Goal: Task Accomplishment & Management: Use online tool/utility

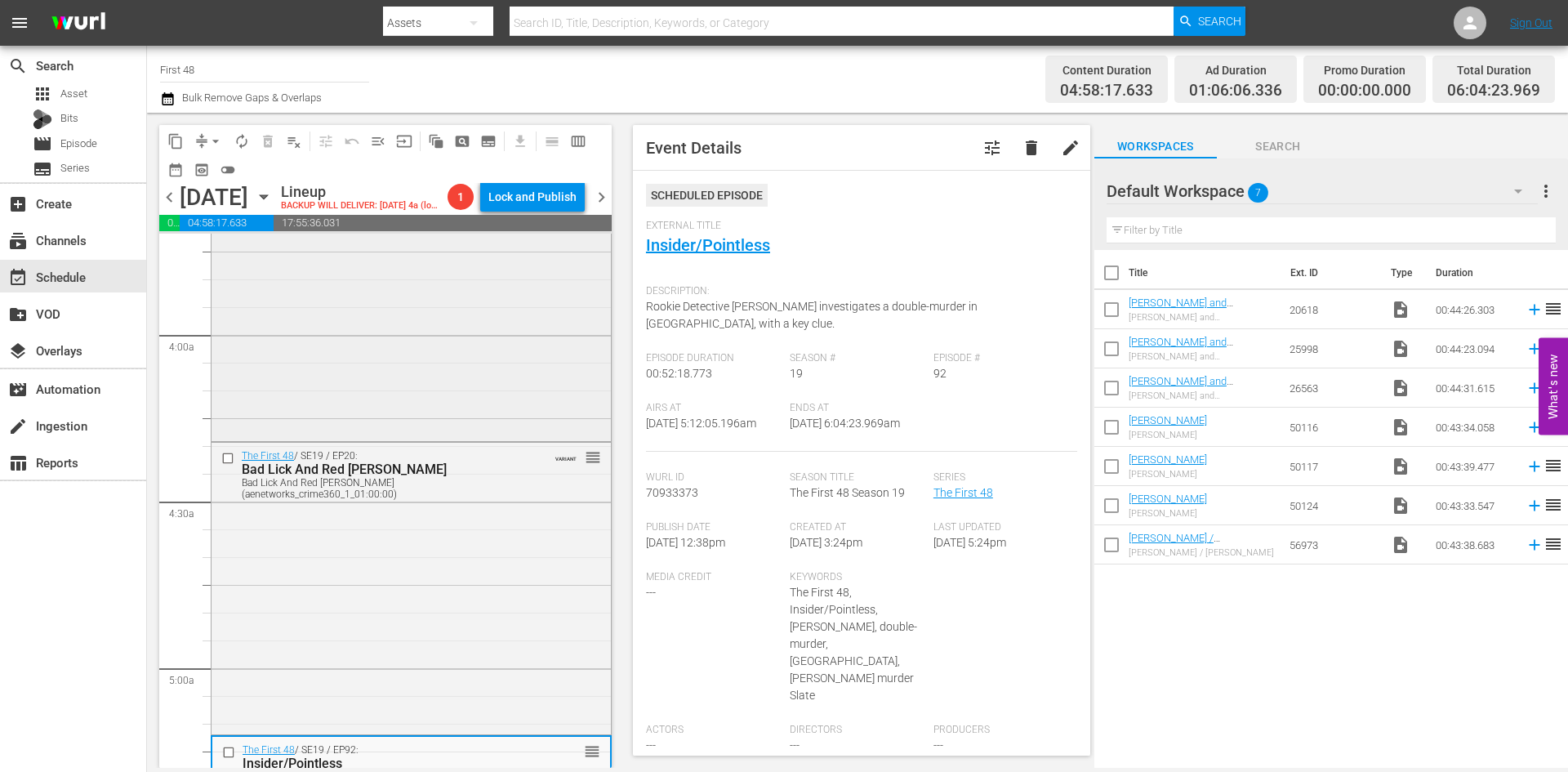
scroll to position [1144, 0]
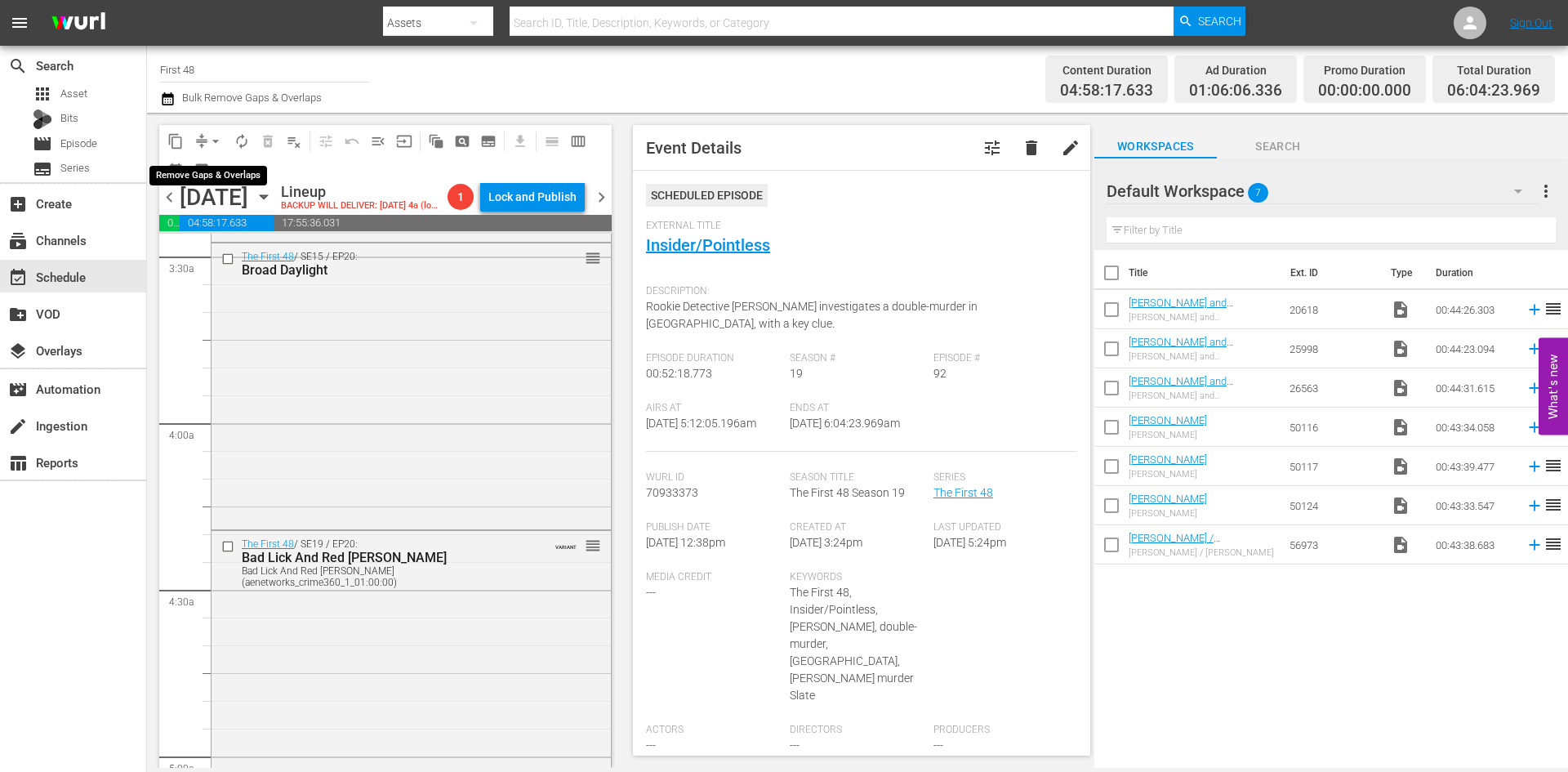
click at [218, 140] on span "arrow_drop_down" at bounding box center [215, 141] width 16 height 16
click at [214, 174] on li "Align to Midnight" at bounding box center [216, 174] width 172 height 27
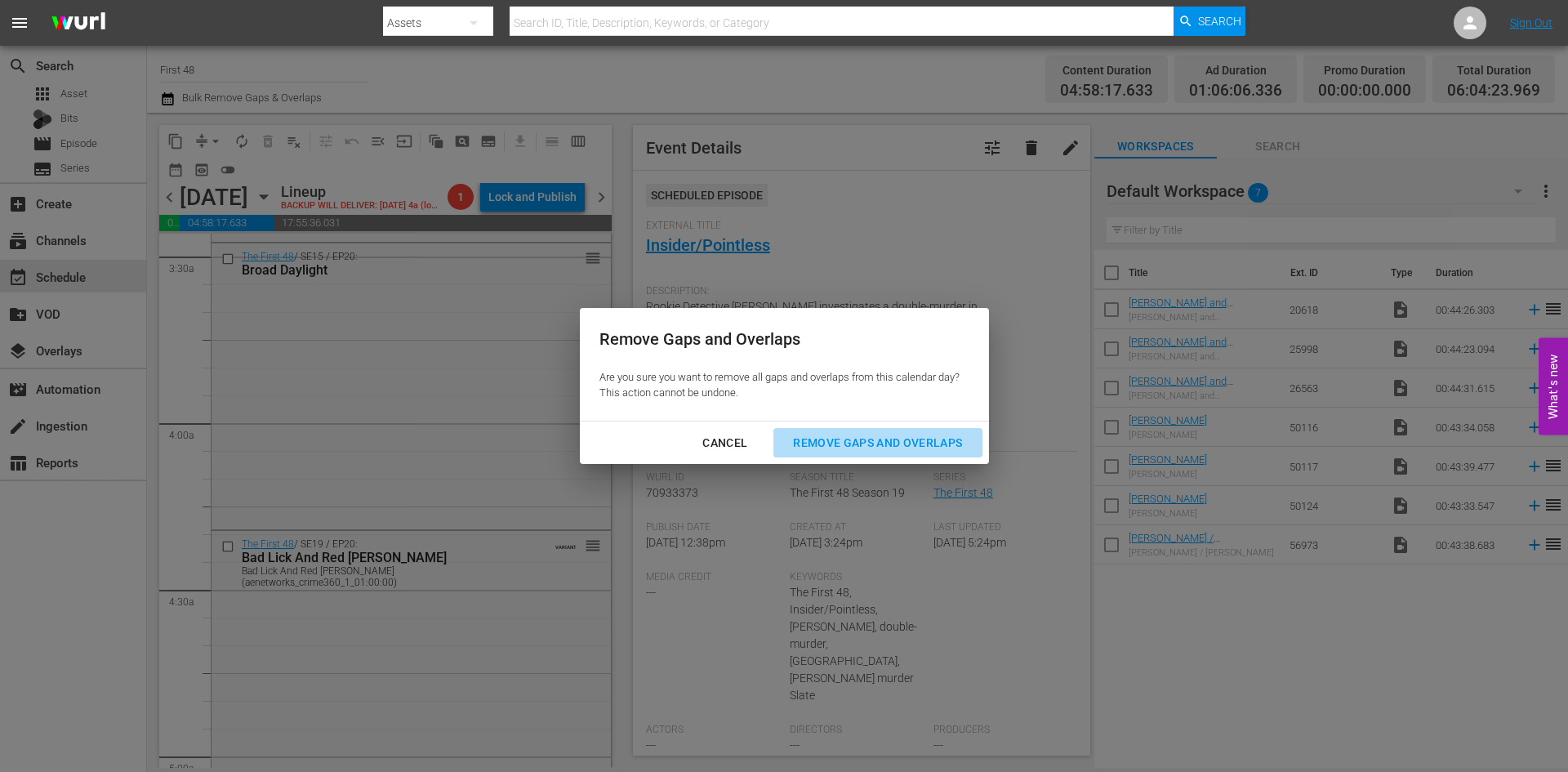
click at [833, 443] on div "Remove Gaps and Overlaps" at bounding box center [877, 443] width 195 height 21
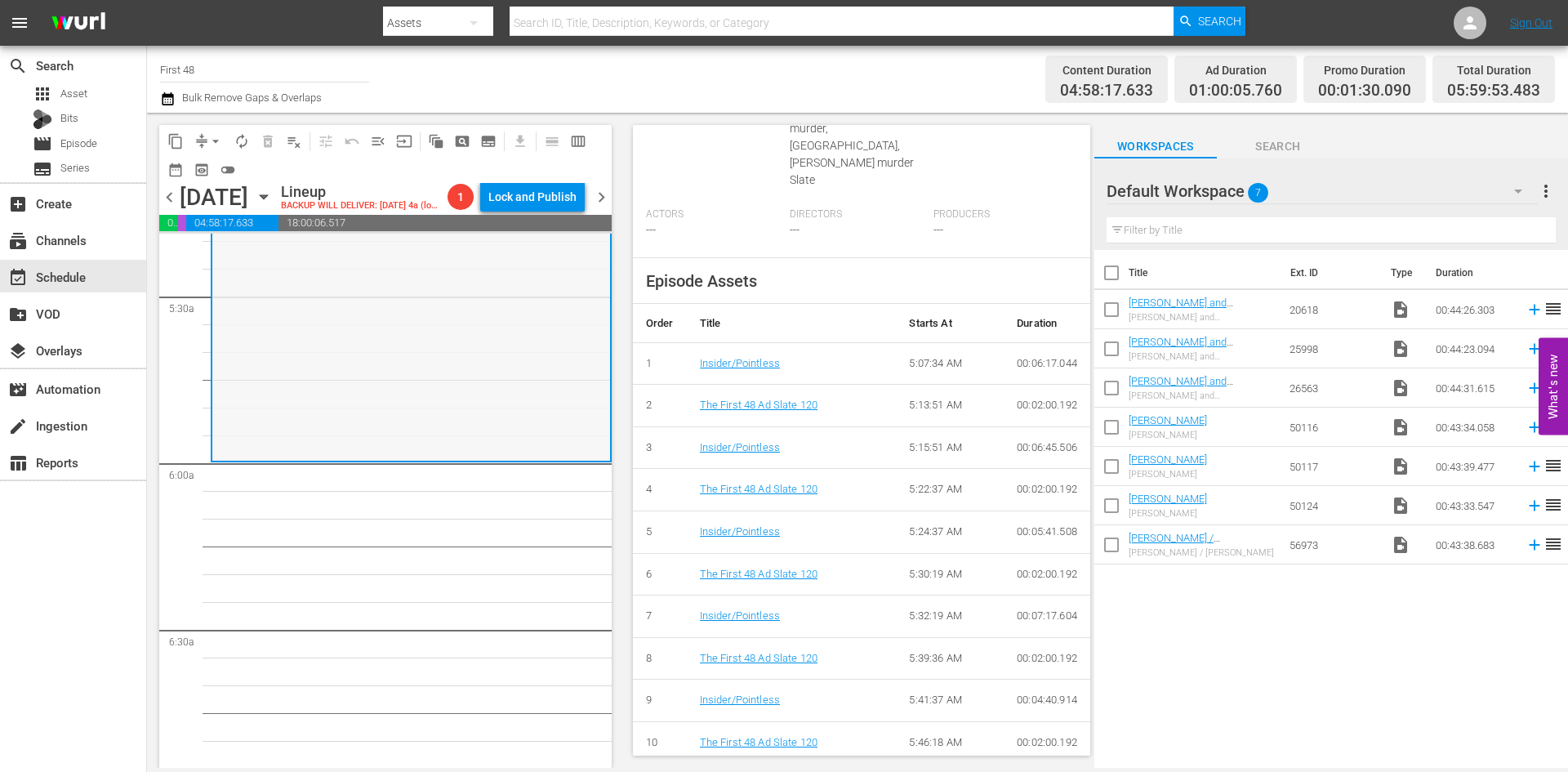
scroll to position [1879, 0]
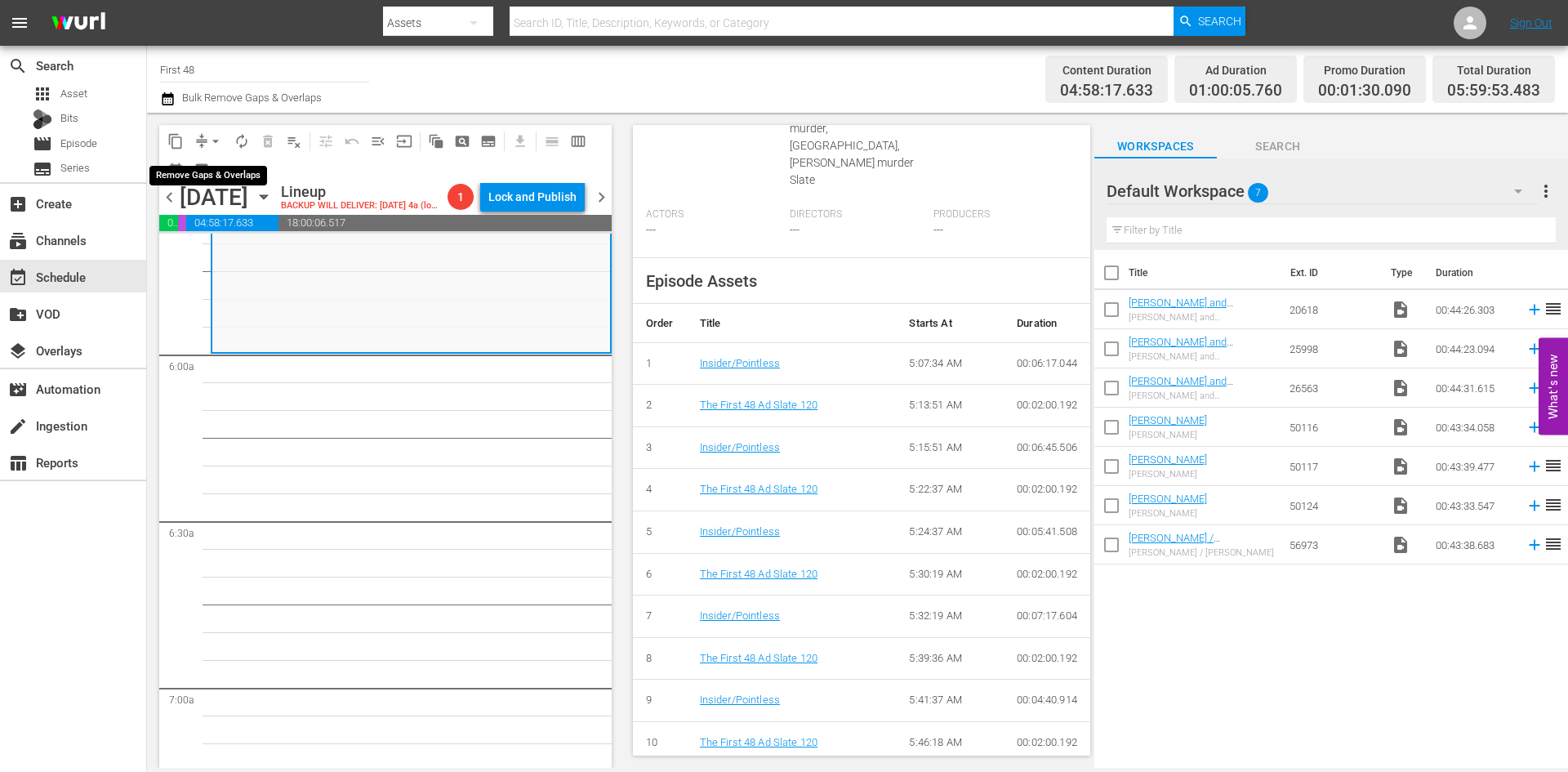
click at [222, 140] on span "arrow_drop_down" at bounding box center [215, 141] width 16 height 16
click at [207, 179] on li "Align to Midnight" at bounding box center [216, 174] width 172 height 27
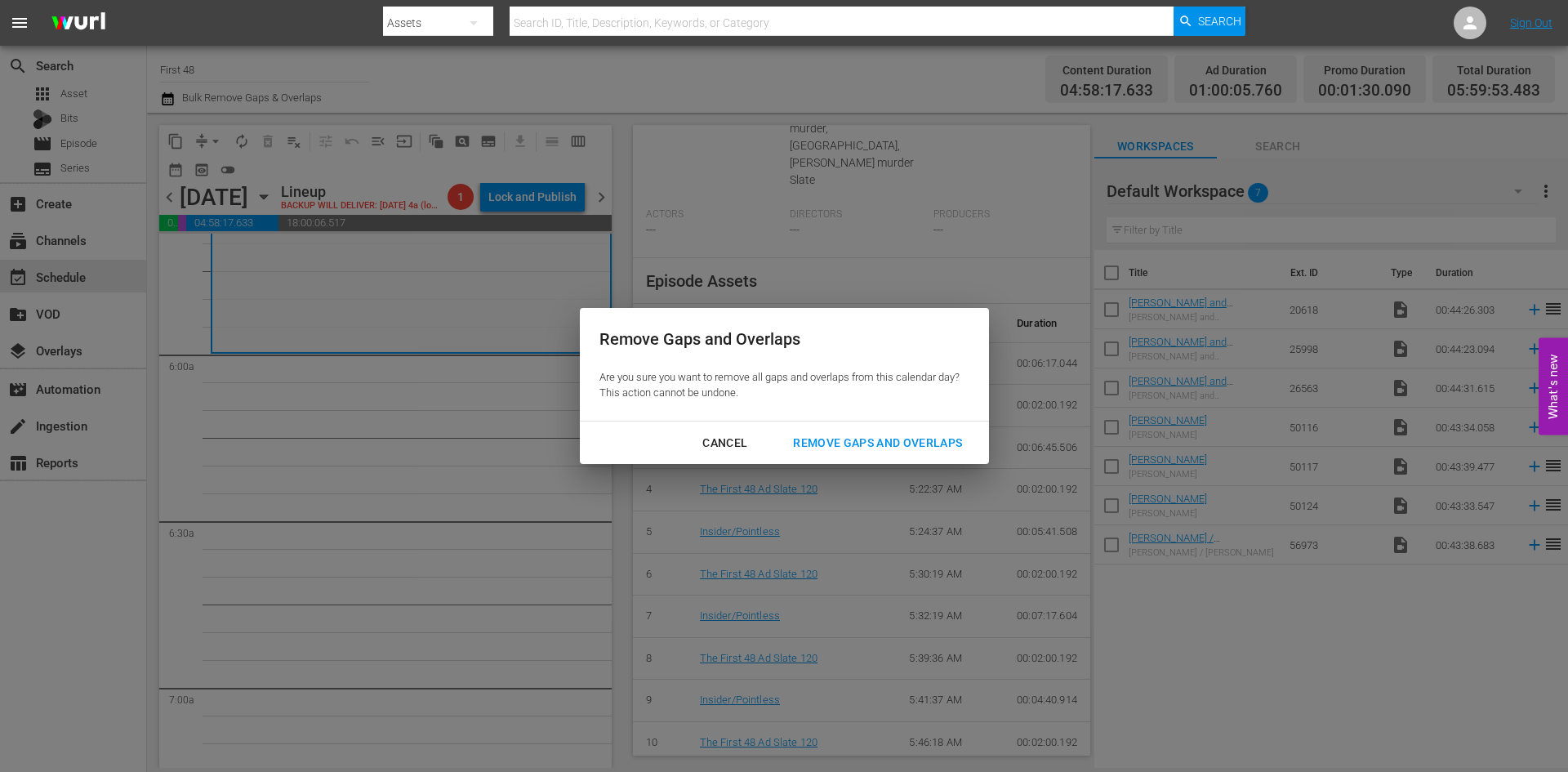
click at [848, 437] on div "Remove Gaps and Overlaps" at bounding box center [877, 443] width 195 height 21
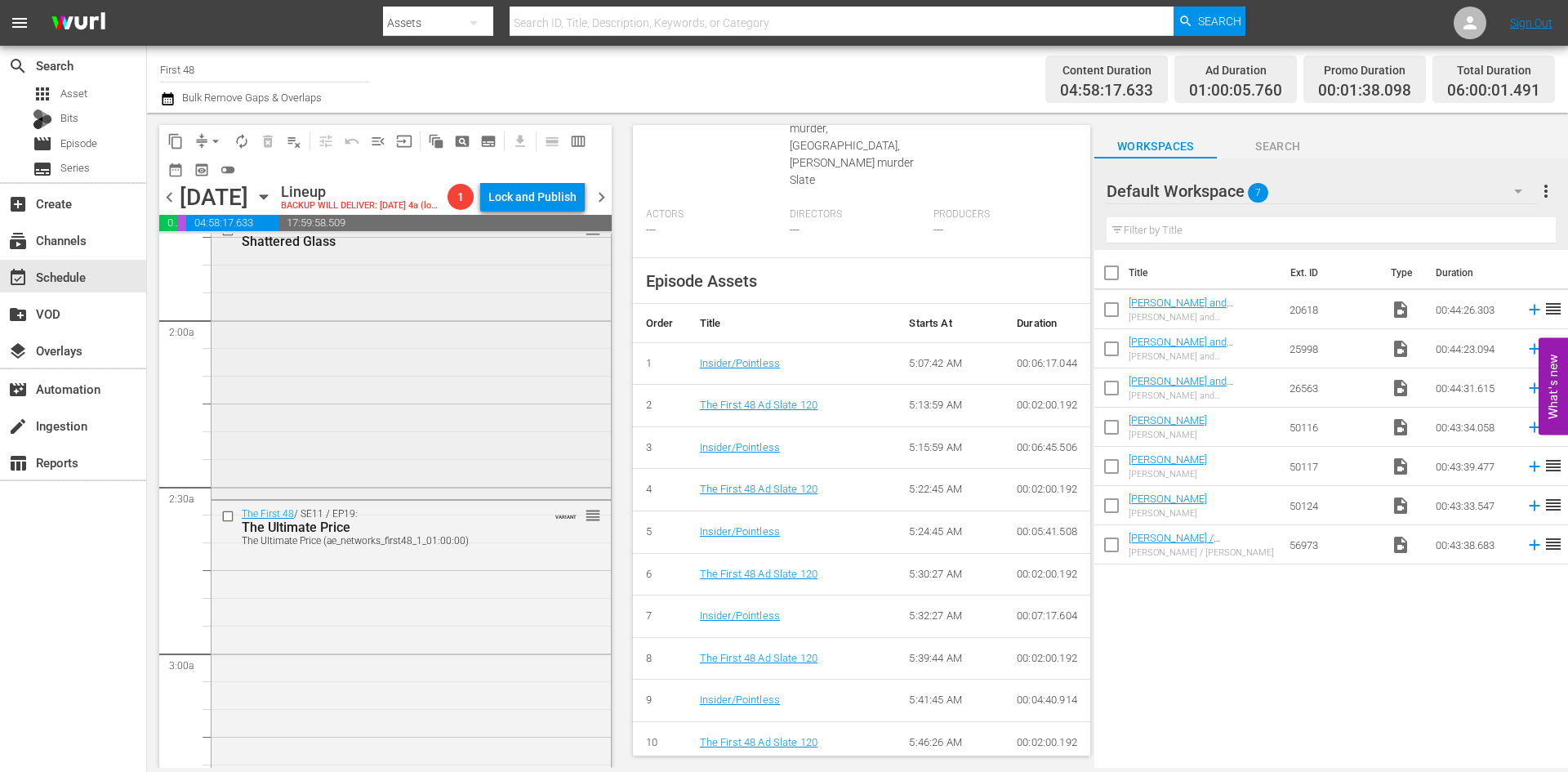
scroll to position [571, 0]
click at [213, 136] on span "arrow_drop_down" at bounding box center [215, 141] width 16 height 16
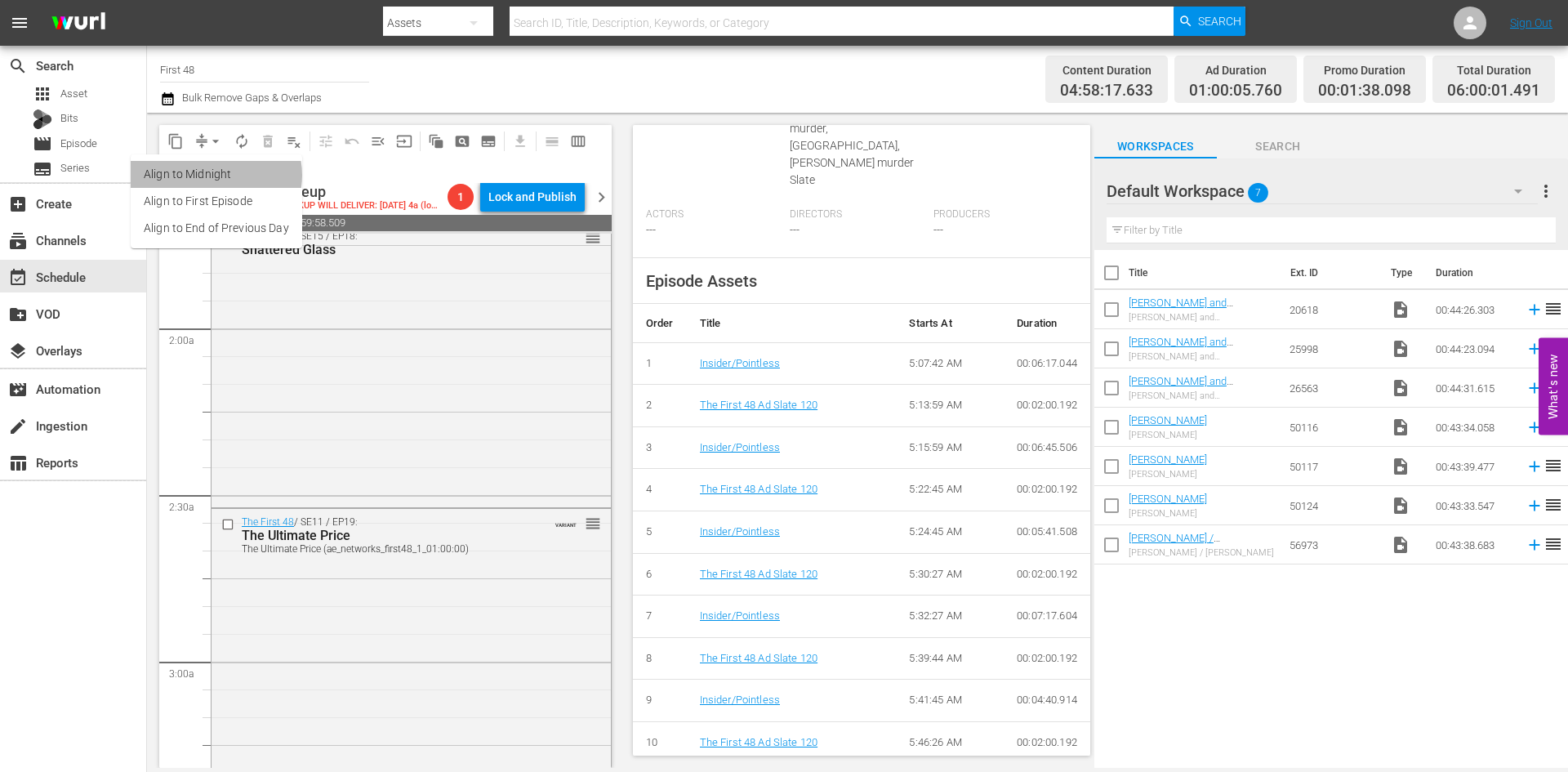
click at [214, 175] on li "Align to Midnight" at bounding box center [216, 174] width 172 height 27
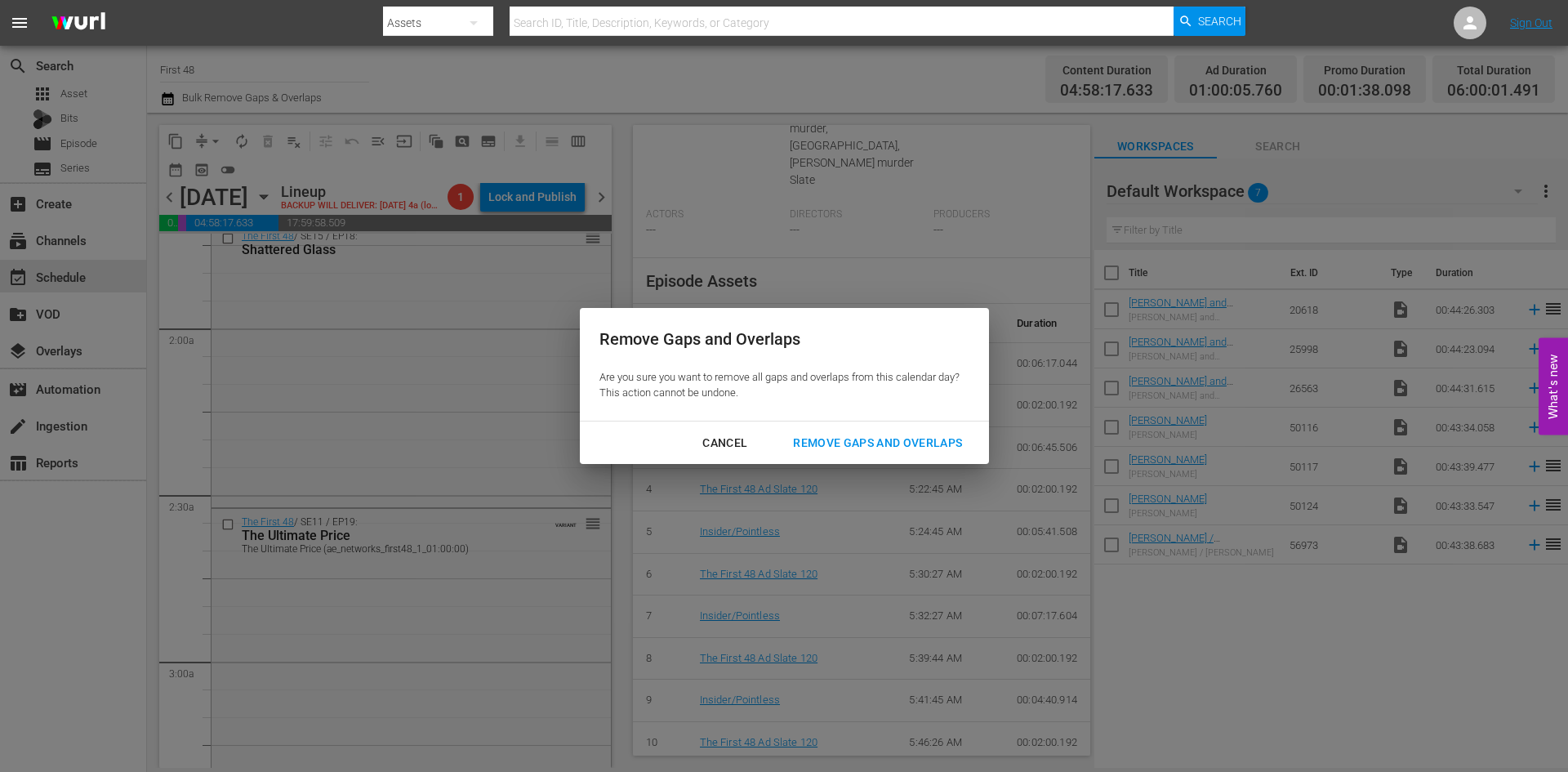
click at [836, 425] on div "Cancel Remove Gaps and Overlaps" at bounding box center [784, 443] width 409 height 44
click at [836, 444] on div "Remove Gaps and Overlaps" at bounding box center [877, 443] width 195 height 21
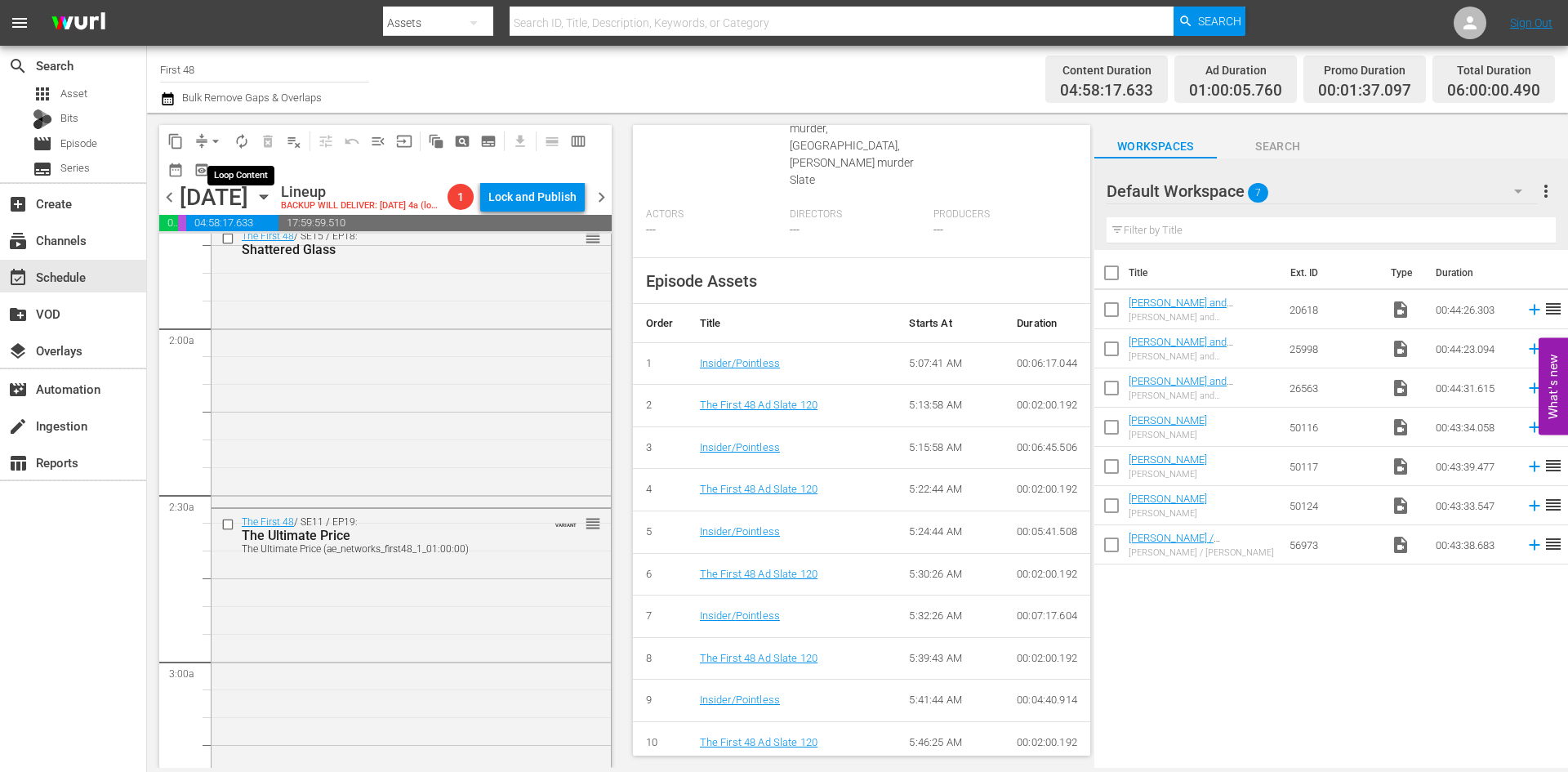
click at [241, 142] on span "autorenew_outlined" at bounding box center [241, 141] width 16 height 16
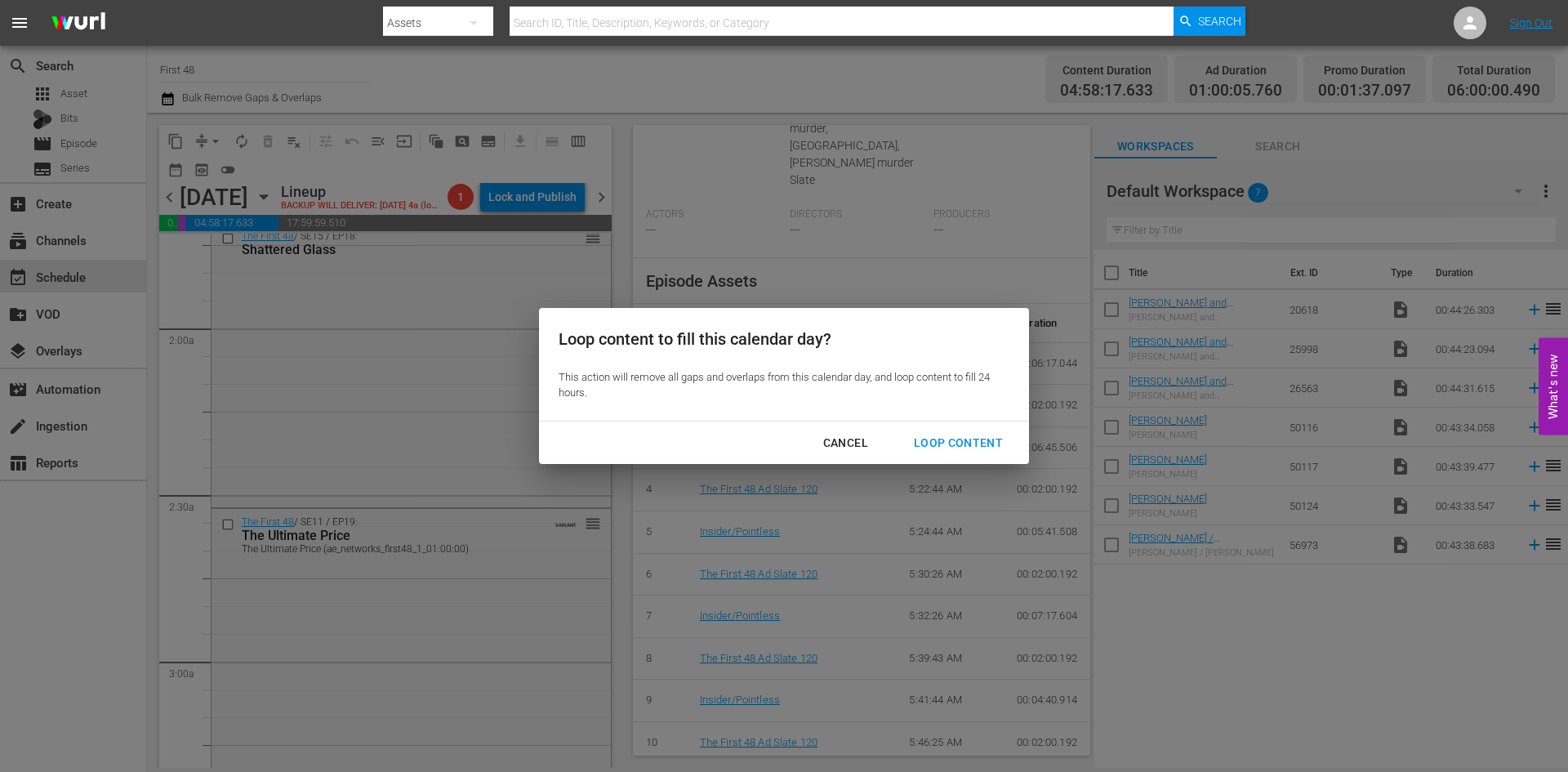
click at [948, 440] on div "Loop Content" at bounding box center [958, 443] width 115 height 21
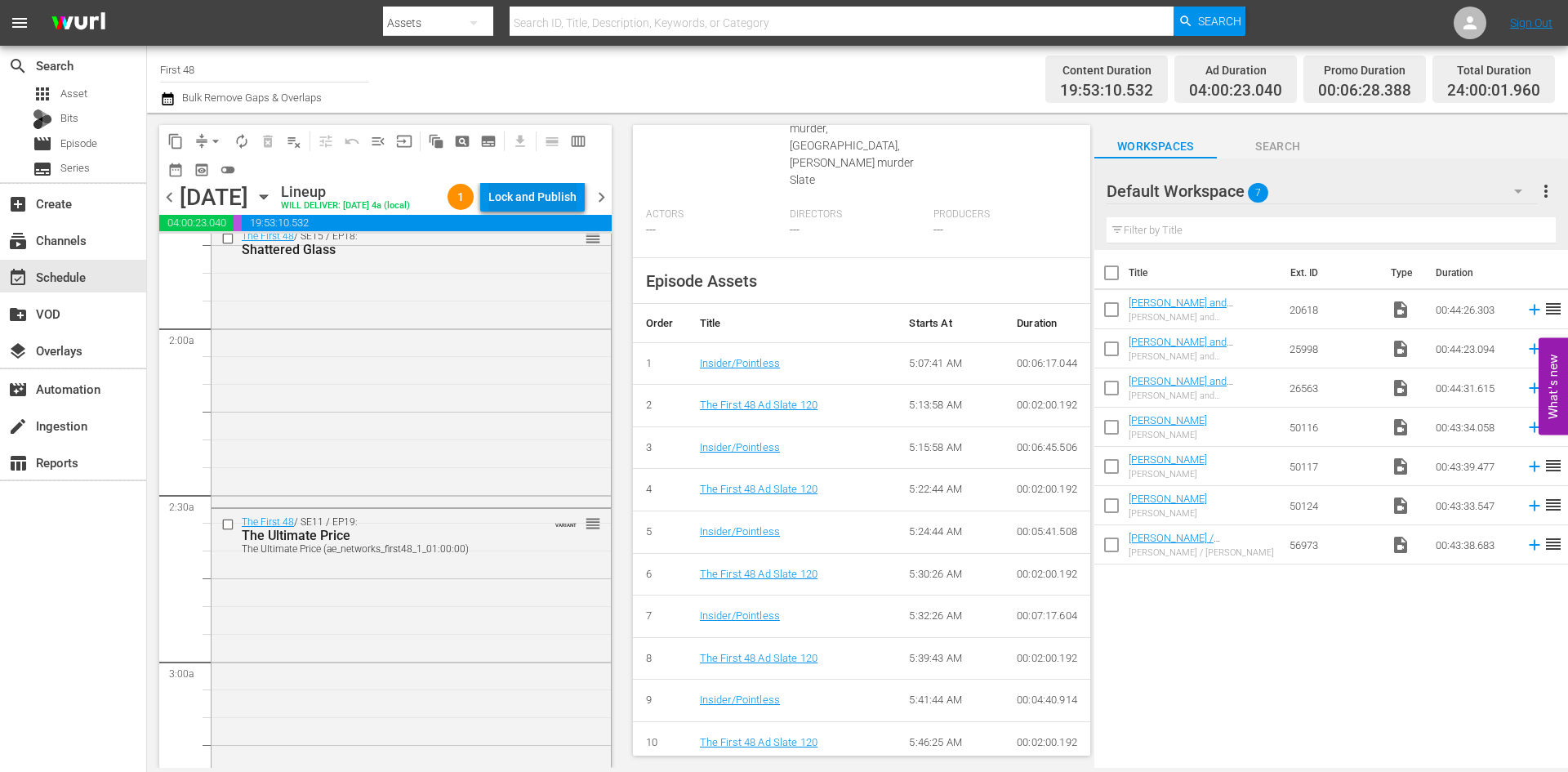
click at [547, 205] on div "Lock and Publish" at bounding box center [532, 197] width 88 height 30
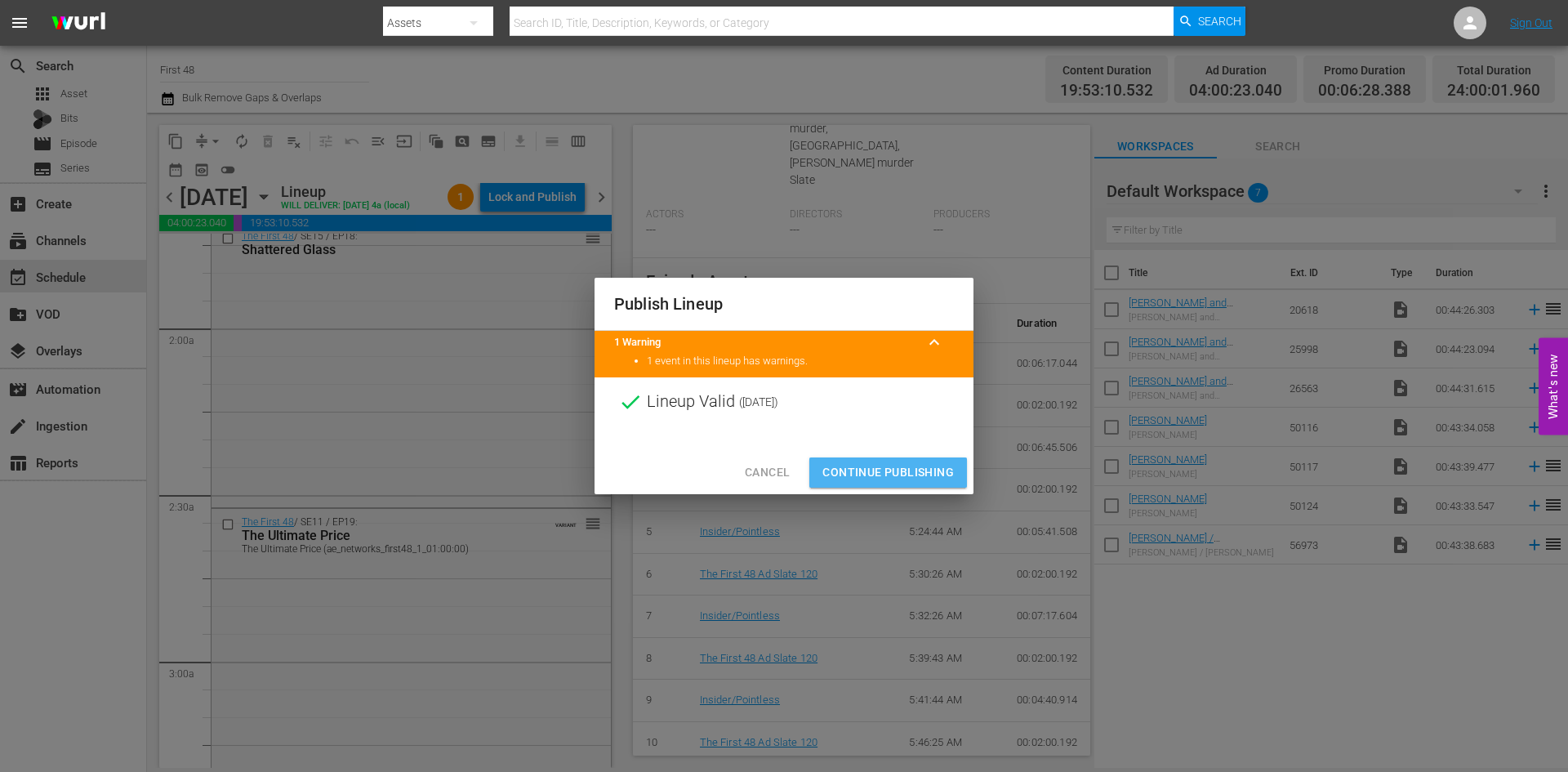
click at [887, 464] on span "Continue Publishing" at bounding box center [888, 472] width 131 height 21
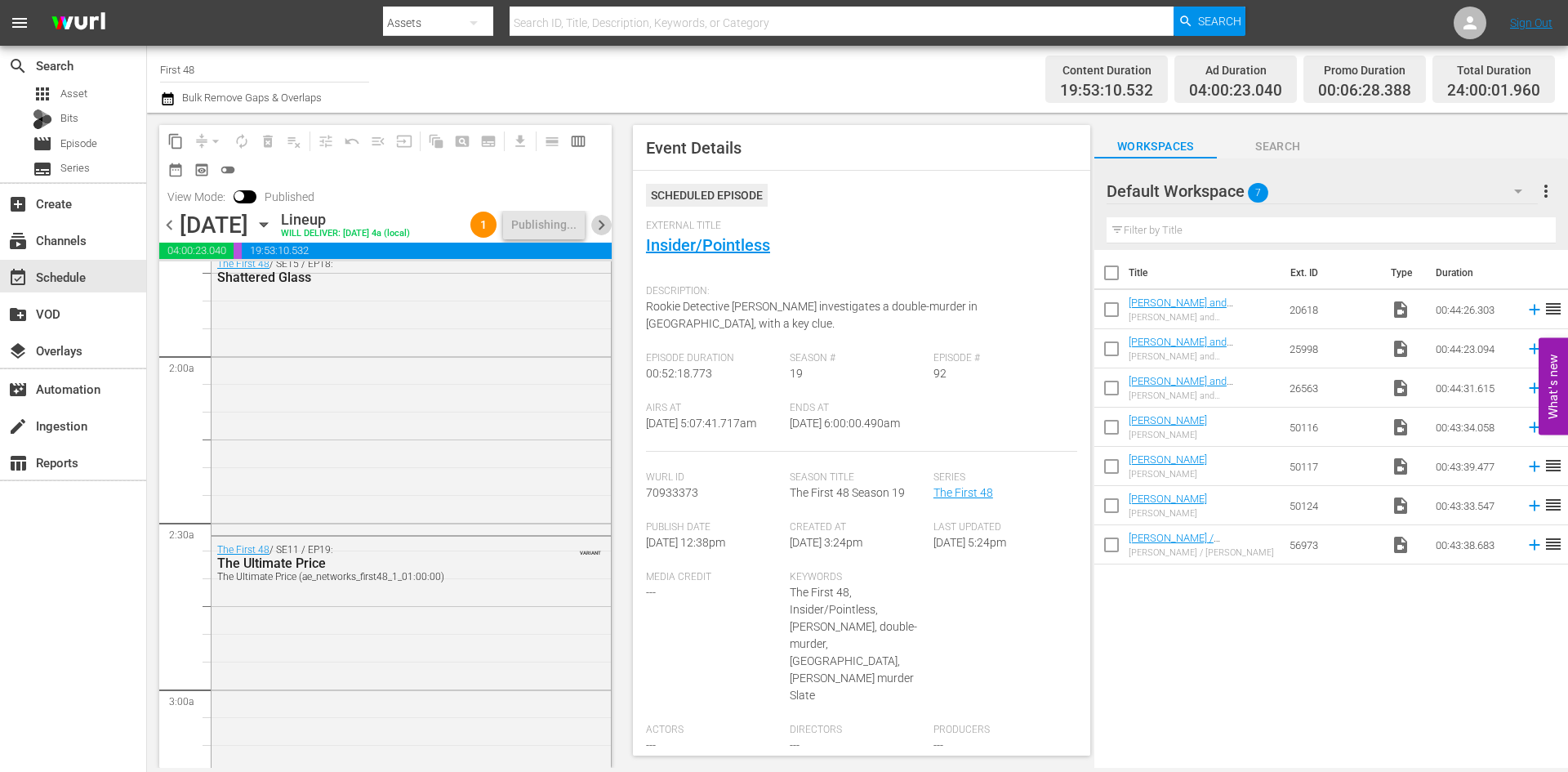
click at [601, 226] on span "chevron_right" at bounding box center [601, 225] width 21 height 21
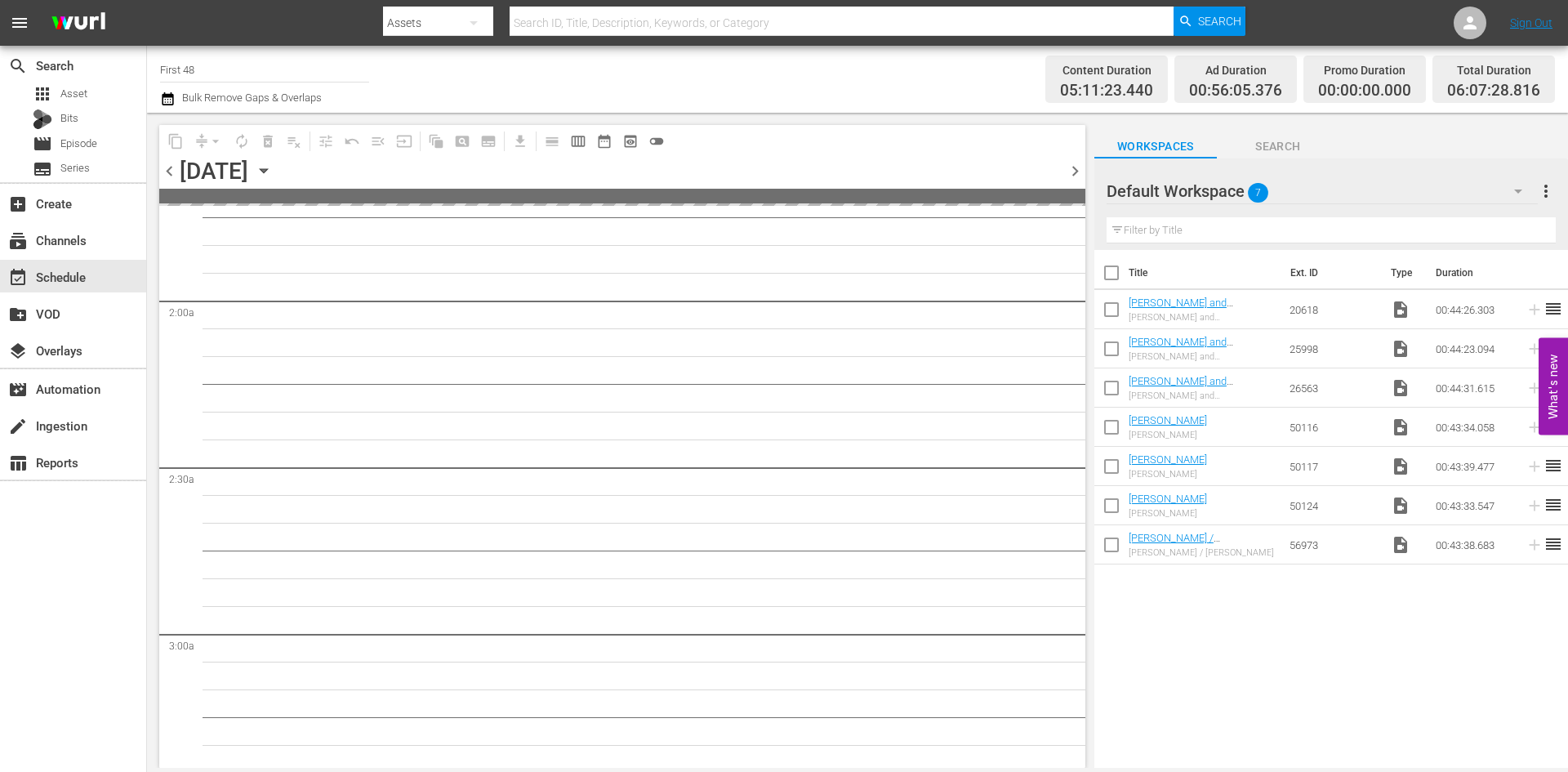
scroll to position [517, 0]
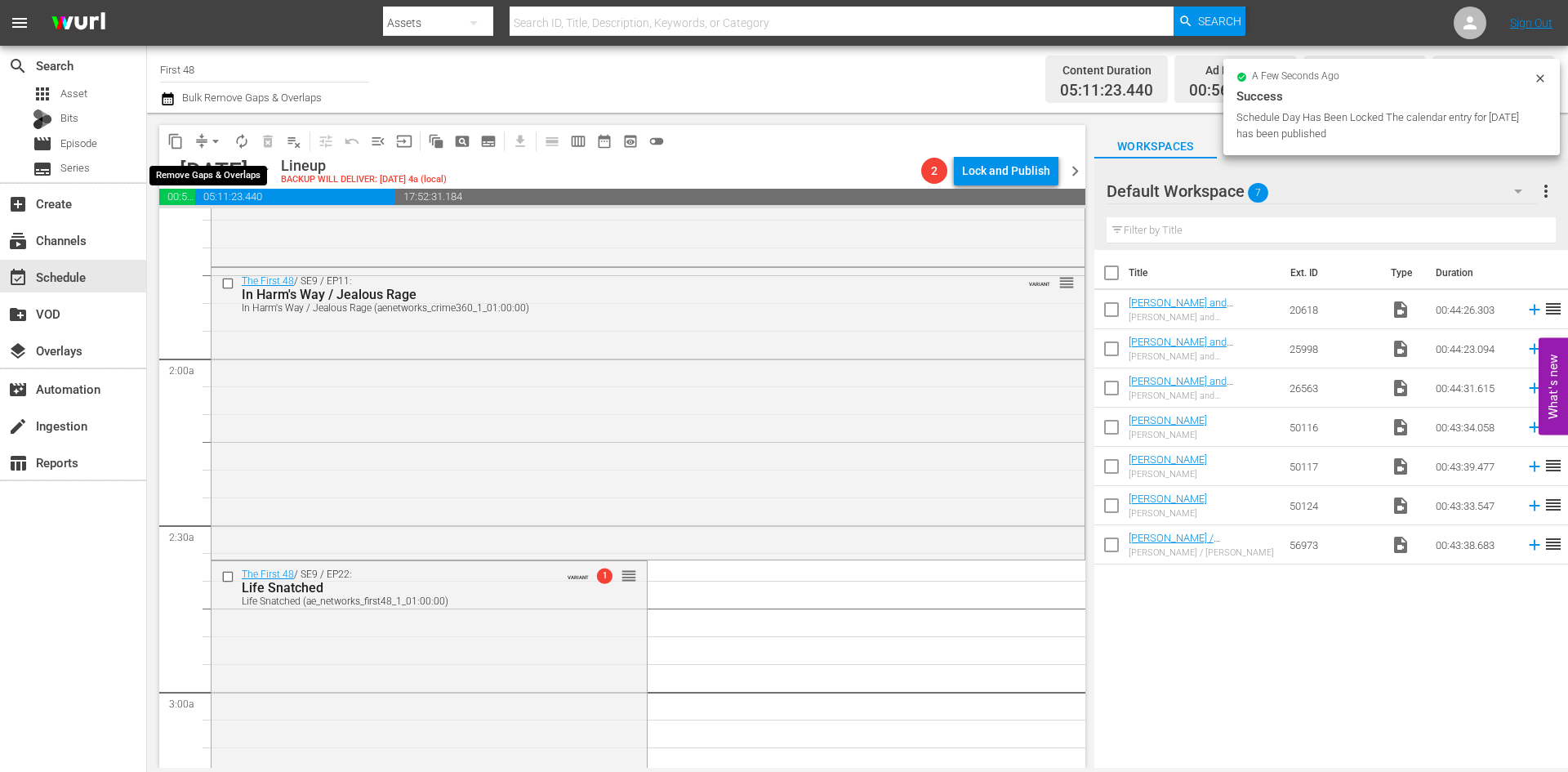
click at [220, 139] on span "arrow_drop_down" at bounding box center [215, 141] width 16 height 16
click at [221, 172] on li "Align to Midnight" at bounding box center [216, 174] width 172 height 27
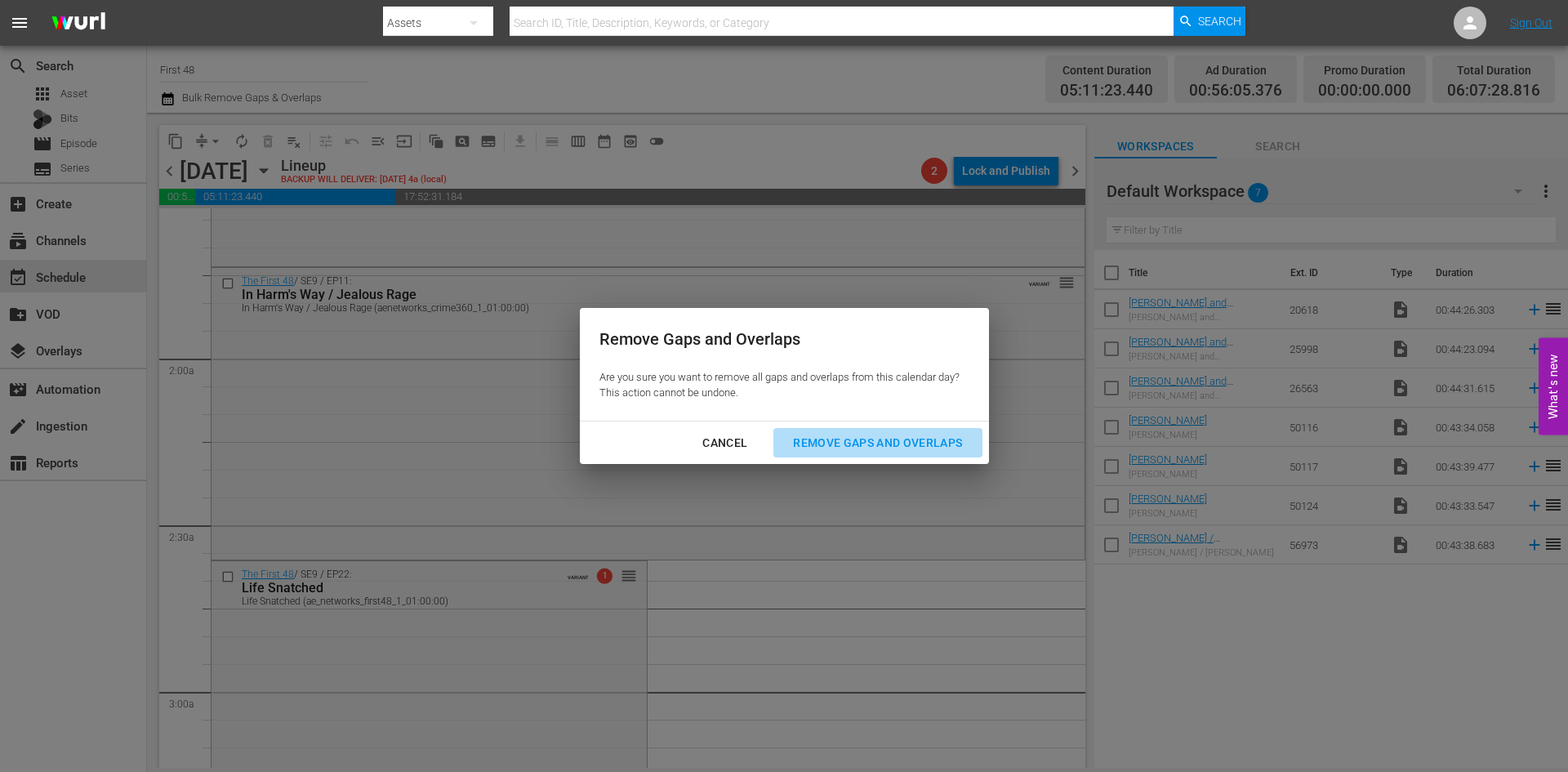
click at [854, 444] on div "Remove Gaps and Overlaps" at bounding box center [877, 443] width 195 height 21
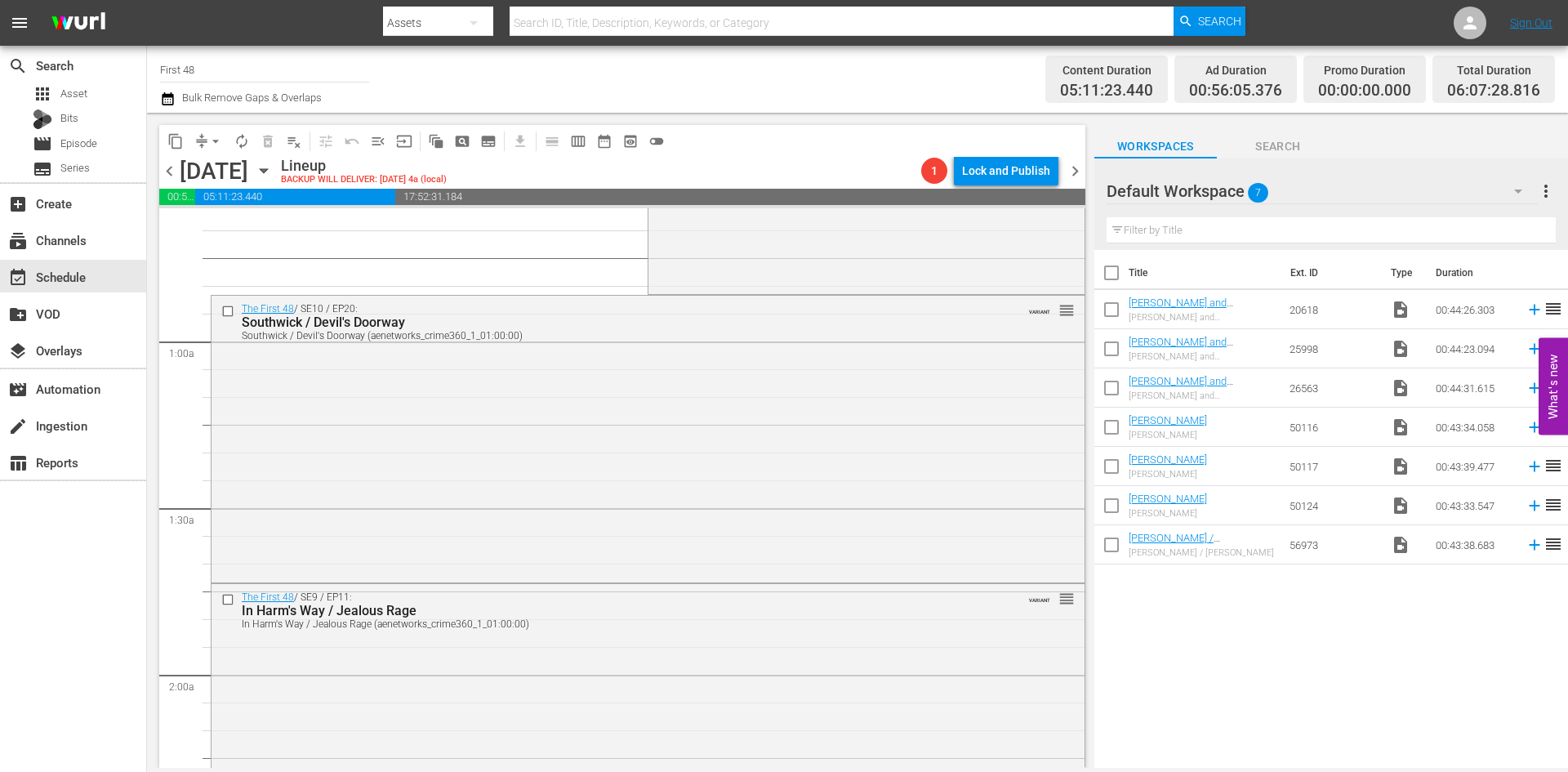
scroll to position [0, 0]
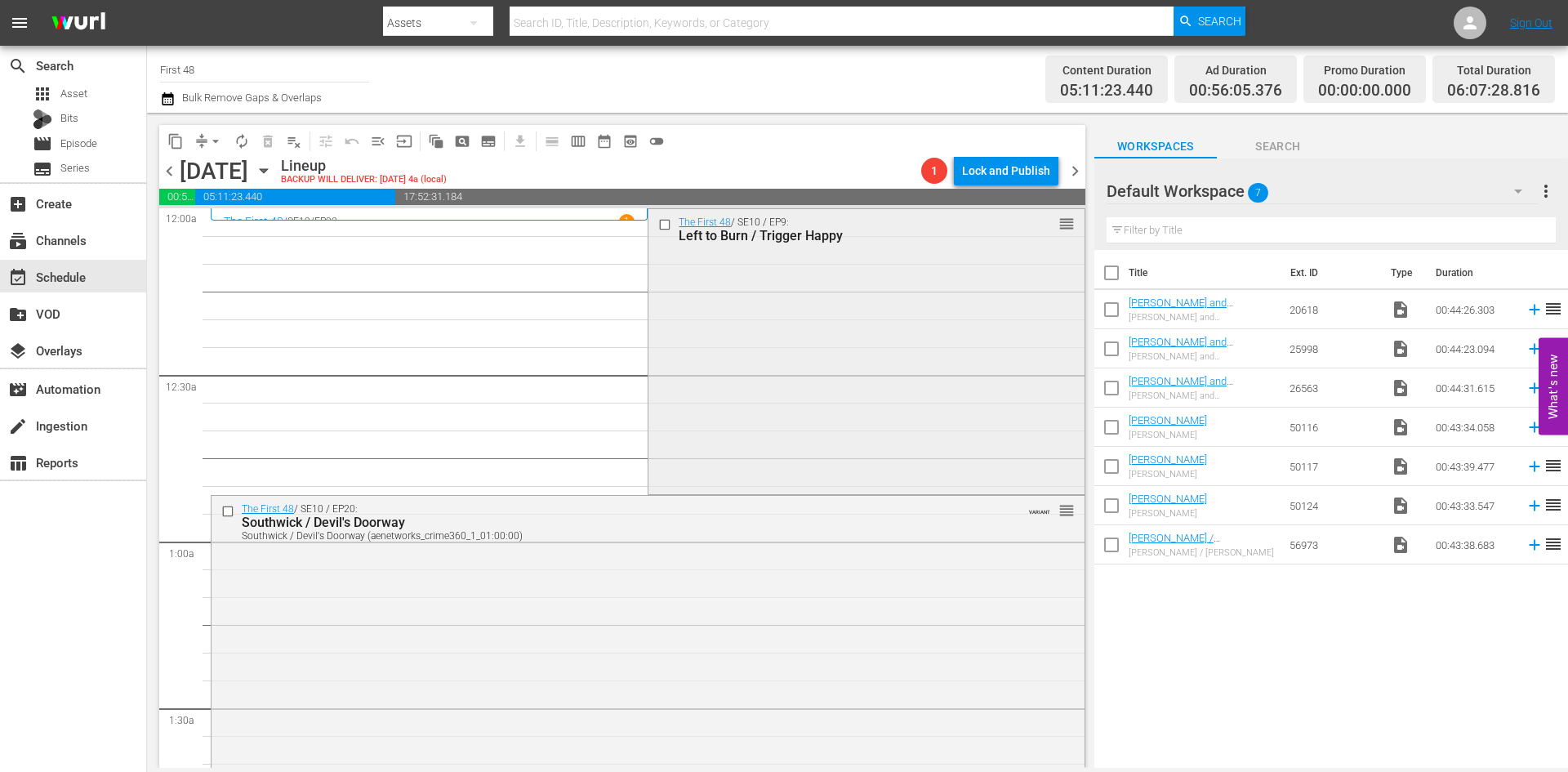
click at [788, 314] on div "The First 48 / SE10 / EP9: Left to Burn / Trigger Happy reorder" at bounding box center [866, 350] width 435 height 282
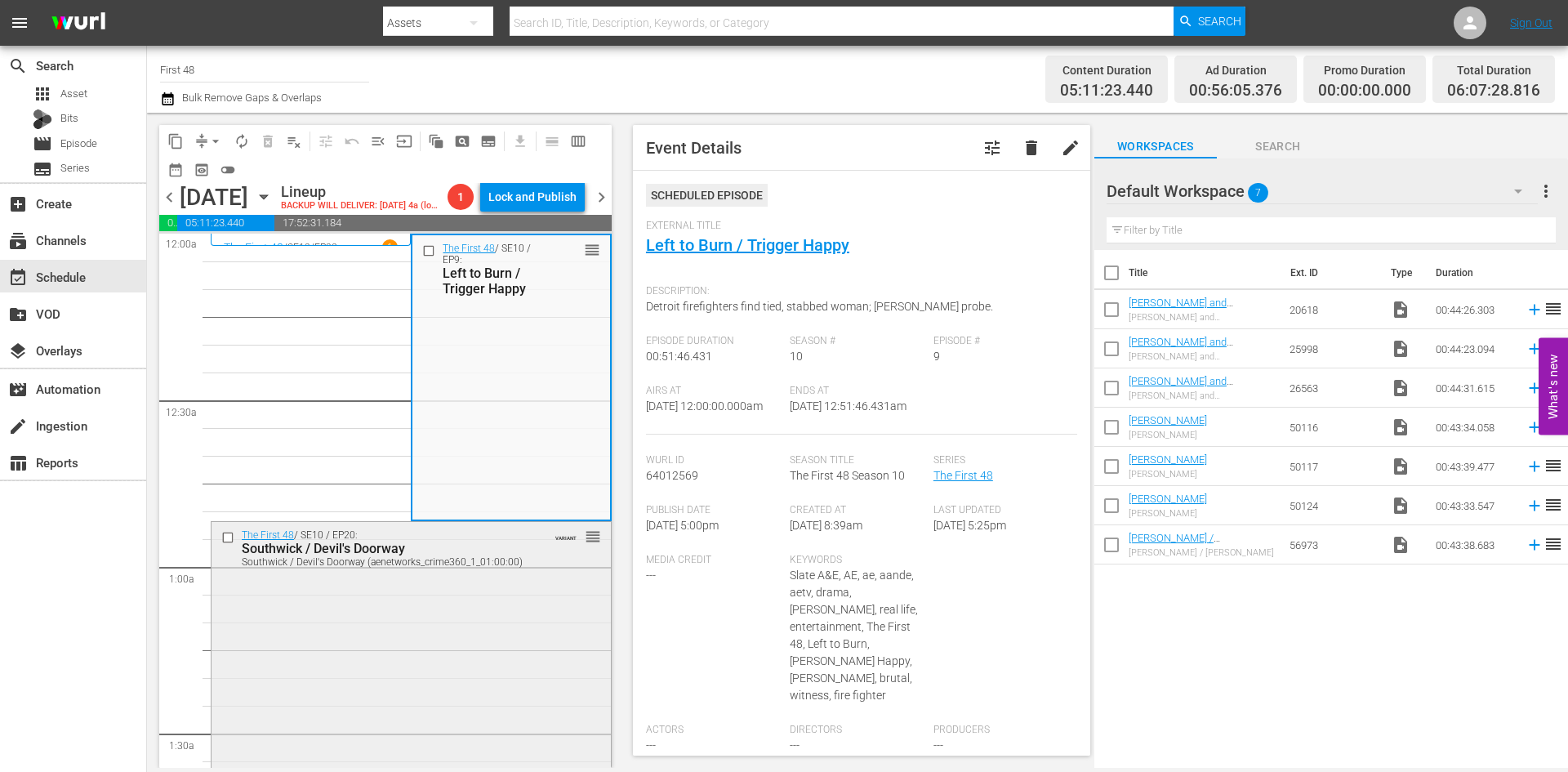
click at [521, 628] on div "The First 48 / SE10 / EP20: Southwick / Devil's Doorway Southwick / Devil's Doo…" at bounding box center [411, 663] width 399 height 282
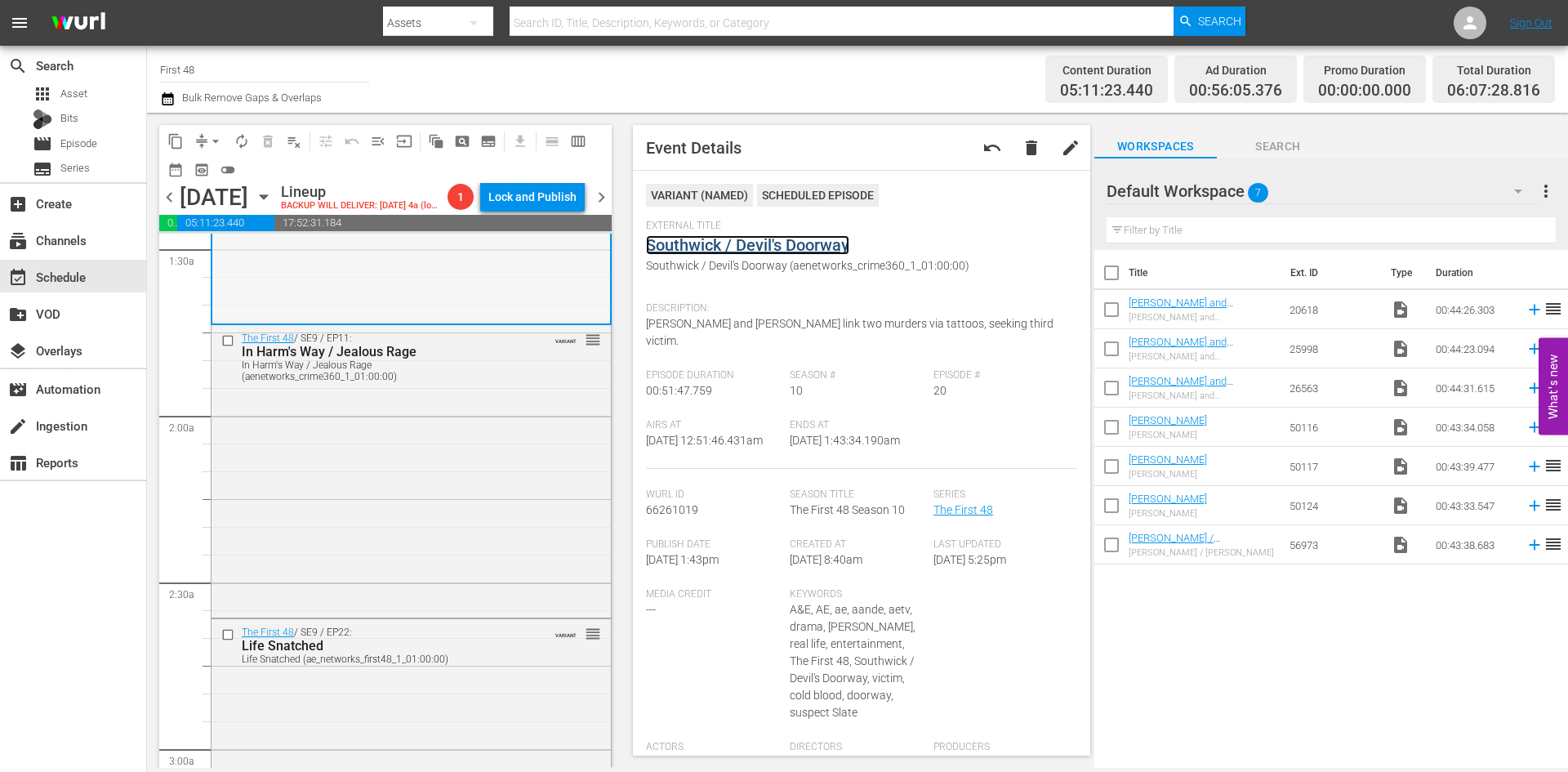
scroll to position [571, 0]
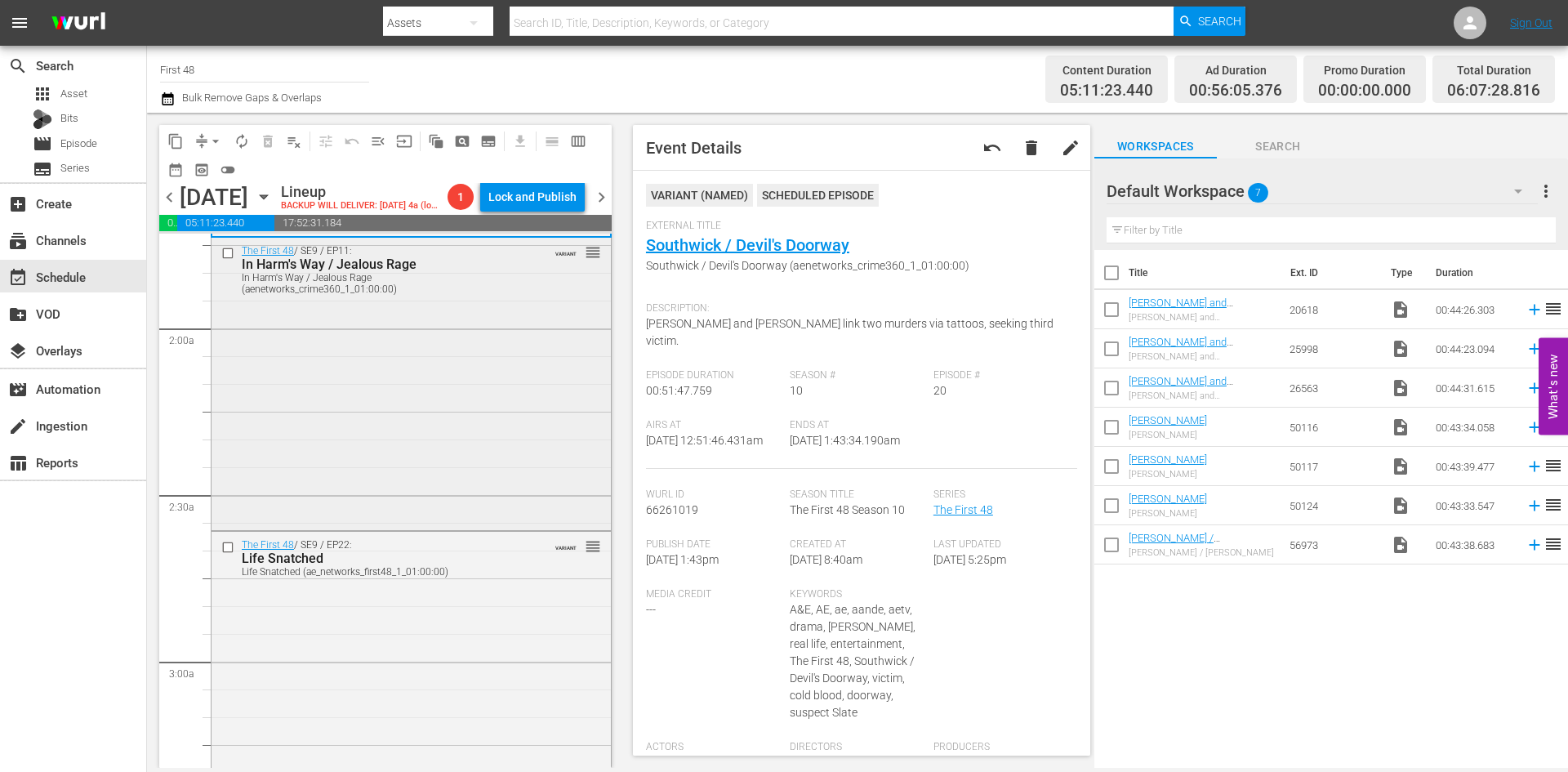
click at [475, 450] on div "The First 48 / SE9 / EP11: In Harm's Way / Jealous Rage In Harm's Way / Jealous…" at bounding box center [411, 382] width 399 height 288
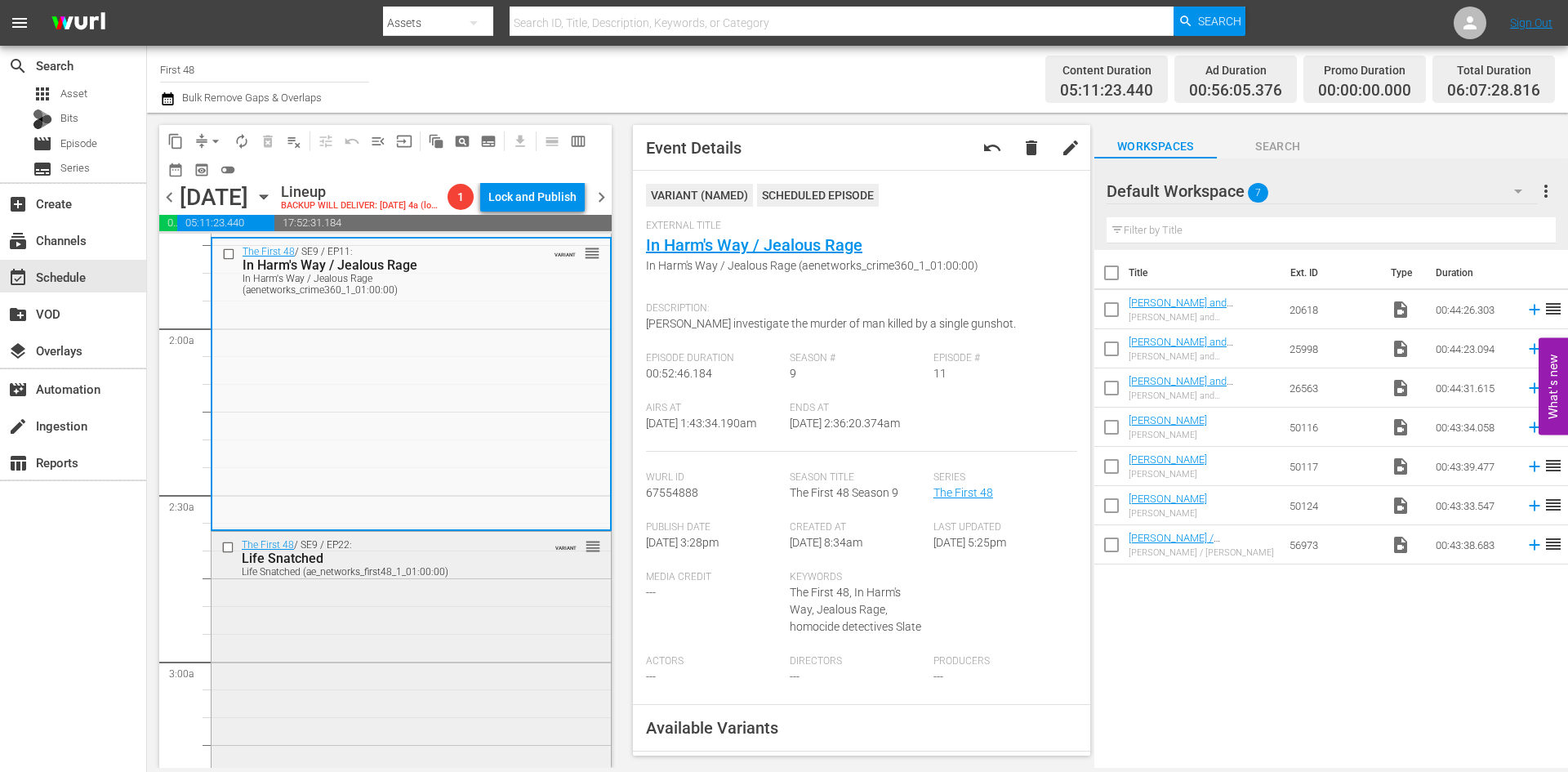
click at [483, 646] on div "The First 48 / SE9 / EP22: Life Snatched Life Snatched (ae_networks_first48_1_0…" at bounding box center [411, 676] width 399 height 288
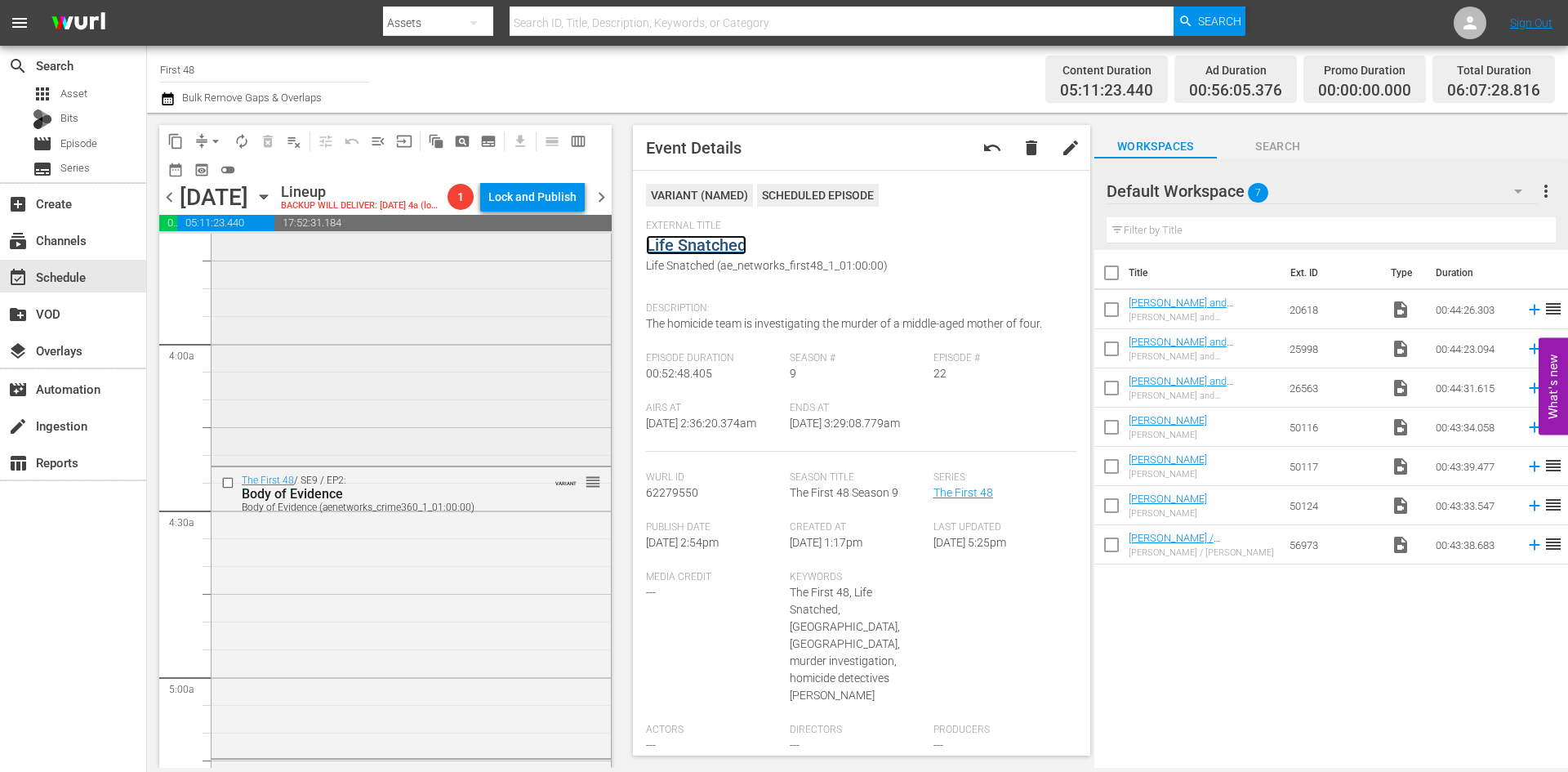
scroll to position [1225, 0]
click at [480, 372] on div "The First 48 / SE9 / EP24: Silent Rage / Tainted Love Silent Rage / Tainted Lov…" at bounding box center [411, 315] width 399 height 288
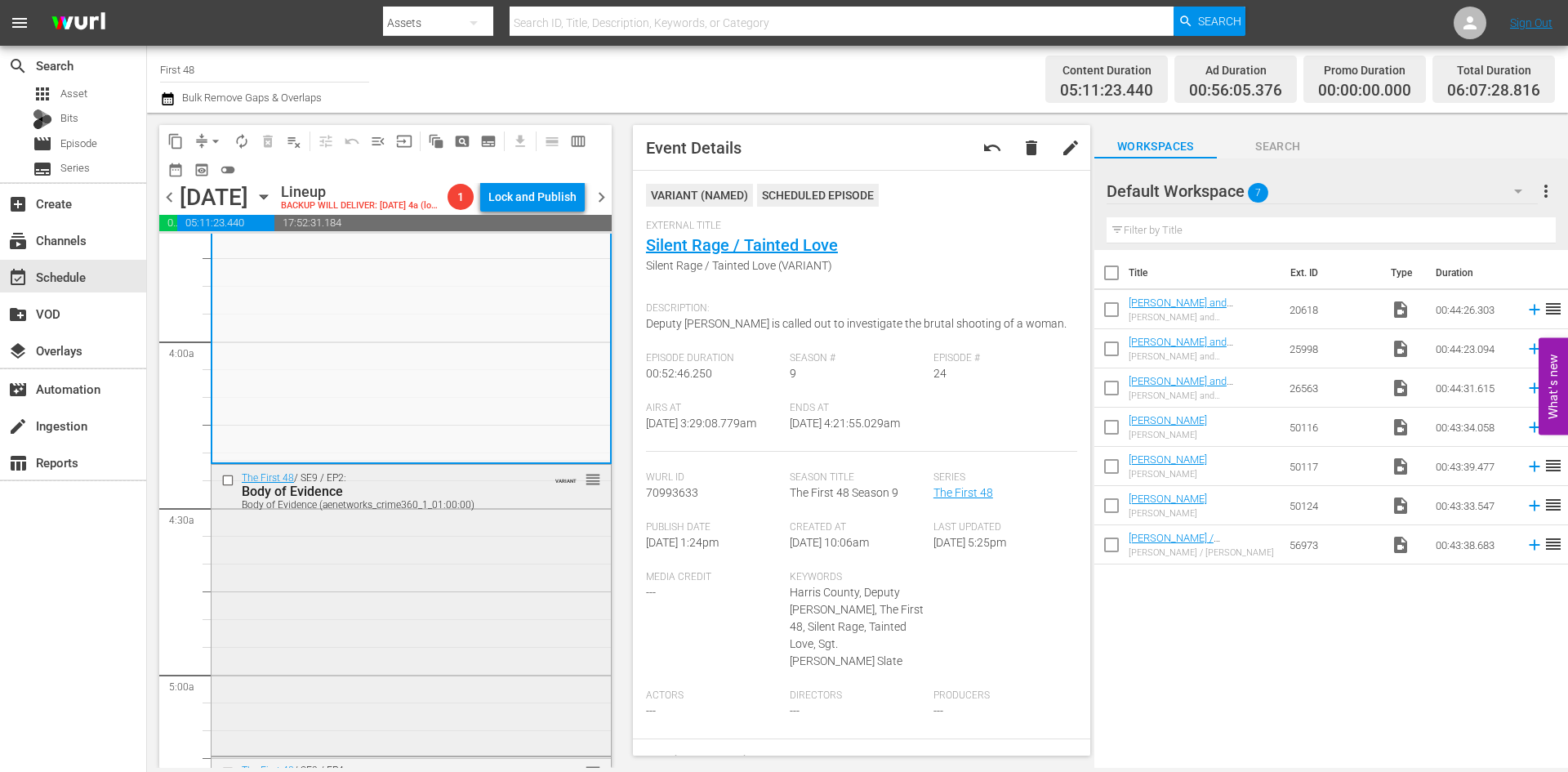
click at [525, 582] on div "The First 48 / SE9 / EP2: Body of Evidence Body of Evidence (aenetworks_crime36…" at bounding box center [411, 608] width 399 height 287
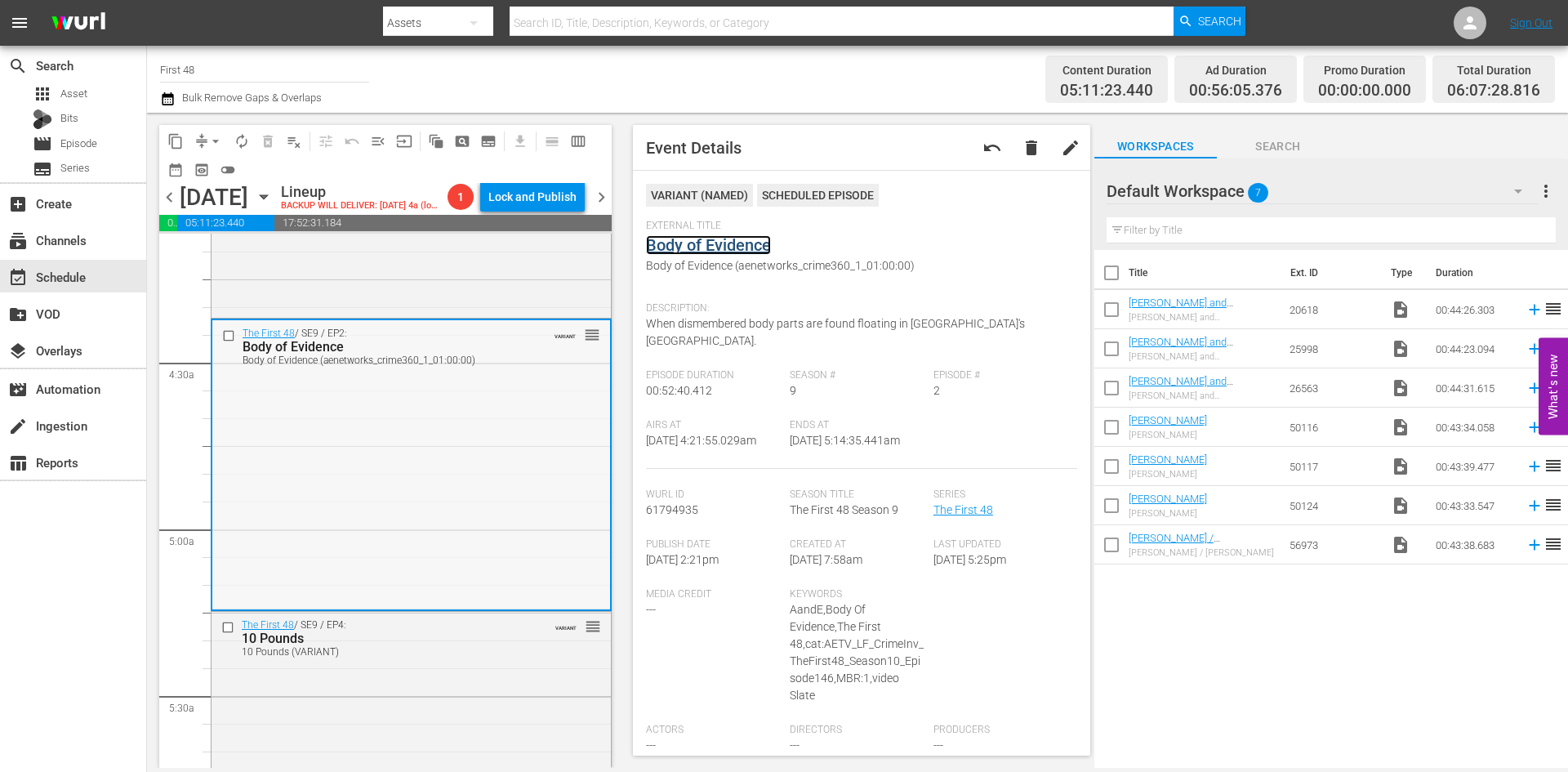
scroll to position [1552, 0]
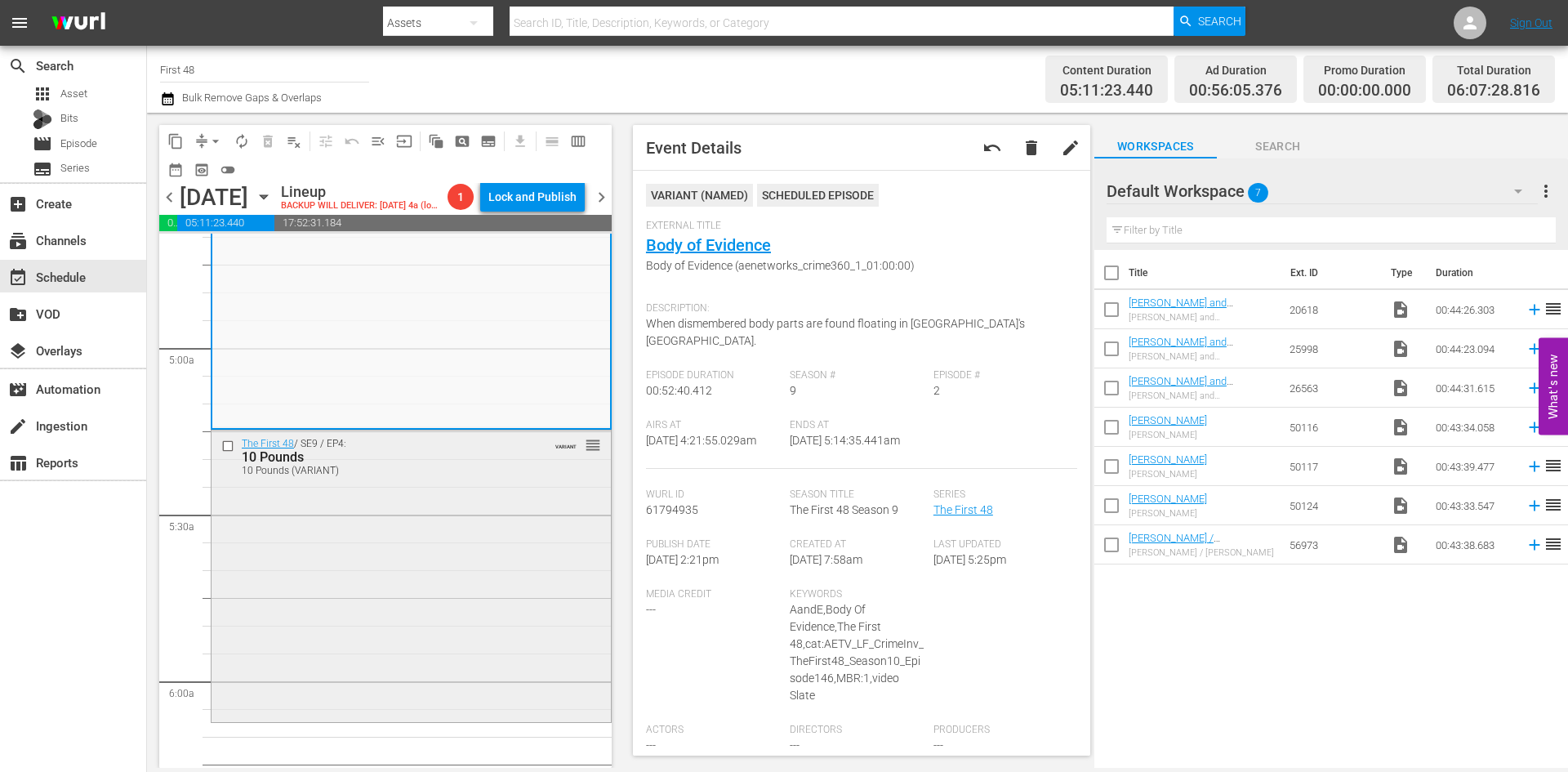
click at [471, 544] on div "The First 48 / SE9 / EP4: 10 Pounds 10 Pounds (VARIANT) VARIANT reorder" at bounding box center [411, 574] width 399 height 289
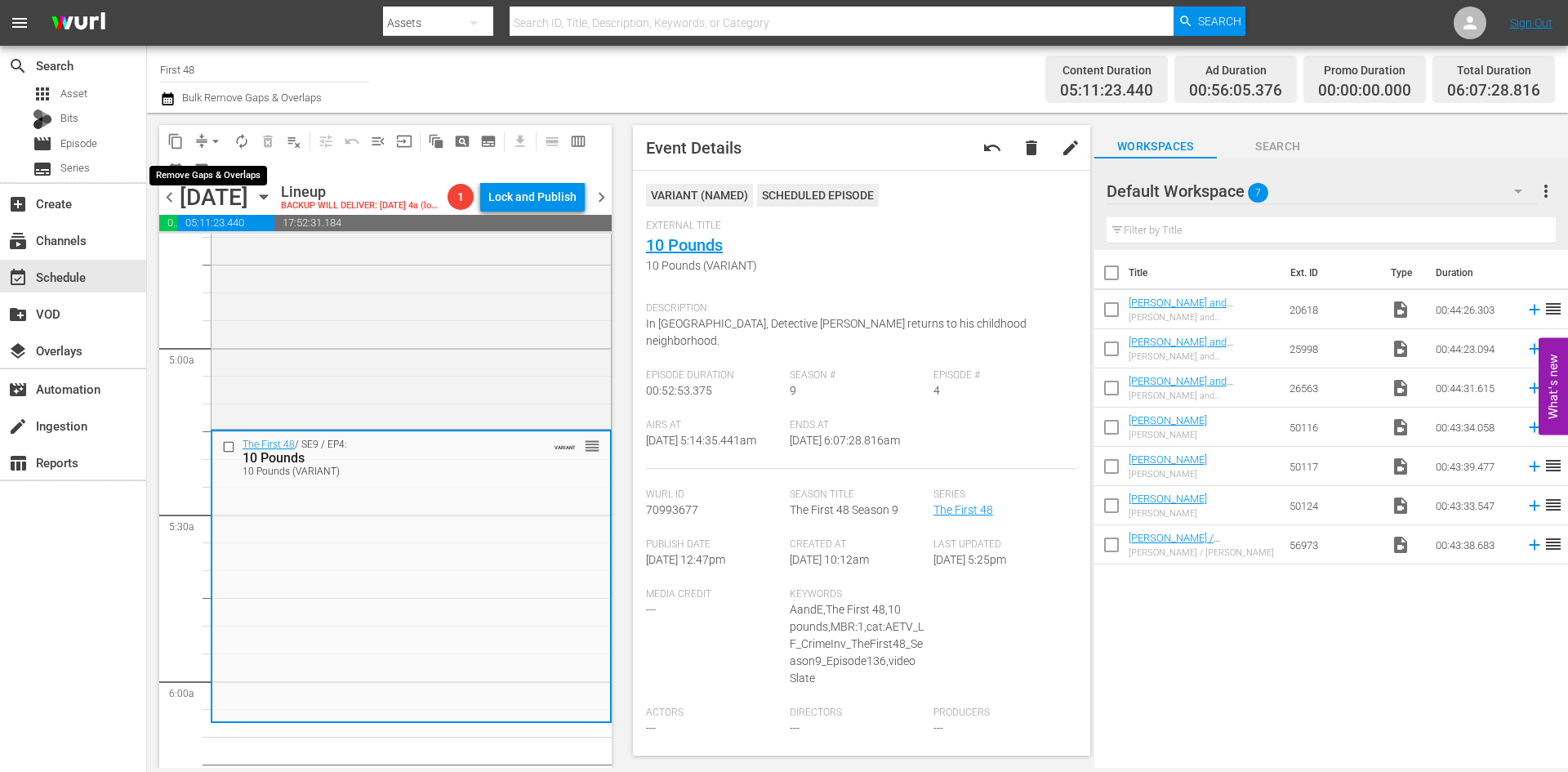
click at [206, 144] on button "arrow_drop_down" at bounding box center [215, 141] width 26 height 26
click at [226, 182] on li "Align to Midnight" at bounding box center [216, 174] width 172 height 27
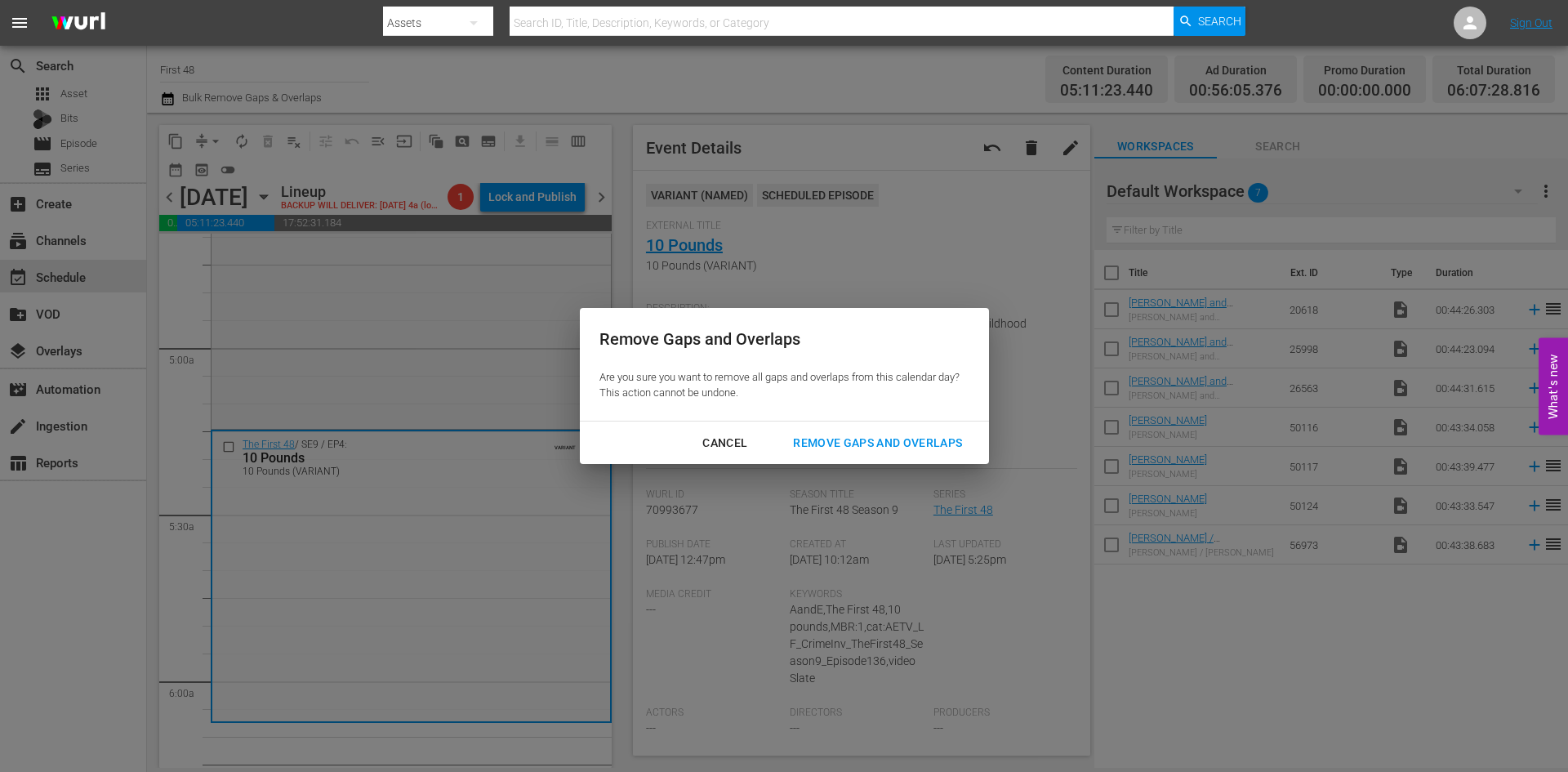
click at [861, 443] on div "Remove Gaps and Overlaps" at bounding box center [877, 443] width 195 height 21
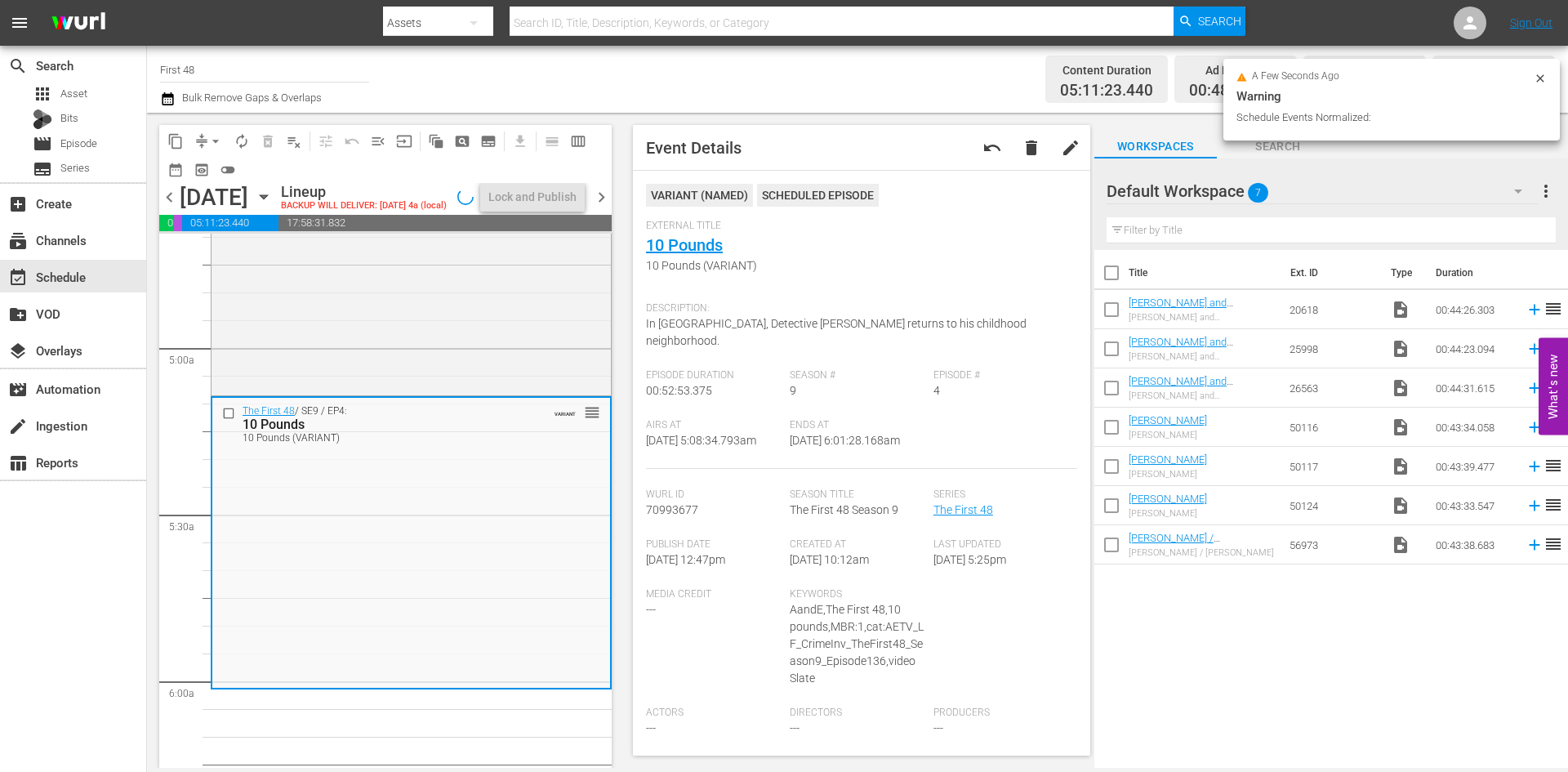
scroll to position [1608, 0]
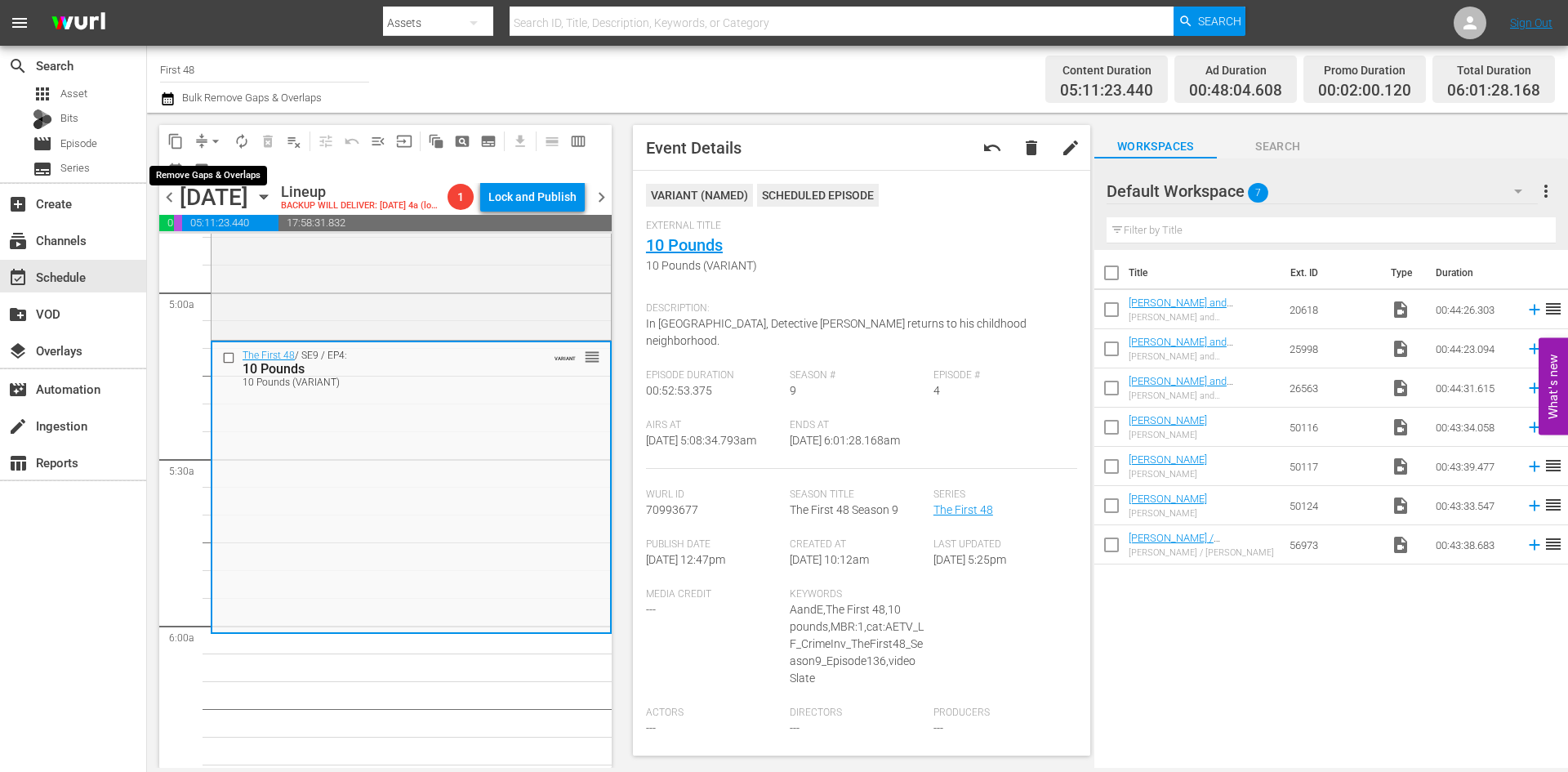
click at [218, 135] on span "arrow_drop_down" at bounding box center [215, 141] width 16 height 16
click at [207, 173] on li "Align to Midnight" at bounding box center [216, 174] width 172 height 27
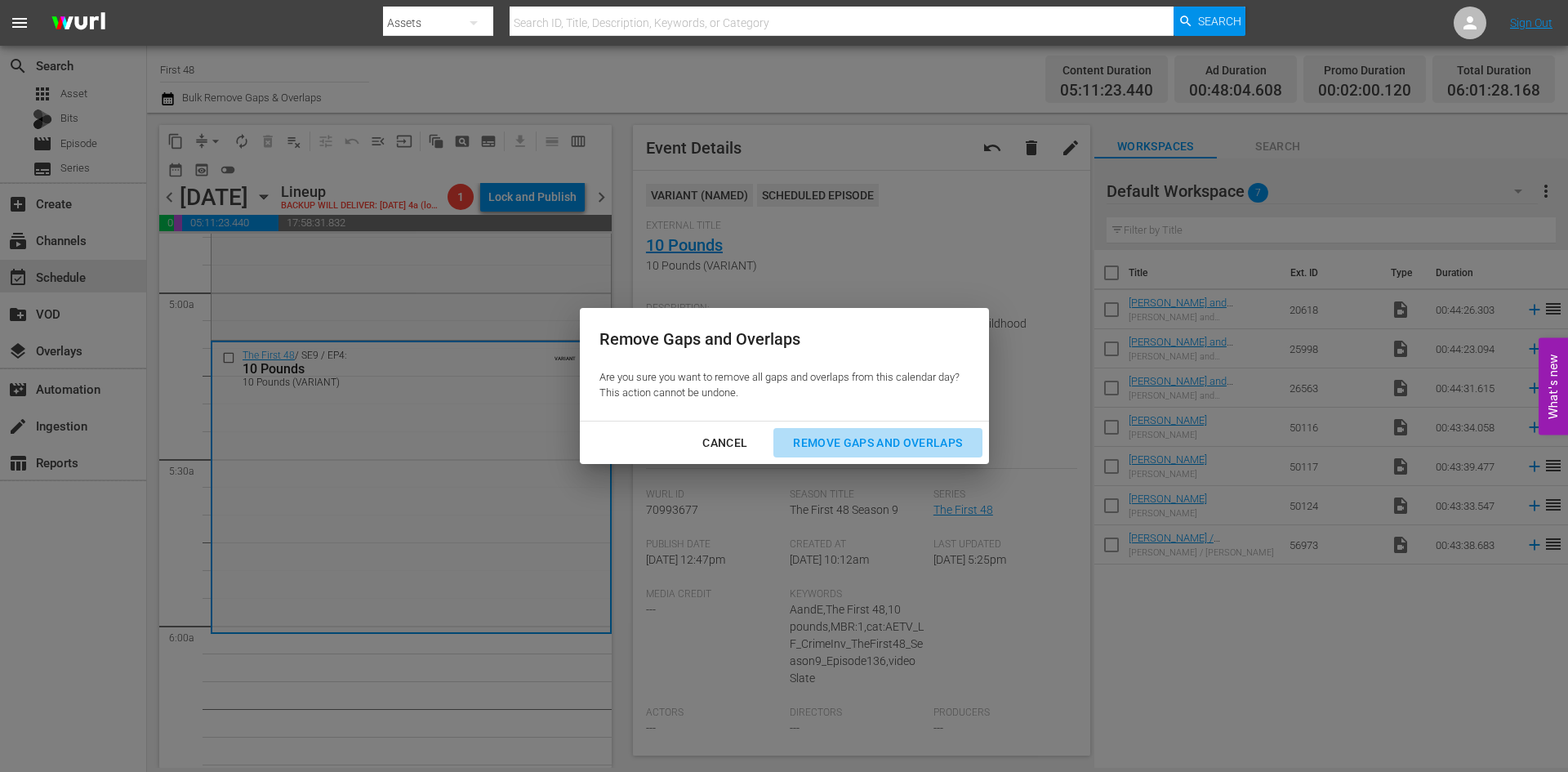
click at [852, 440] on div "Remove Gaps and Overlaps" at bounding box center [877, 443] width 195 height 21
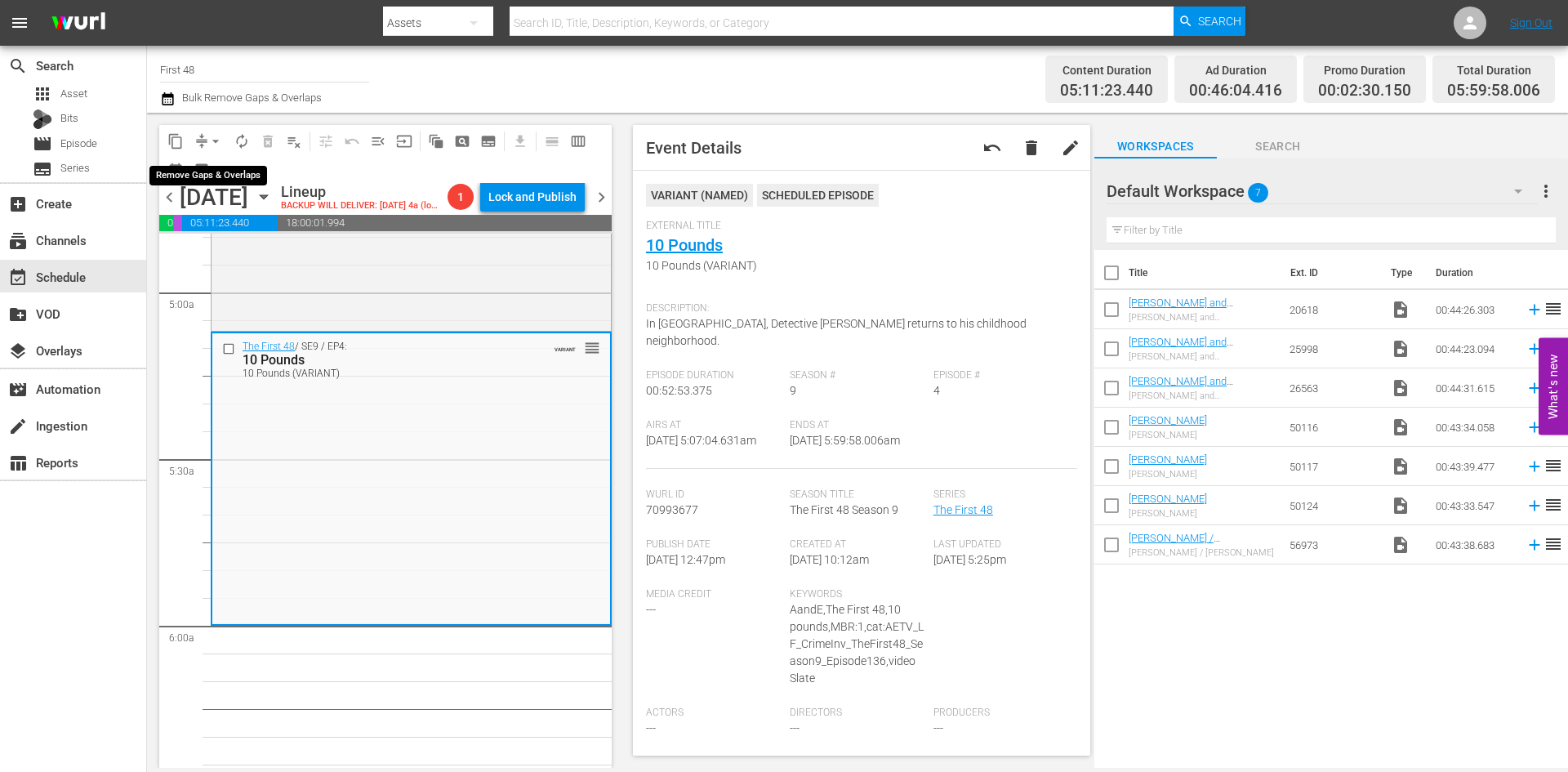
click at [214, 139] on span "arrow_drop_down" at bounding box center [215, 141] width 16 height 16
click at [208, 186] on li "Align to Midnight" at bounding box center [216, 174] width 172 height 27
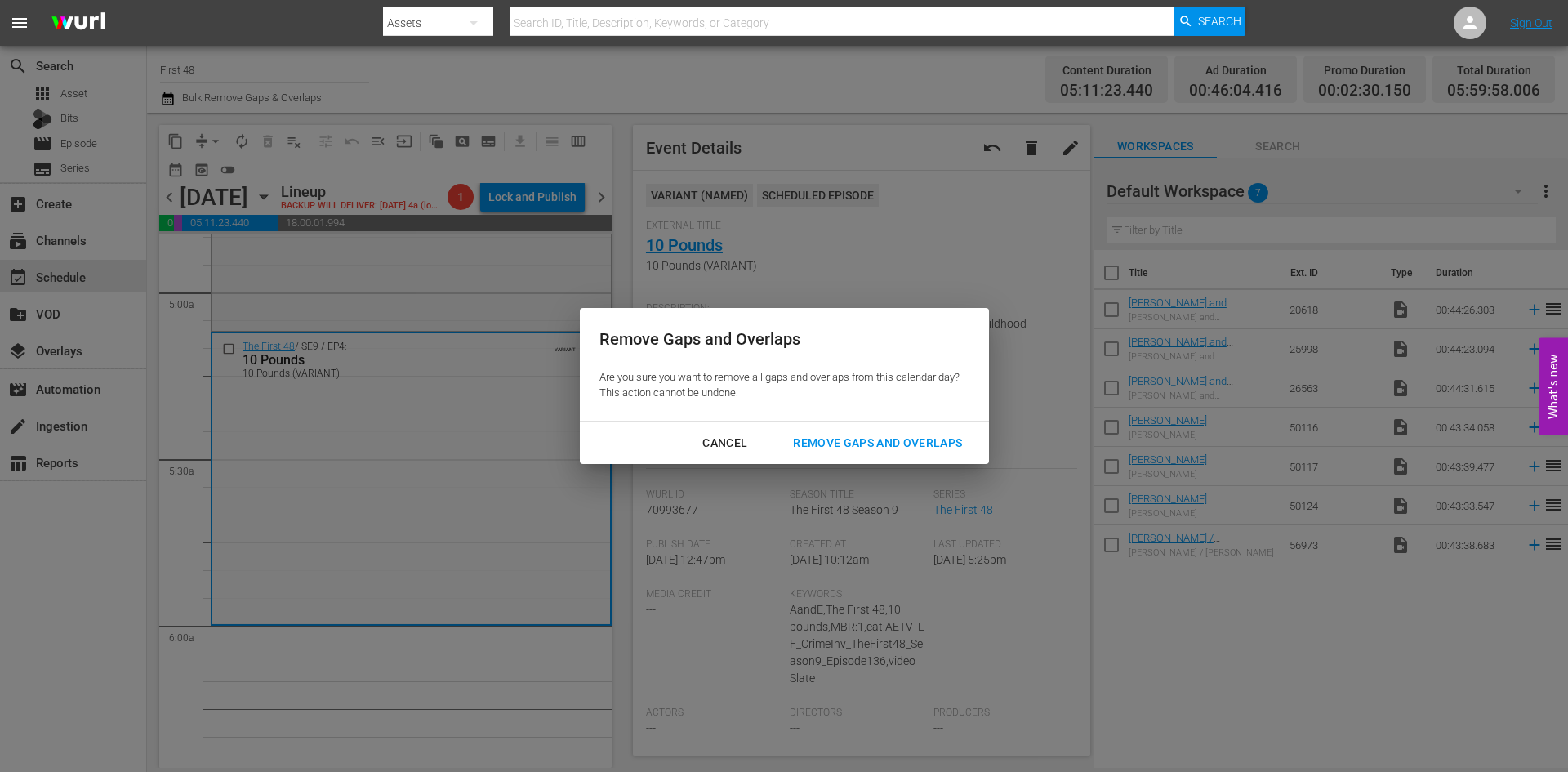
click at [880, 447] on div "Remove Gaps and Overlaps" at bounding box center [877, 443] width 195 height 21
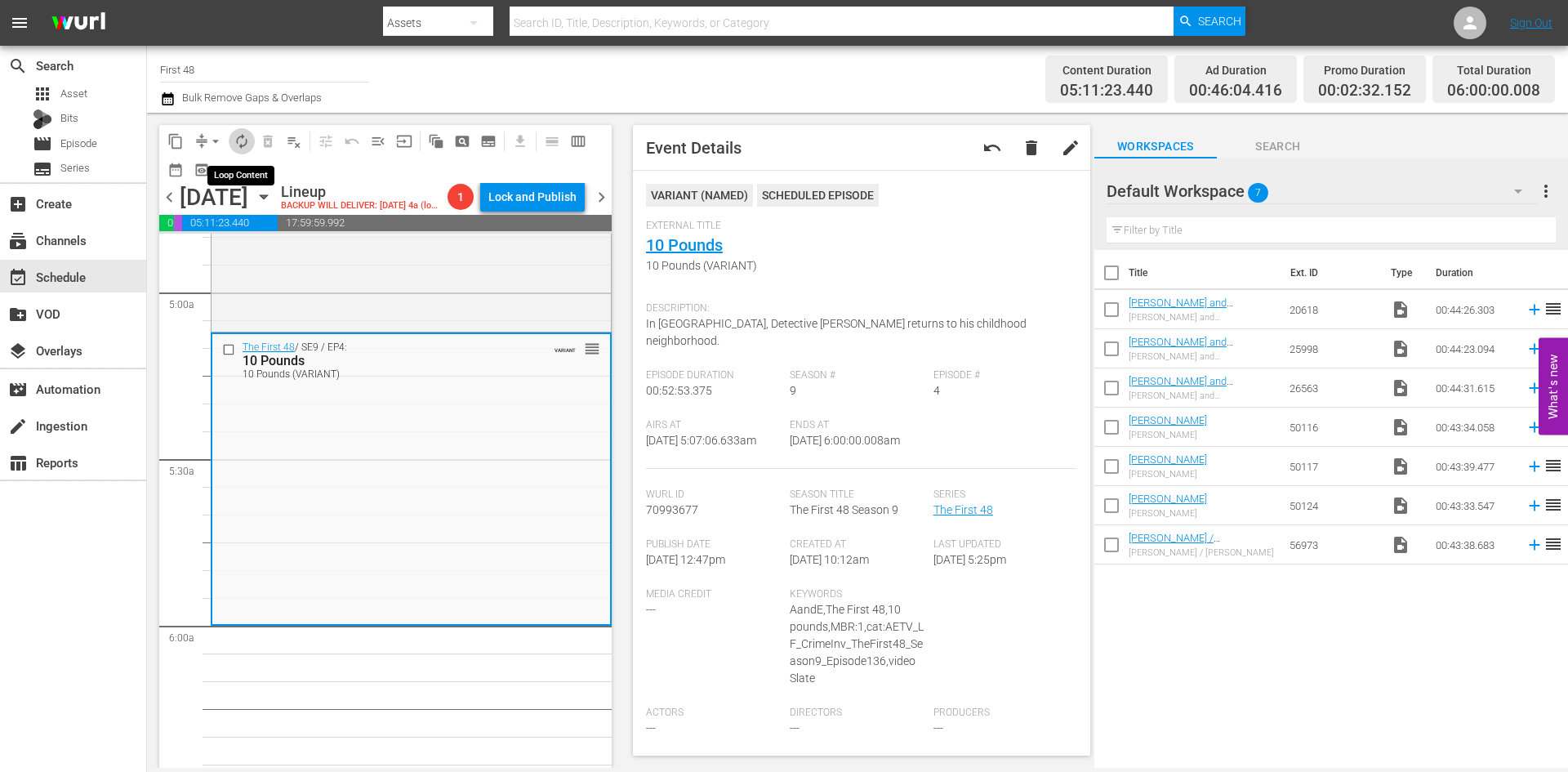
click at [242, 136] on span "autorenew_outlined" at bounding box center [241, 141] width 16 height 16
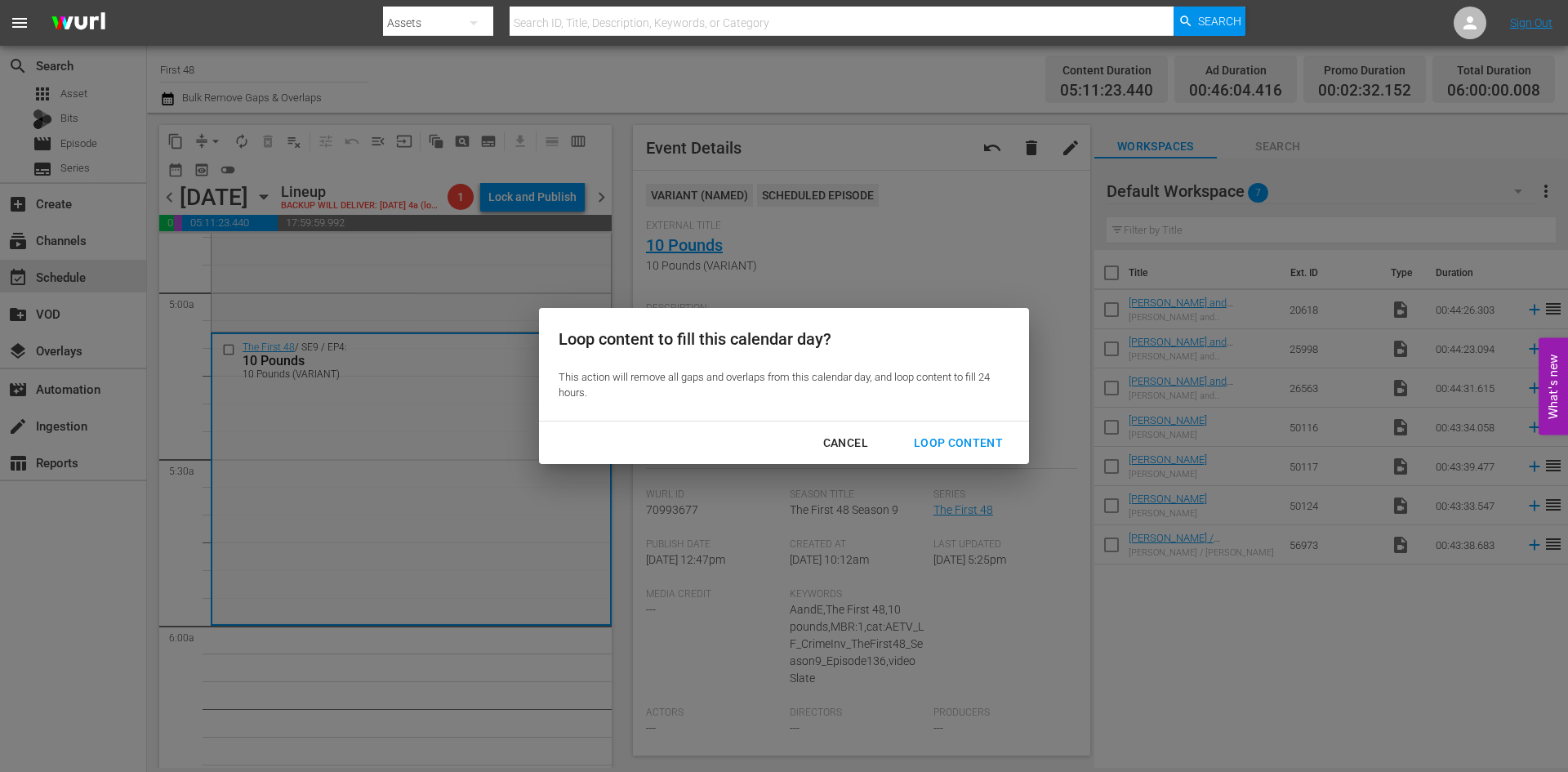
click at [966, 443] on div "Loop Content" at bounding box center [958, 443] width 115 height 21
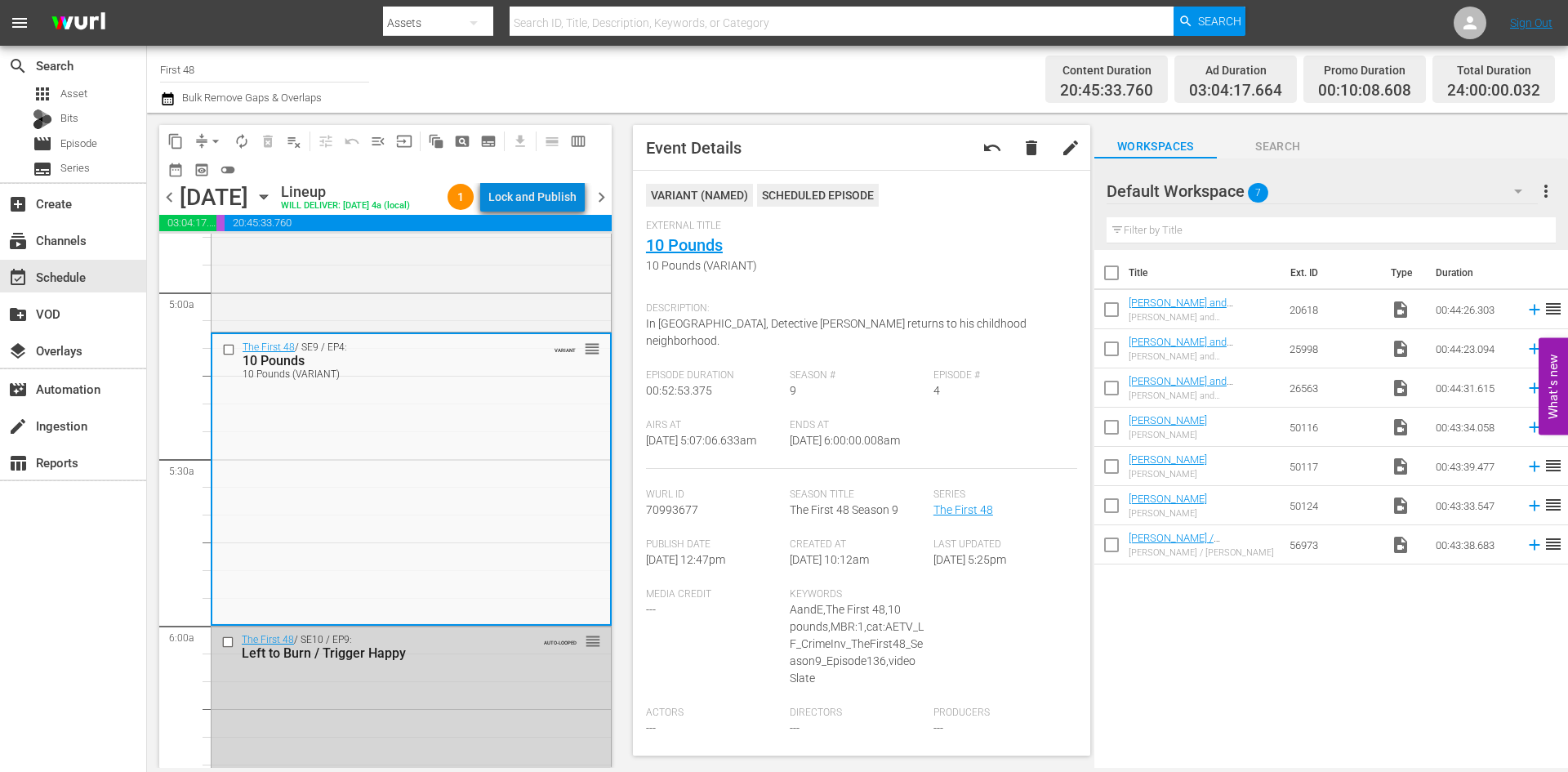
drag, startPoint x: 542, startPoint y: 200, endPoint x: 548, endPoint y: 208, distance: 10.0
click at [548, 208] on div "Lock and Publish" at bounding box center [532, 197] width 88 height 30
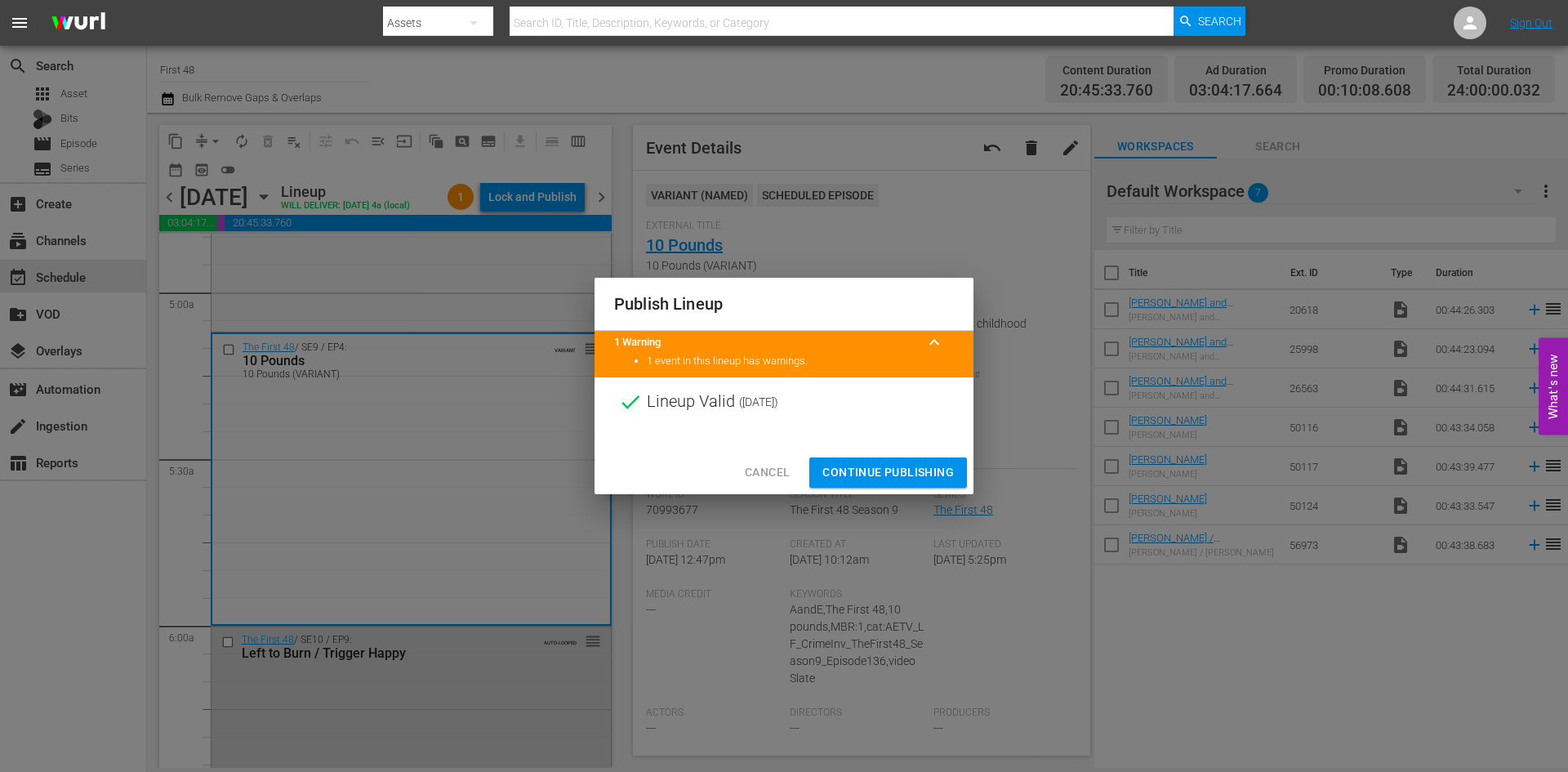
click at [886, 469] on span "Continue Publishing" at bounding box center [888, 472] width 131 height 21
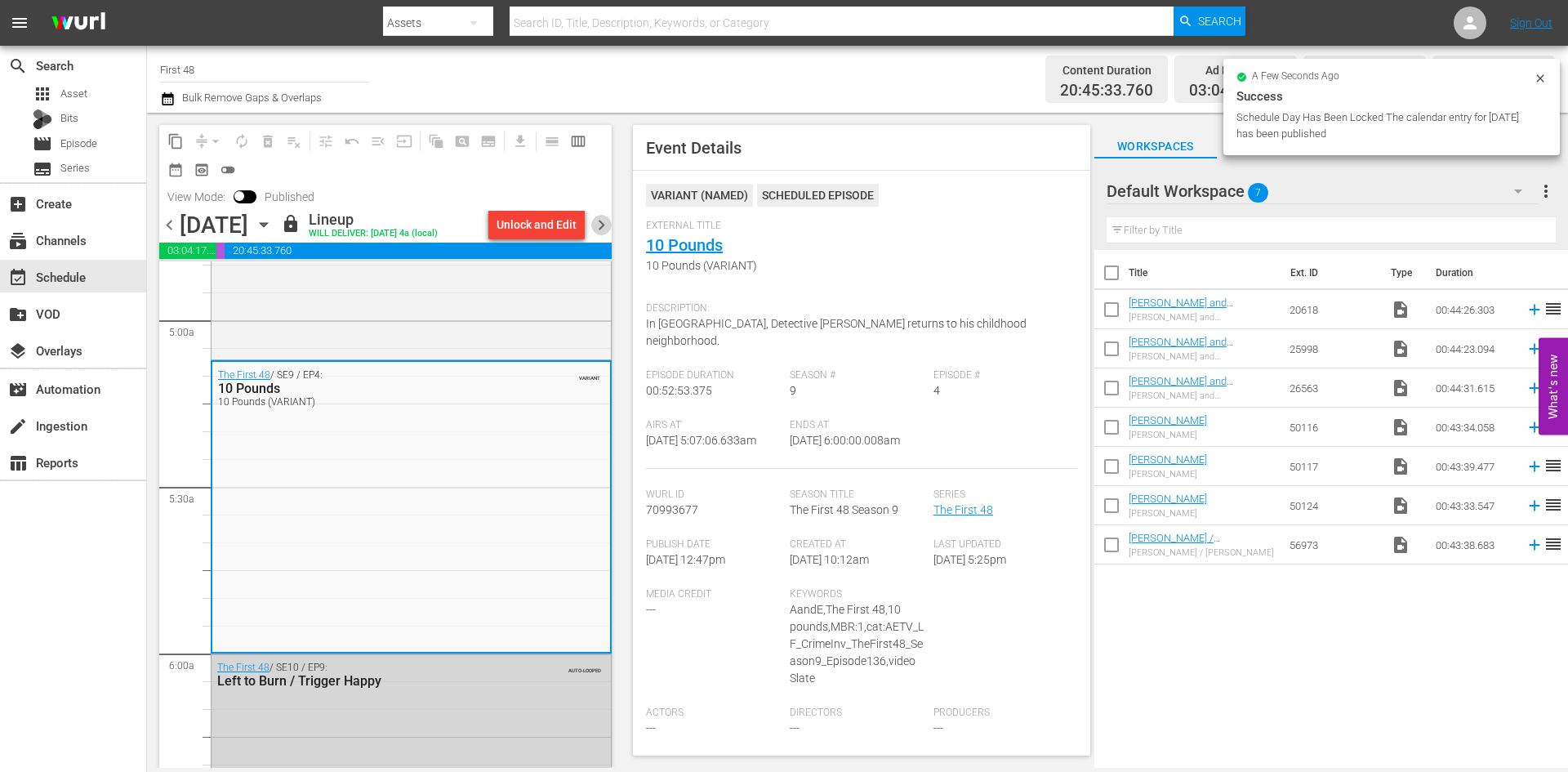
click at [595, 227] on span "chevron_right" at bounding box center [601, 225] width 21 height 21
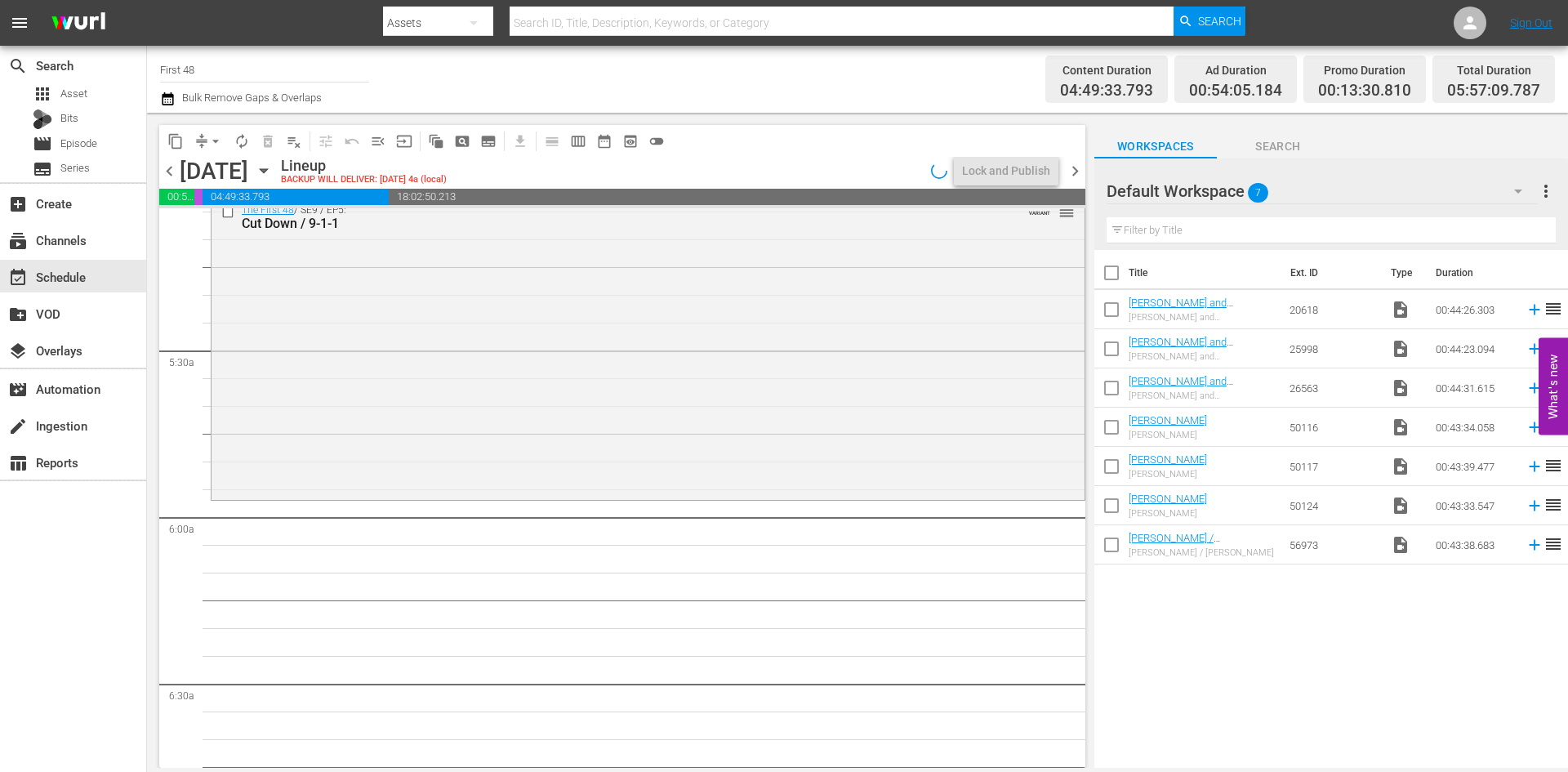
scroll to position [1524, 0]
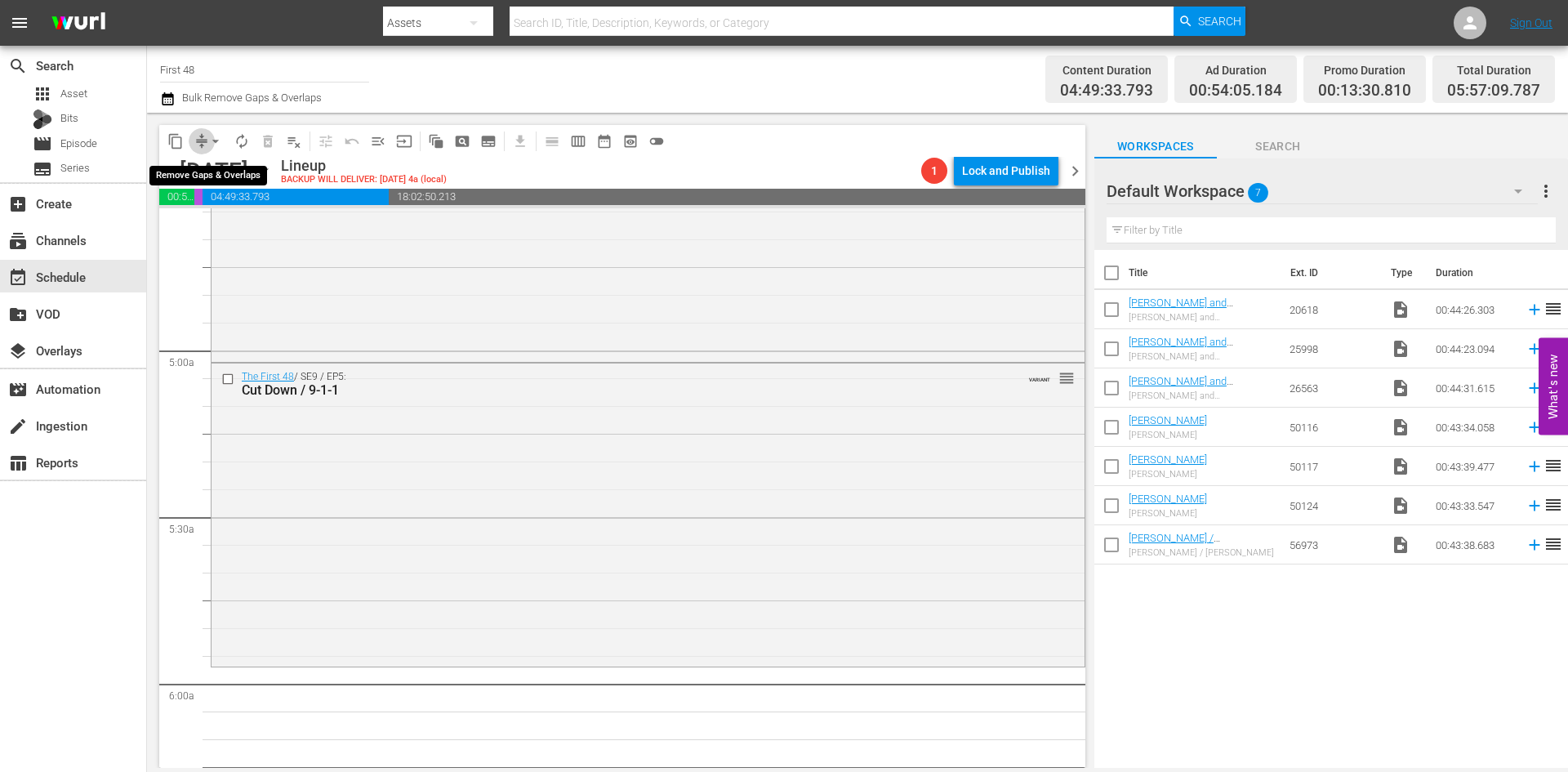
click at [201, 137] on span "compress" at bounding box center [202, 141] width 16 height 16
click at [209, 143] on span "arrow_drop_down" at bounding box center [215, 141] width 16 height 16
click at [209, 170] on li "Align to Midnight" at bounding box center [216, 174] width 172 height 27
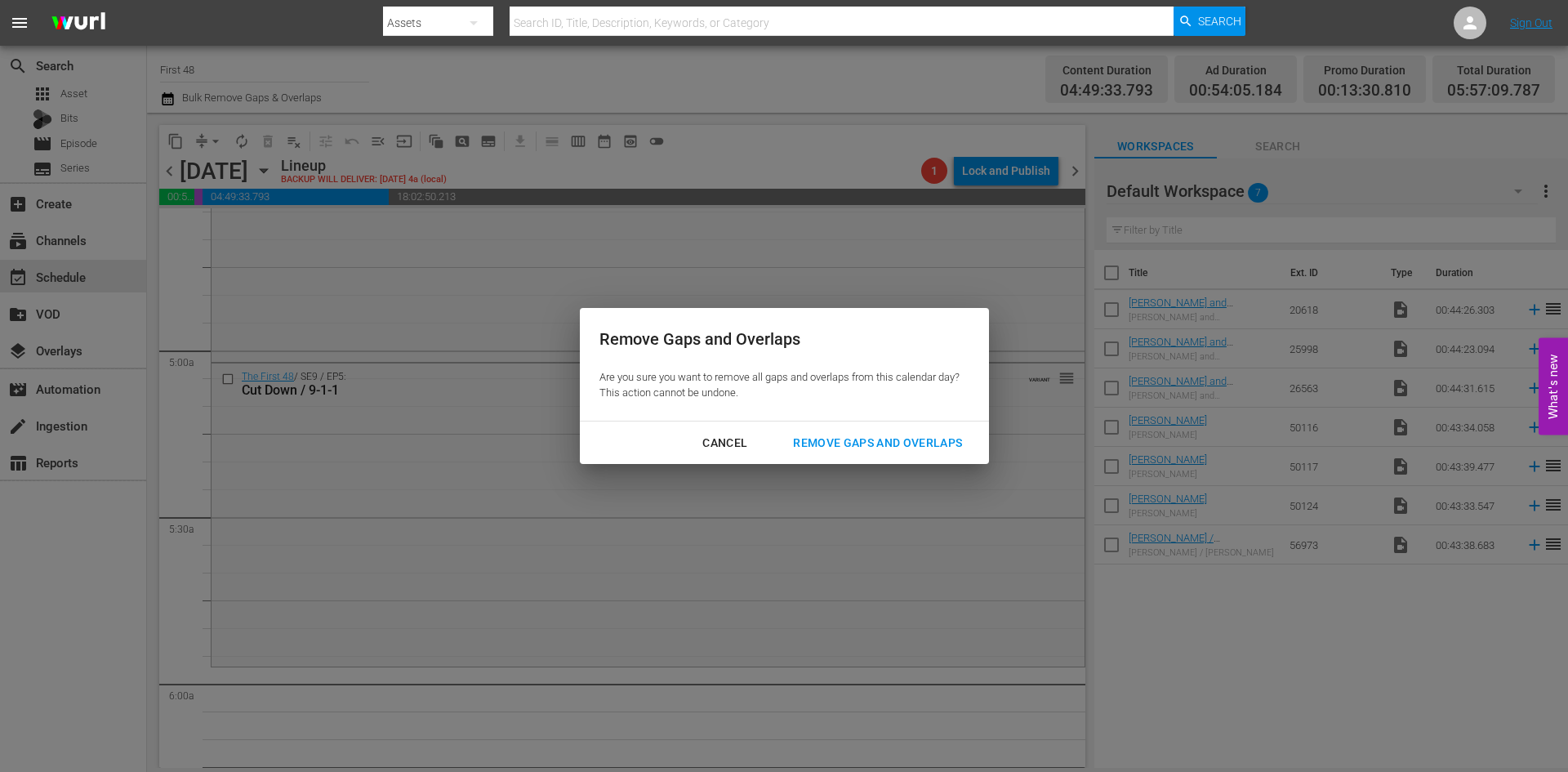
click at [916, 434] on div "Remove Gaps and Overlaps" at bounding box center [877, 443] width 195 height 21
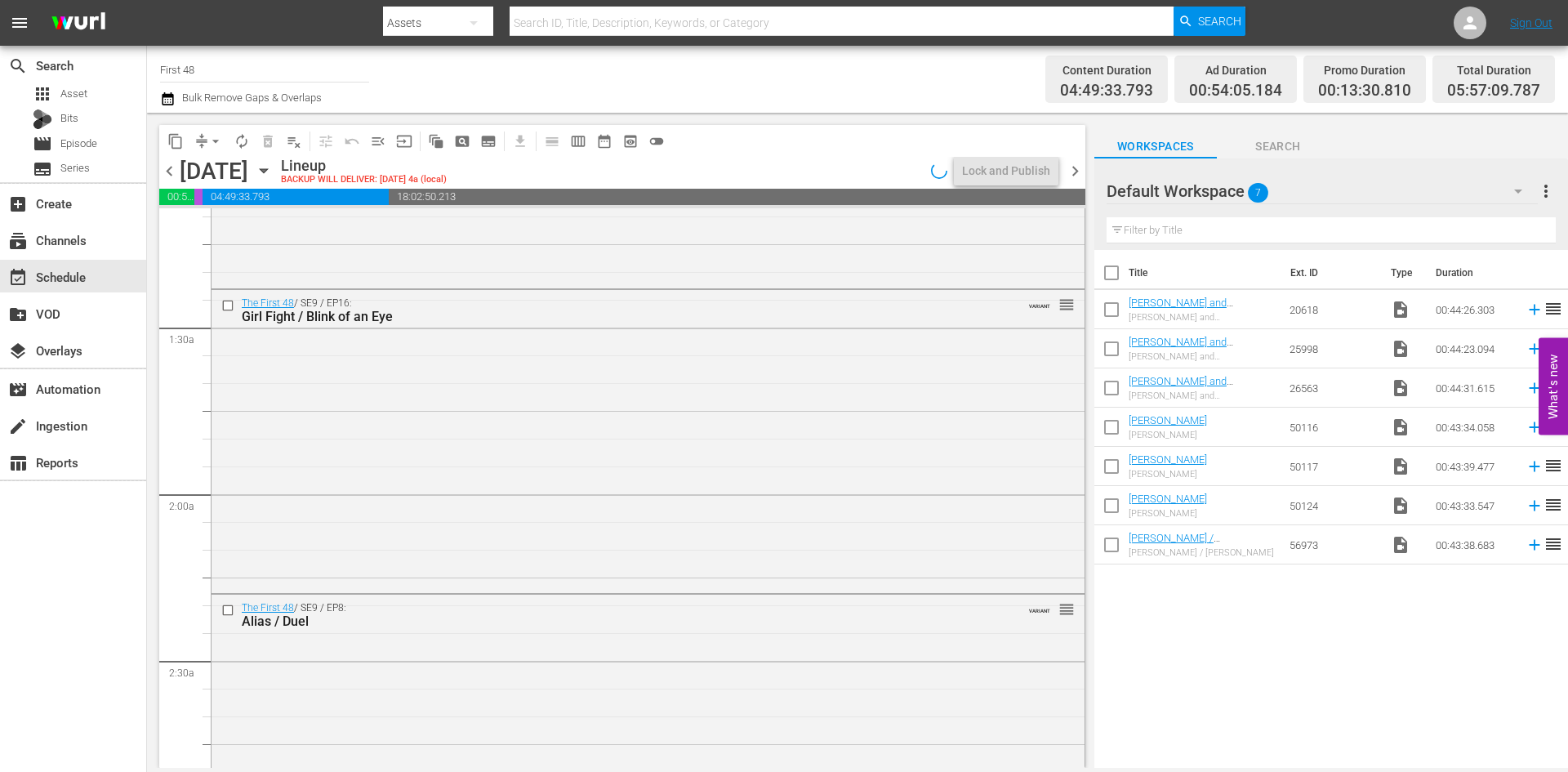
scroll to position [0, 0]
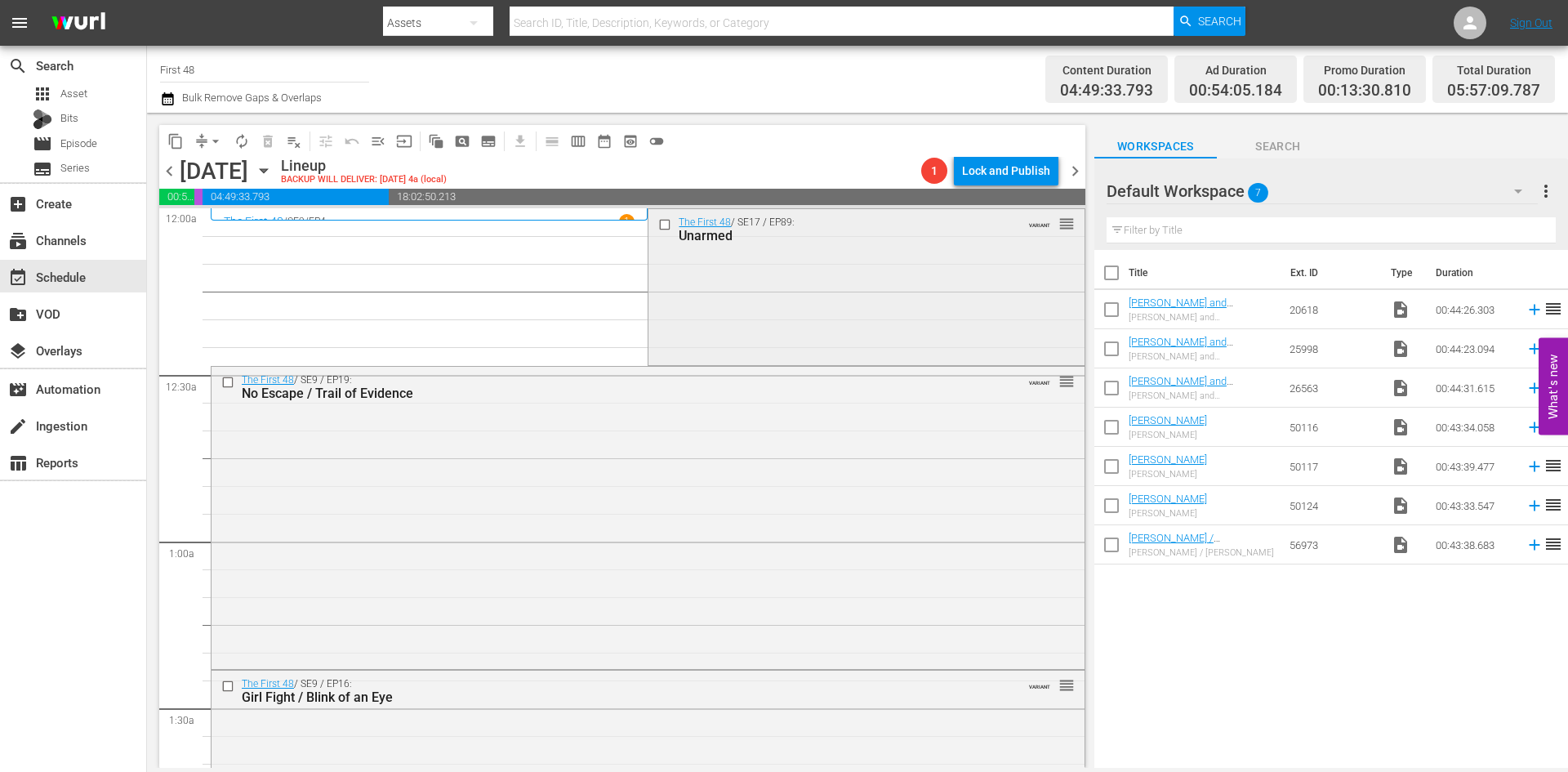
click at [779, 326] on div "The First 48 / SE17 / EP89: Unarmed VARIANT reorder" at bounding box center [866, 285] width 435 height 153
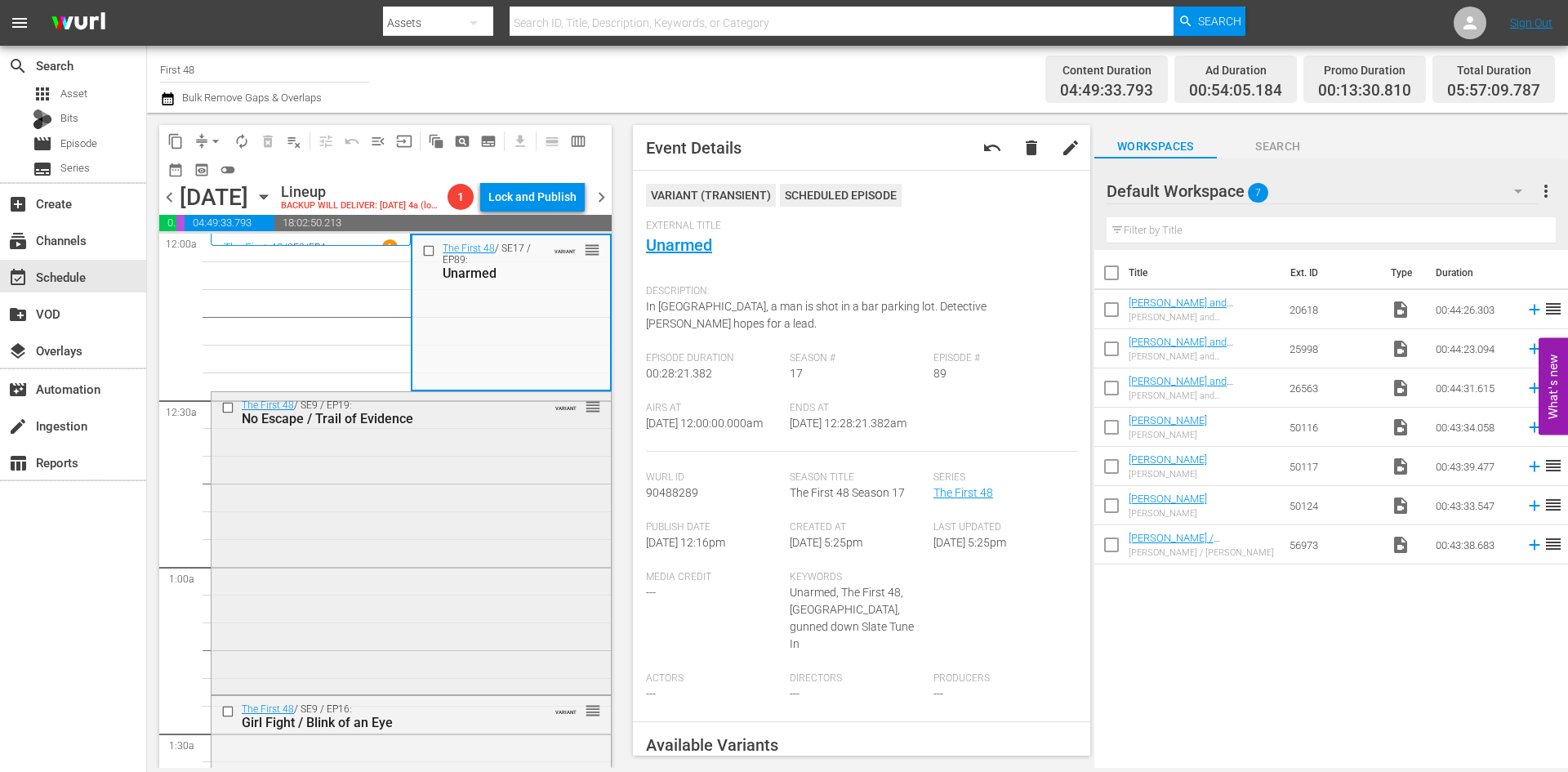
click at [557, 512] on div "The First 48 / SE9 / EP19: No Escape / Trail of Evidence VARIANT reorder" at bounding box center [411, 542] width 399 height 300
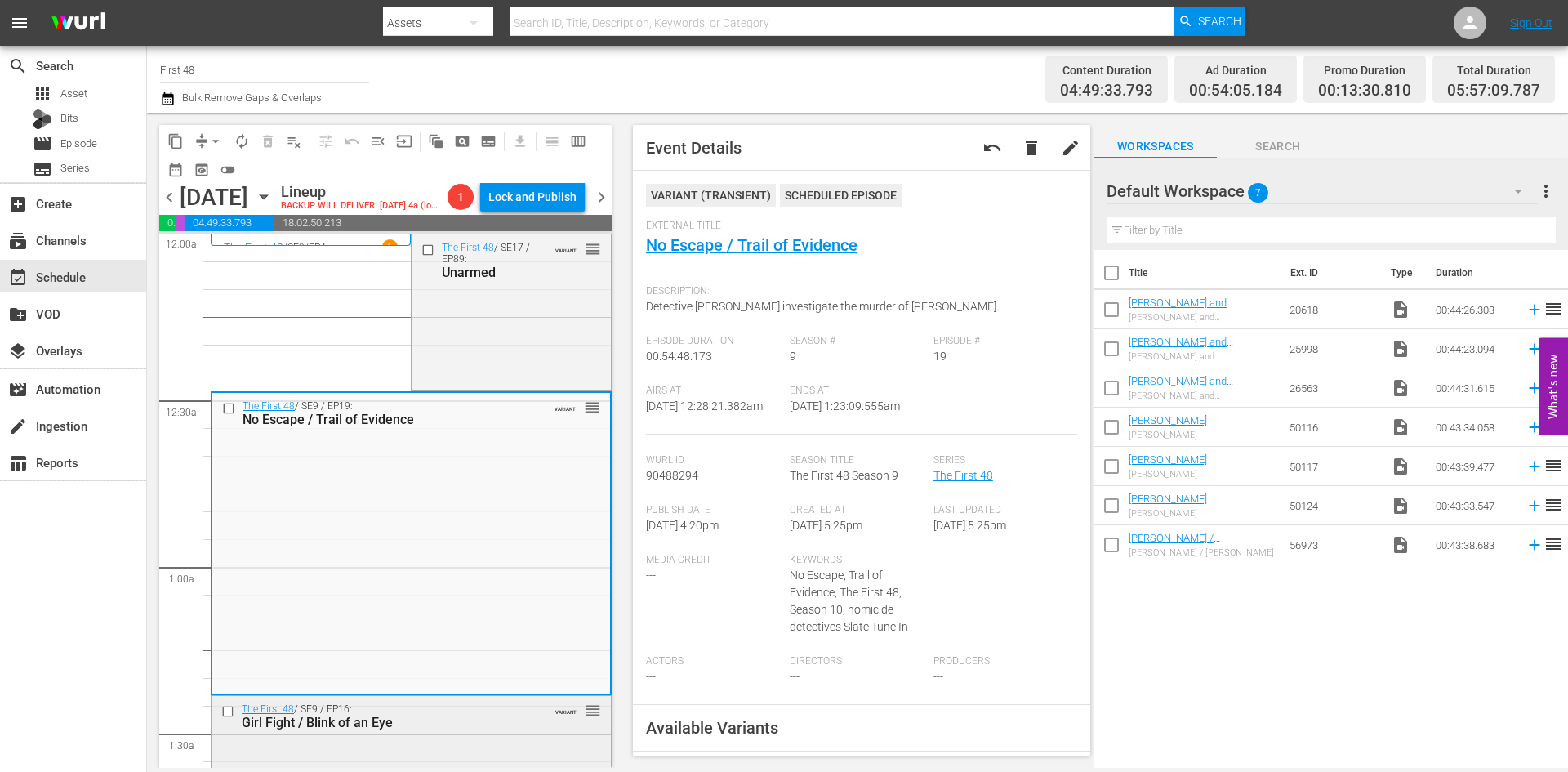
click at [502, 718] on div "Girl Fight / Blink of an Eye" at bounding box center [384, 722] width 287 height 16
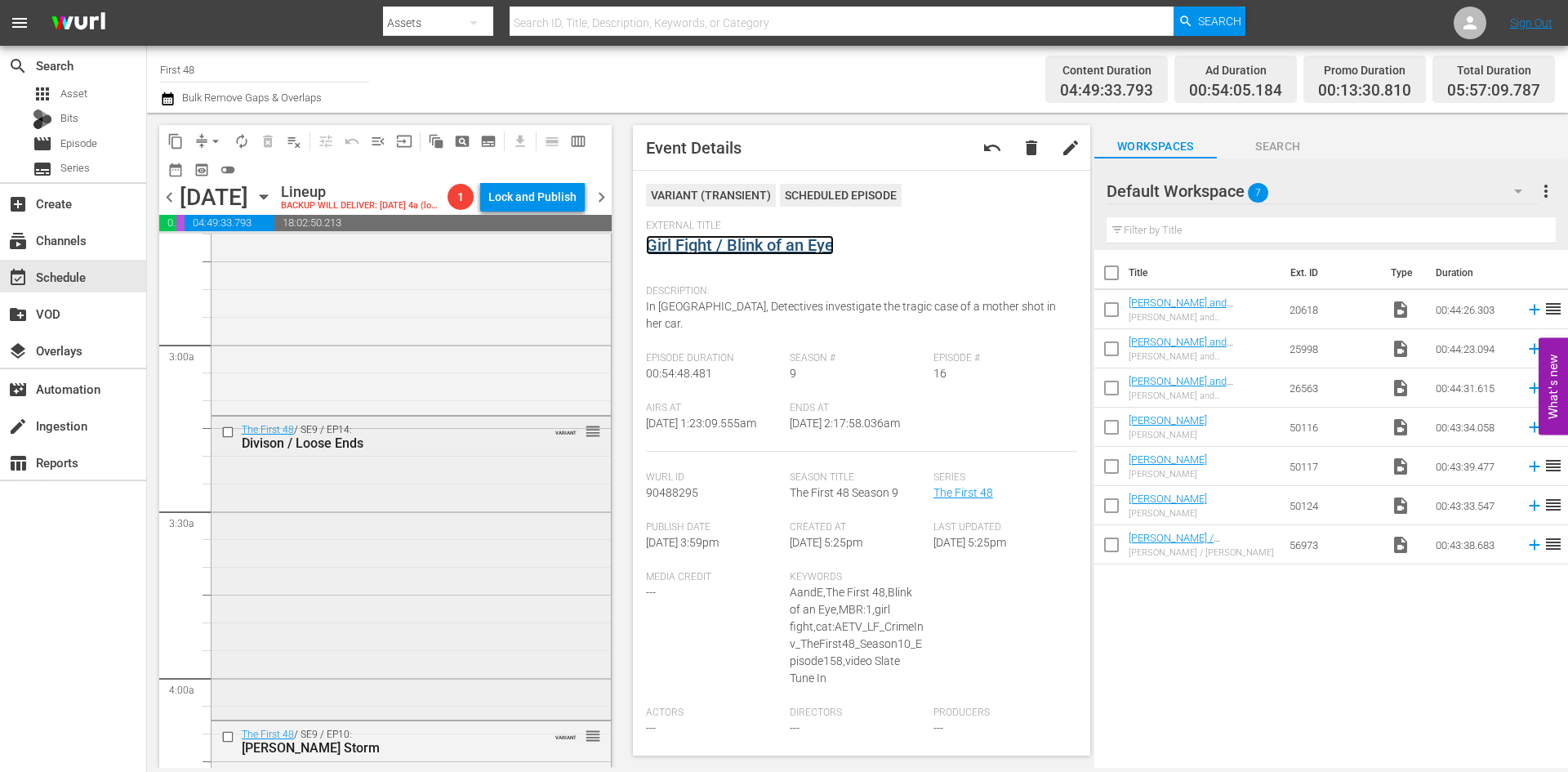
scroll to position [898, 0]
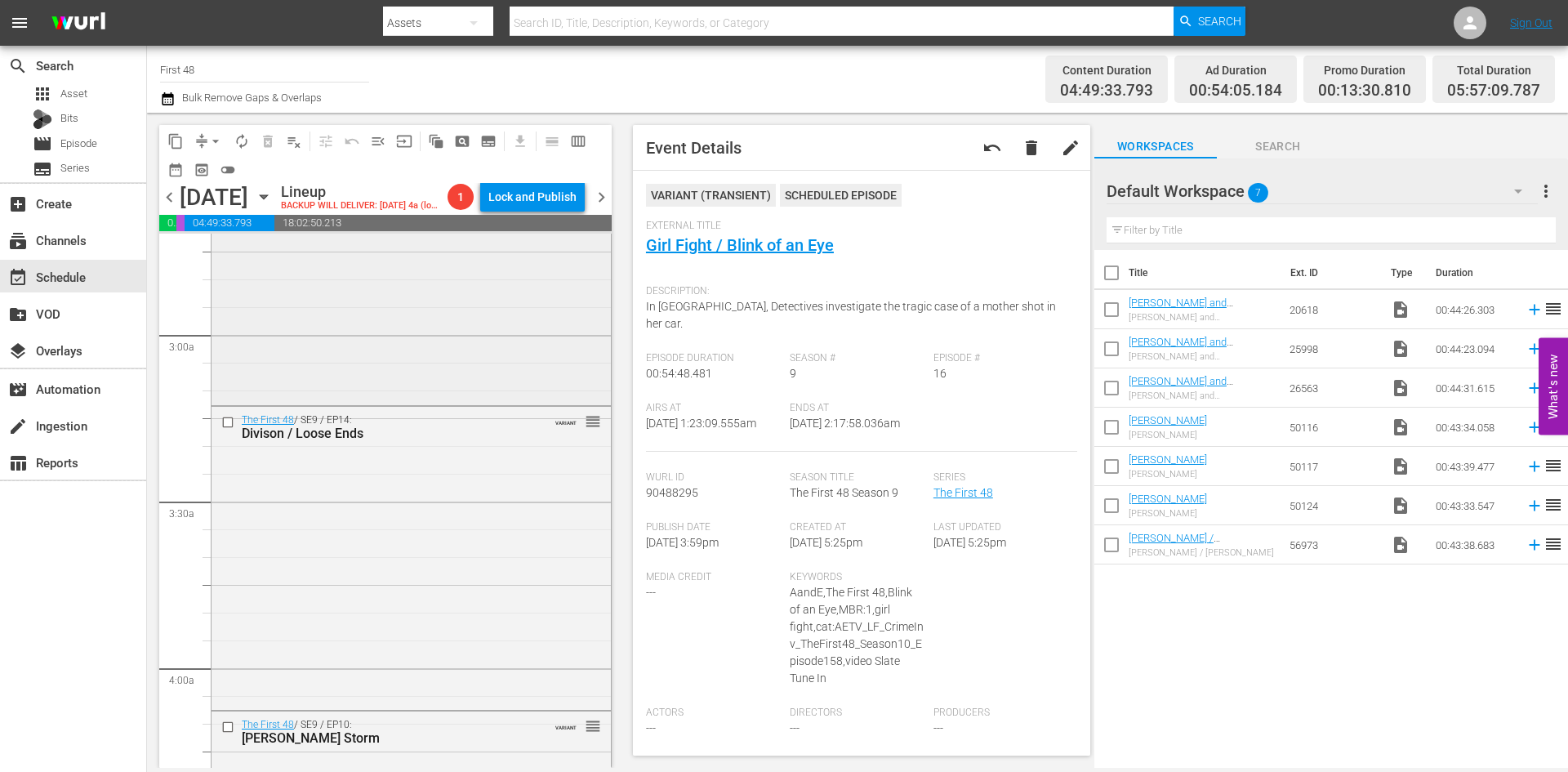
click at [494, 364] on div "The First 48 / SE9 / EP8: Alias / Duel VARIANT reorder" at bounding box center [411, 252] width 399 height 299
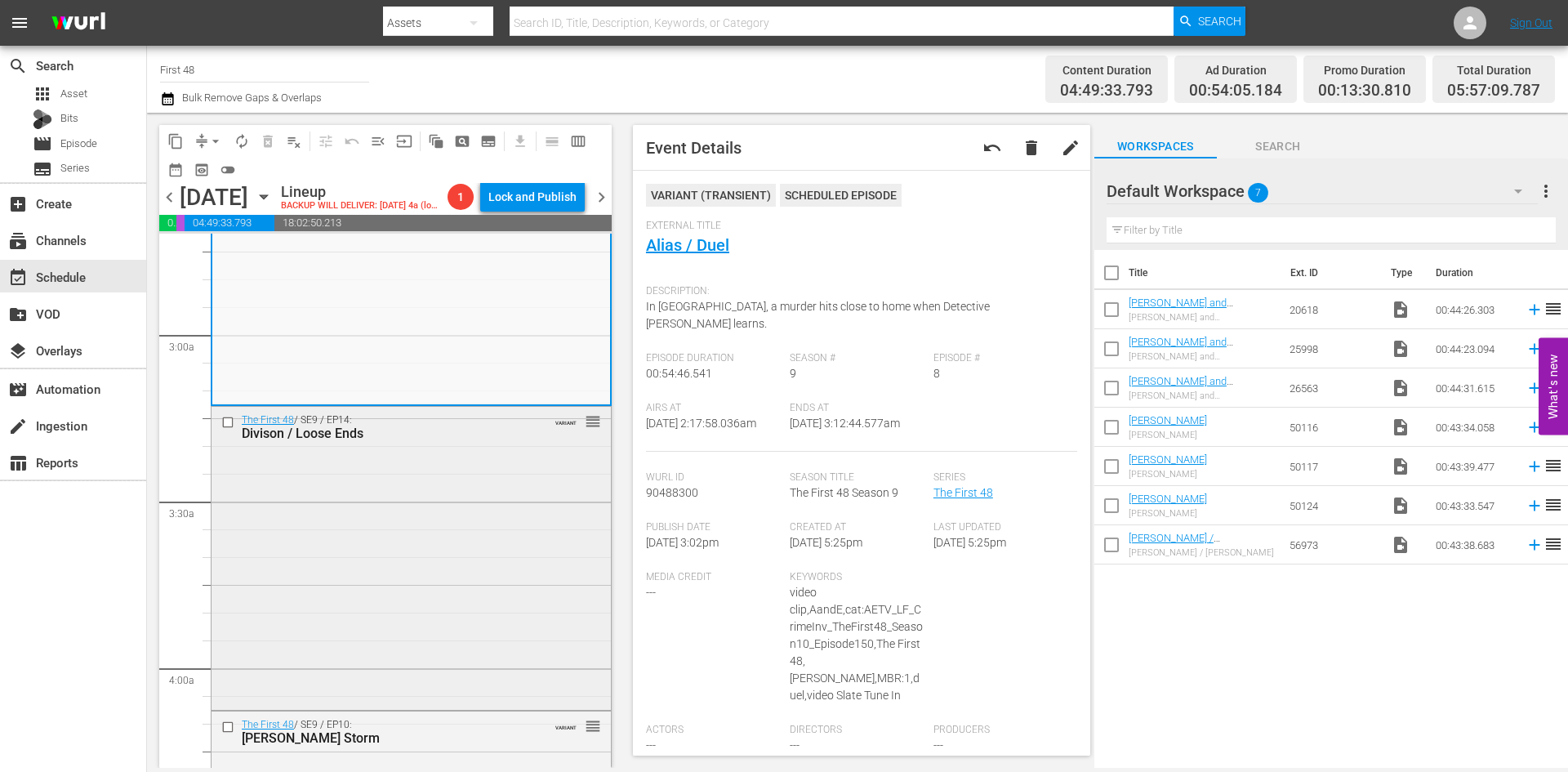
click at [494, 564] on div "The First 48 / SE9 / EP14: Divison / Loose Ends VARIANT reorder" at bounding box center [411, 556] width 399 height 300
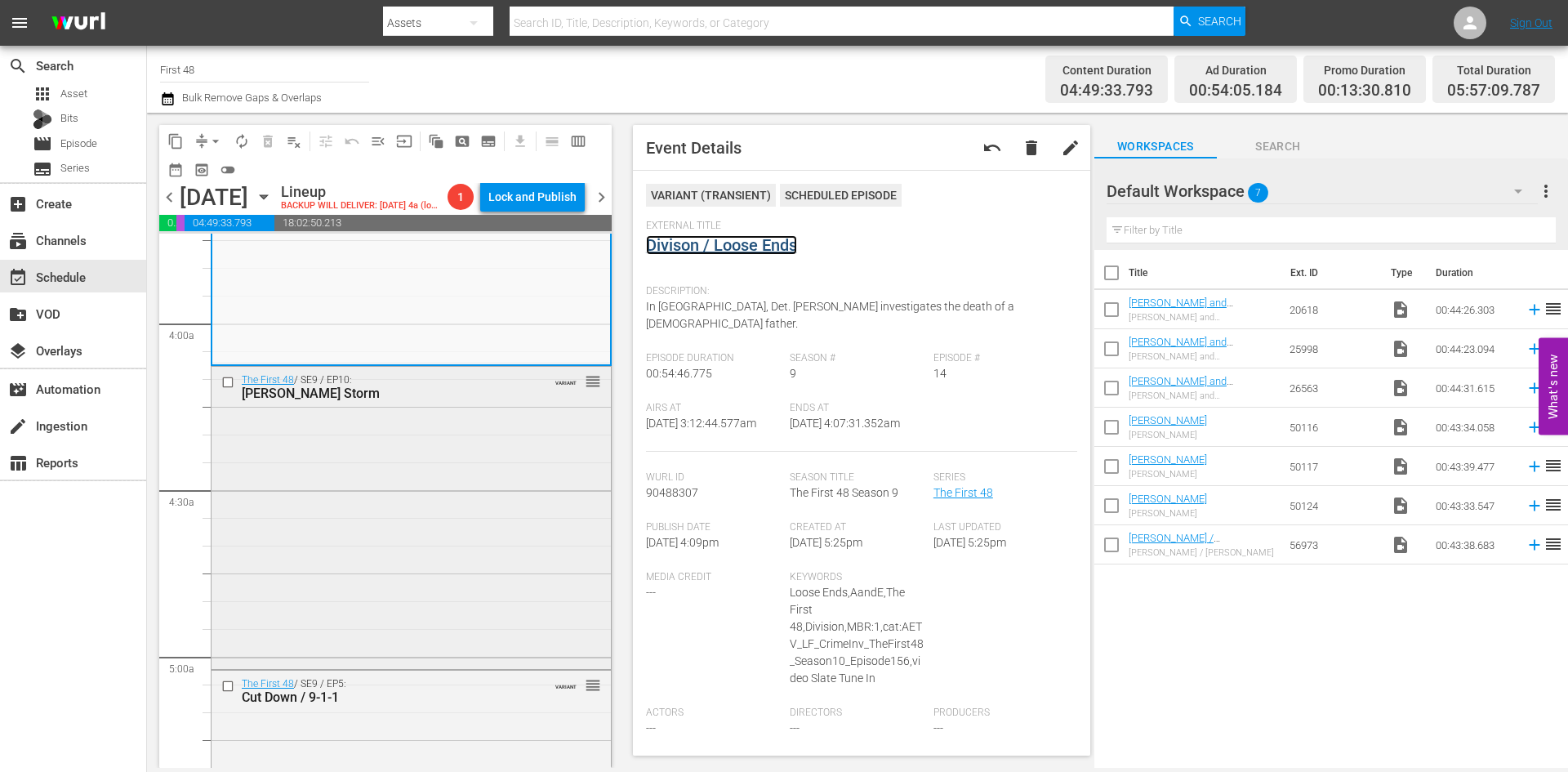
scroll to position [1307, 0]
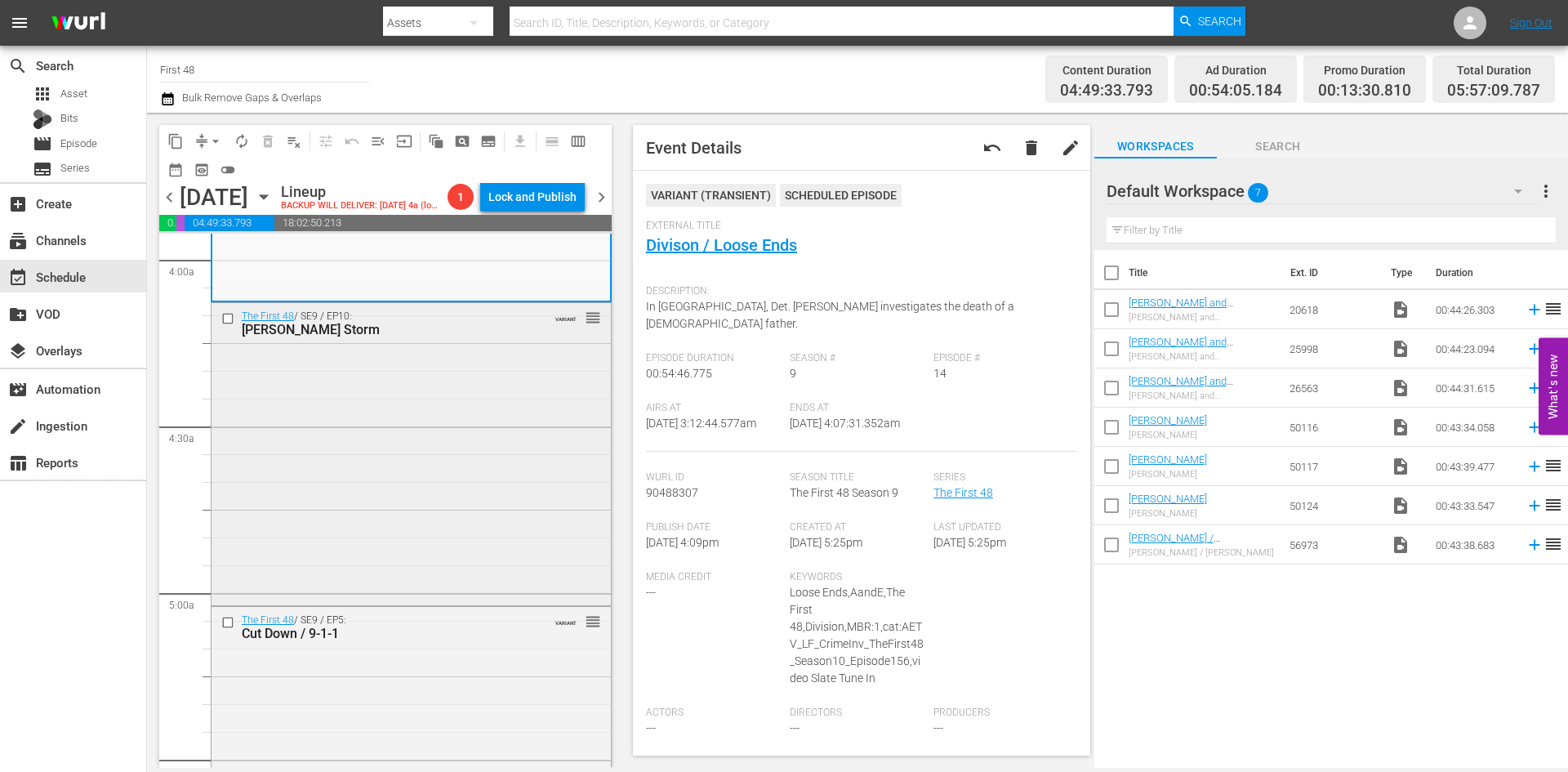
click at [500, 472] on div "The First 48 / SE9 / EP10: Hale Storm VARIANT reorder" at bounding box center [411, 453] width 399 height 300
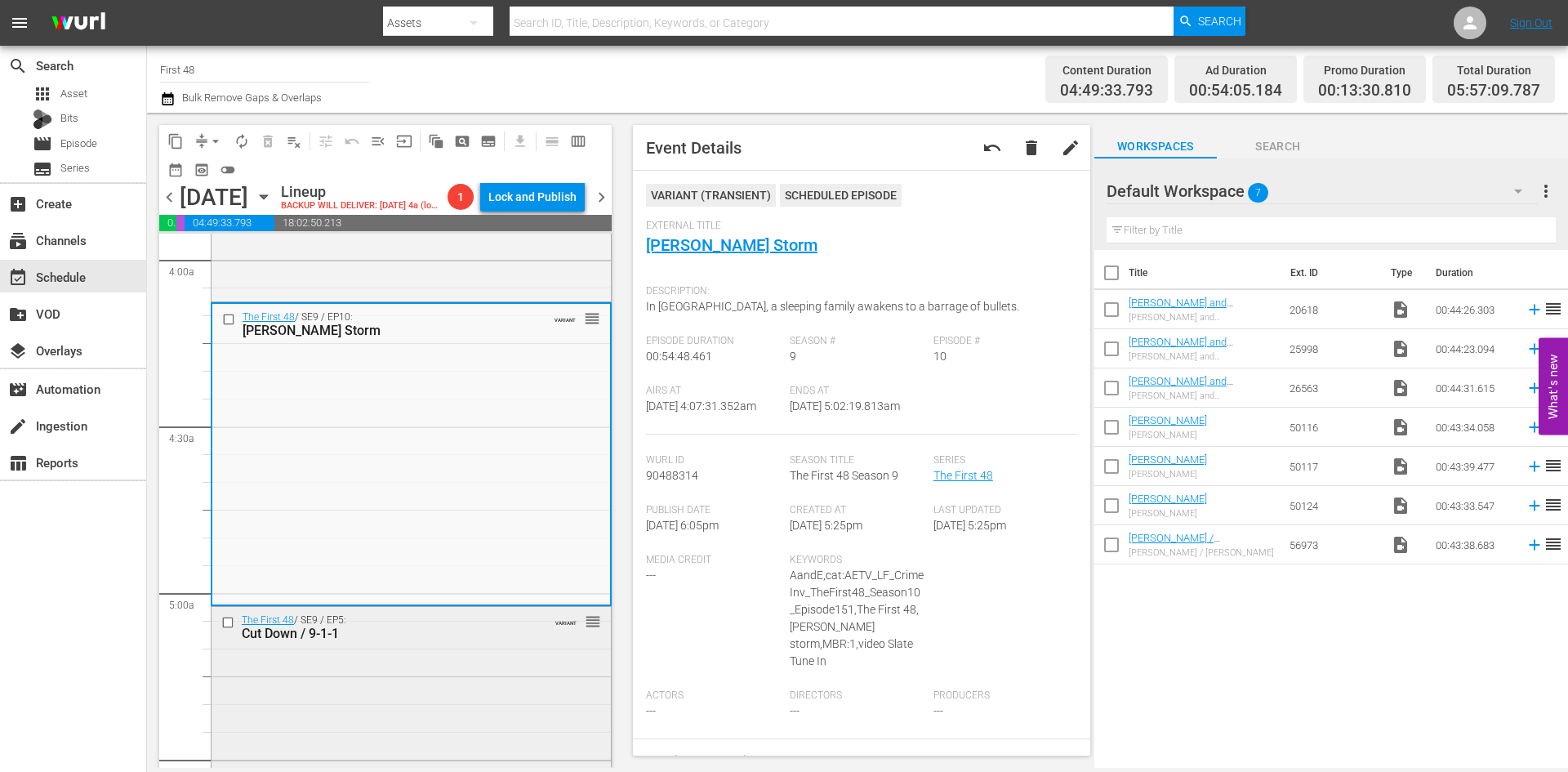
click at [476, 650] on div "The First 48 / SE9 / EP5: Cut Down / 9-1-1 VARIANT reorder" at bounding box center [411, 757] width 399 height 300
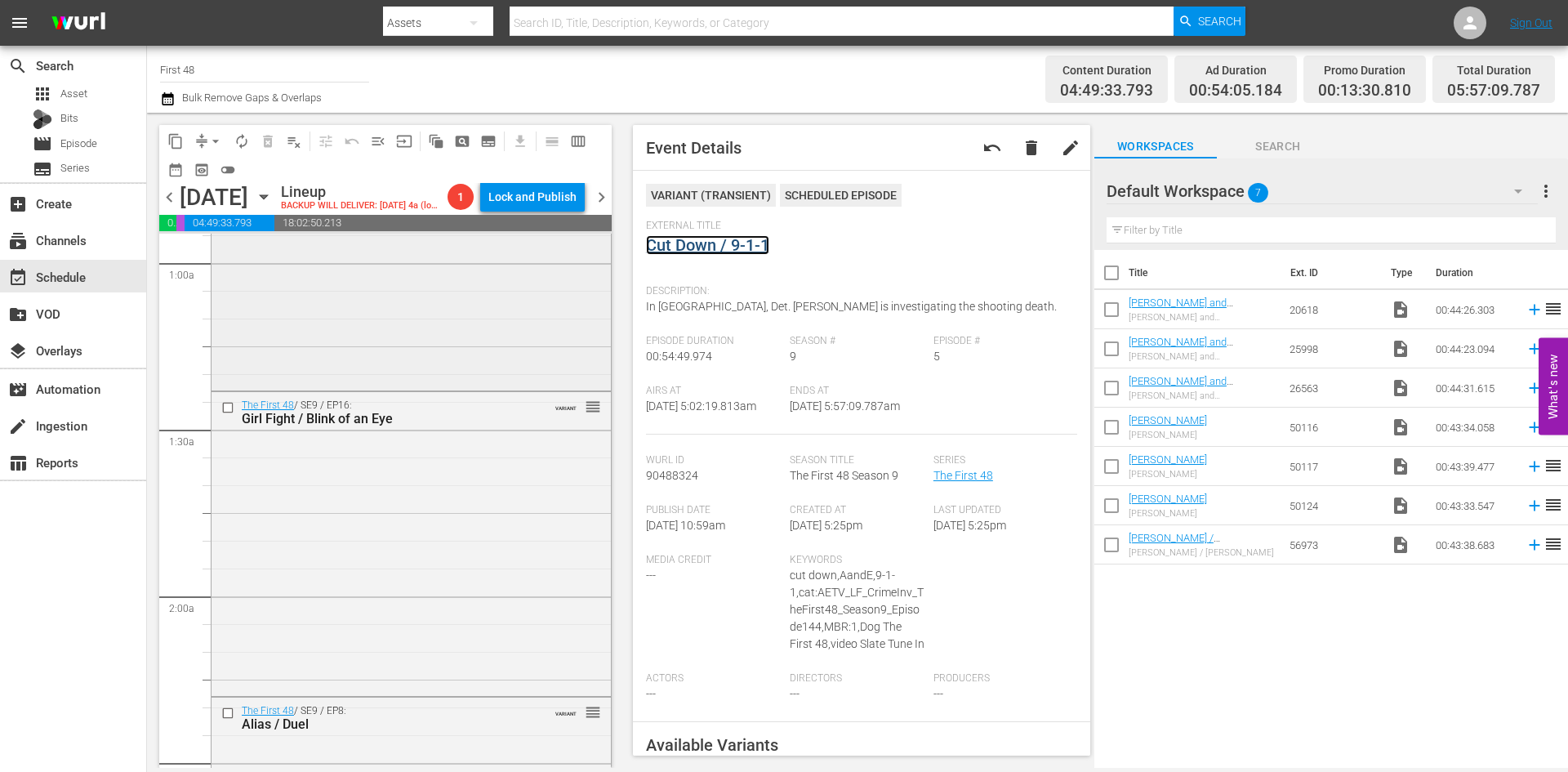
scroll to position [245, 0]
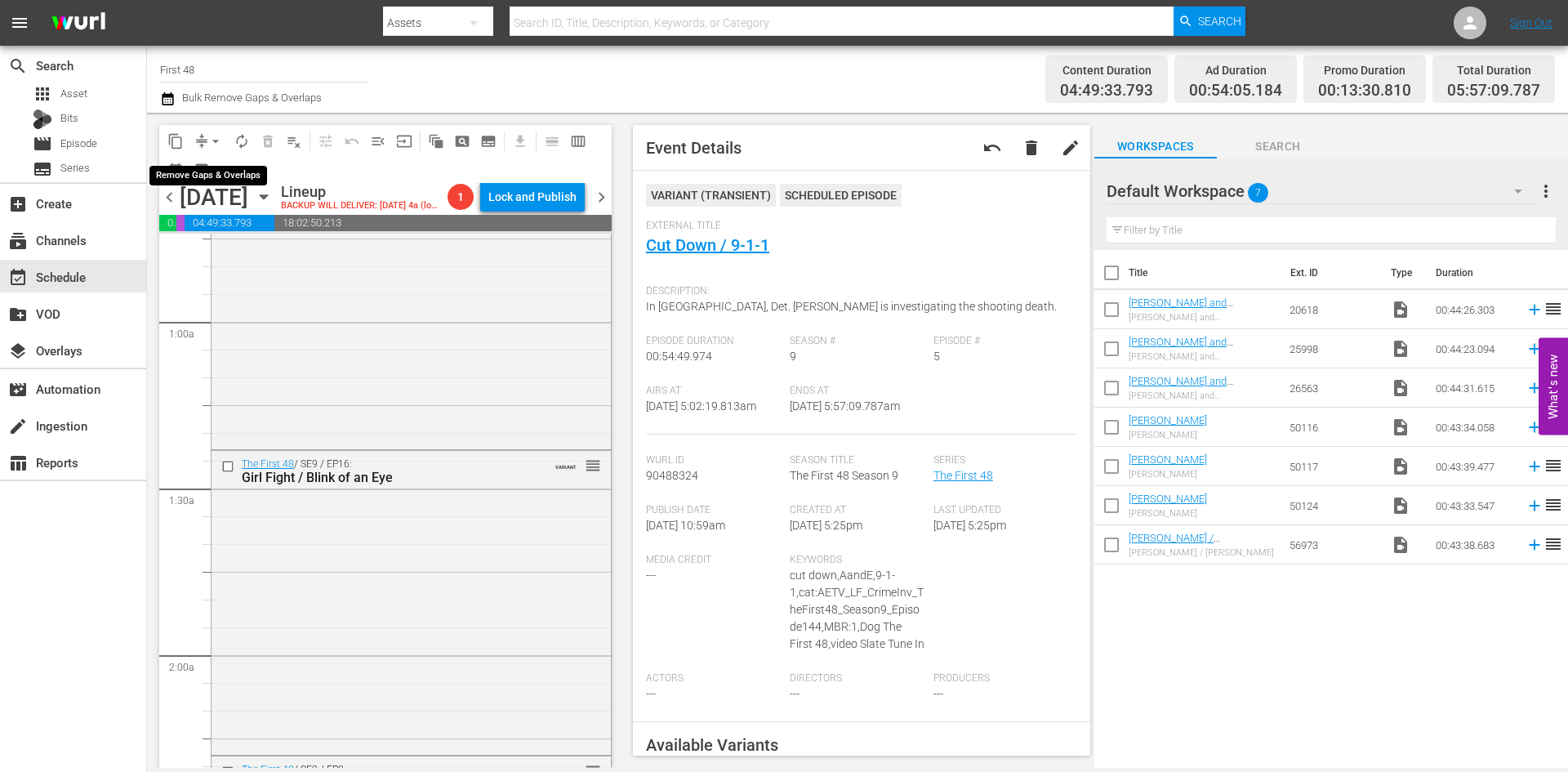
click at [214, 134] on span "arrow_drop_down" at bounding box center [215, 141] width 16 height 16
click at [213, 177] on li "Align to Midnight" at bounding box center [216, 174] width 172 height 27
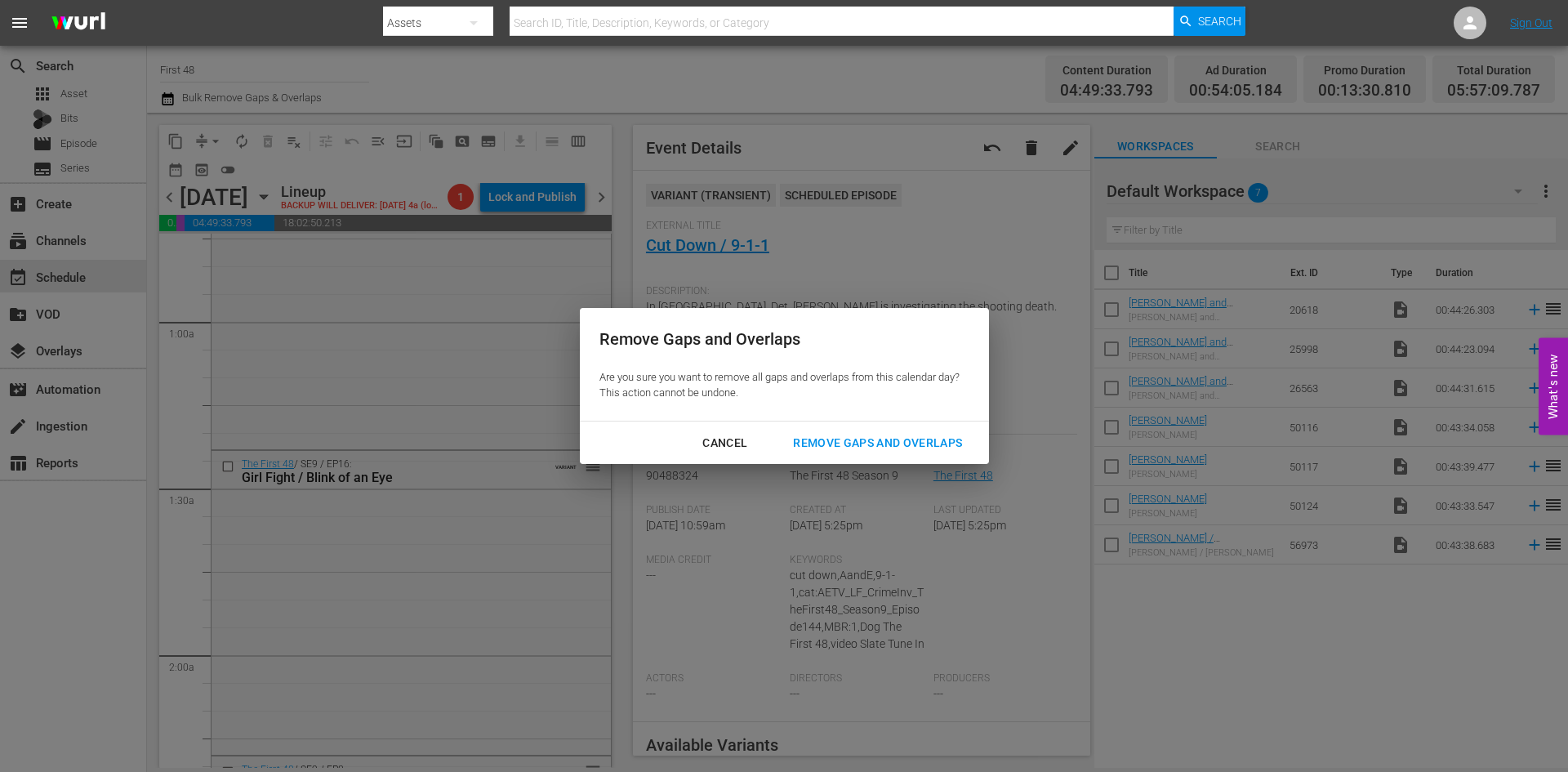
click at [837, 443] on div "Remove Gaps and Overlaps" at bounding box center [877, 443] width 195 height 21
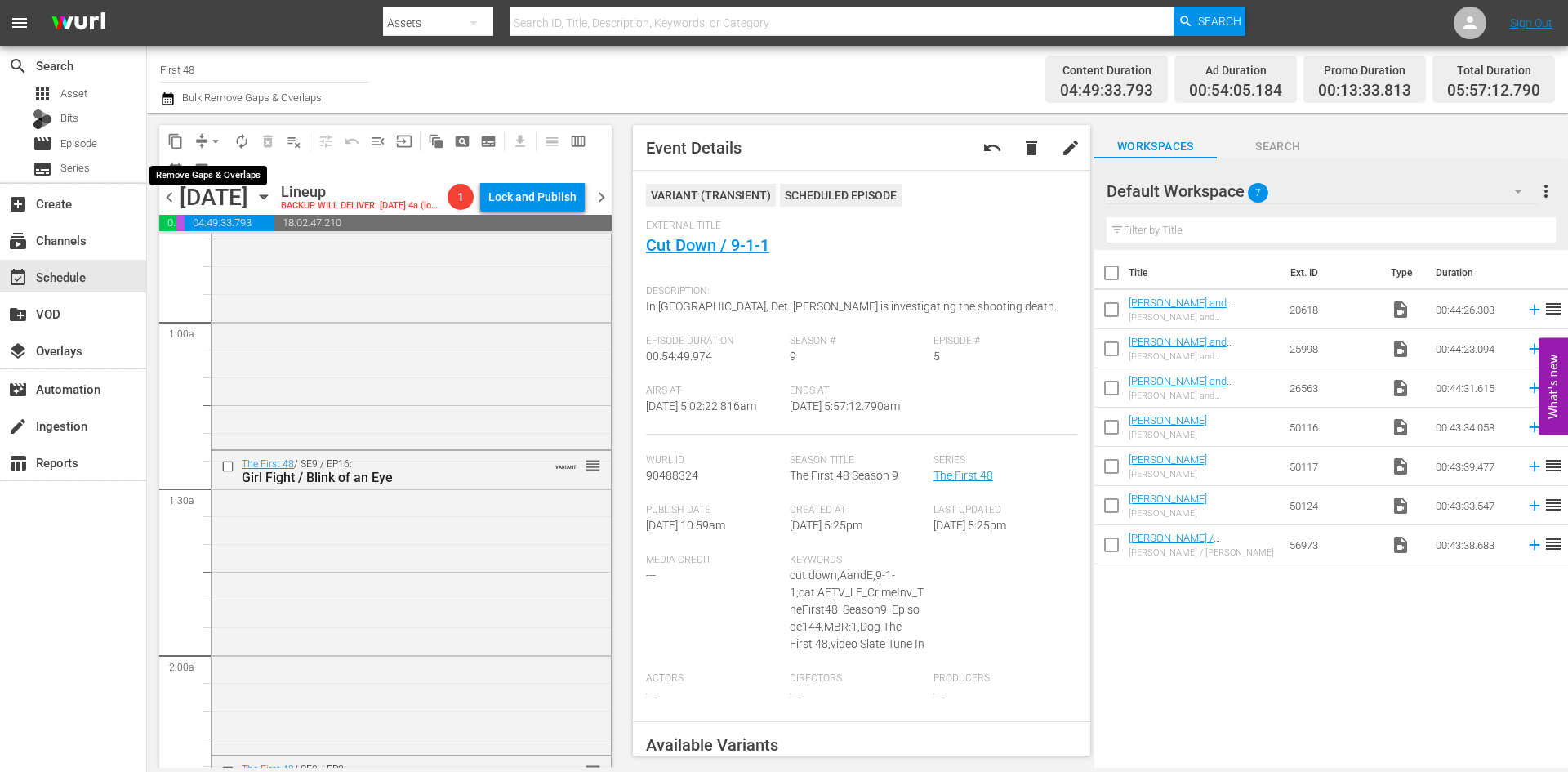
click at [216, 139] on span "arrow_drop_down" at bounding box center [215, 141] width 16 height 16
click at [201, 177] on li "Align to Midnight" at bounding box center [216, 174] width 172 height 27
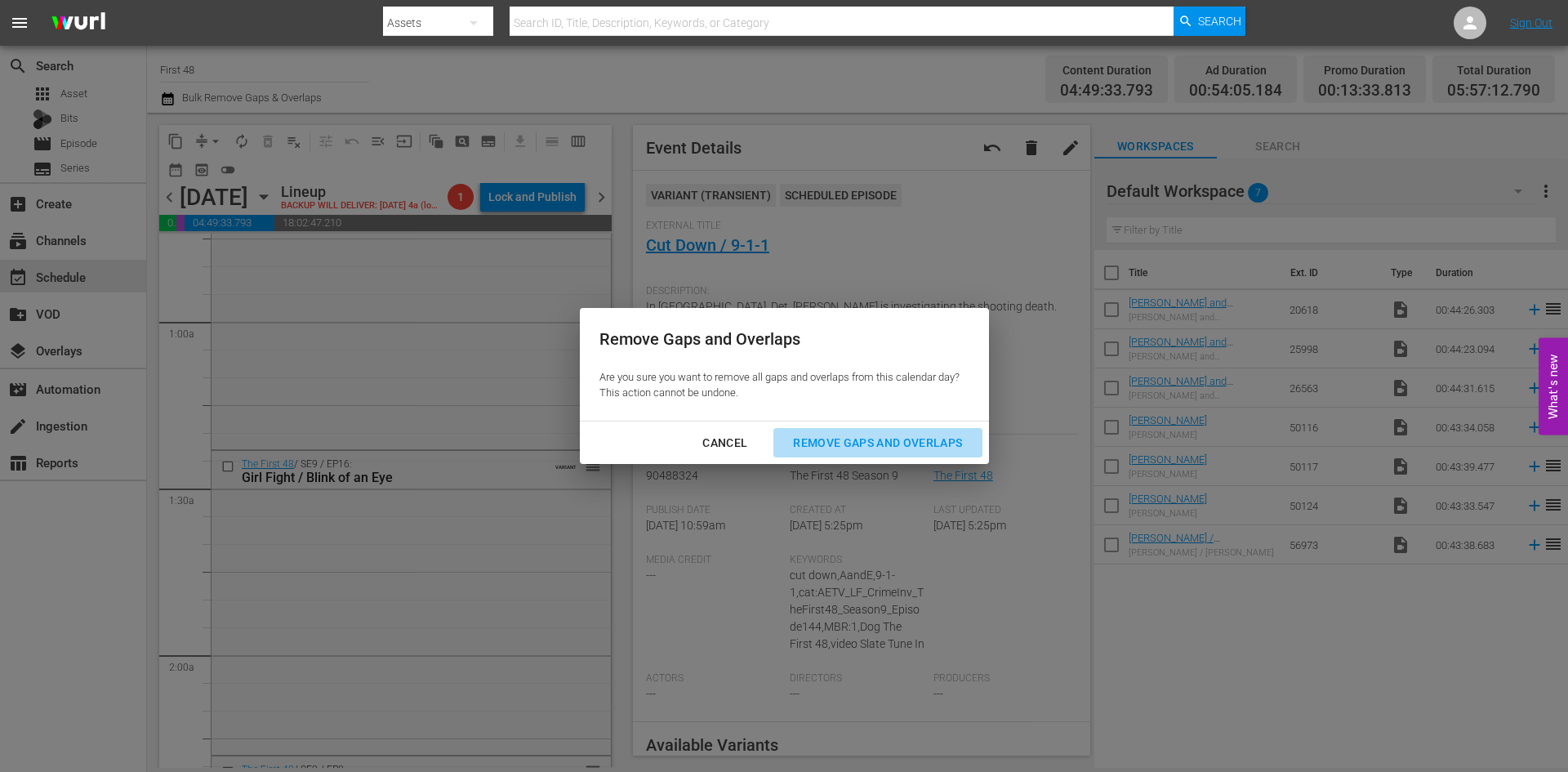
click at [828, 443] on div "Remove Gaps and Overlaps" at bounding box center [877, 443] width 195 height 21
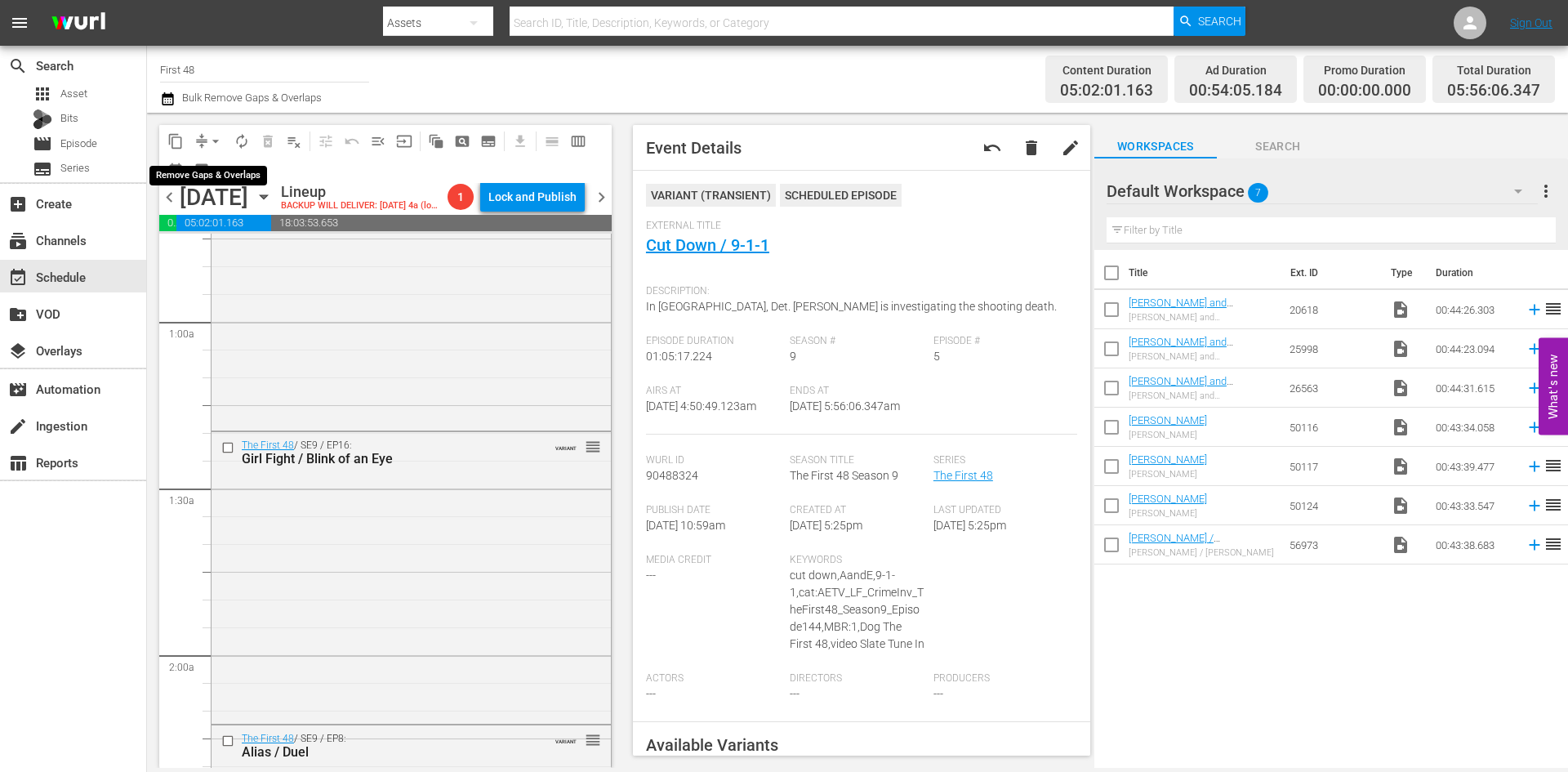
click at [218, 137] on span "arrow_drop_down" at bounding box center [215, 141] width 16 height 16
click at [222, 172] on li "Align to Midnight" at bounding box center [216, 174] width 172 height 27
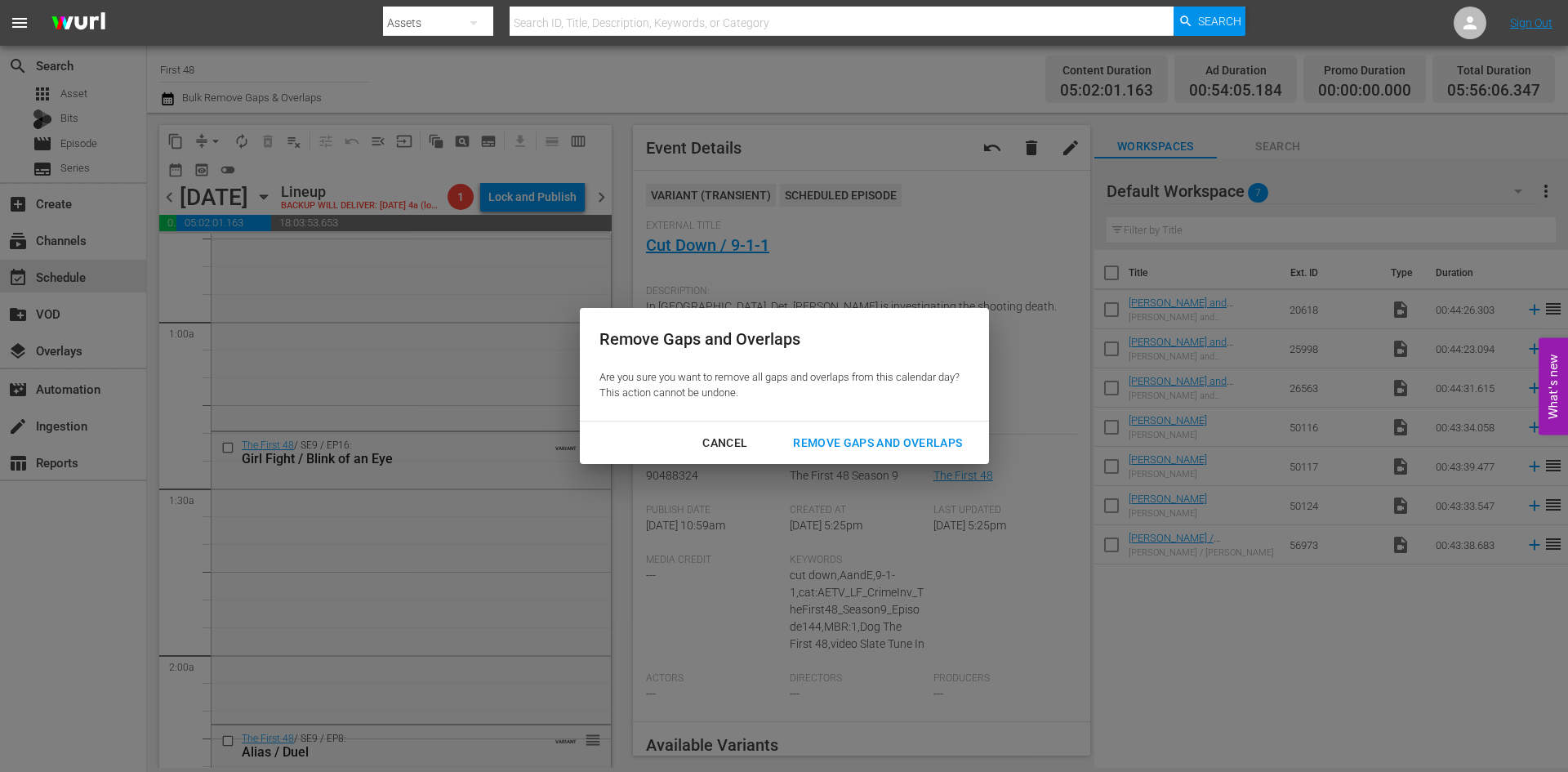
click at [868, 441] on div "Remove Gaps and Overlaps" at bounding box center [877, 443] width 195 height 21
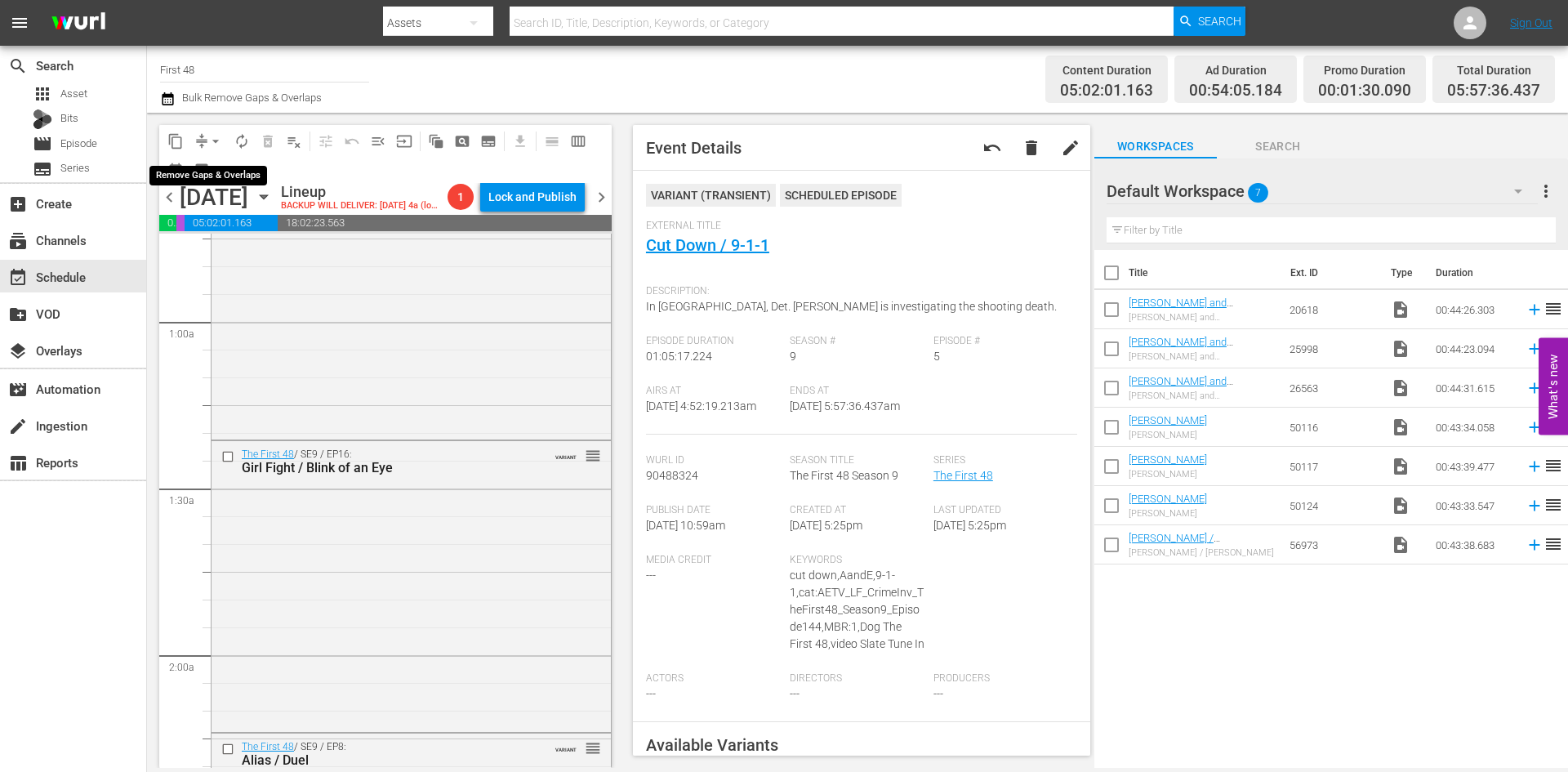
click at [212, 142] on span "arrow_drop_down" at bounding box center [215, 141] width 16 height 16
click at [205, 176] on li "Align to Midnight" at bounding box center [216, 174] width 172 height 27
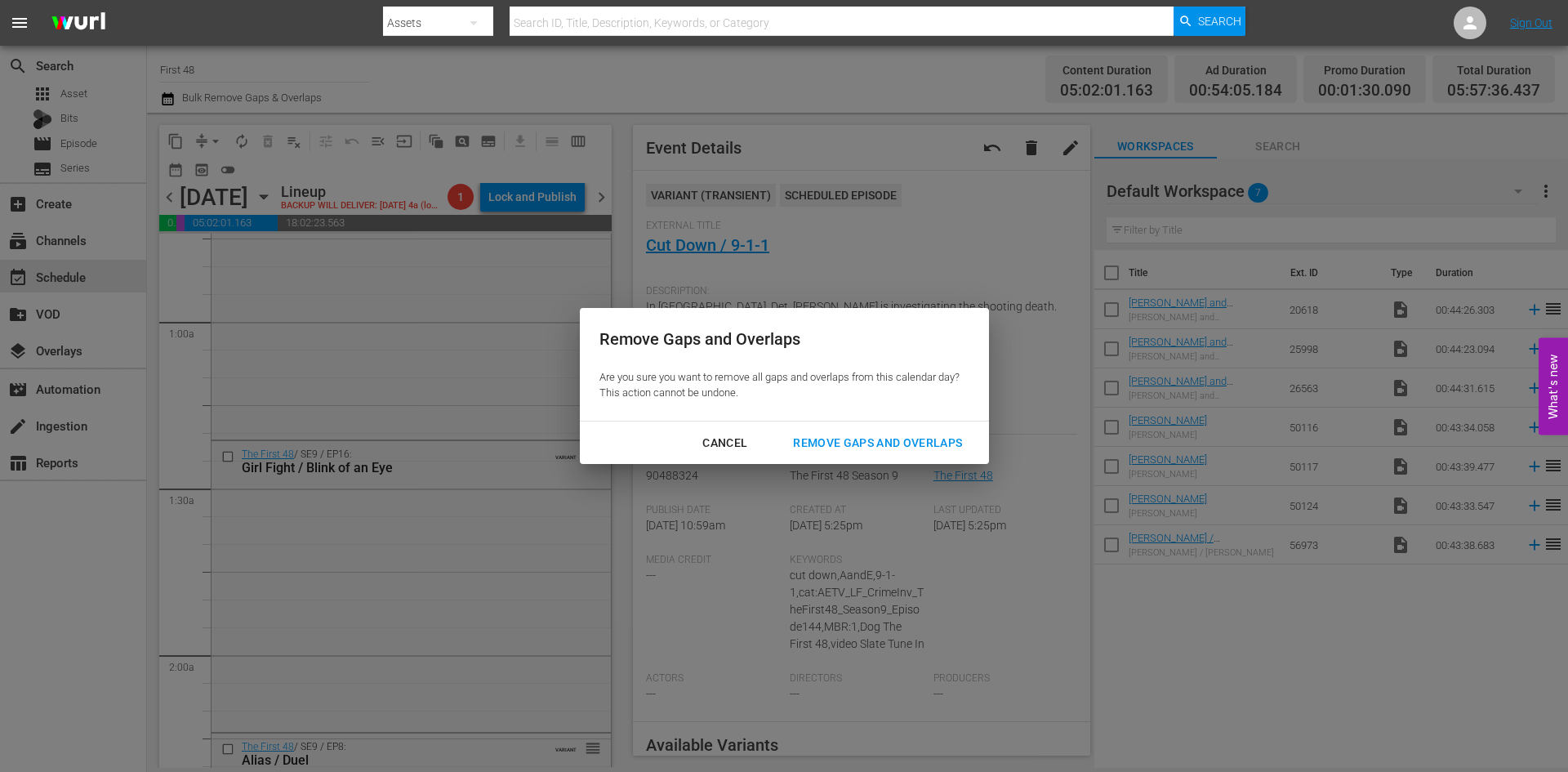
click at [913, 437] on div "Remove Gaps and Overlaps" at bounding box center [877, 443] width 195 height 21
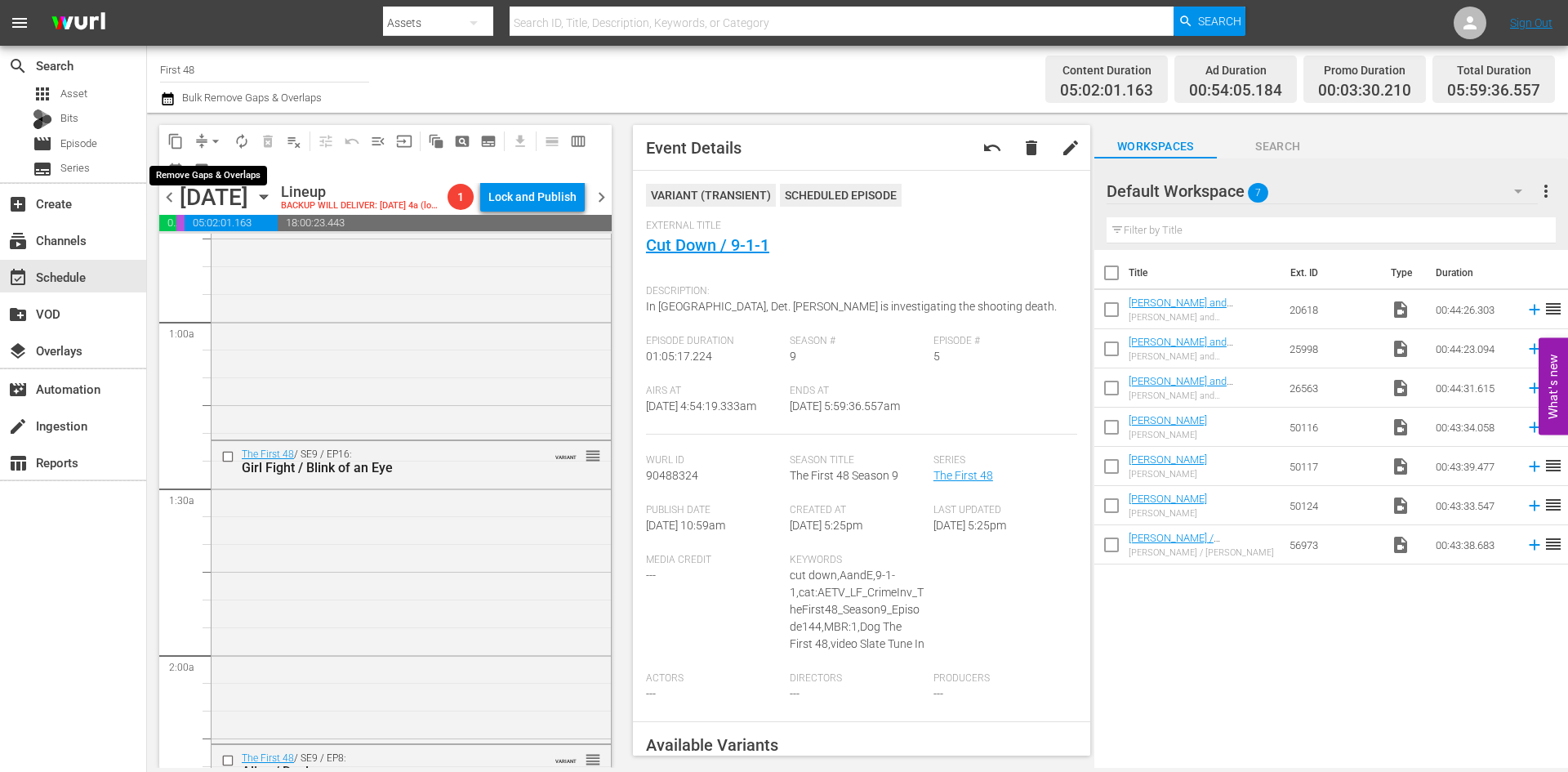
click at [220, 139] on span "arrow_drop_down" at bounding box center [215, 141] width 16 height 16
click at [205, 171] on li "Align to Midnight" at bounding box center [216, 174] width 172 height 27
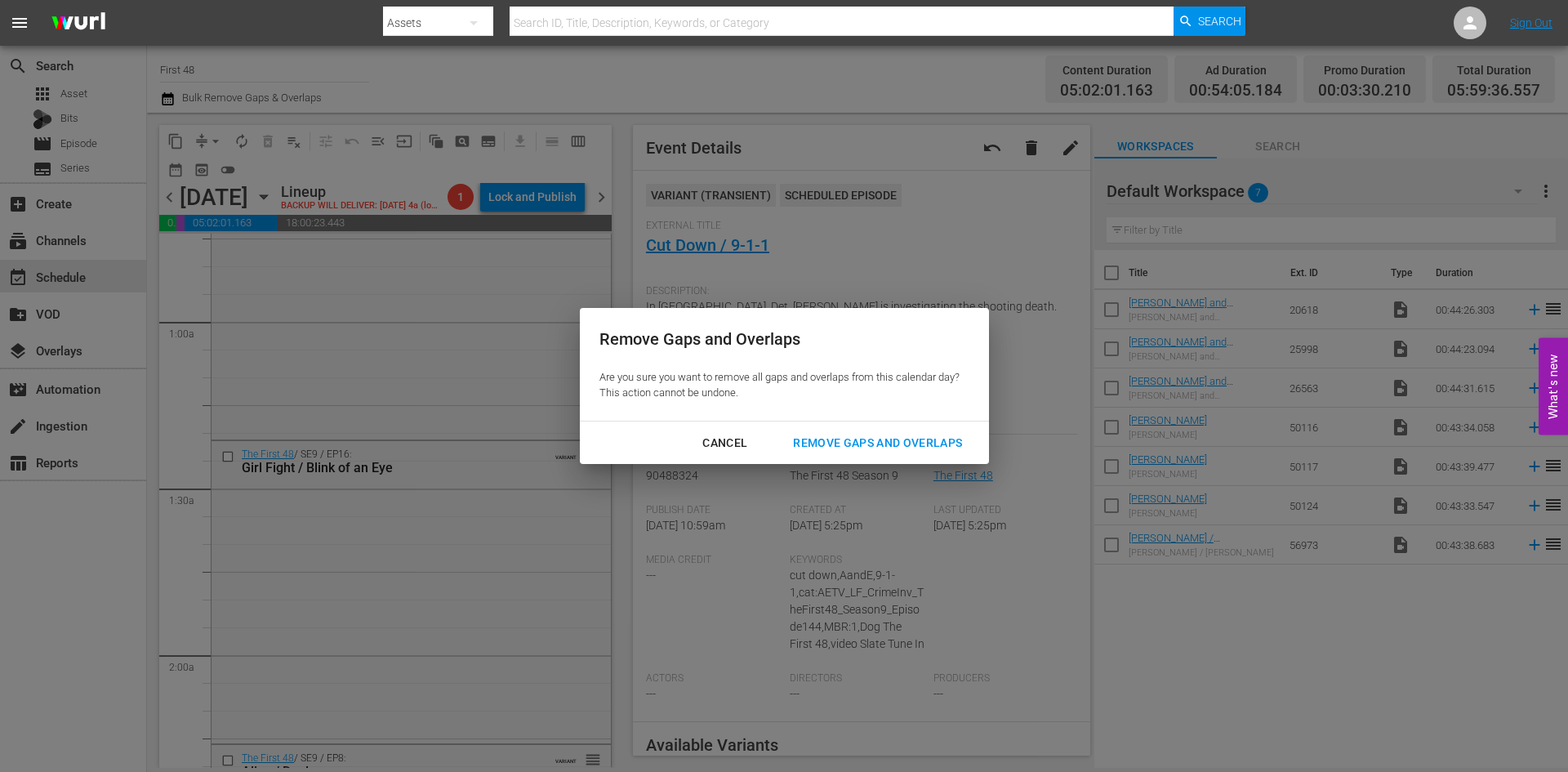
click at [879, 437] on div "Remove Gaps and Overlaps" at bounding box center [877, 443] width 195 height 21
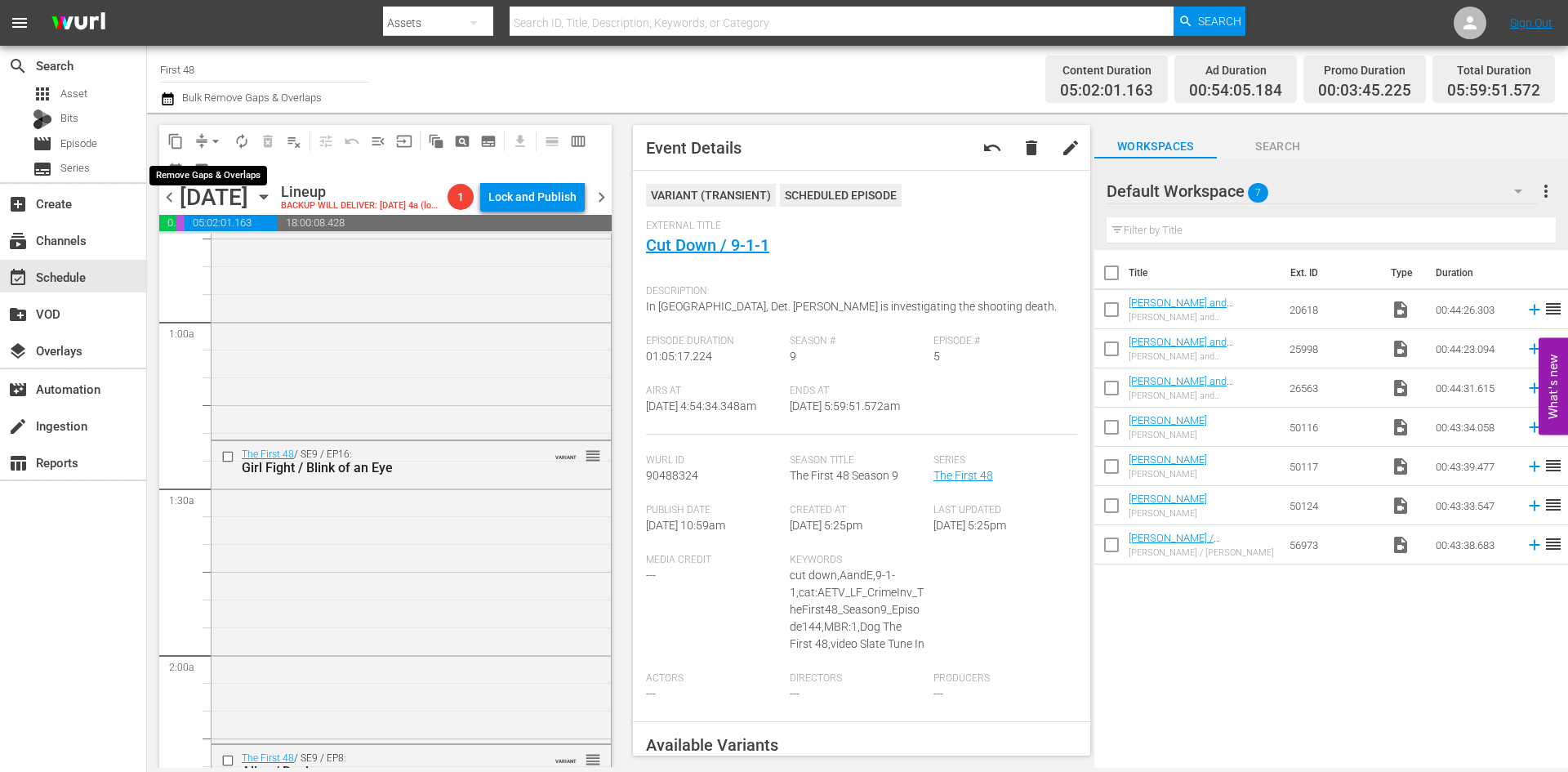
click at [212, 138] on span "arrow_drop_down" at bounding box center [215, 141] width 16 height 16
click at [213, 139] on span "arrow_drop_down" at bounding box center [215, 141] width 16 height 16
click at [200, 172] on li "Align to Midnight" at bounding box center [216, 174] width 172 height 27
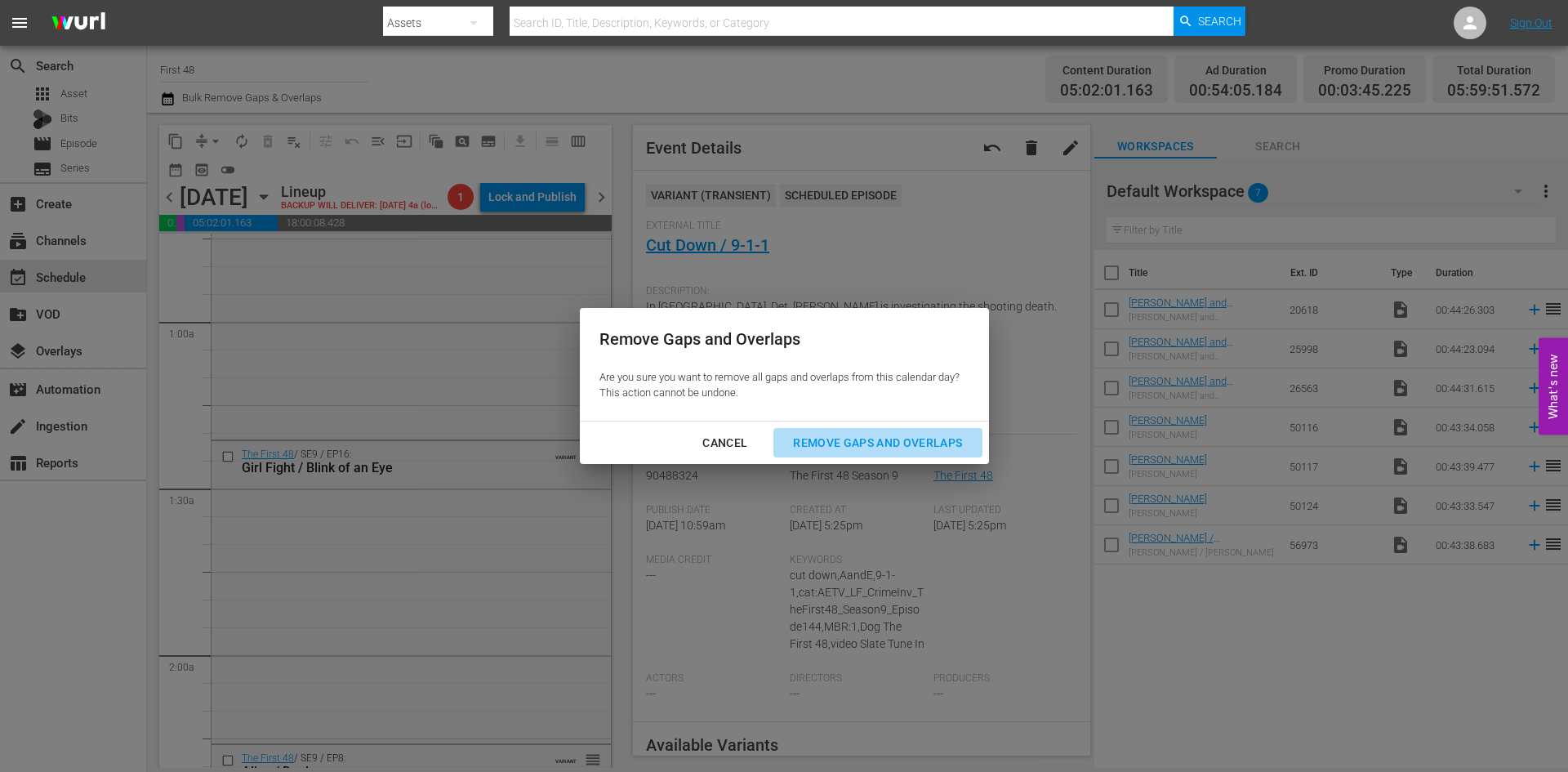
click at [861, 445] on div "Remove Gaps and Overlaps" at bounding box center [877, 443] width 195 height 21
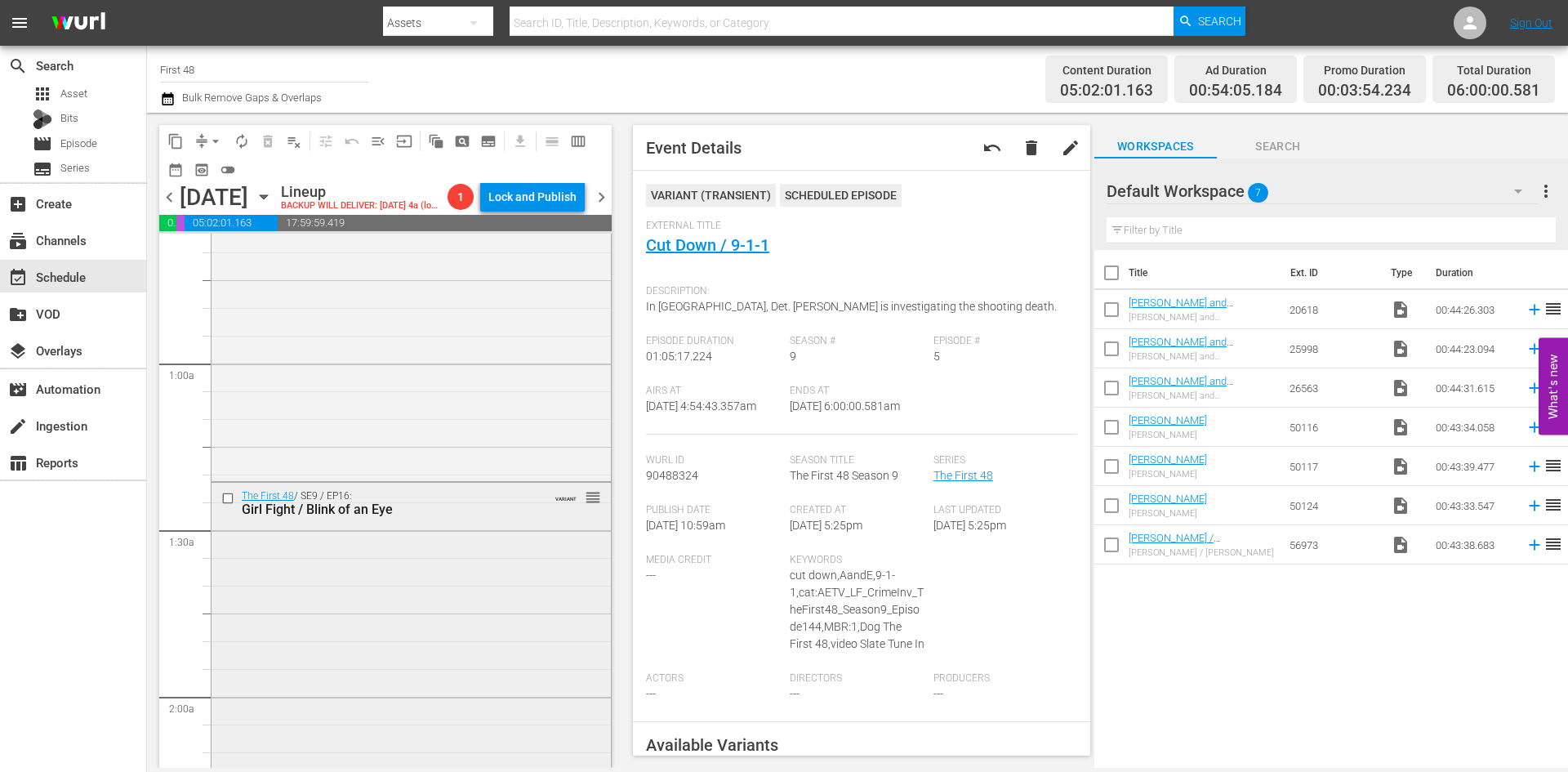
scroll to position [163, 0]
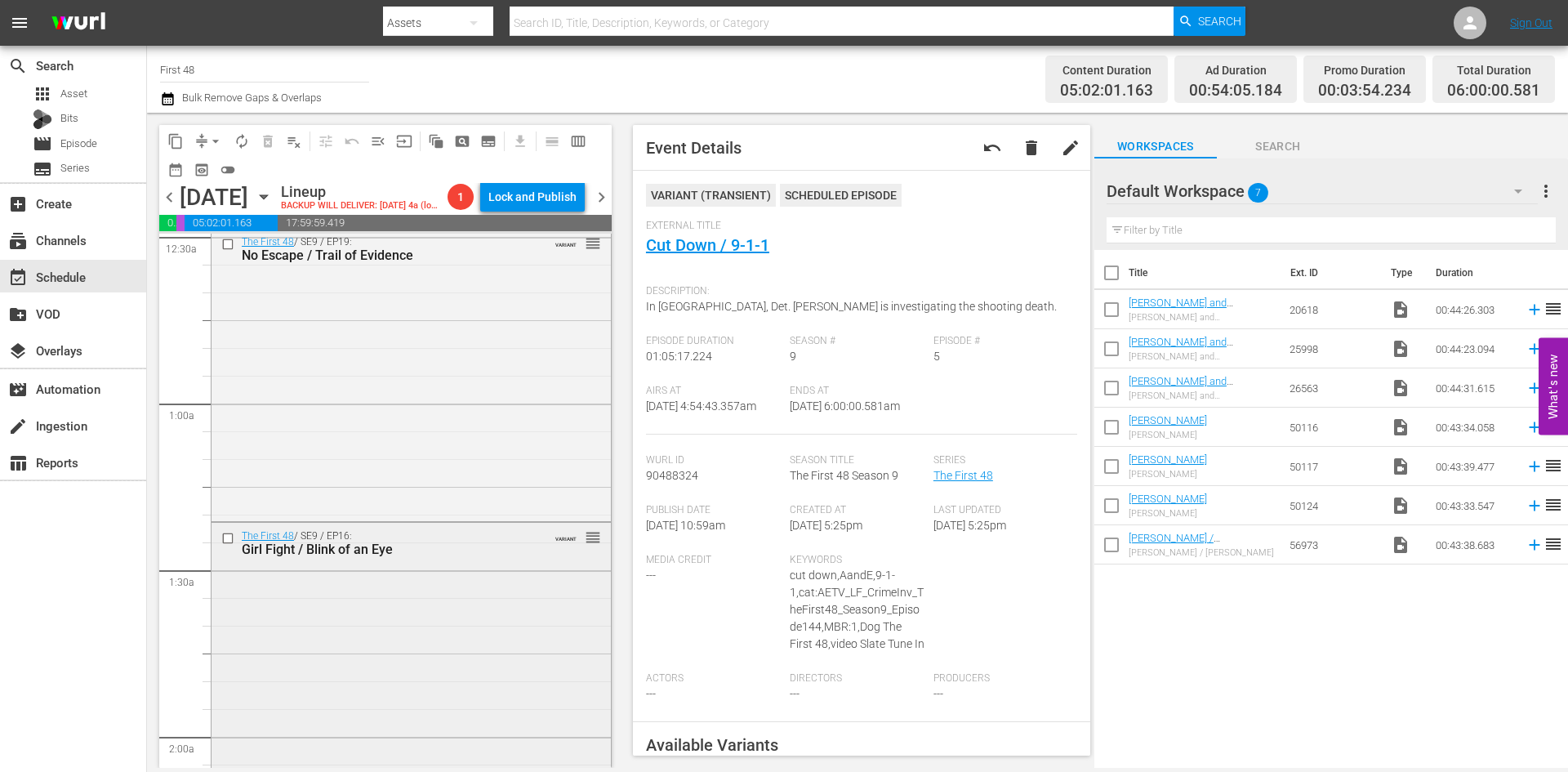
drag, startPoint x: 347, startPoint y: 574, endPoint x: 265, endPoint y: 599, distance: 85.7
click at [441, 395] on div "The First 48 / SE9 / EP19: No Escape / Trail of Evidence VARIANT reorder" at bounding box center [411, 373] width 399 height 288
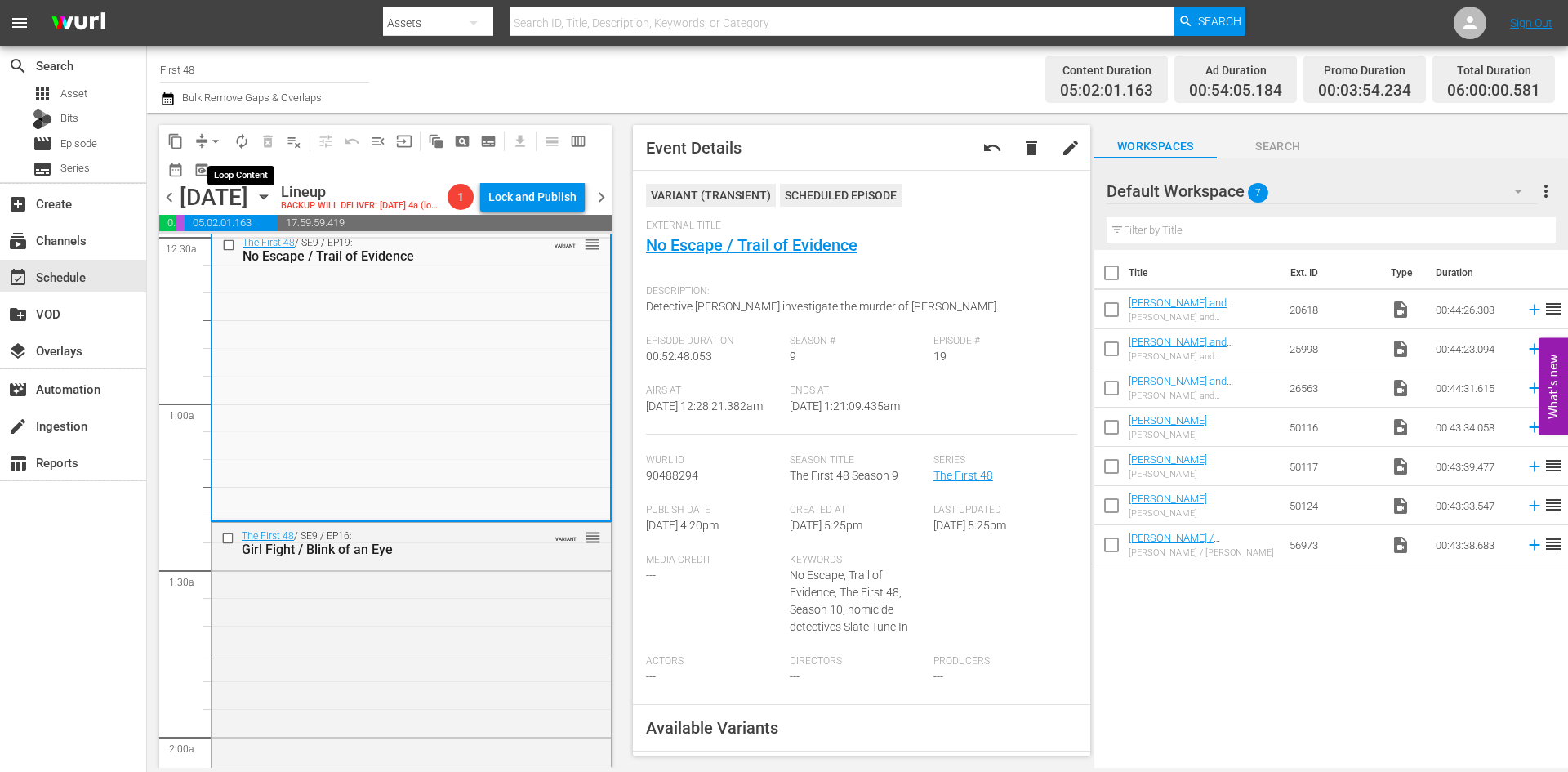
click at [245, 145] on span "autorenew_outlined" at bounding box center [241, 141] width 16 height 16
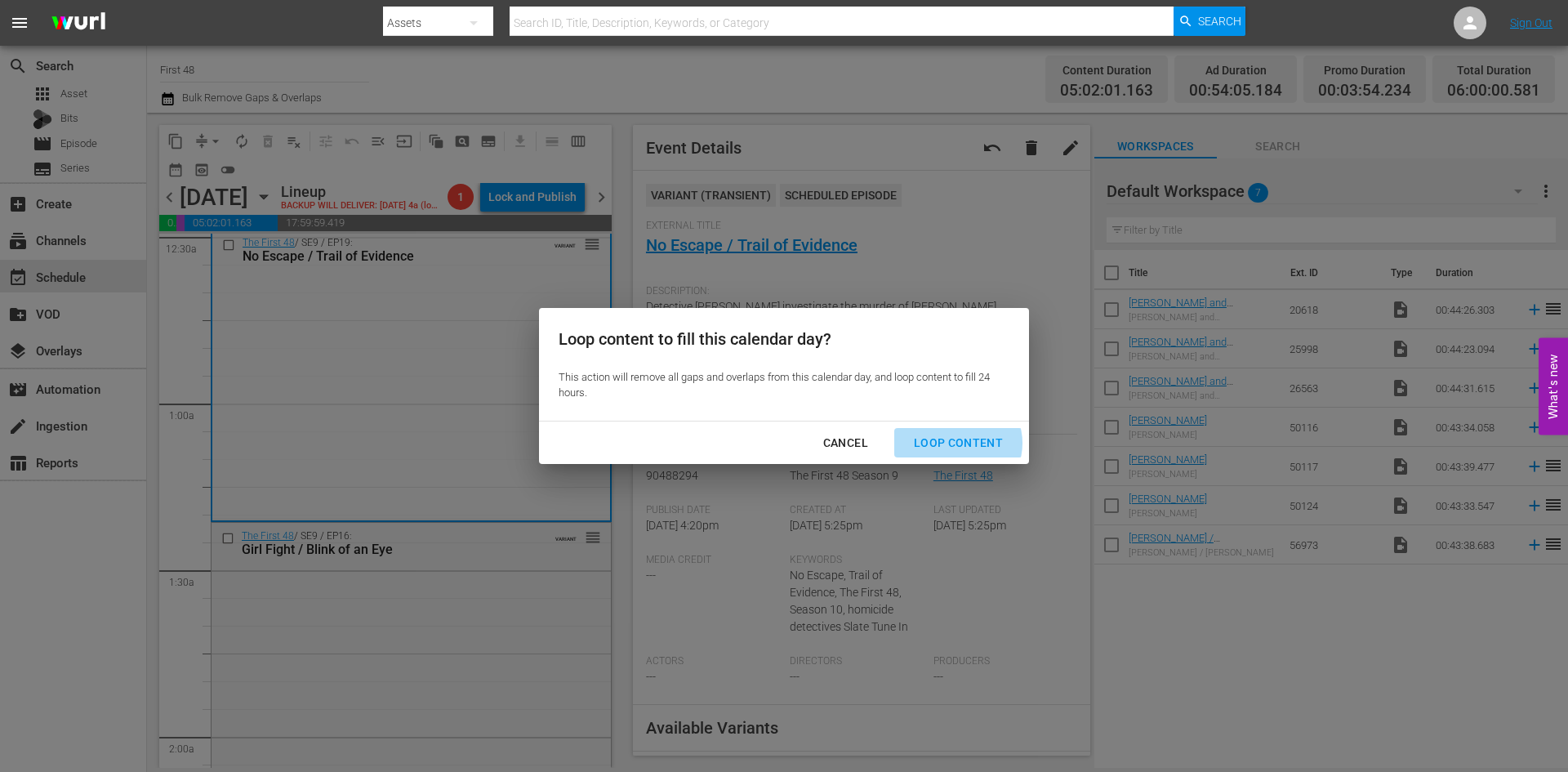
click at [959, 443] on div "Loop Content" at bounding box center [958, 443] width 115 height 21
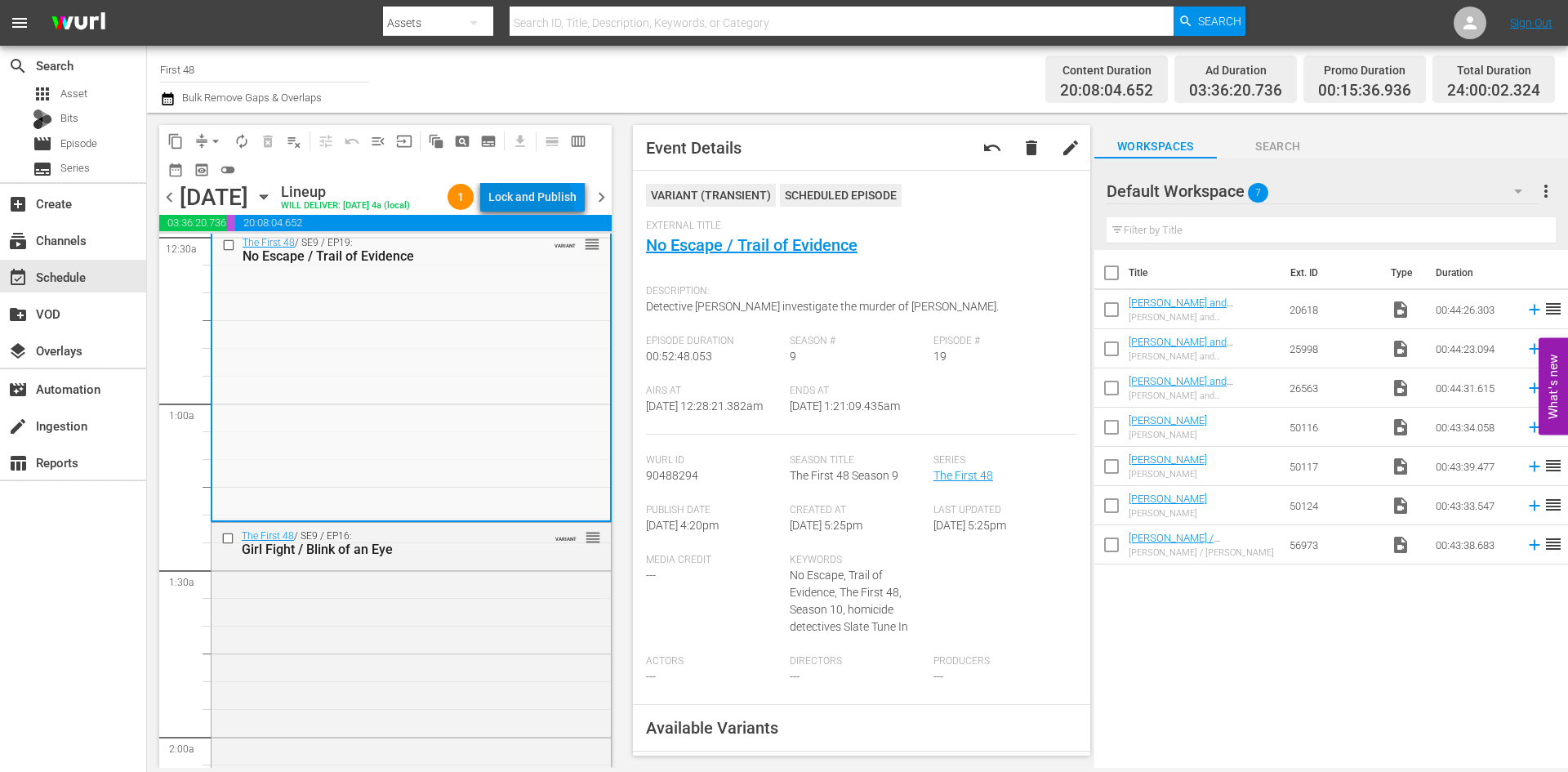
click at [533, 205] on div "Lock and Publish" at bounding box center [532, 197] width 88 height 30
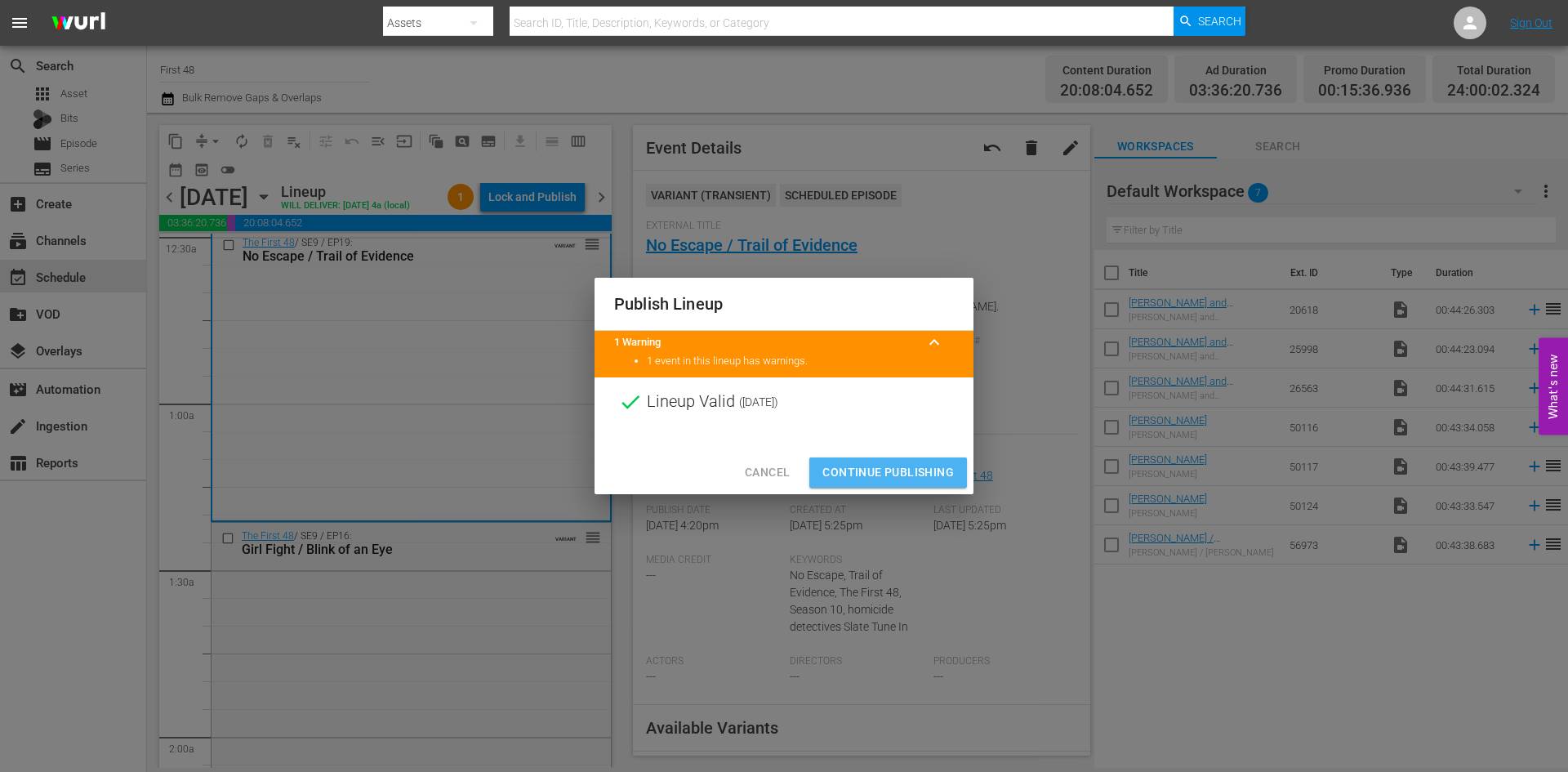
click at [897, 467] on span "Continue Publishing" at bounding box center [888, 472] width 131 height 21
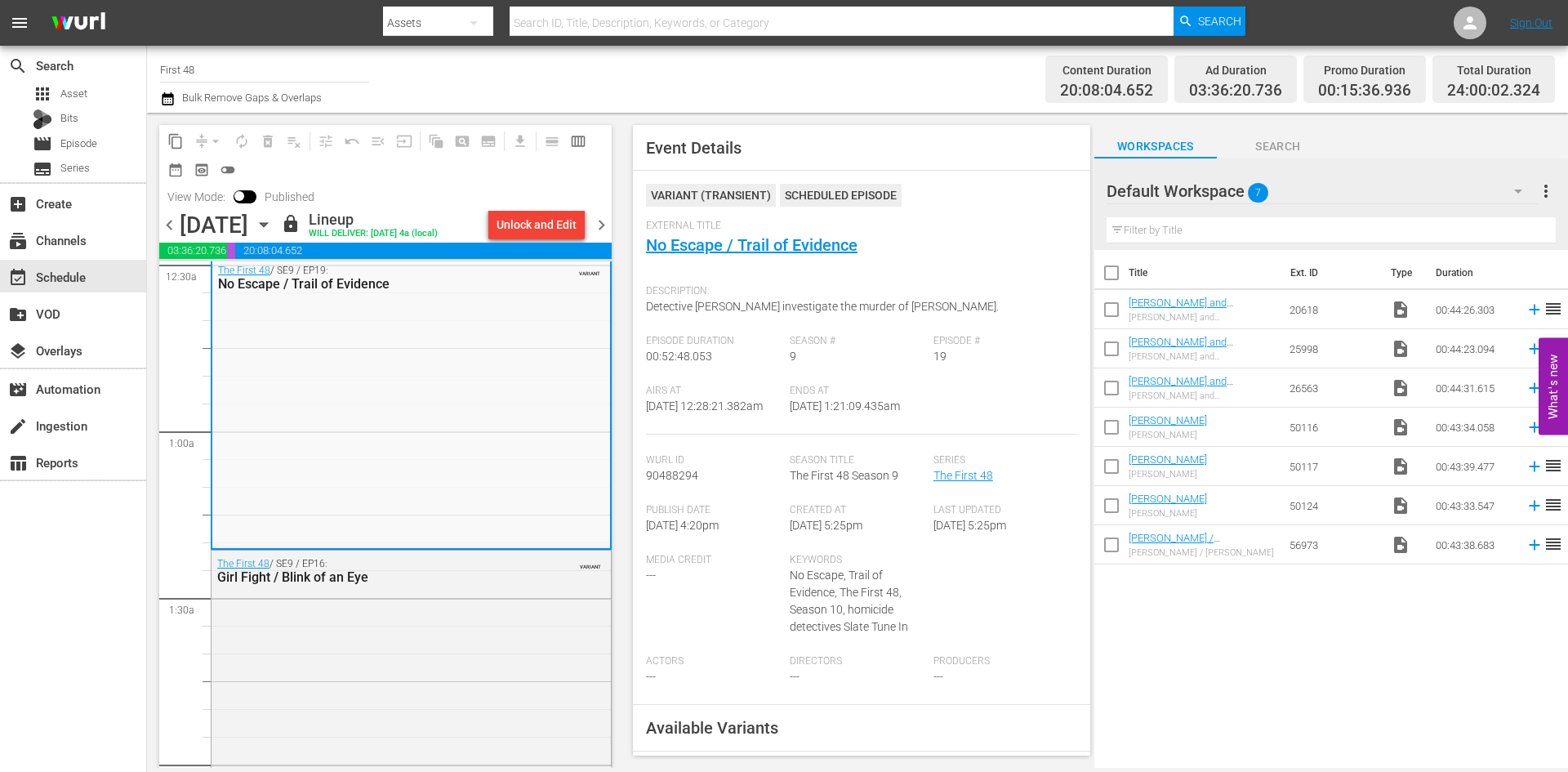
click at [601, 223] on span "chevron_right" at bounding box center [601, 225] width 21 height 21
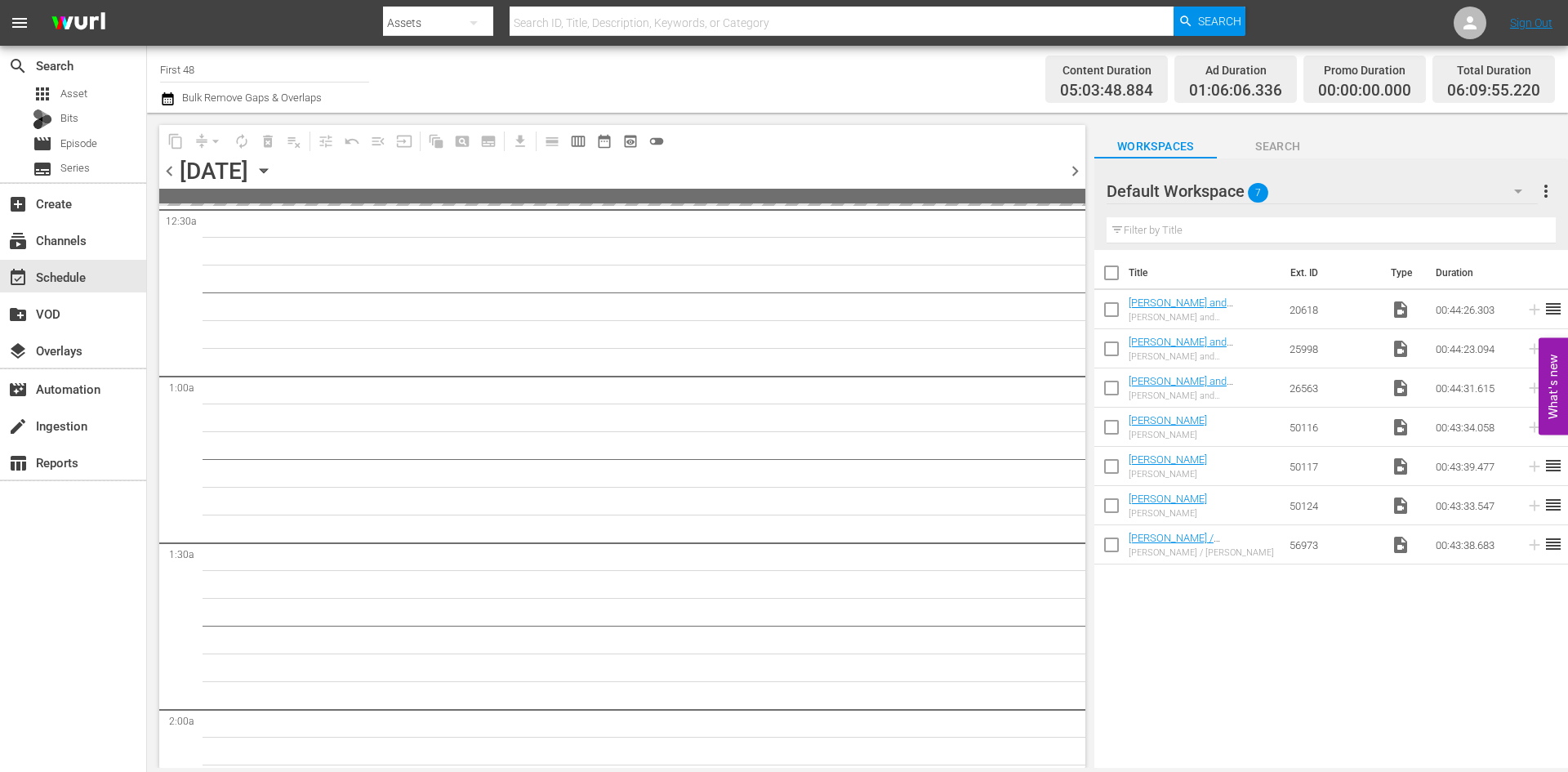
scroll to position [135, 0]
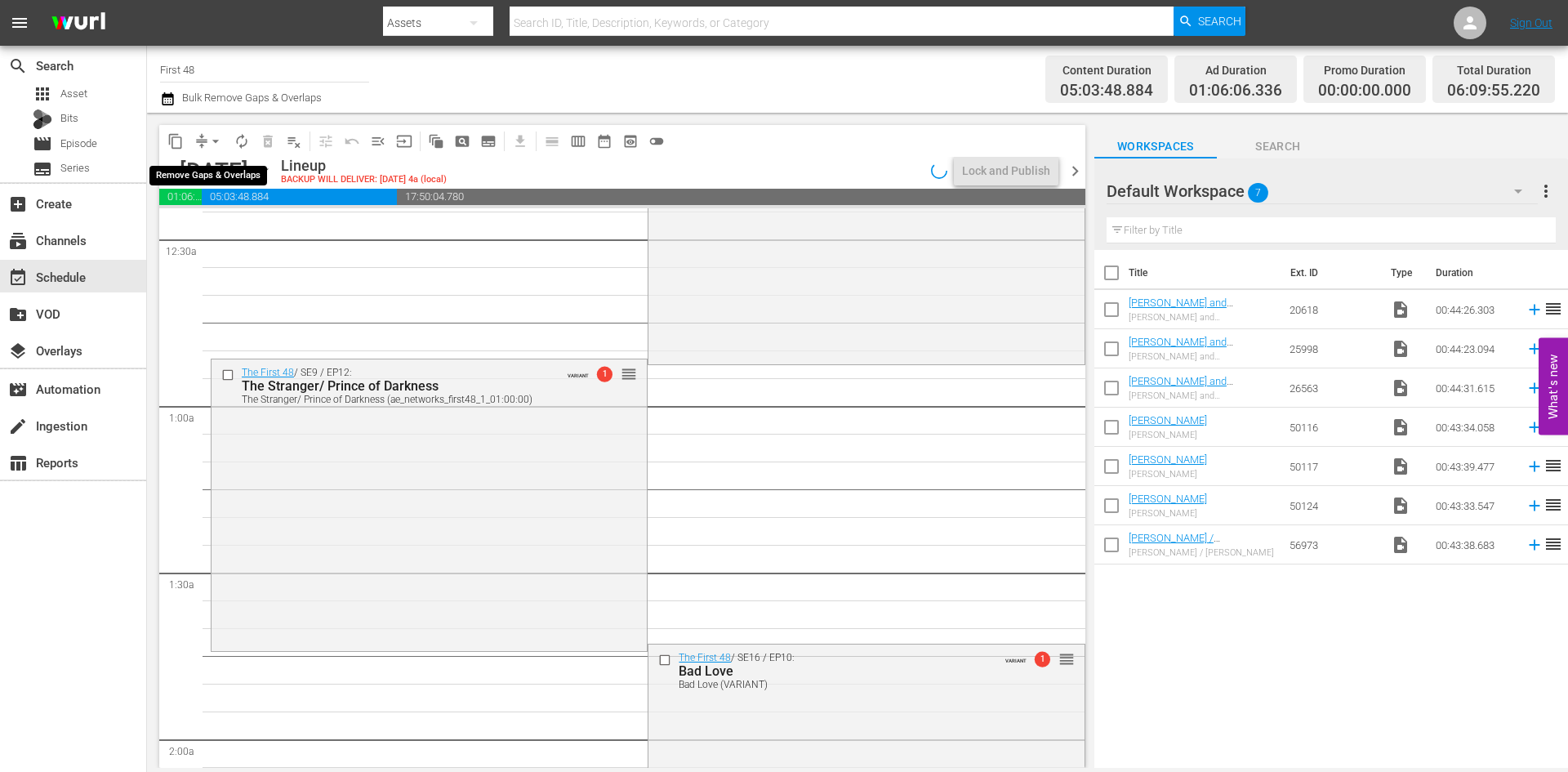
click at [214, 143] on span "arrow_drop_down" at bounding box center [215, 141] width 16 height 16
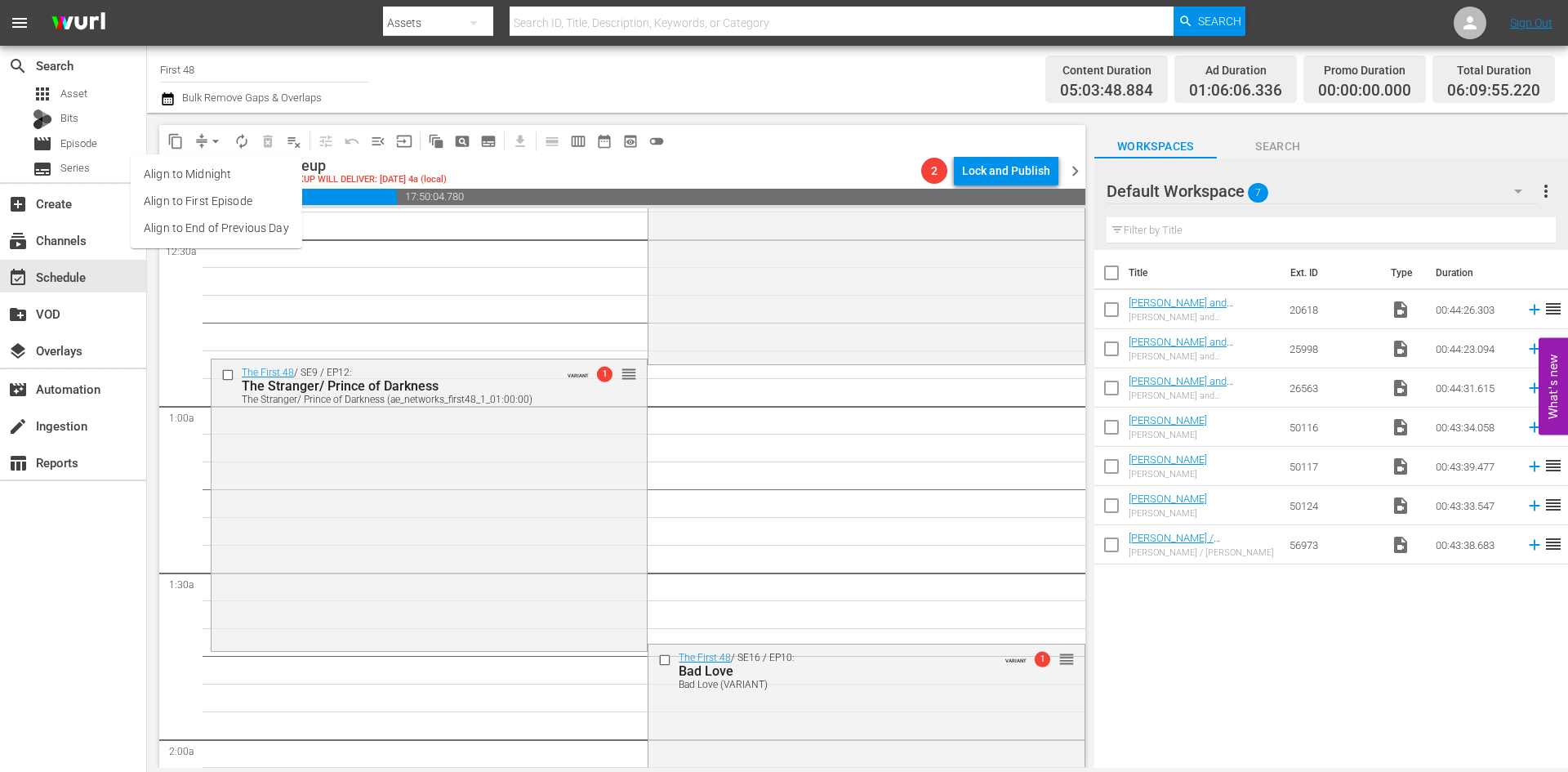
click at [214, 170] on li "Align to Midnight" at bounding box center [216, 174] width 172 height 27
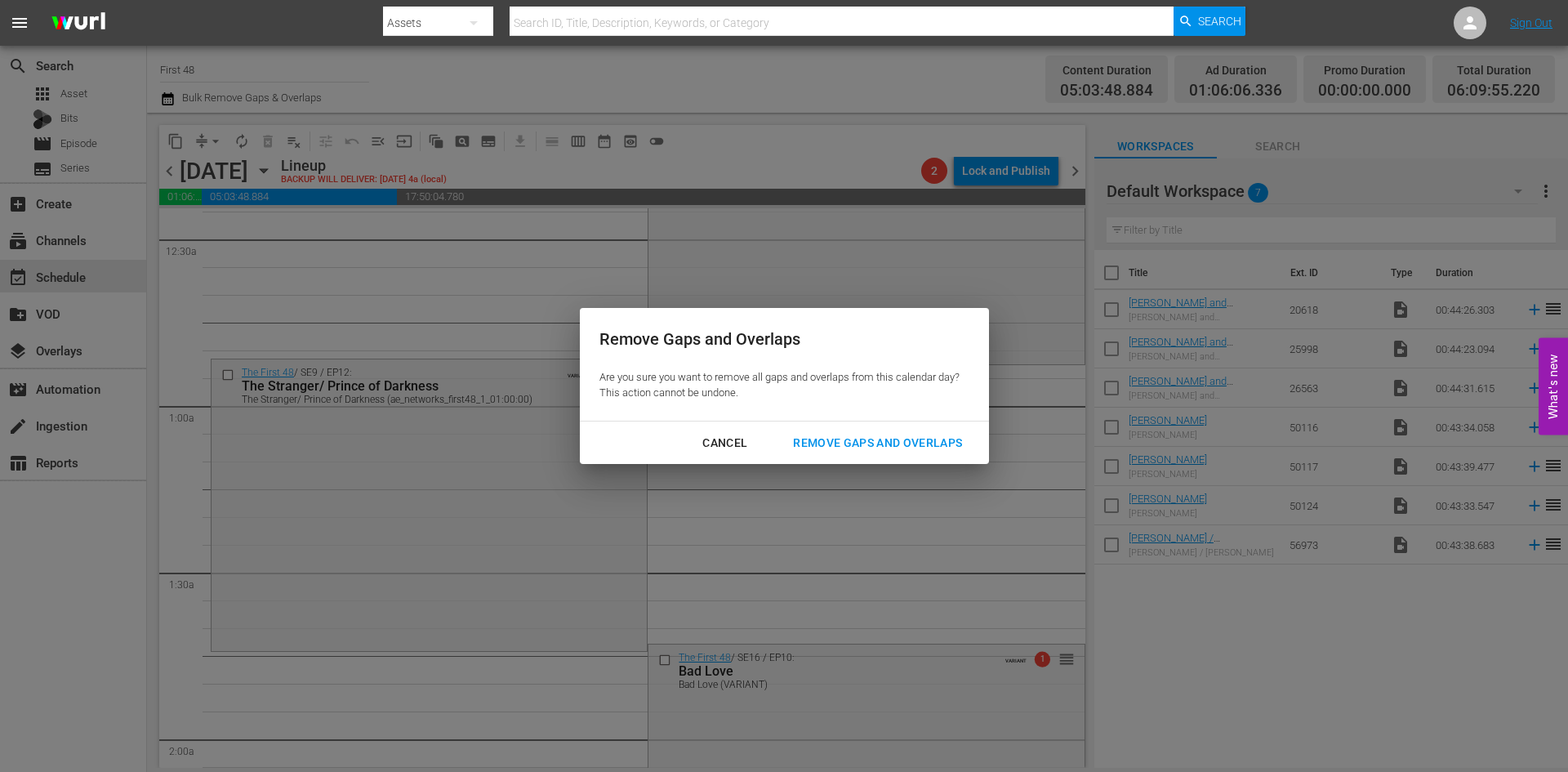
click at [839, 443] on div "Remove Gaps and Overlaps" at bounding box center [877, 443] width 195 height 21
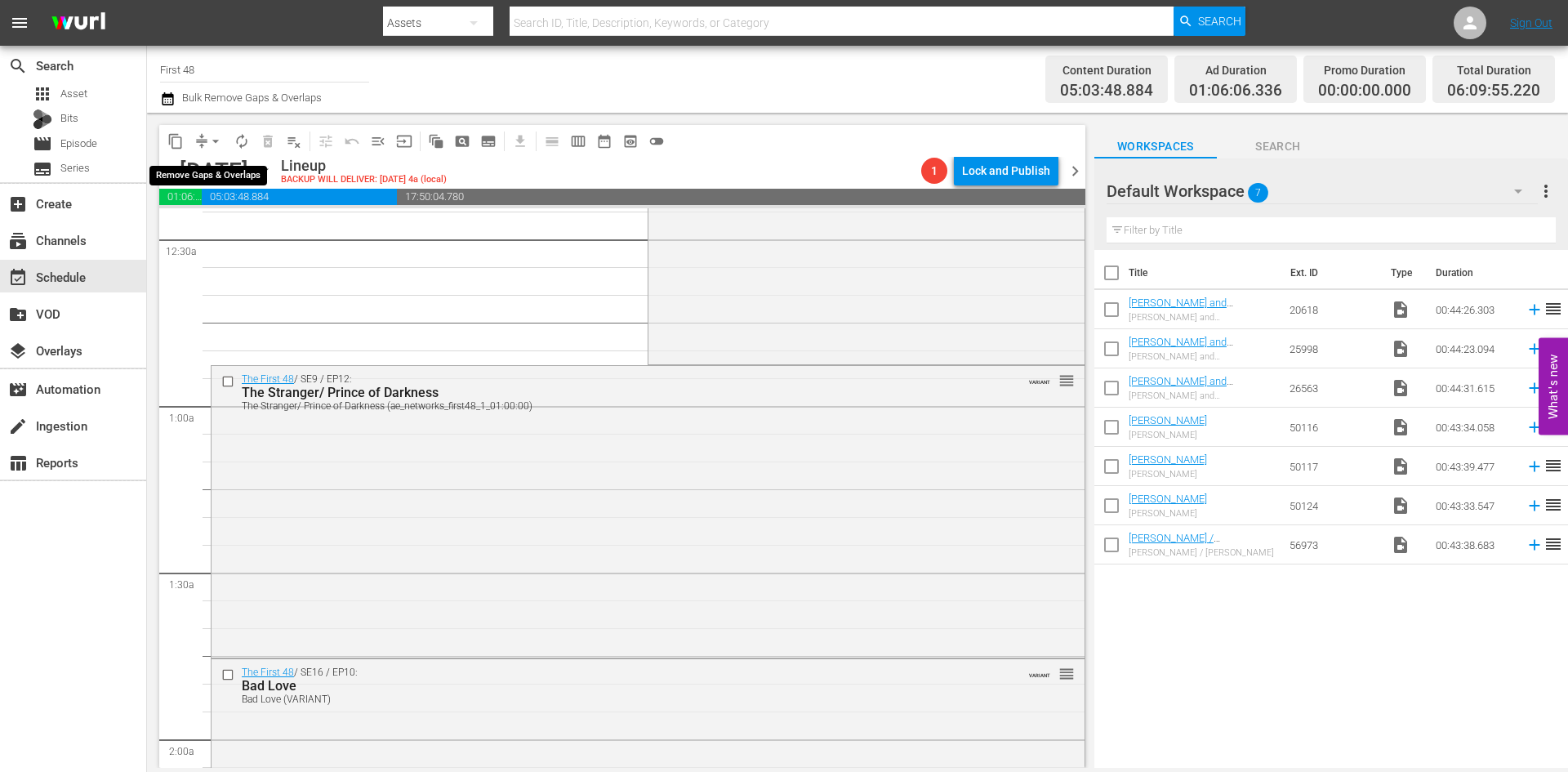
click at [213, 146] on span "arrow_drop_down" at bounding box center [215, 141] width 16 height 16
click at [221, 172] on li "Align to Midnight" at bounding box center [216, 174] width 172 height 27
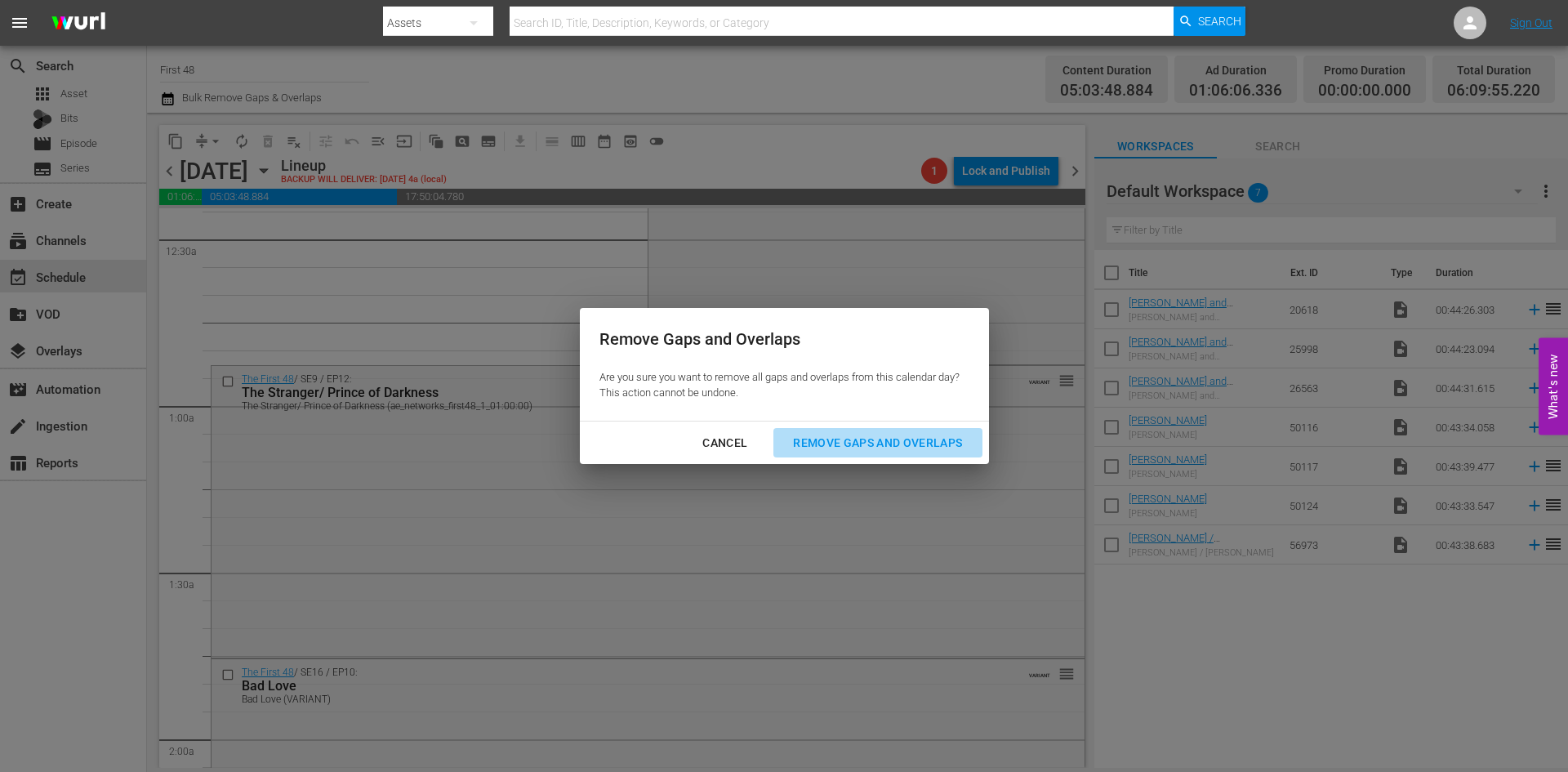
click at [851, 436] on div "Remove Gaps and Overlaps" at bounding box center [877, 443] width 195 height 21
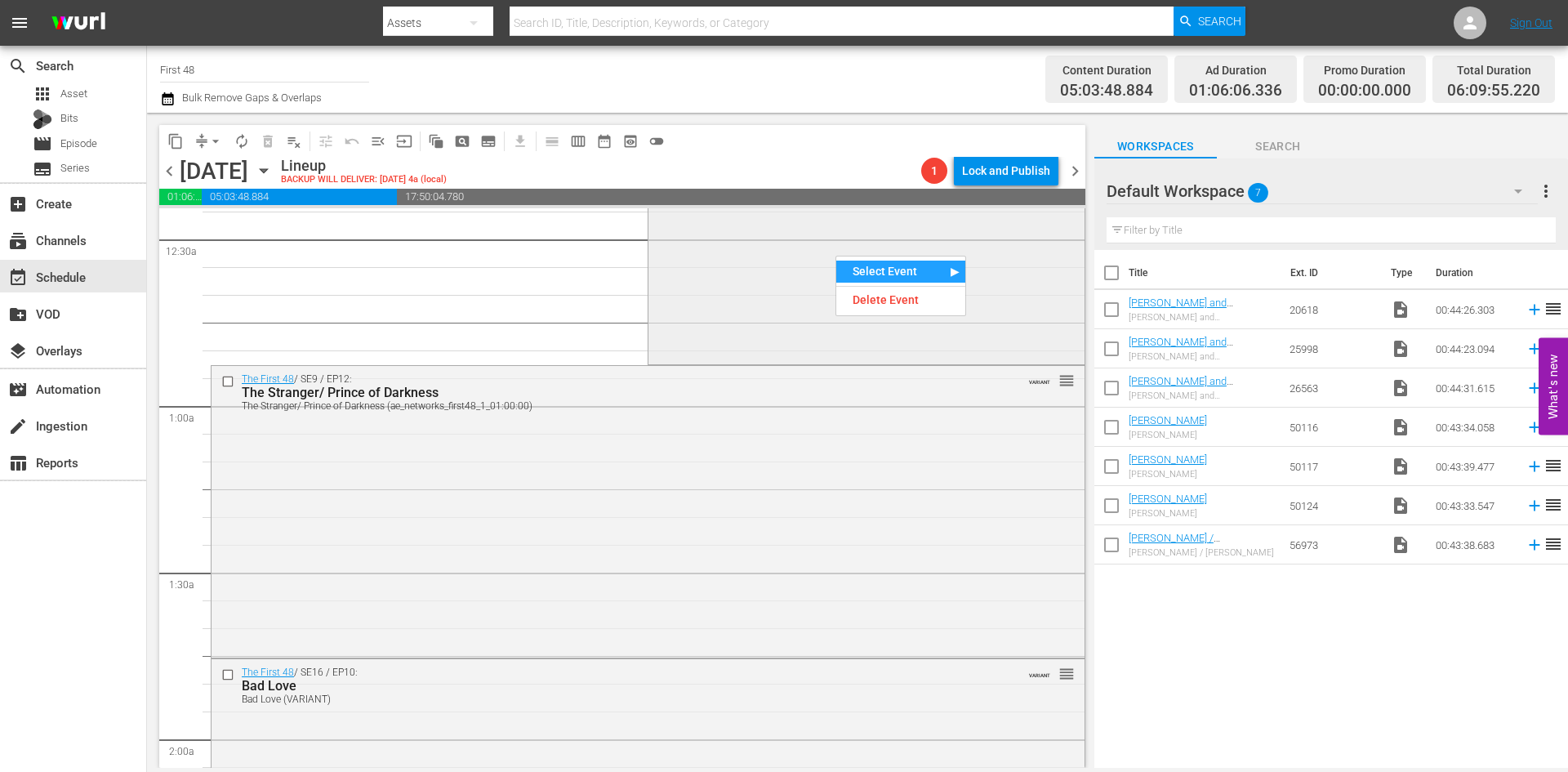
click at [730, 292] on div "The First 48 / SE9 / EP15: Schoolyard Revenge reorder" at bounding box center [866, 218] width 435 height 288
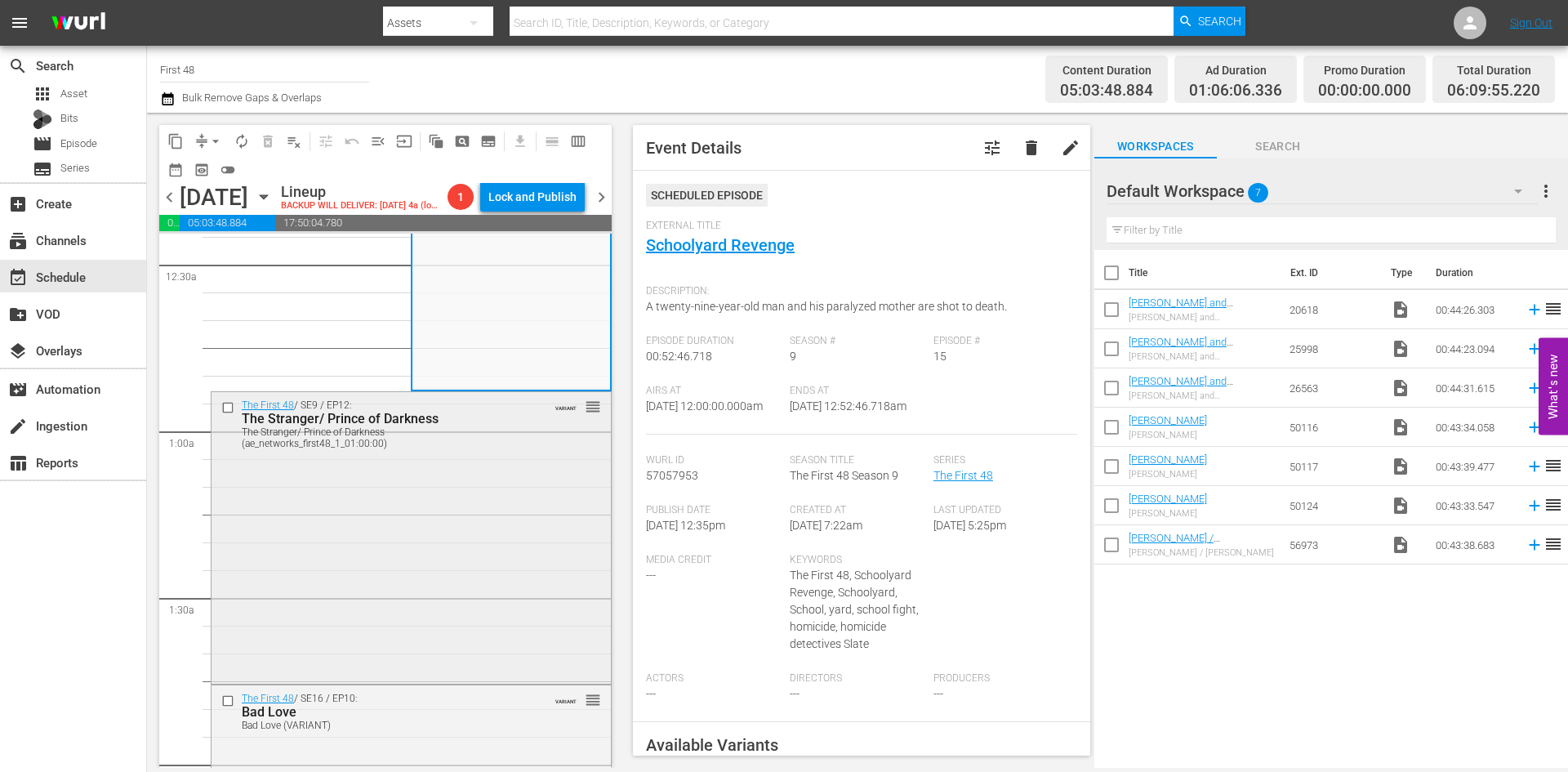
click at [532, 486] on div "The First 48 / SE9 / EP12: The Stranger/ Prince of Darkness The Stranger/ Princ…" at bounding box center [411, 537] width 399 height 288
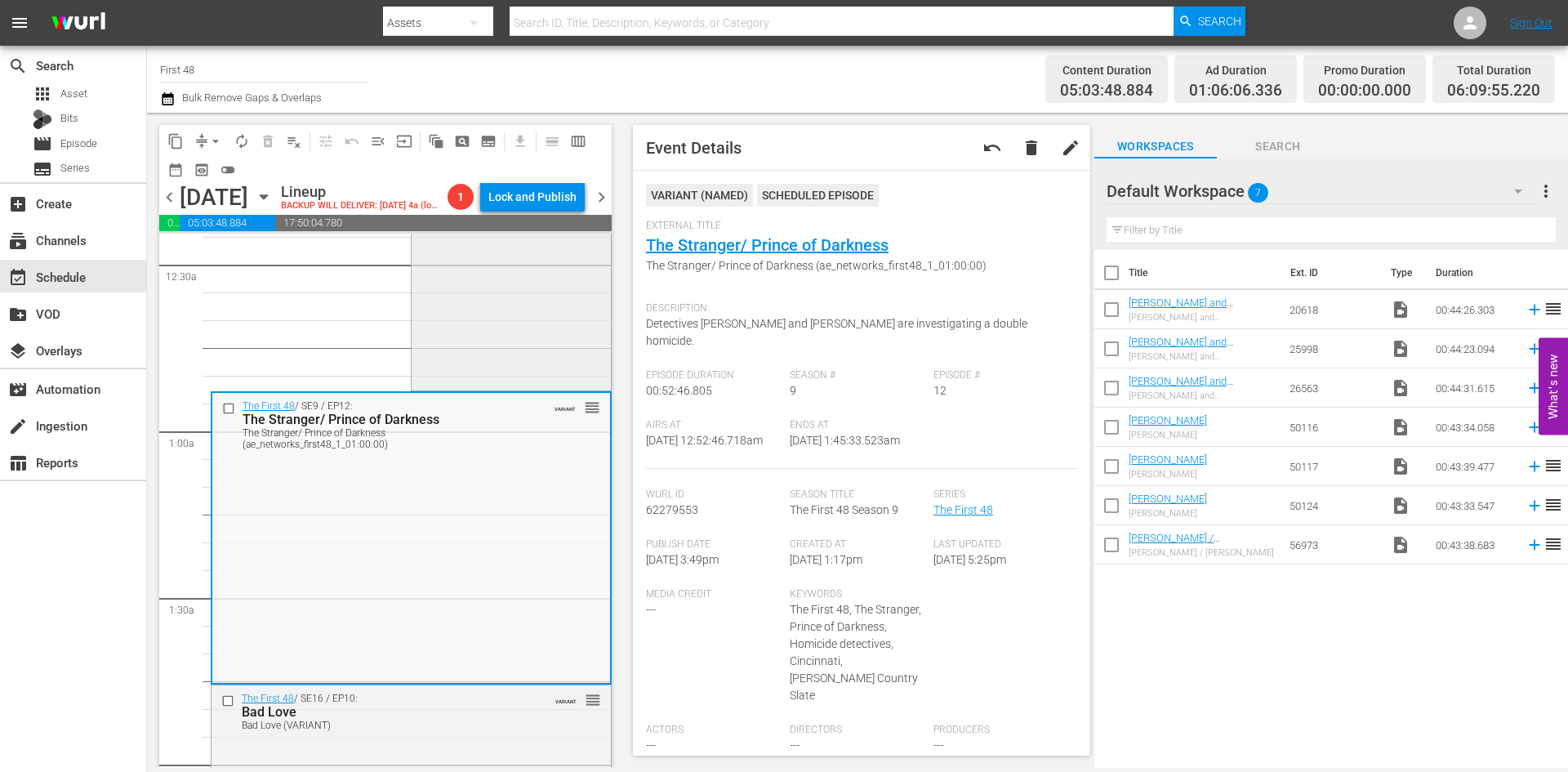
click at [536, 326] on div "The First 48 / SE9 / EP15: Schoolyard Revenge reorder" at bounding box center [510, 242] width 199 height 288
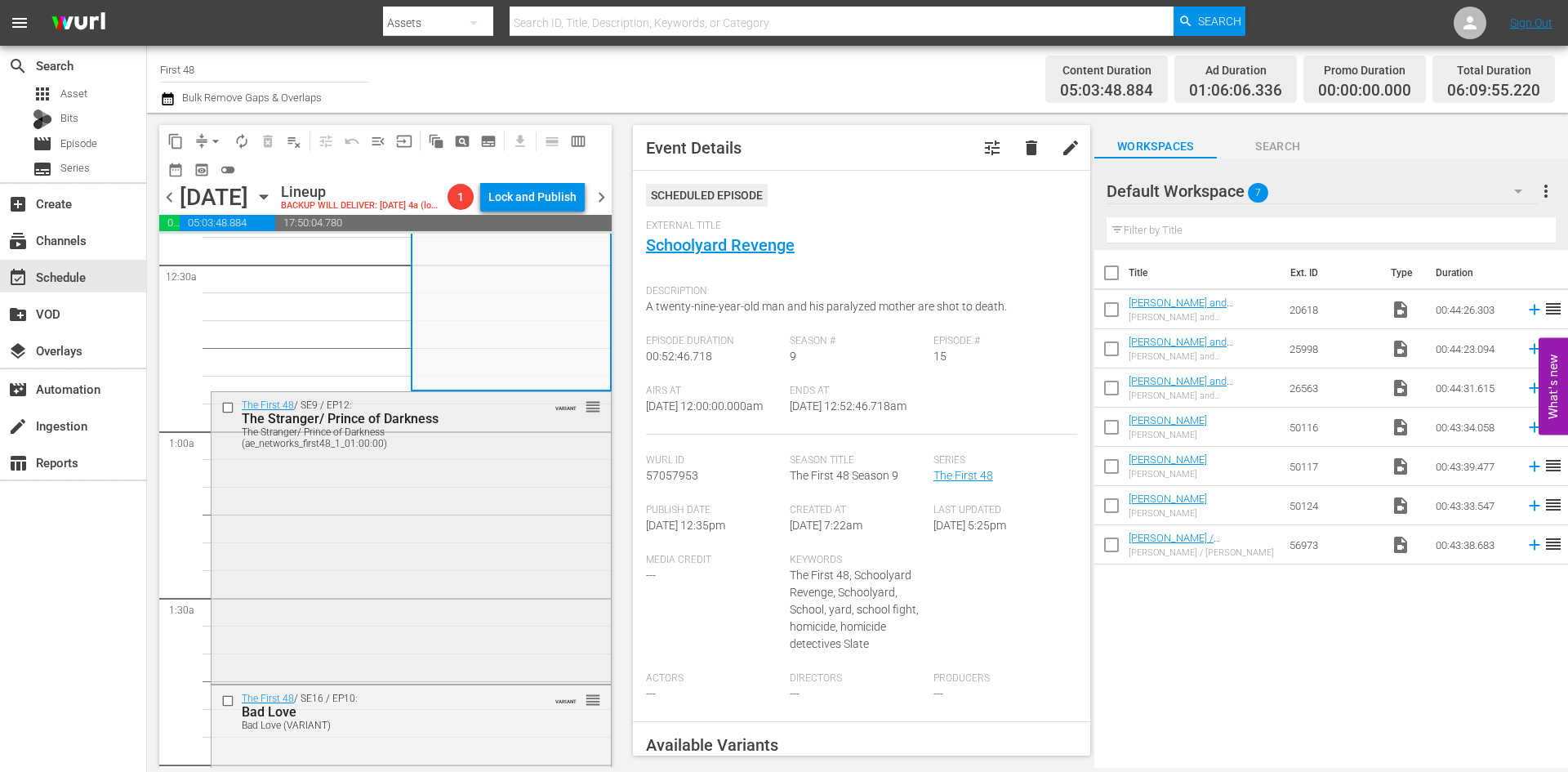
click at [461, 514] on div "The First 48 / SE9 / EP12: The Stranger/ Prince of Darkness The Stranger/ Princ…" at bounding box center [411, 537] width 399 height 288
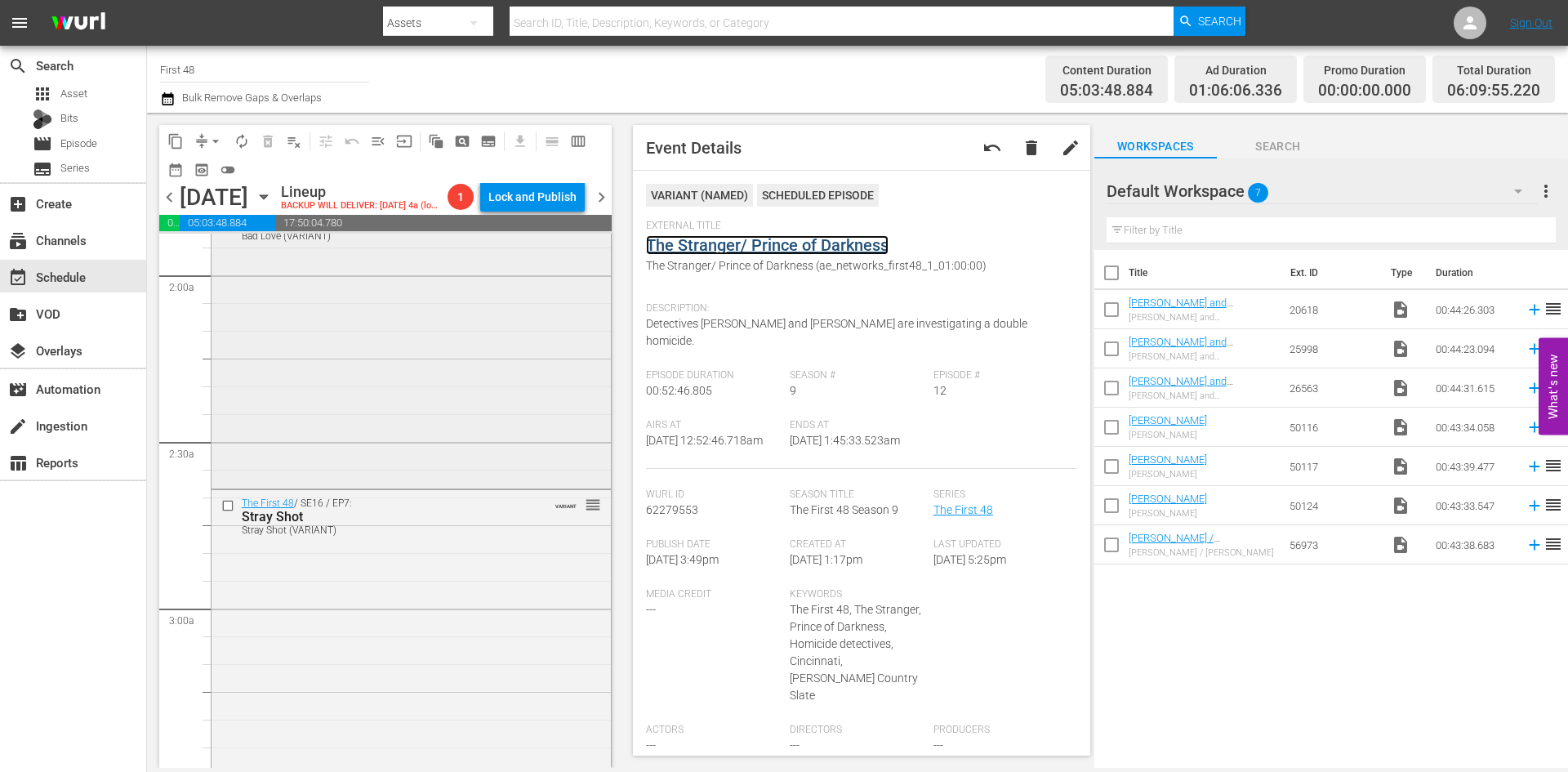
scroll to position [626, 0]
click at [490, 406] on div "The First 48 / SE16 / EP10: Bad Love Bad Love (VARIANT) VARIANT reorder" at bounding box center [411, 339] width 399 height 289
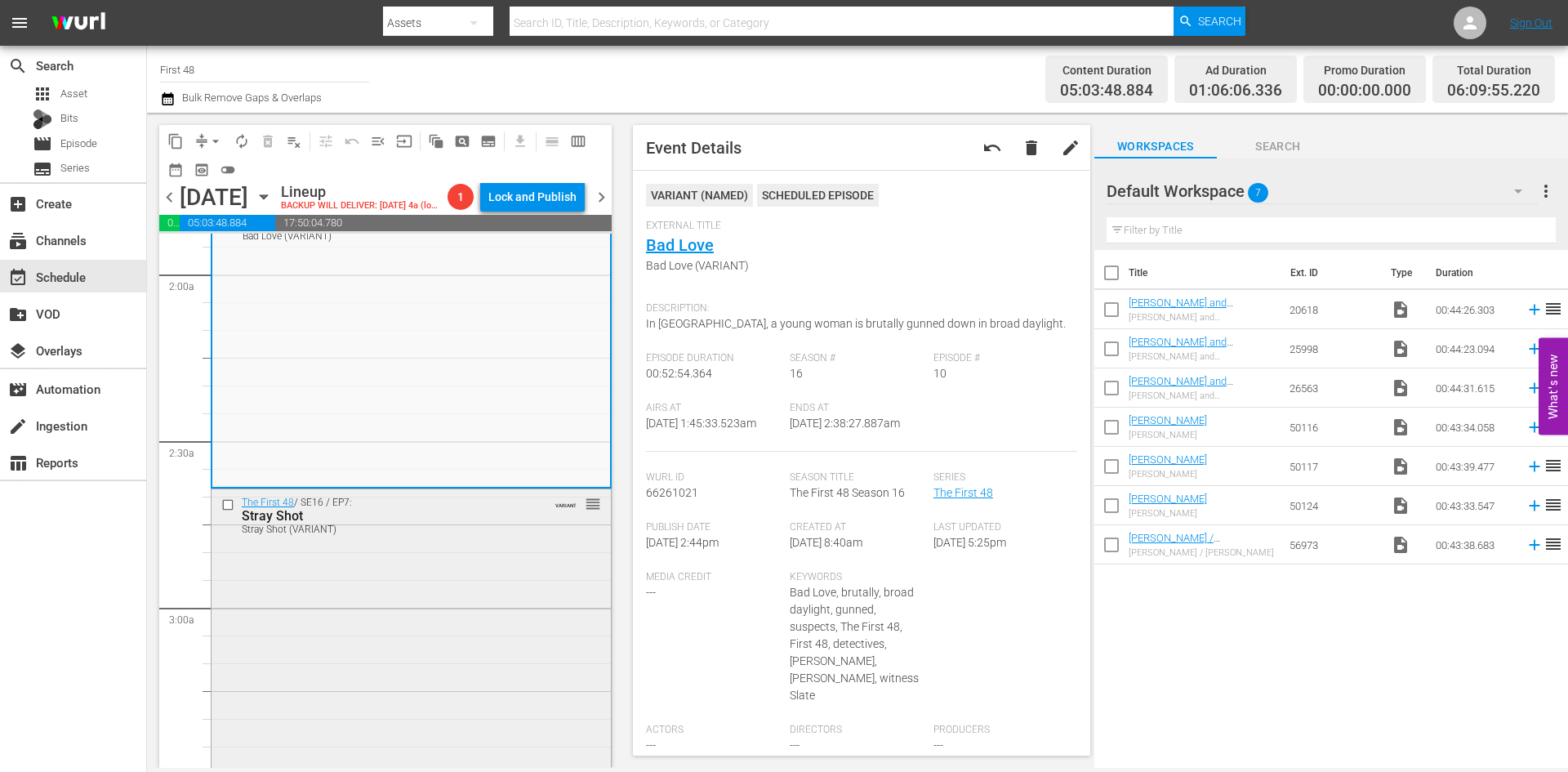
click at [474, 636] on div "The First 48 / SE16 / EP7: Stray Shot Stray Shot (VARIANT) VARIANT reorder" at bounding box center [411, 633] width 399 height 288
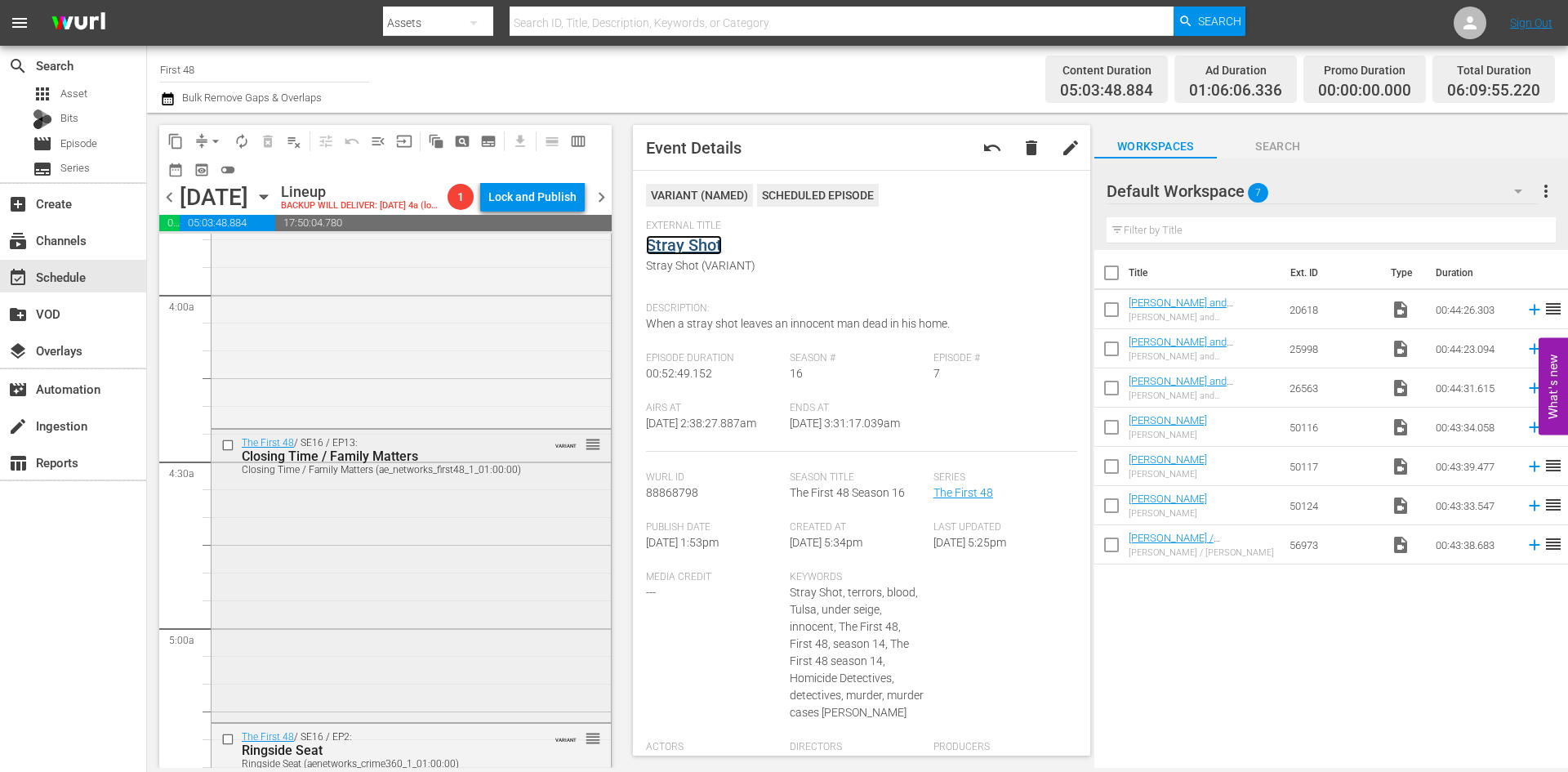
scroll to position [1279, 0]
click at [472, 355] on div "The First 48 / SE16 / EP8: Cranked reorder" at bounding box center [411, 273] width 399 height 288
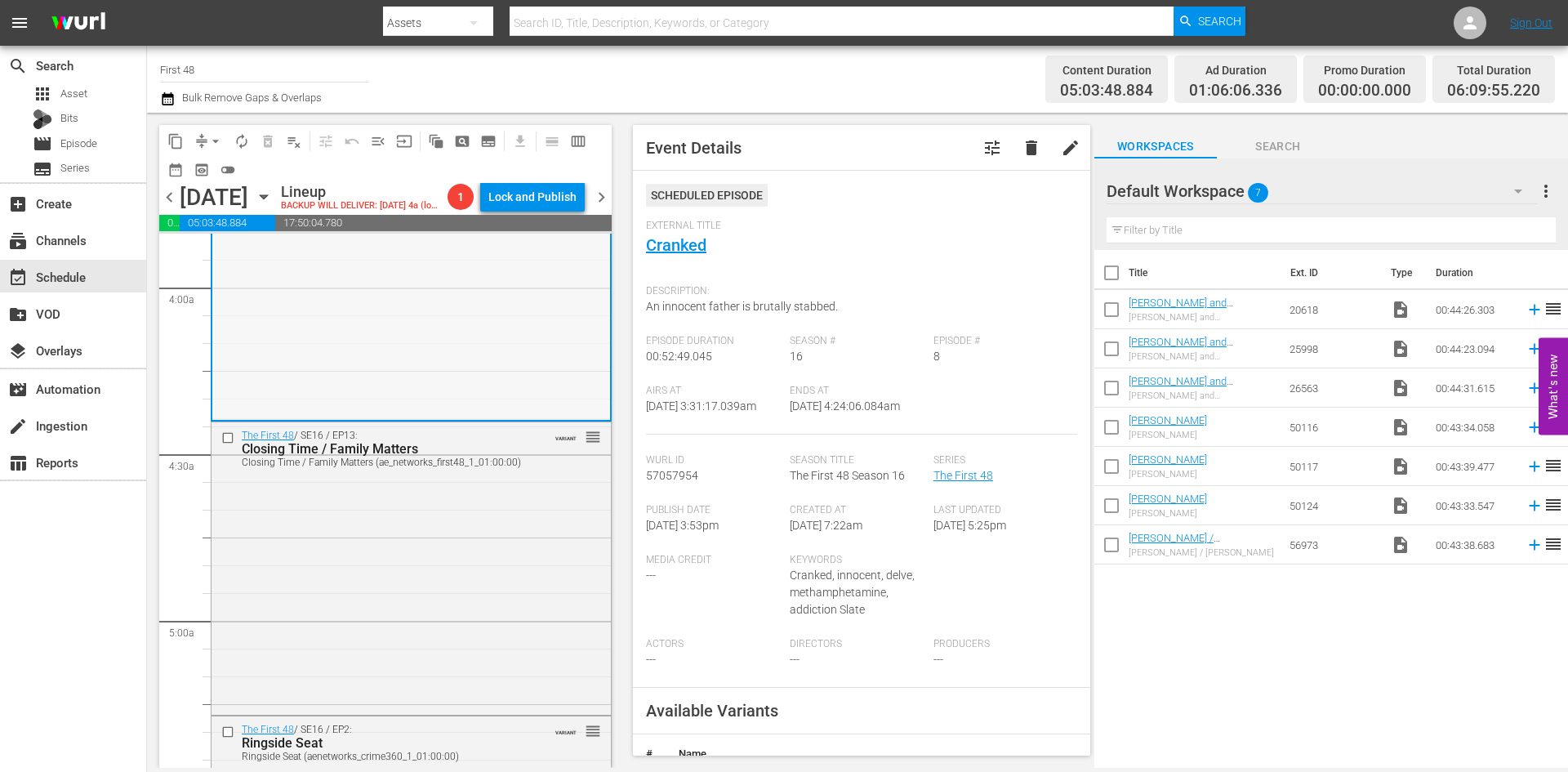
click at [494, 318] on div "The First 48 / SE16 / EP8: Cranked reorder" at bounding box center [411, 274] width 397 height 288
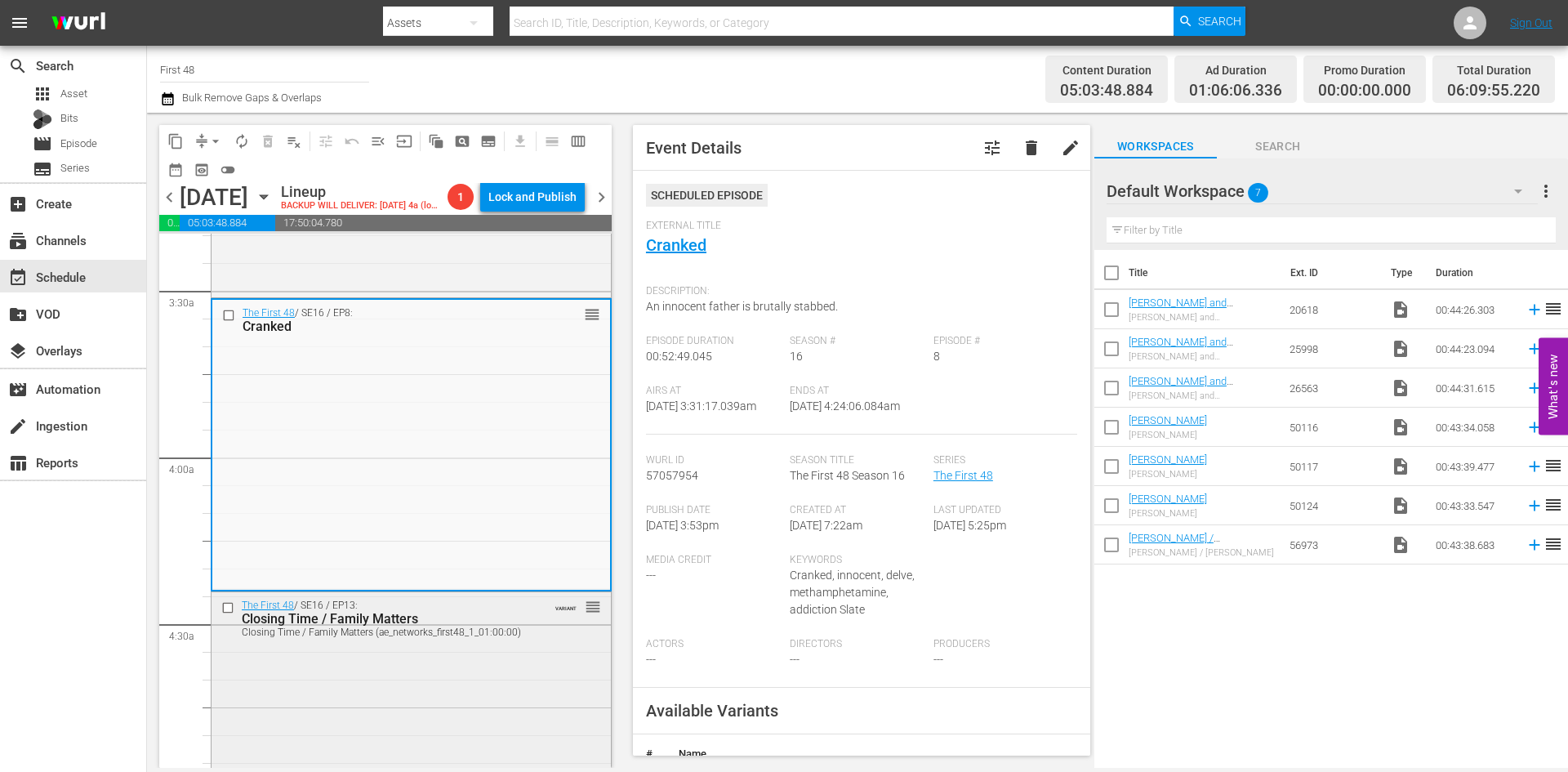
scroll to position [1144, 0]
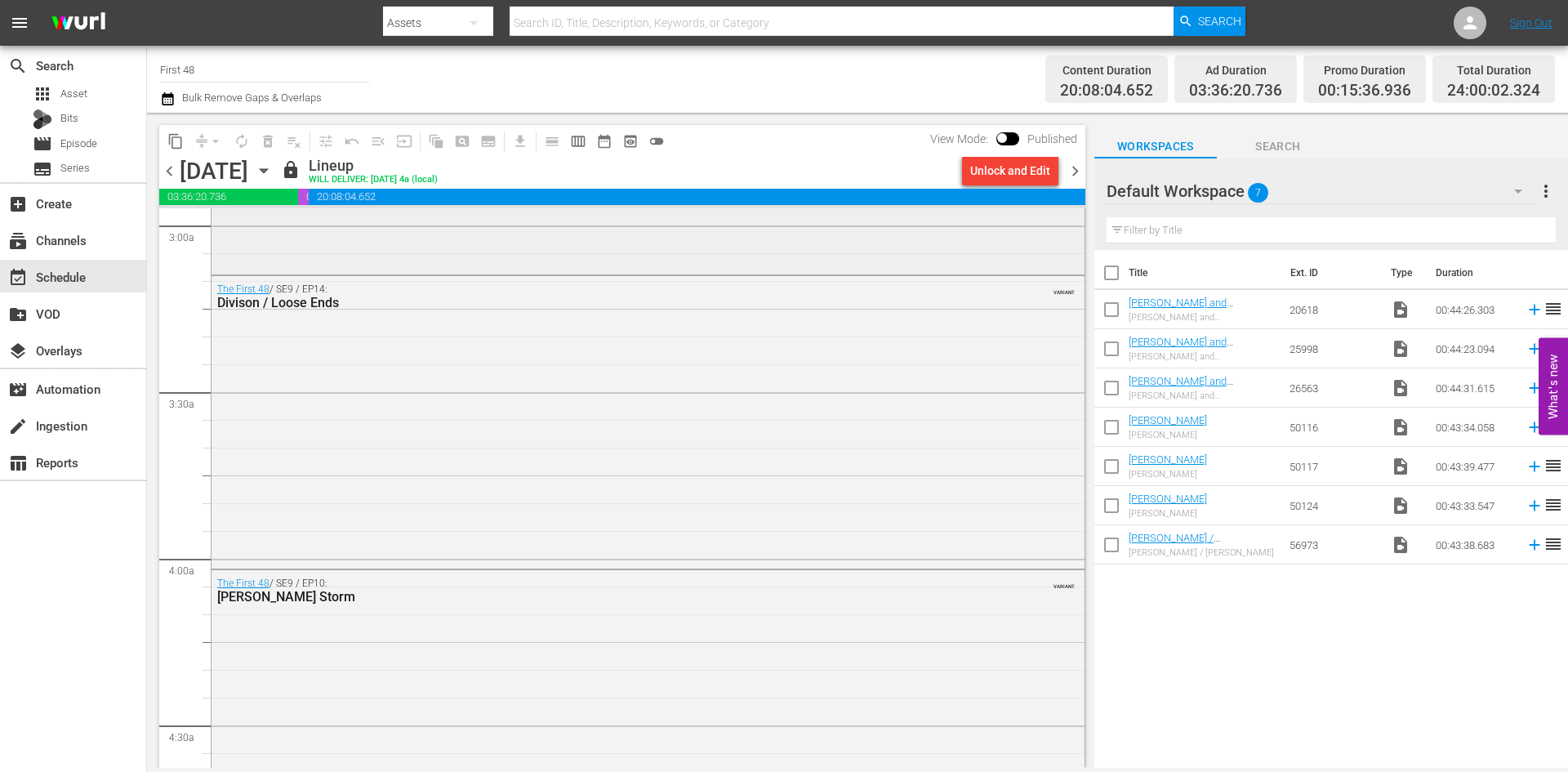
scroll to position [1062, 0]
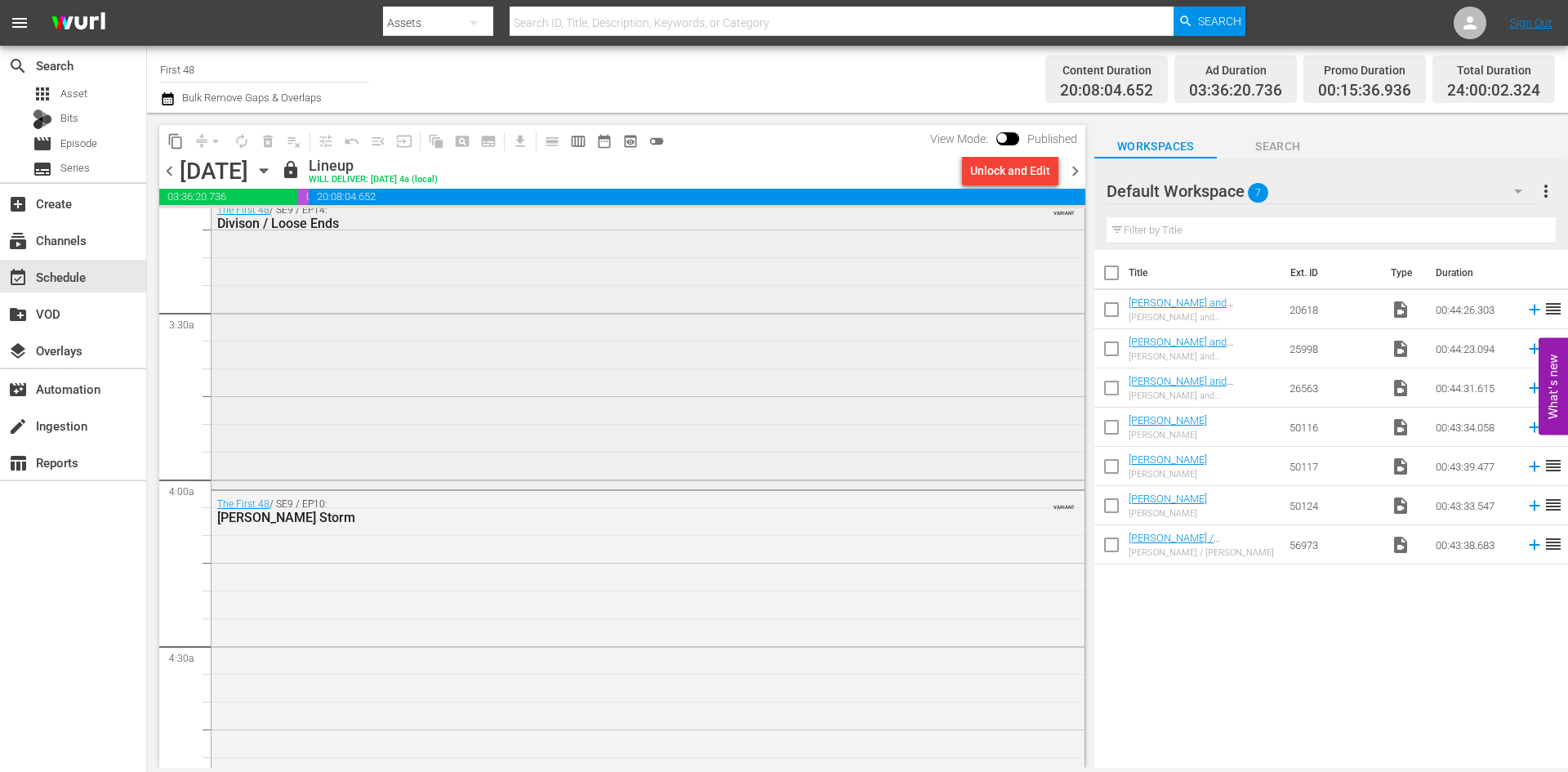
click at [547, 358] on div "The First 48 / SE9 / EP14: Divison / Loose Ends VARIANT" at bounding box center [647, 341] width 873 height 288
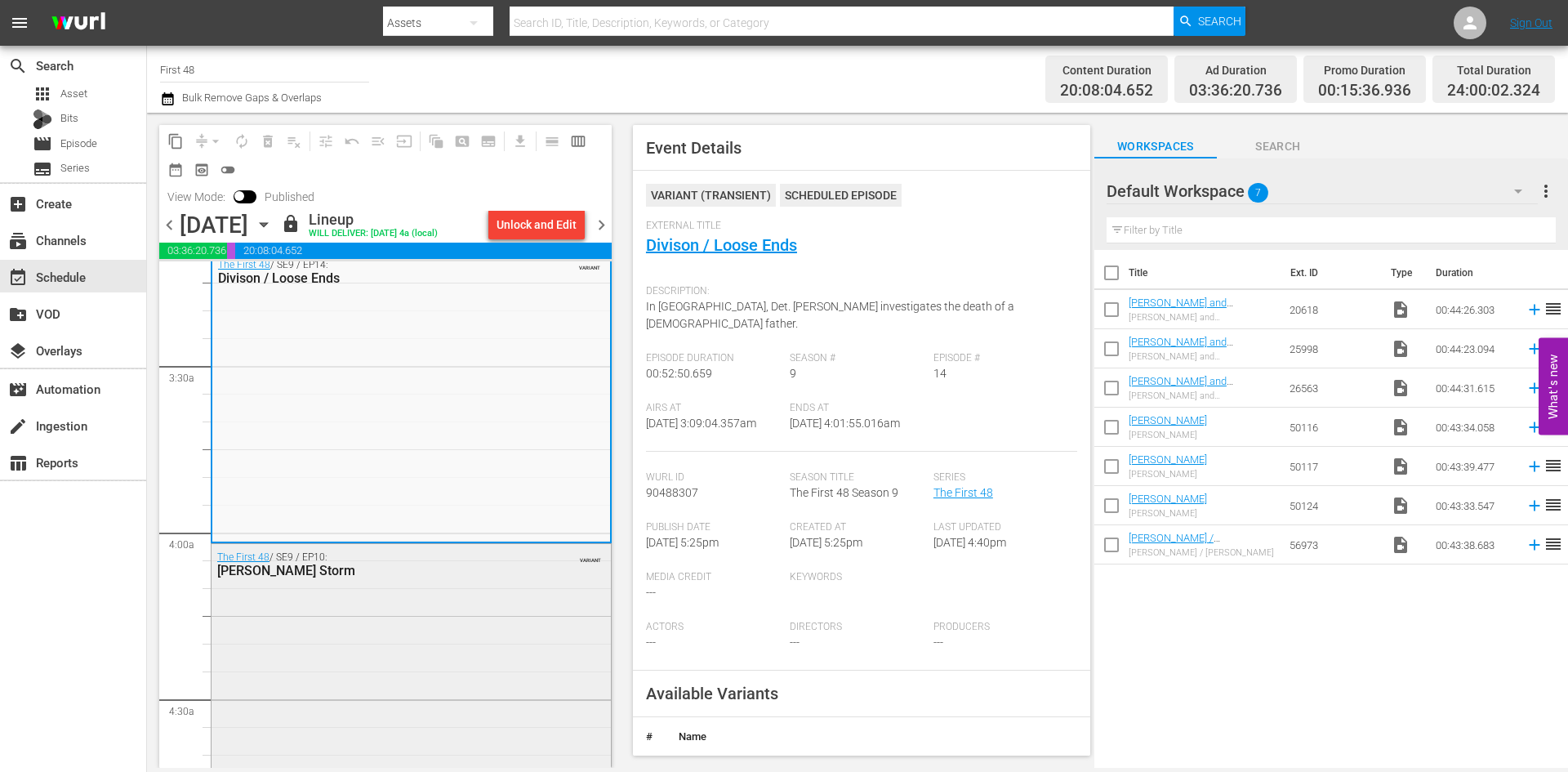
click at [511, 615] on div "The First 48 / SE9 / EP10: Hale Storm VARIANT" at bounding box center [411, 689] width 399 height 288
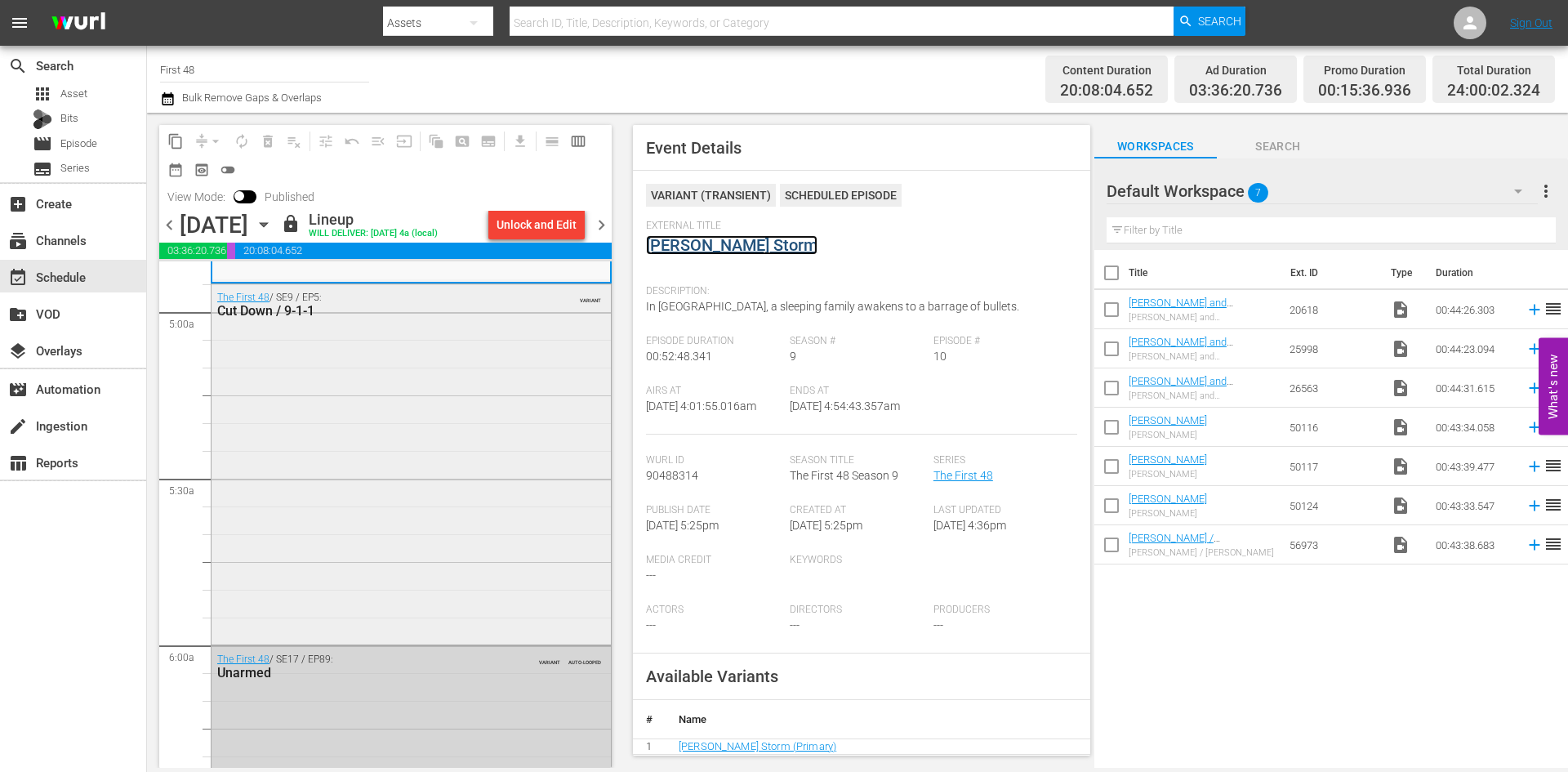
scroll to position [1633, 0]
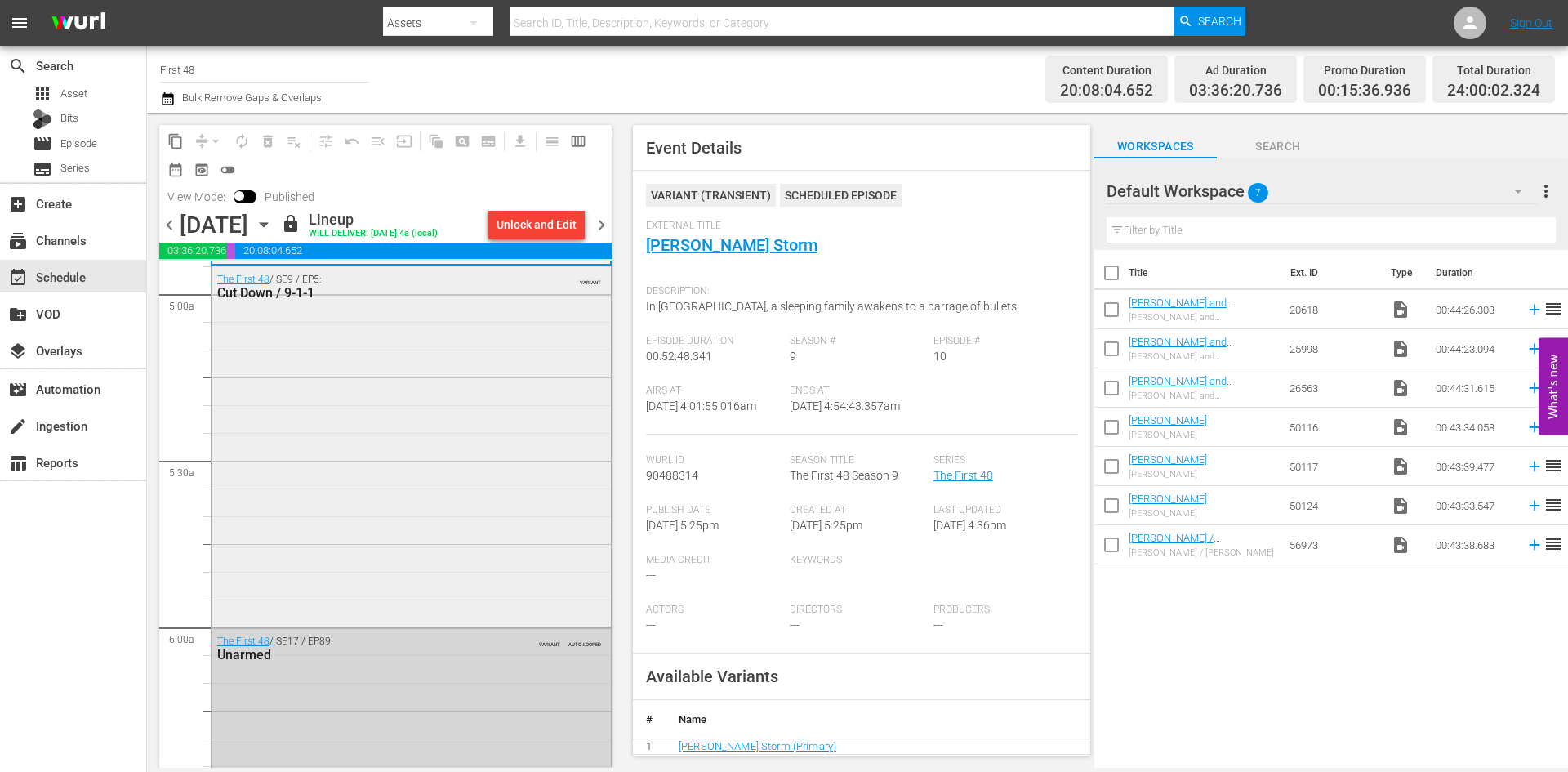
click at [496, 500] on div "The First 48 / SE9 / EP5: Cut Down / 9-1-1 VARIANT" at bounding box center [411, 445] width 399 height 358
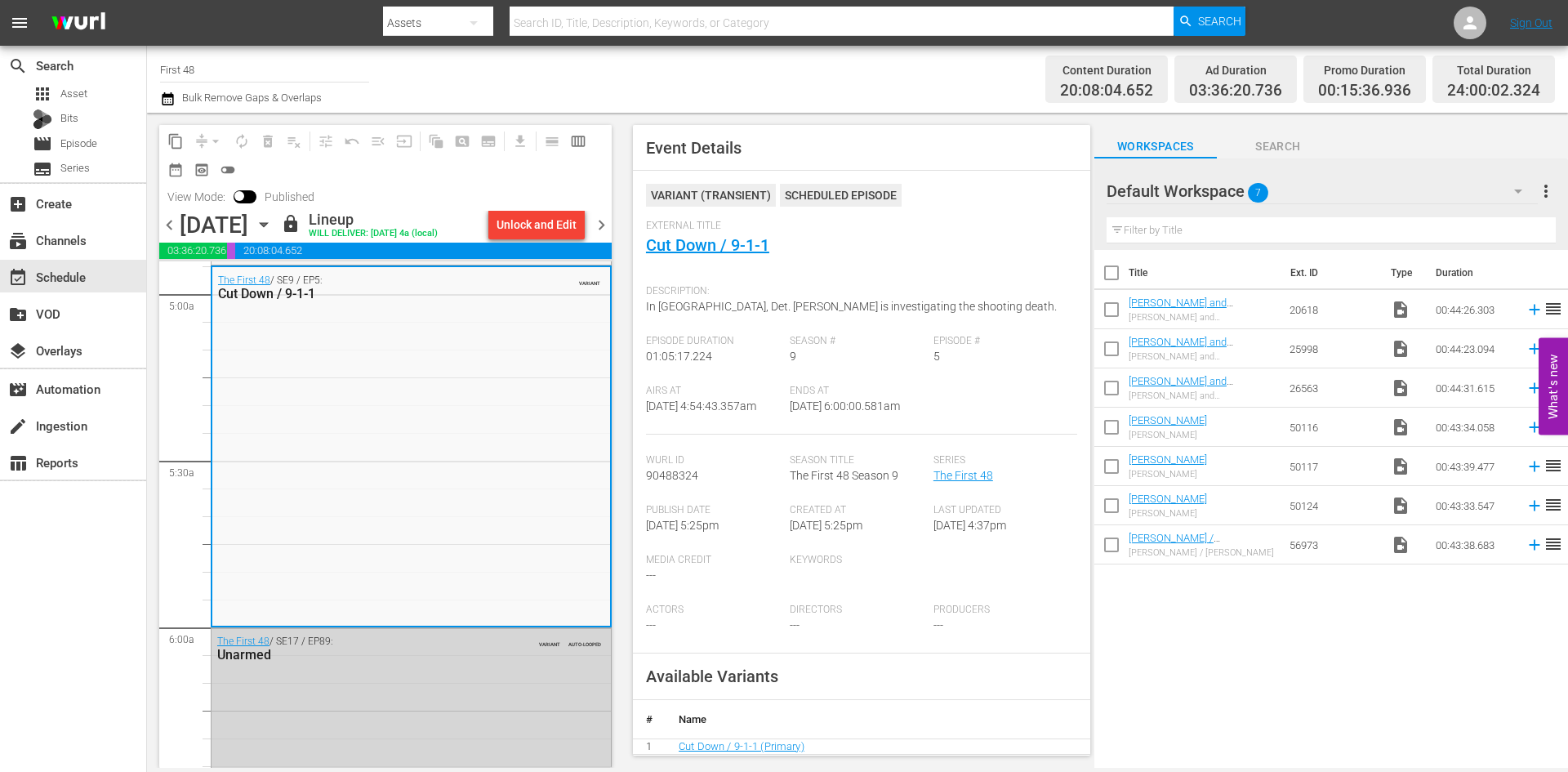
click at [602, 223] on span "chevron_right" at bounding box center [601, 225] width 21 height 21
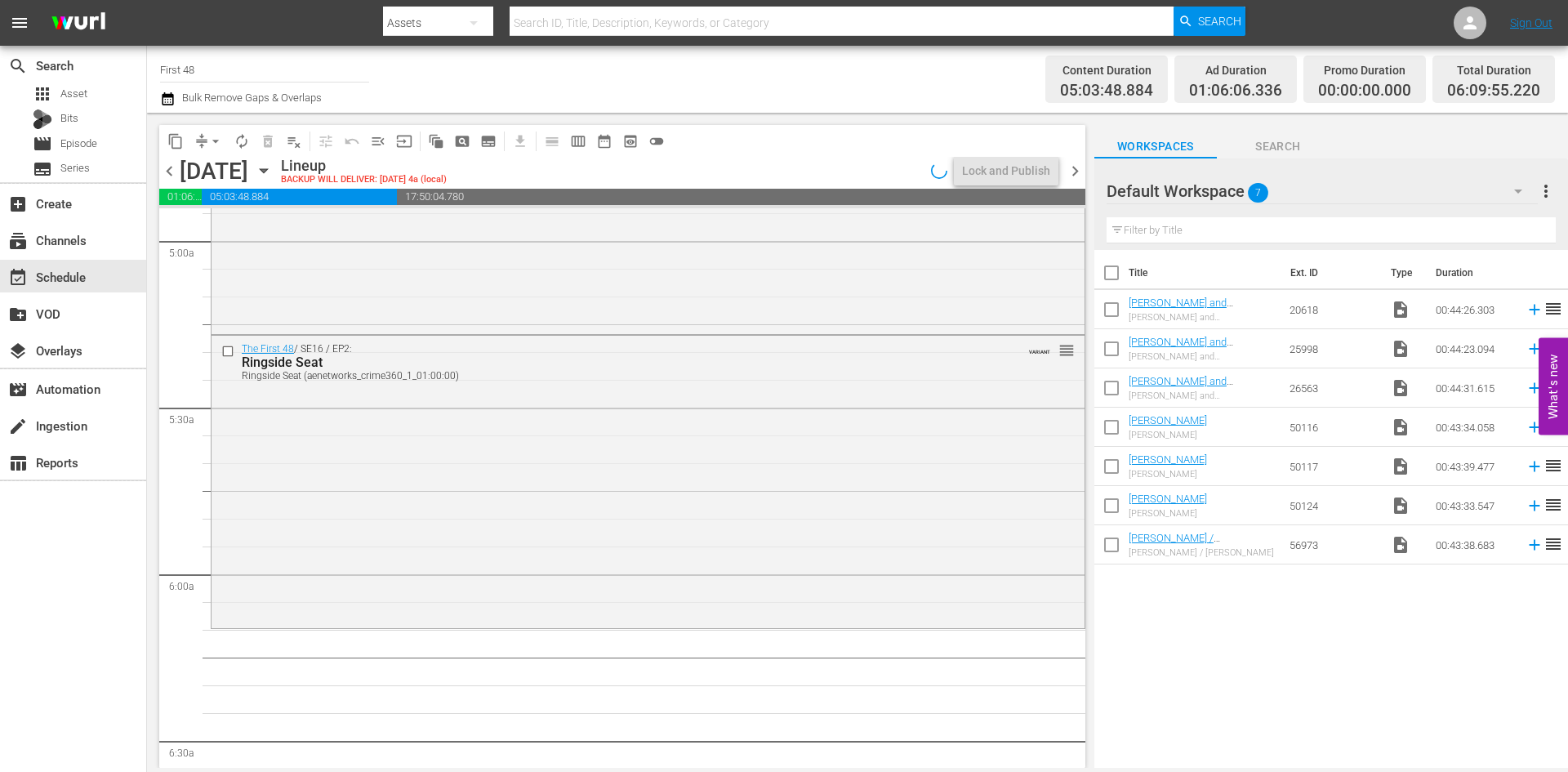
scroll to position [1522, 0]
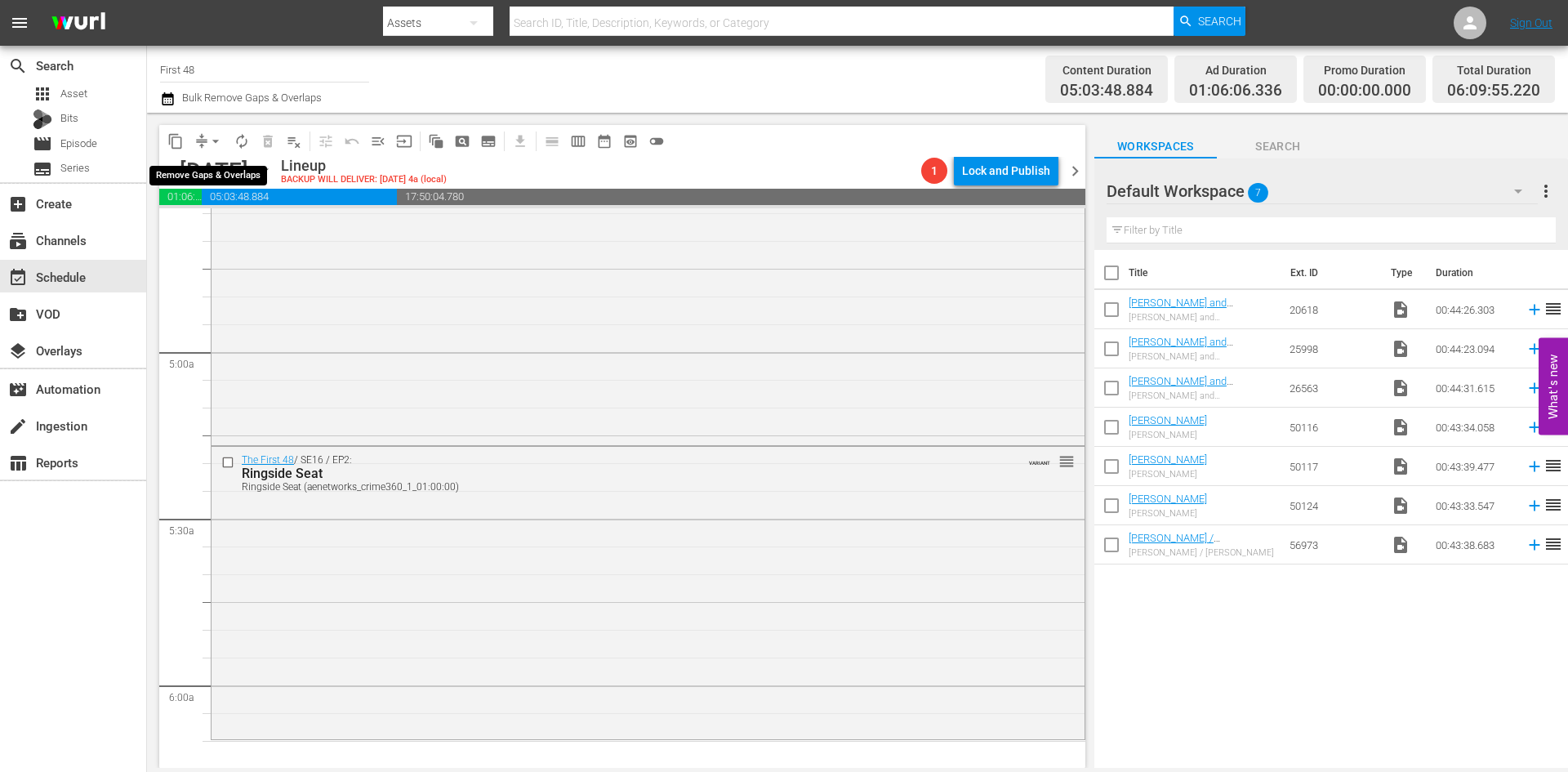
click at [213, 138] on span "arrow_drop_down" at bounding box center [215, 141] width 16 height 16
click at [209, 180] on li "Align to Midnight" at bounding box center [216, 174] width 172 height 27
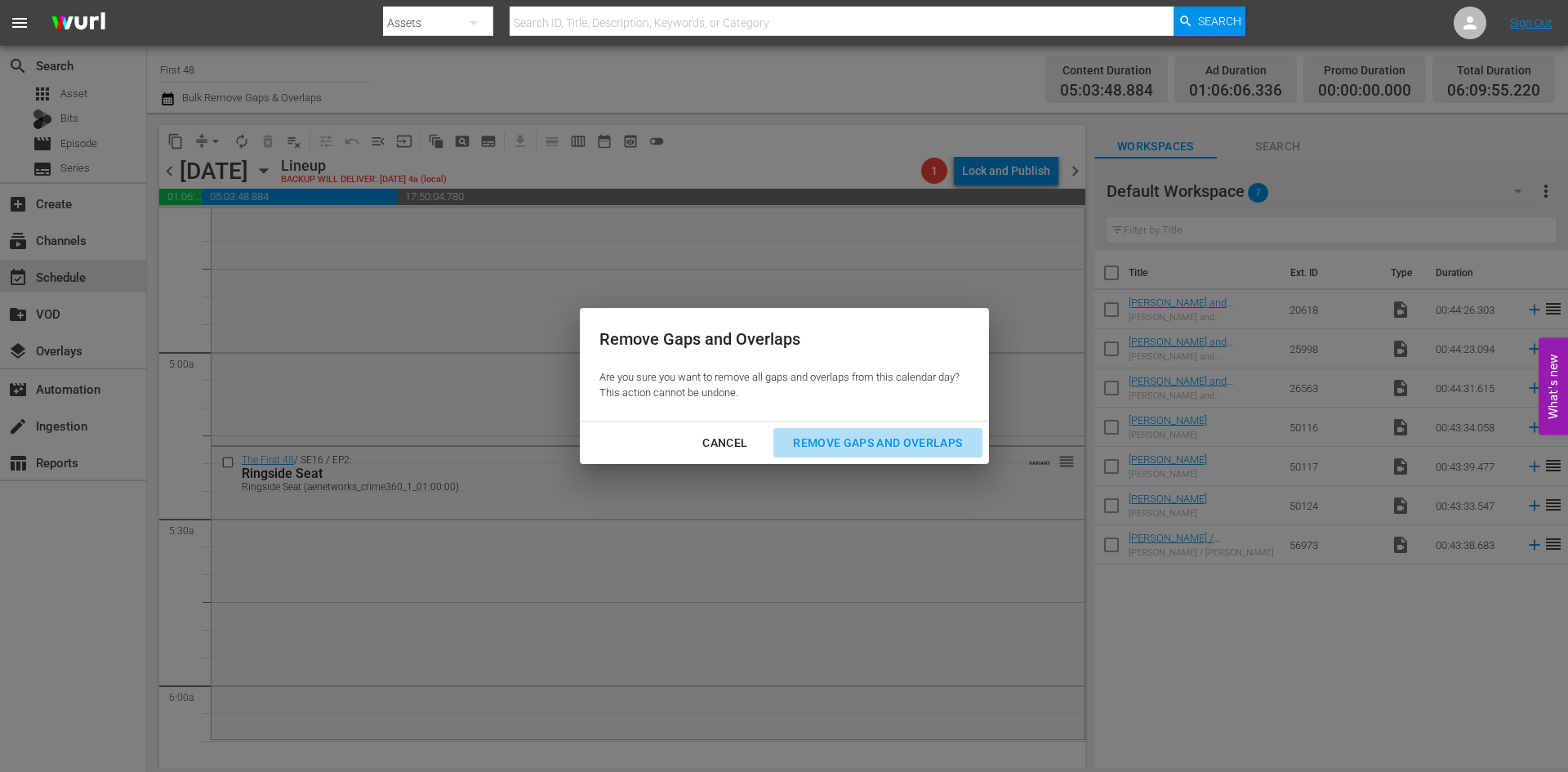
click at [796, 434] on div "Remove Gaps and Overlaps" at bounding box center [877, 443] width 195 height 21
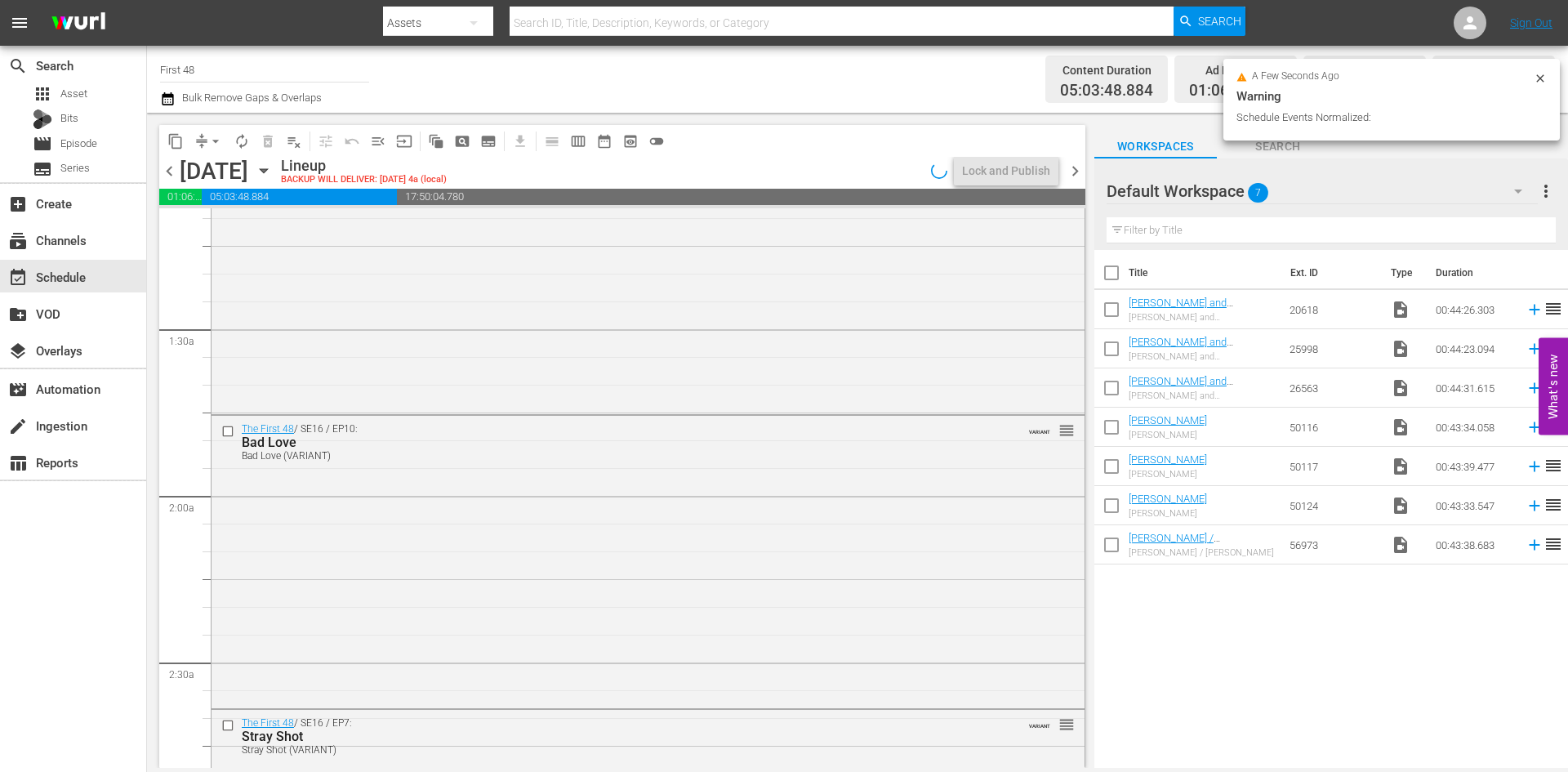
scroll to position [0, 0]
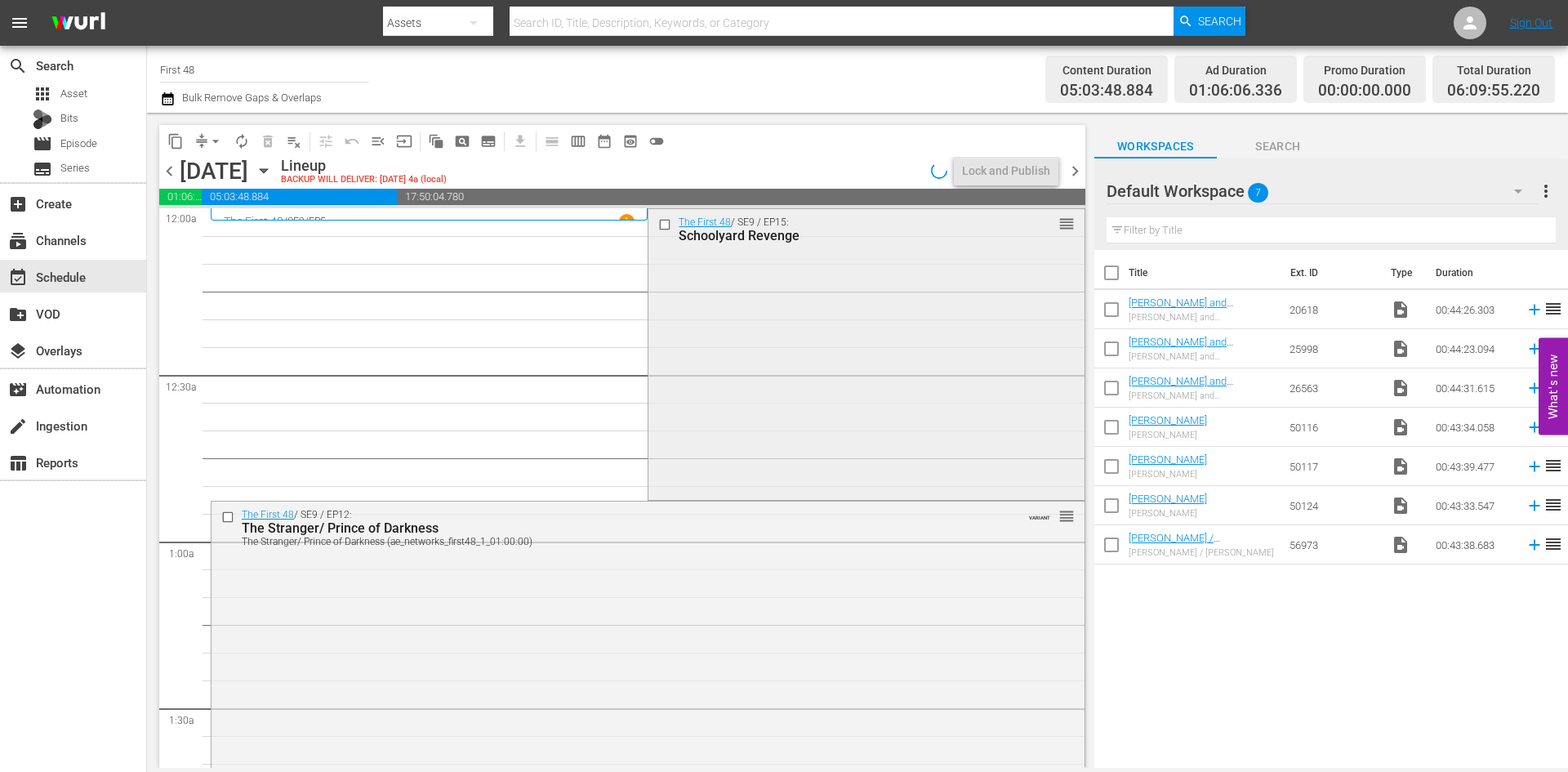
click at [745, 379] on div "The First 48 / SE9 / EP15: Schoolyard Revenge reorder" at bounding box center [866, 353] width 435 height 288
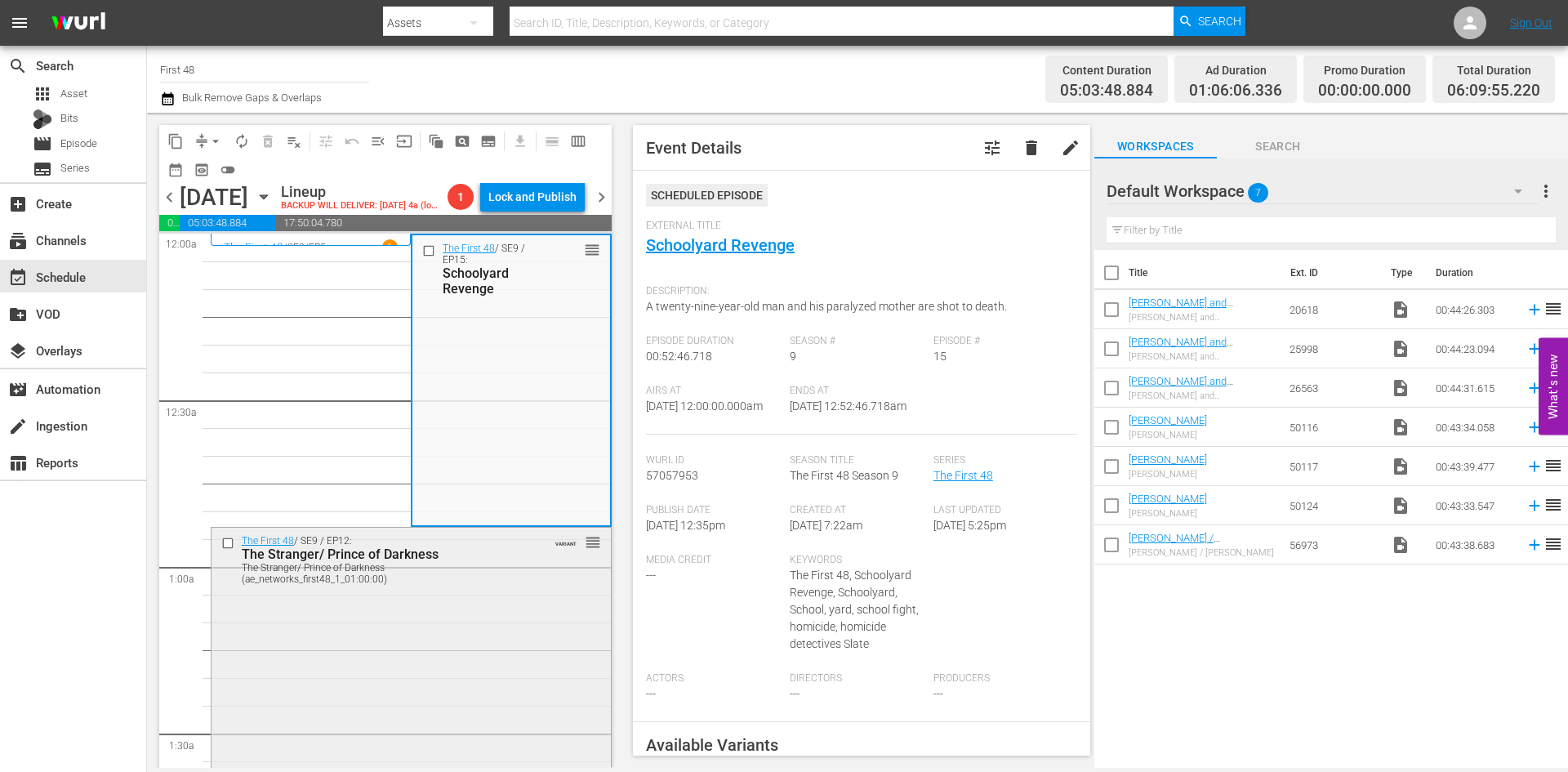
click at [518, 639] on div "The First 48 / SE9 / EP12: The Stranger/ Prince of Darkness The Stranger/ Princ…" at bounding box center [411, 672] width 399 height 288
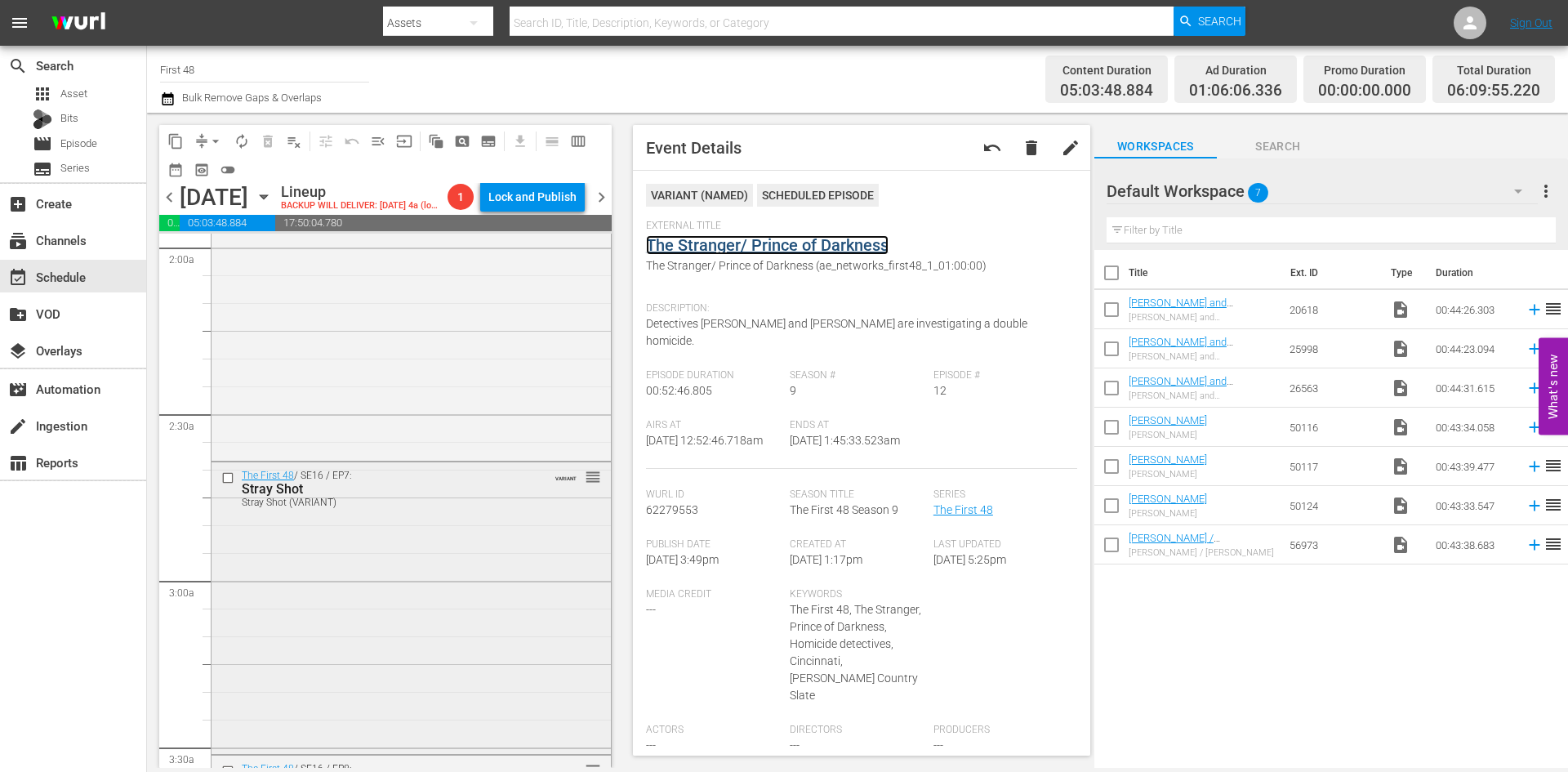
scroll to position [654, 0]
click at [466, 390] on div "The First 48 / SE16 / EP10: Bad Love Bad Love (VARIANT) VARIANT reorder" at bounding box center [411, 312] width 399 height 289
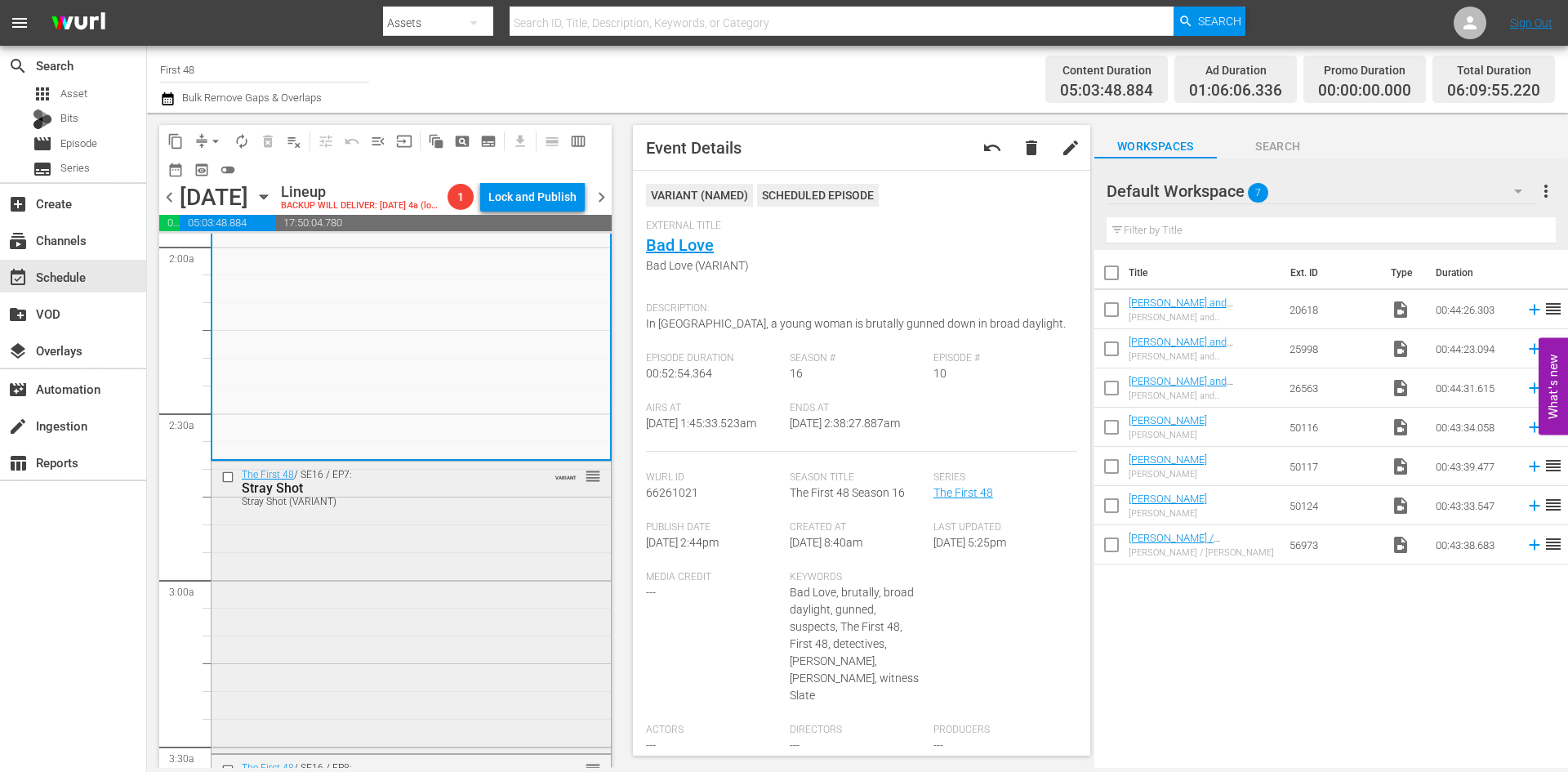
click at [348, 540] on div "The First 48 / SE16 / EP7: Stray Shot Stray Shot (VARIANT) VARIANT reorder" at bounding box center [411, 606] width 399 height 288
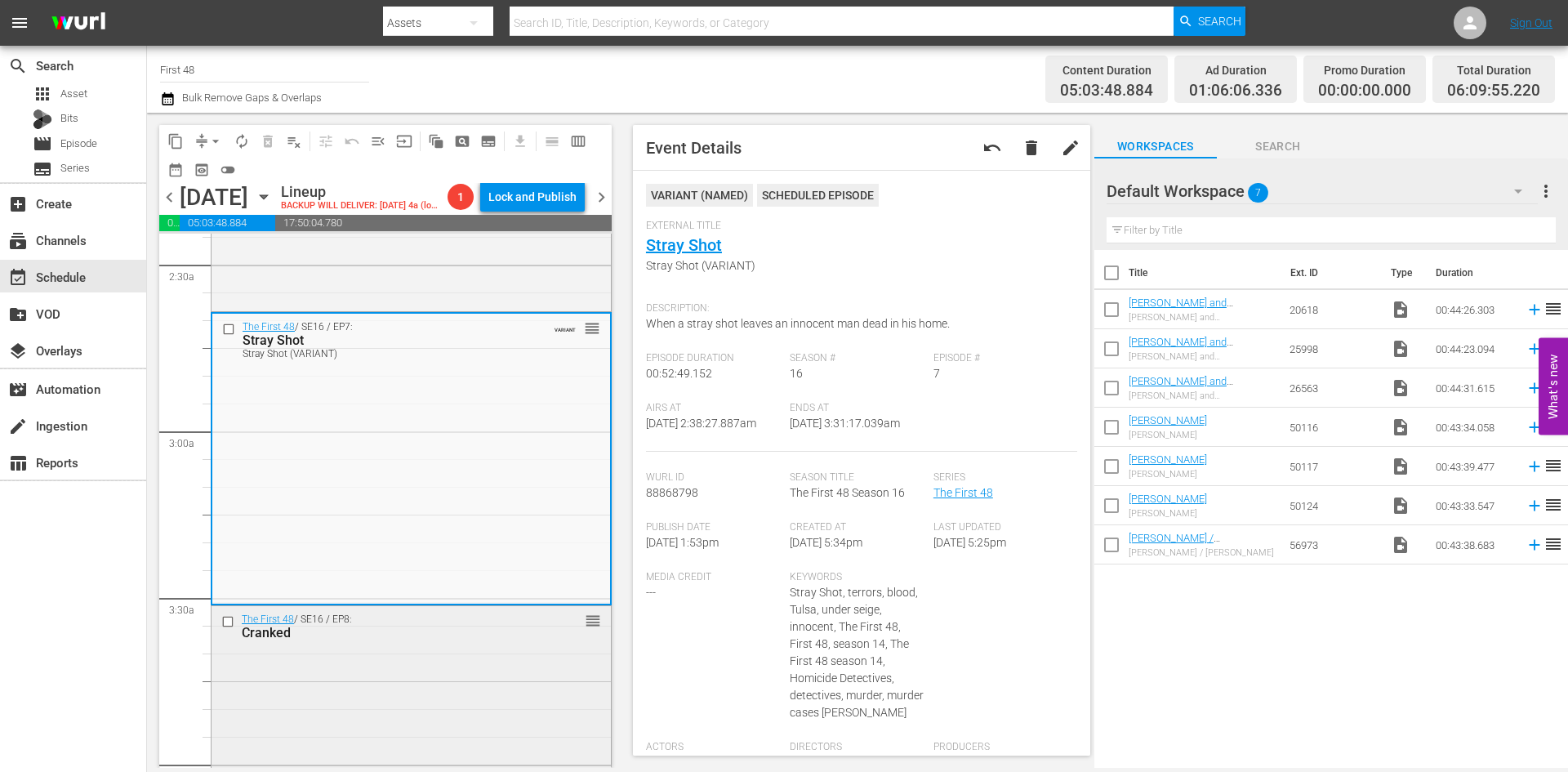
scroll to position [817, 0]
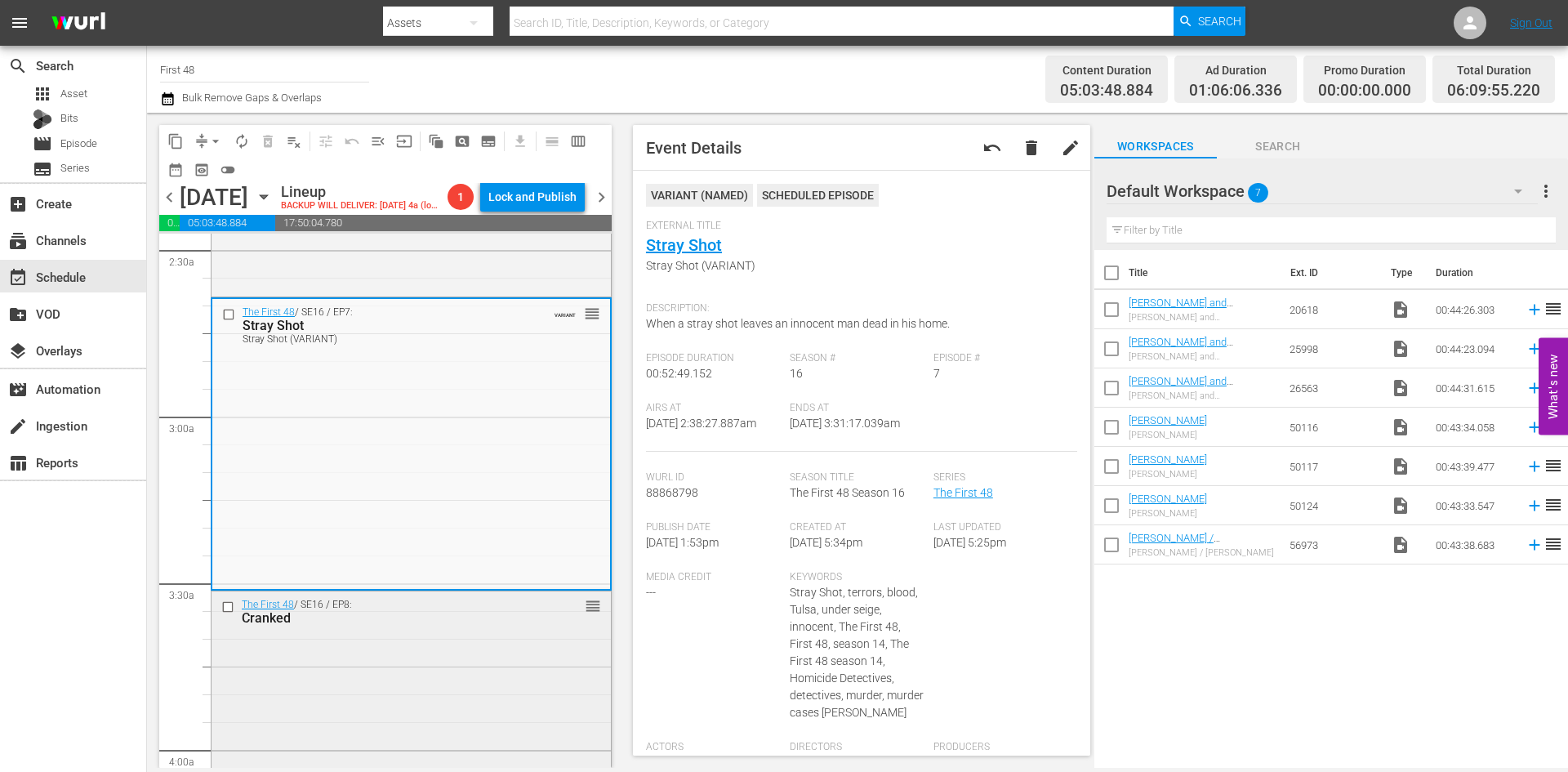
click at [476, 737] on div "The First 48 / SE16 / EP8: Cranked reorder" at bounding box center [411, 735] width 399 height 288
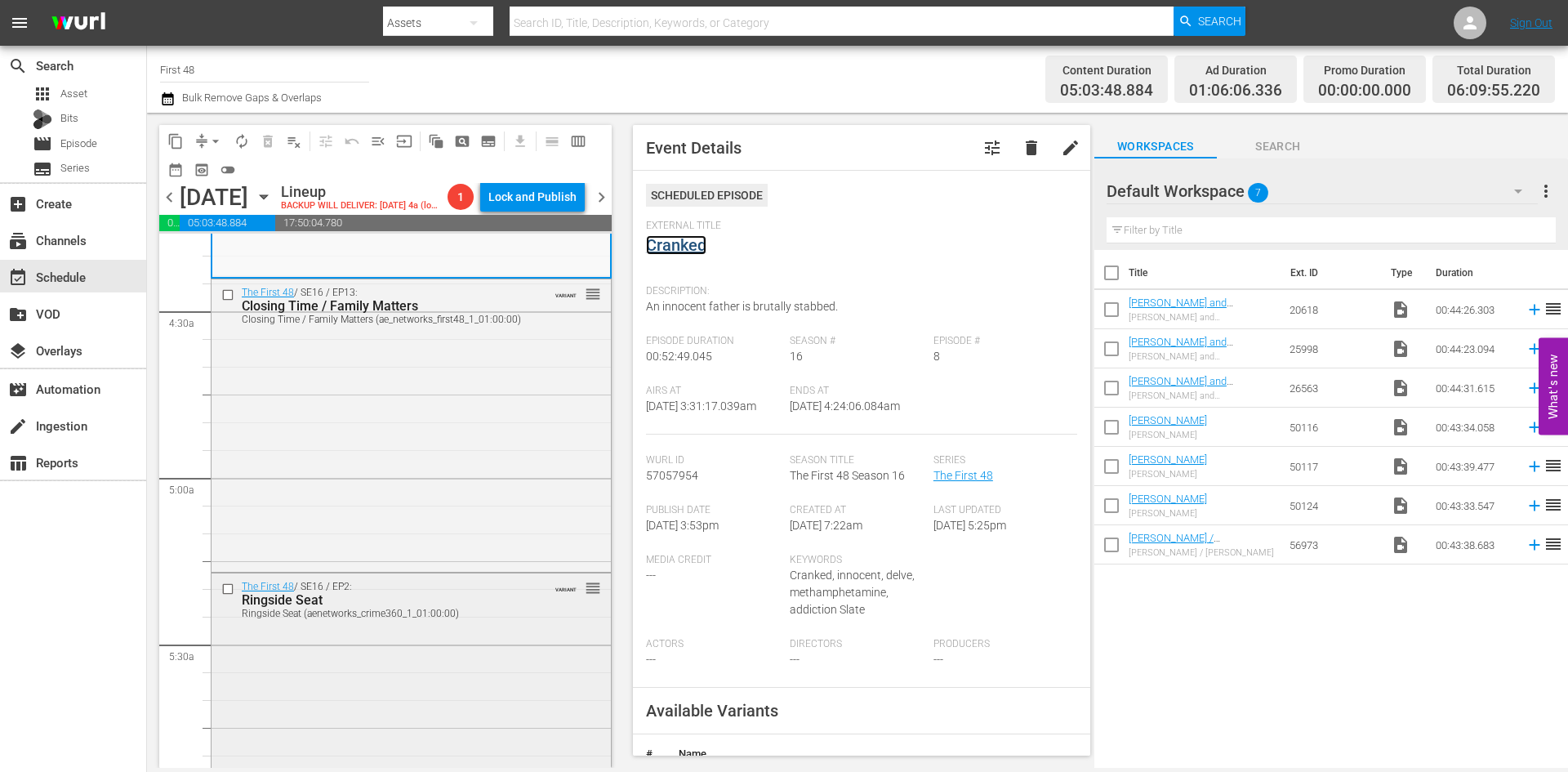
scroll to position [1470, 0]
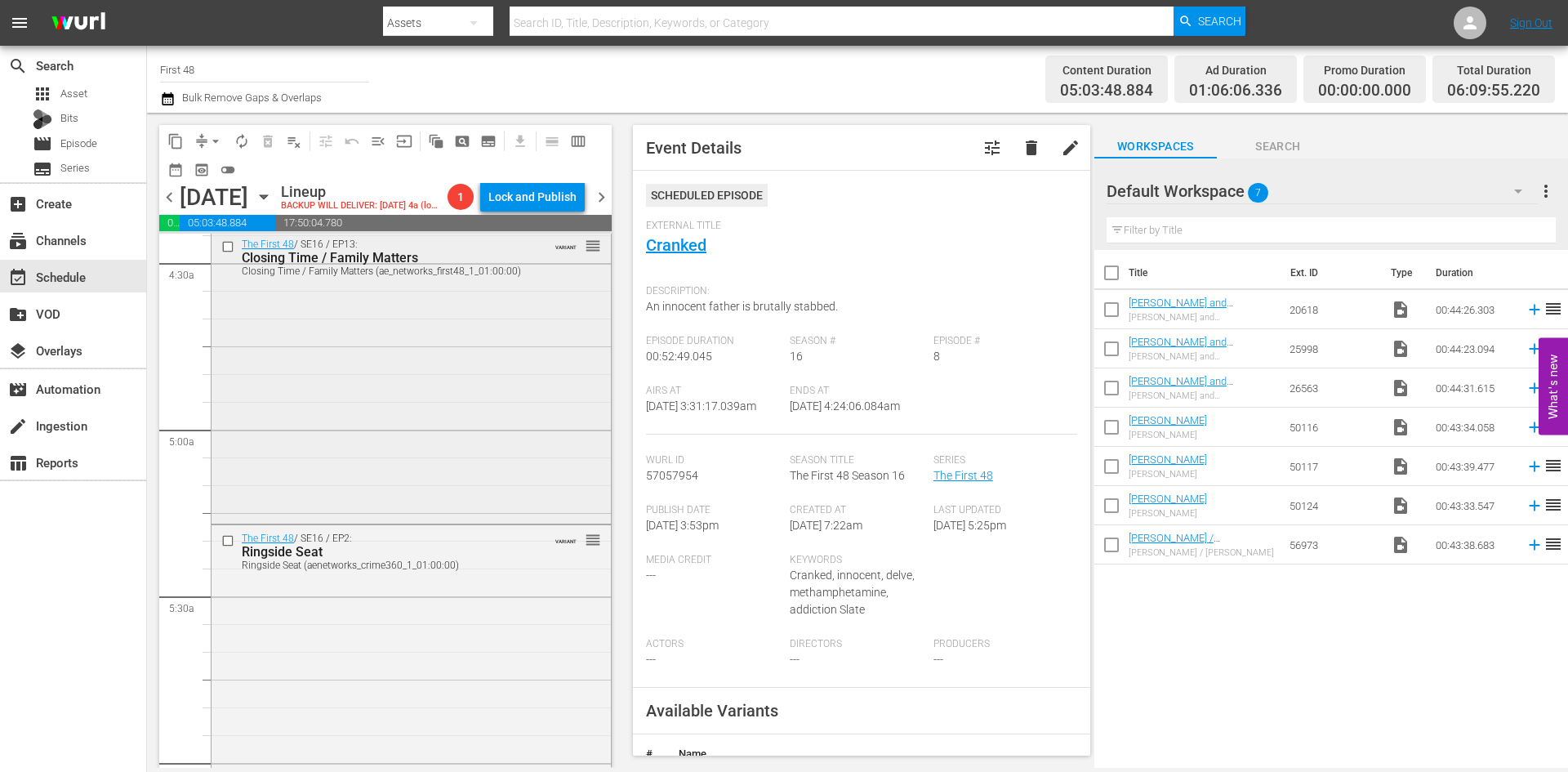
click at [417, 451] on div "The First 48 / SE16 / EP13: Closing Time / Family Matters Closing Time / Family…" at bounding box center [411, 376] width 399 height 289
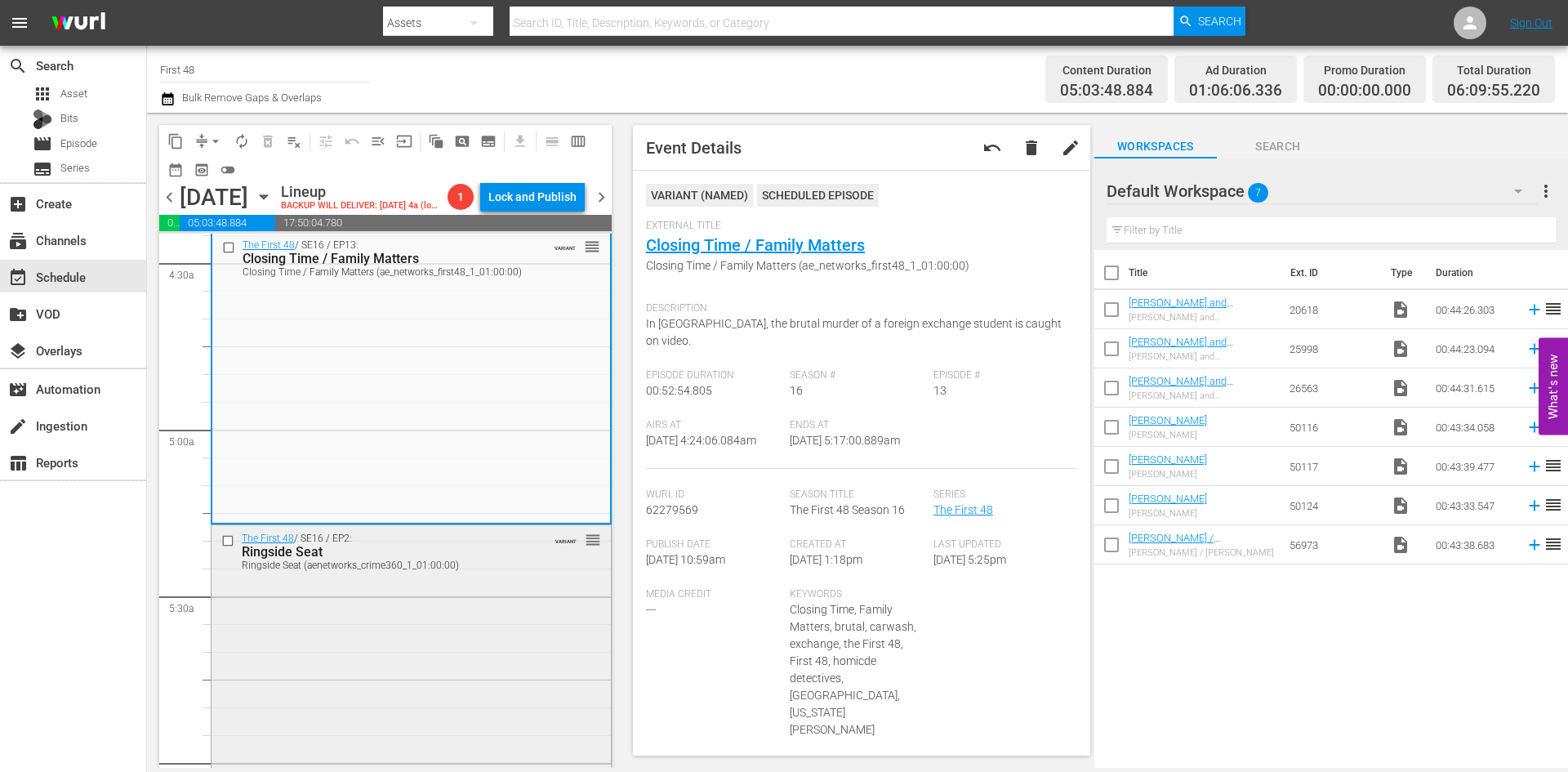
click at [425, 641] on div "The First 48 / SE16 / EP2: Ringside Seat Ringside Seat (aenetworks_crime360_1_0…" at bounding box center [411, 670] width 399 height 289
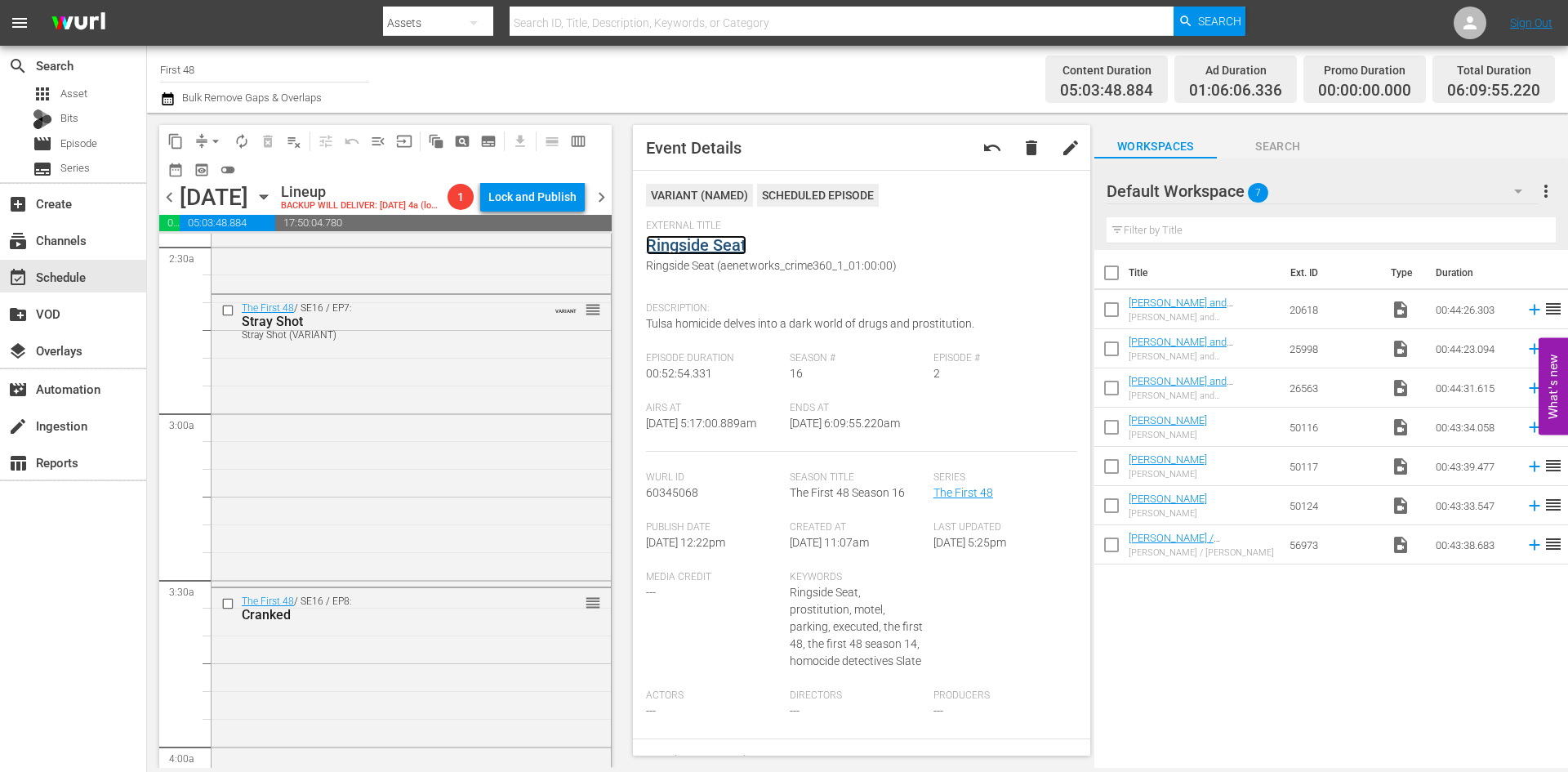
scroll to position [817, 0]
click at [45, 339] on div "layers Overlays" at bounding box center [72, 349] width 146 height 33
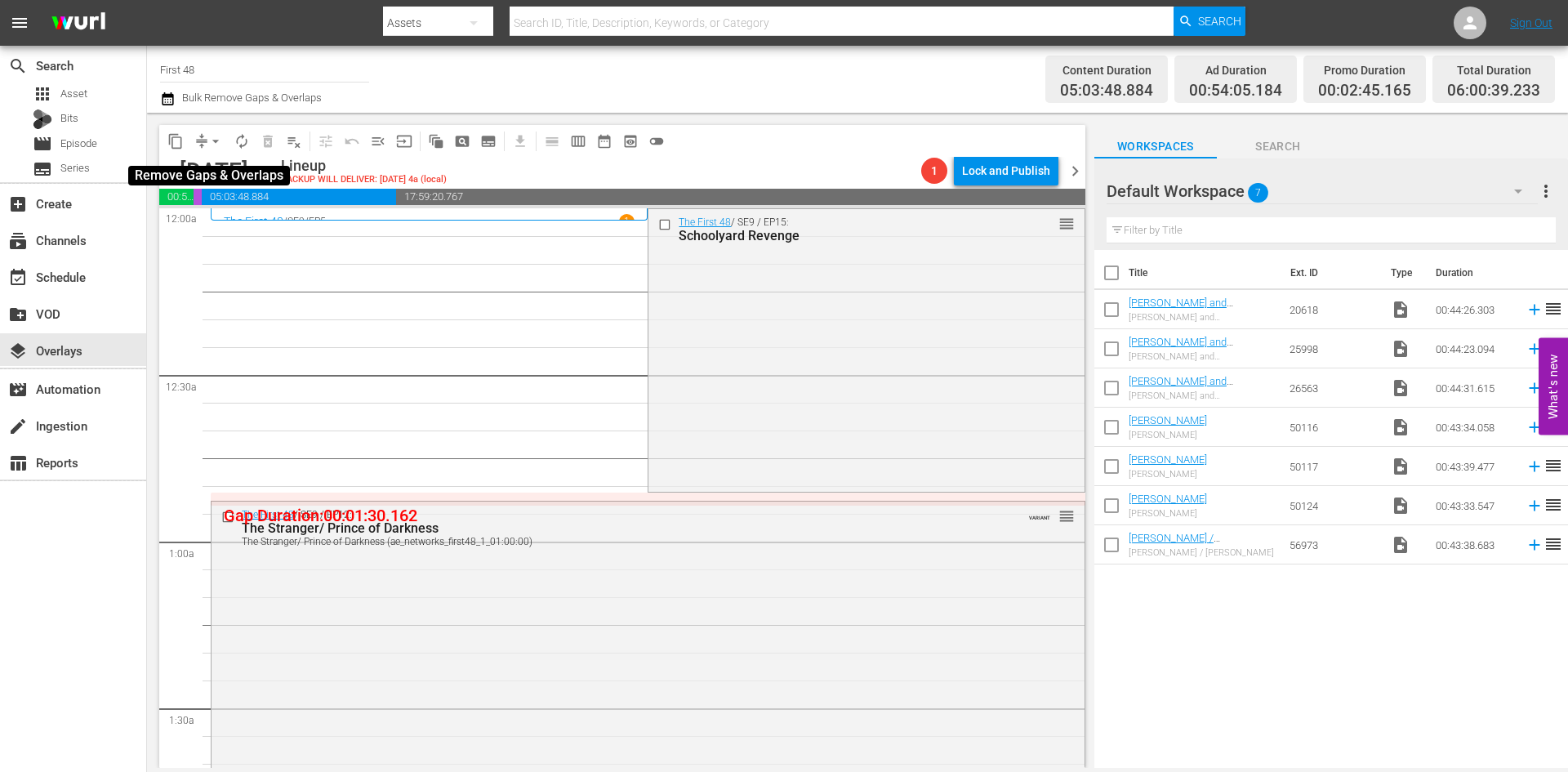
click at [214, 135] on span "arrow_drop_down" at bounding box center [215, 141] width 16 height 16
click at [214, 166] on li "Align to Midnight" at bounding box center [216, 174] width 172 height 27
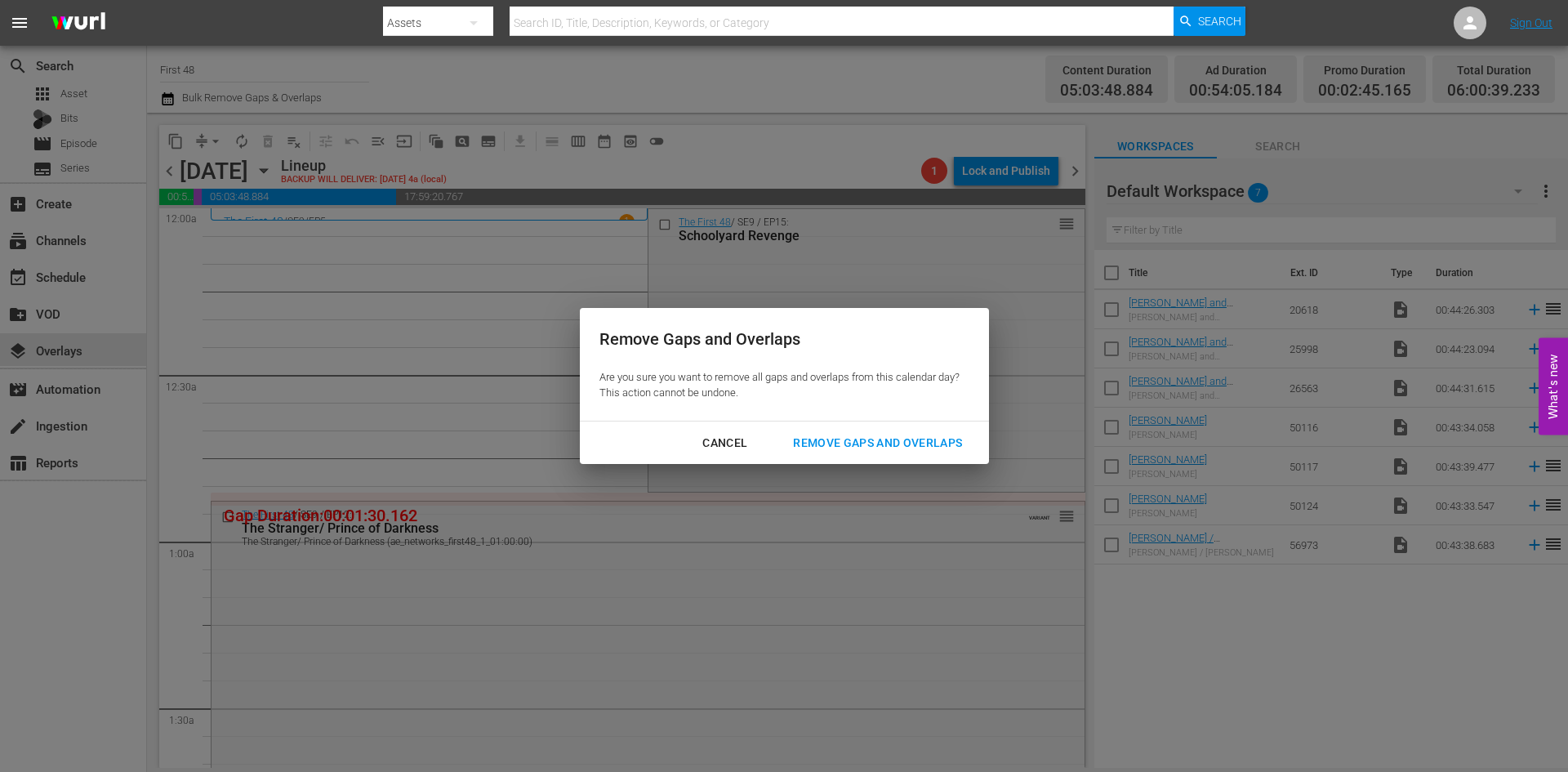
click at [836, 441] on div "Remove Gaps and Overlaps" at bounding box center [877, 443] width 195 height 21
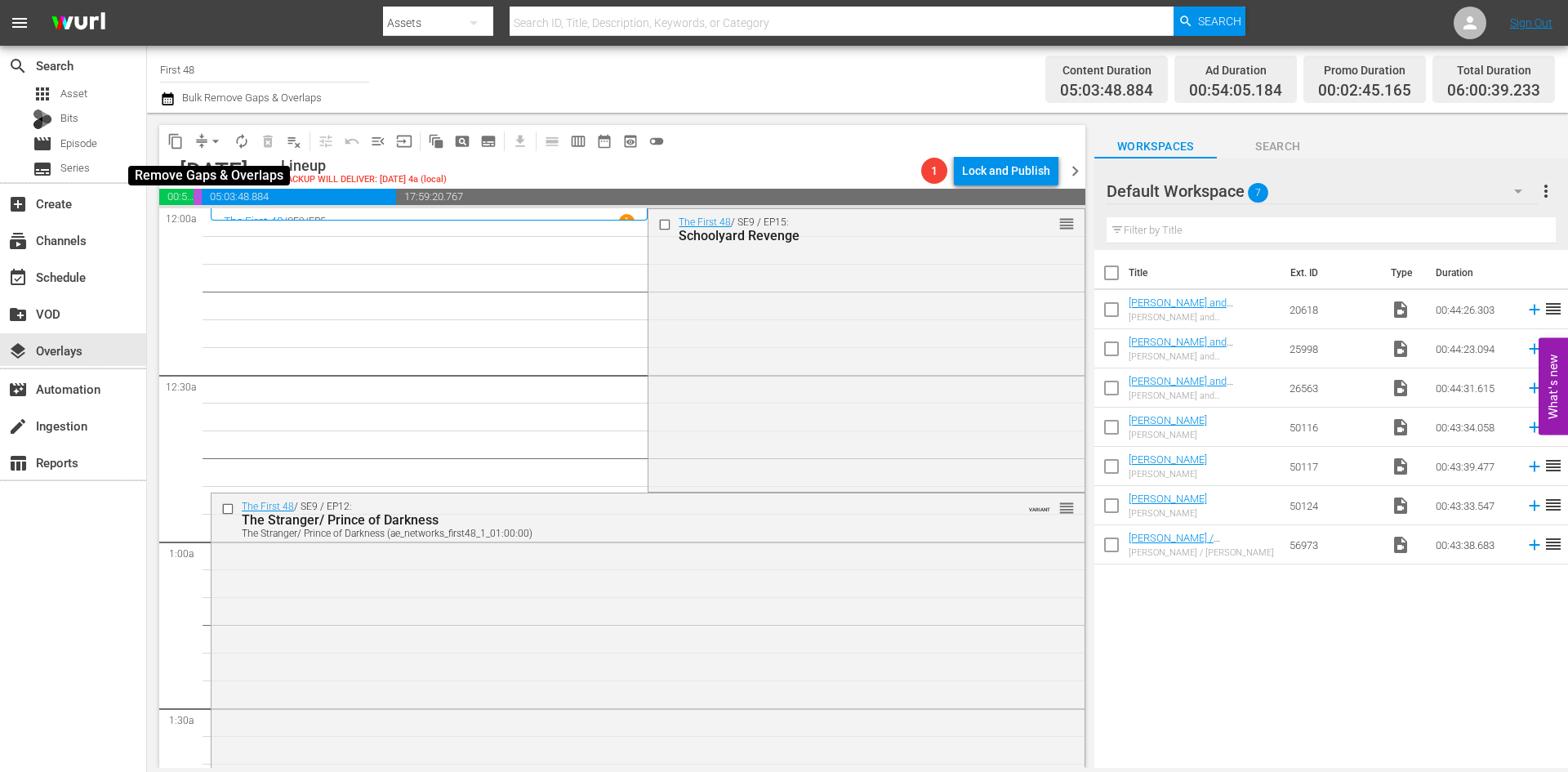
click at [214, 140] on span "arrow_drop_down" at bounding box center [215, 141] width 16 height 16
click at [211, 168] on li "Align to Midnight" at bounding box center [216, 174] width 172 height 27
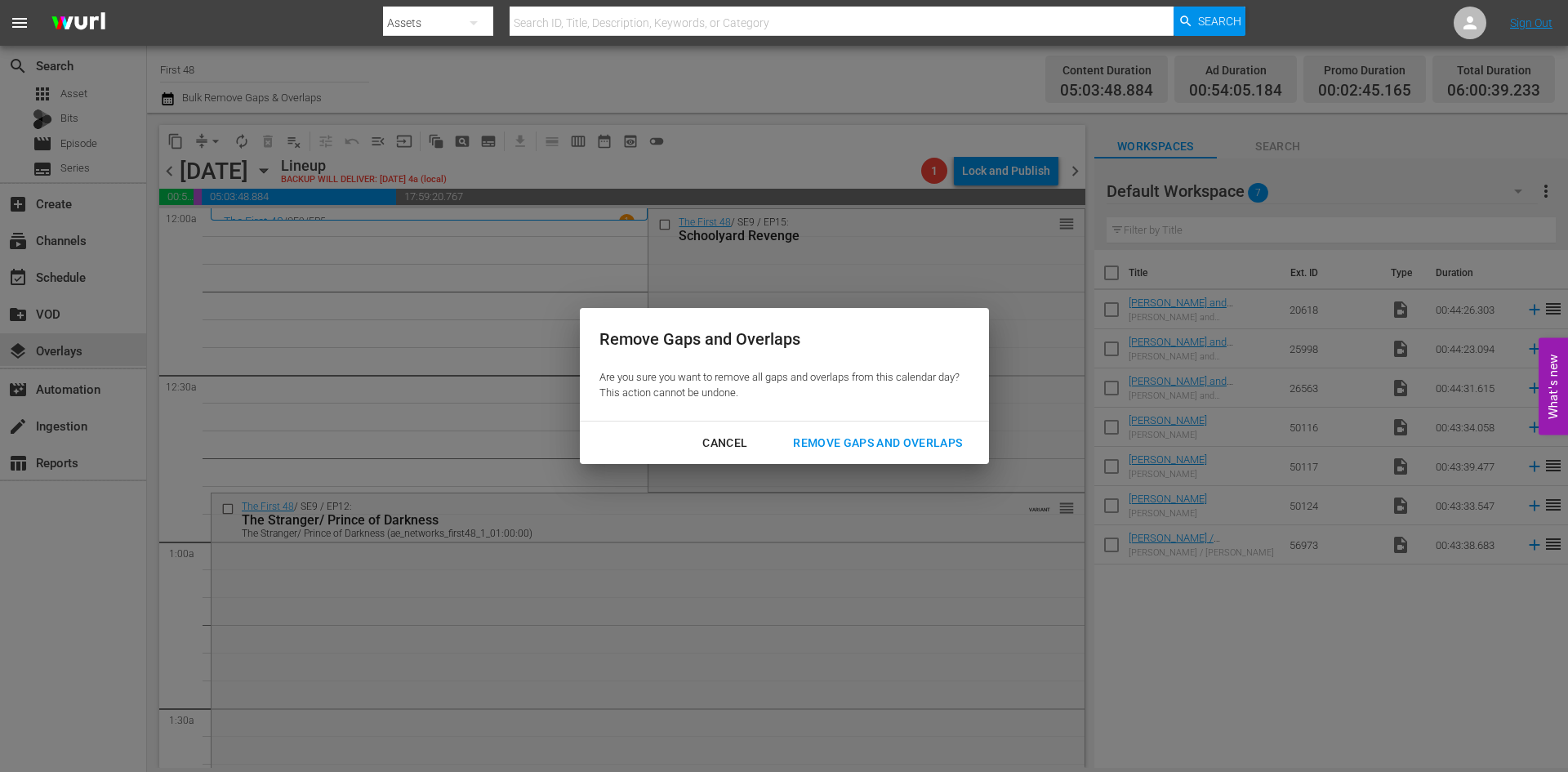
click at [845, 440] on div "Remove Gaps and Overlaps" at bounding box center [877, 443] width 195 height 21
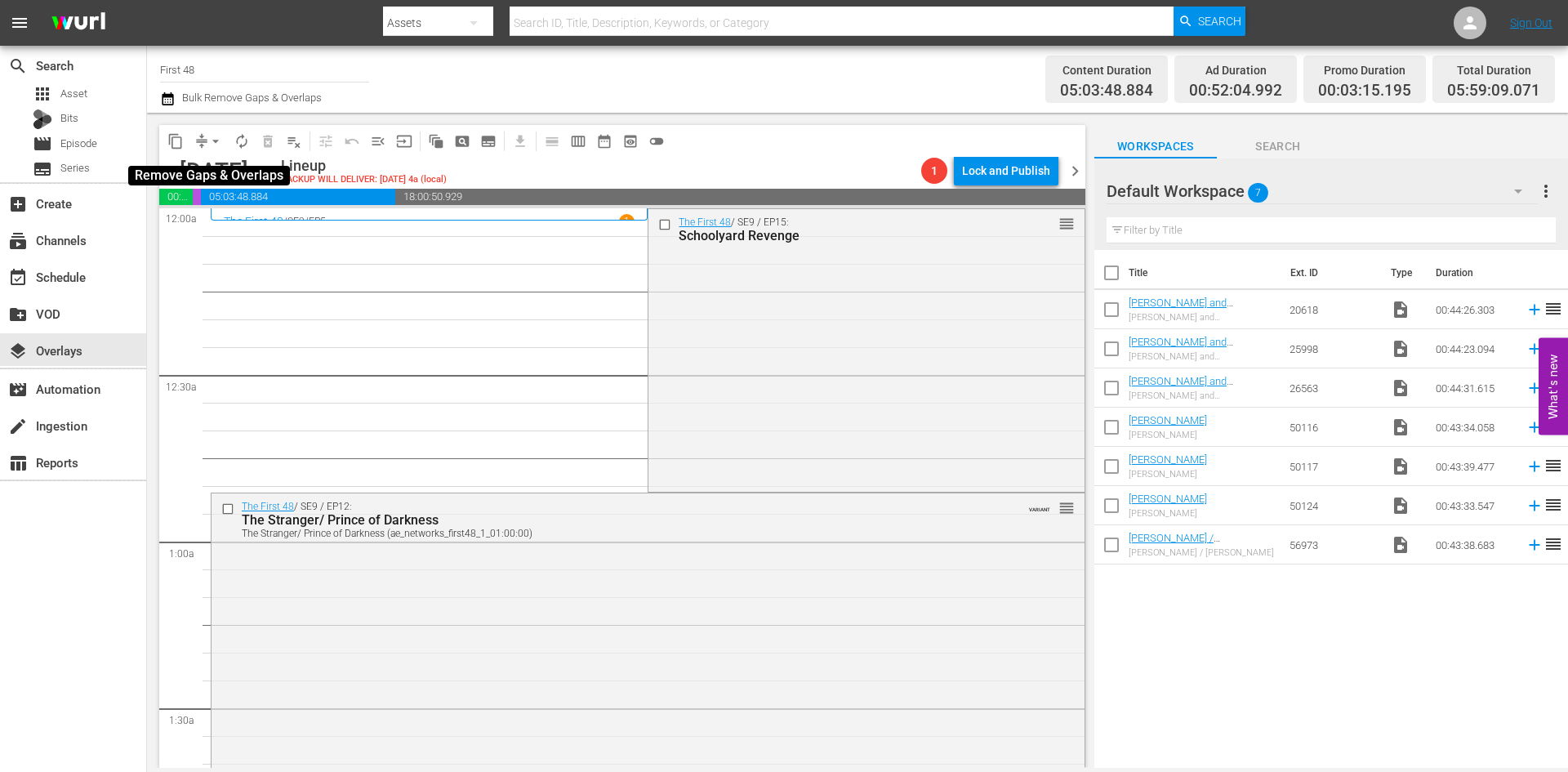
drag, startPoint x: 214, startPoint y: 140, endPoint x: 218, endPoint y: 149, distance: 9.8
click at [216, 148] on span "arrow_drop_down" at bounding box center [215, 141] width 16 height 16
click at [205, 184] on li "Align to Midnight" at bounding box center [216, 174] width 172 height 27
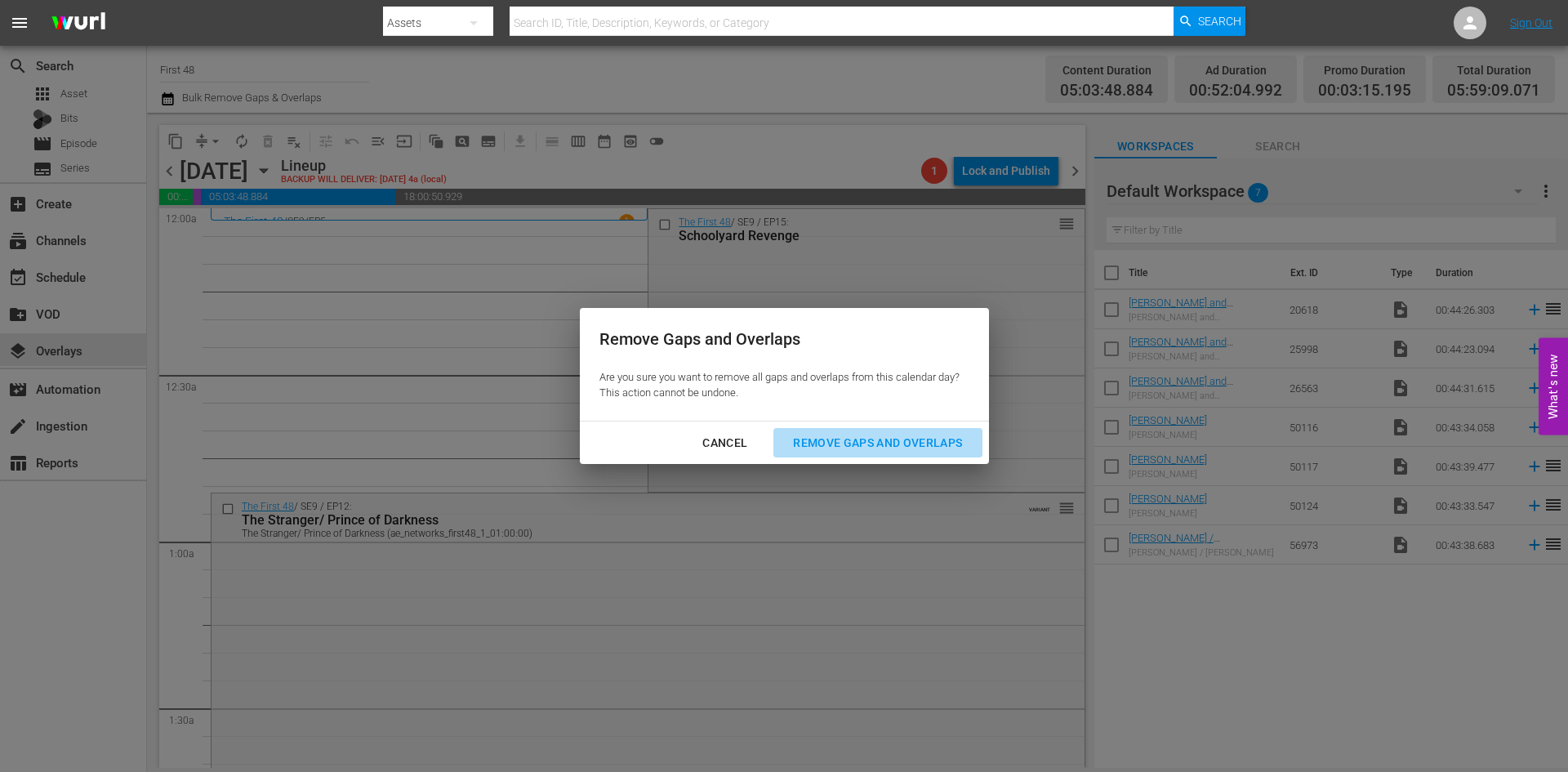
click at [912, 434] on div "Remove Gaps and Overlaps" at bounding box center [877, 443] width 195 height 21
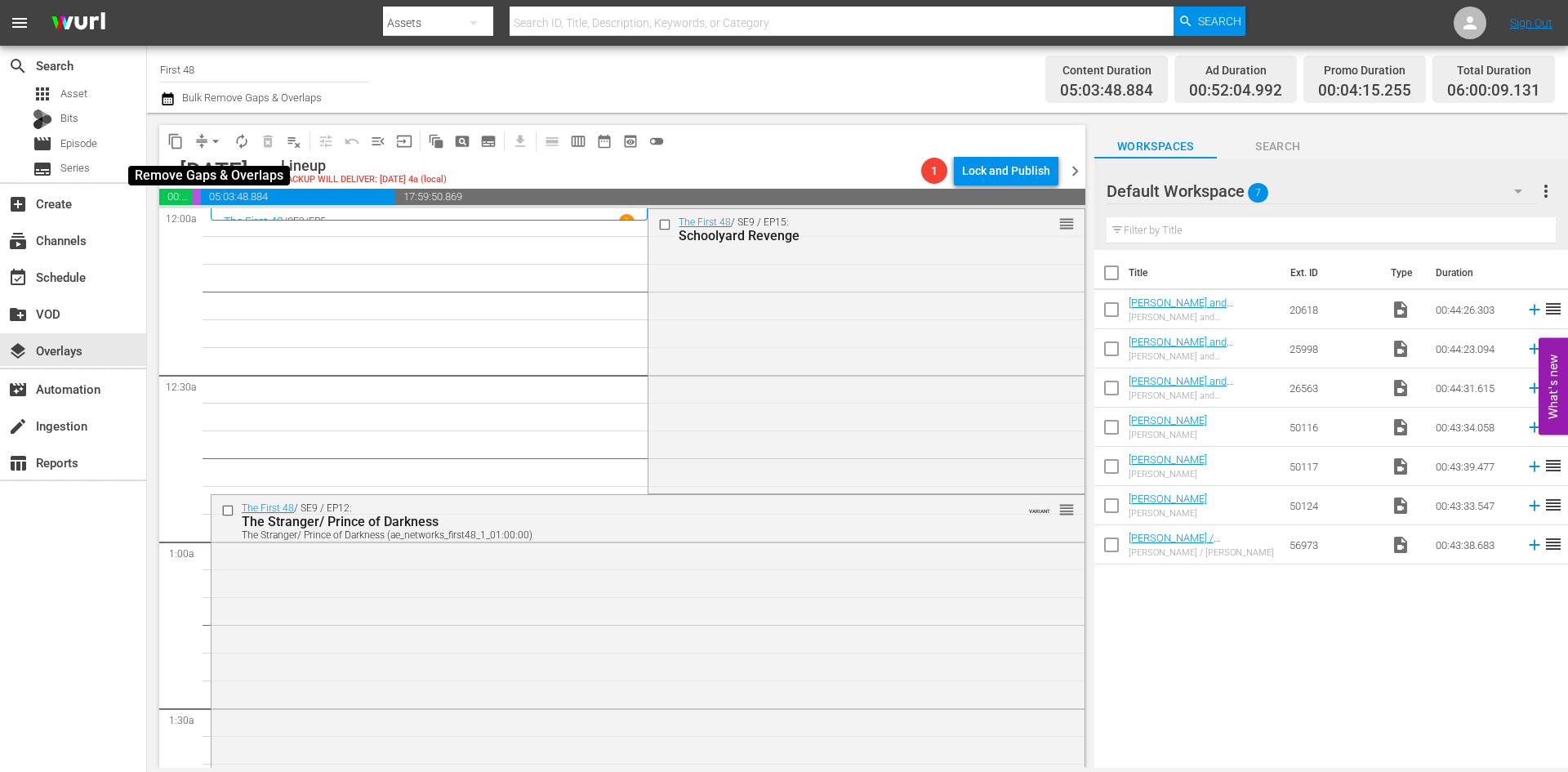
click at [210, 138] on span "arrow_drop_down" at bounding box center [215, 141] width 16 height 16
click at [204, 173] on li "Align to Midnight" at bounding box center [216, 174] width 172 height 27
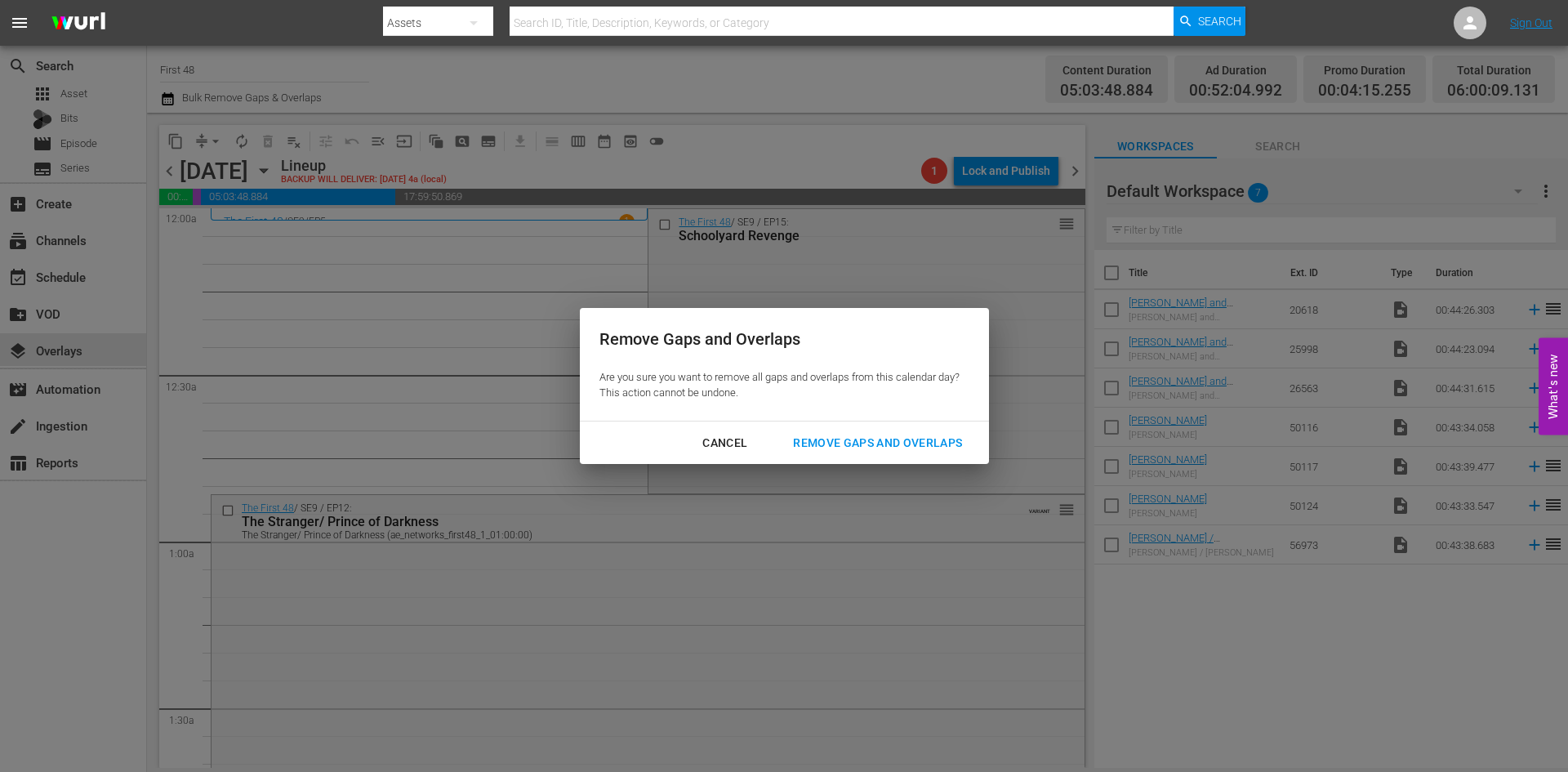
drag, startPoint x: 747, startPoint y: 442, endPoint x: 830, endPoint y: 418, distance: 86.4
click at [830, 418] on div "Remove Gaps and Overlaps Are you sure you want to remove all gaps and overlaps …" at bounding box center [784, 386] width 409 height 156
click at [833, 442] on div "Remove Gaps and Overlaps" at bounding box center [877, 443] width 195 height 21
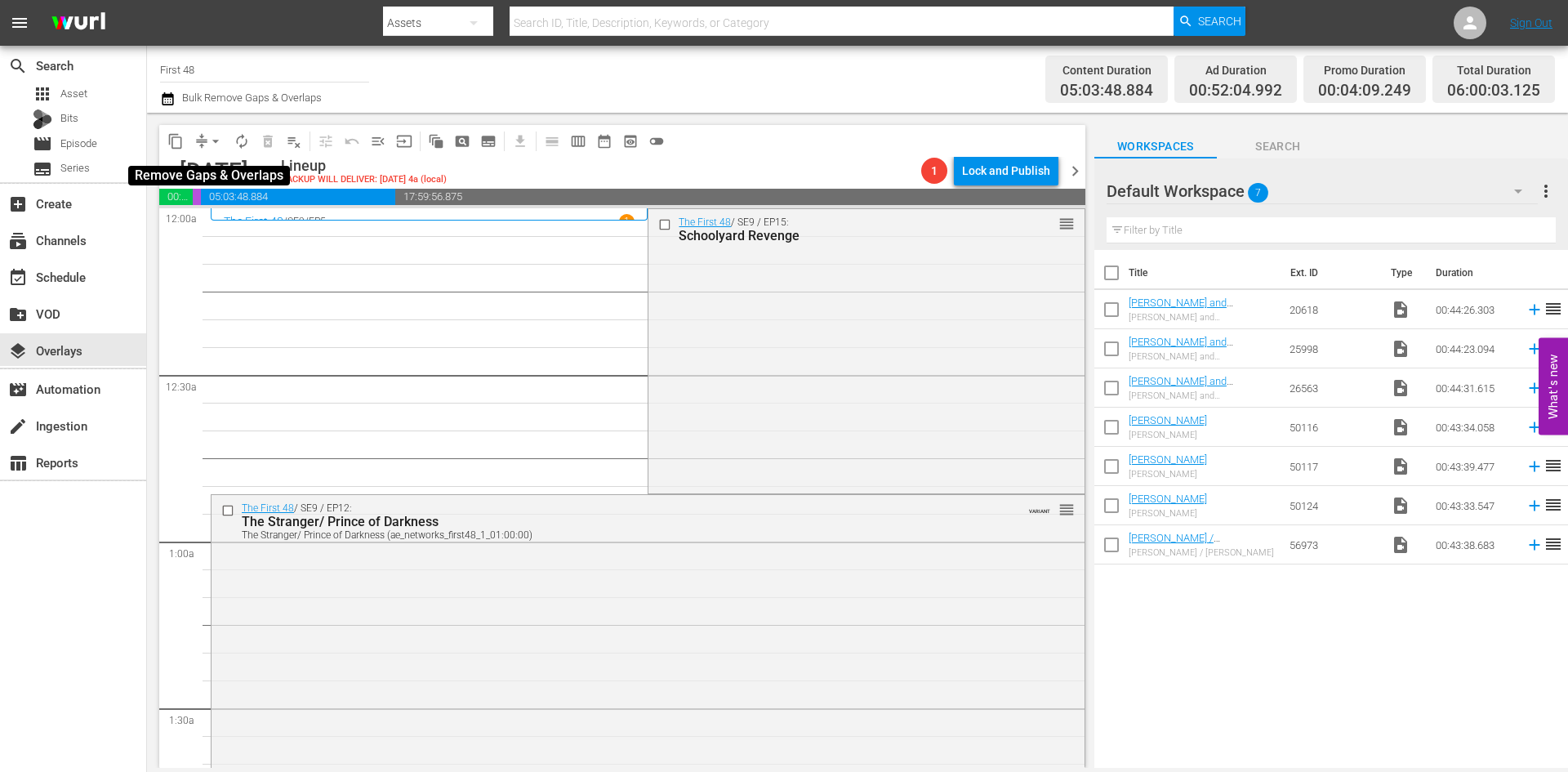
click at [216, 145] on span "arrow_drop_down" at bounding box center [215, 141] width 16 height 16
click at [221, 181] on li "Align to Midnight" at bounding box center [216, 174] width 172 height 27
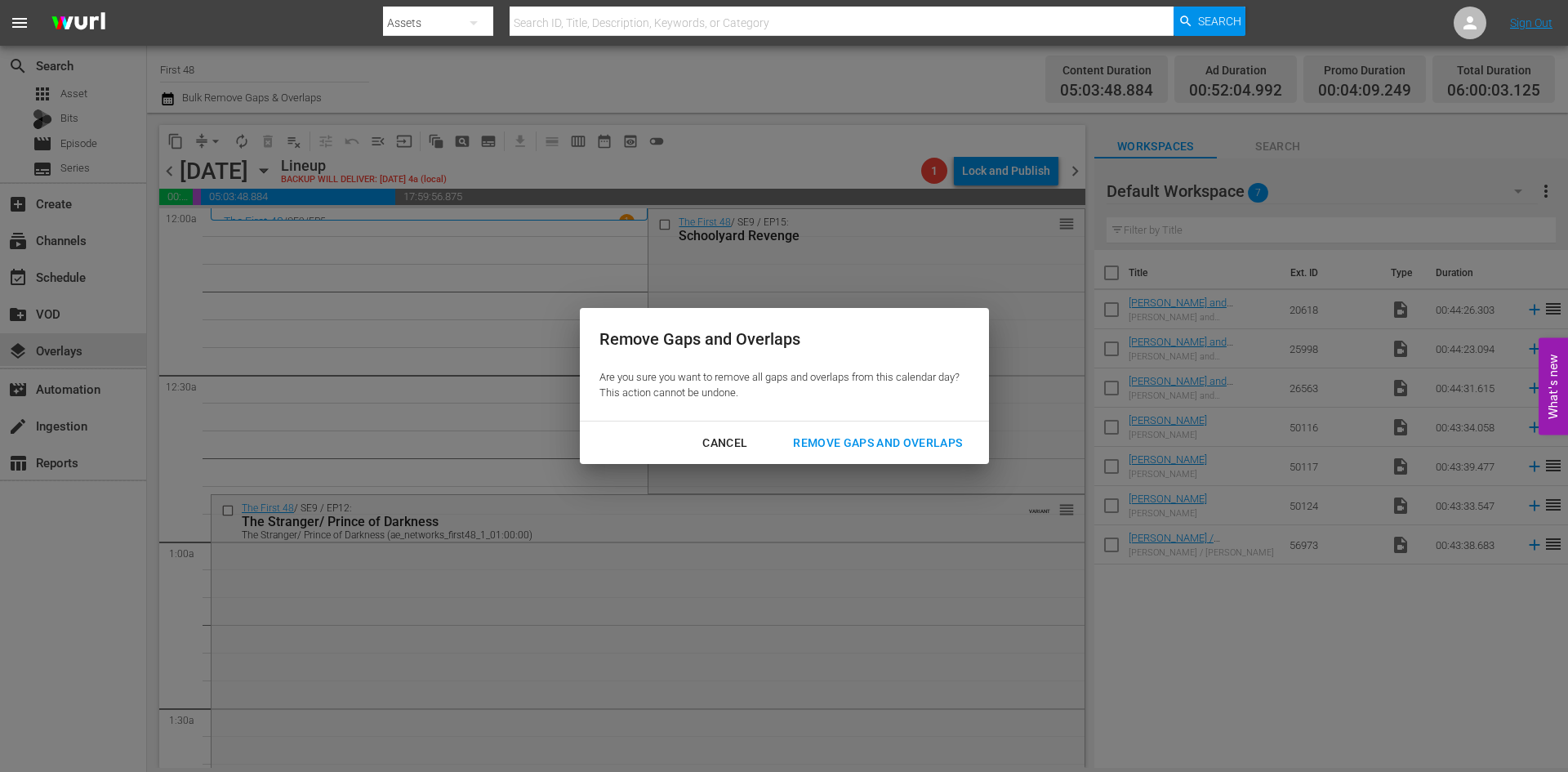
click at [844, 435] on button "Remove Gaps and Overlaps" at bounding box center [878, 443] width 209 height 30
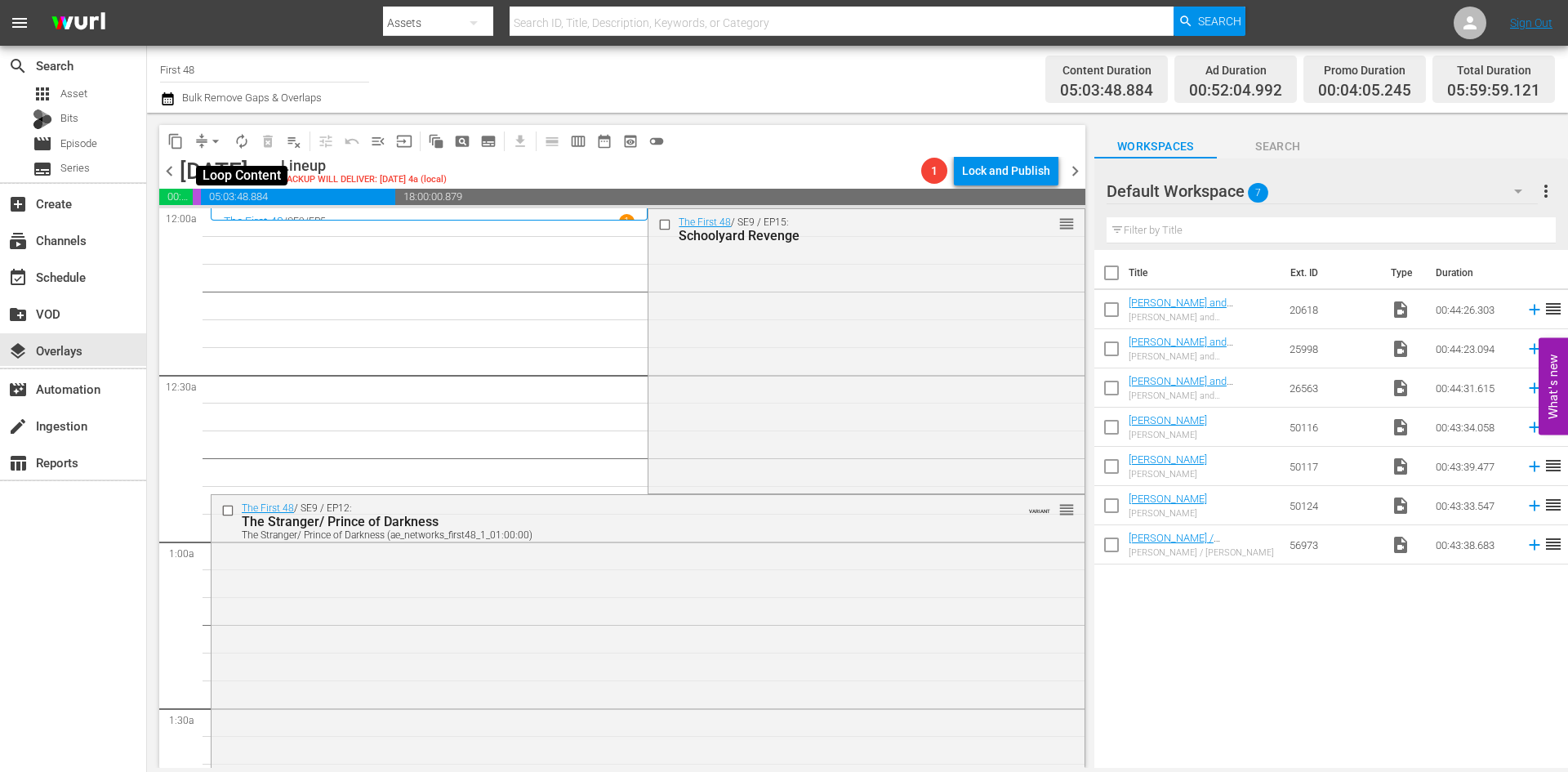
click at [233, 137] on span "autorenew_outlined" at bounding box center [241, 141] width 16 height 16
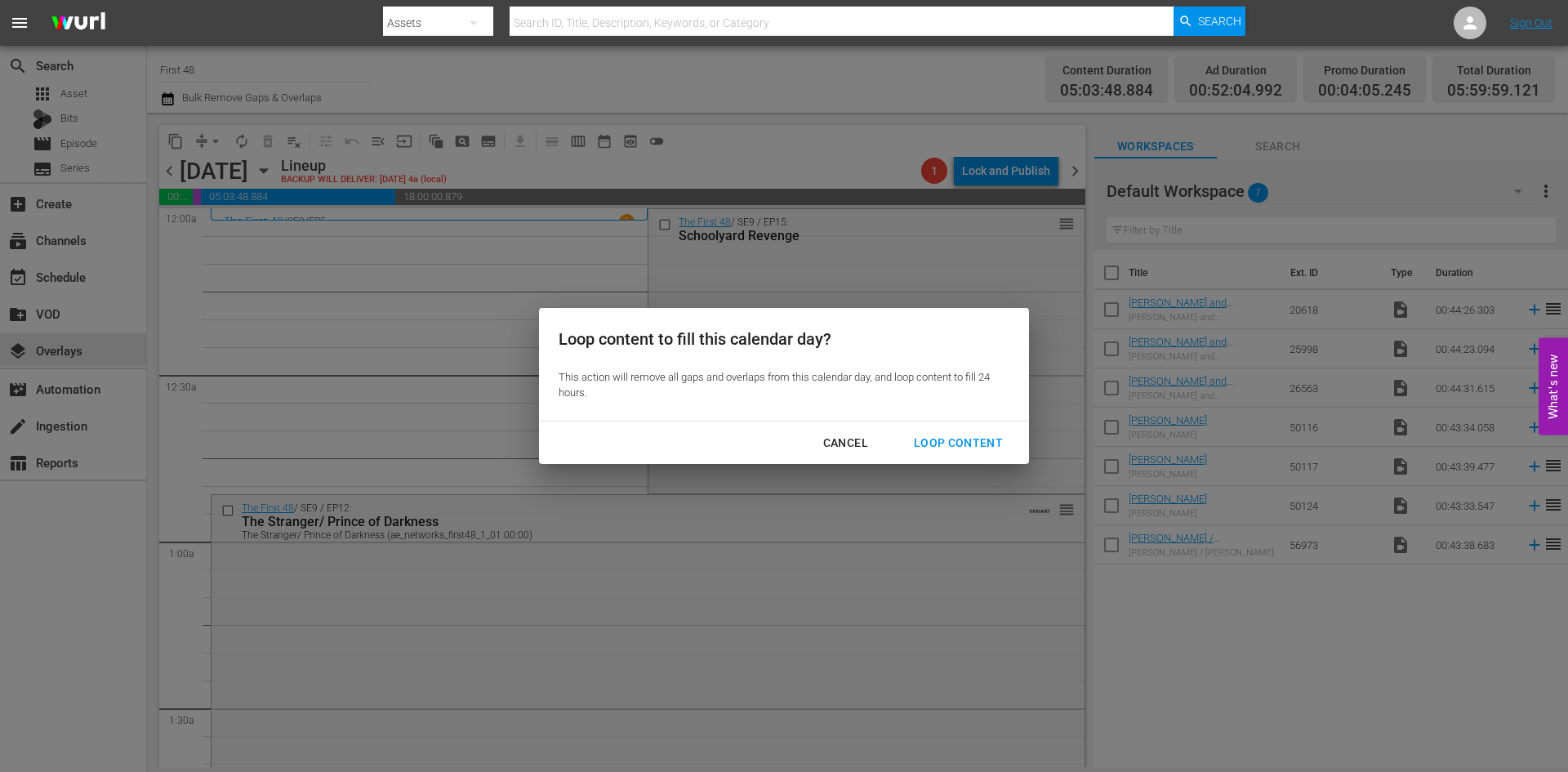
click at [946, 441] on div "Loop Content" at bounding box center [958, 443] width 115 height 21
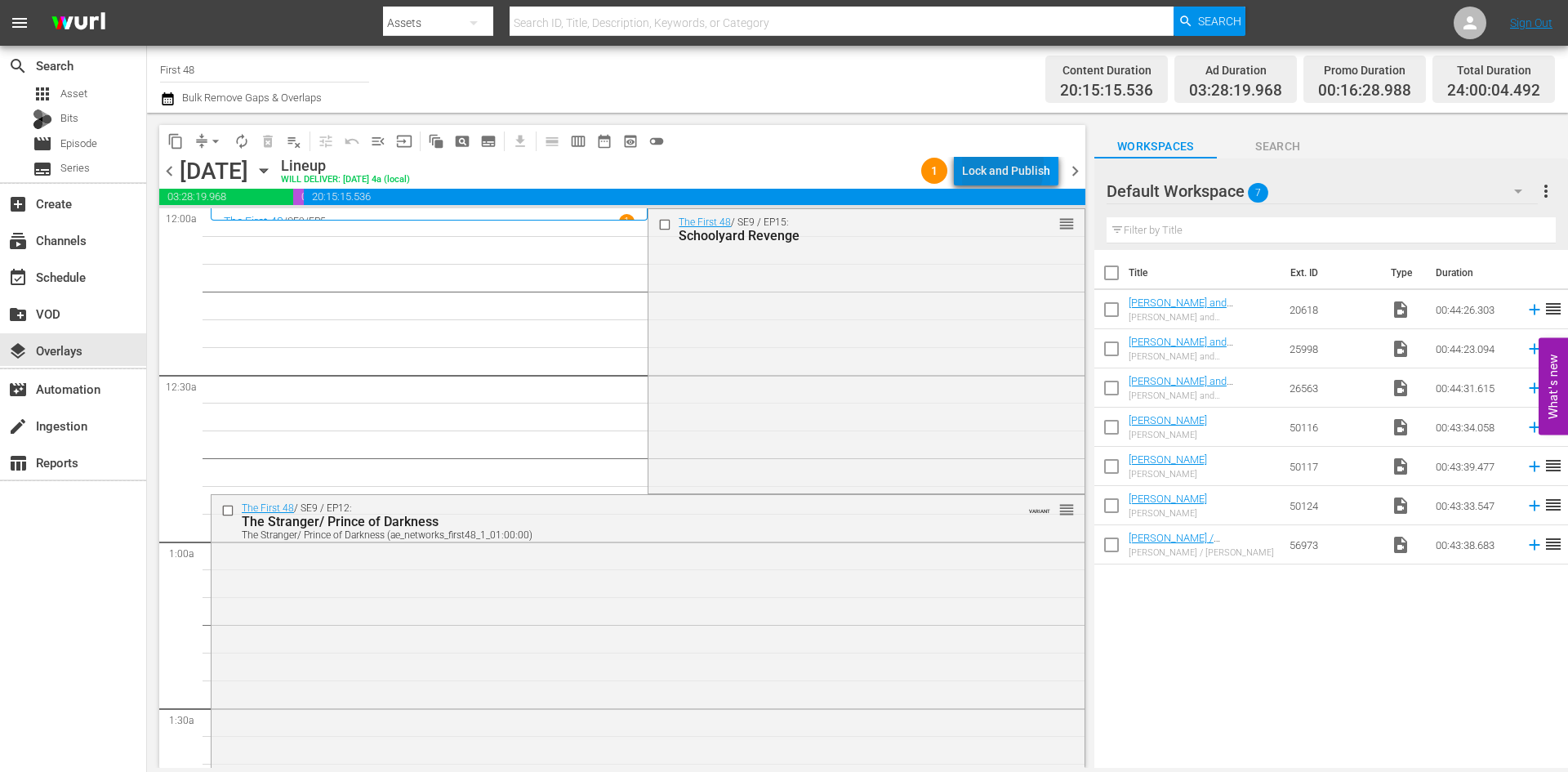
click at [979, 166] on div "Lock and Publish" at bounding box center [1005, 171] width 88 height 30
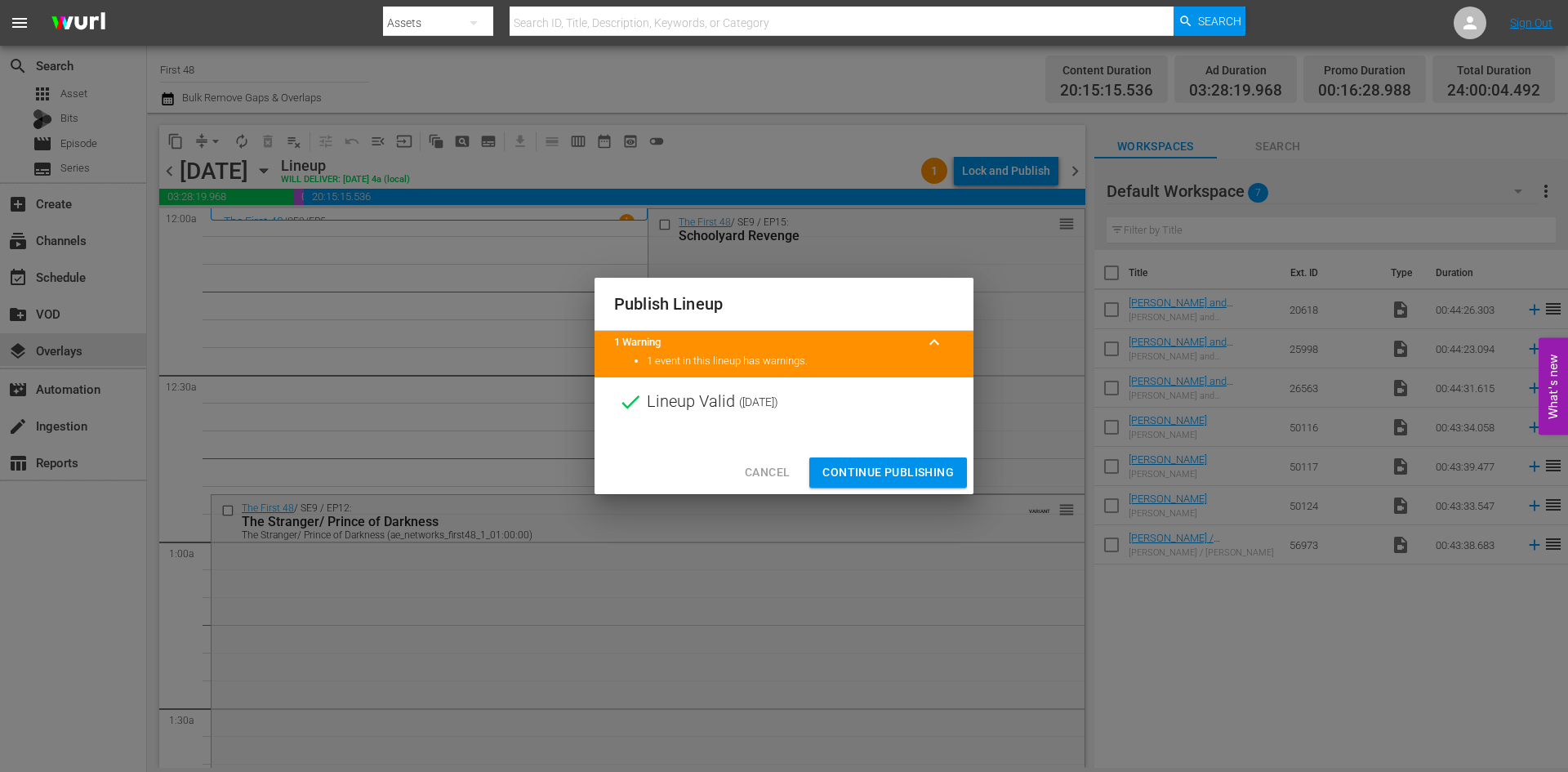
click at [890, 472] on span "Continue Publishing" at bounding box center [888, 472] width 131 height 21
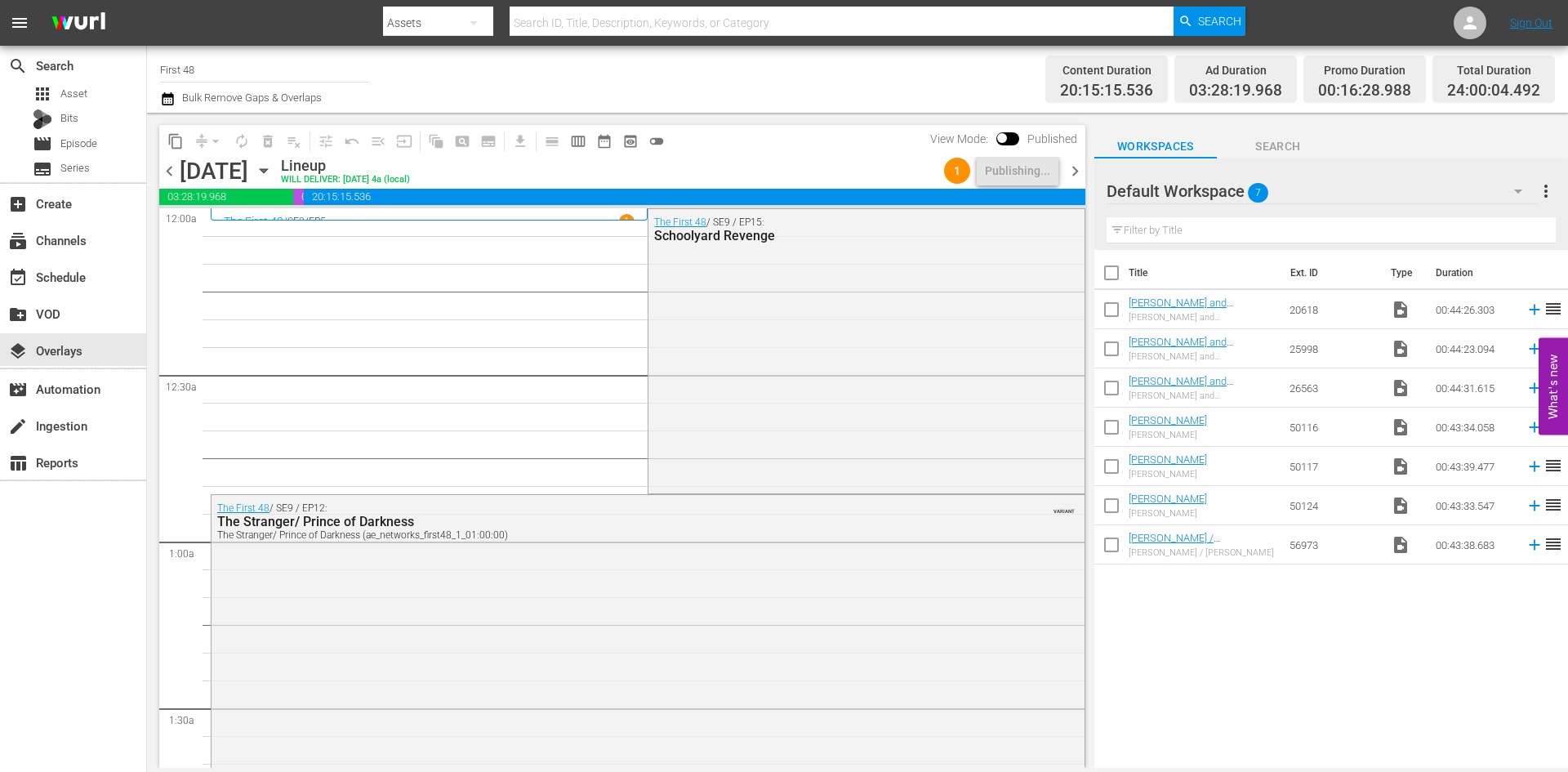
click at [1073, 172] on span "chevron_right" at bounding box center [1074, 171] width 21 height 21
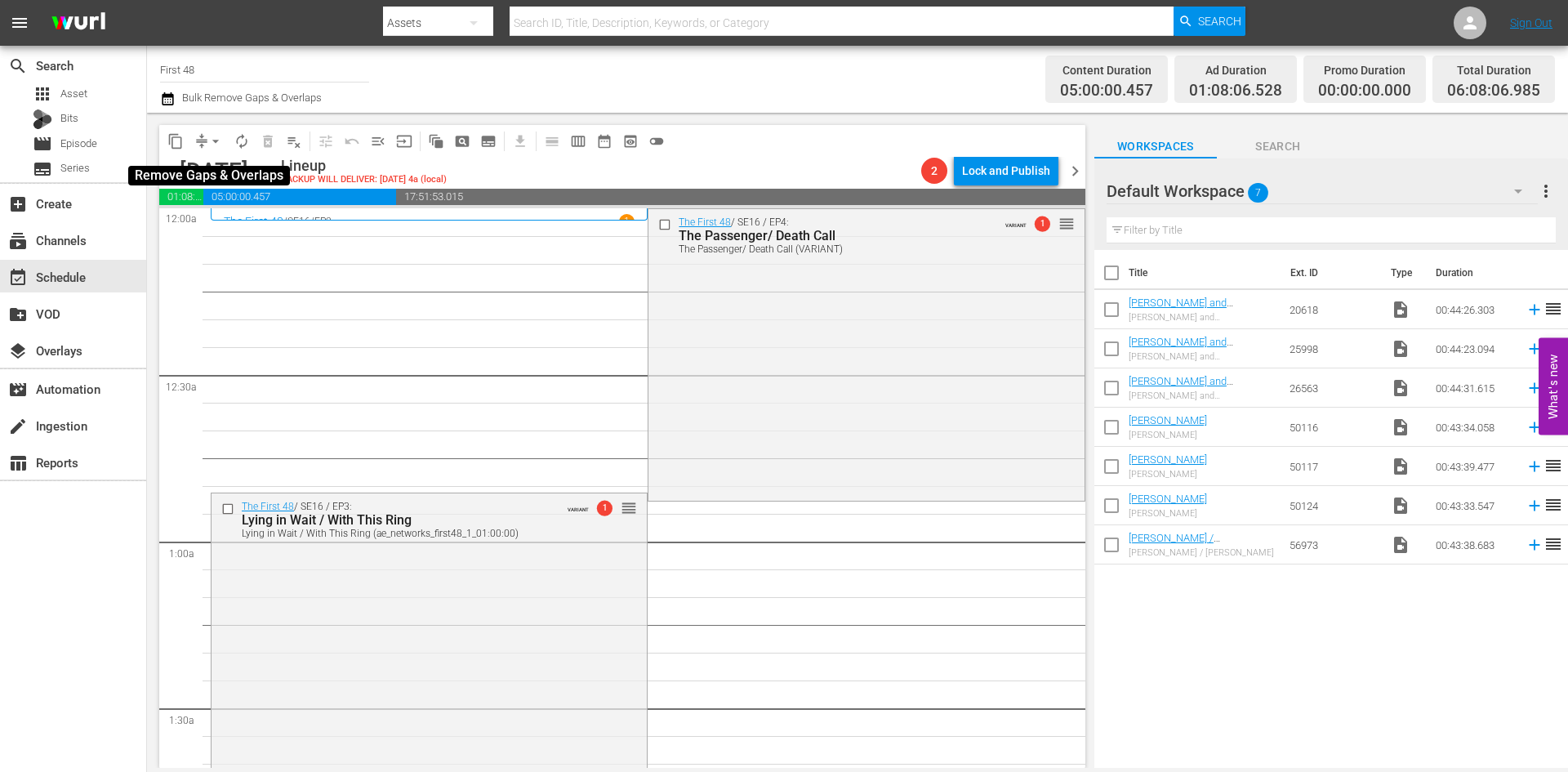
click at [208, 134] on span "arrow_drop_down" at bounding box center [215, 141] width 16 height 16
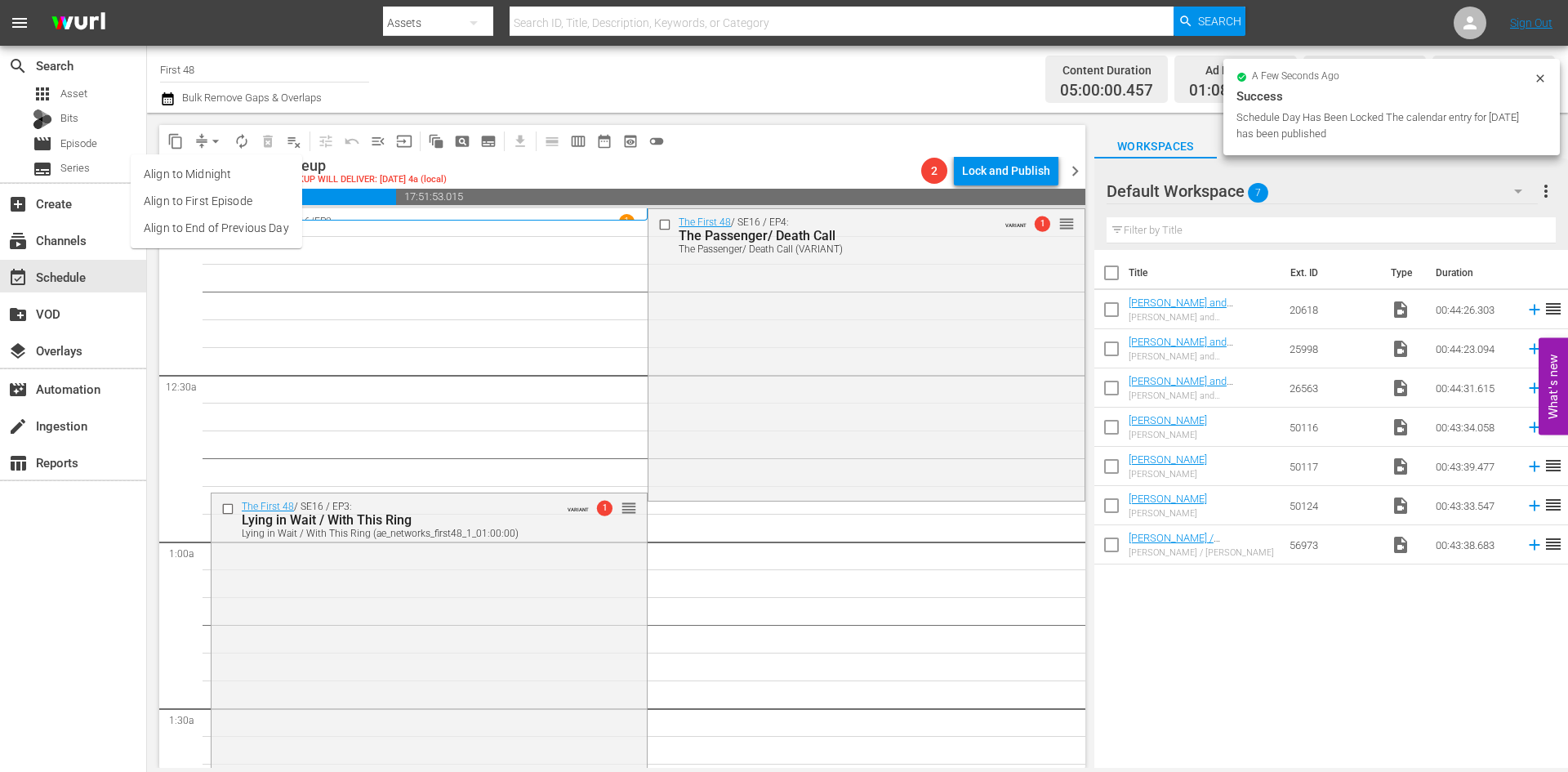
click at [218, 179] on li "Align to Midnight" at bounding box center [216, 174] width 172 height 27
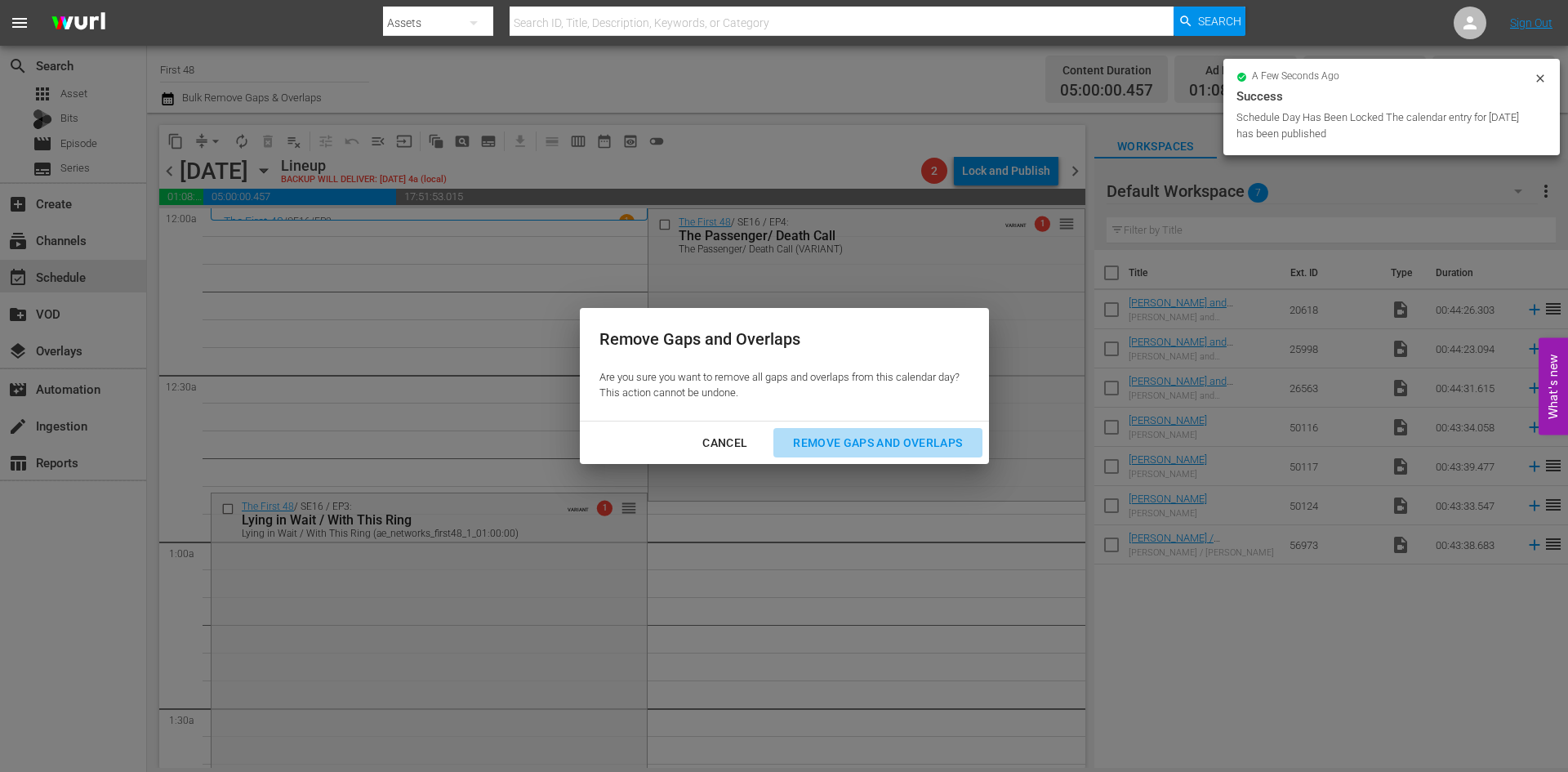
click at [865, 428] on button "Remove Gaps and Overlaps" at bounding box center [878, 443] width 209 height 30
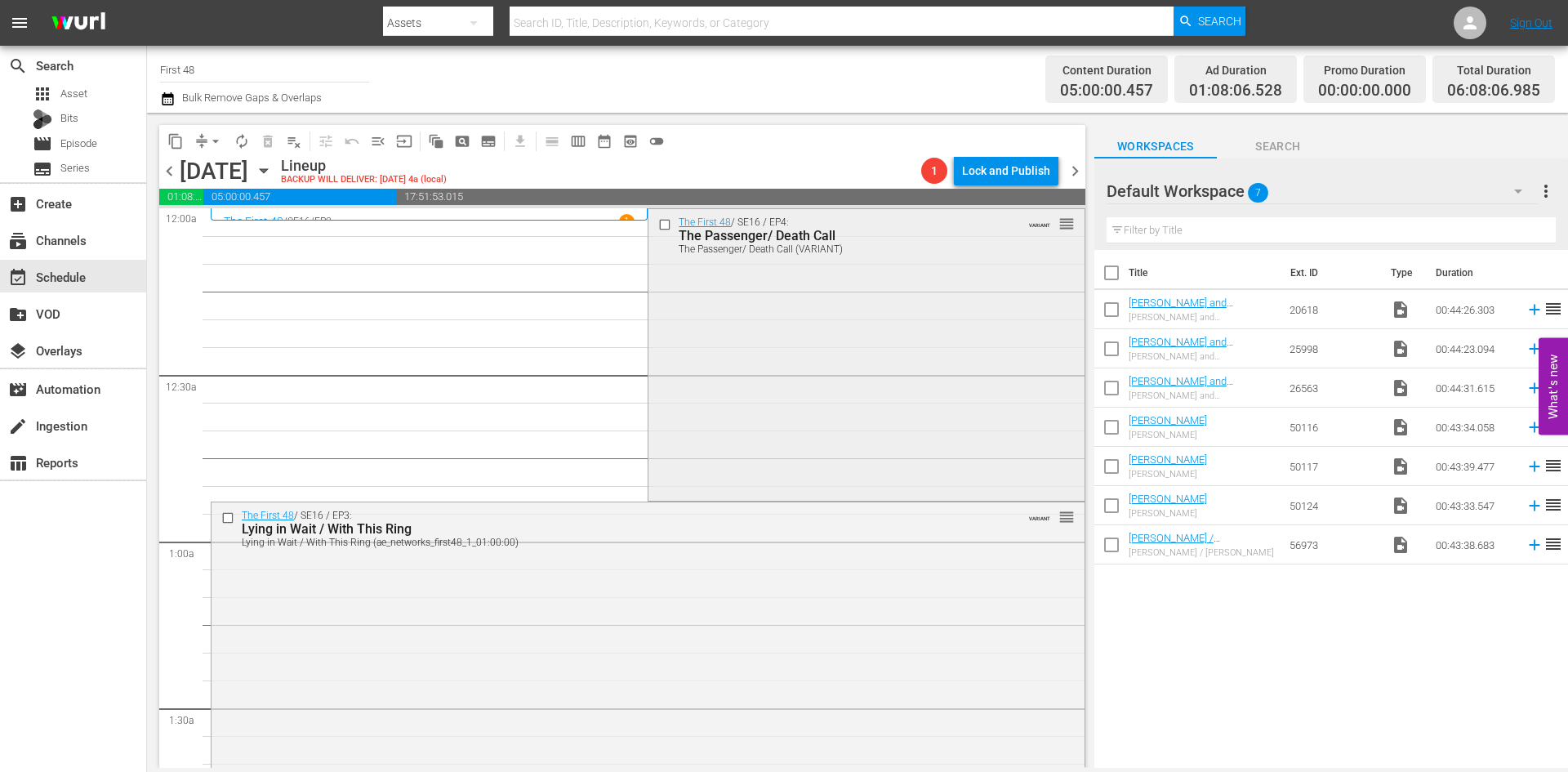
click at [739, 316] on div "The First 48 / SE16 / EP4: The Passenger/ Death Call The Passenger/ Death Call …" at bounding box center [866, 353] width 435 height 288
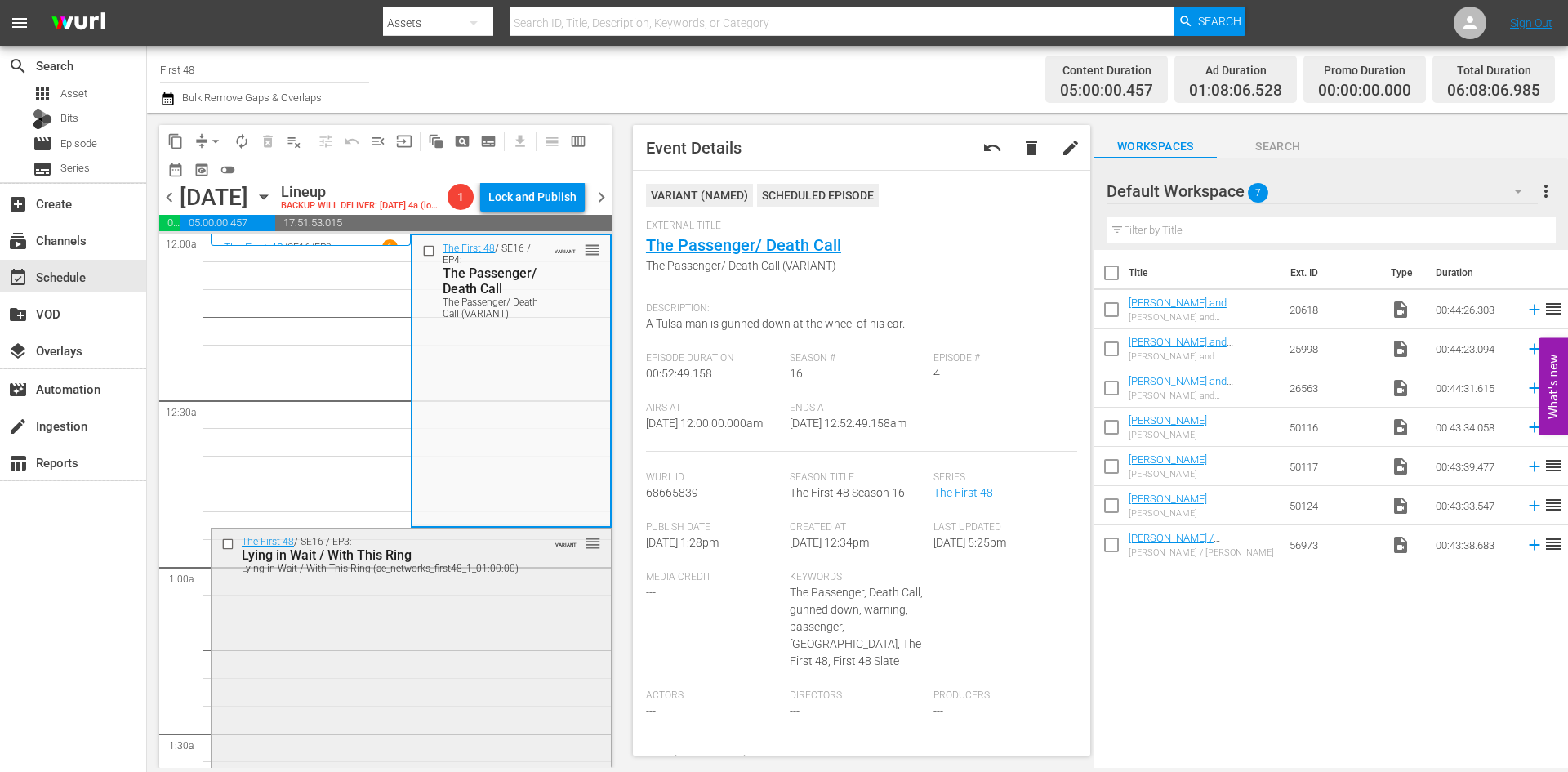
click at [515, 562] on div "Lying in Wait / With This Ring (ae_networks_first48_1_01:00:00)" at bounding box center [384, 568] width 287 height 12
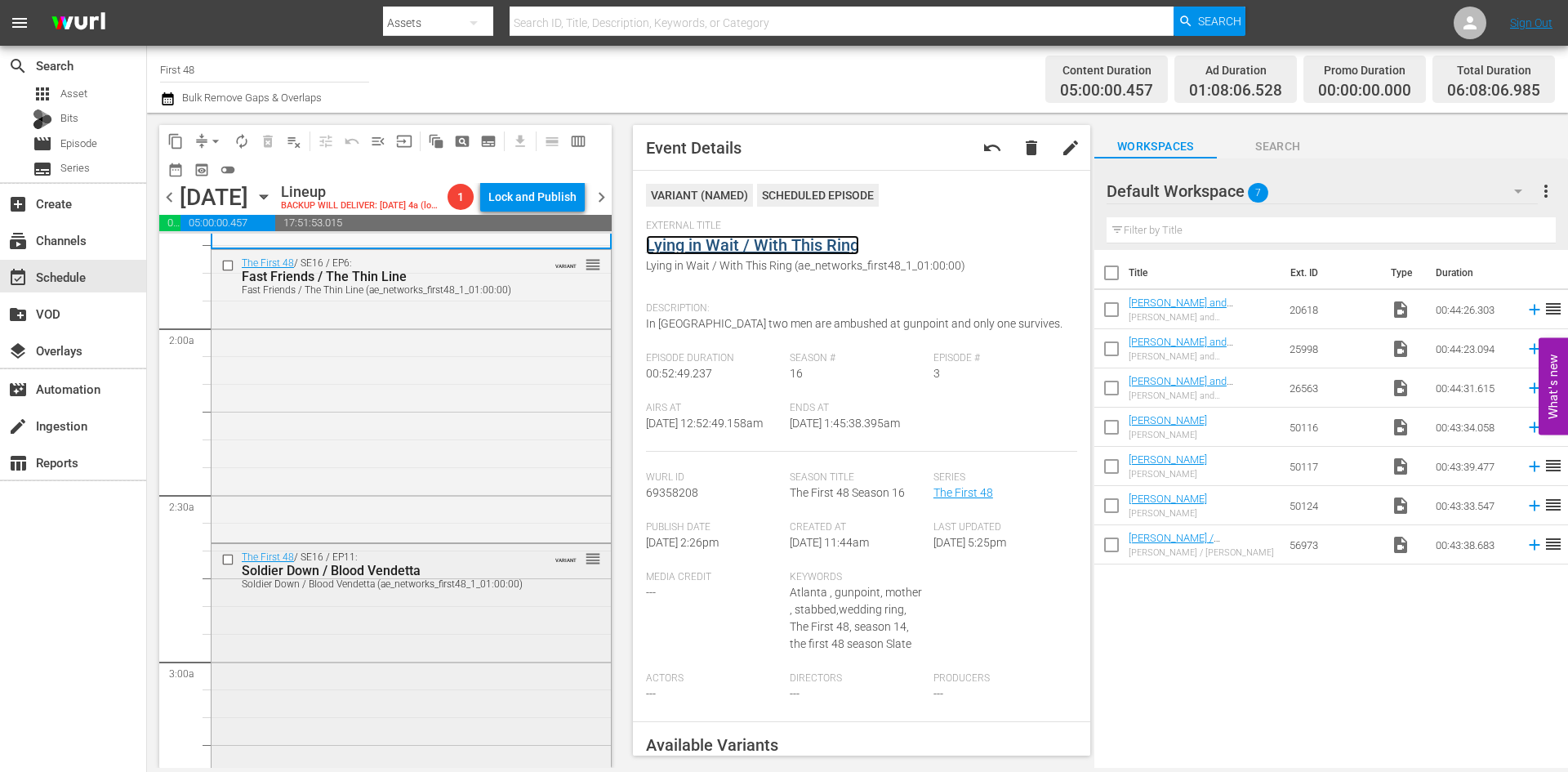
scroll to position [654, 0]
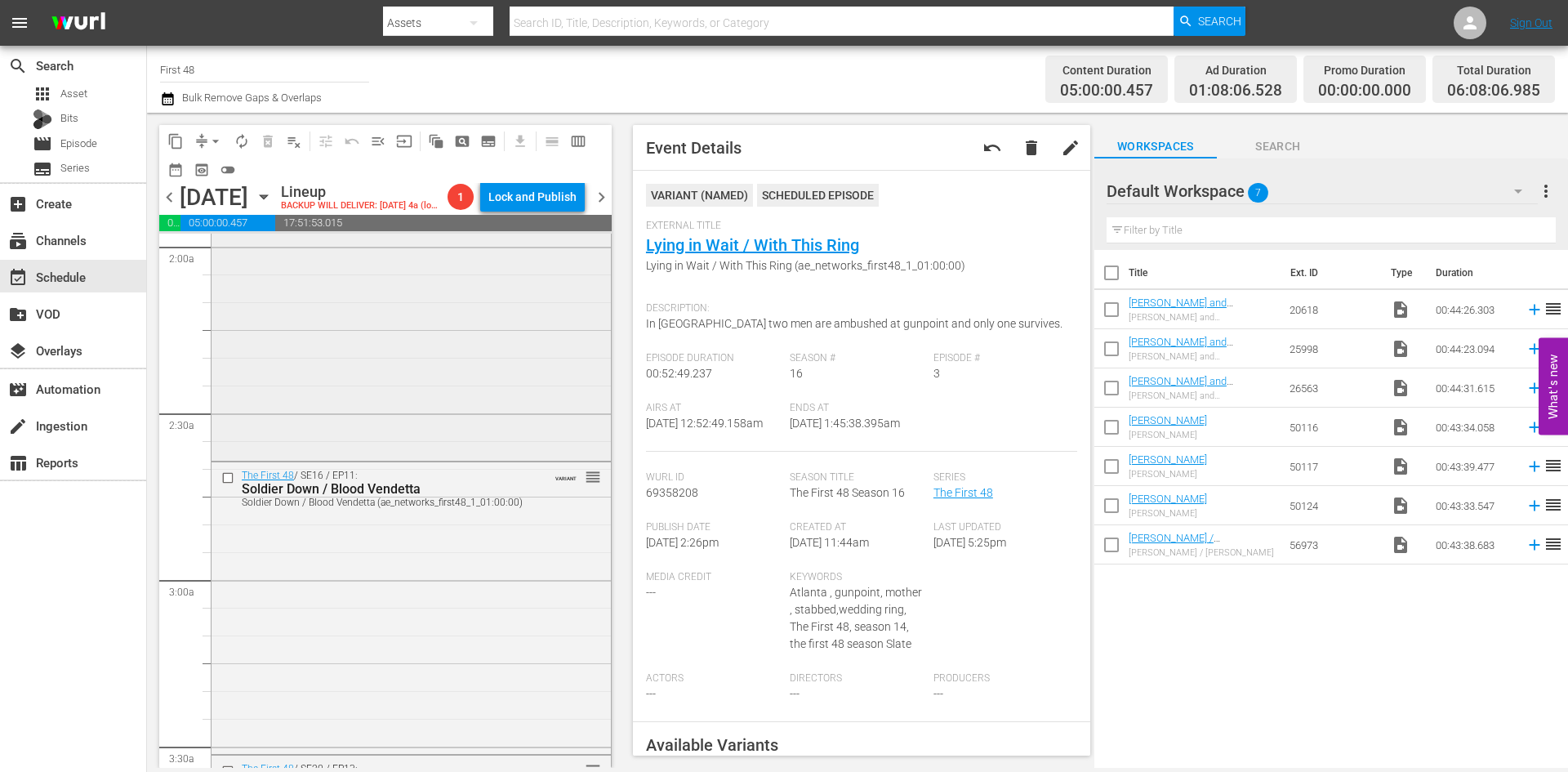
click at [539, 360] on div "The First 48 / SE16 / EP6: Fast Friends / The Thin Line Fast Friends / The Thin…" at bounding box center [411, 312] width 399 height 289
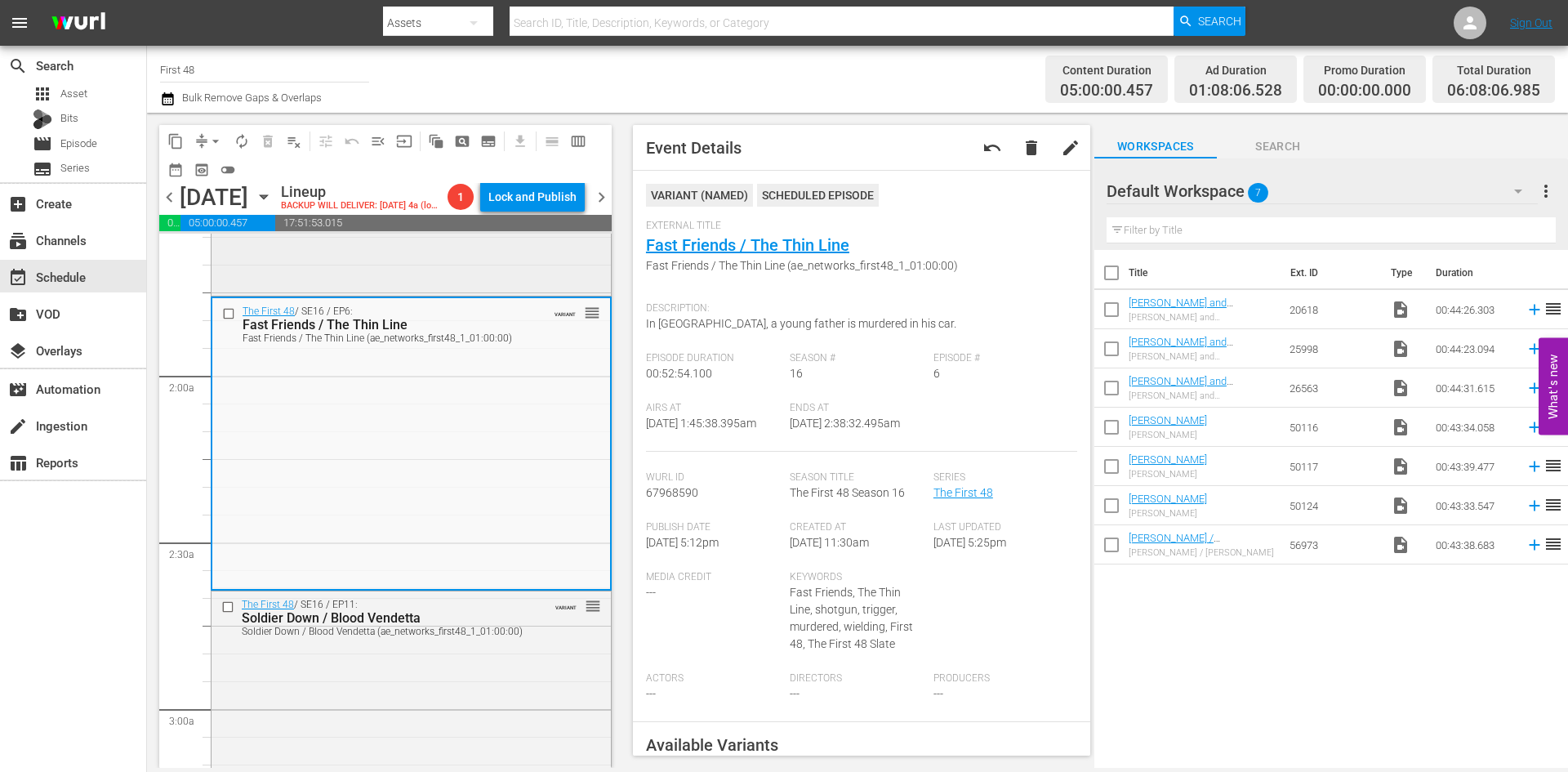
scroll to position [571, 0]
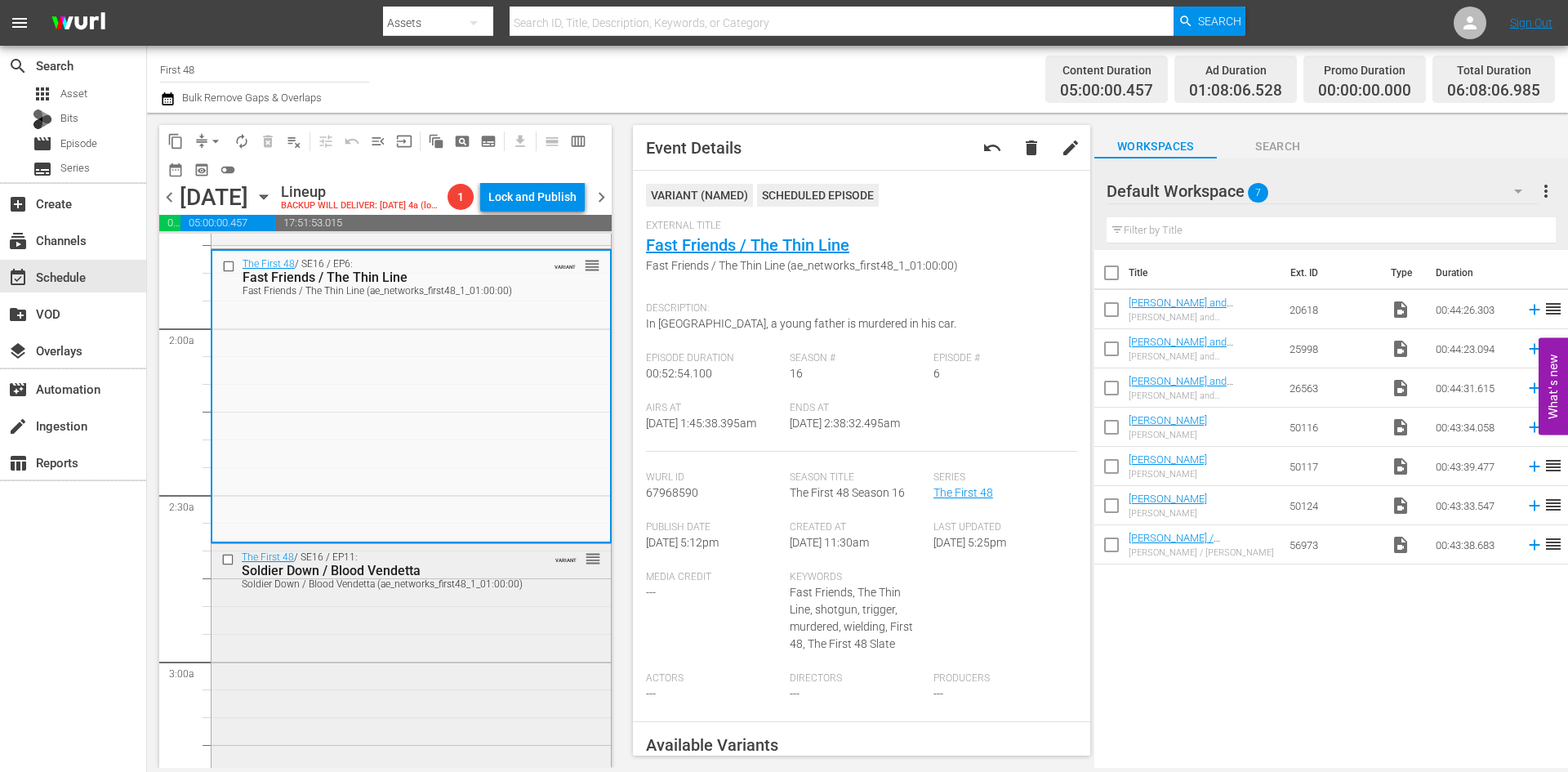
click at [510, 628] on div "The First 48 / SE16 / EP11: Soldier Down / Blood Vendetta Soldier Down / Blood …" at bounding box center [411, 689] width 399 height 288
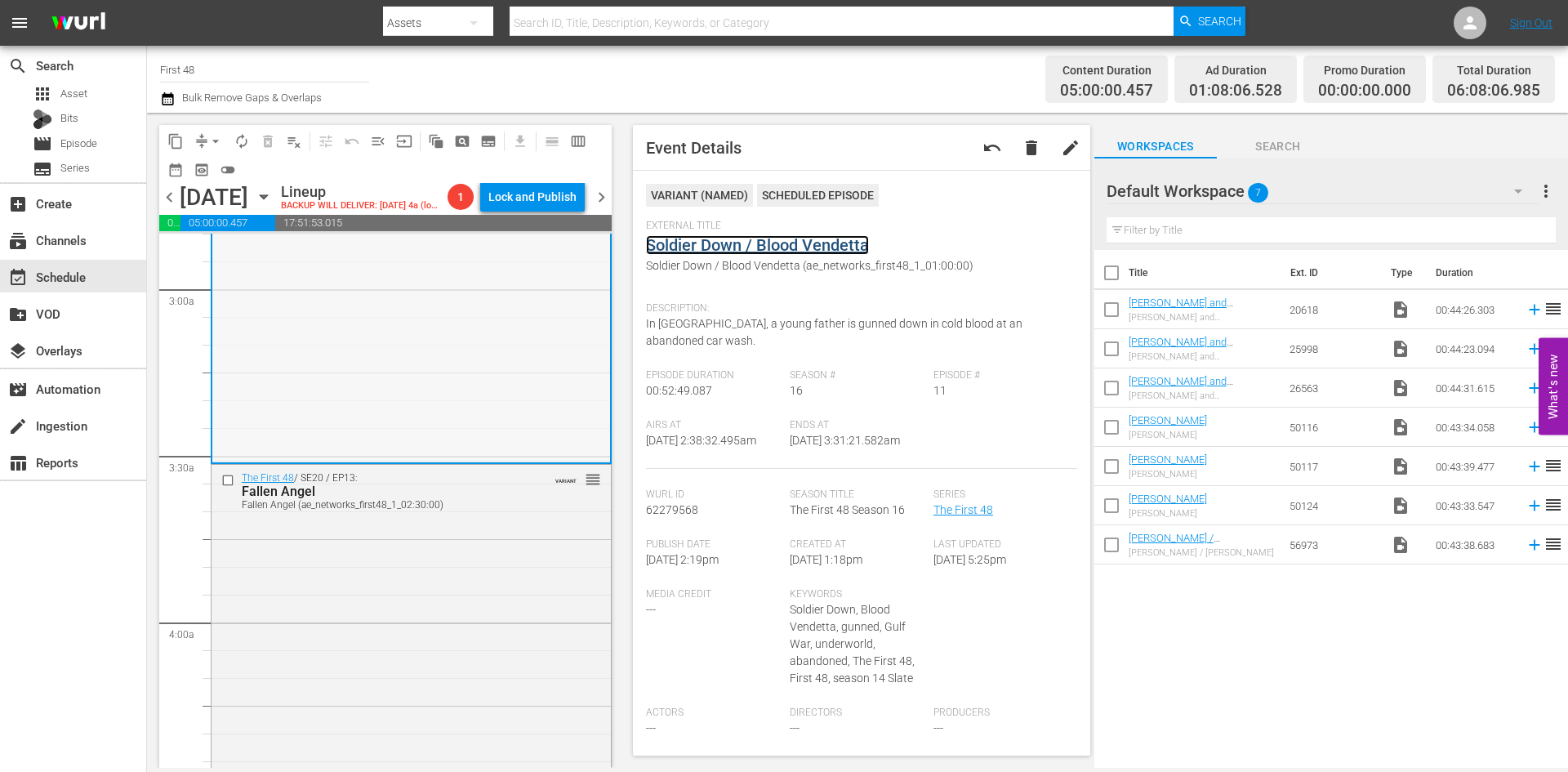
scroll to position [1062, 0]
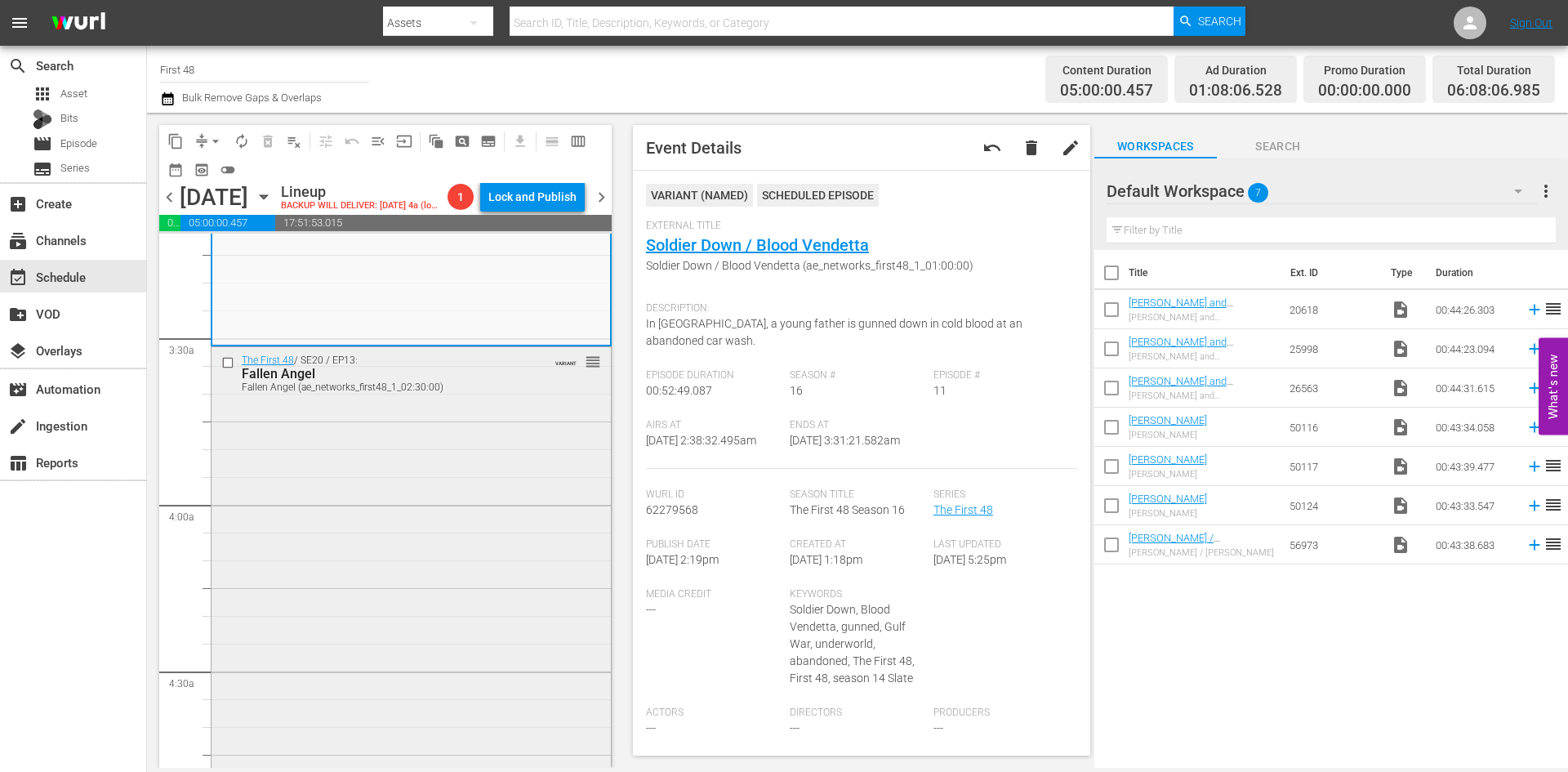
click at [417, 480] on div "The First 48 / SE20 / EP13: Fallen Angel Fallen Angel (ae_networks_first48_1_02…" at bounding box center [411, 779] width 399 height 865
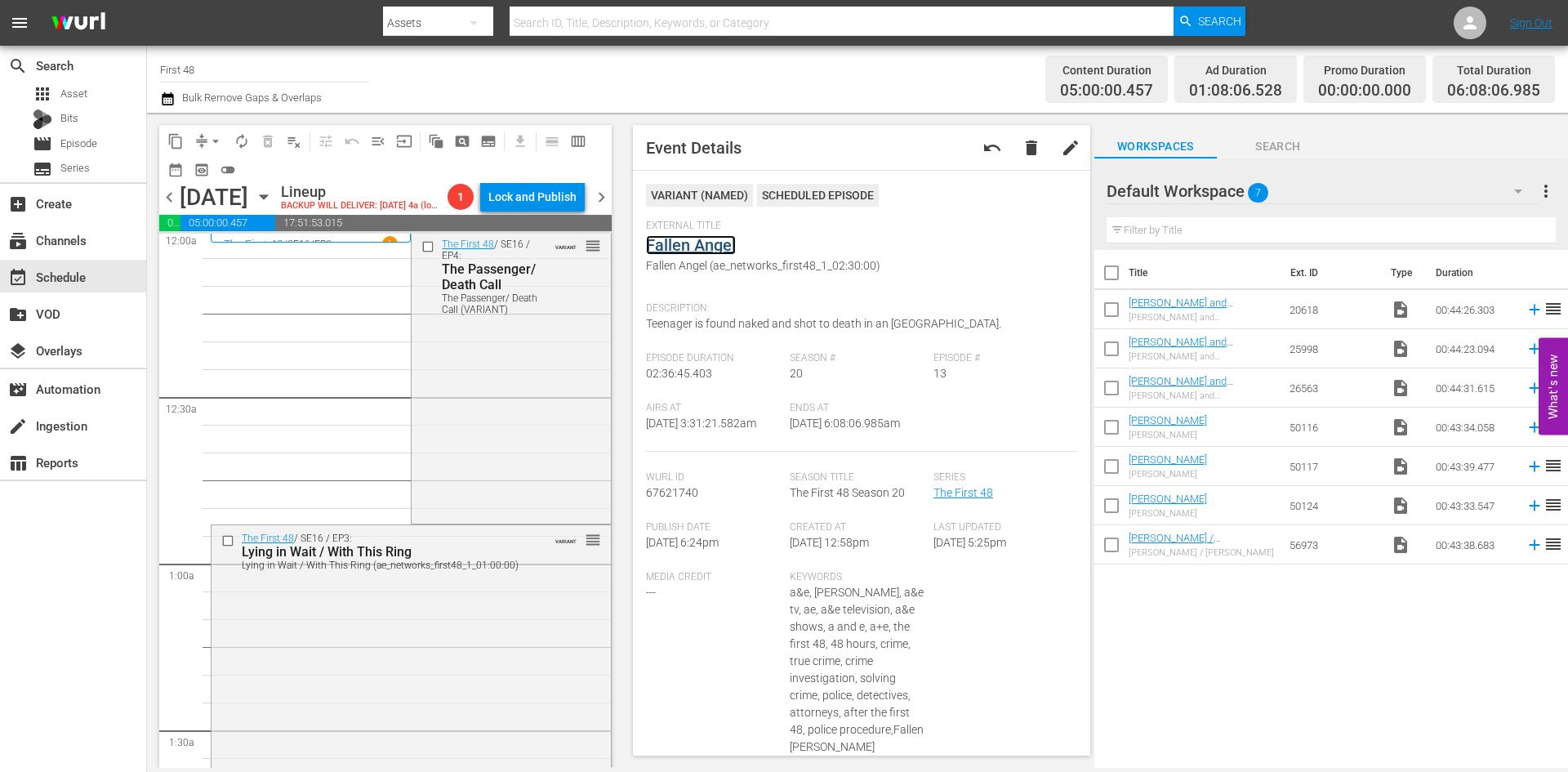
scroll to position [0, 0]
click at [211, 143] on span "arrow_drop_down" at bounding box center [215, 141] width 16 height 16
click at [211, 175] on li "Align to Midnight" at bounding box center [216, 174] width 172 height 27
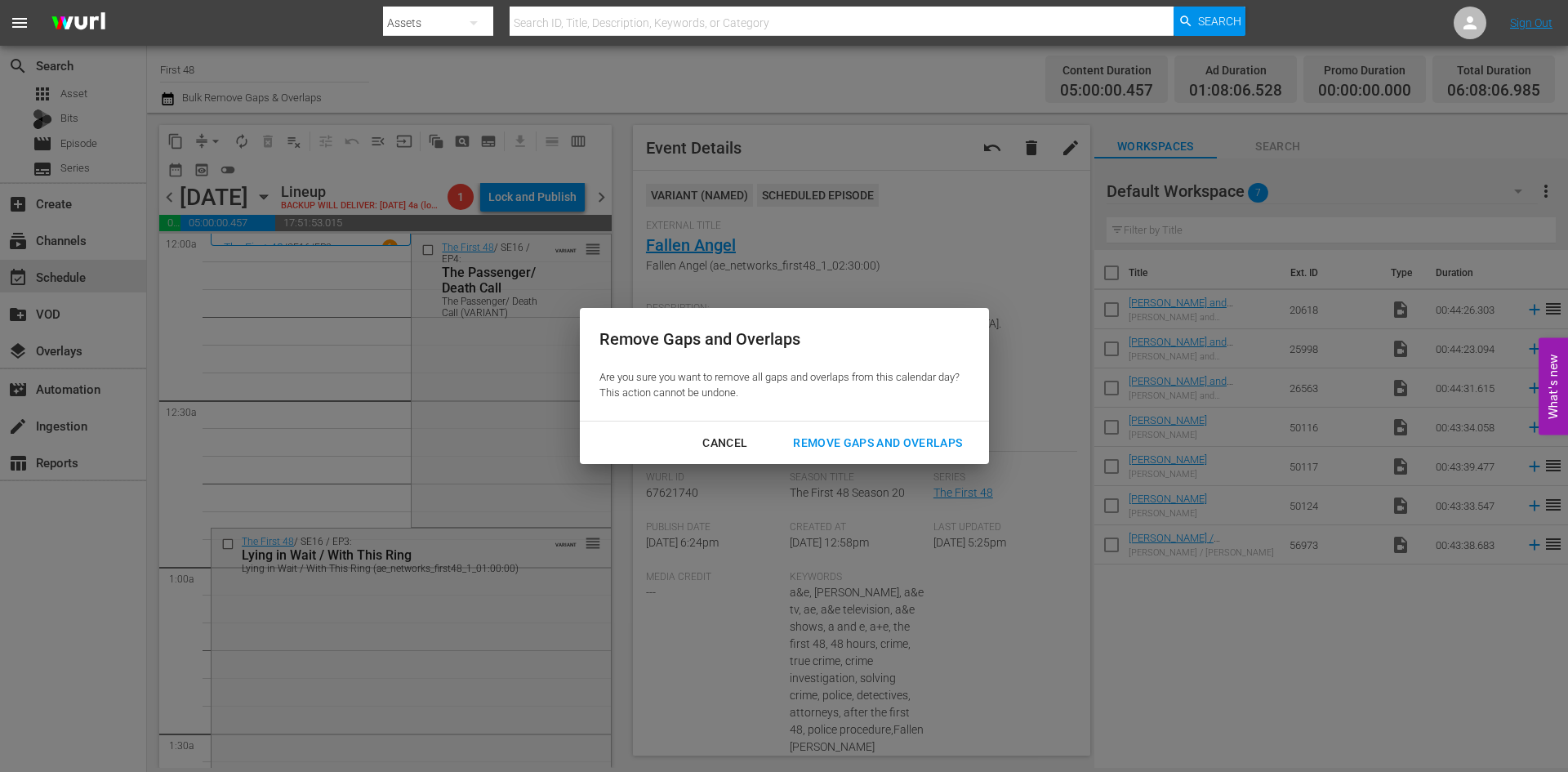
drag, startPoint x: 219, startPoint y: 198, endPoint x: 331, endPoint y: 513, distance: 334.3
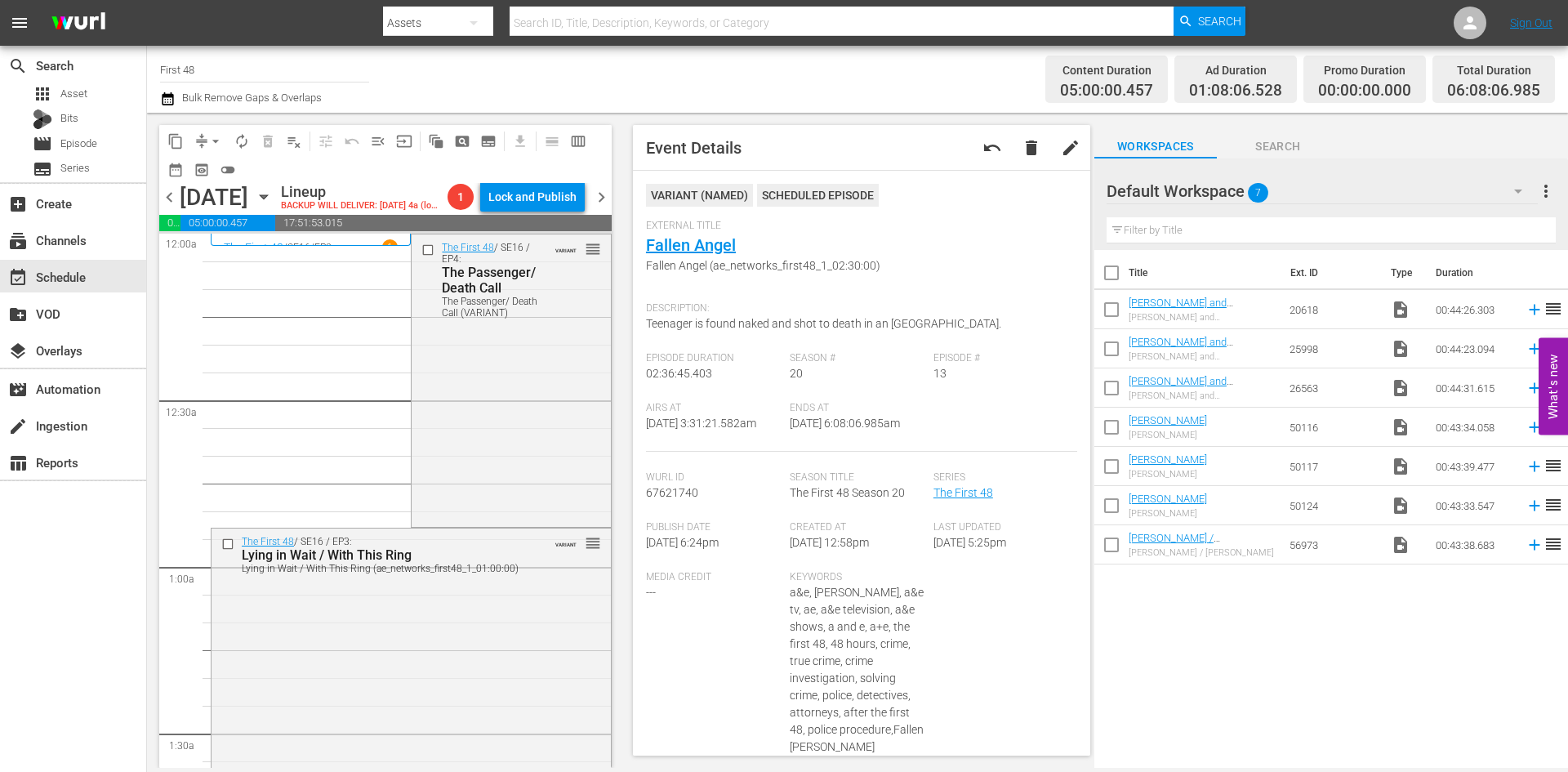
drag, startPoint x: 331, startPoint y: 513, endPoint x: 289, endPoint y: 404, distance: 116.8
click at [210, 139] on span "arrow_drop_down" at bounding box center [215, 141] width 16 height 16
click at [203, 178] on li "Align to Midnight" at bounding box center [216, 174] width 172 height 27
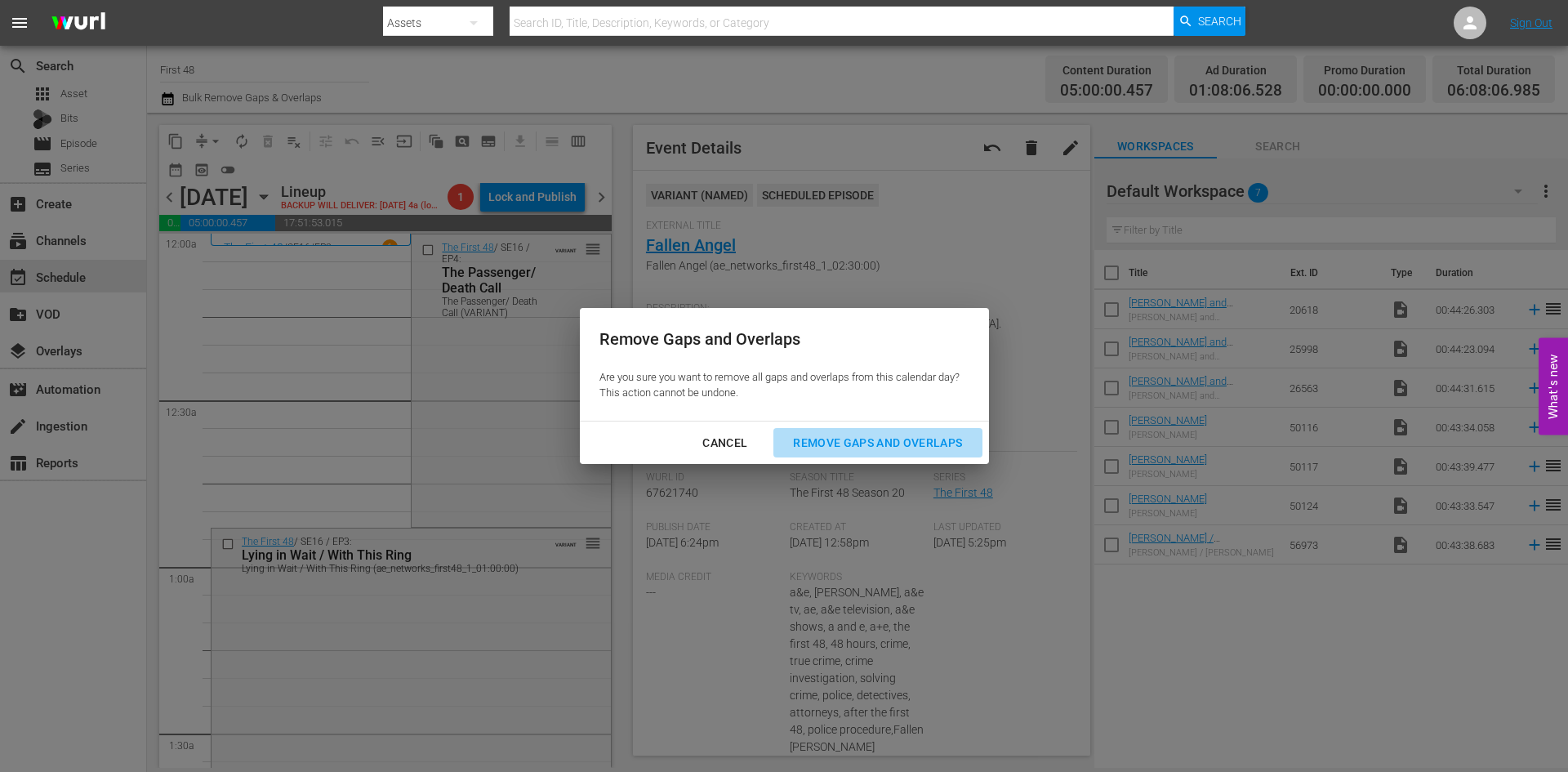
click at [898, 448] on div "Remove Gaps and Overlaps" at bounding box center [877, 443] width 195 height 21
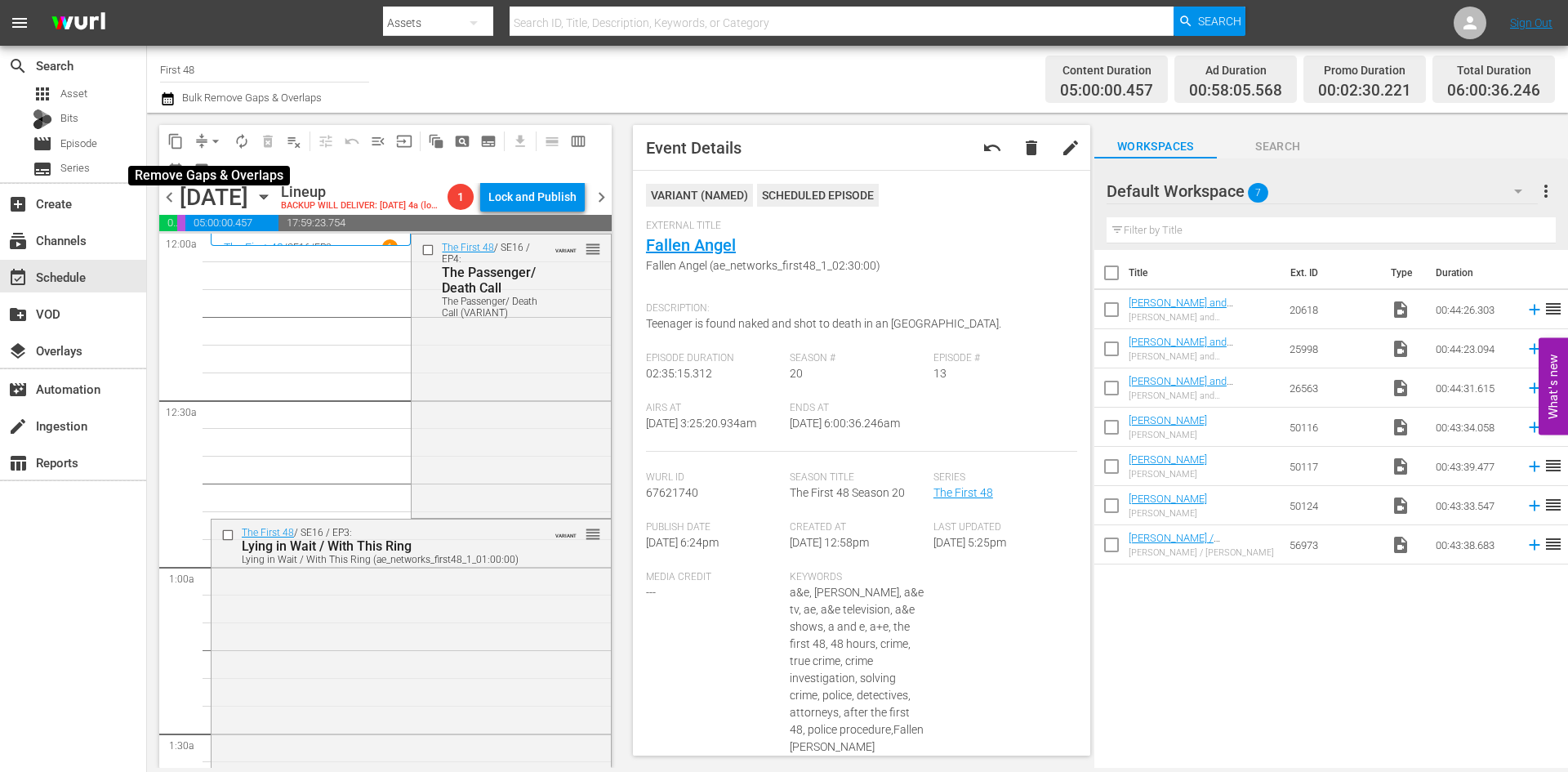
click at [216, 137] on span "arrow_drop_down" at bounding box center [215, 141] width 16 height 16
click at [207, 174] on li "Align to Midnight" at bounding box center [216, 174] width 172 height 27
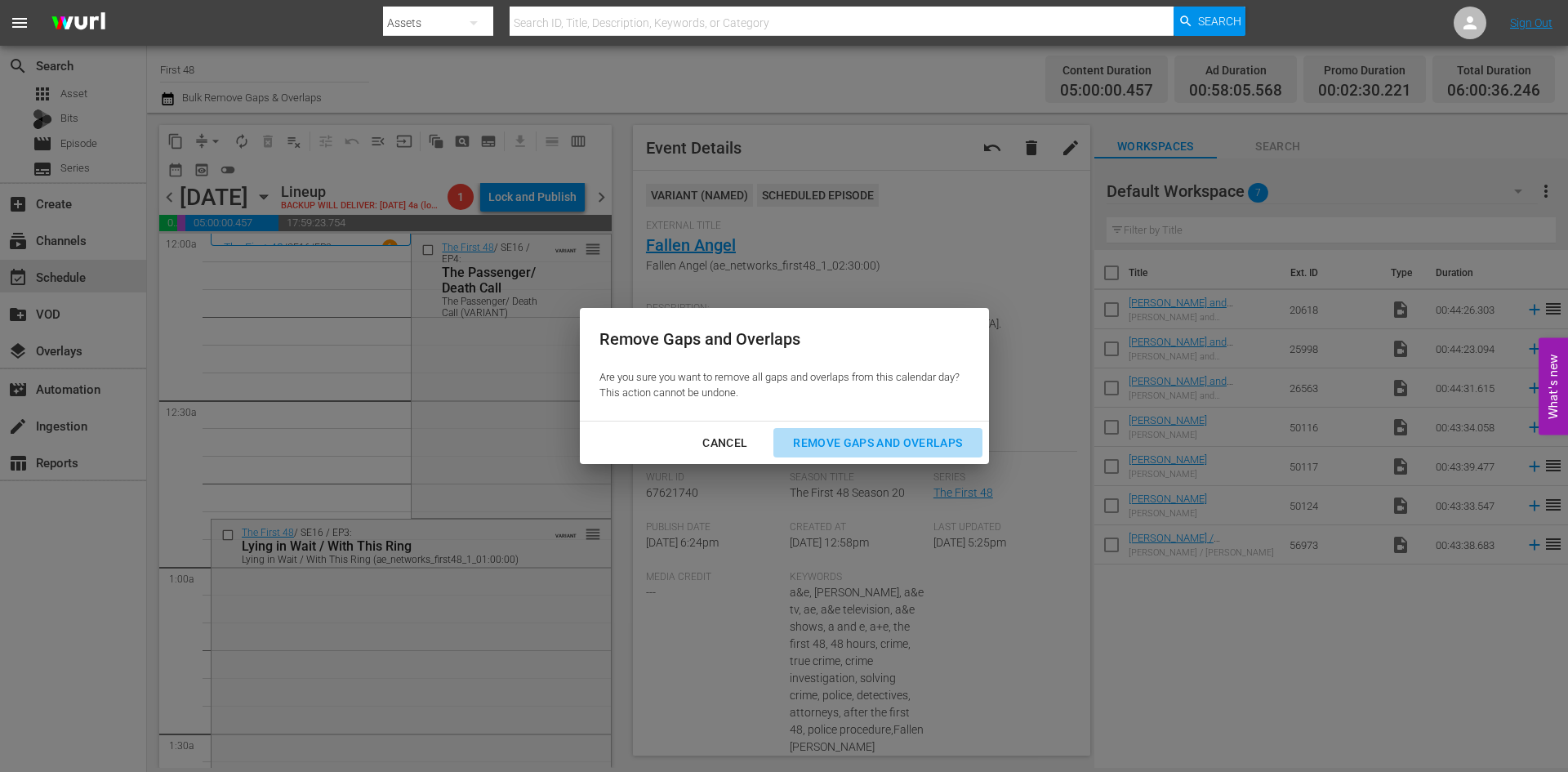
click at [884, 437] on div "Remove Gaps and Overlaps" at bounding box center [877, 443] width 195 height 21
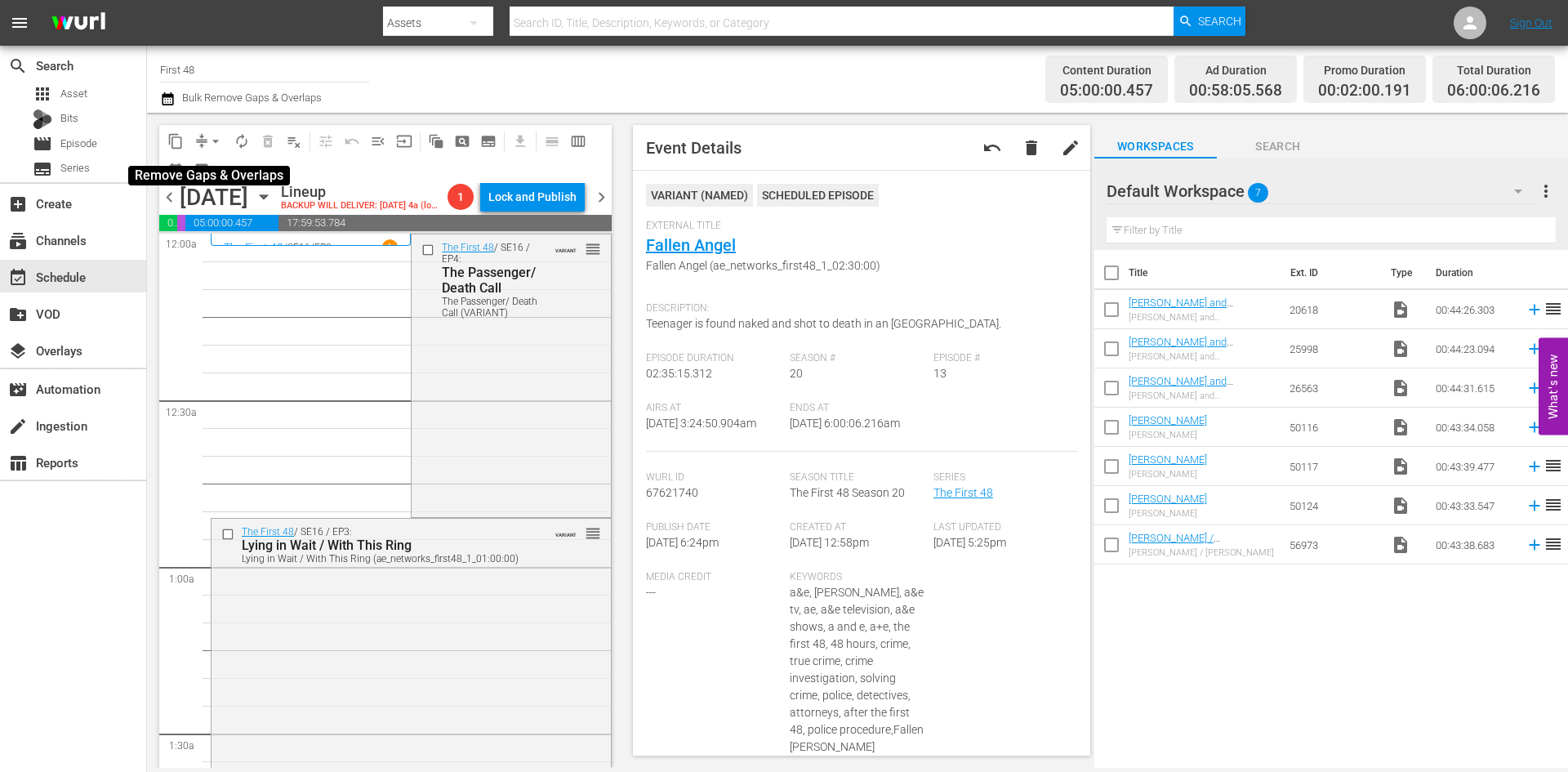
click at [214, 140] on span "arrow_drop_down" at bounding box center [215, 141] width 16 height 16
click at [218, 177] on li "Align to Midnight" at bounding box center [216, 174] width 172 height 27
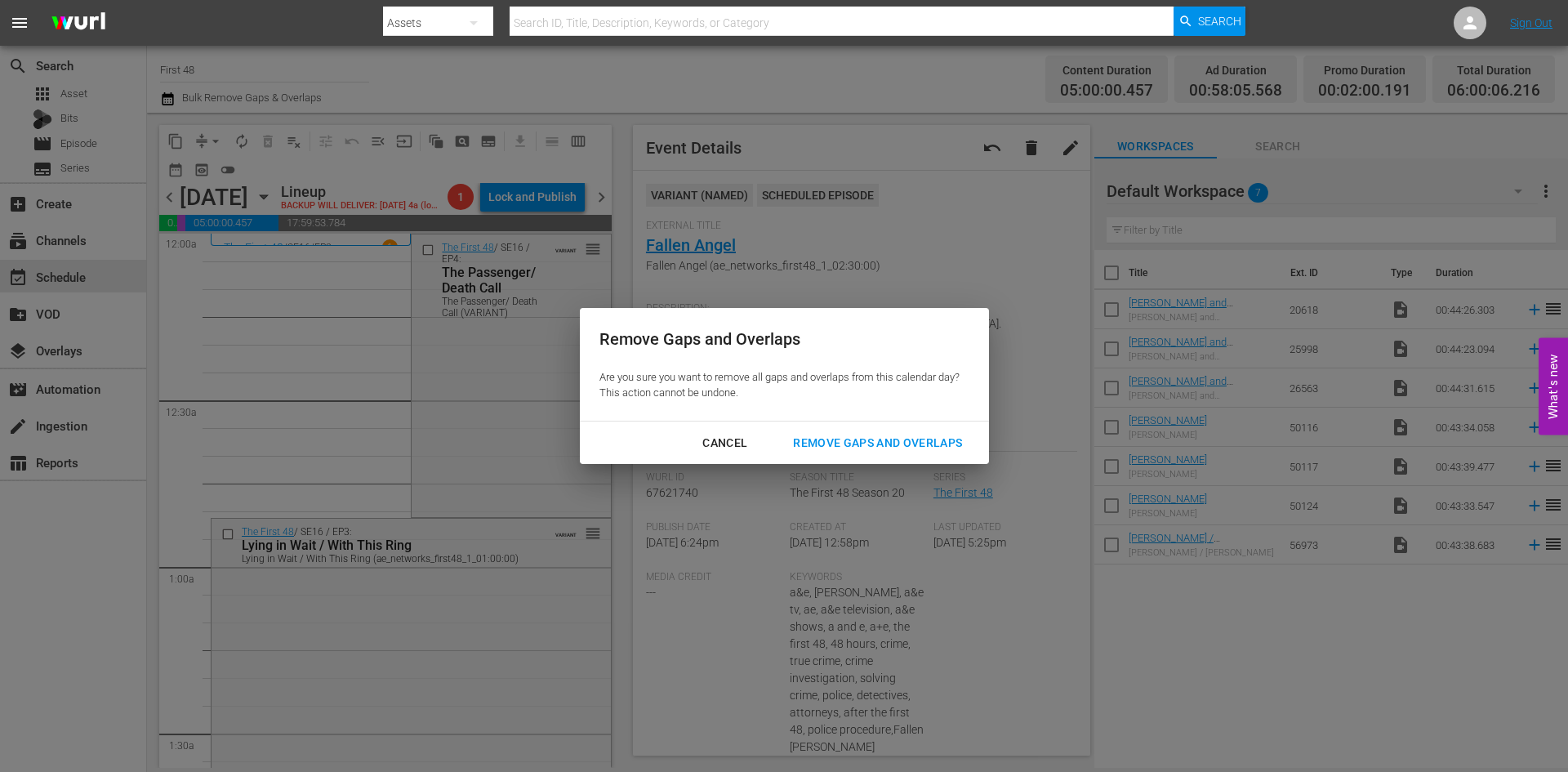
click at [822, 444] on div "Remove Gaps and Overlaps" at bounding box center [877, 443] width 195 height 21
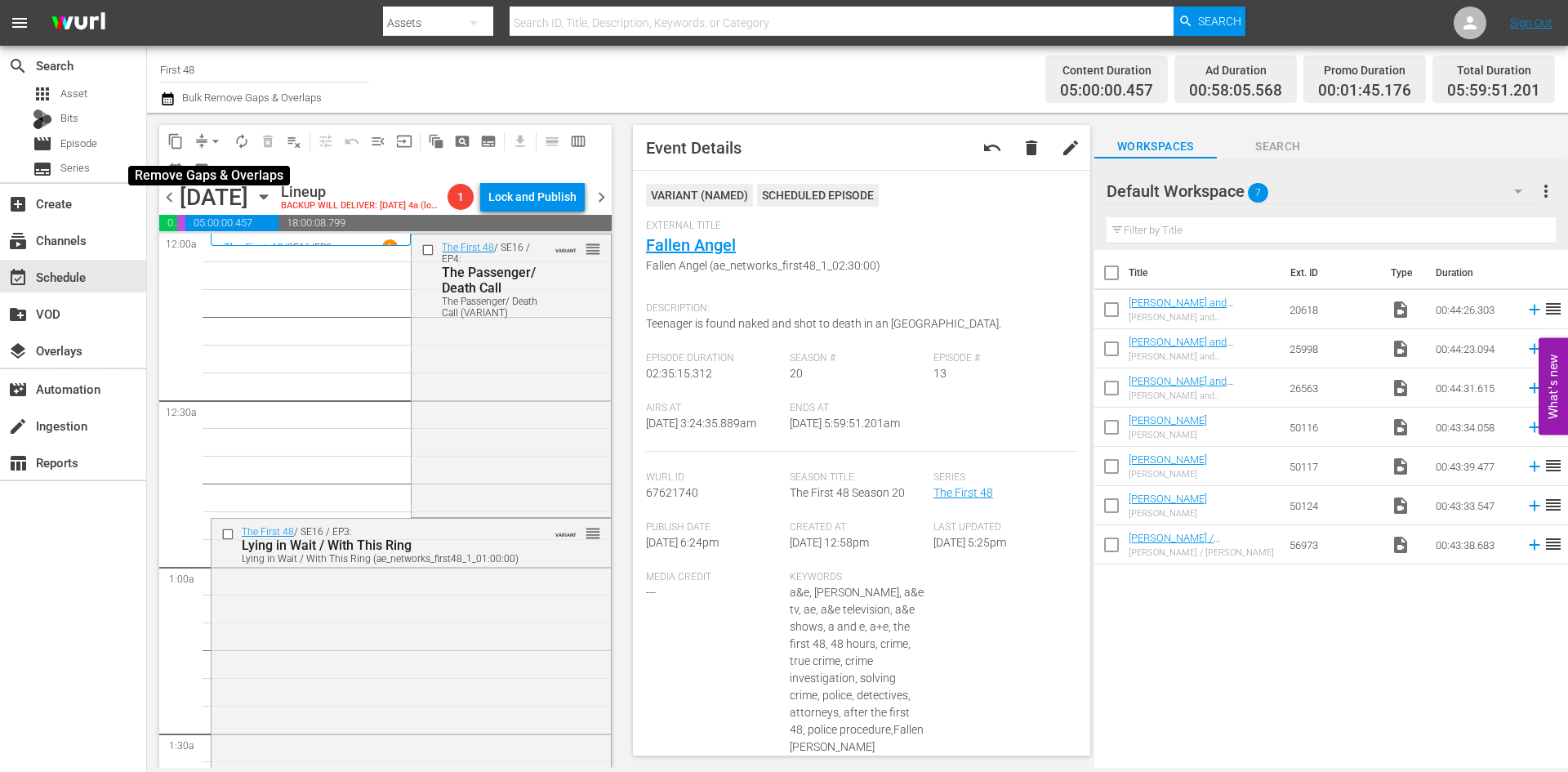
click at [217, 140] on span "arrow_drop_down" at bounding box center [215, 141] width 16 height 16
click at [207, 172] on li "Align to Midnight" at bounding box center [216, 174] width 172 height 27
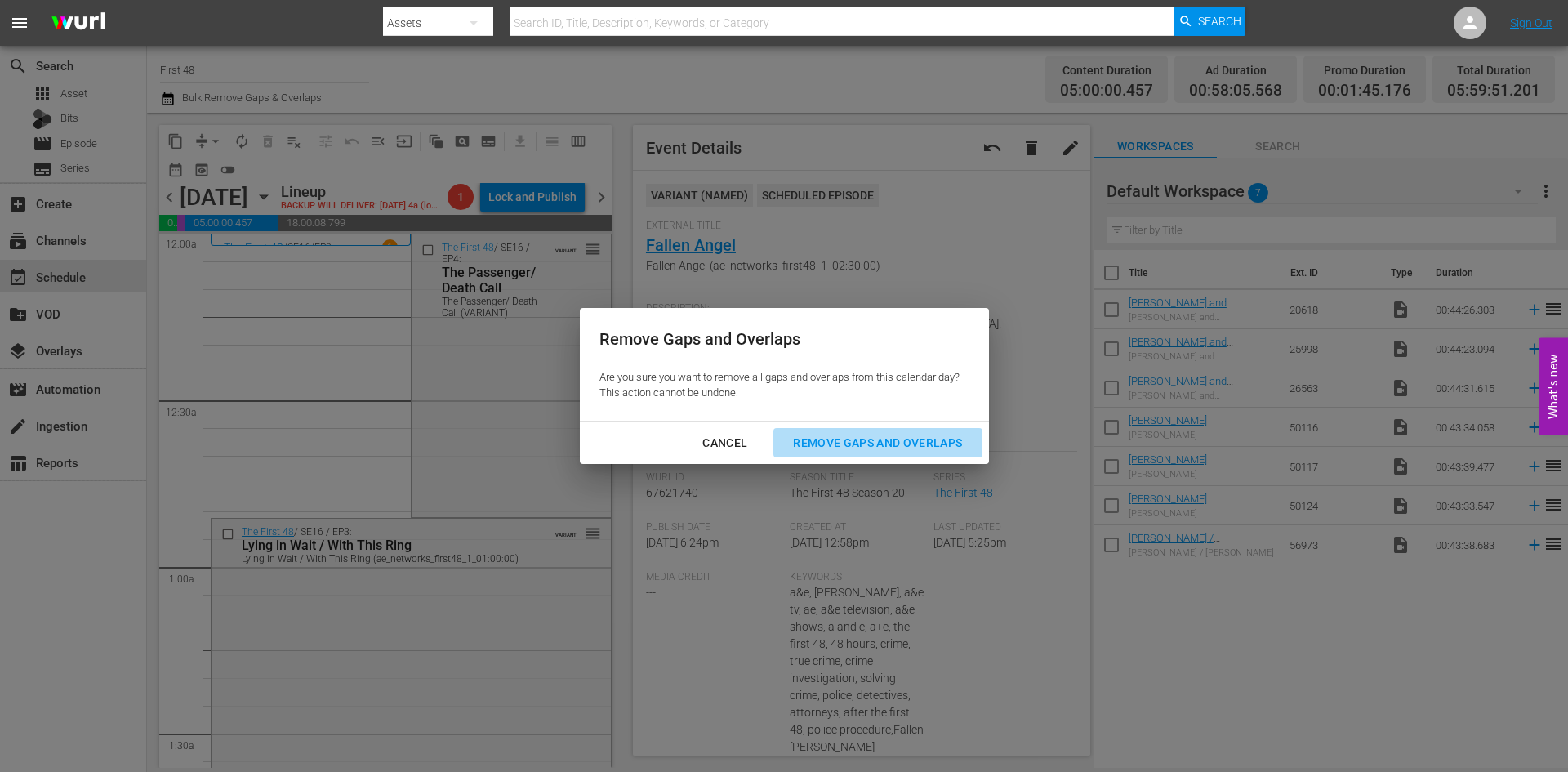
click at [886, 439] on div "Remove Gaps and Overlaps" at bounding box center [877, 443] width 195 height 21
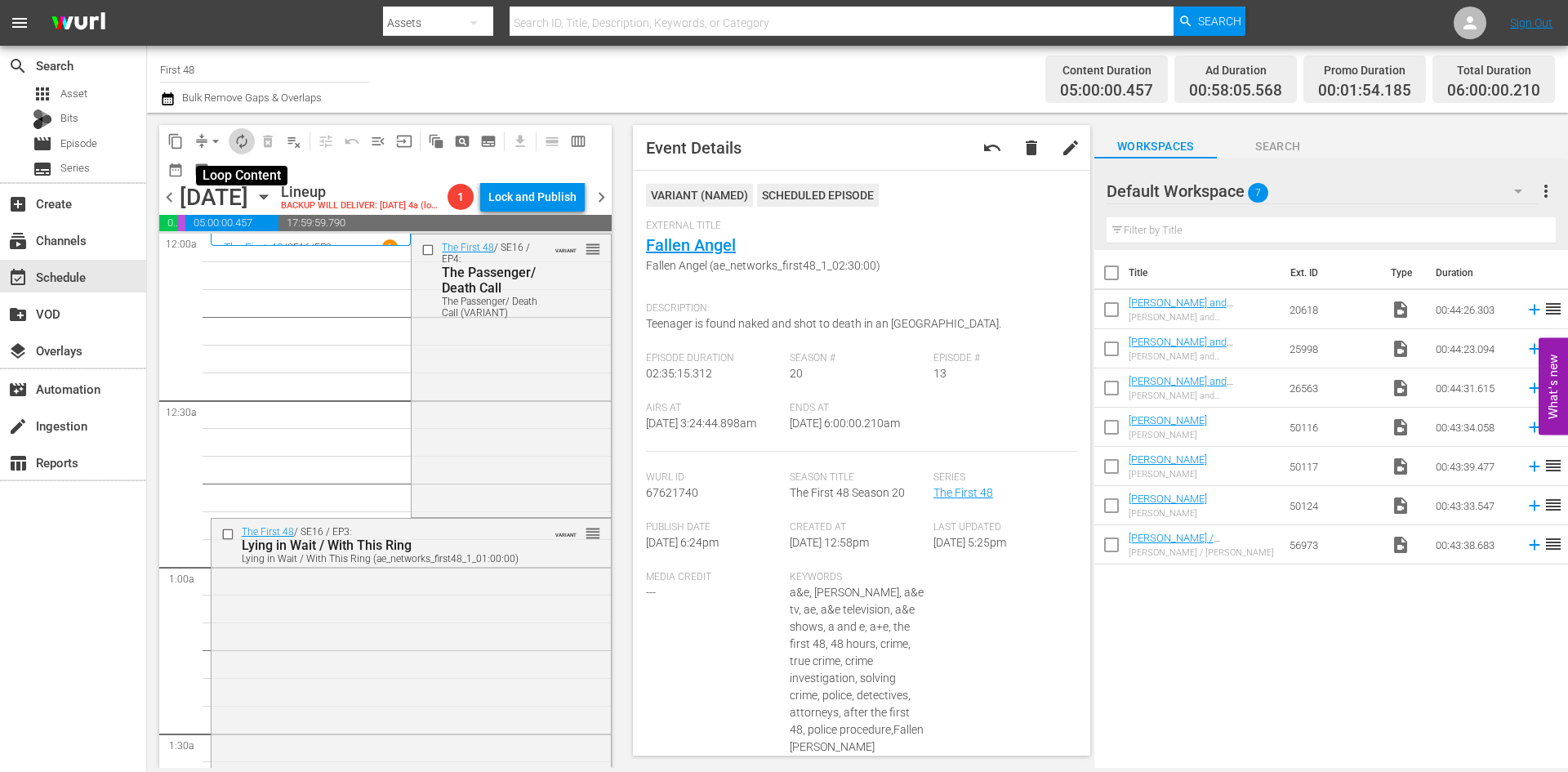
click at [240, 137] on span "autorenew_outlined" at bounding box center [241, 141] width 16 height 16
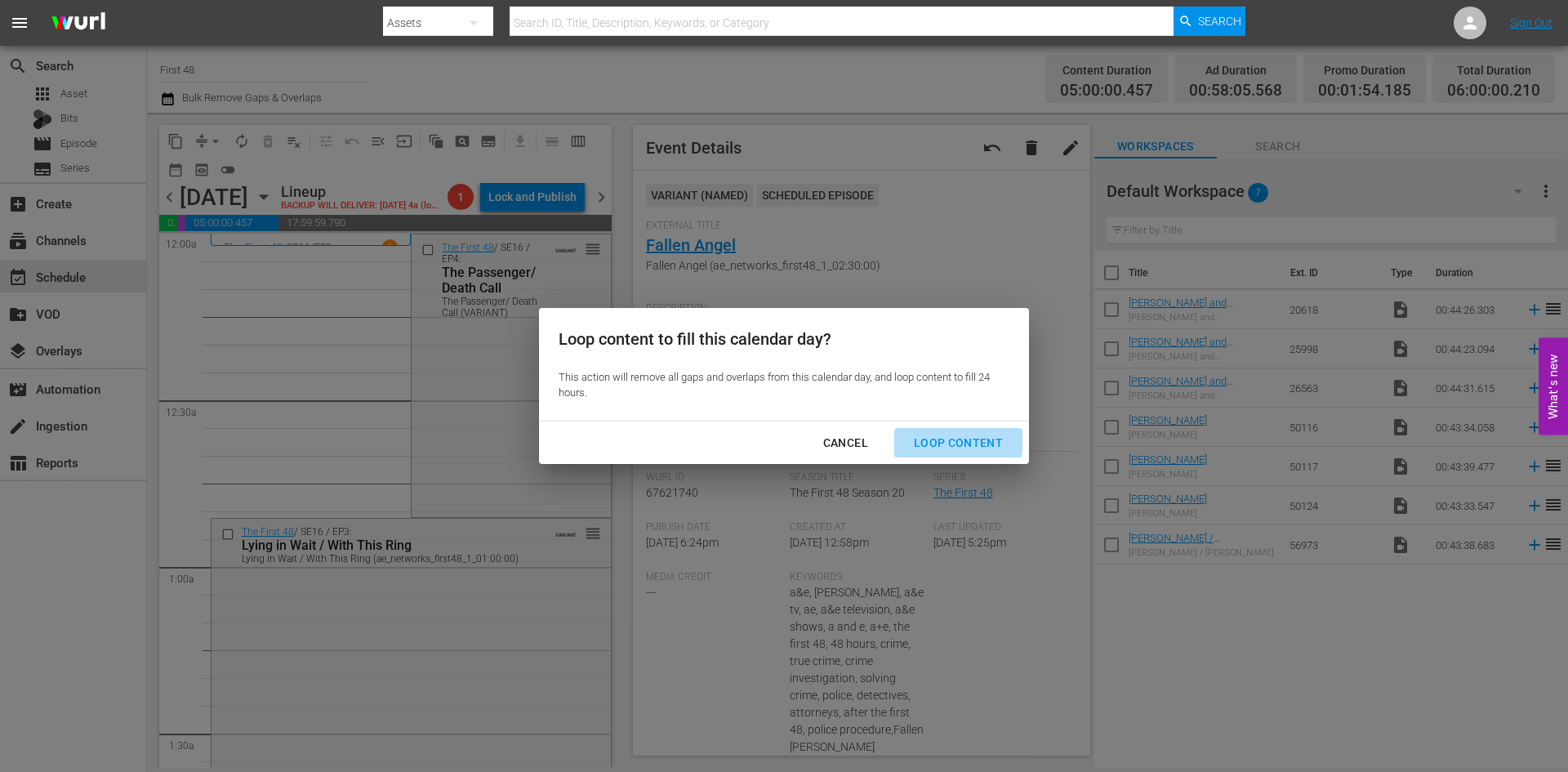
click at [944, 435] on div "Loop Content" at bounding box center [958, 443] width 115 height 21
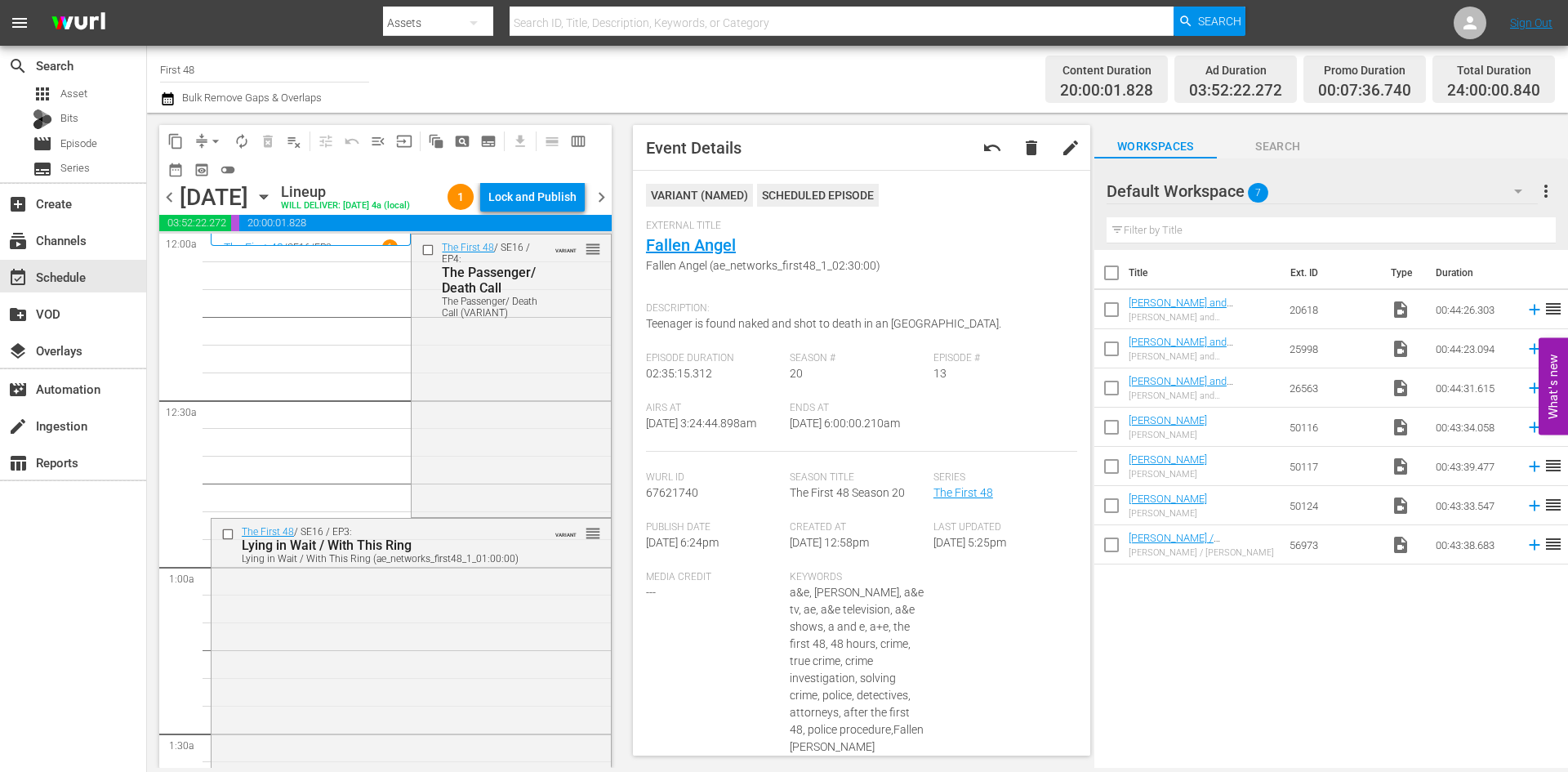
click at [522, 197] on div "Lock and Publish" at bounding box center [532, 197] width 88 height 30
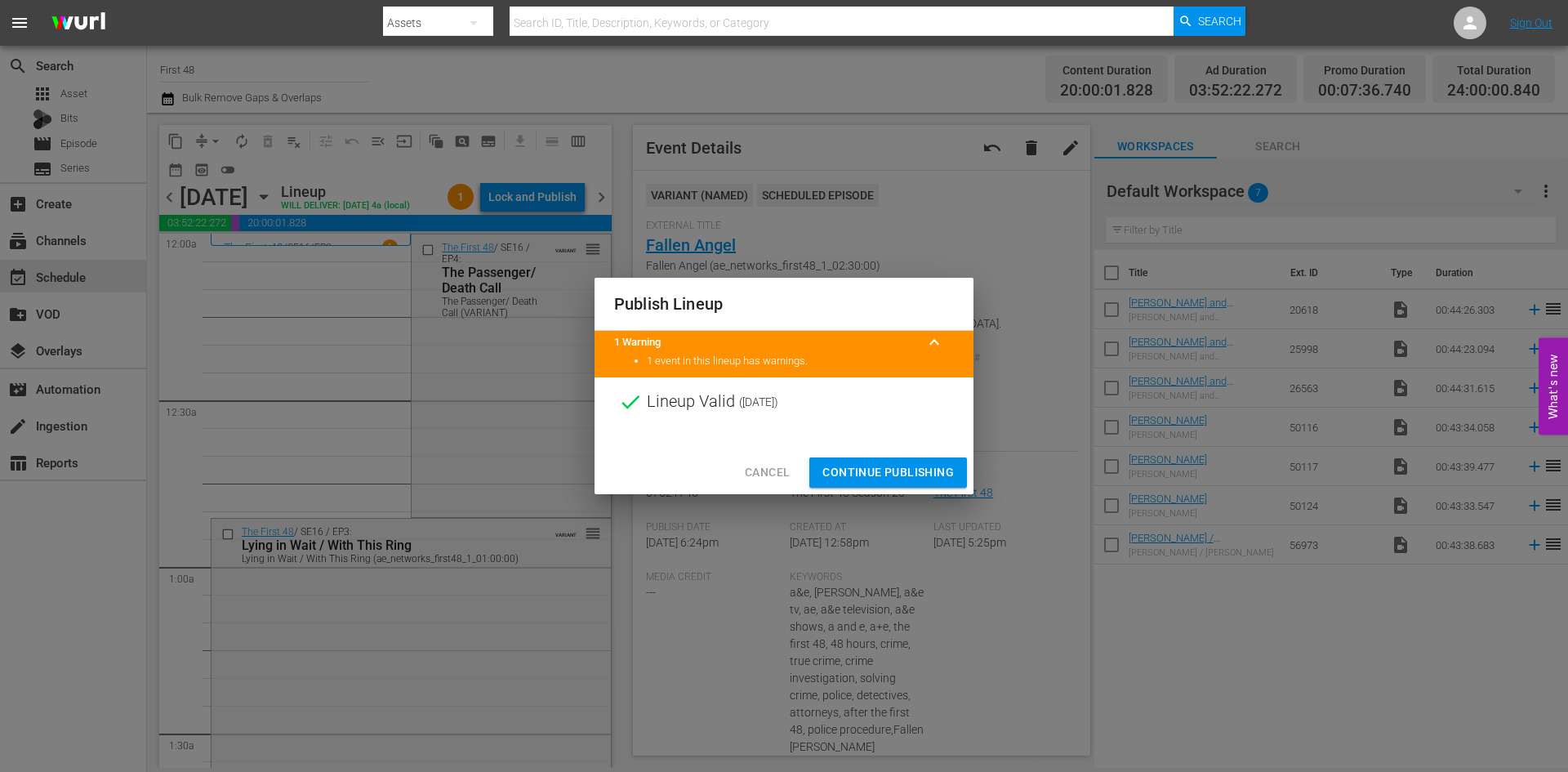
click at [874, 468] on span "Continue Publishing" at bounding box center [888, 472] width 131 height 21
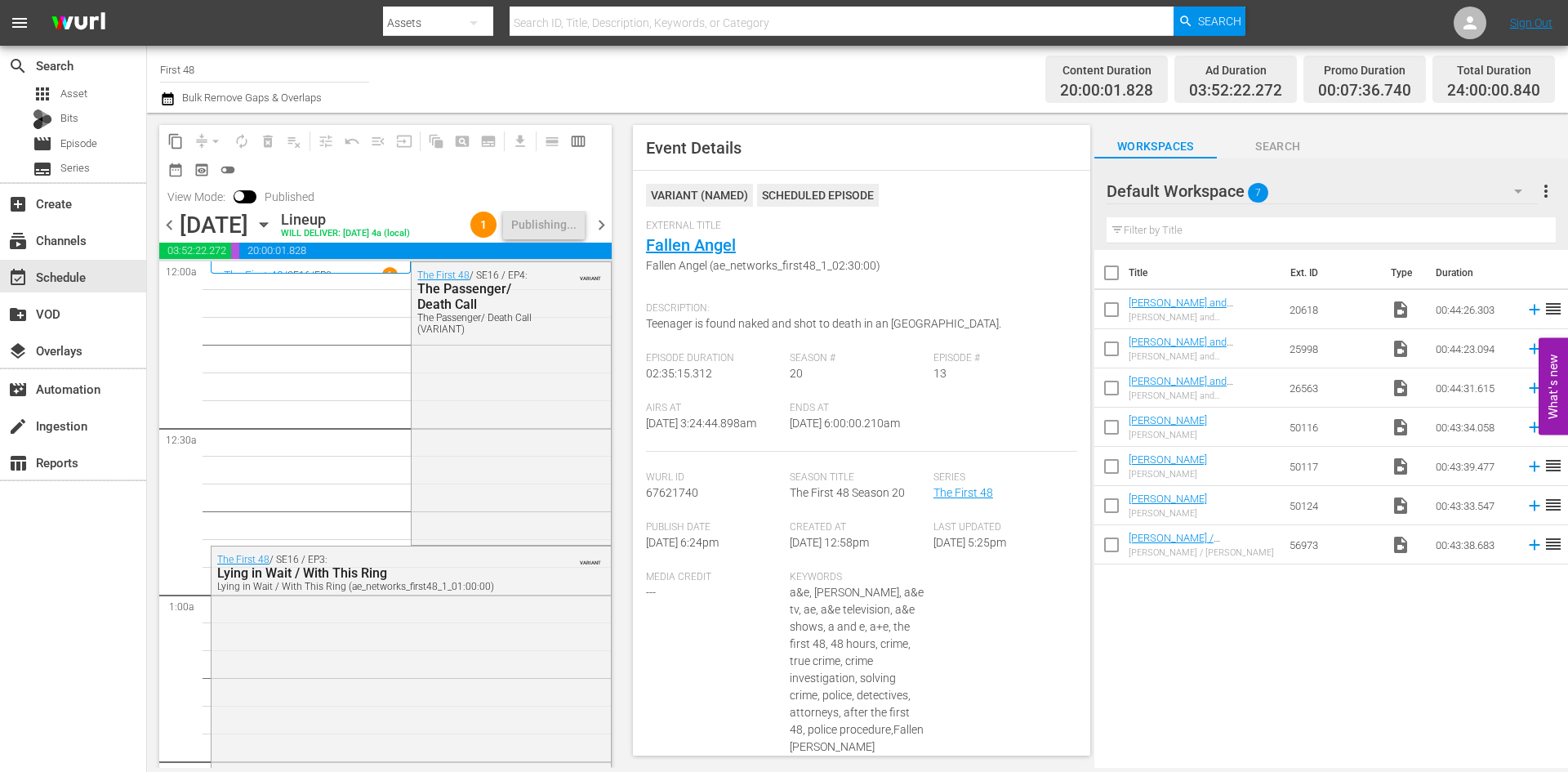
click at [601, 226] on span "chevron_right" at bounding box center [601, 225] width 21 height 21
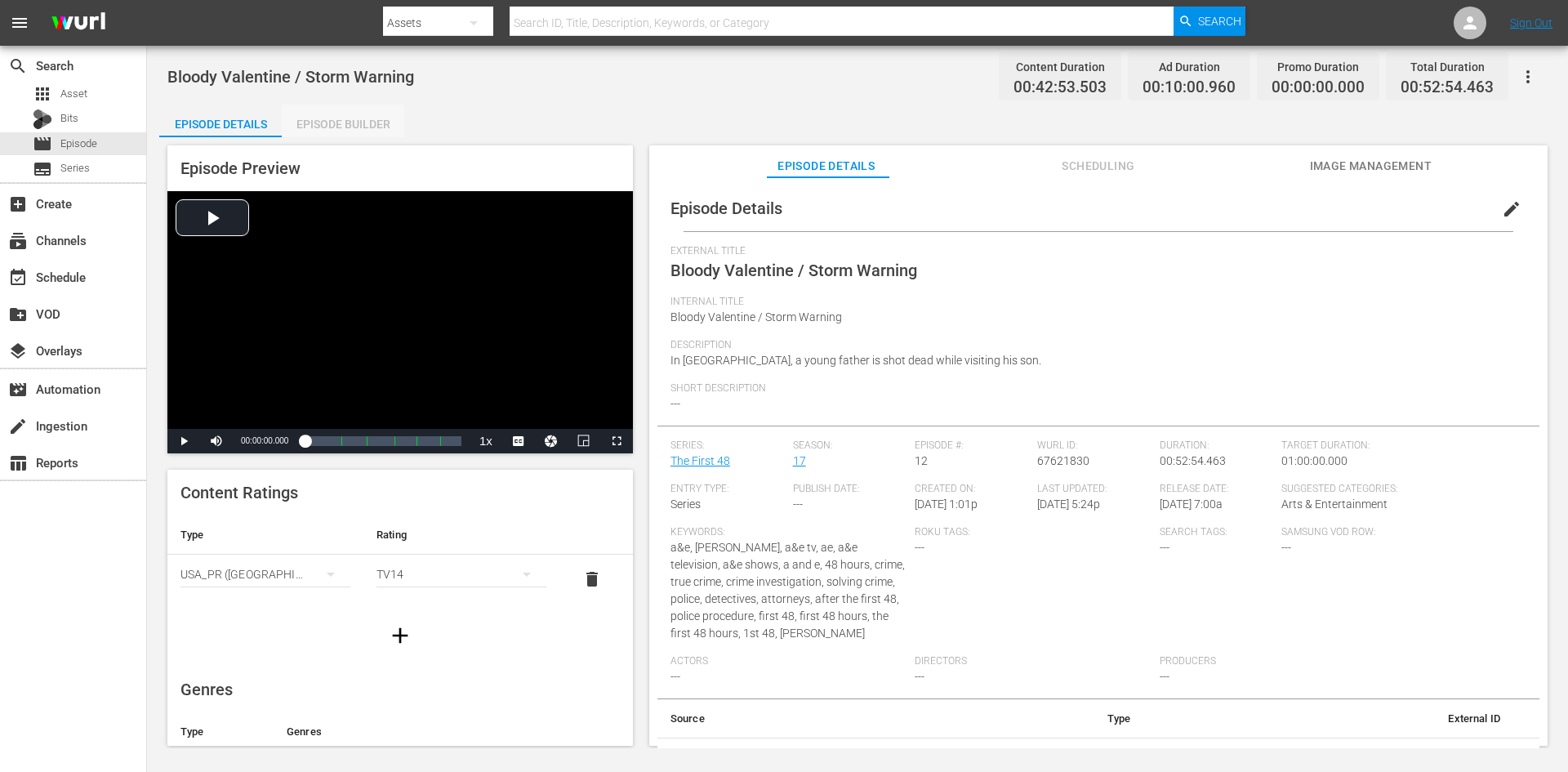
click at [377, 123] on div "Episode Builder" at bounding box center [343, 123] width 122 height 39
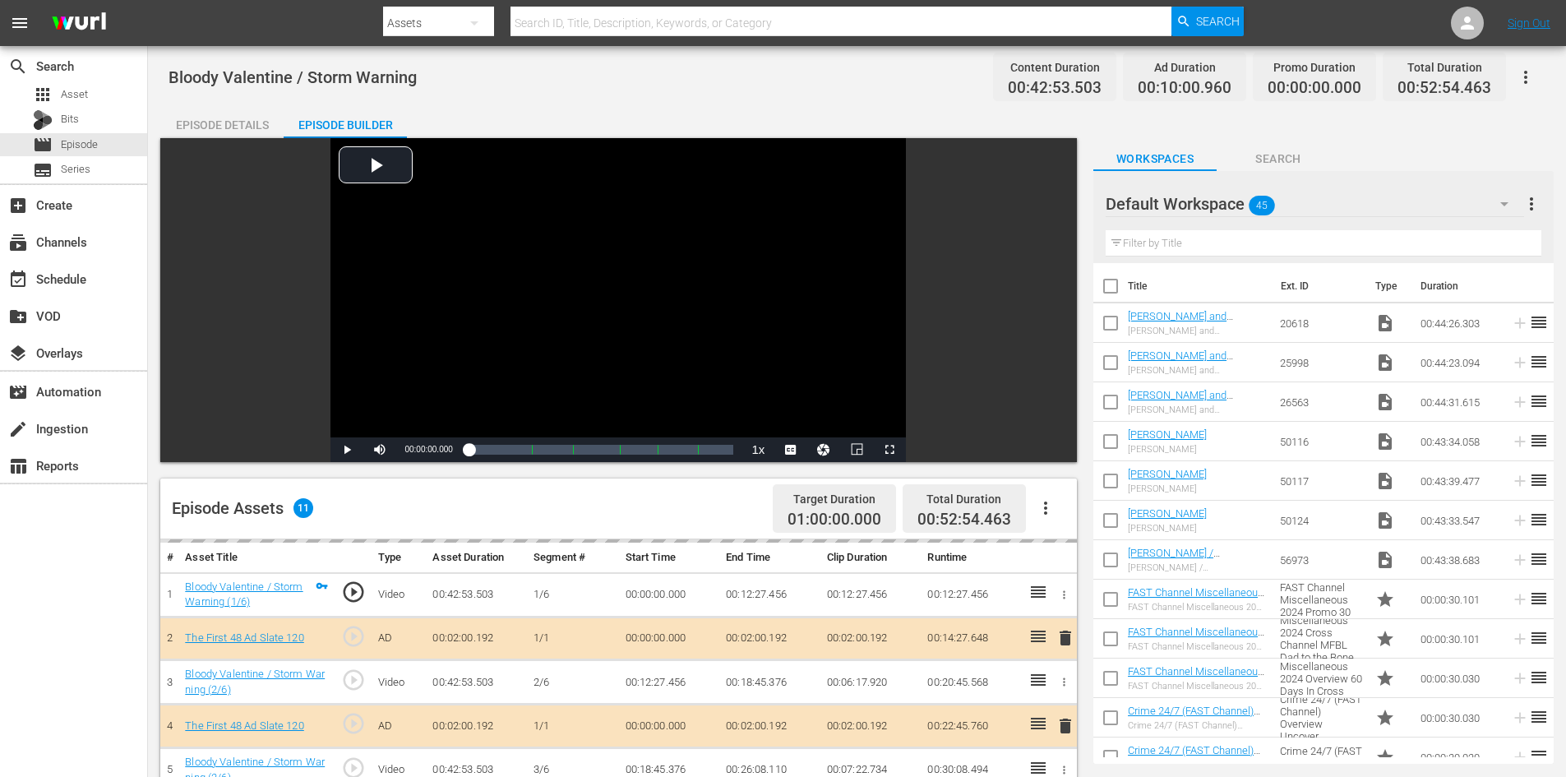
click at [1336, 195] on div "Default Workspace 45" at bounding box center [1315, 204] width 418 height 46
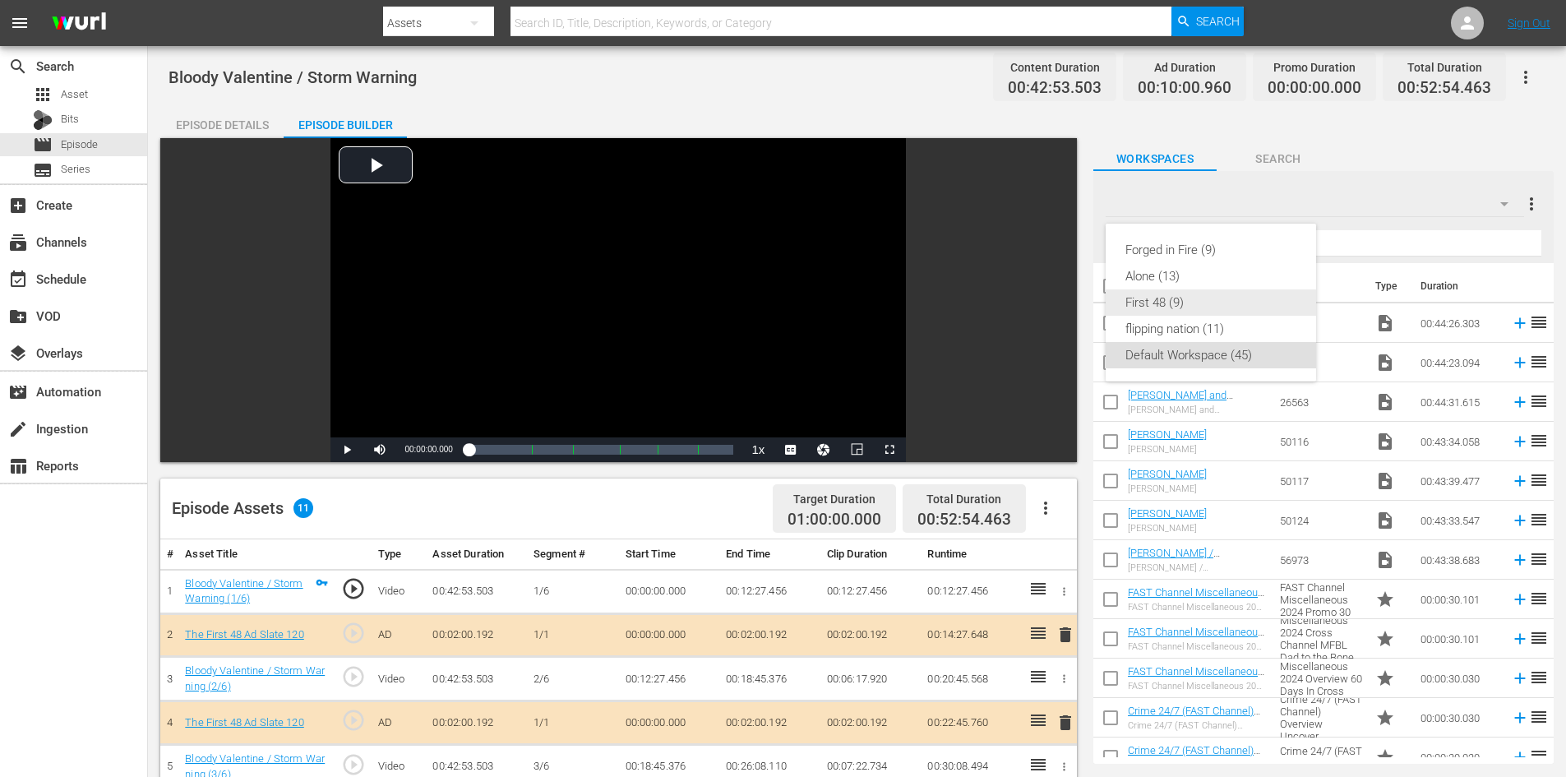
click at [1195, 304] on div "First 48 (9)" at bounding box center [1211, 302] width 171 height 26
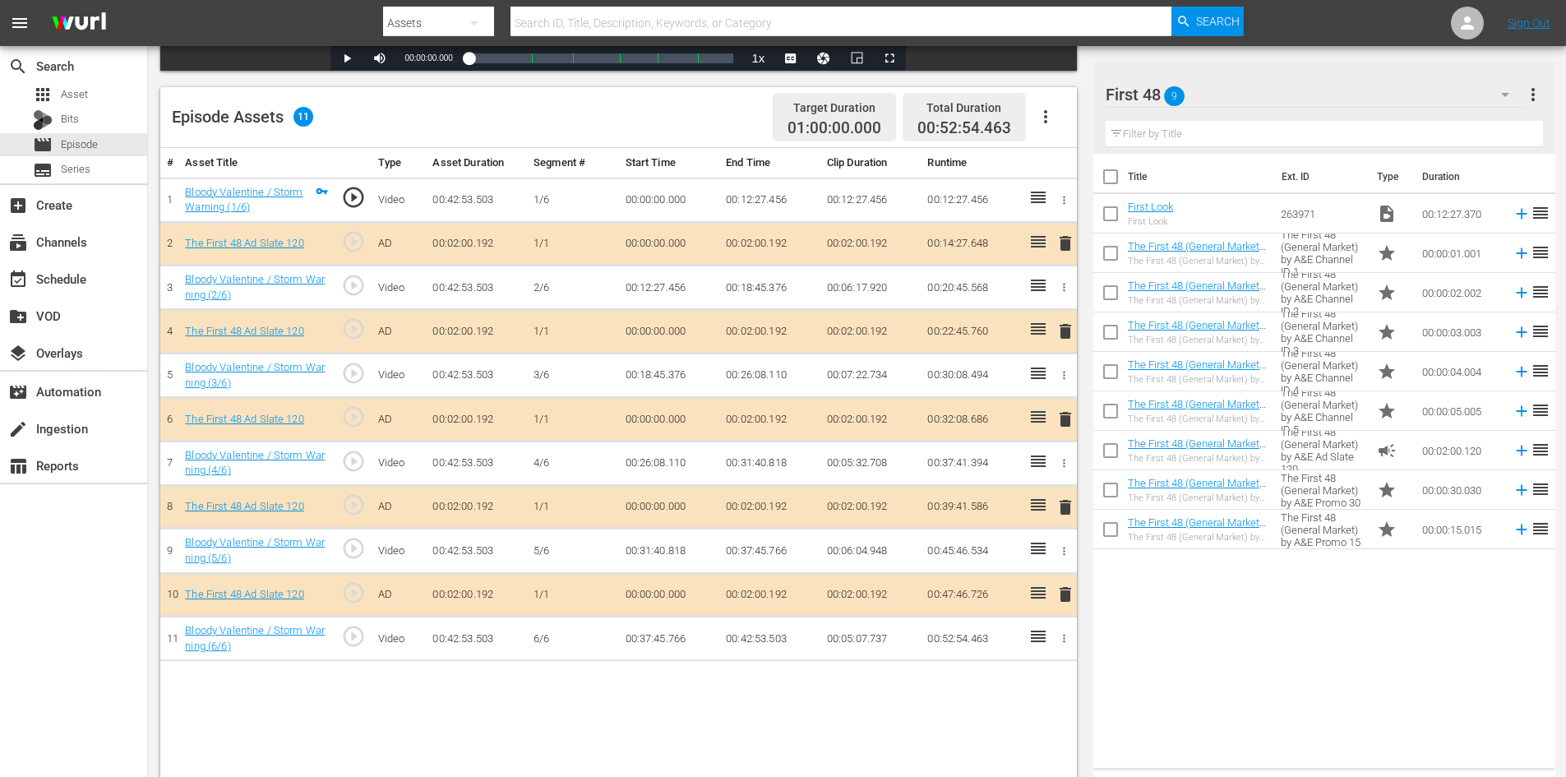
scroll to position [428, 0]
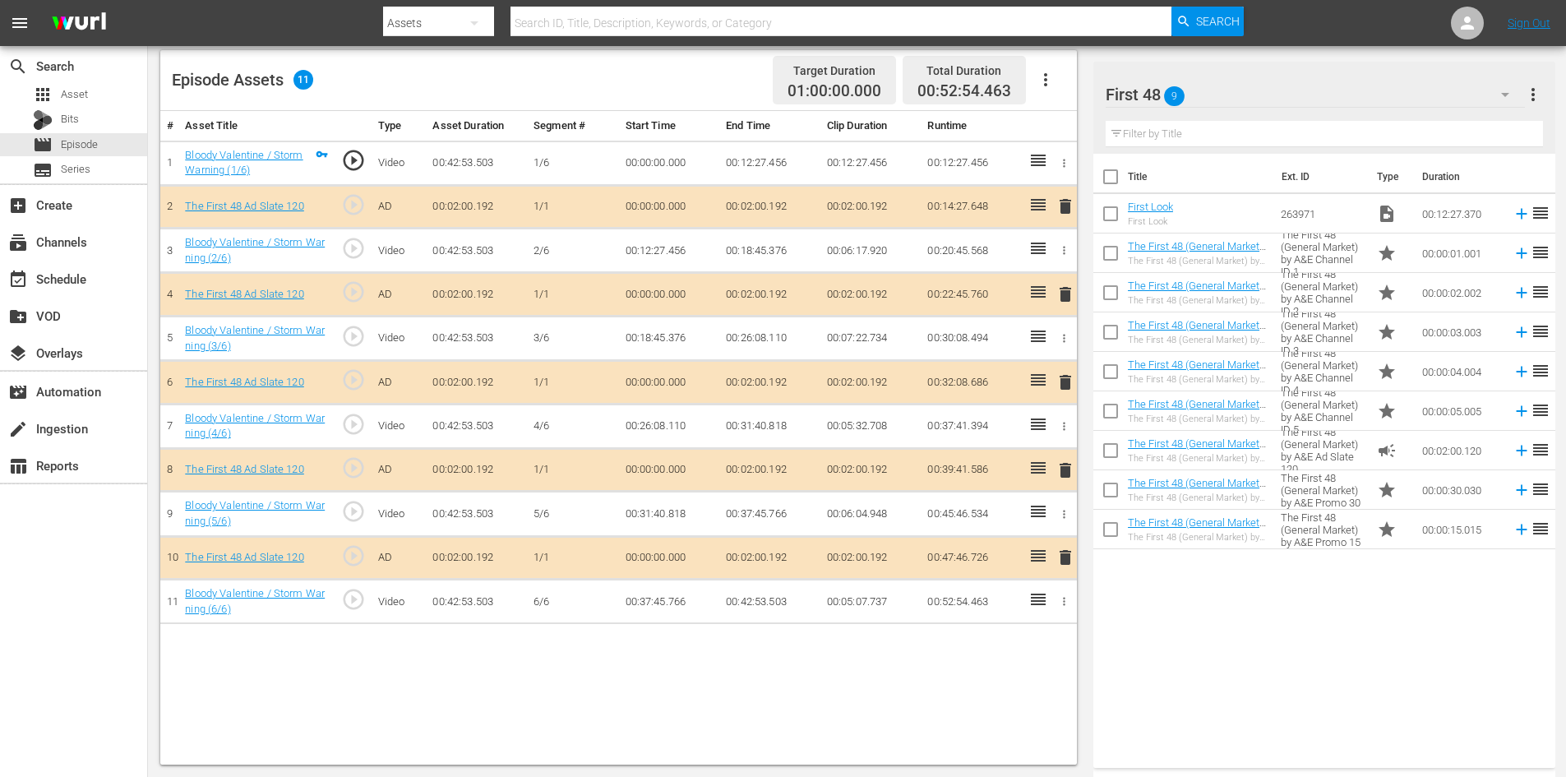
click at [1067, 471] on span "delete" at bounding box center [1066, 470] width 20 height 20
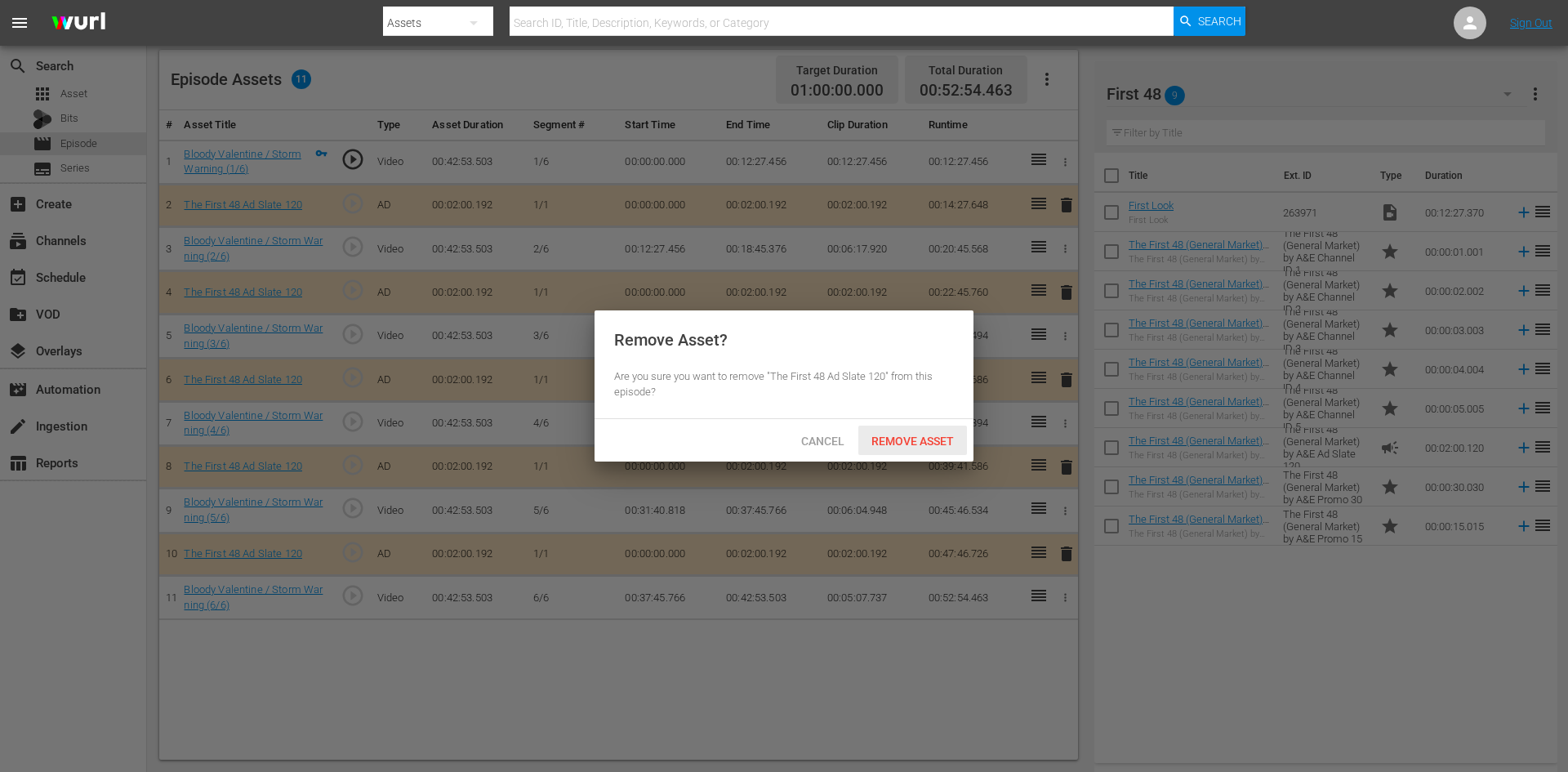
click at [908, 443] on span "Remove Asset" at bounding box center [912, 440] width 108 height 13
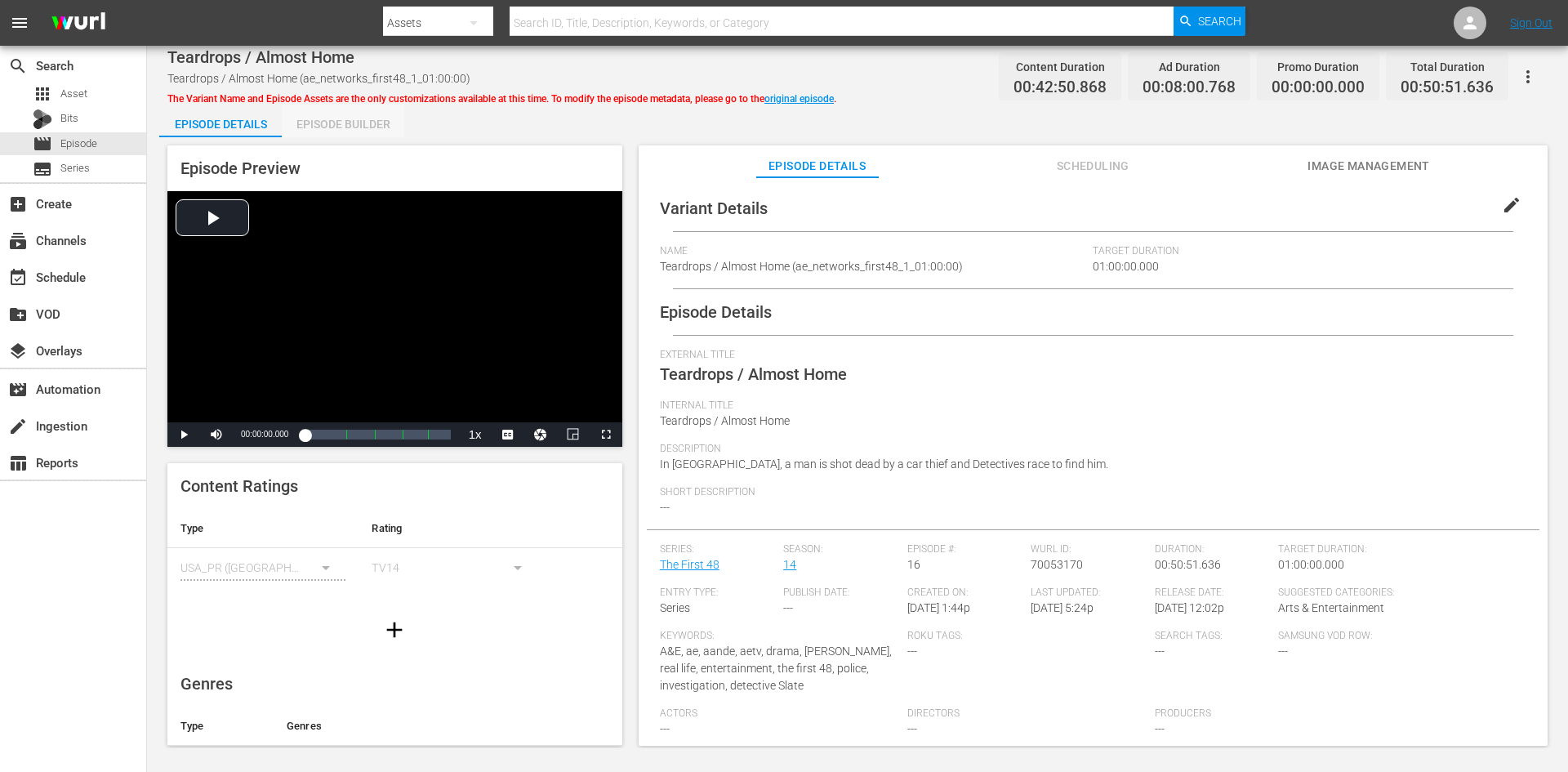
click at [323, 126] on div "Episode Builder" at bounding box center [343, 123] width 122 height 39
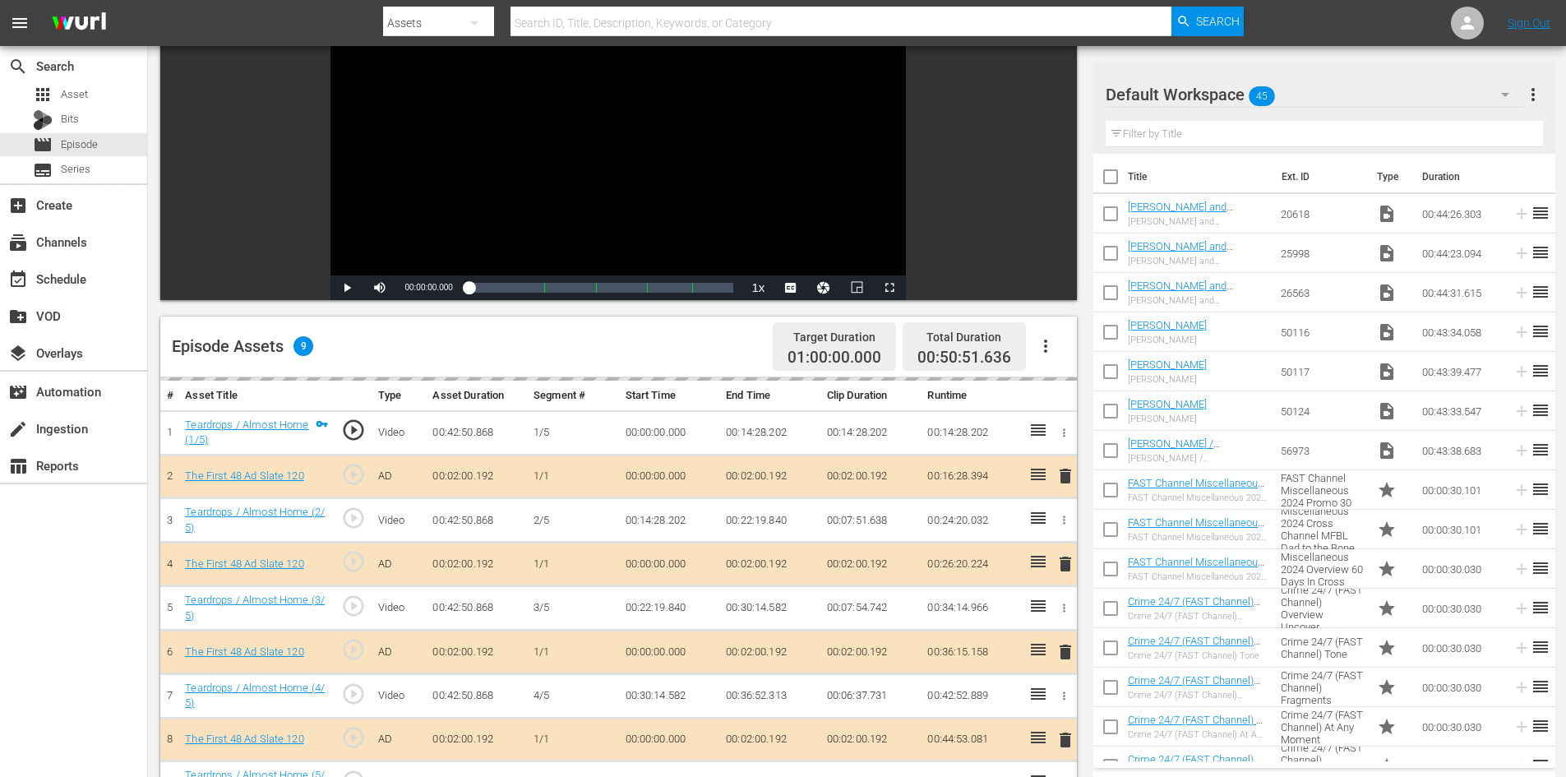
scroll to position [428, 0]
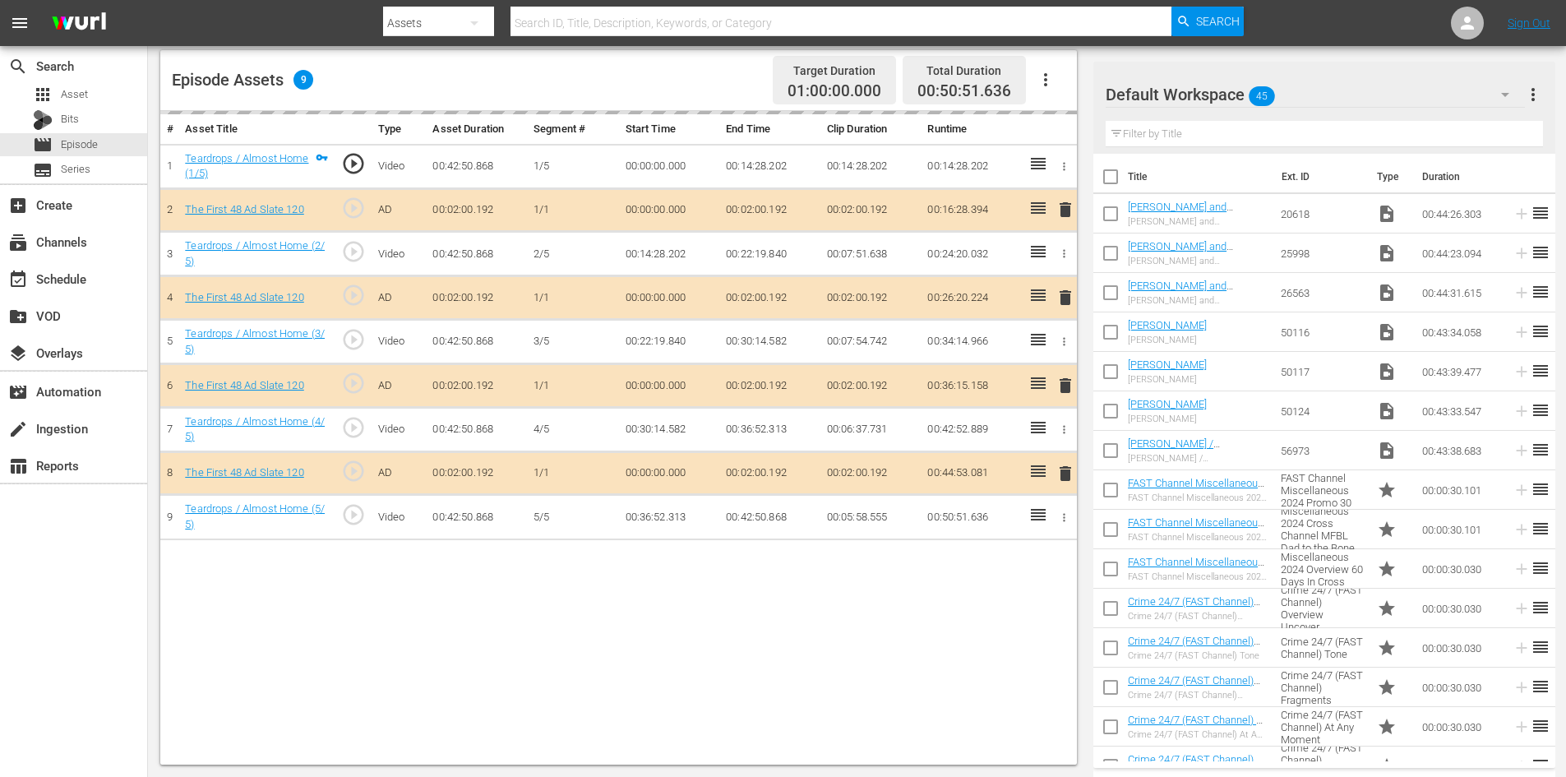
click at [1327, 97] on div "Default Workspace 45" at bounding box center [1315, 95] width 419 height 46
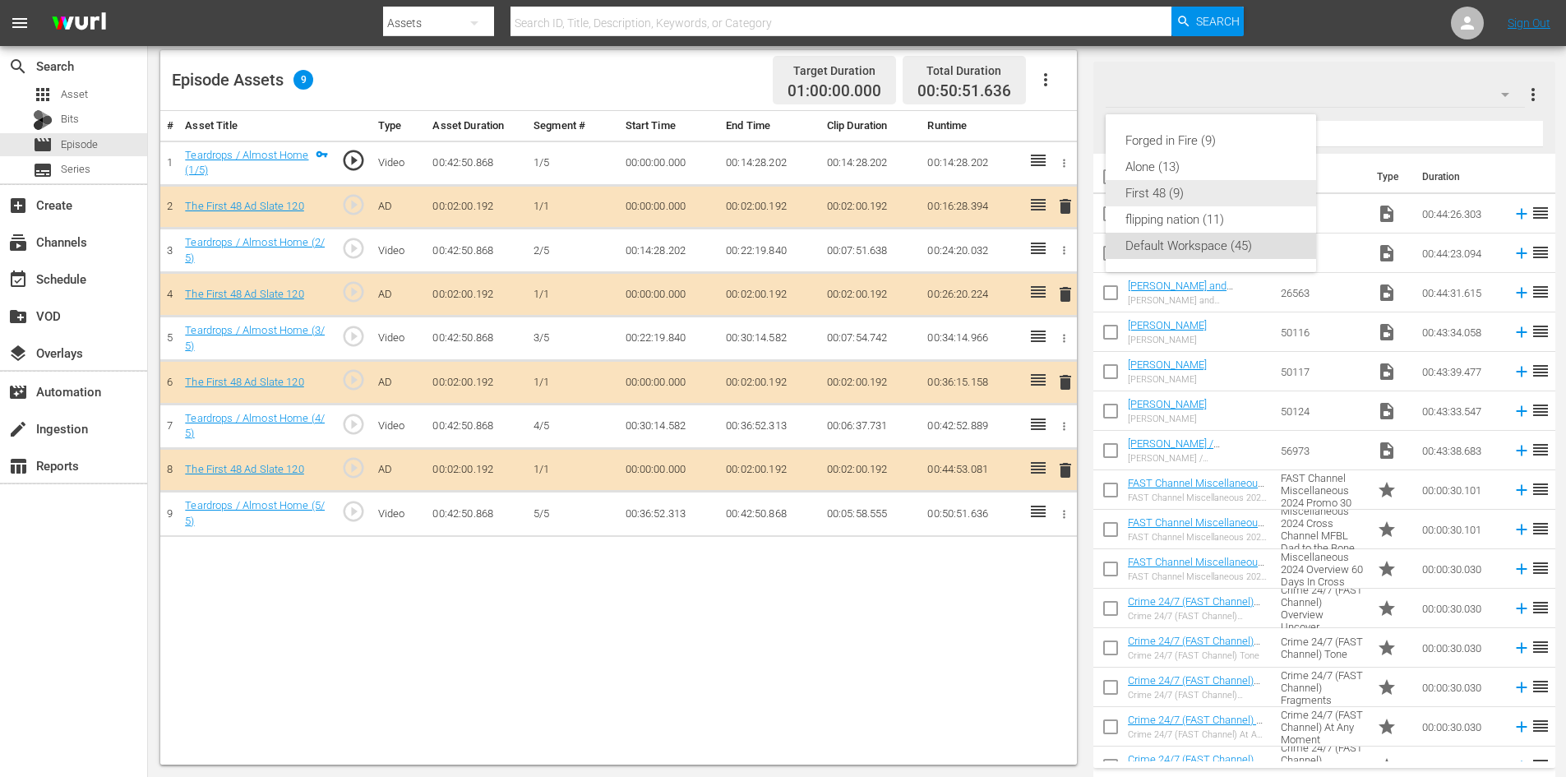
click at [1138, 199] on div "First 48 (9)" at bounding box center [1211, 193] width 171 height 26
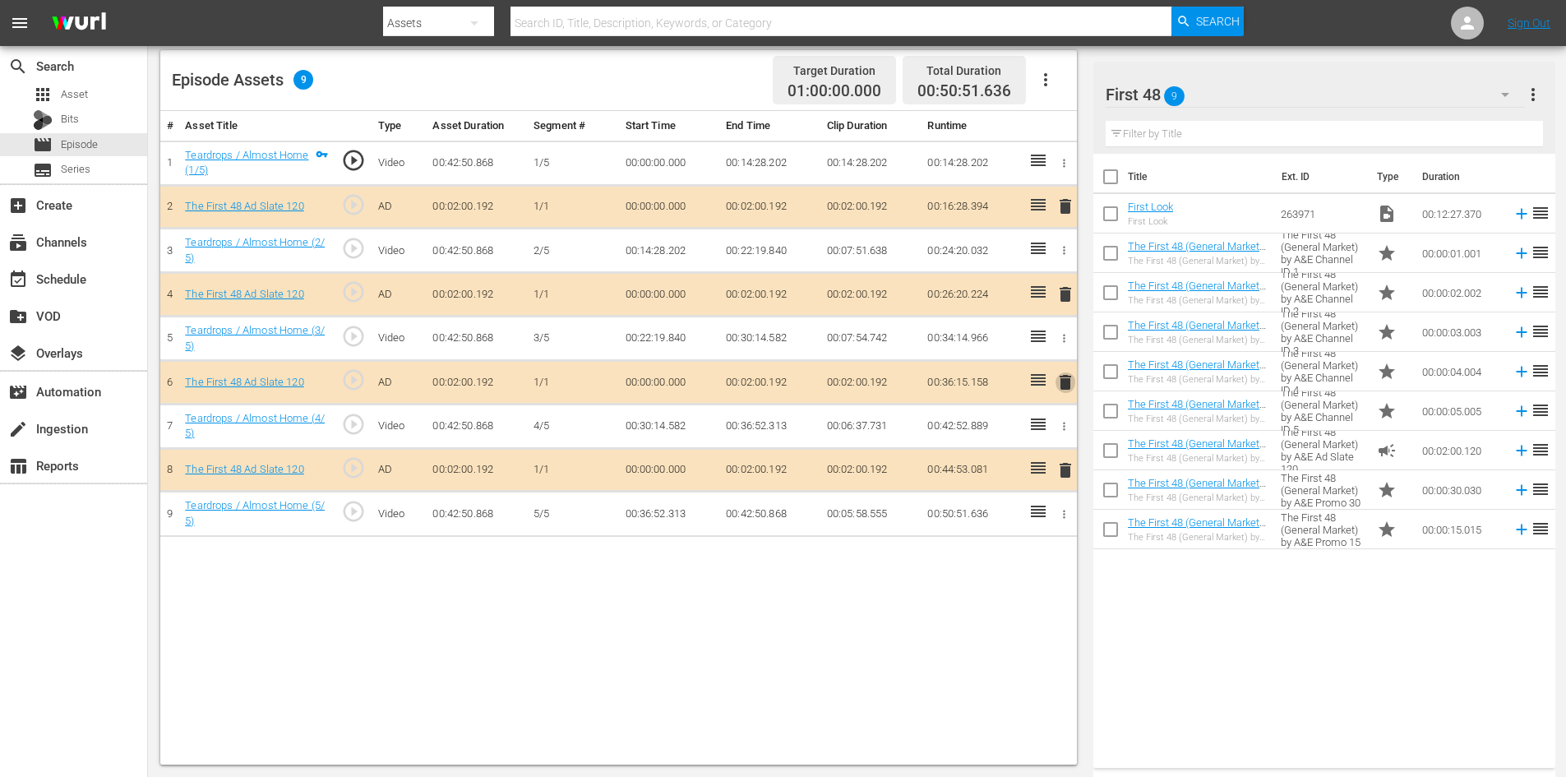
click at [1061, 381] on span "delete" at bounding box center [1066, 382] width 20 height 20
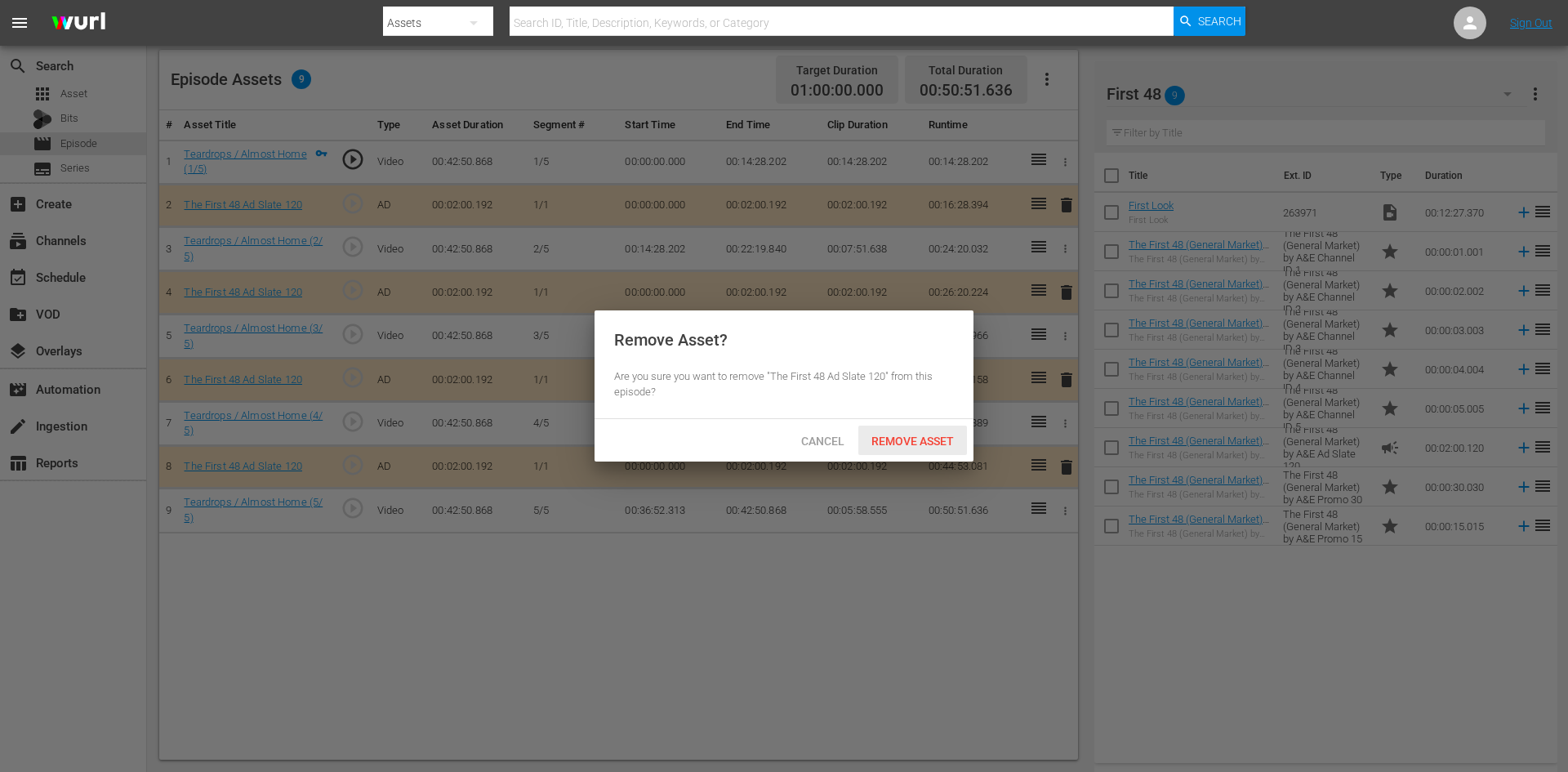
click at [925, 448] on div "Remove Asset" at bounding box center [912, 440] width 108 height 30
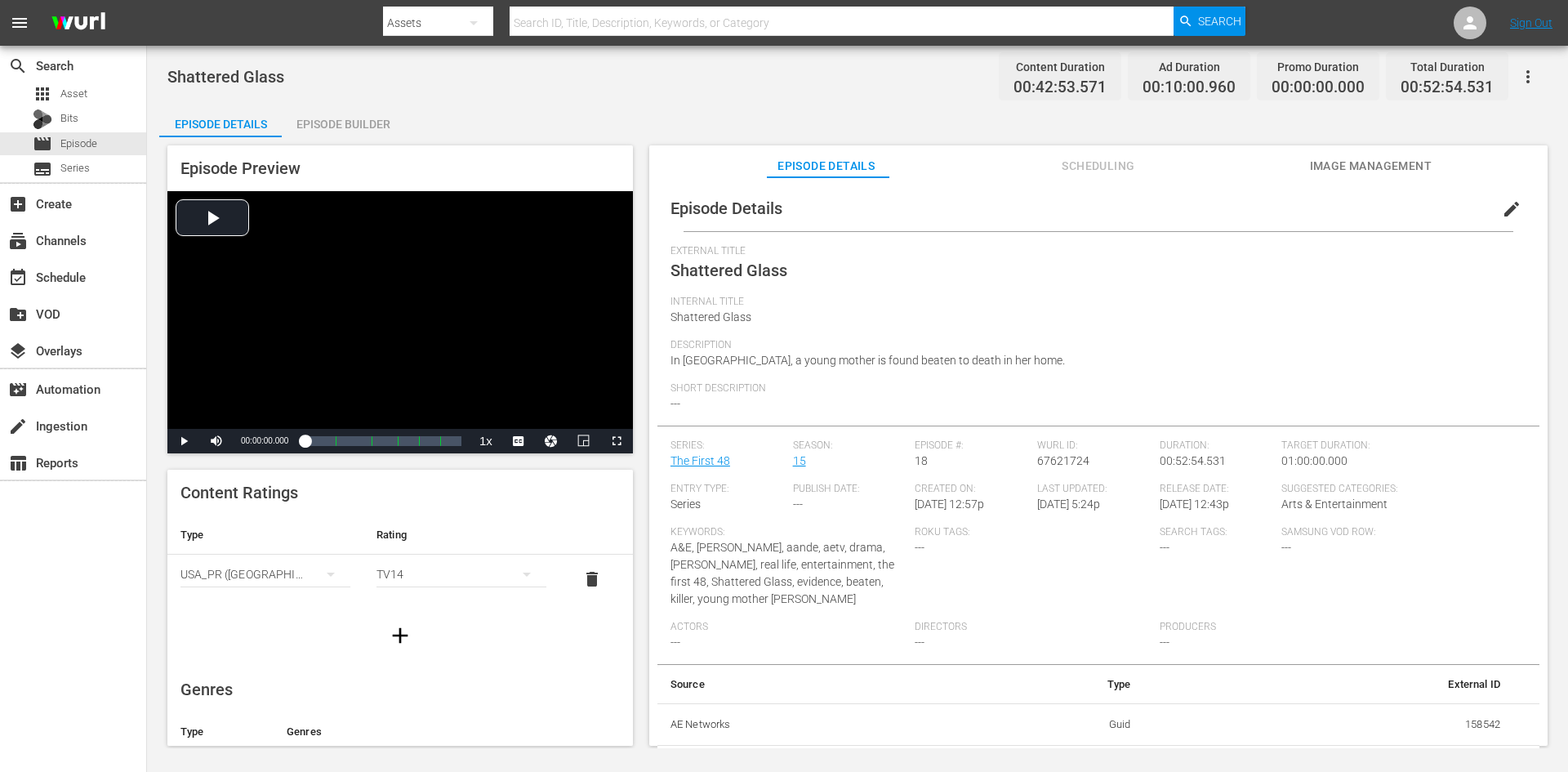
click at [373, 126] on div "Episode Builder" at bounding box center [343, 123] width 122 height 39
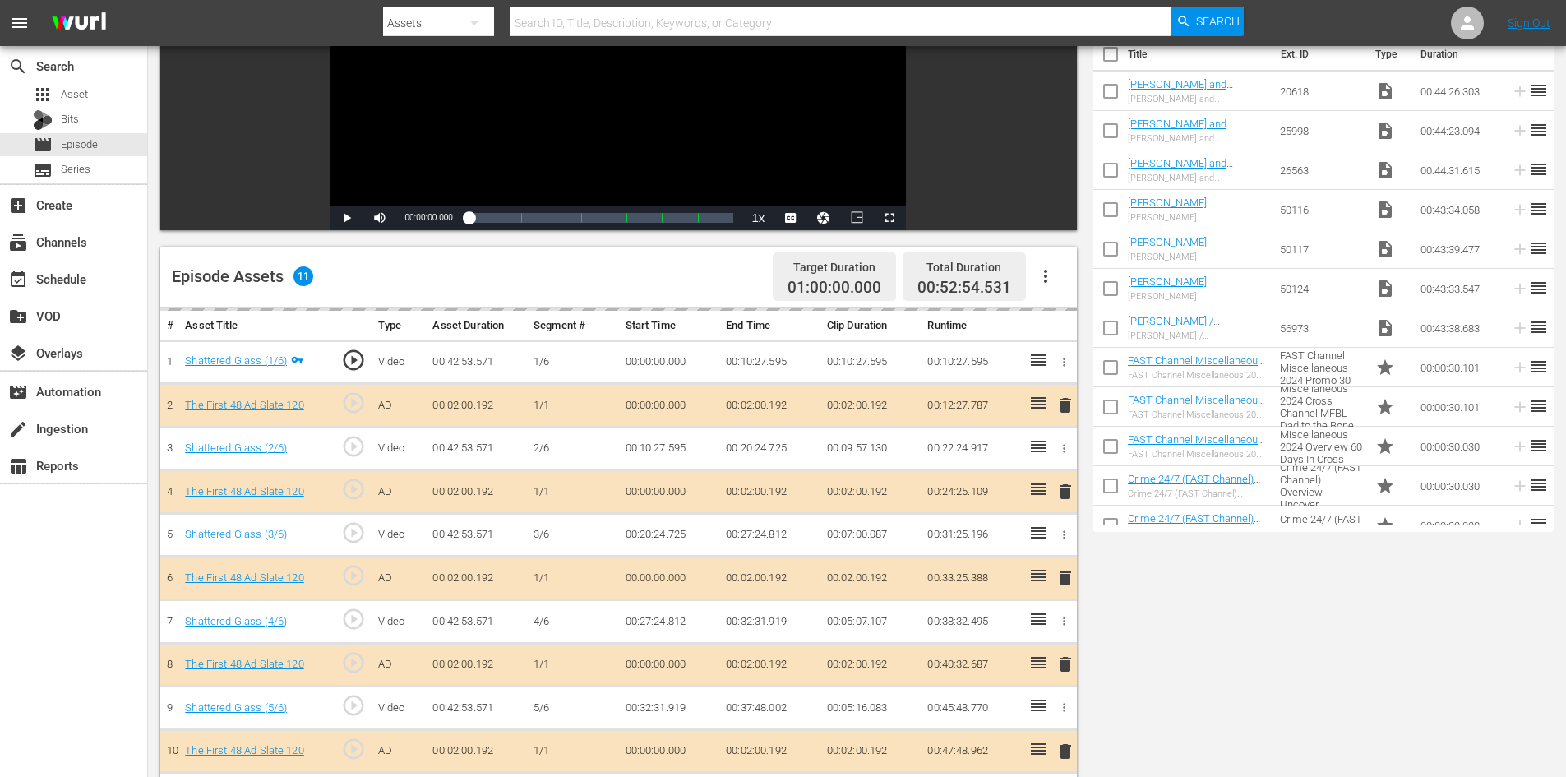
scroll to position [428, 0]
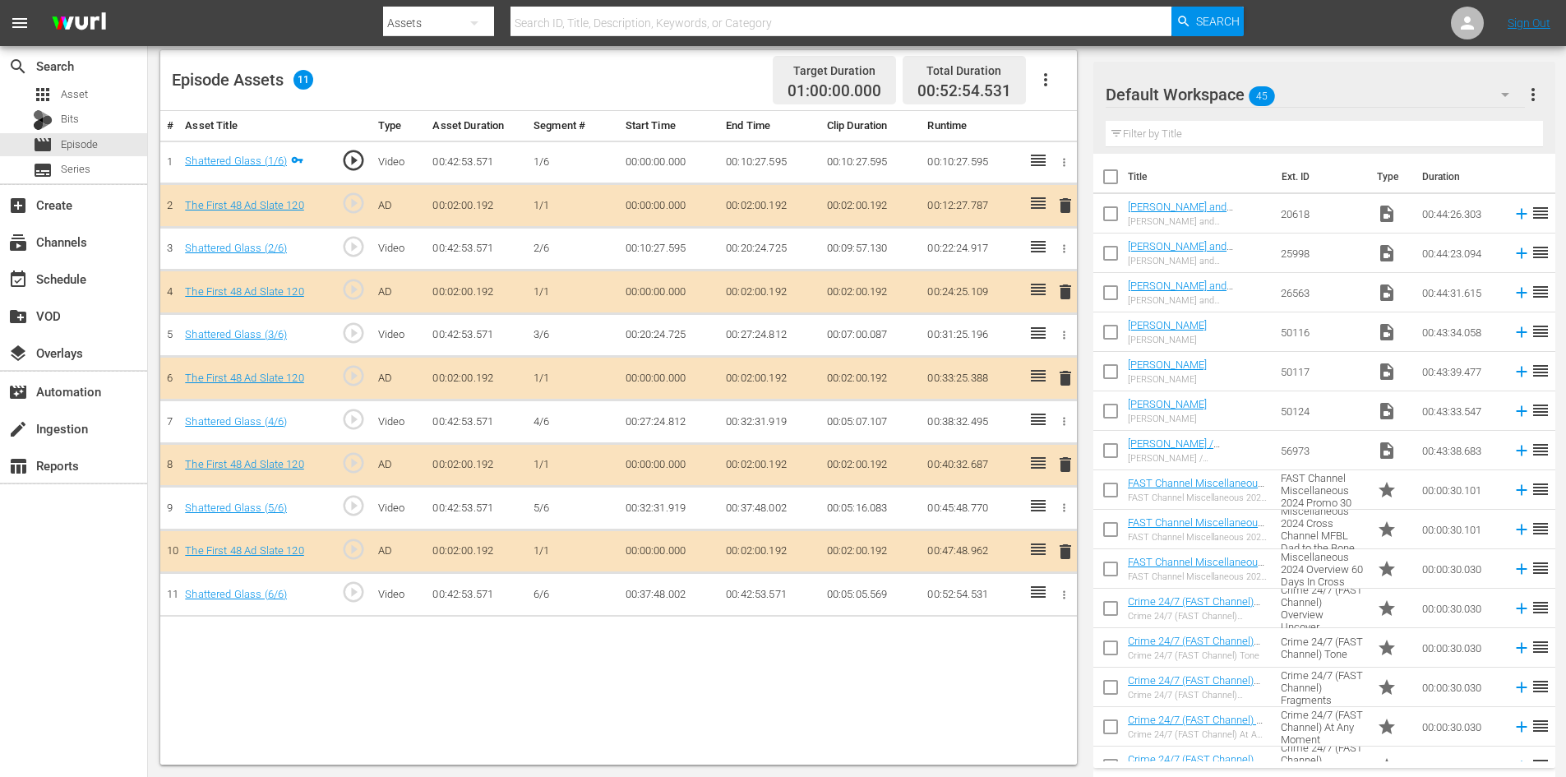
click at [1316, 97] on div "Default Workspace 45" at bounding box center [1315, 95] width 419 height 46
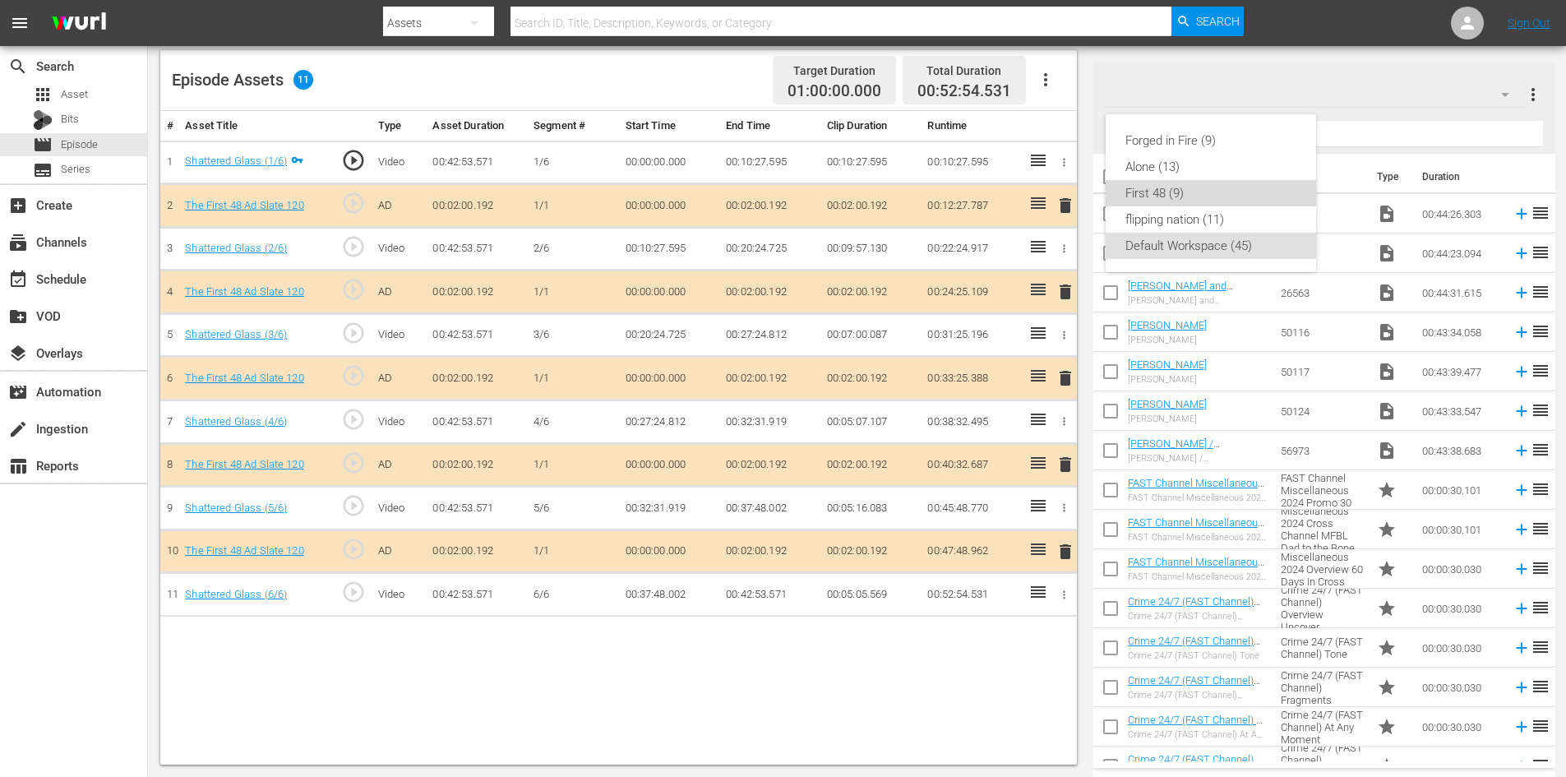
click at [1145, 195] on div "First 48 (9)" at bounding box center [1211, 193] width 171 height 26
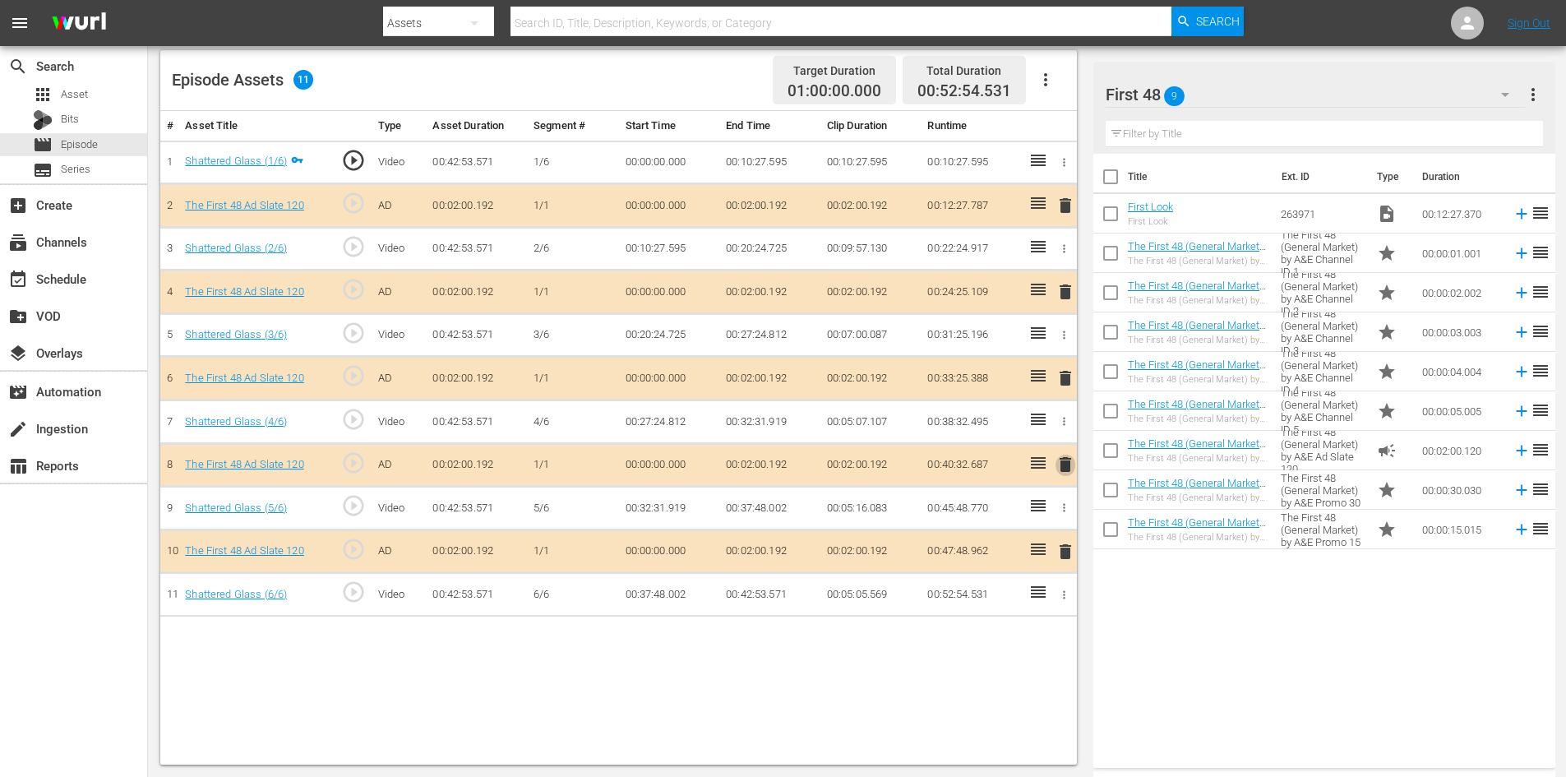
click at [1068, 467] on span "delete" at bounding box center [1066, 465] width 20 height 20
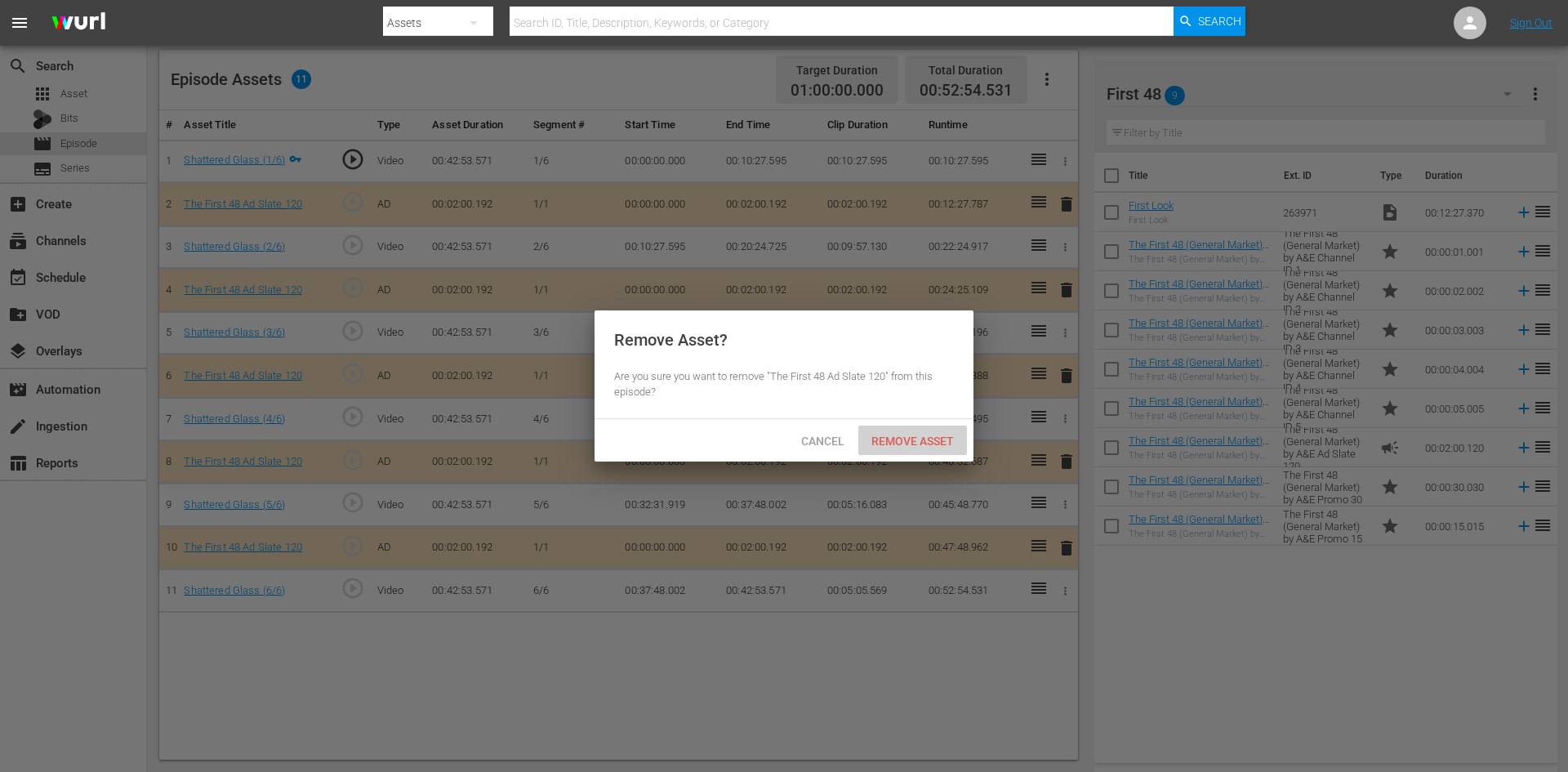
click at [907, 440] on span "Remove Asset" at bounding box center [912, 440] width 108 height 13
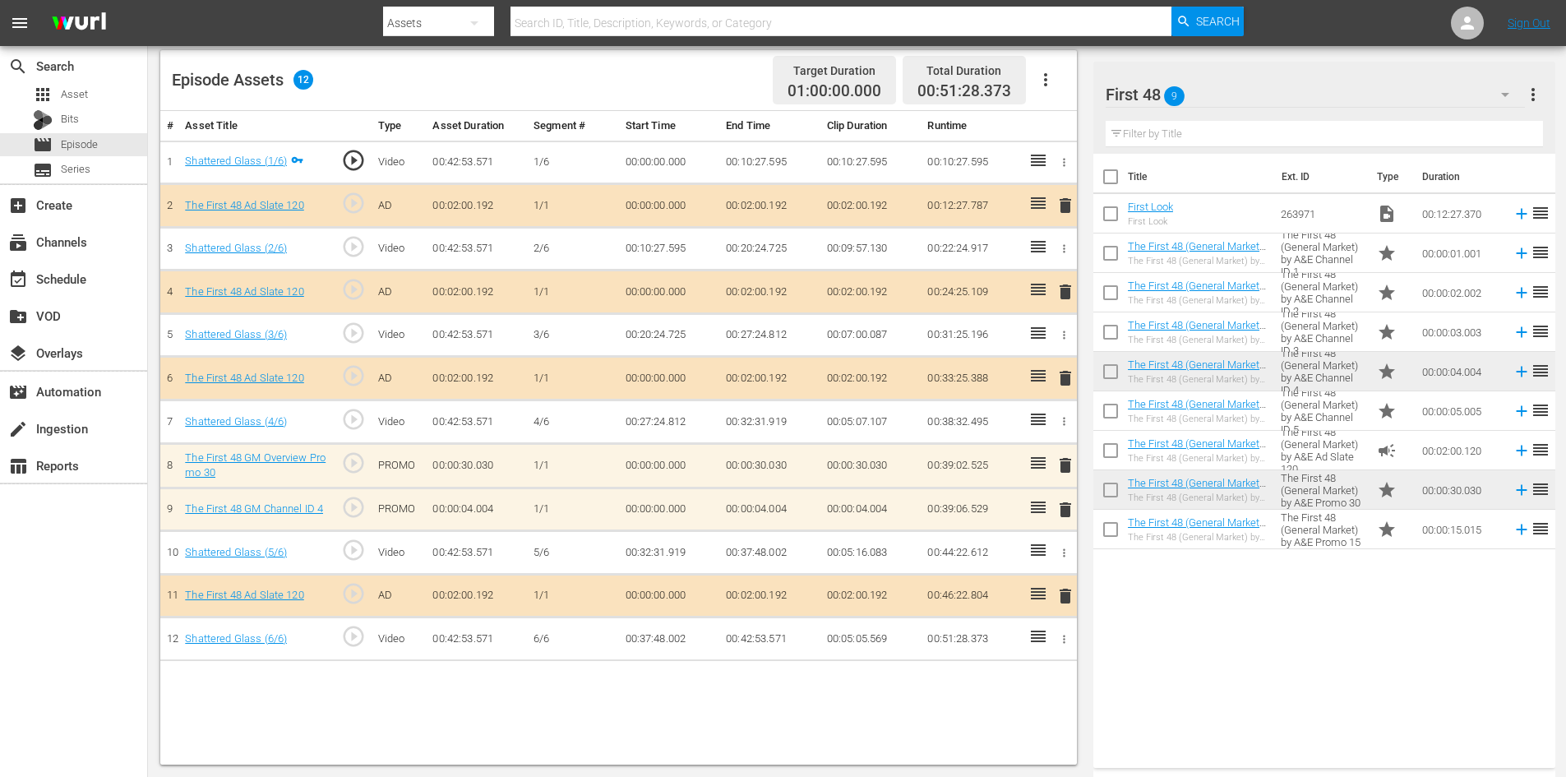
click at [1063, 511] on span "delete" at bounding box center [1066, 510] width 20 height 20
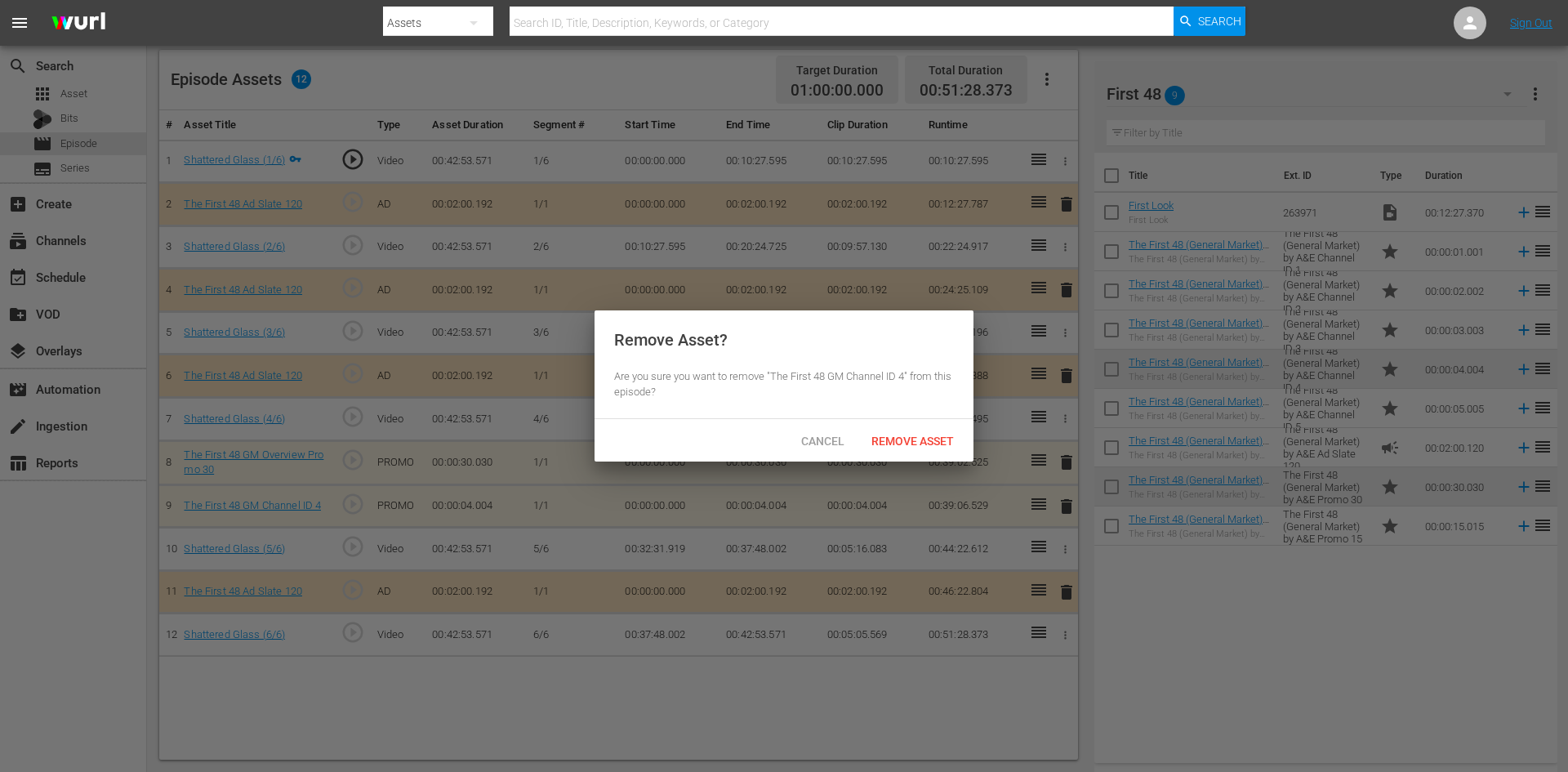
click at [907, 425] on div "Cancel Remove Asset" at bounding box center [784, 440] width 378 height 43
click at [912, 435] on span "Remove Asset" at bounding box center [912, 440] width 108 height 13
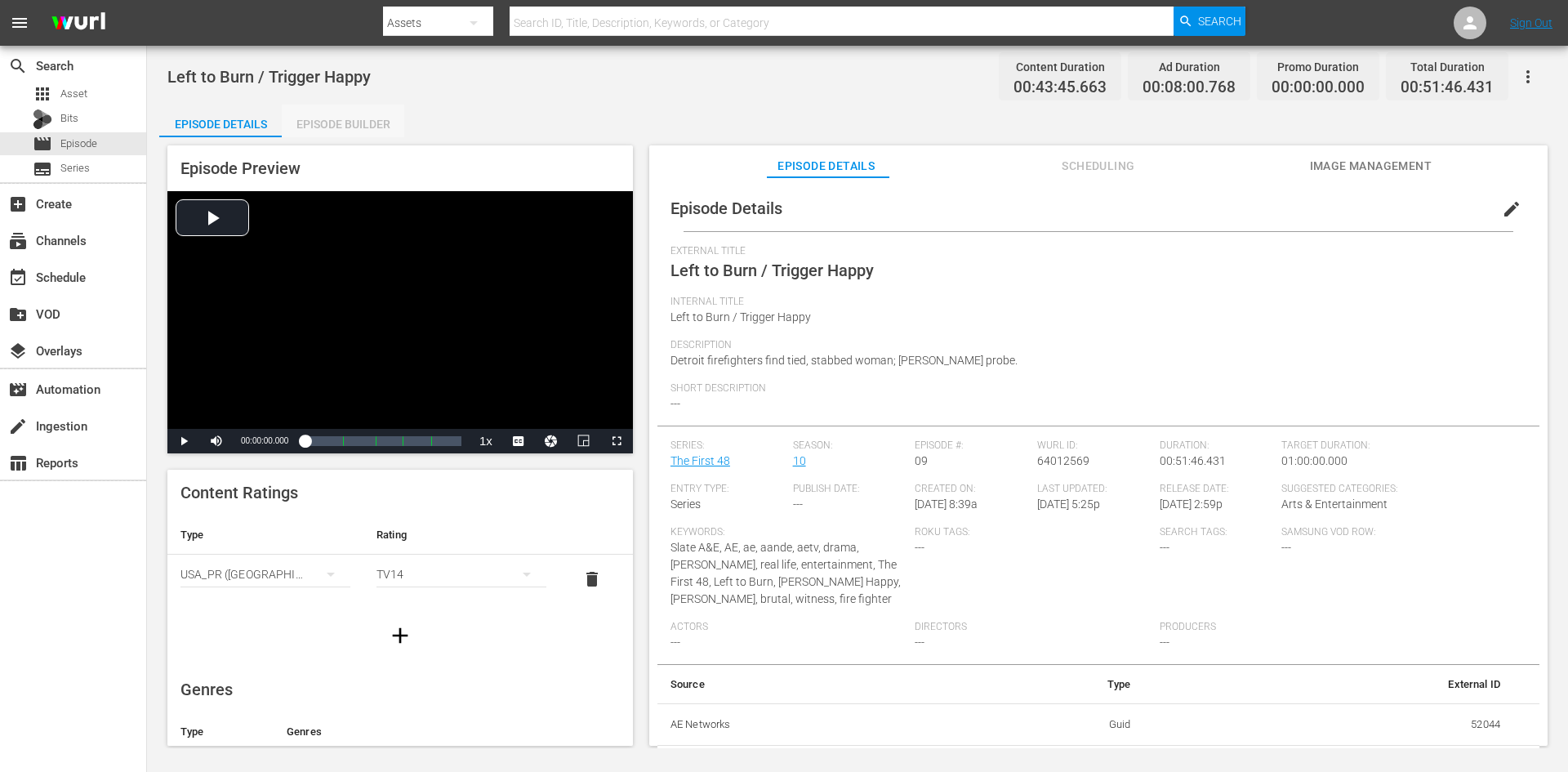
click at [344, 116] on div "Episode Builder" at bounding box center [343, 123] width 122 height 39
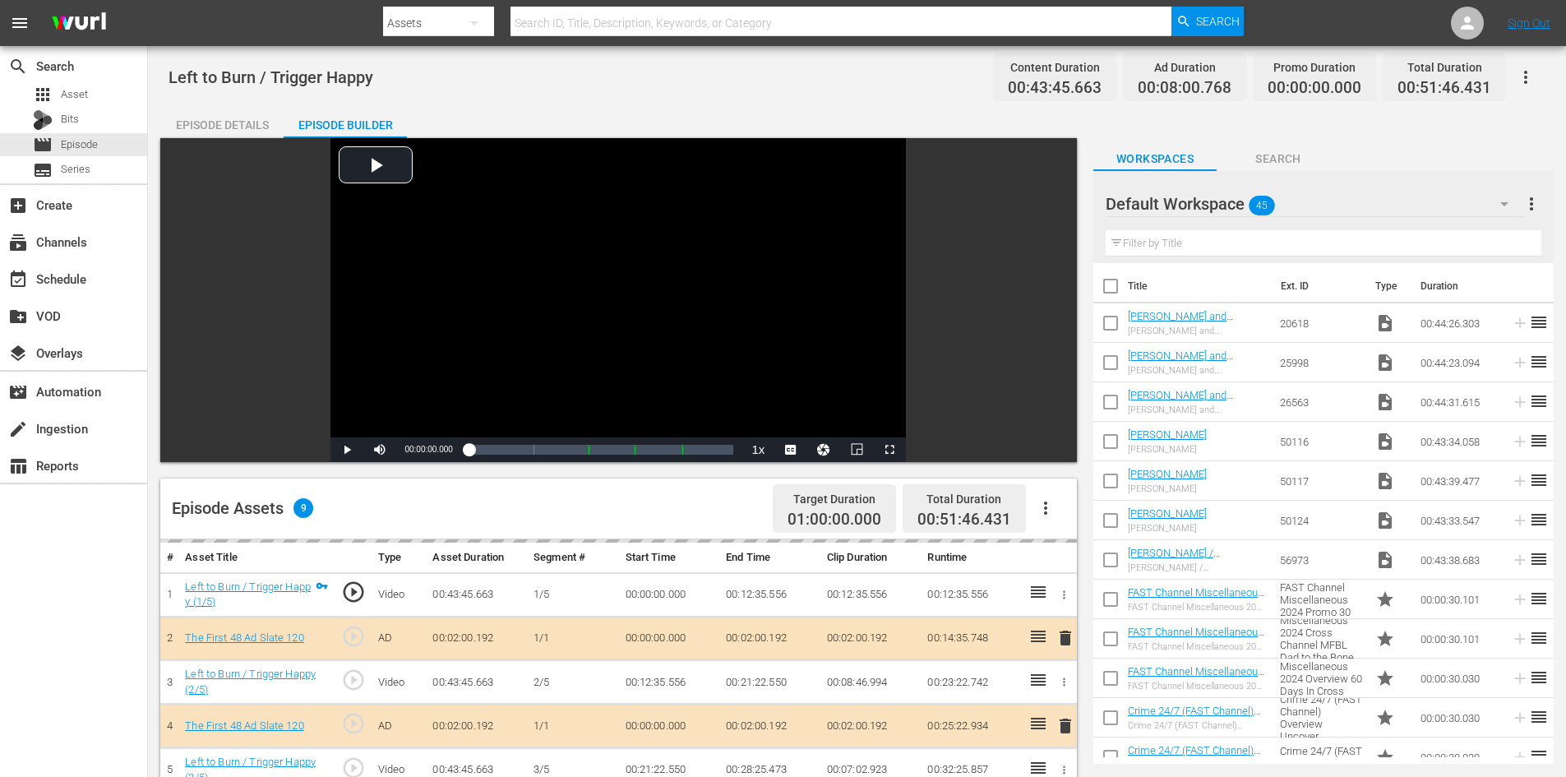
click at [1399, 208] on div "Default Workspace 45" at bounding box center [1315, 204] width 418 height 46
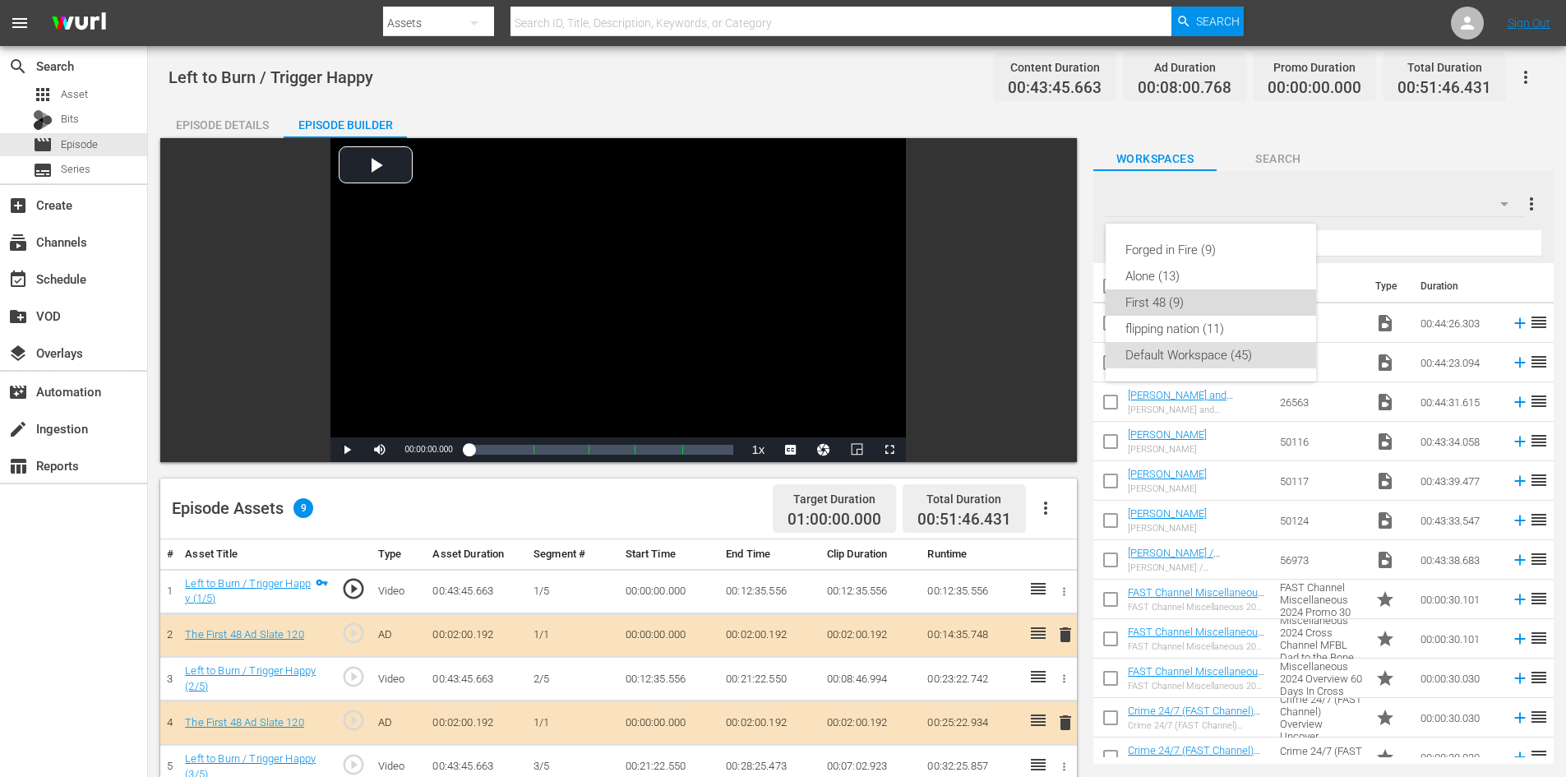
click at [1195, 296] on div "First 48 (9)" at bounding box center [1211, 302] width 171 height 26
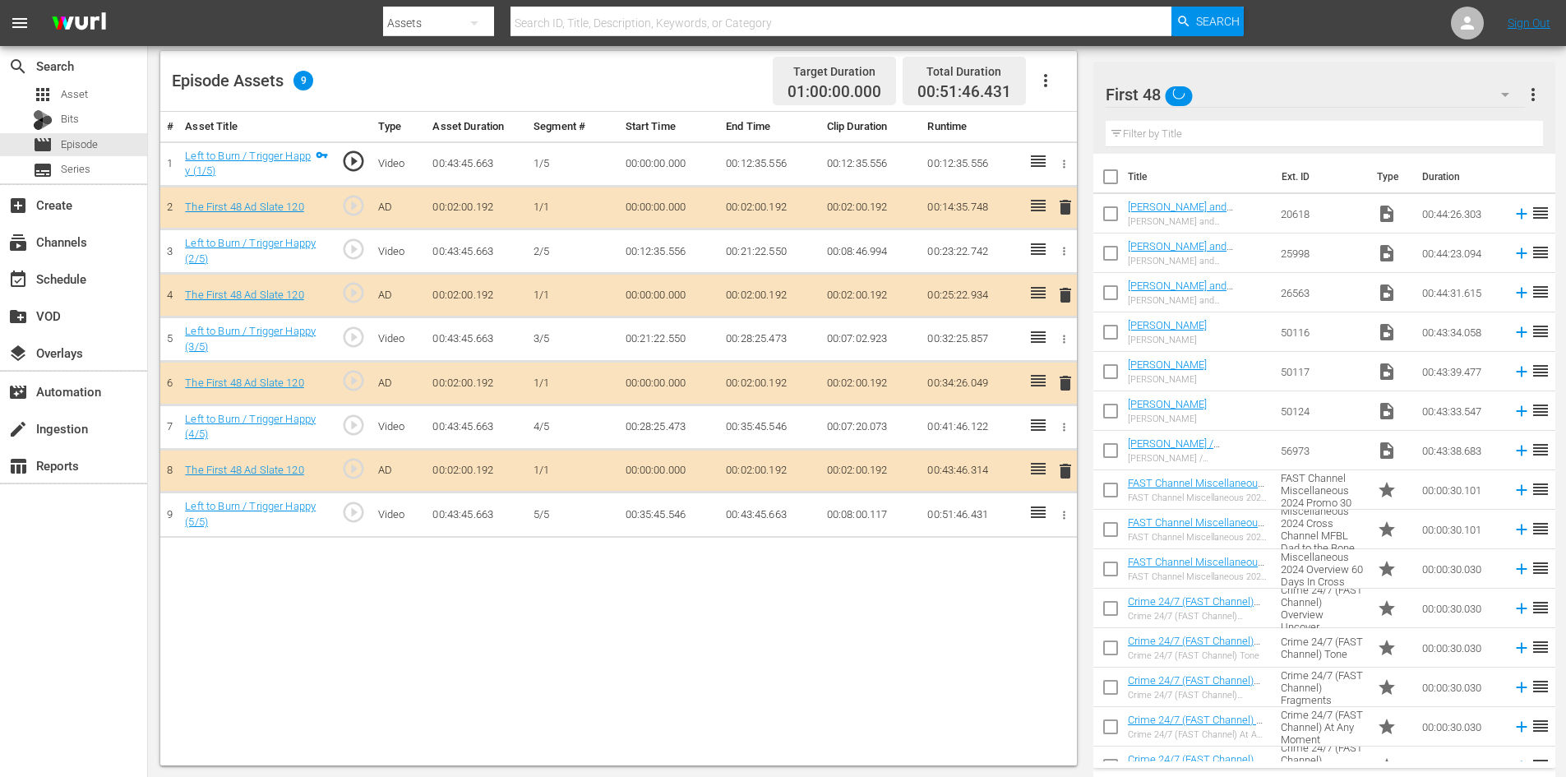
scroll to position [428, 0]
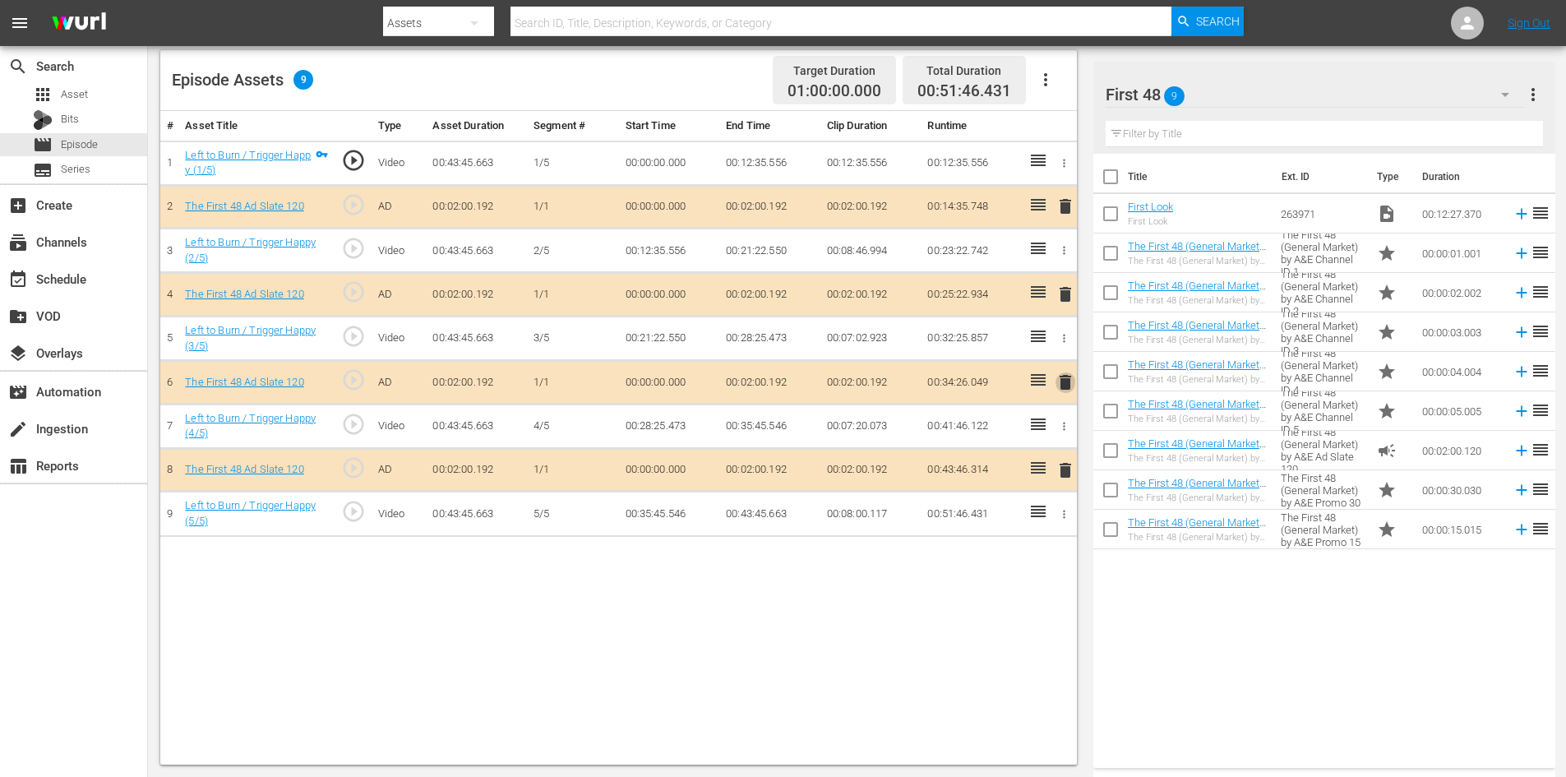
click at [1063, 381] on span "delete" at bounding box center [1066, 382] width 20 height 20
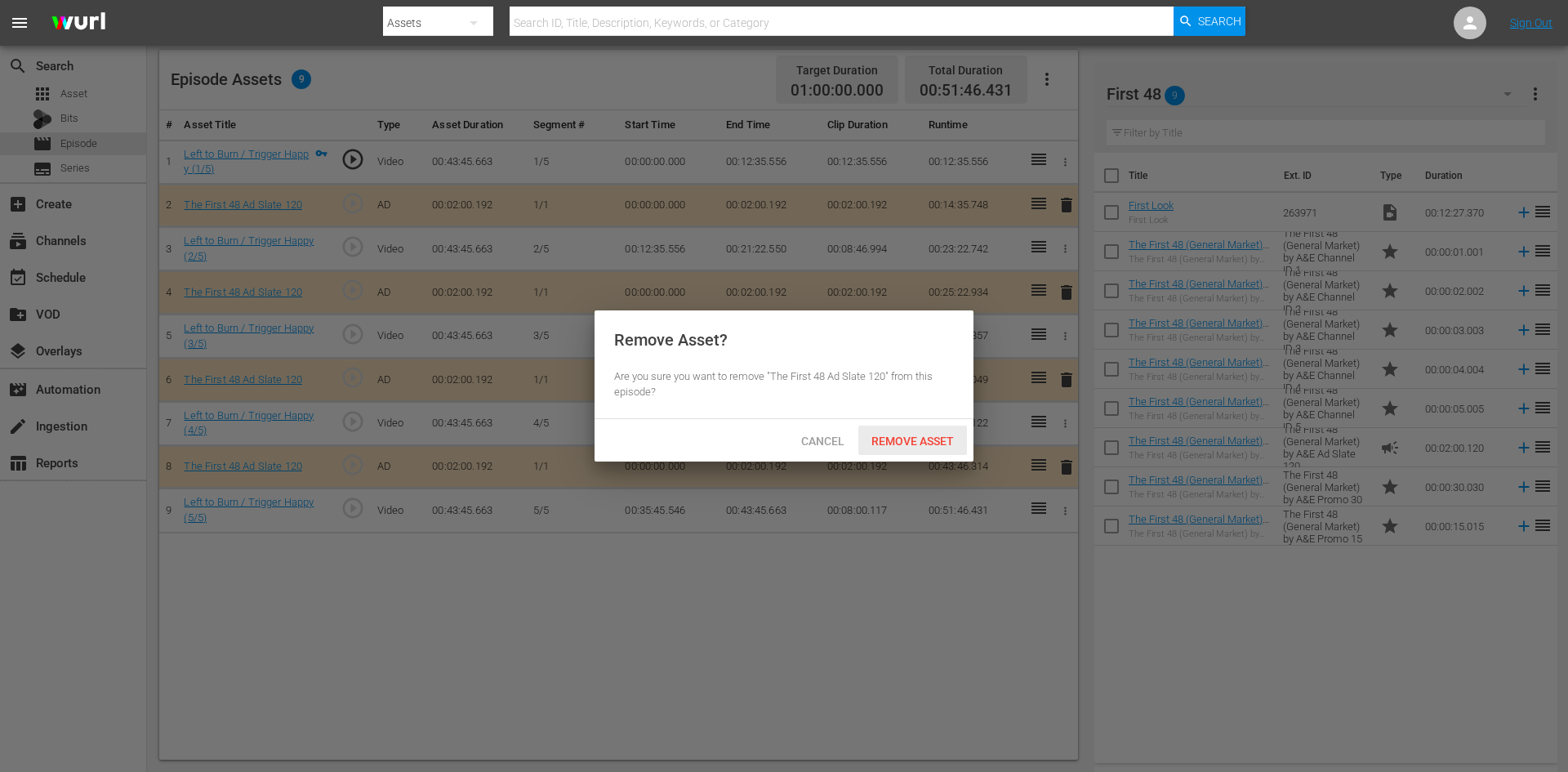
click at [943, 434] on span "Remove Asset" at bounding box center [912, 440] width 108 height 13
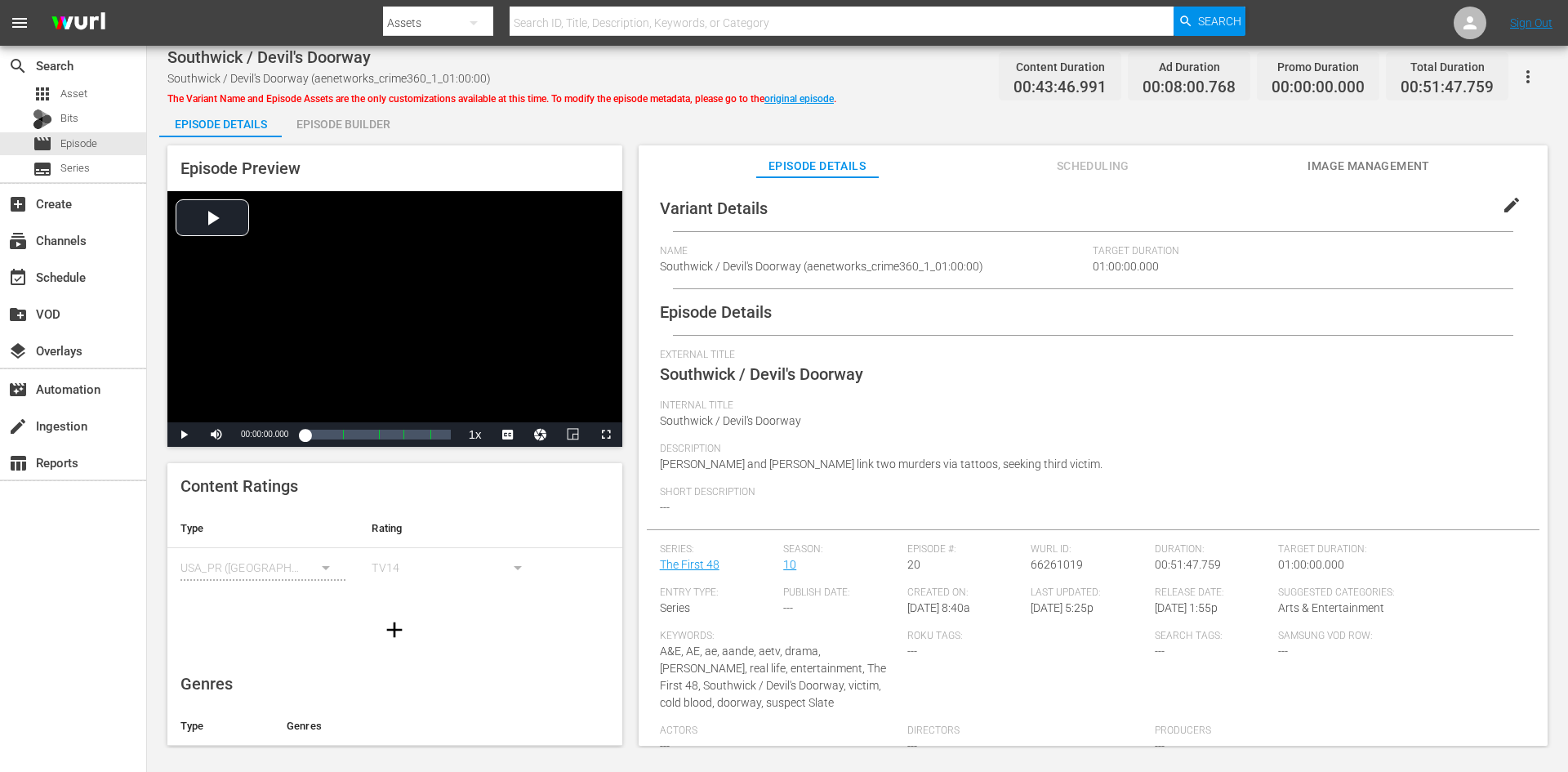
click at [338, 130] on div "Episode Builder" at bounding box center [343, 123] width 122 height 39
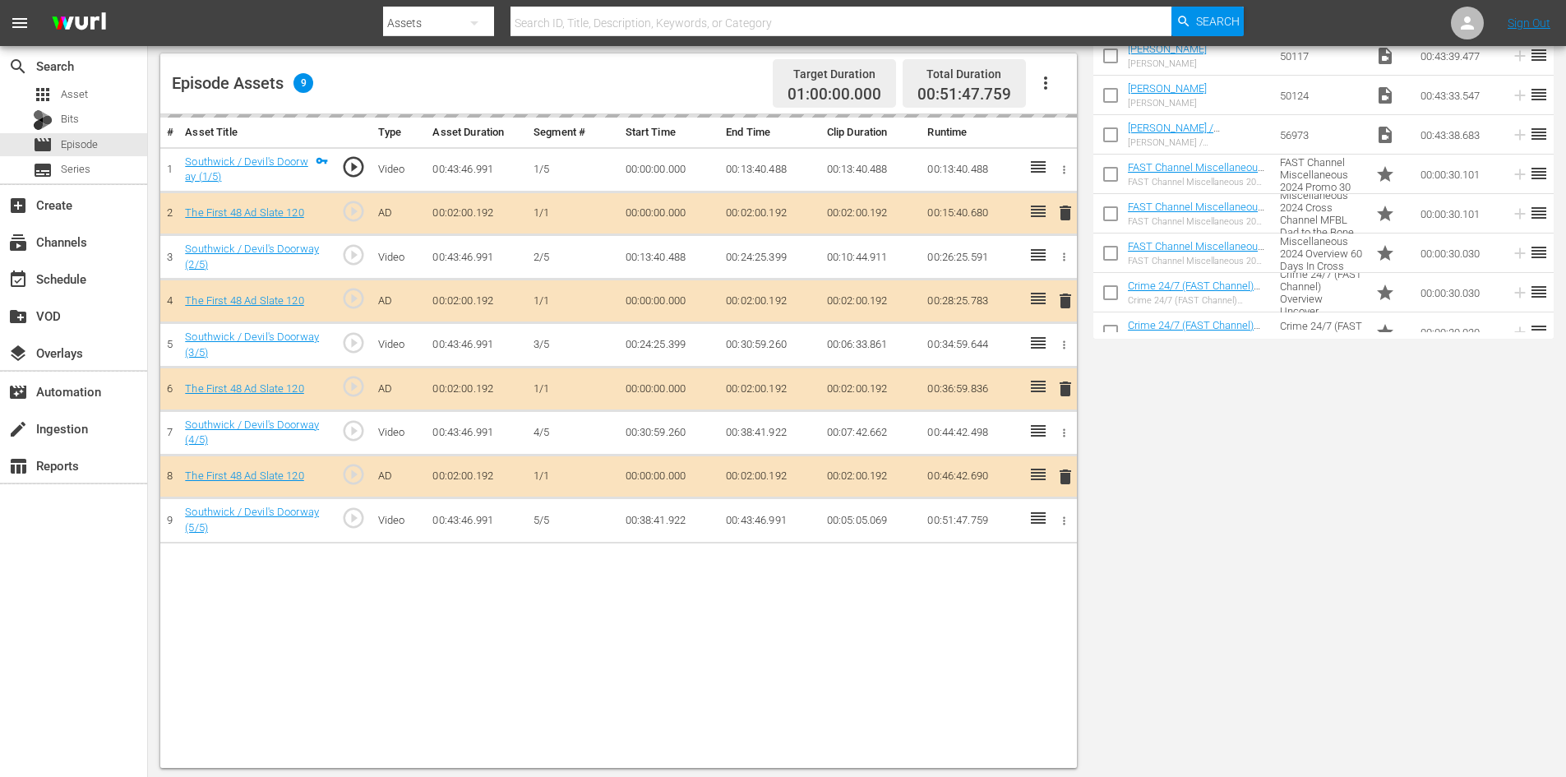
scroll to position [428, 0]
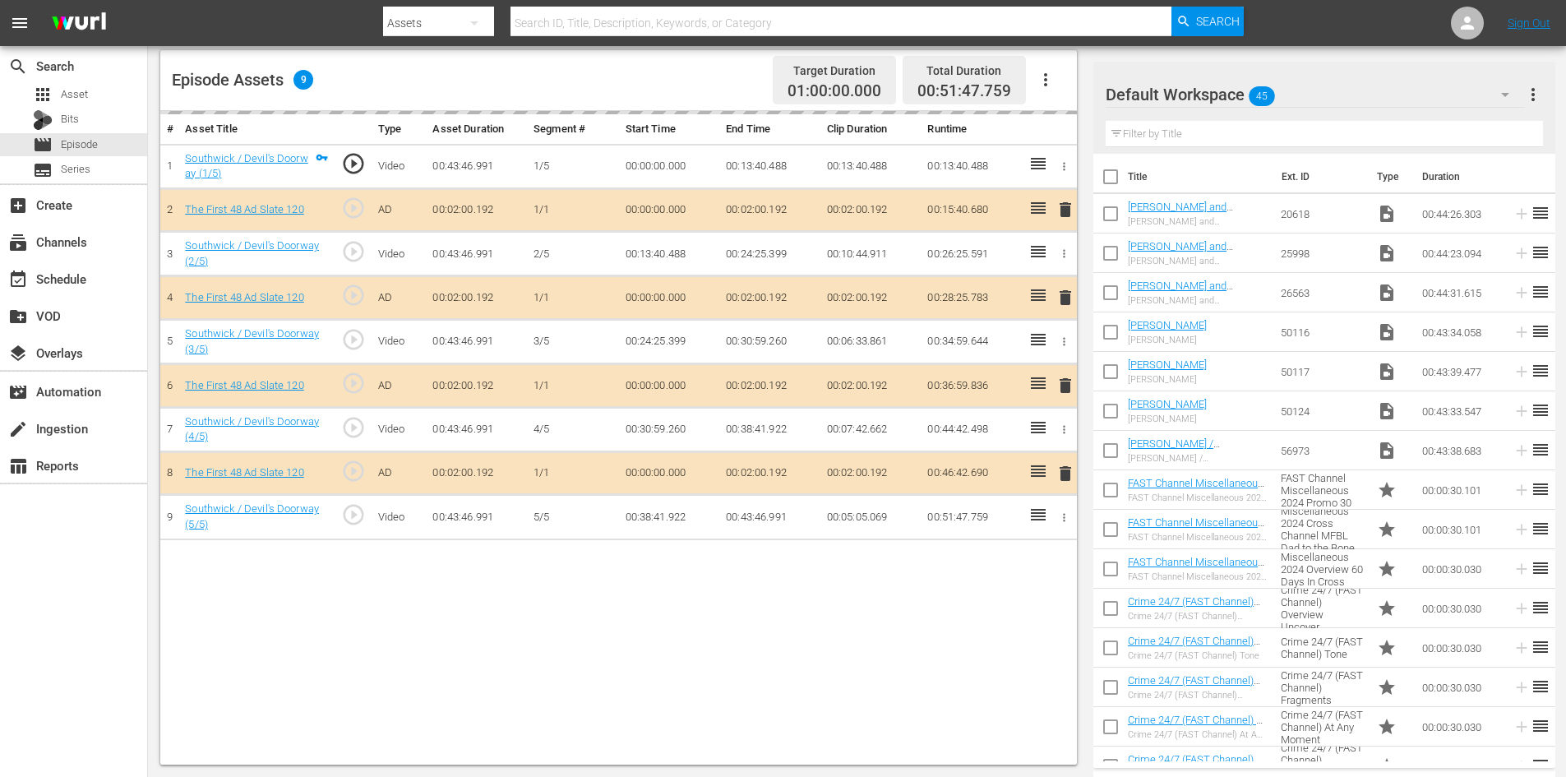
click at [1383, 98] on div "Default Workspace 45" at bounding box center [1315, 95] width 419 height 46
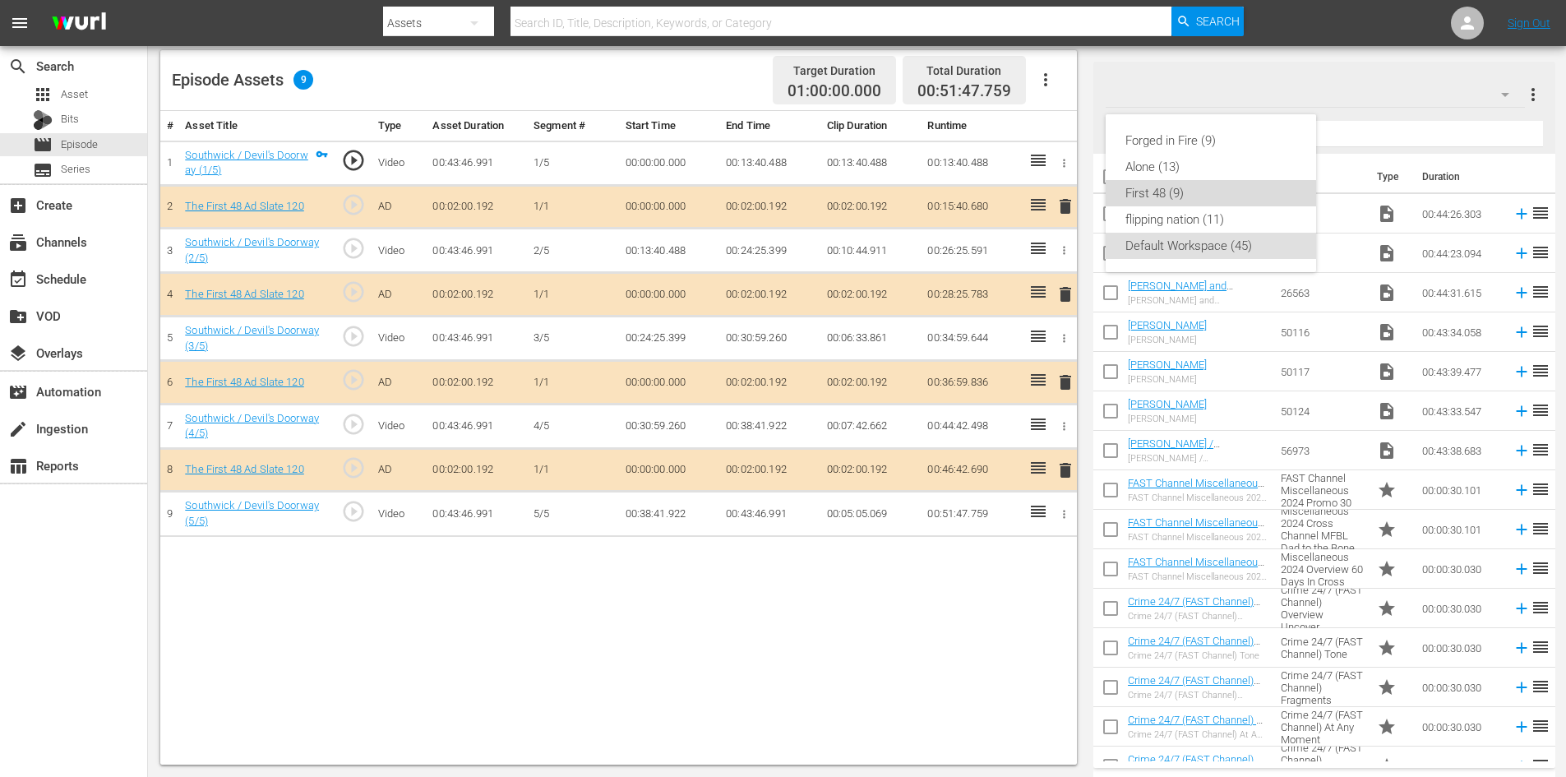
click at [1163, 185] on div "First 48 (9)" at bounding box center [1211, 193] width 171 height 26
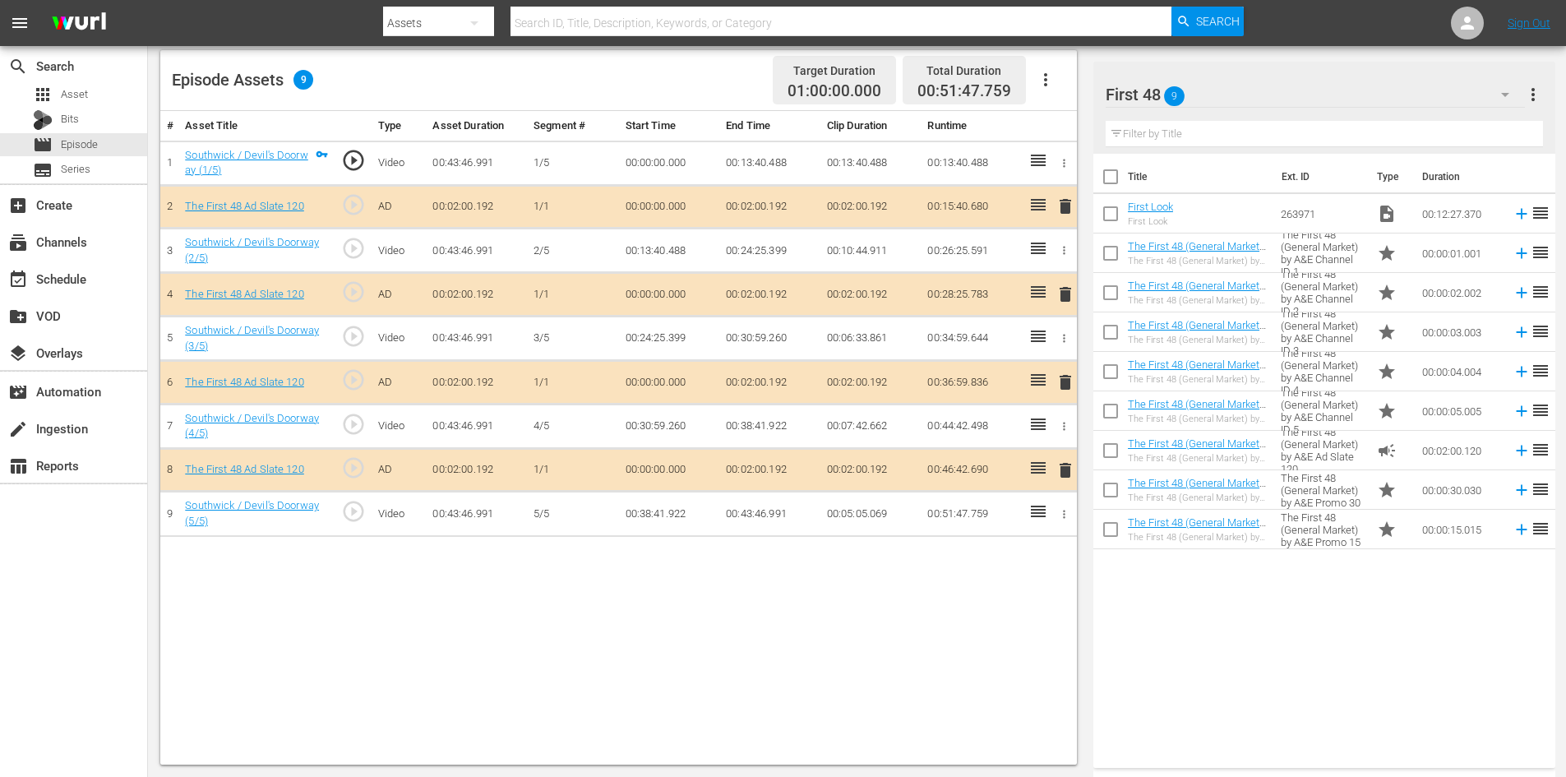
click at [1064, 384] on span "delete" at bounding box center [1066, 382] width 20 height 20
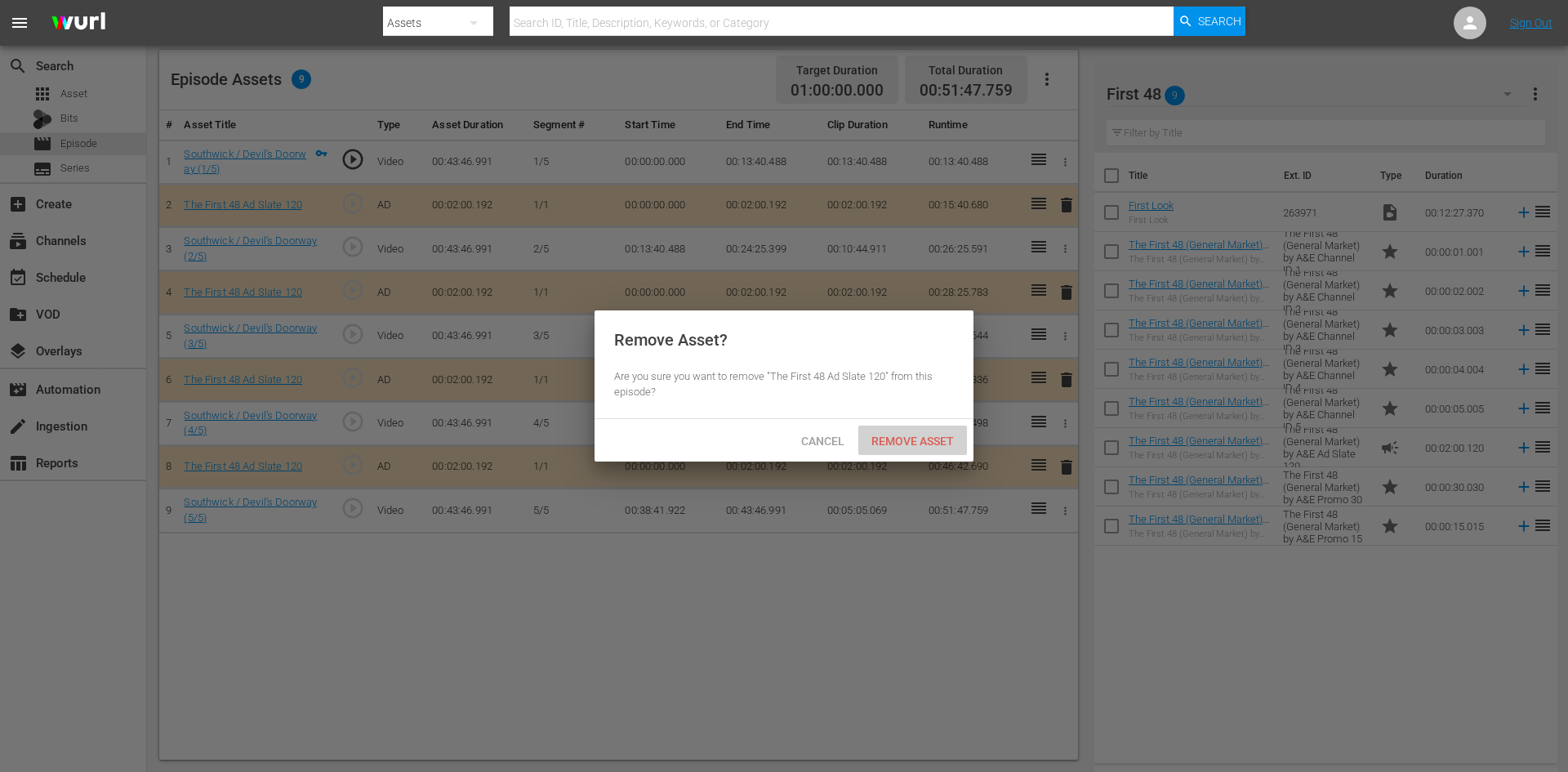
click at [887, 447] on div "Remove Asset" at bounding box center [912, 440] width 108 height 30
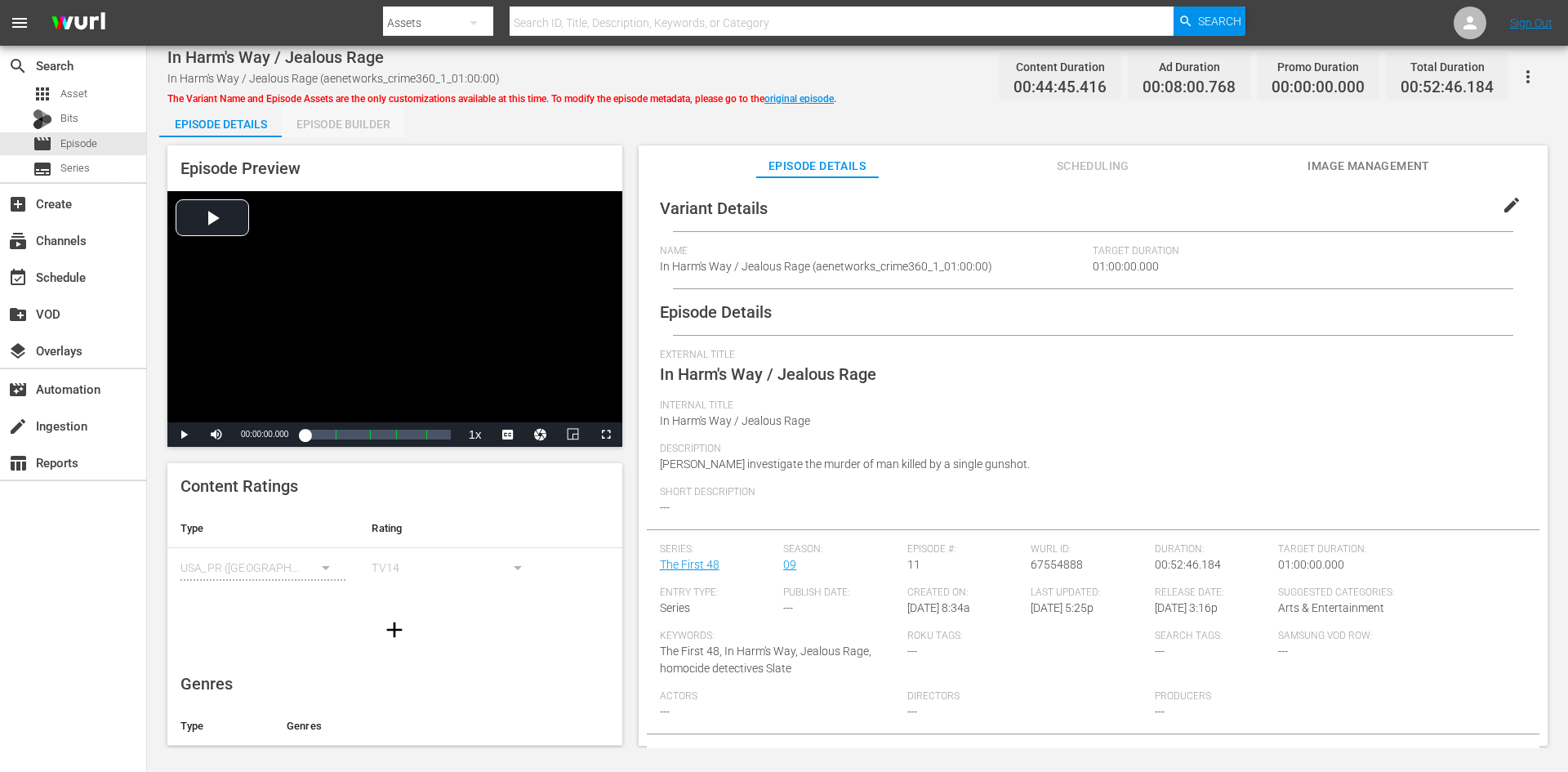
click at [354, 121] on div "Episode Builder" at bounding box center [343, 123] width 122 height 39
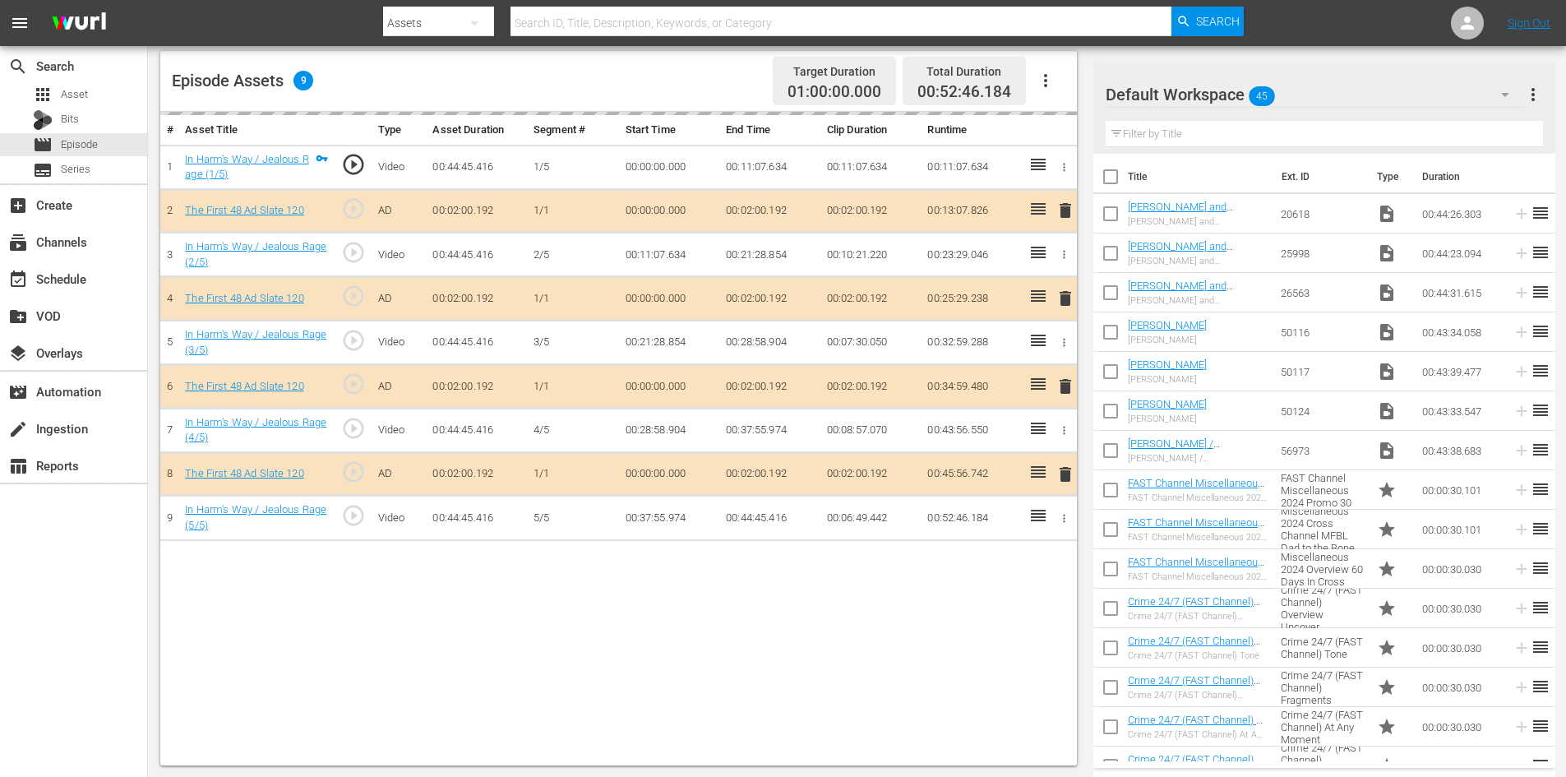
scroll to position [428, 0]
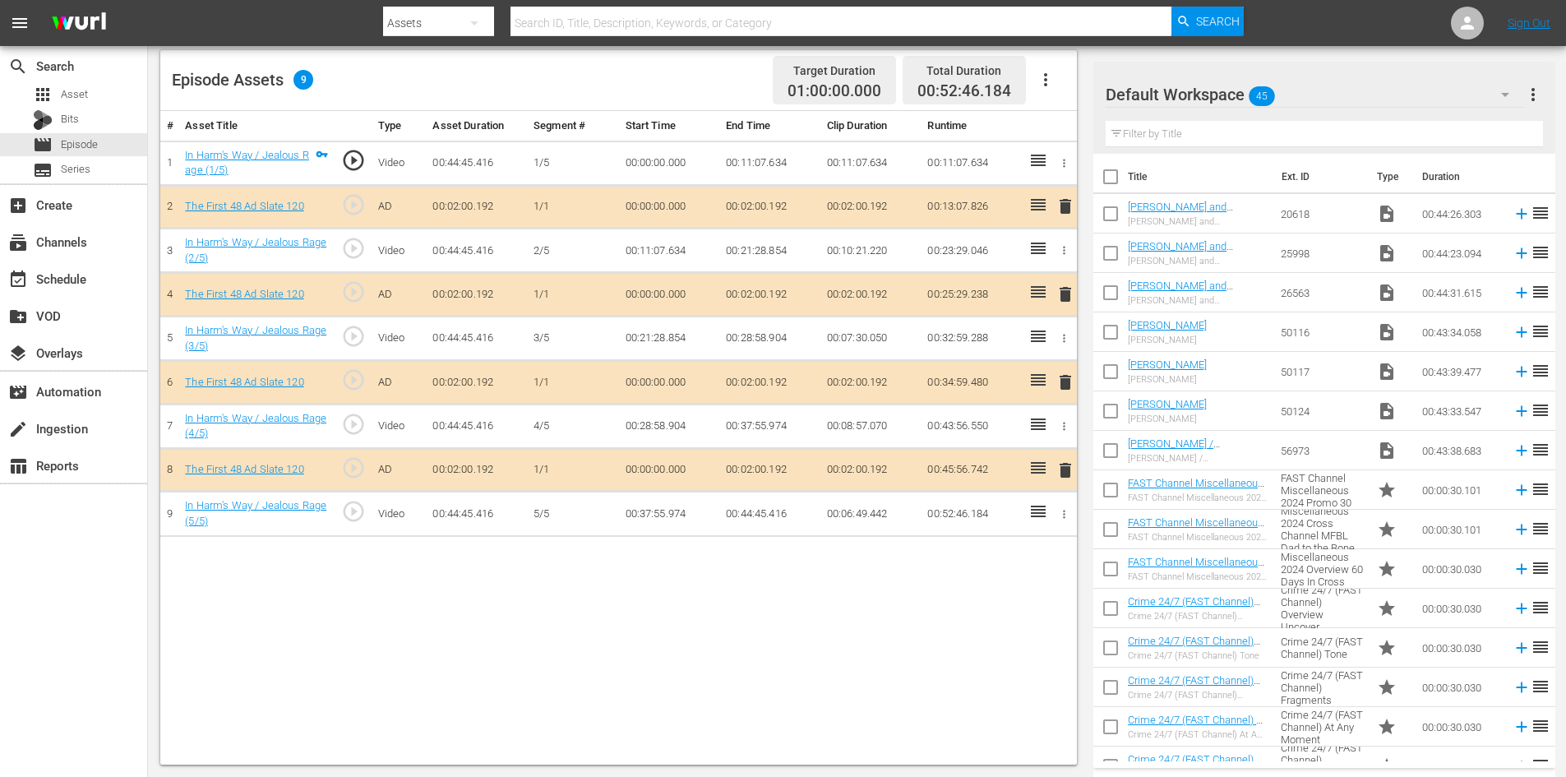
click at [1341, 90] on div "Default Workspace 45" at bounding box center [1315, 95] width 419 height 46
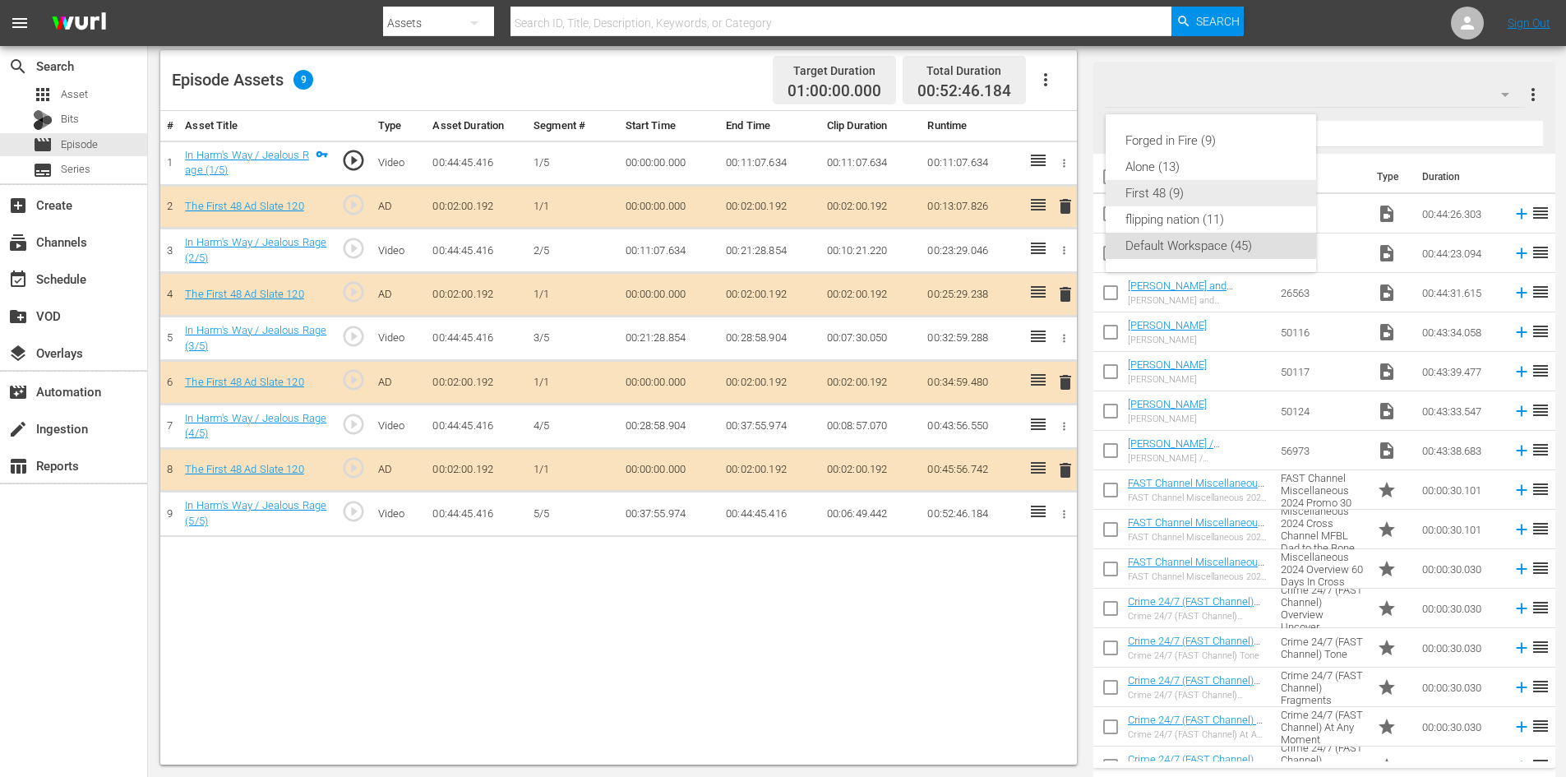
click at [1156, 192] on div "First 48 (9)" at bounding box center [1211, 193] width 171 height 26
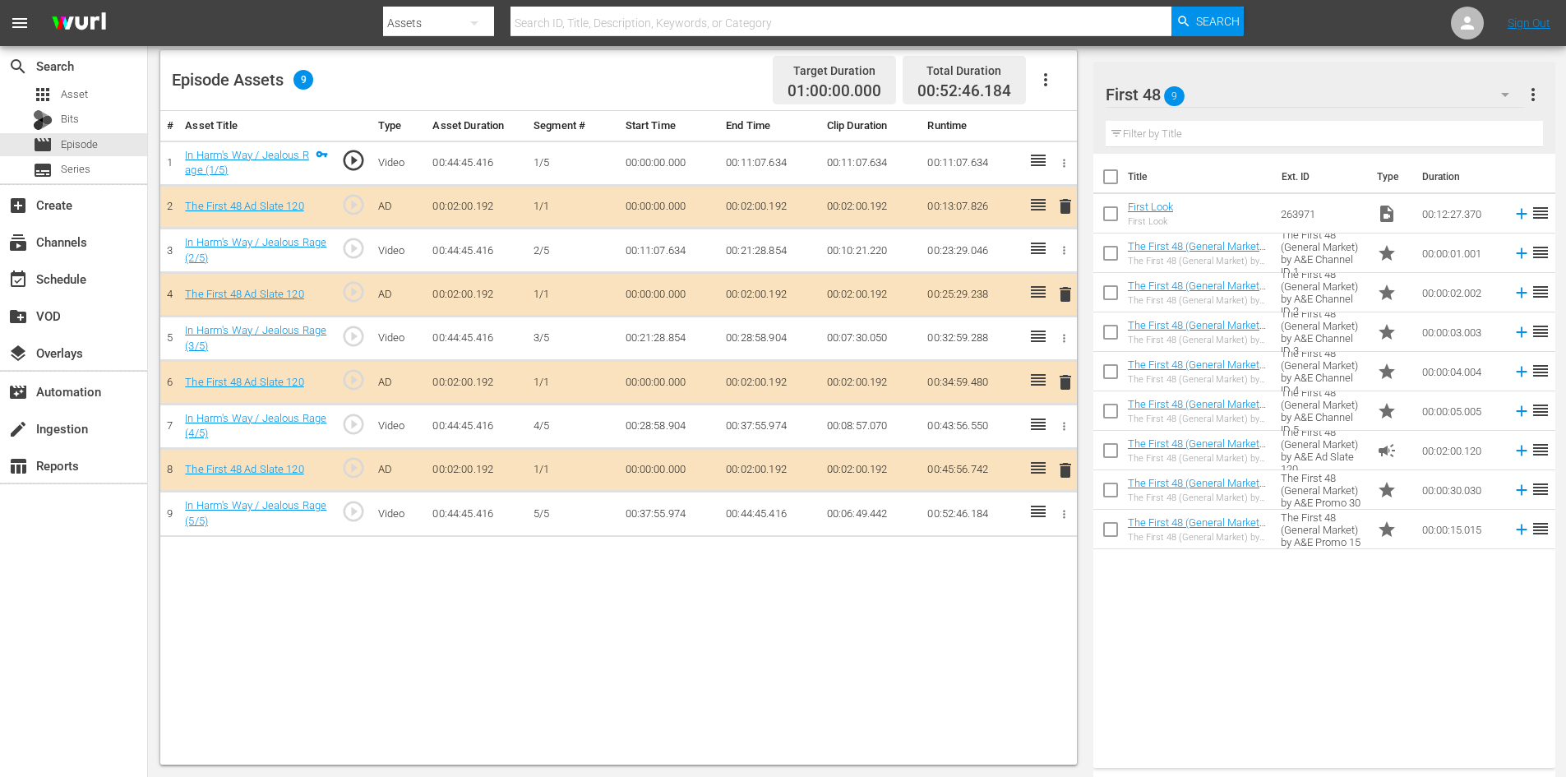
click at [1059, 380] on span "delete" at bounding box center [1066, 382] width 20 height 20
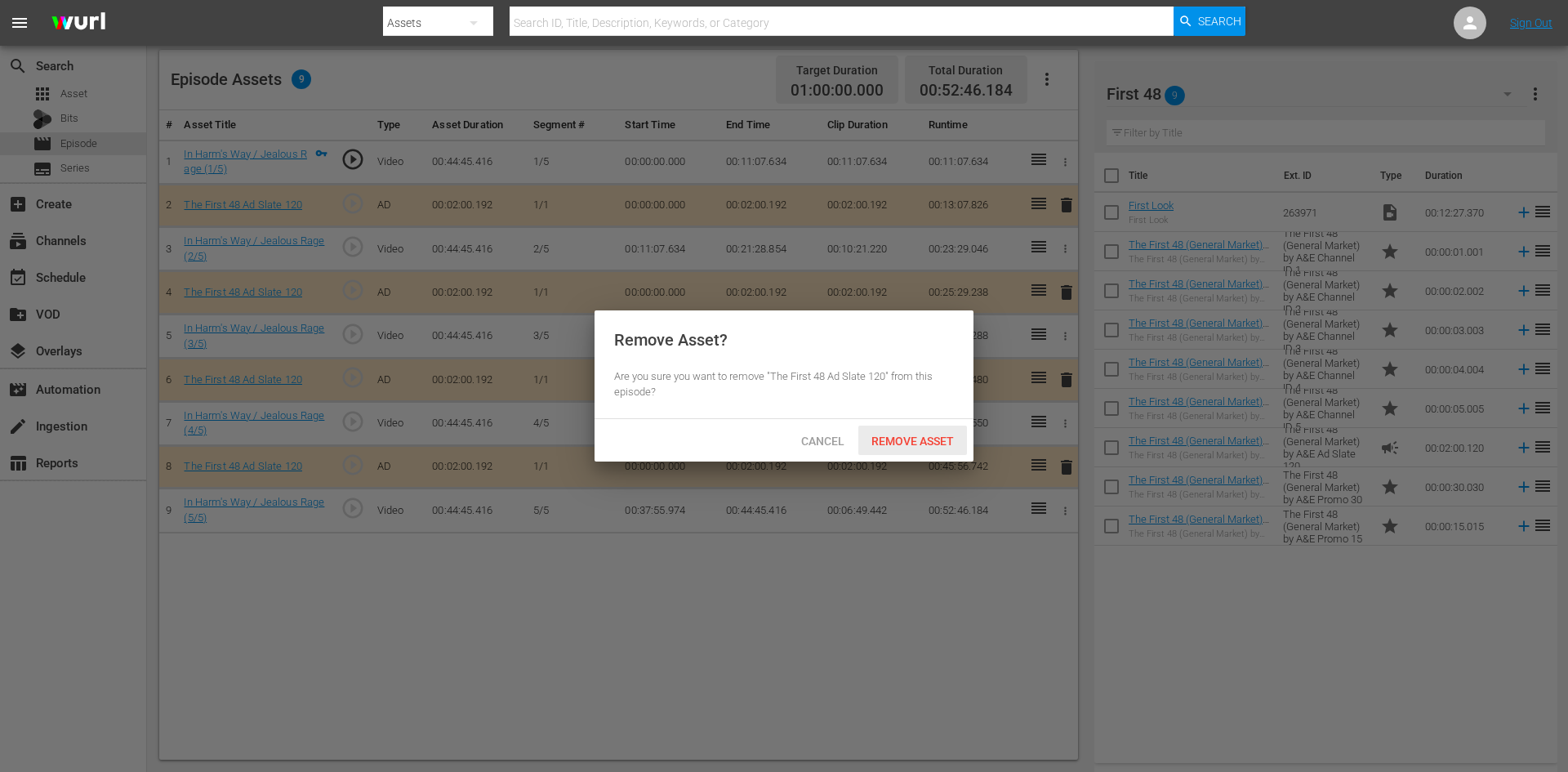
drag, startPoint x: 934, startPoint y: 427, endPoint x: 928, endPoint y: 433, distance: 8.5
click at [929, 434] on div "Remove Asset" at bounding box center [912, 440] width 108 height 30
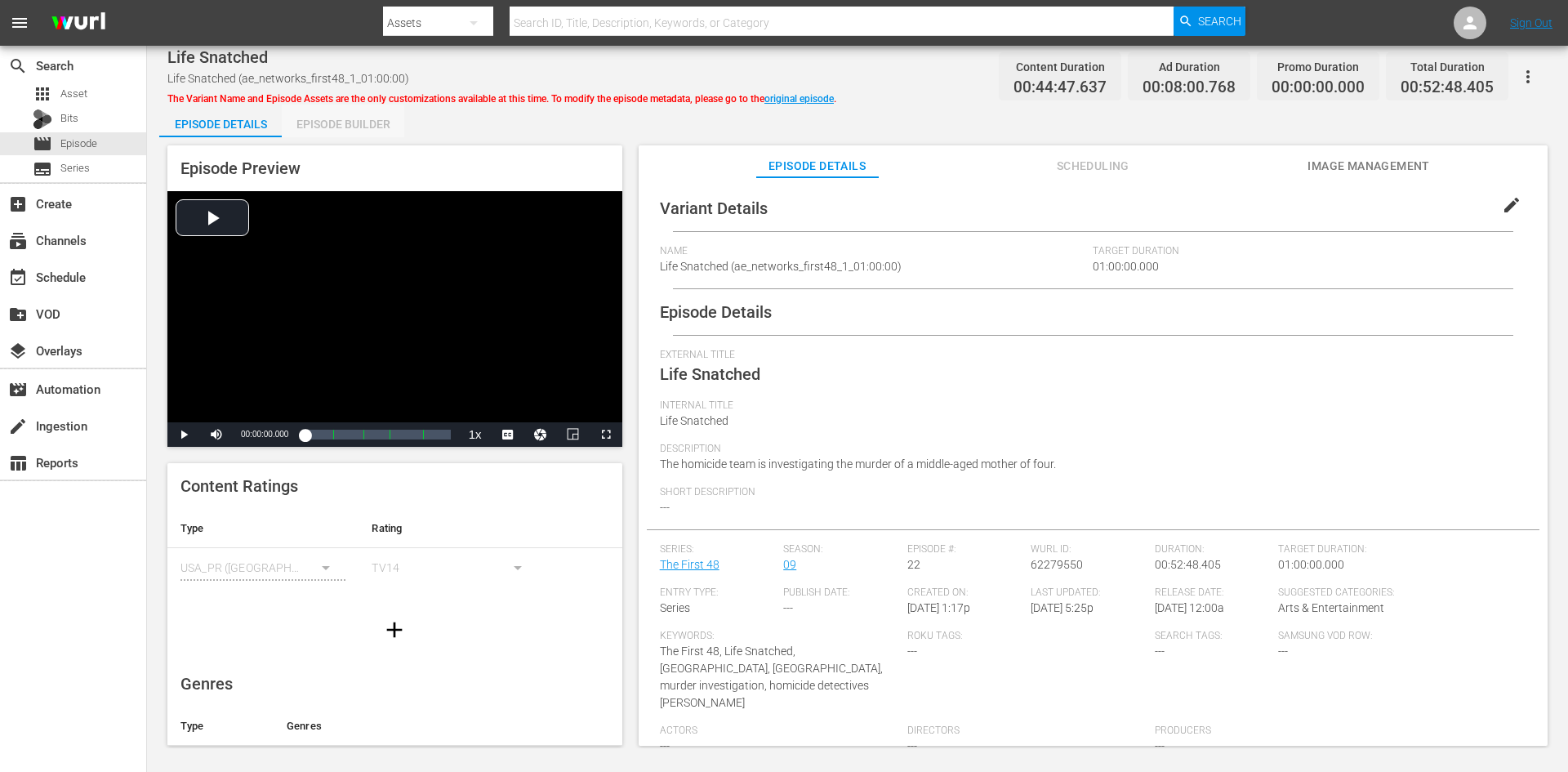
click at [322, 126] on div "Episode Builder" at bounding box center [343, 123] width 122 height 39
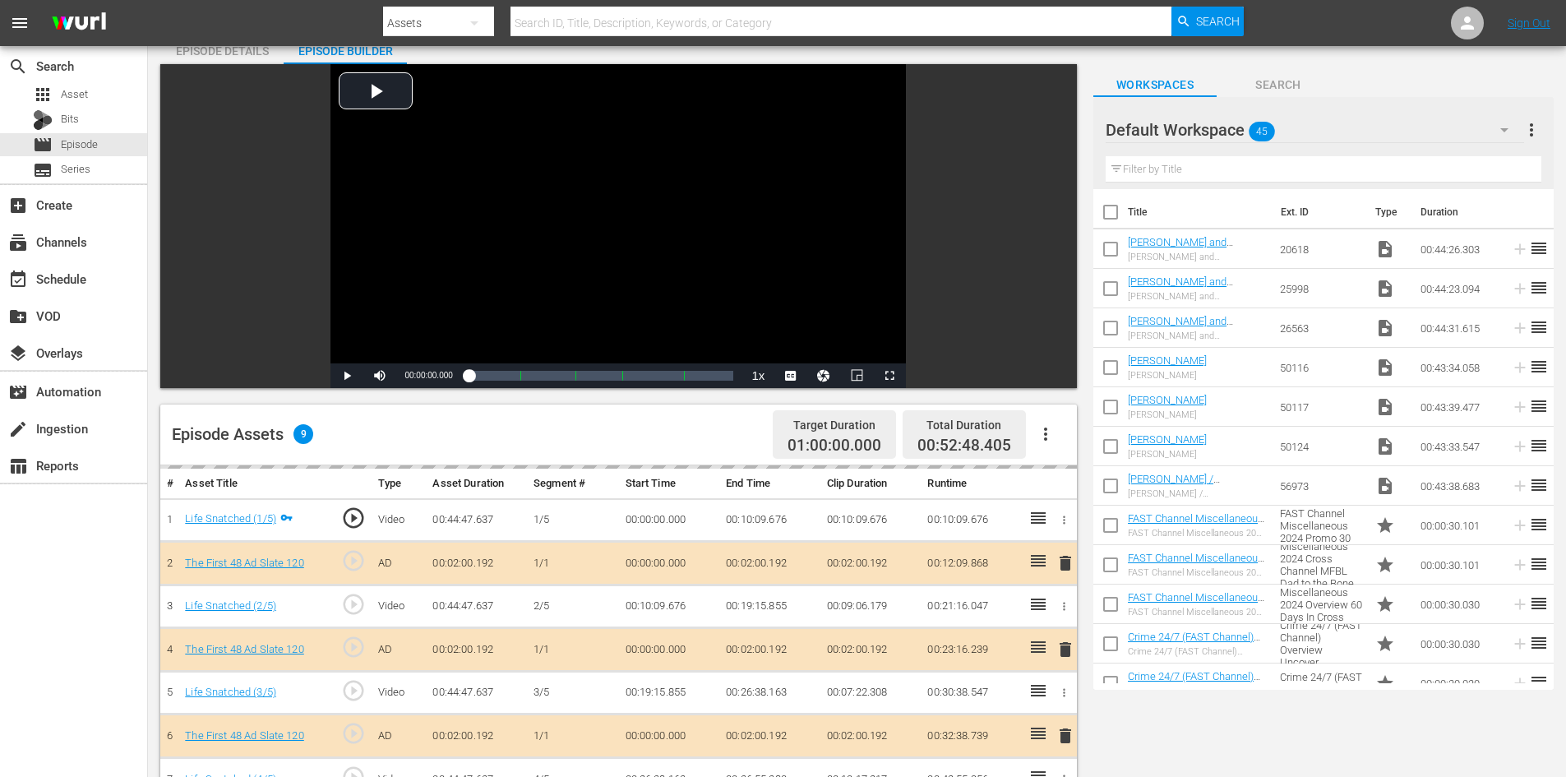
scroll to position [428, 0]
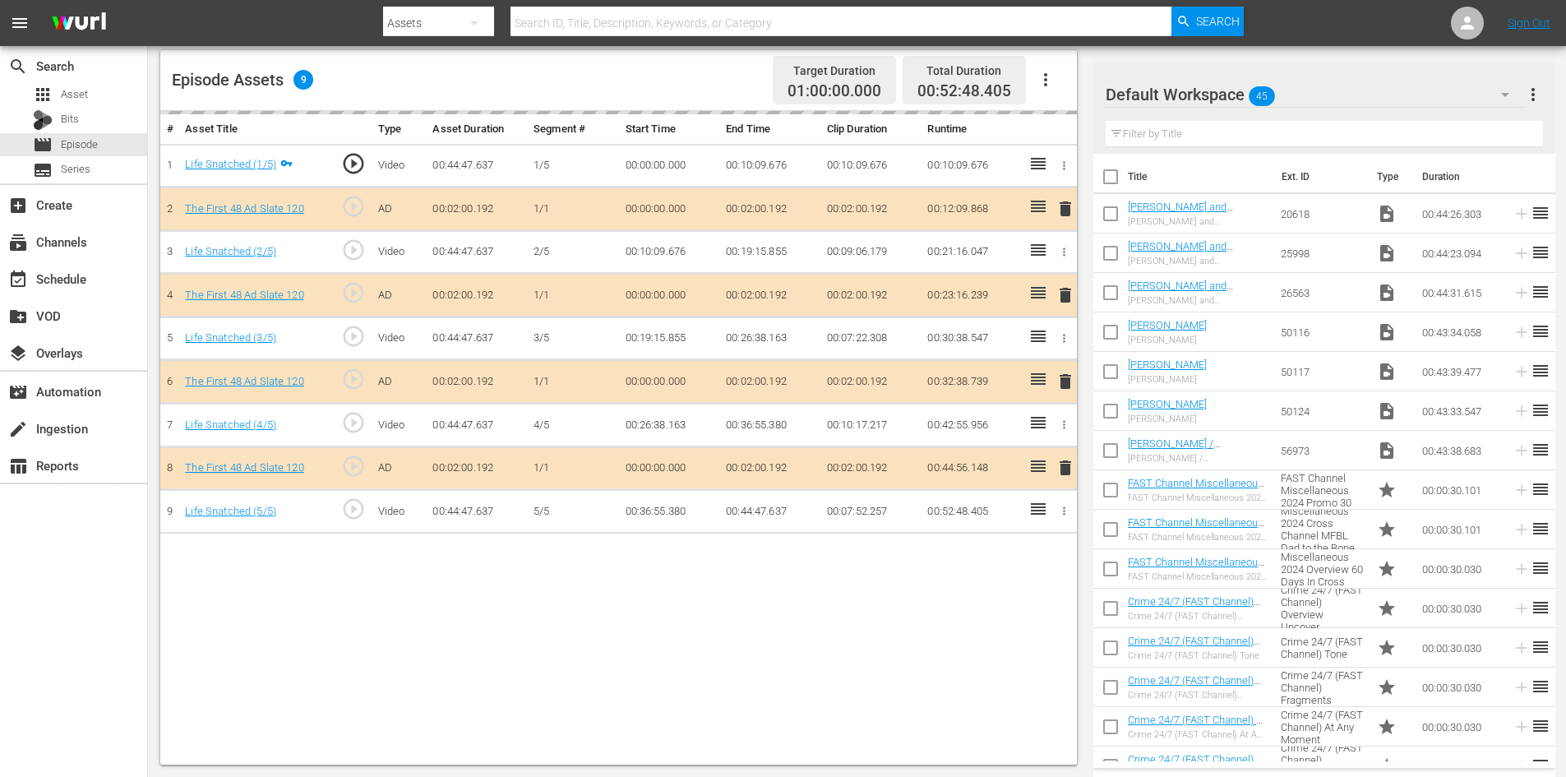
click at [1333, 92] on div "Default Workspace 45" at bounding box center [1315, 95] width 419 height 46
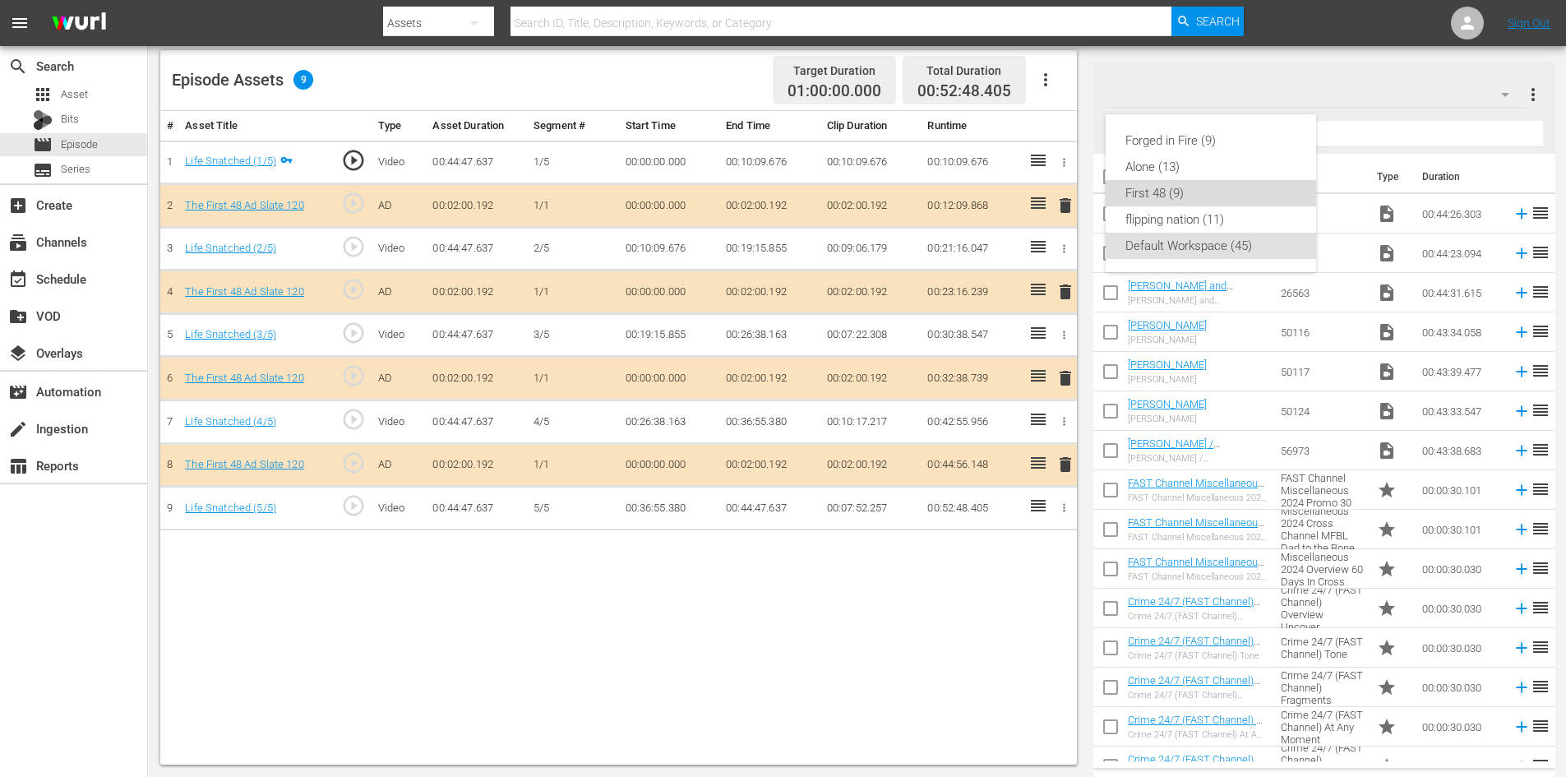
click at [1162, 187] on div "First 48 (9)" at bounding box center [1211, 193] width 171 height 26
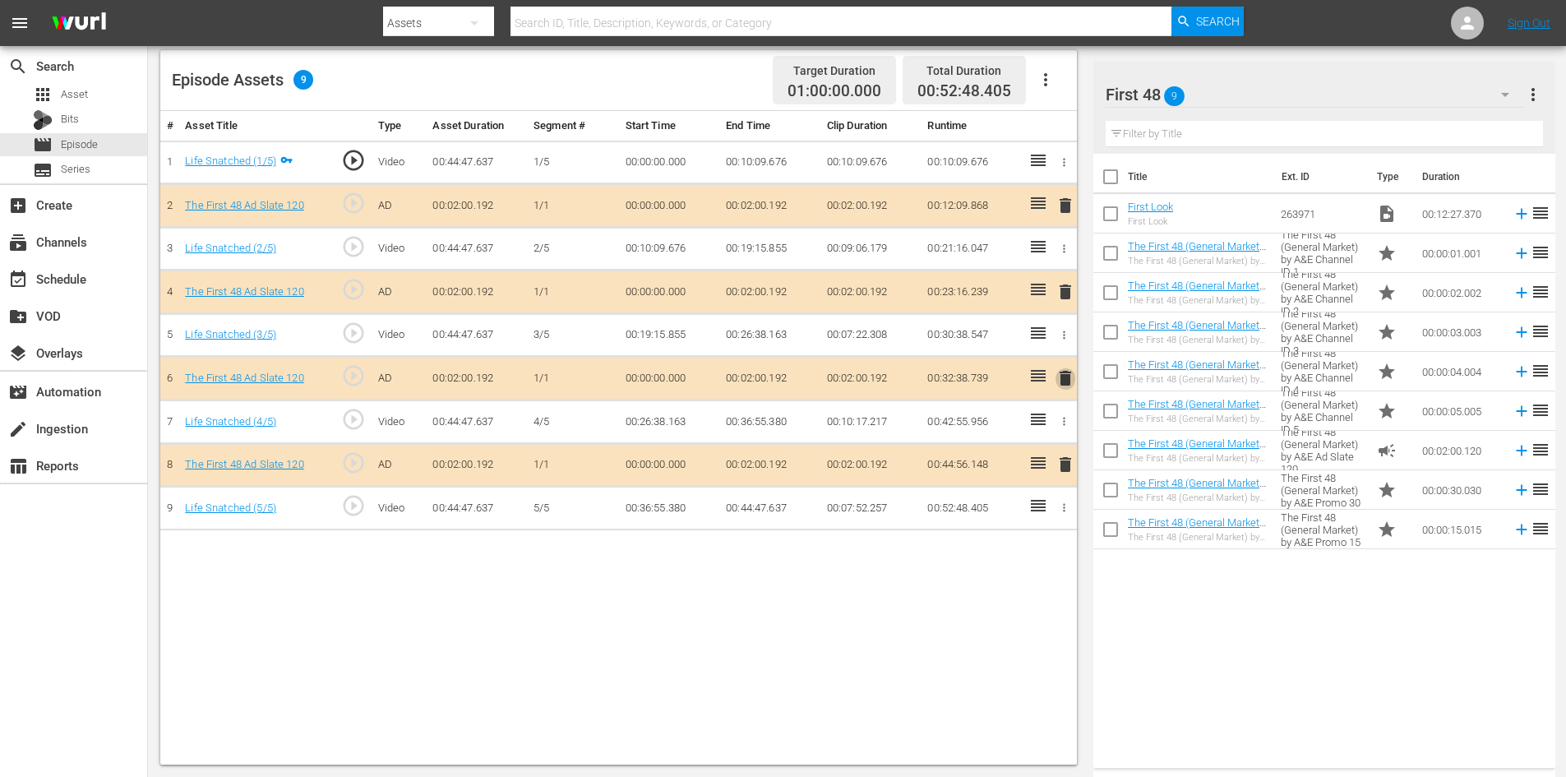
click at [1065, 368] on span "delete" at bounding box center [1066, 378] width 20 height 20
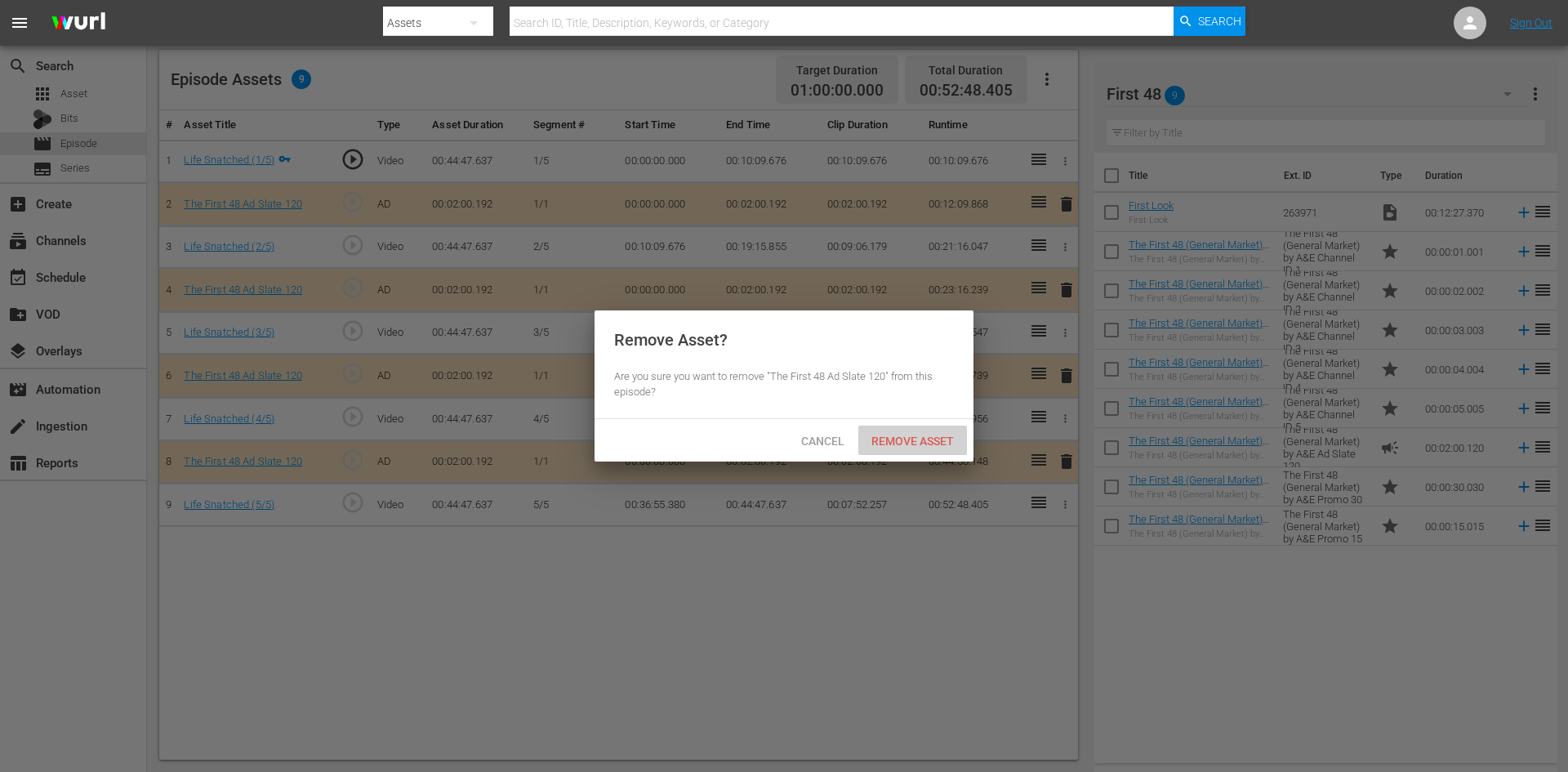
click at [911, 446] on span "Remove Asset" at bounding box center [912, 440] width 108 height 13
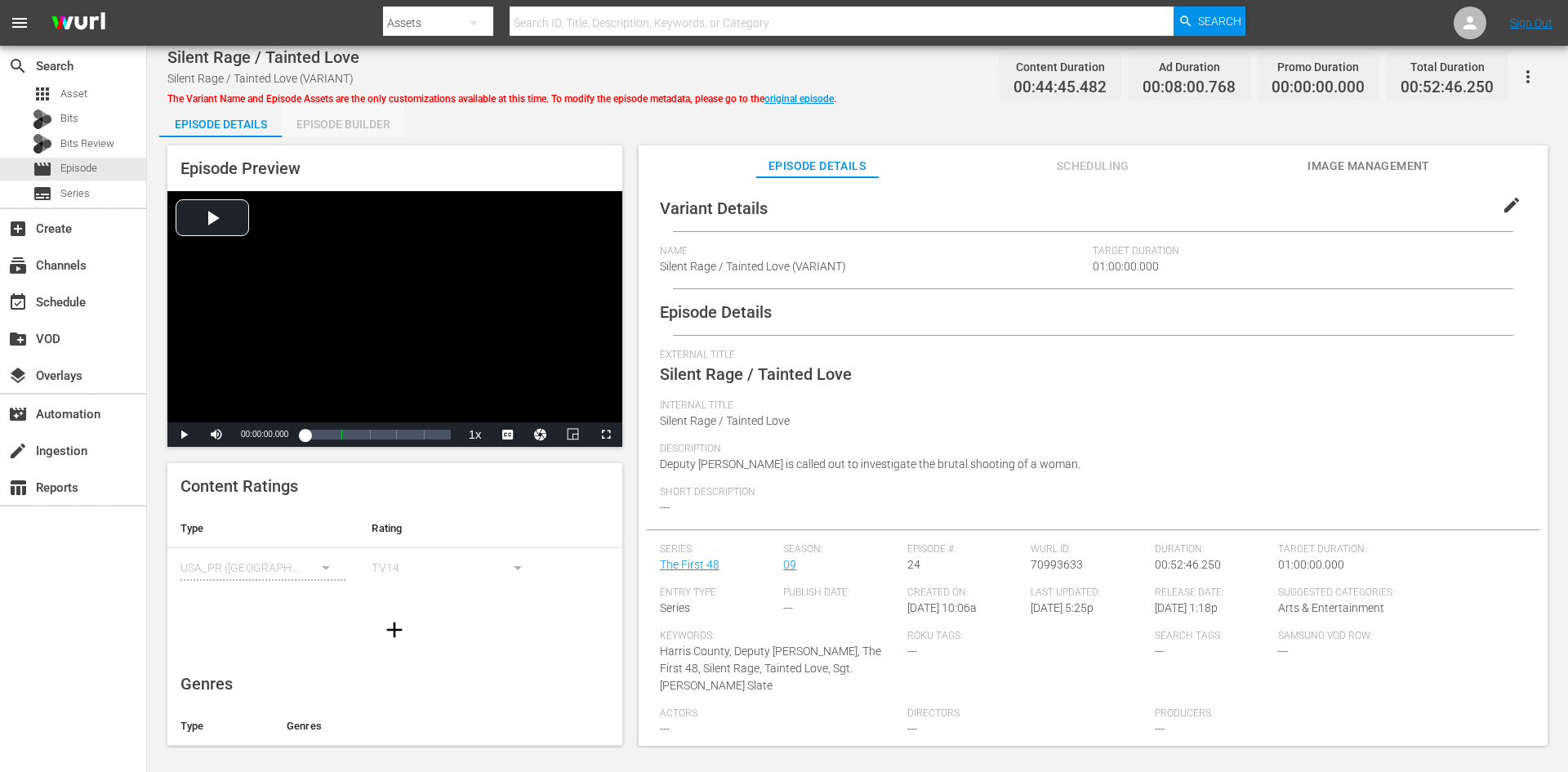
drag, startPoint x: 362, startPoint y: 123, endPoint x: 411, endPoint y: 127, distance: 49.2
click at [361, 121] on div "Episode Builder" at bounding box center [343, 123] width 122 height 39
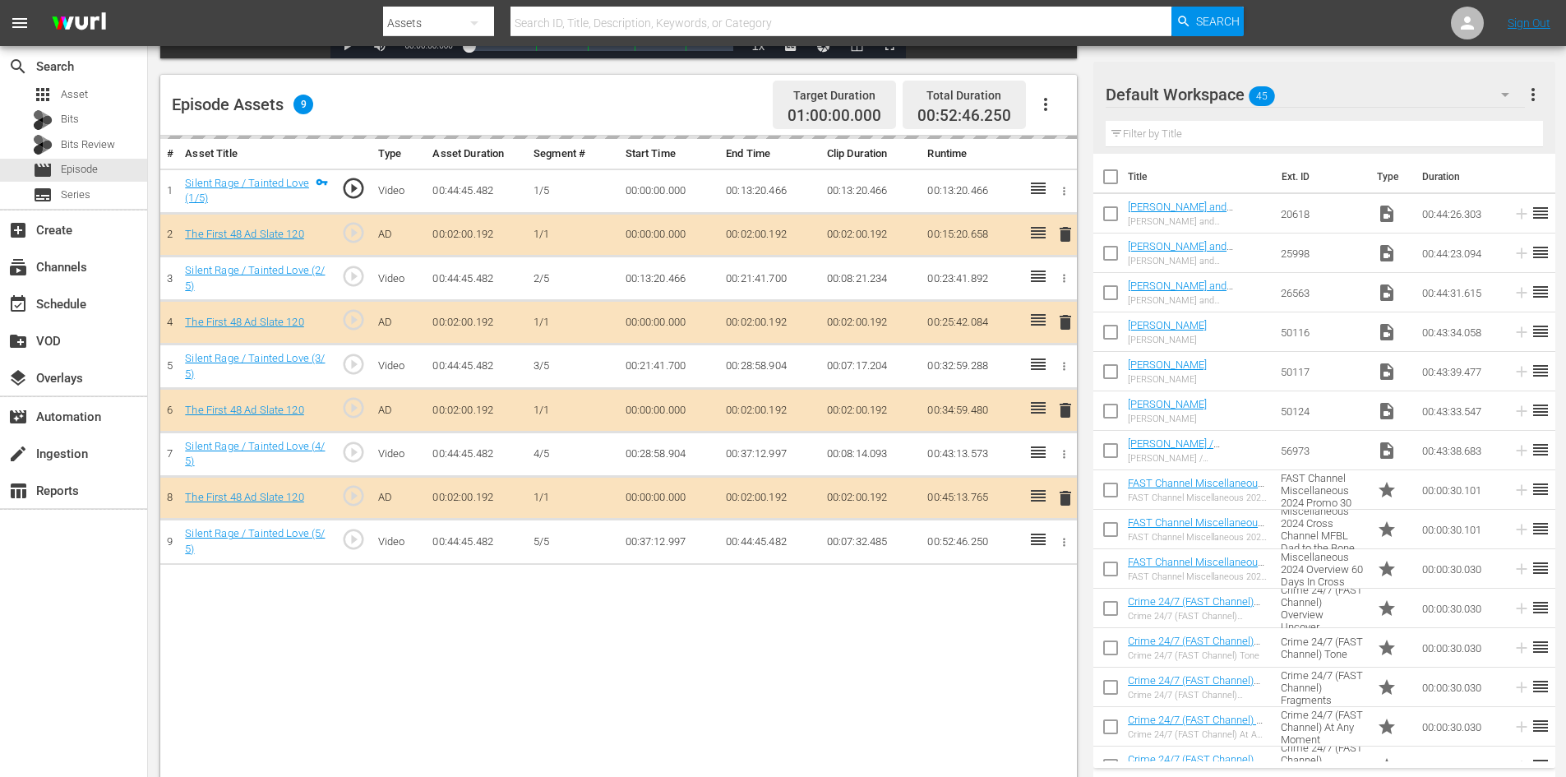
scroll to position [428, 0]
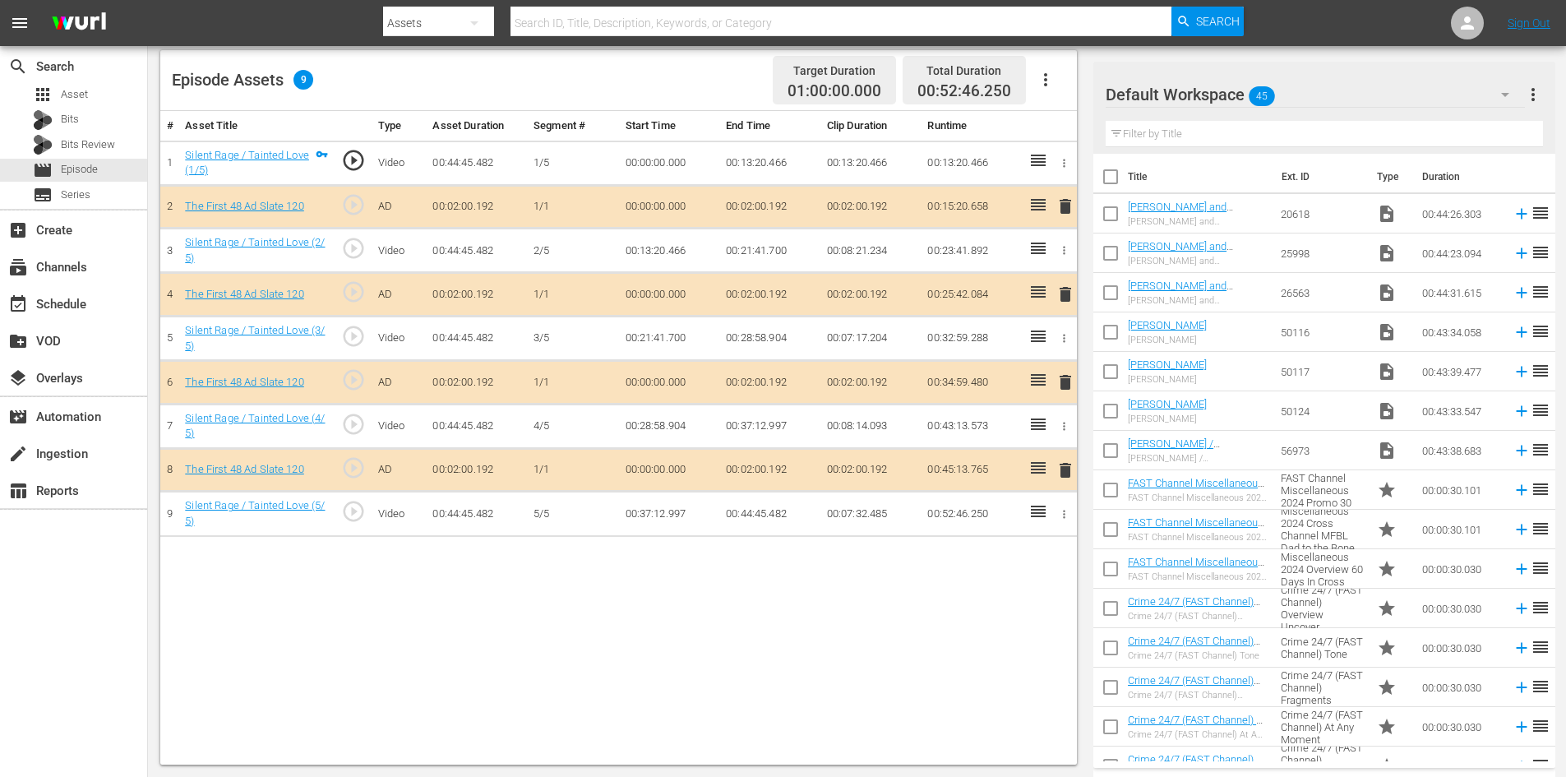
click at [1361, 89] on div "Default Workspace 45" at bounding box center [1315, 95] width 419 height 46
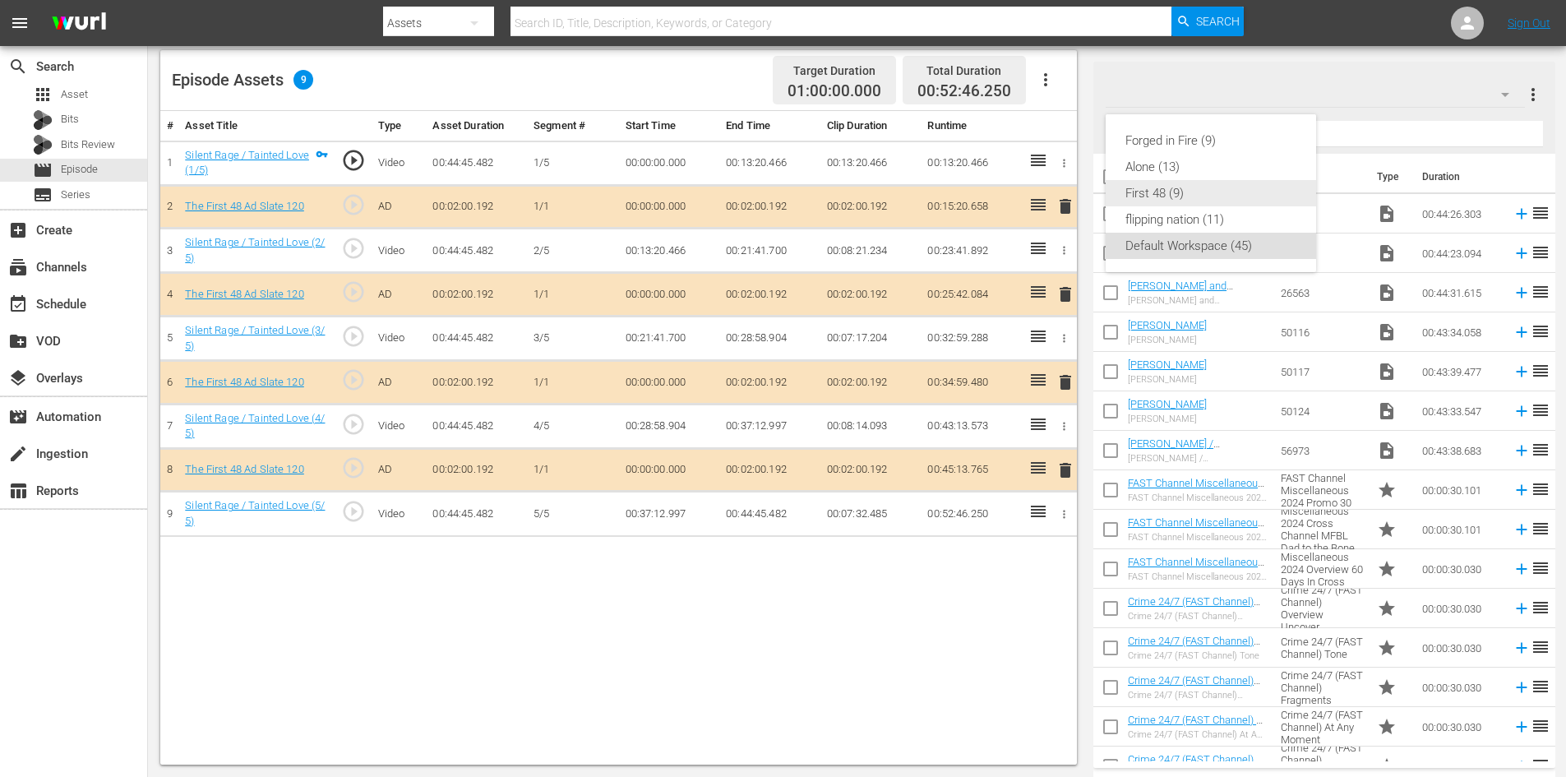
click at [1156, 185] on div "First 48 (9)" at bounding box center [1211, 193] width 171 height 26
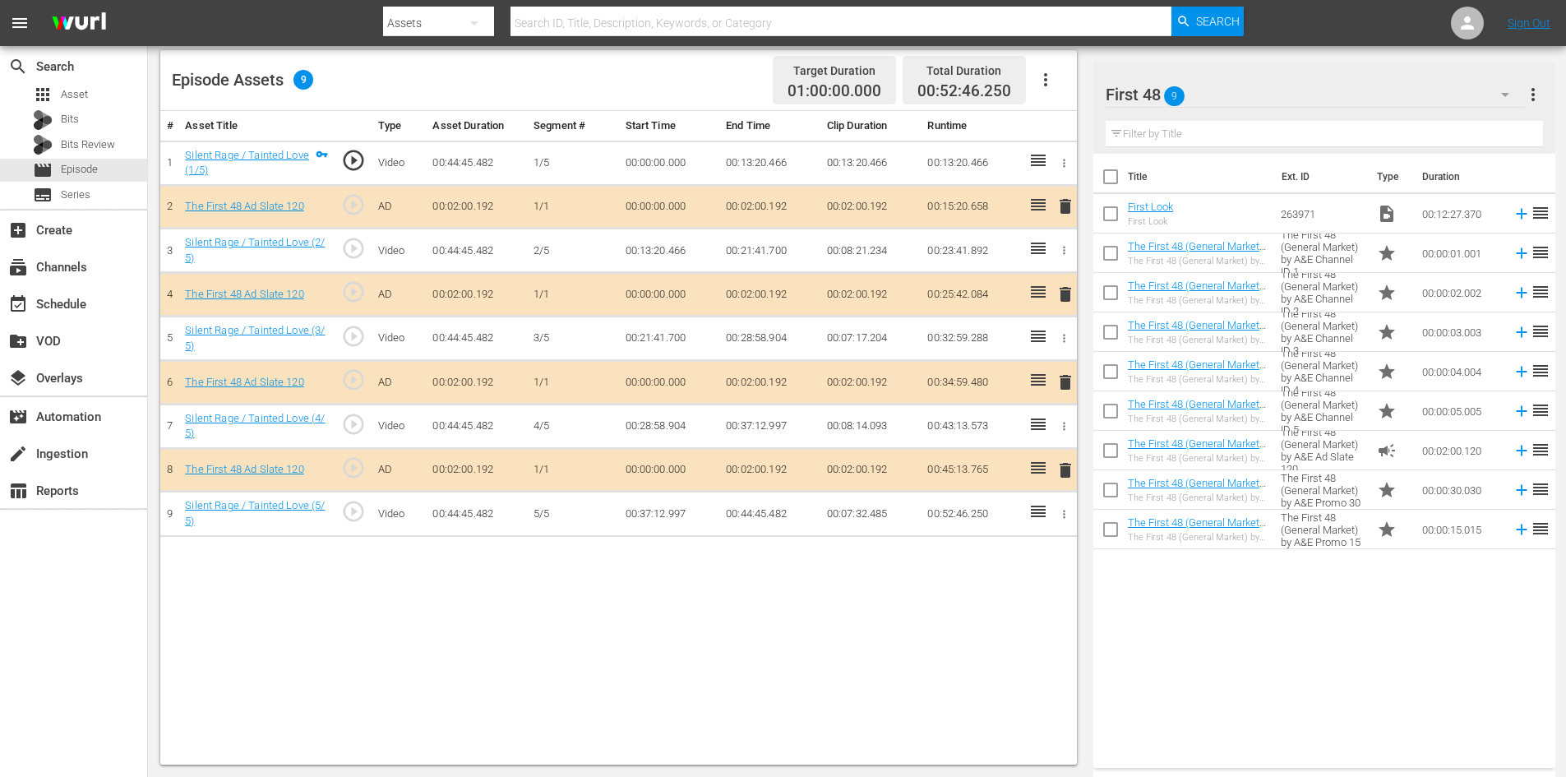
click at [1066, 387] on span "delete" at bounding box center [1066, 382] width 20 height 20
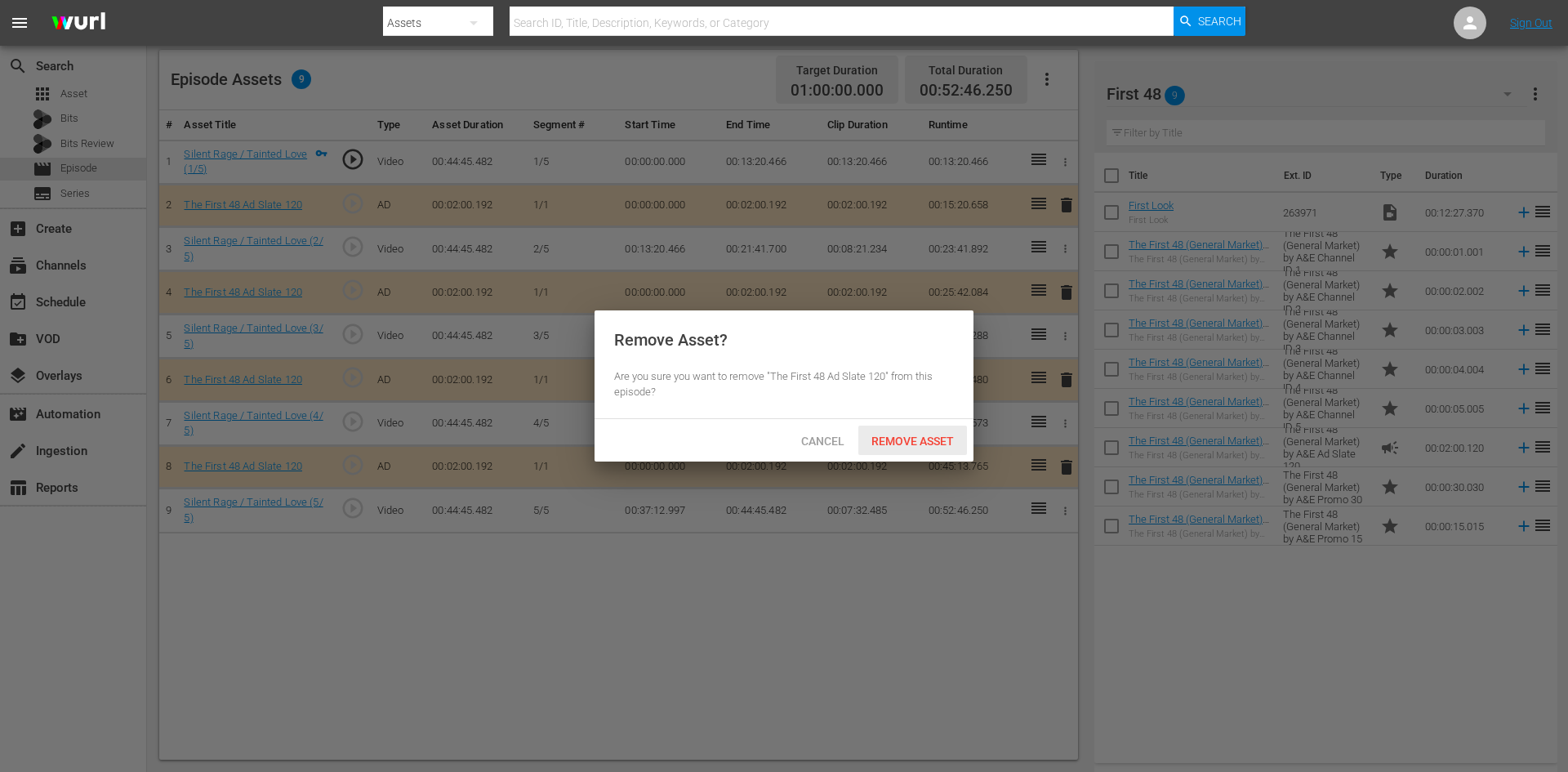
click at [907, 444] on span "Remove Asset" at bounding box center [912, 440] width 108 height 13
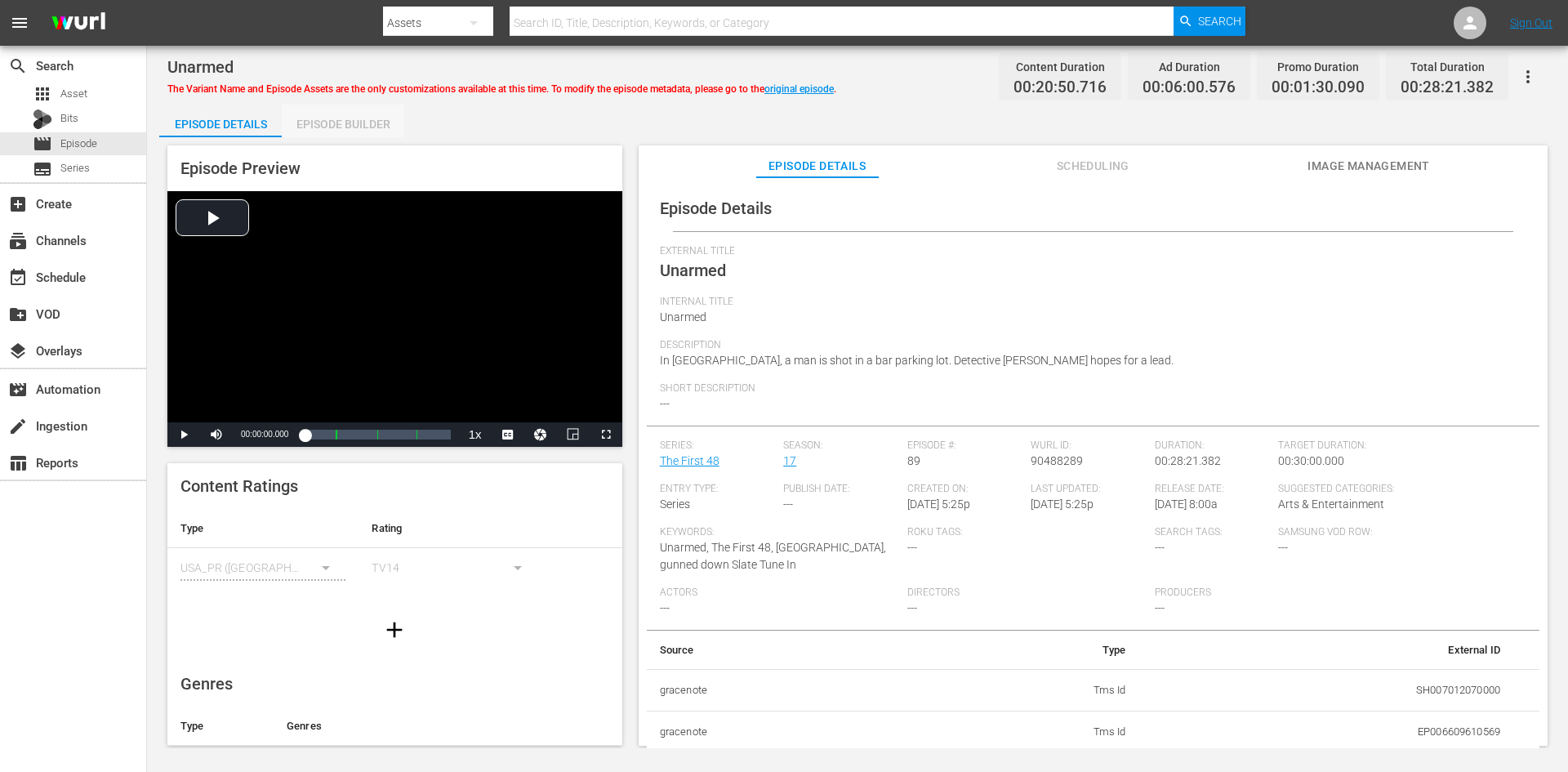
click at [352, 120] on div "Episode Builder" at bounding box center [343, 123] width 122 height 39
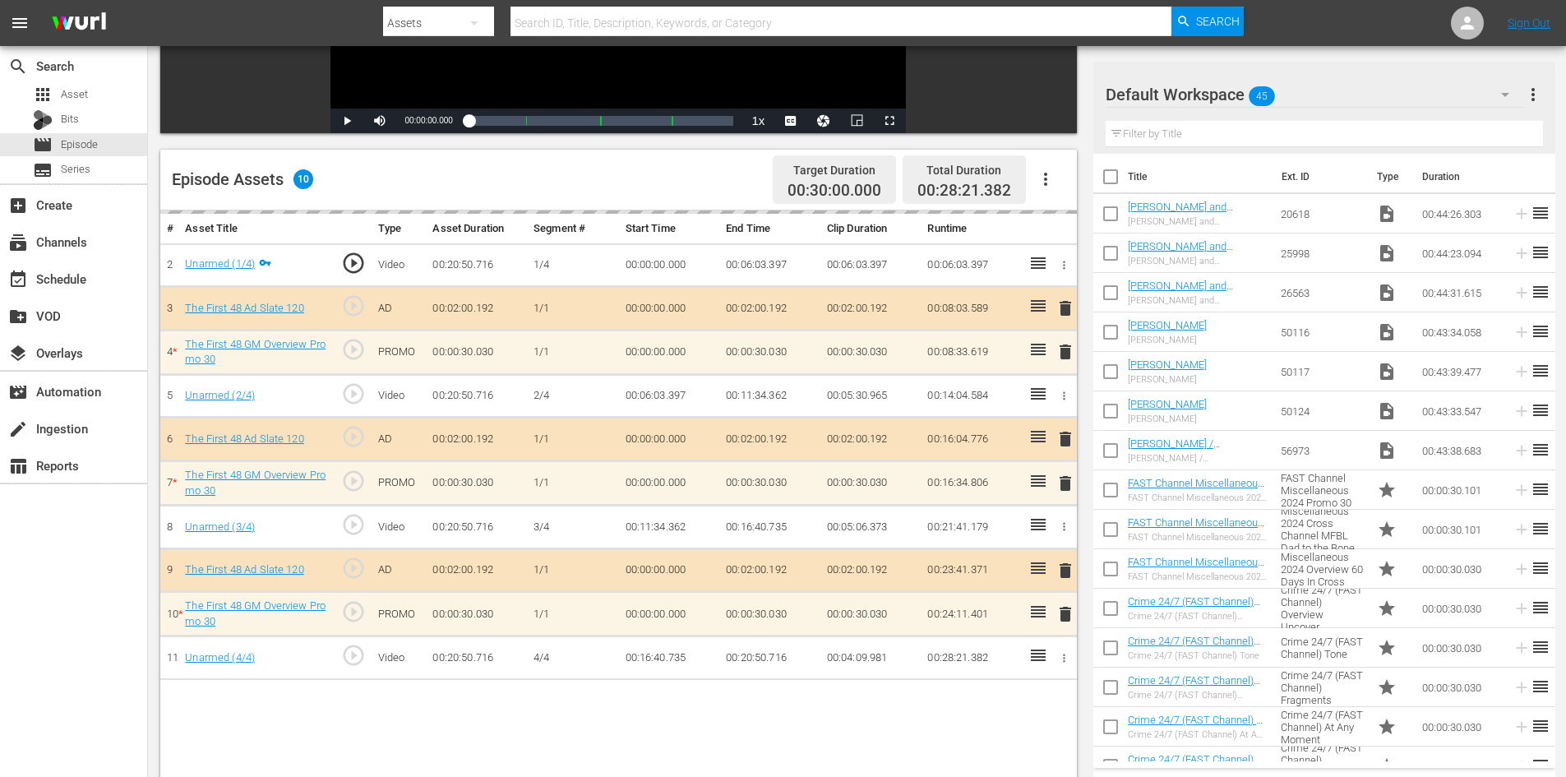
scroll to position [411, 0]
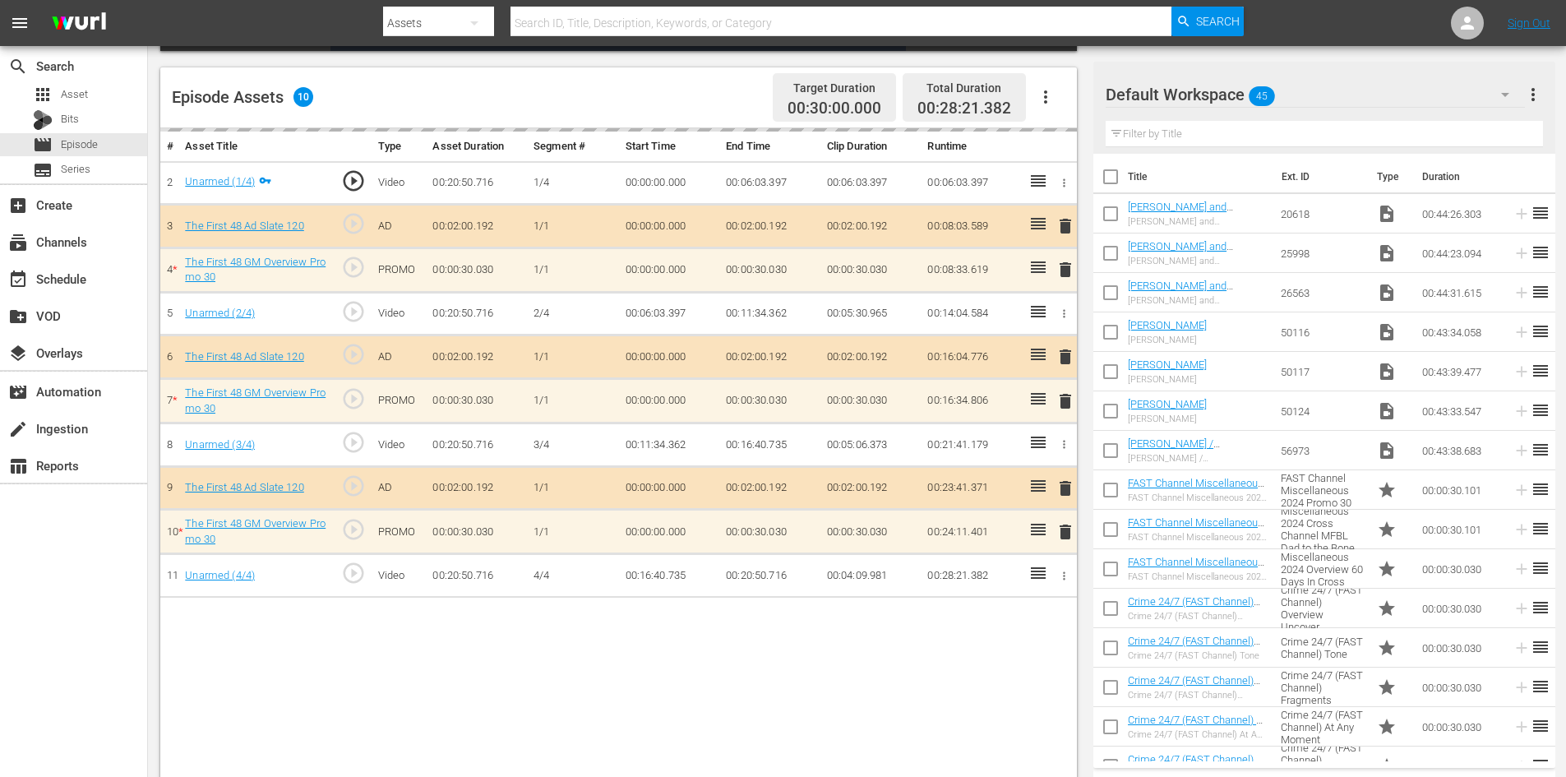
click at [1378, 90] on div "Default Workspace 45" at bounding box center [1315, 95] width 419 height 46
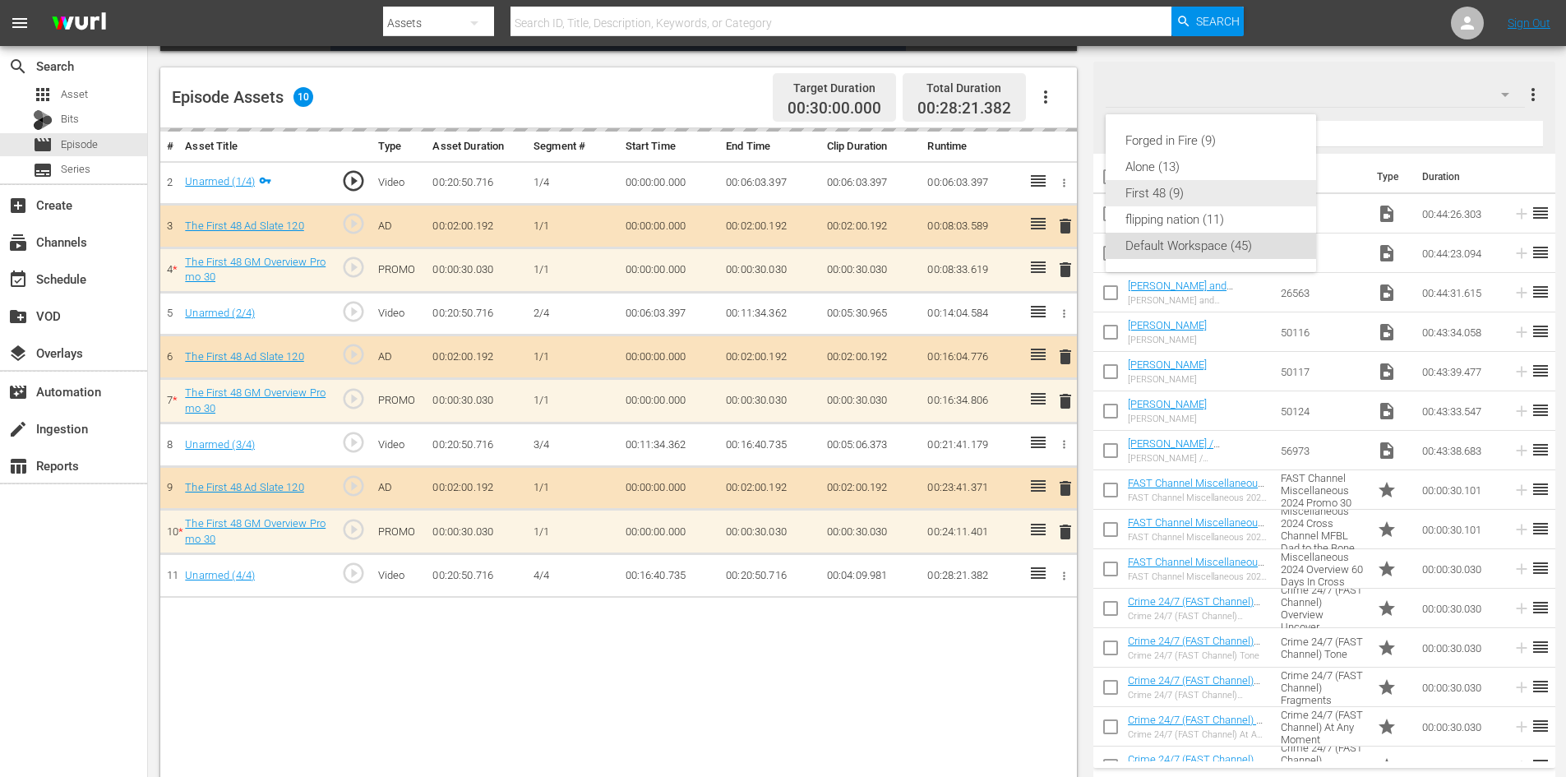
click at [1181, 198] on div "First 48 (9)" at bounding box center [1211, 193] width 171 height 26
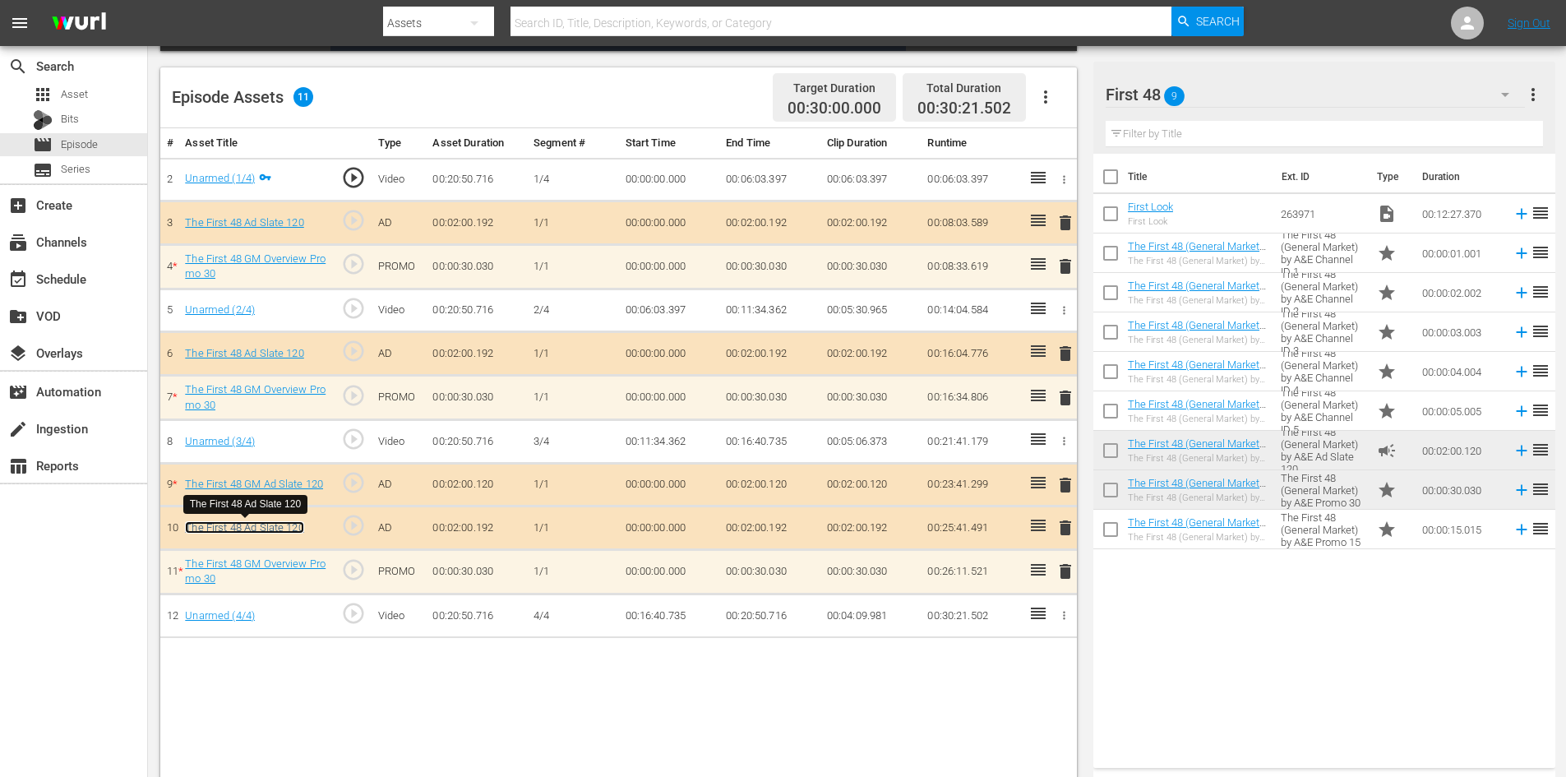
click at [273, 533] on link "The First 48 Ad Slate 120" at bounding box center [244, 527] width 118 height 12
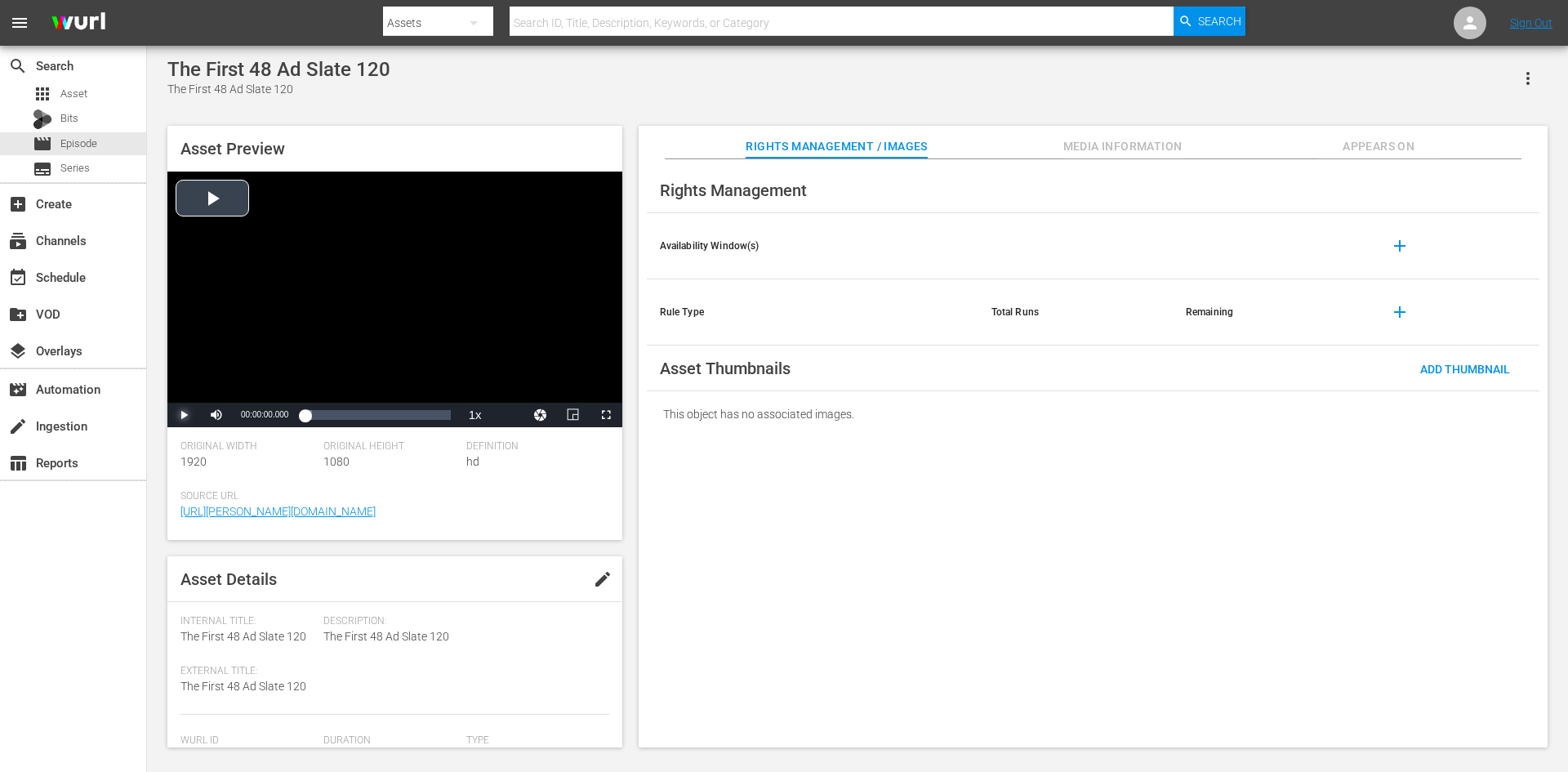
click at [184, 415] on span "Video Player" at bounding box center [184, 415] width 0 height 0
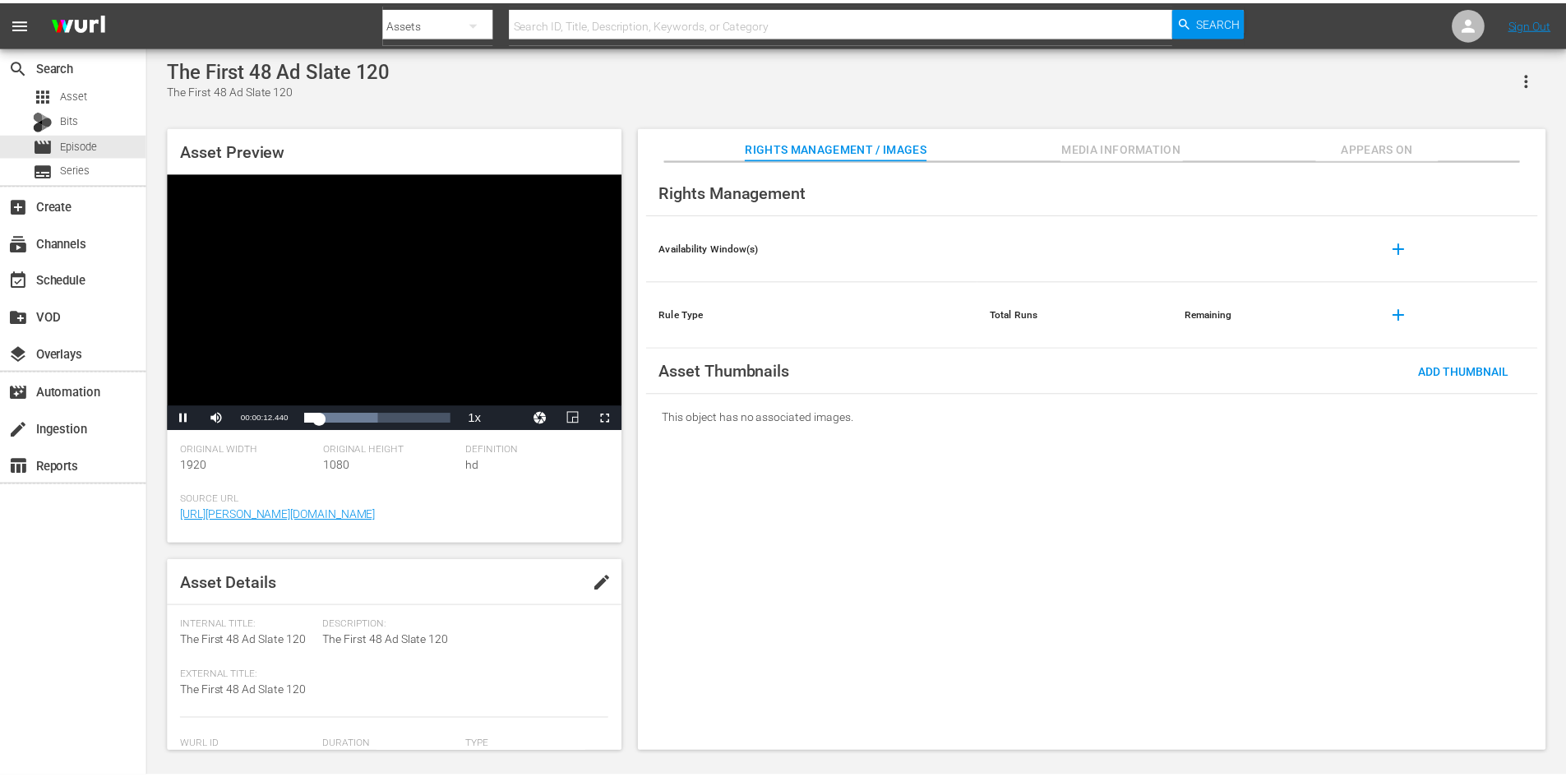
scroll to position [411, 0]
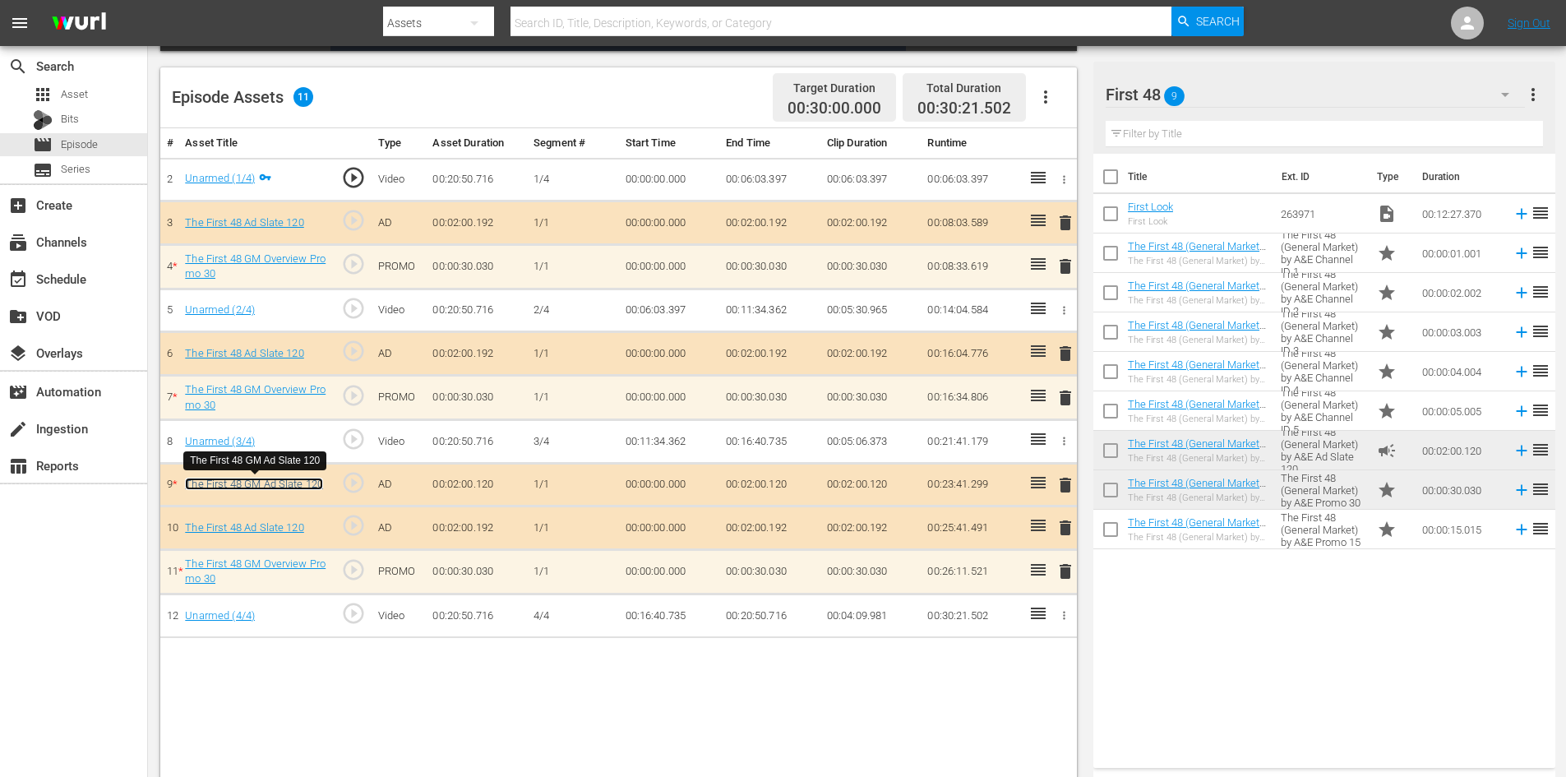
click at [270, 486] on link "The First 48 GM Ad Slate 120" at bounding box center [254, 484] width 138 height 12
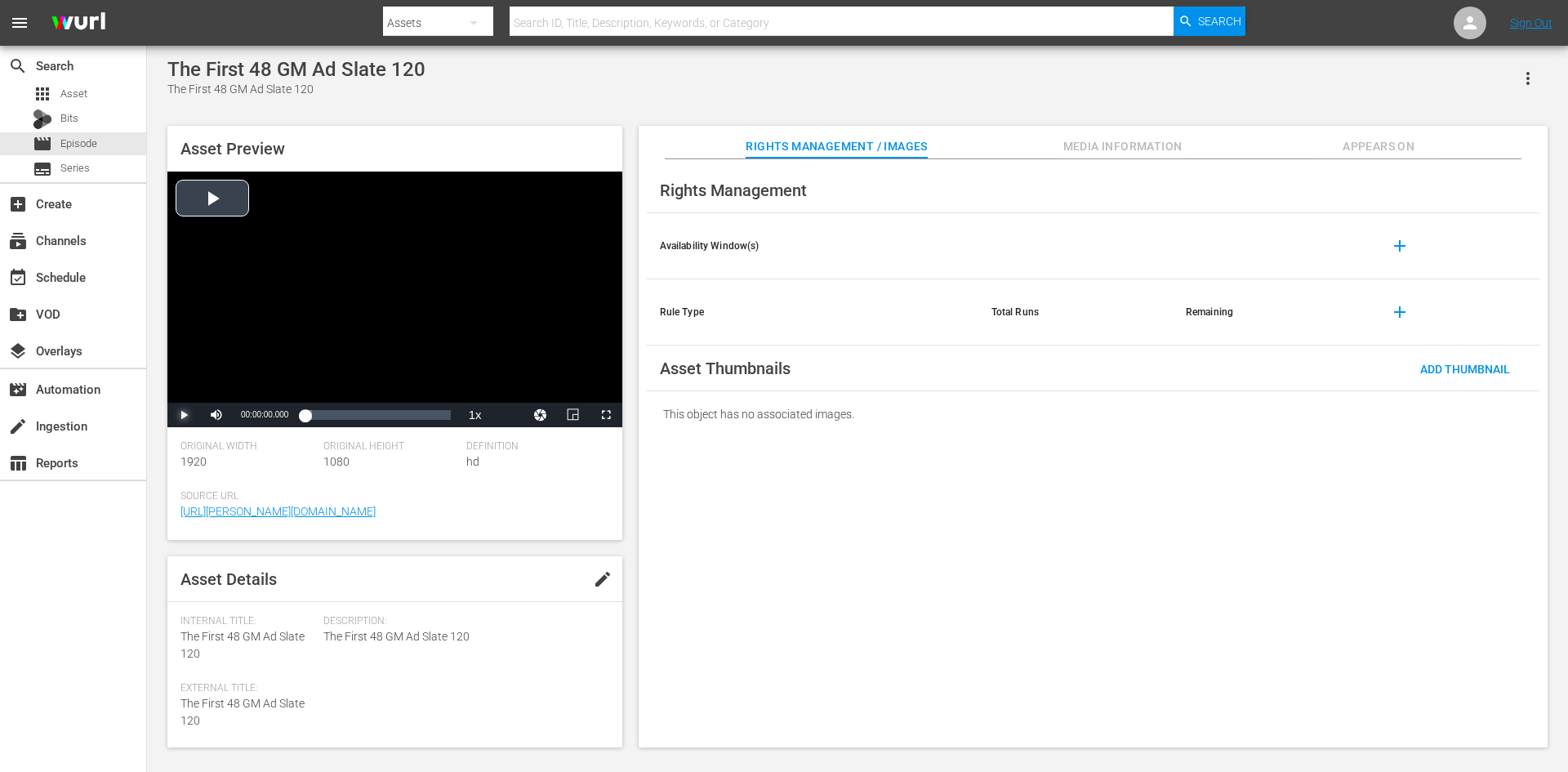
click at [184, 415] on span "Video Player" at bounding box center [184, 415] width 0 height 0
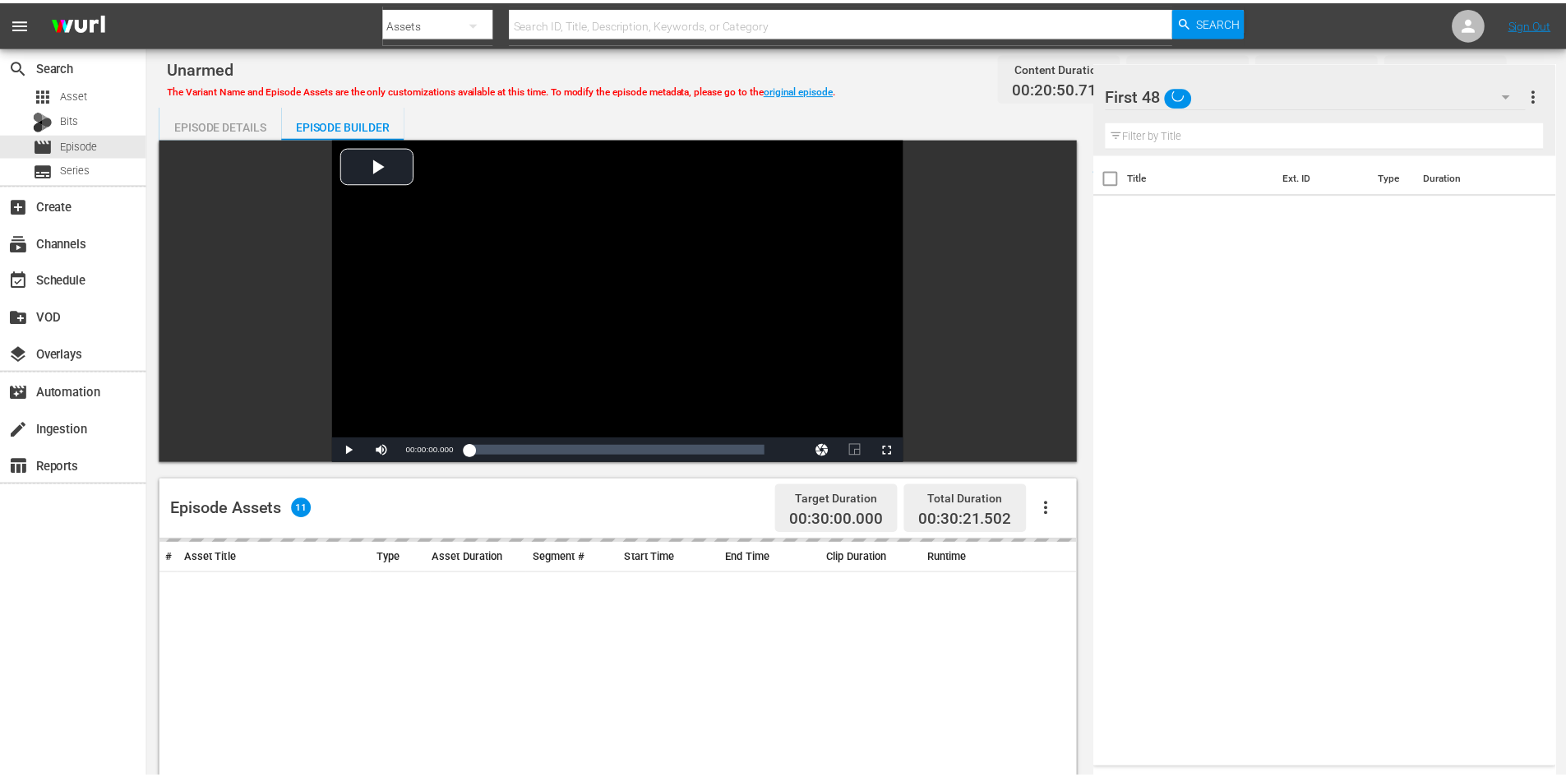
scroll to position [411, 0]
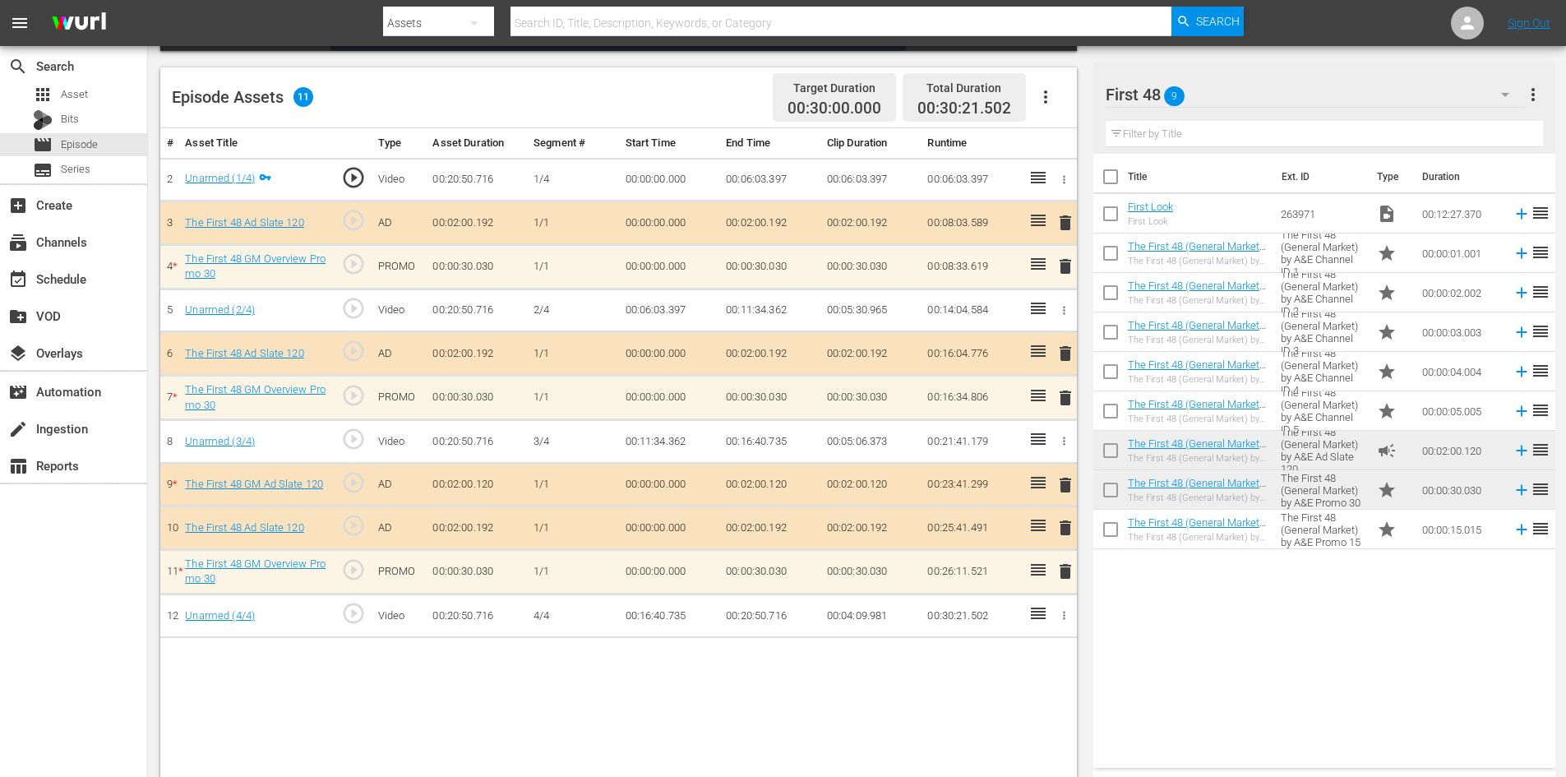
click at [1062, 484] on span "delete" at bounding box center [1066, 485] width 20 height 20
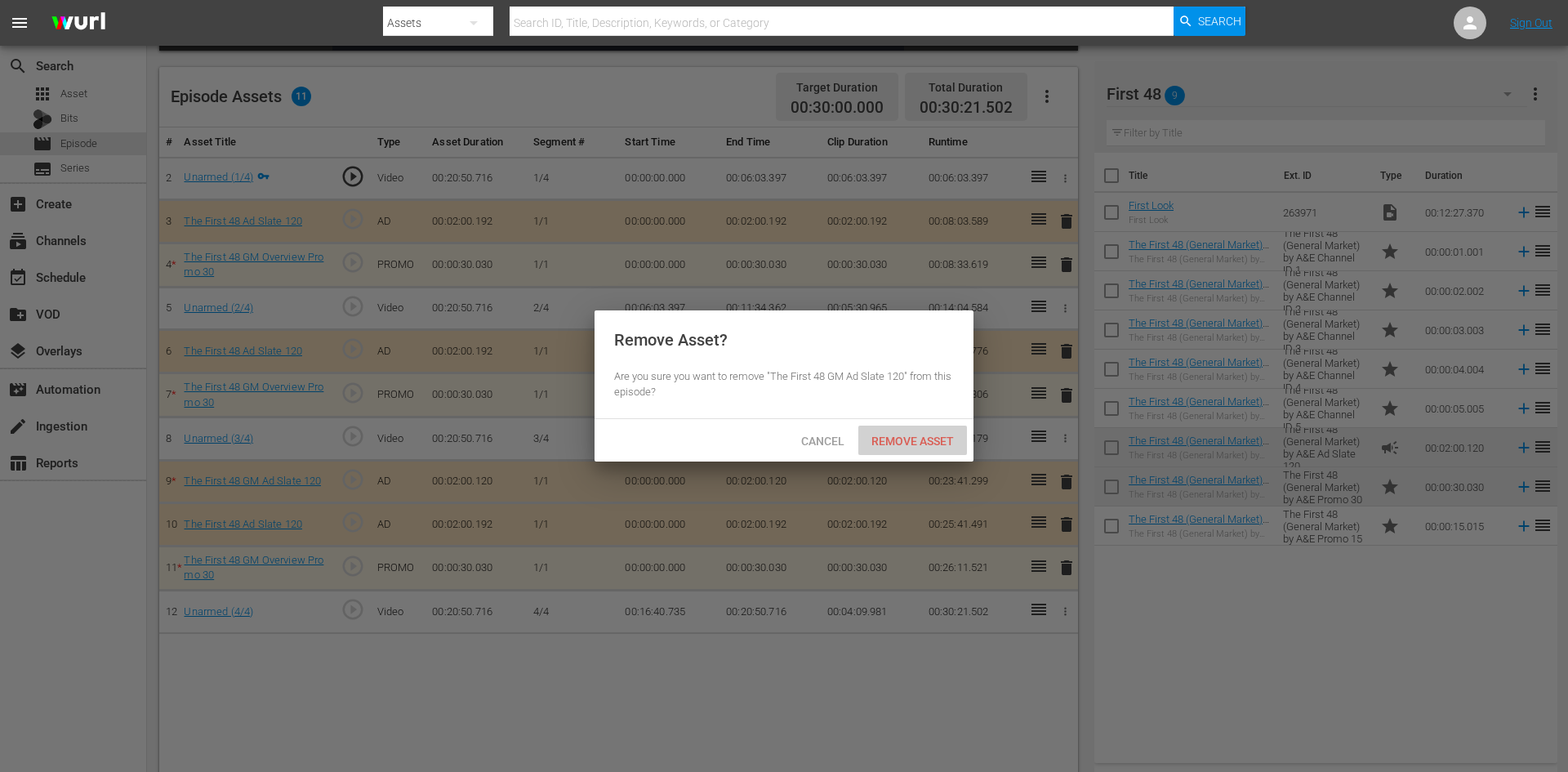
click at [902, 442] on span "Remove Asset" at bounding box center [912, 440] width 108 height 13
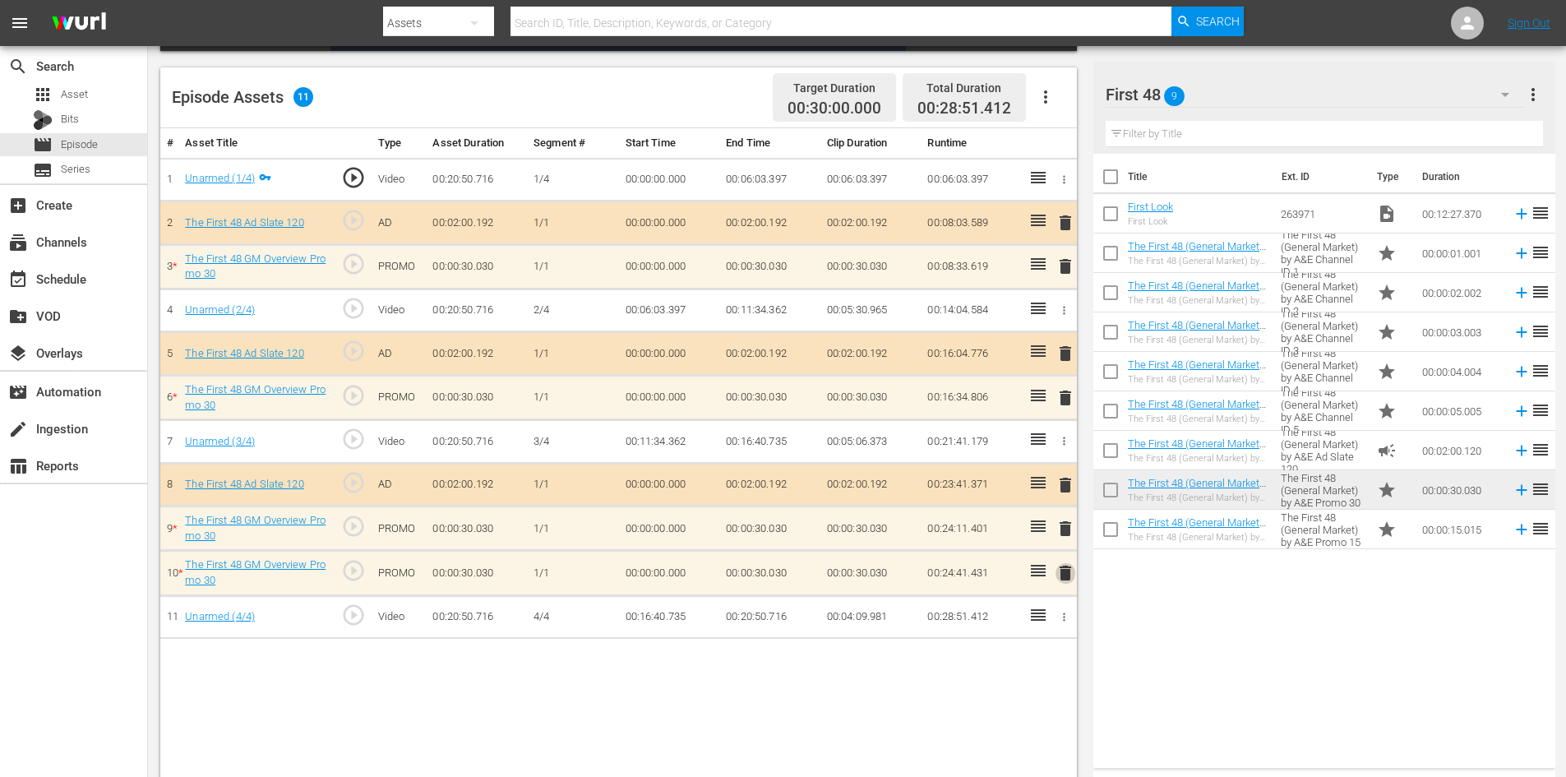
click at [1062, 577] on span "delete" at bounding box center [1066, 573] width 20 height 20
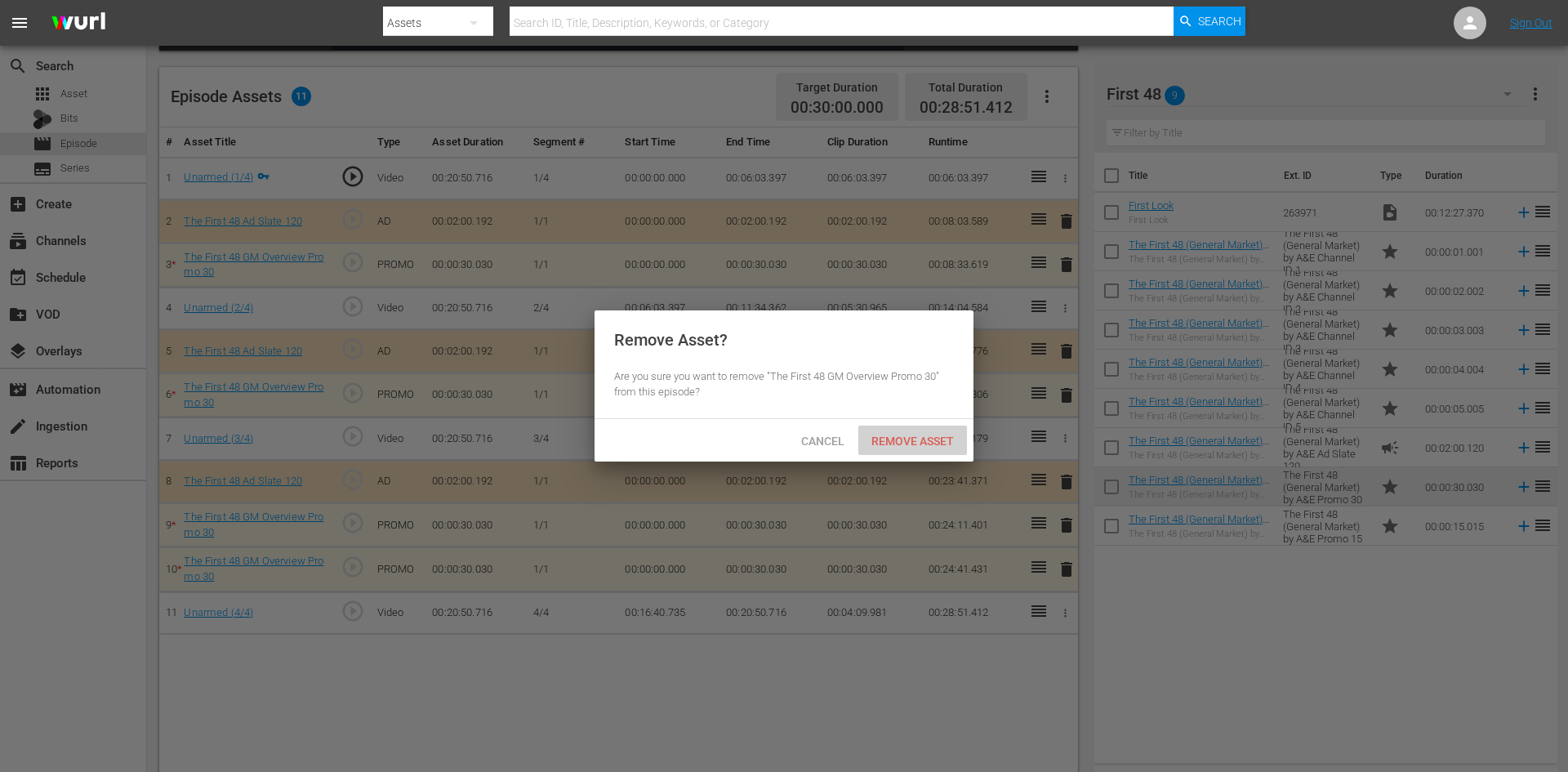
click at [884, 434] on span "Remove Asset" at bounding box center [912, 440] width 108 height 13
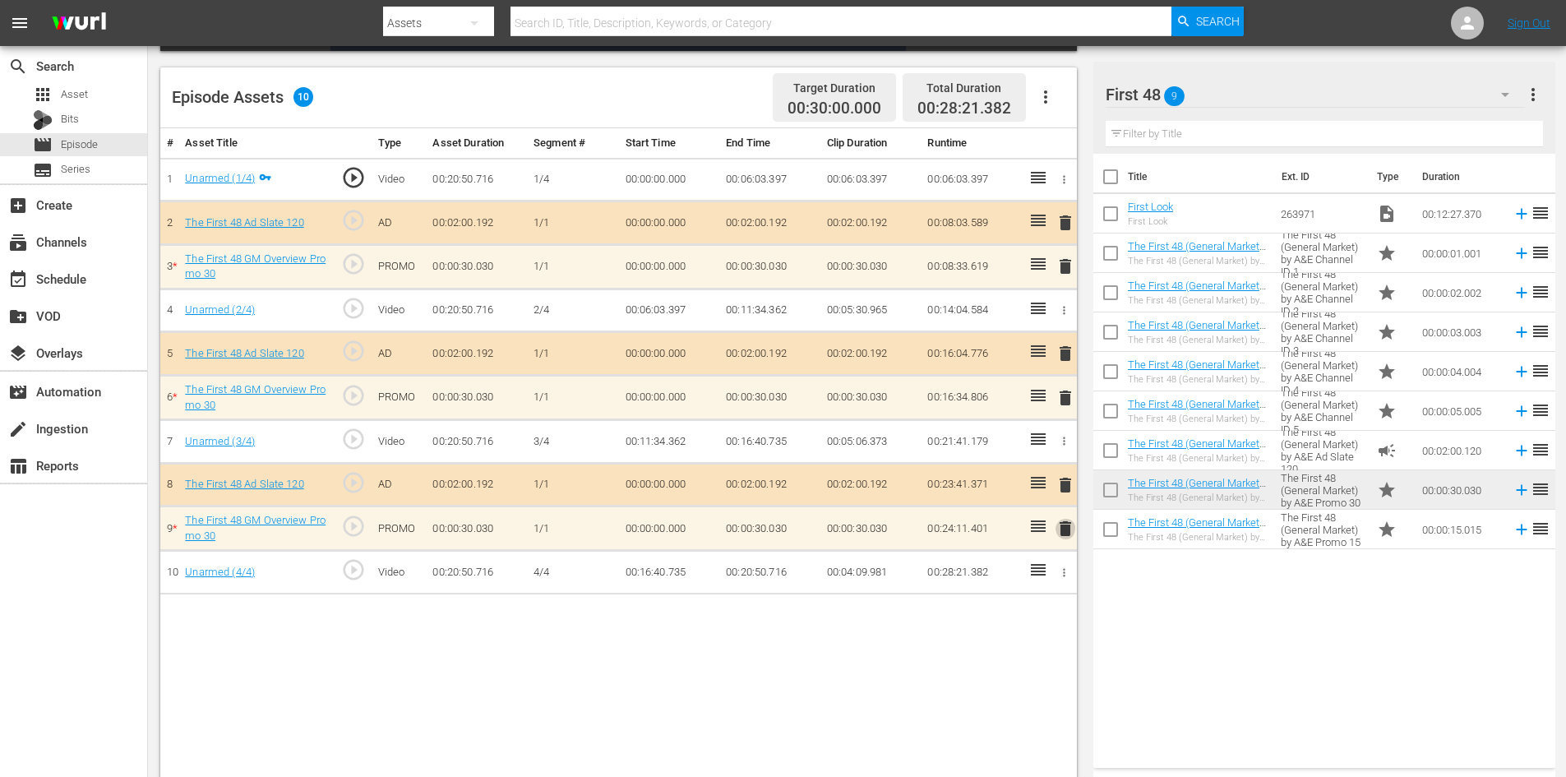
click at [1065, 529] on span "delete" at bounding box center [1066, 529] width 20 height 20
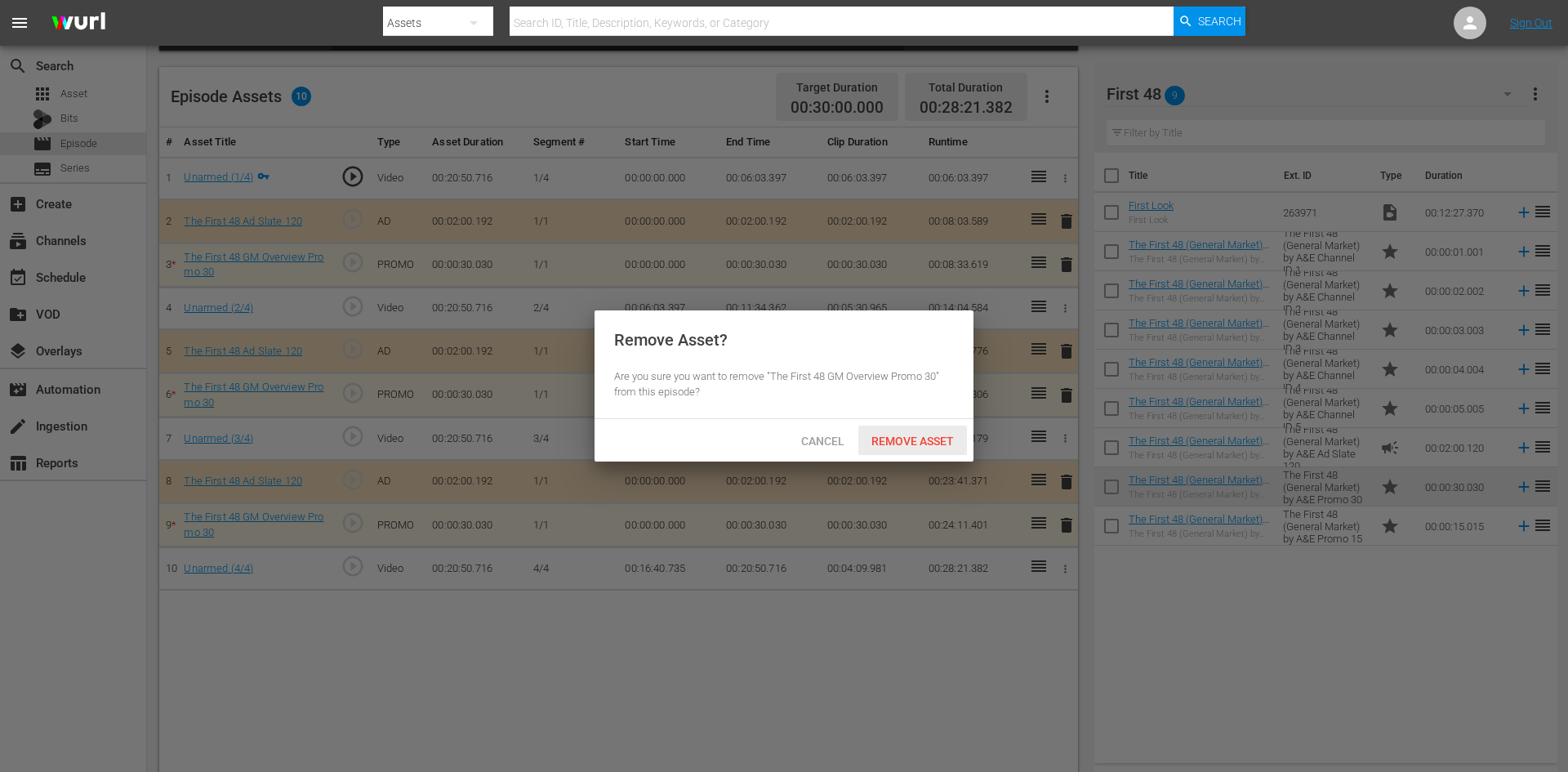
click at [888, 435] on span "Remove Asset" at bounding box center [912, 440] width 108 height 13
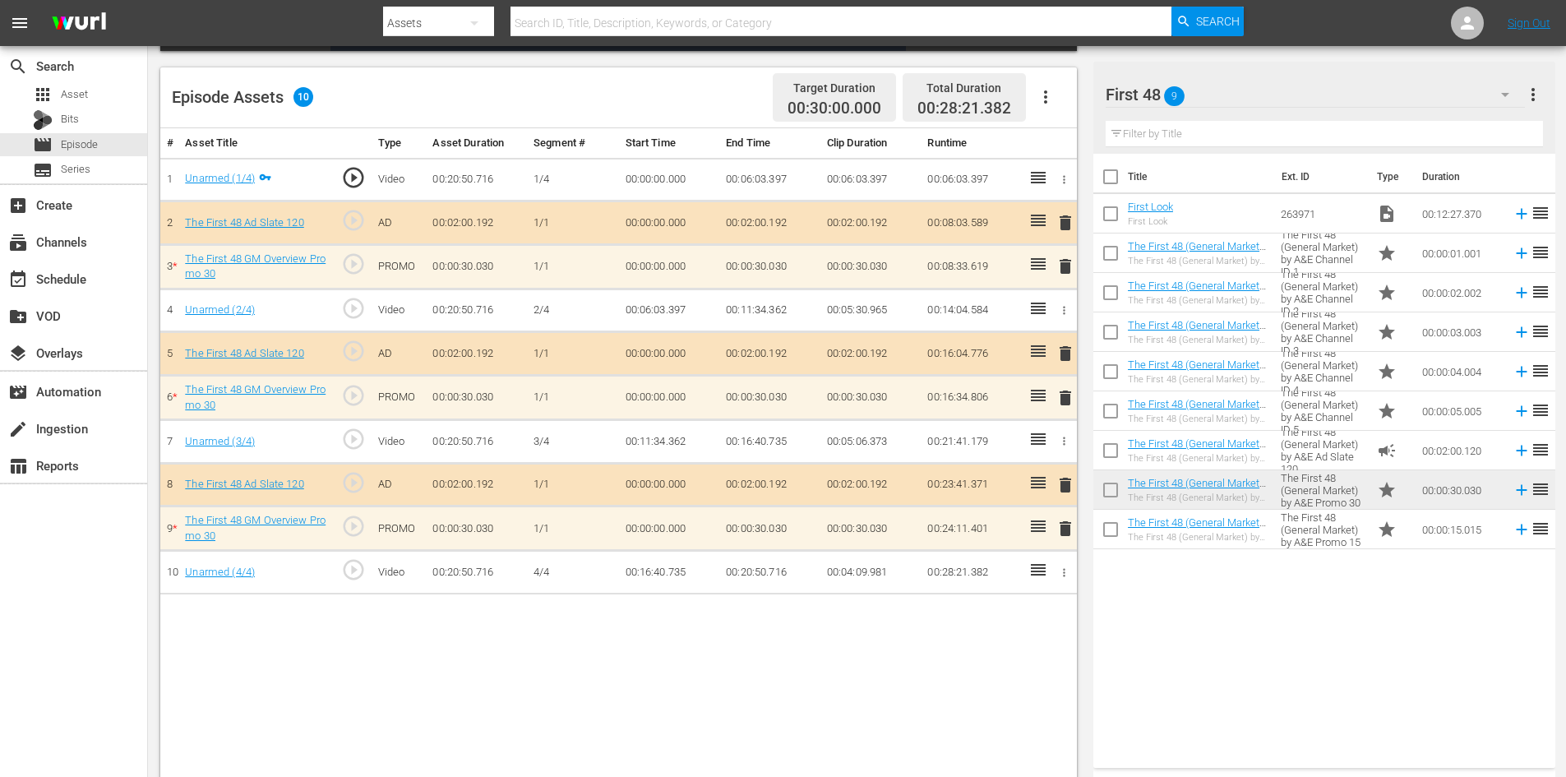
click at [1061, 393] on span "delete" at bounding box center [1066, 398] width 20 height 20
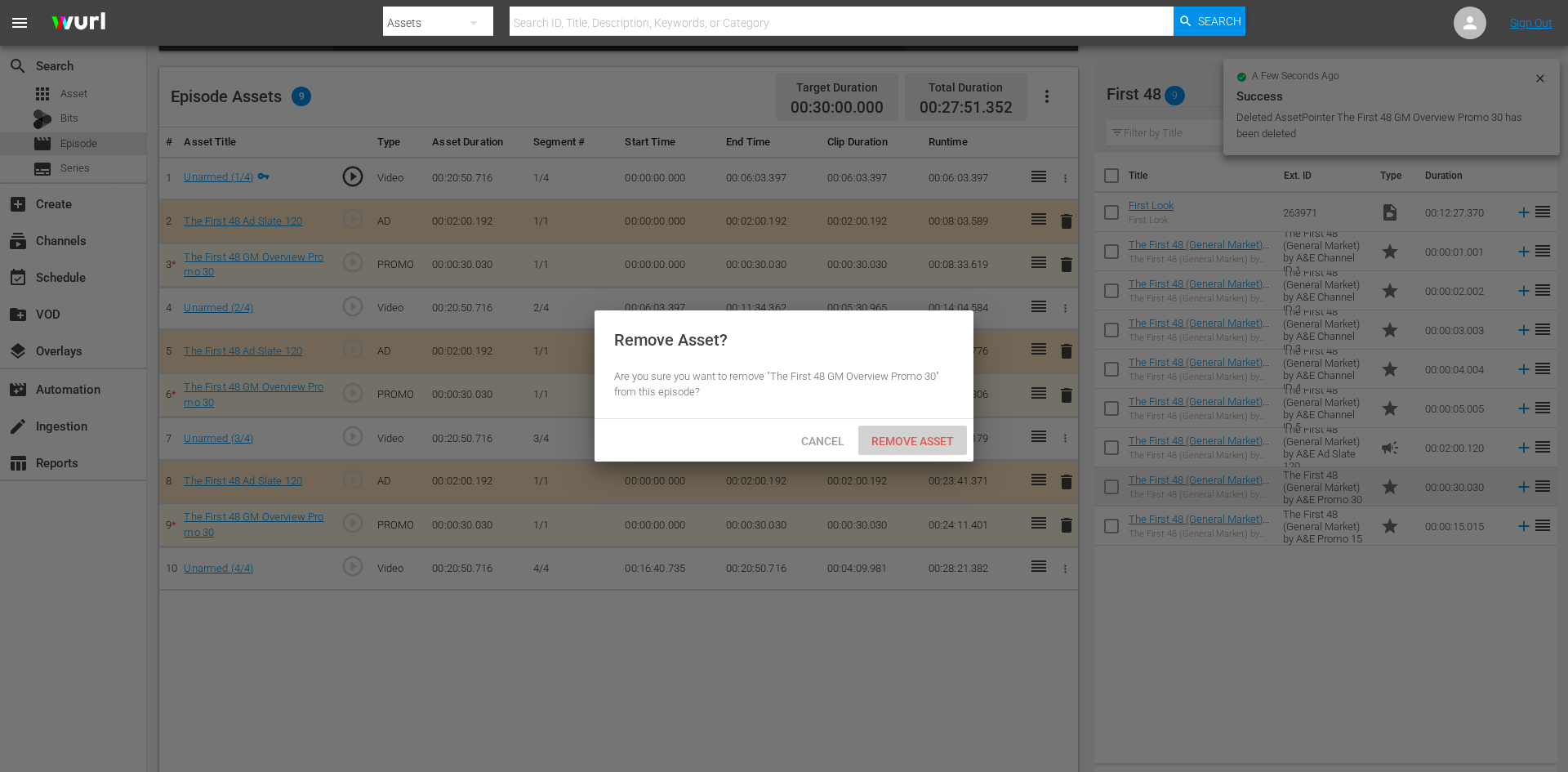
click at [921, 444] on span "Remove Asset" at bounding box center [912, 440] width 108 height 13
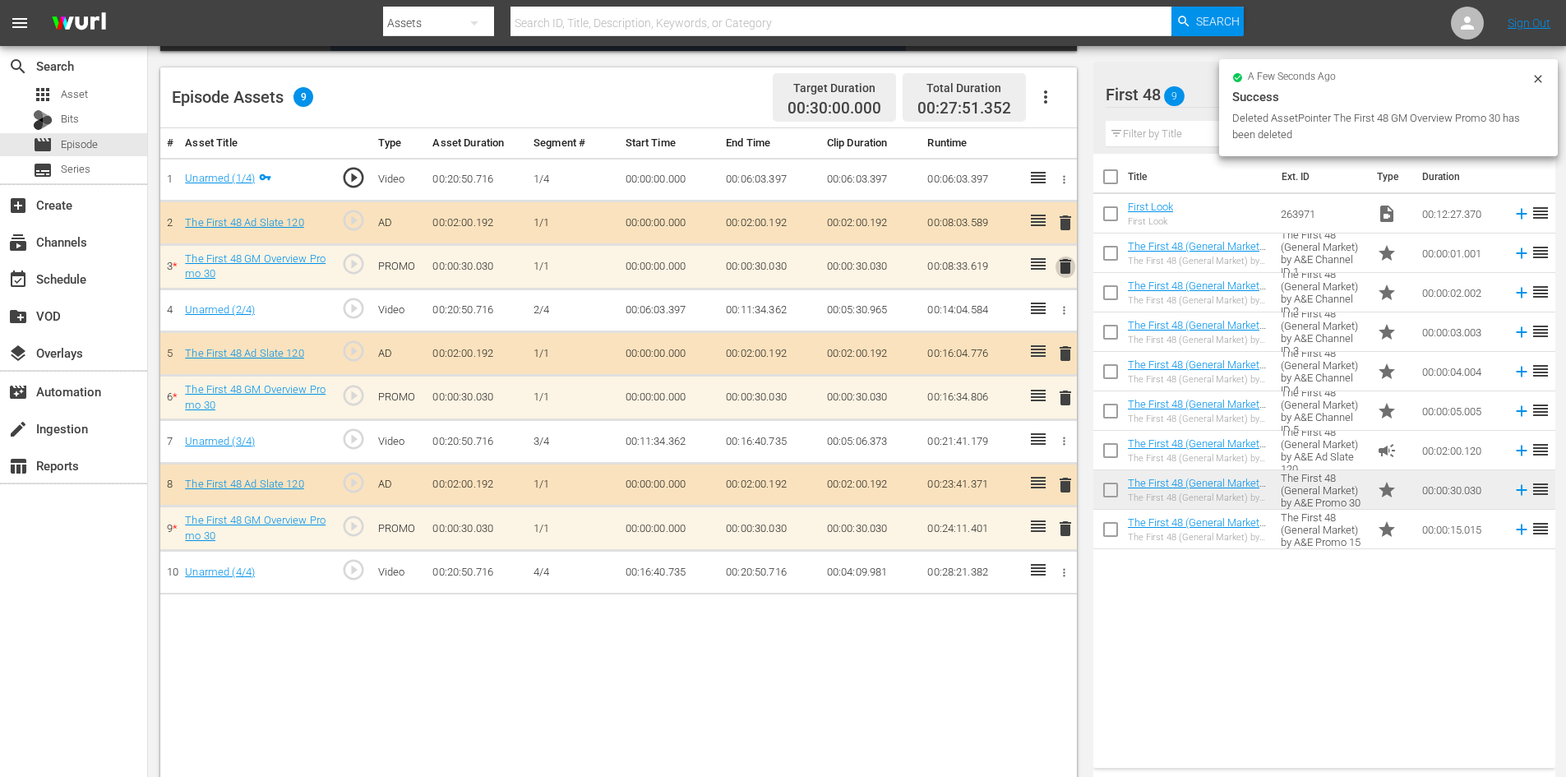
click at [1062, 268] on span "delete" at bounding box center [1066, 267] width 20 height 20
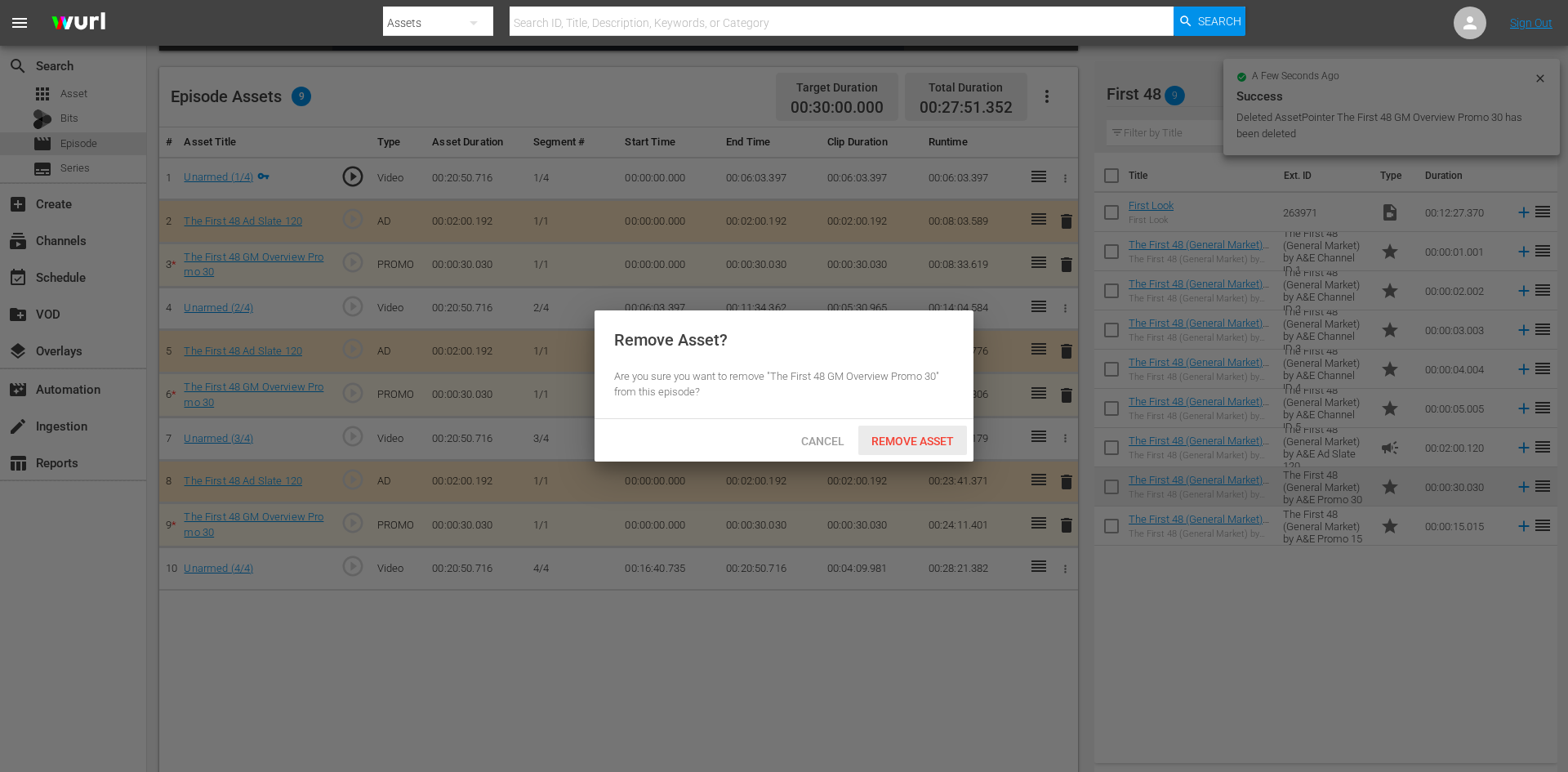
click at [883, 436] on span "Remove Asset" at bounding box center [912, 440] width 108 height 13
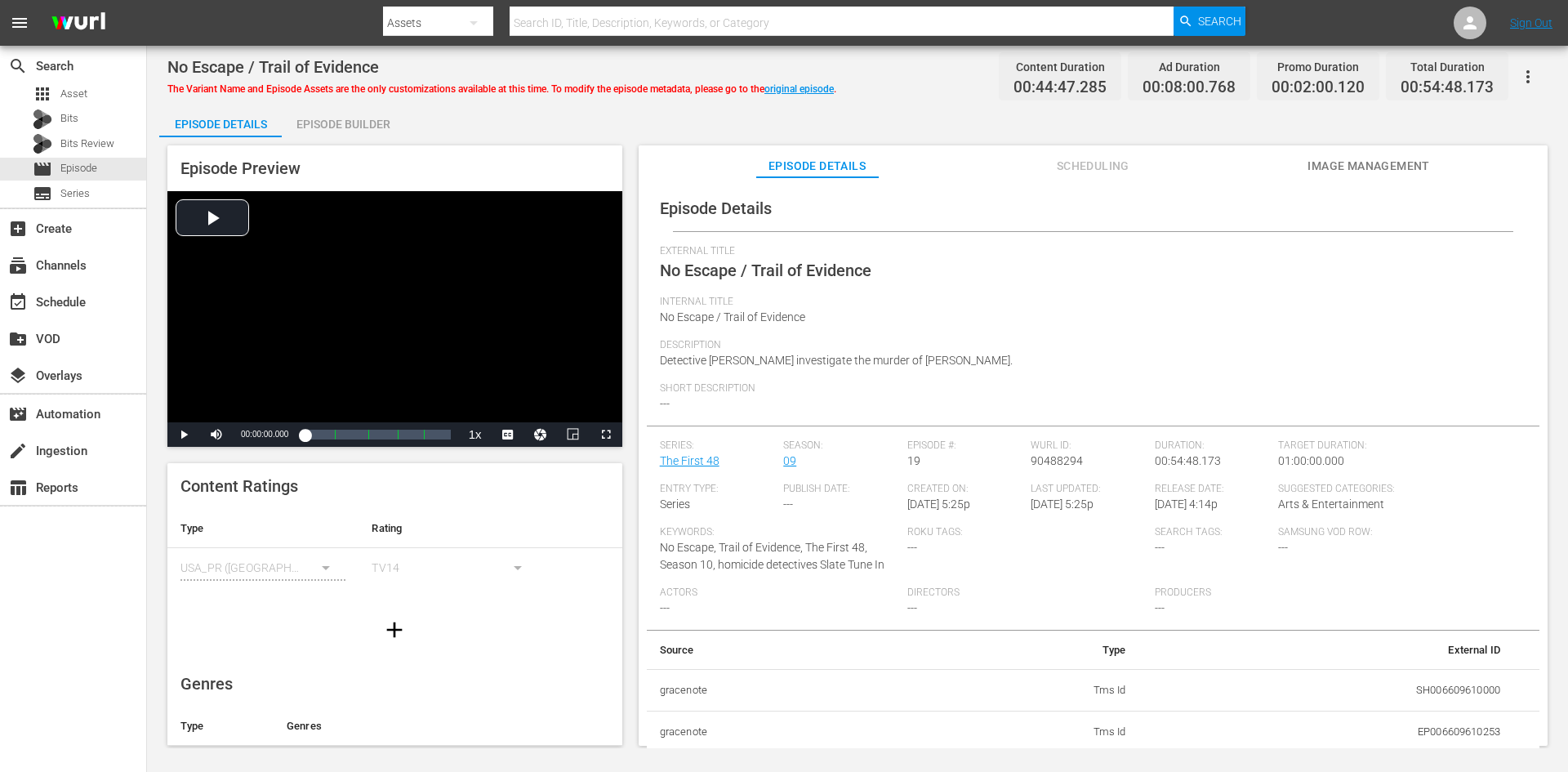
click at [381, 122] on div "Episode Builder" at bounding box center [343, 123] width 122 height 39
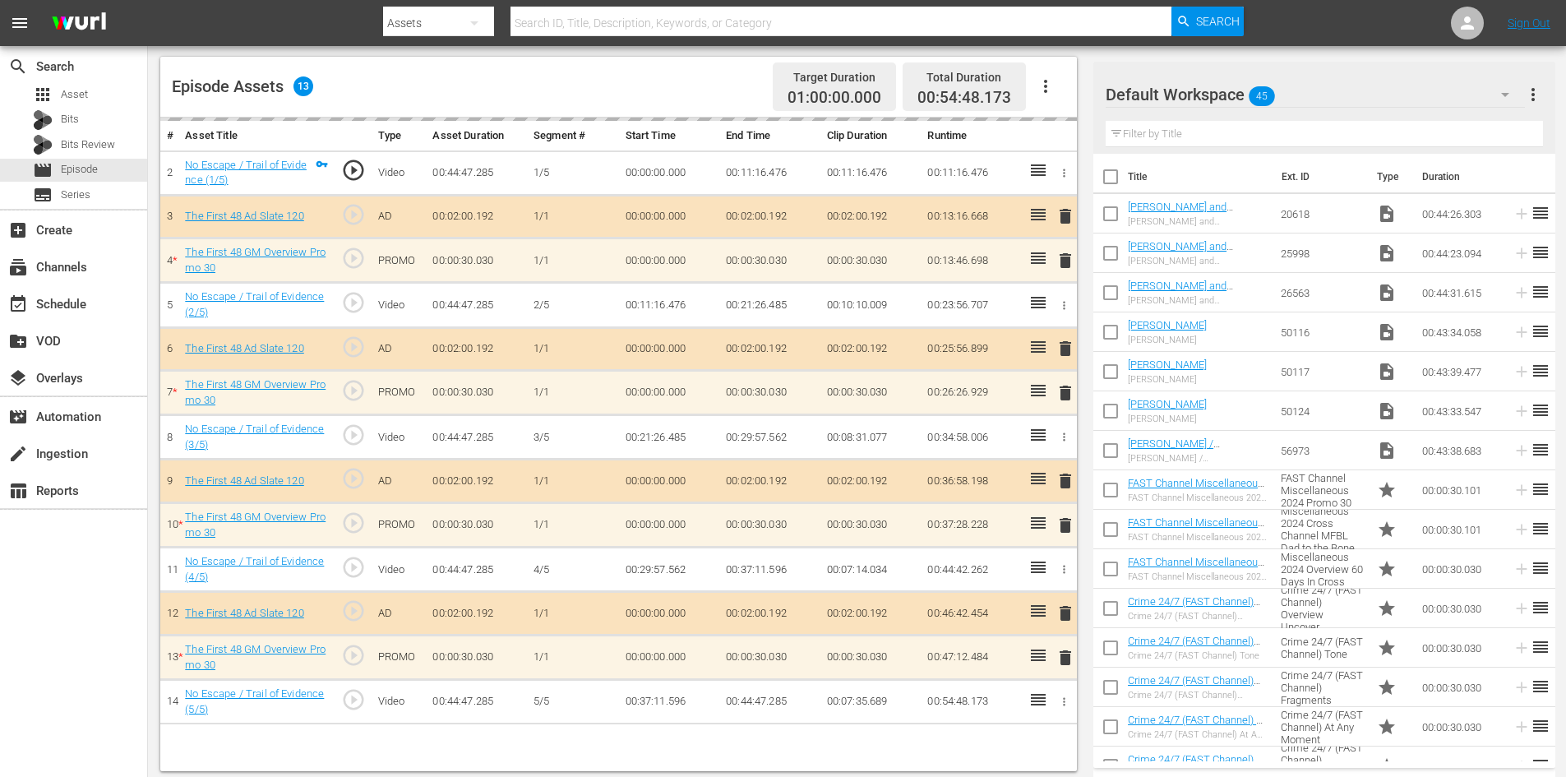
scroll to position [428, 0]
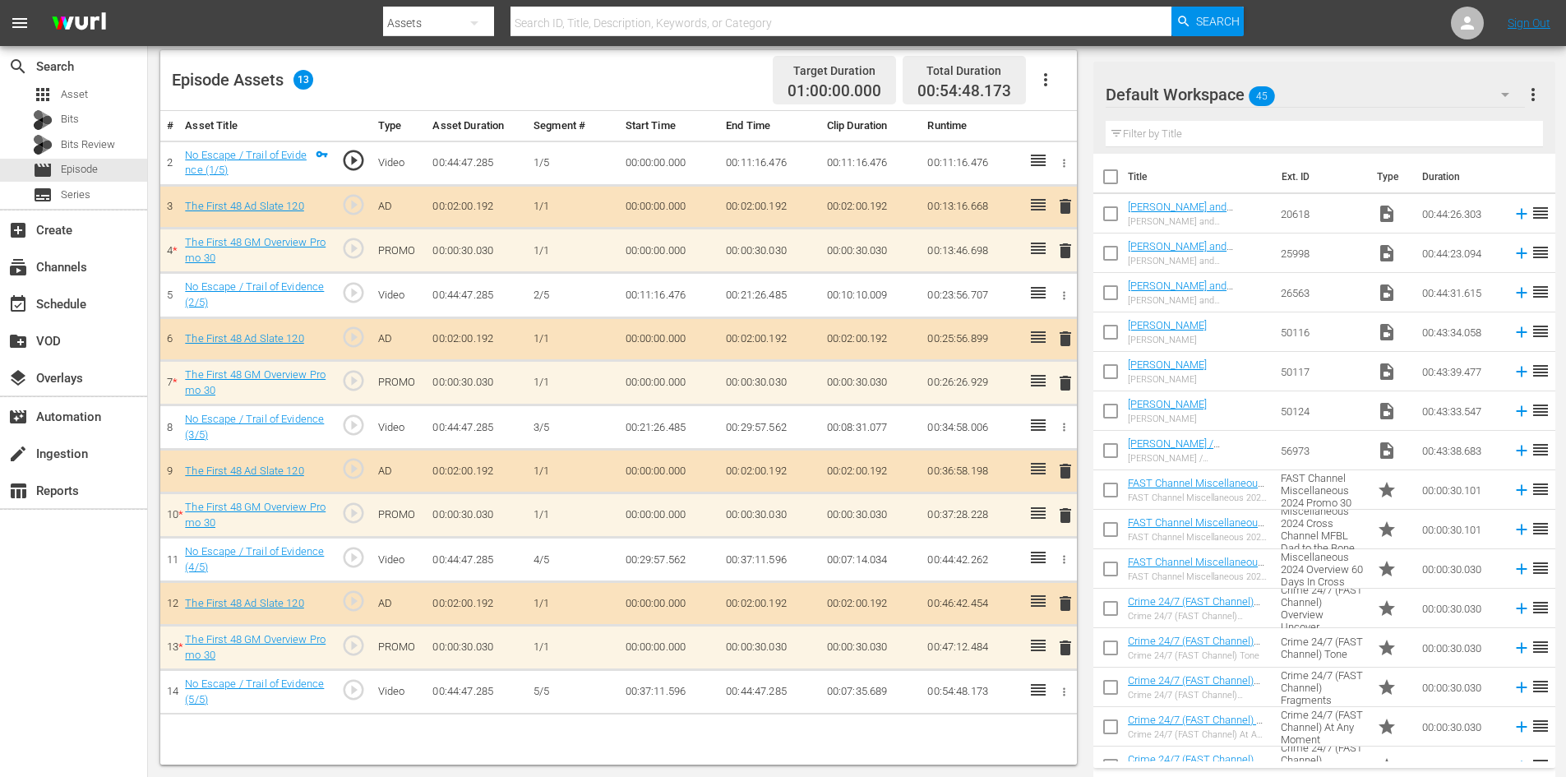
click at [1065, 649] on span "delete" at bounding box center [1066, 648] width 20 height 20
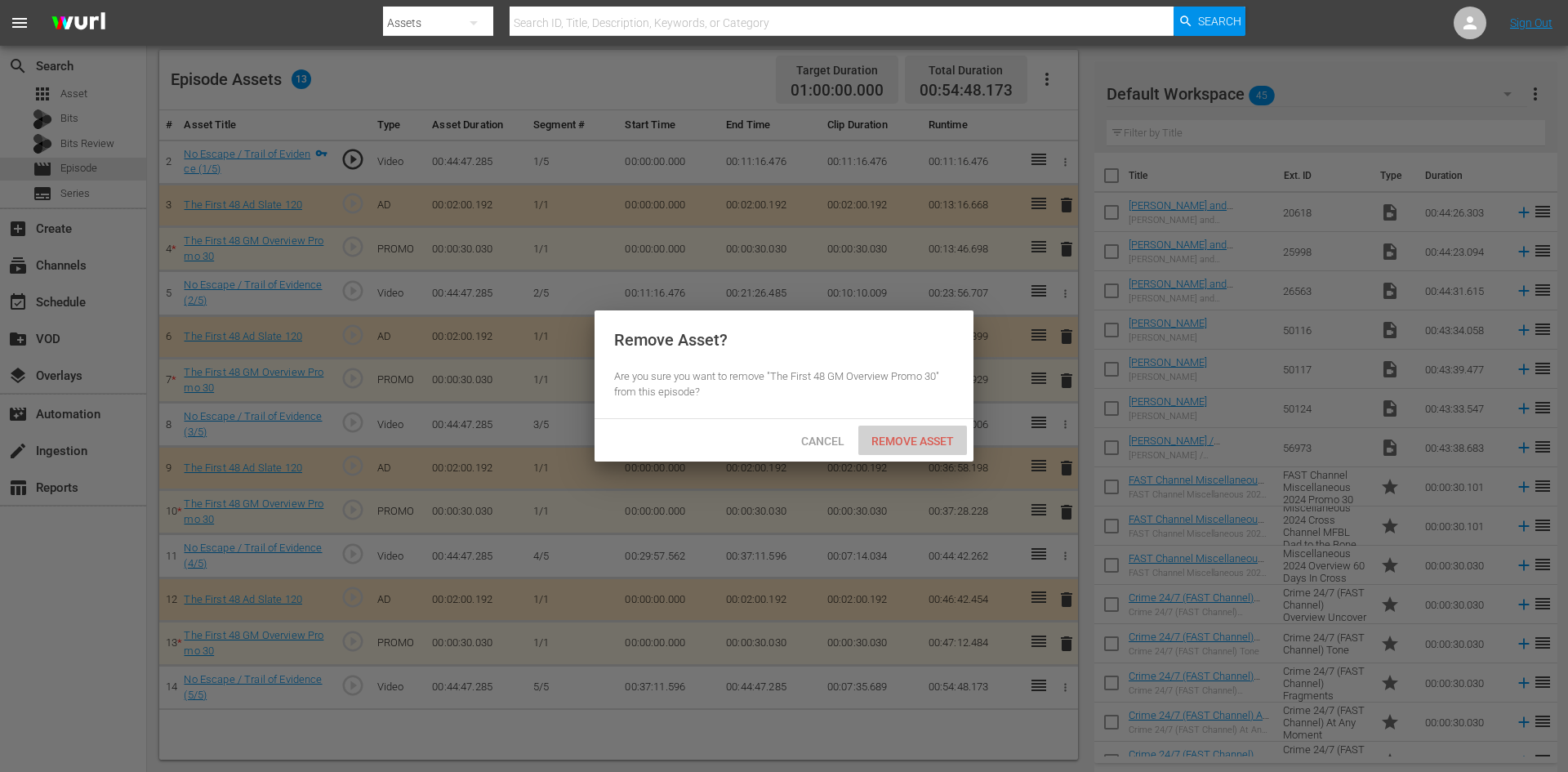
click at [913, 428] on div "Remove Asset" at bounding box center [912, 440] width 108 height 30
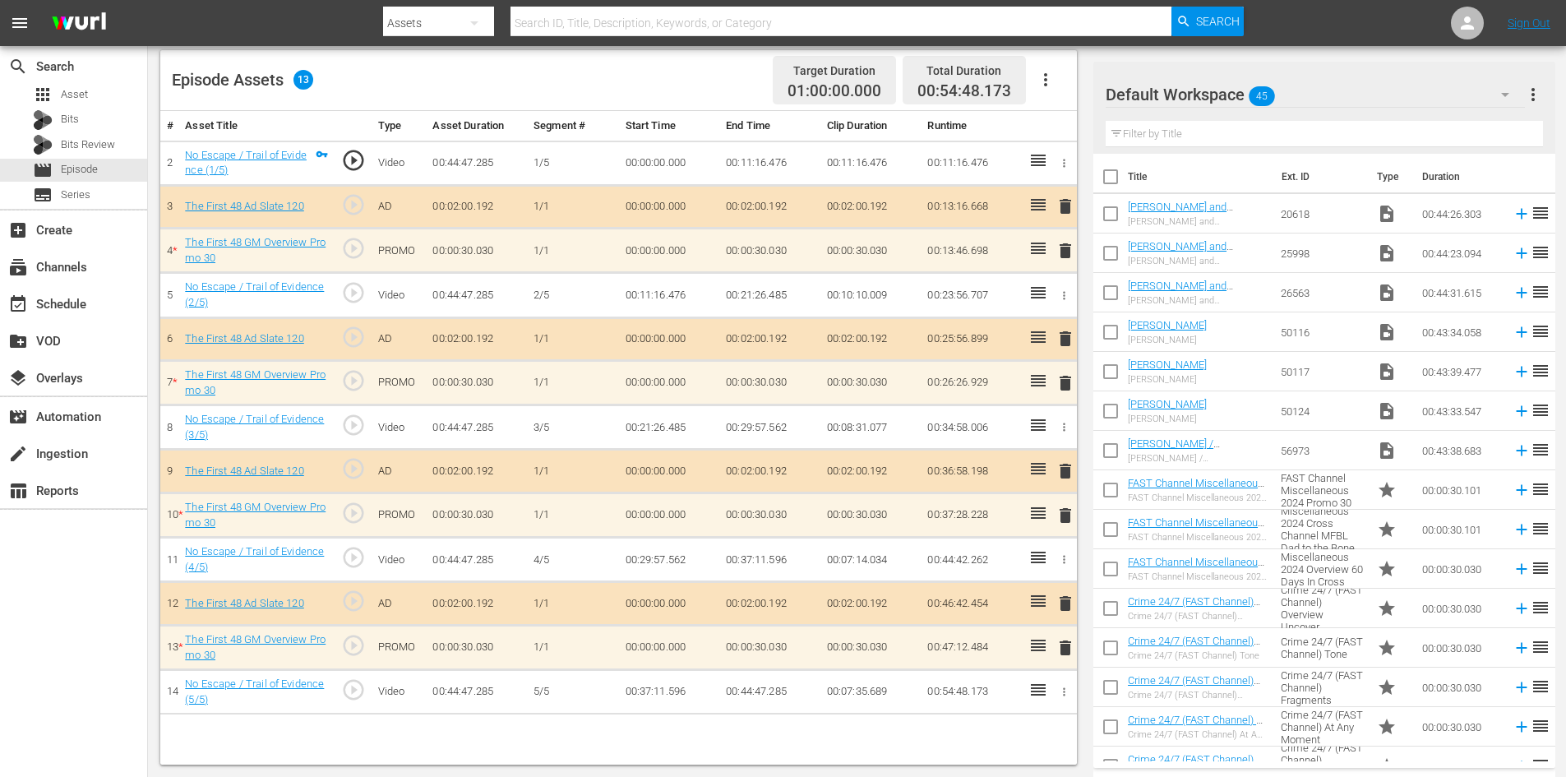
click at [1063, 516] on span "delete" at bounding box center [1066, 516] width 20 height 20
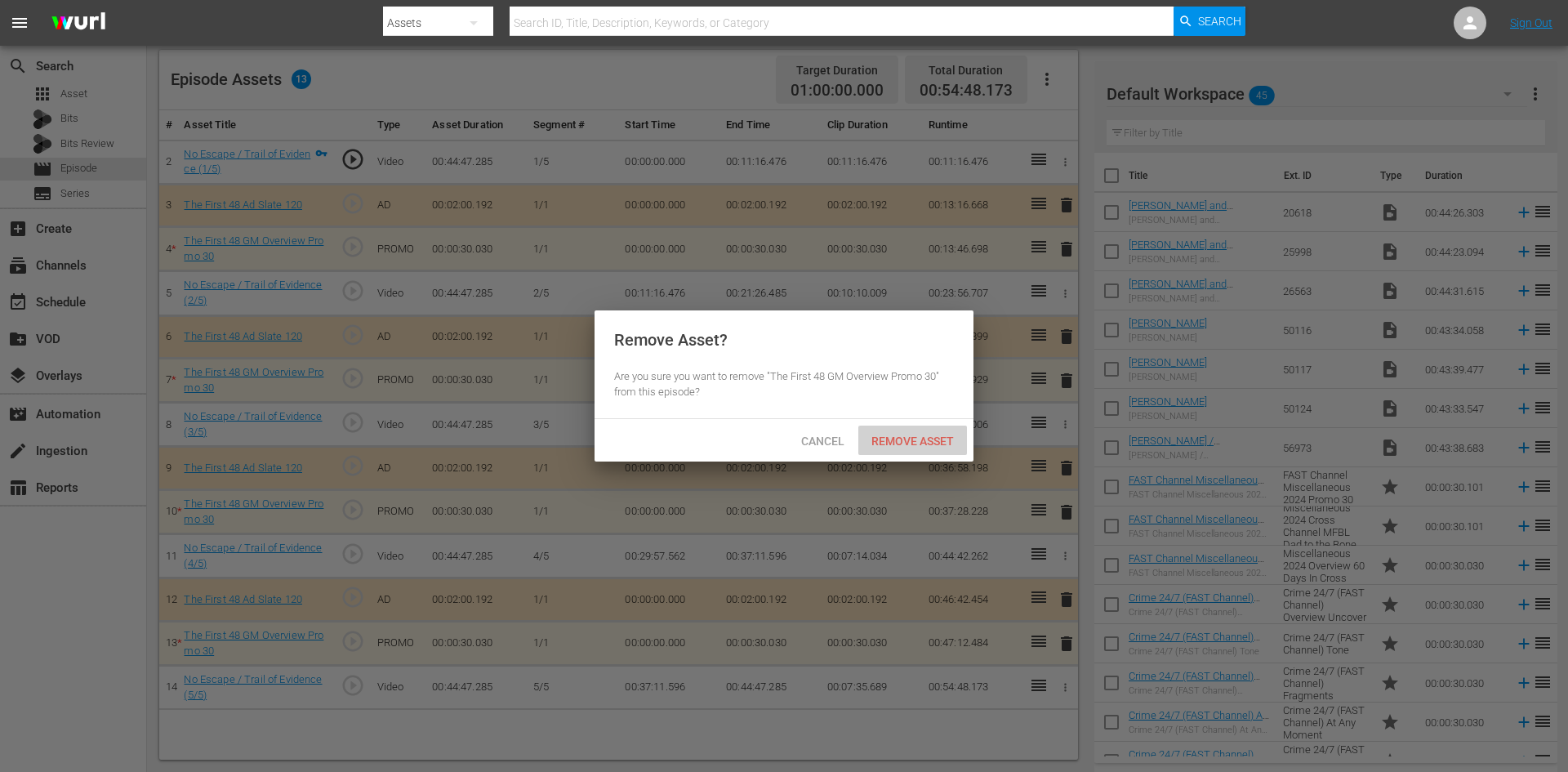
click at [926, 437] on span "Remove Asset" at bounding box center [912, 440] width 108 height 13
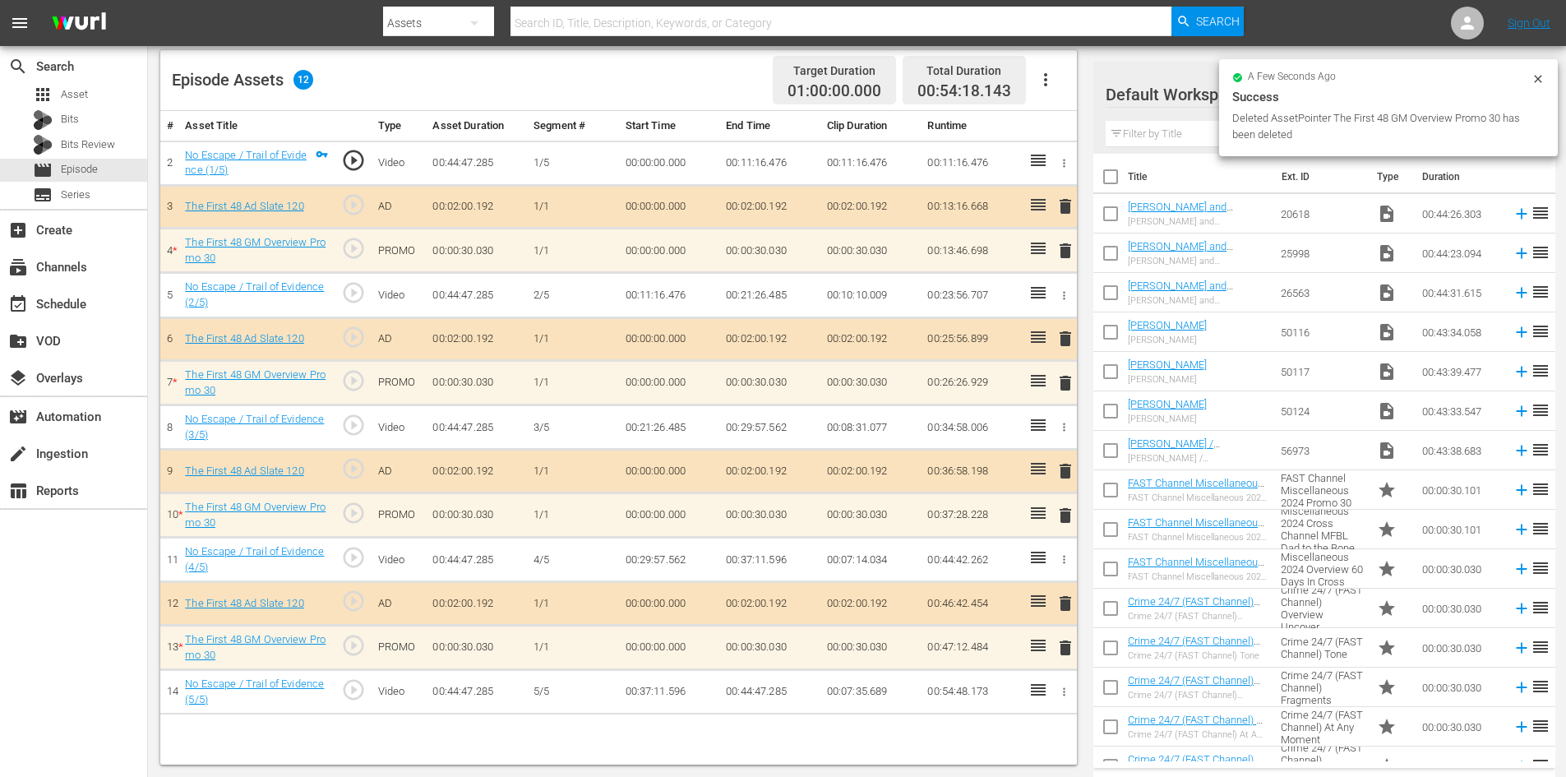
click at [1060, 385] on span "delete" at bounding box center [1066, 383] width 20 height 20
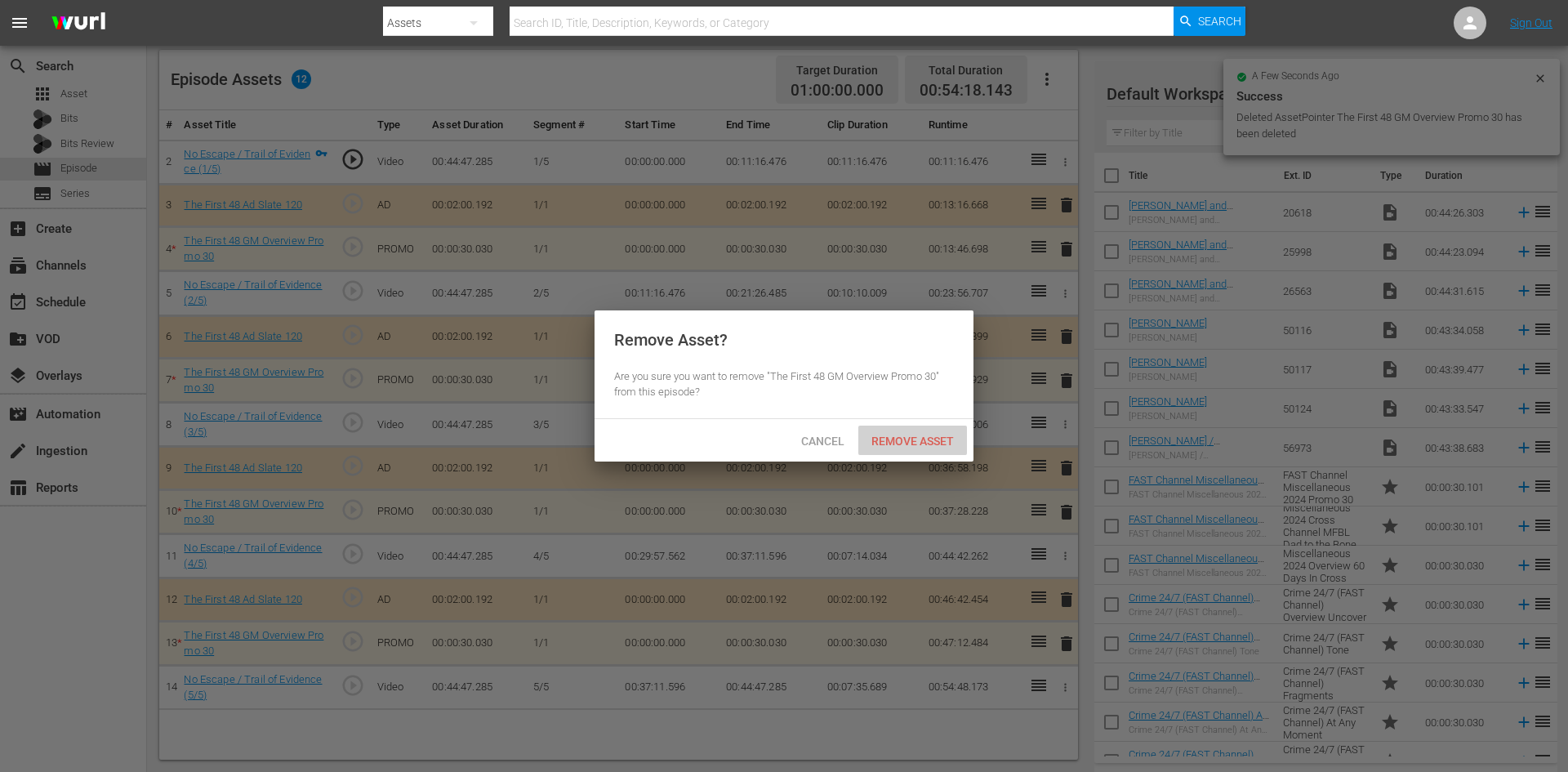
drag, startPoint x: 929, startPoint y: 439, endPoint x: 985, endPoint y: 343, distance: 111.1
click at [929, 438] on span "Remove Asset" at bounding box center [912, 440] width 108 height 13
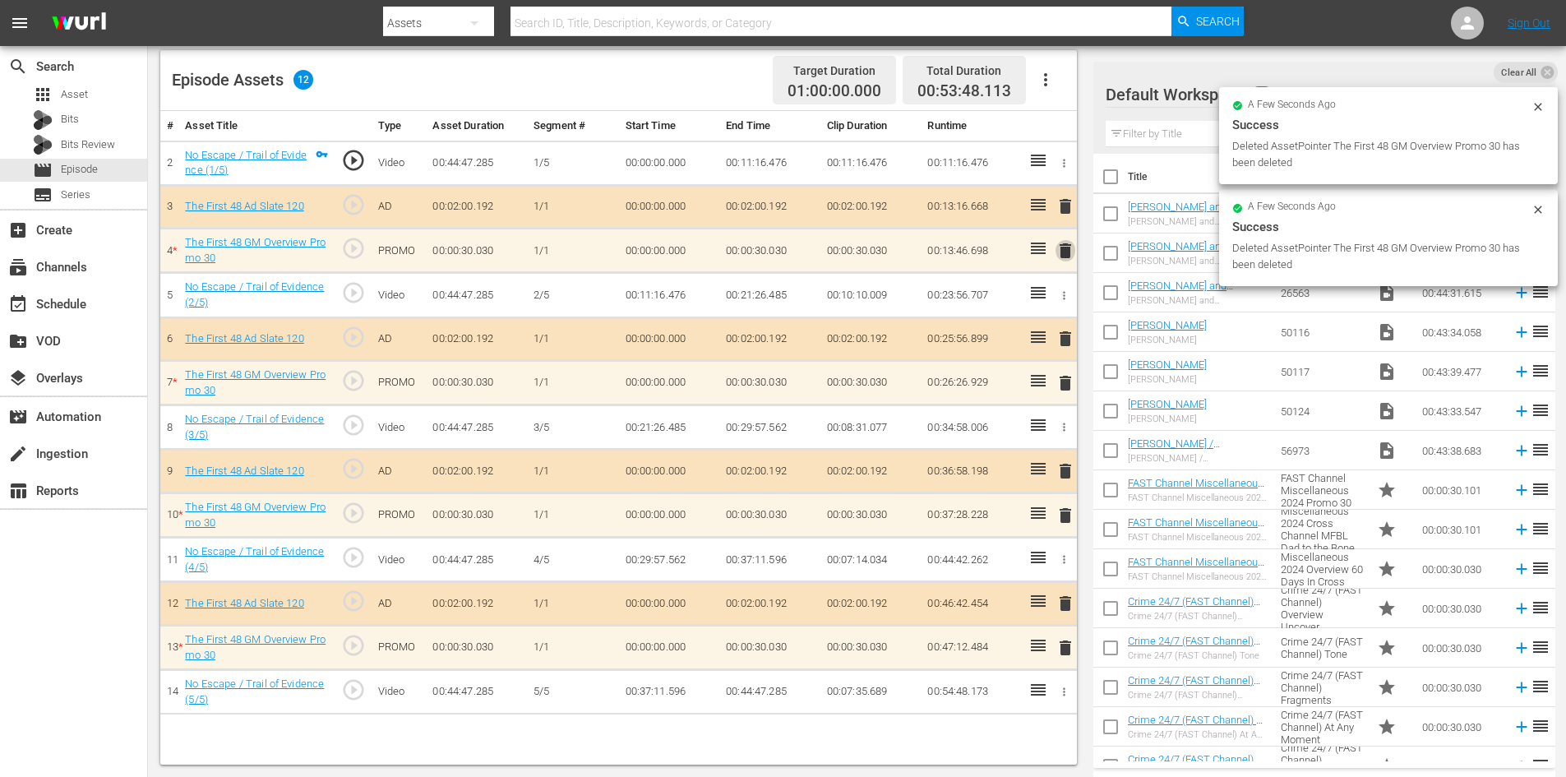
click at [1062, 252] on span "delete" at bounding box center [1066, 251] width 20 height 20
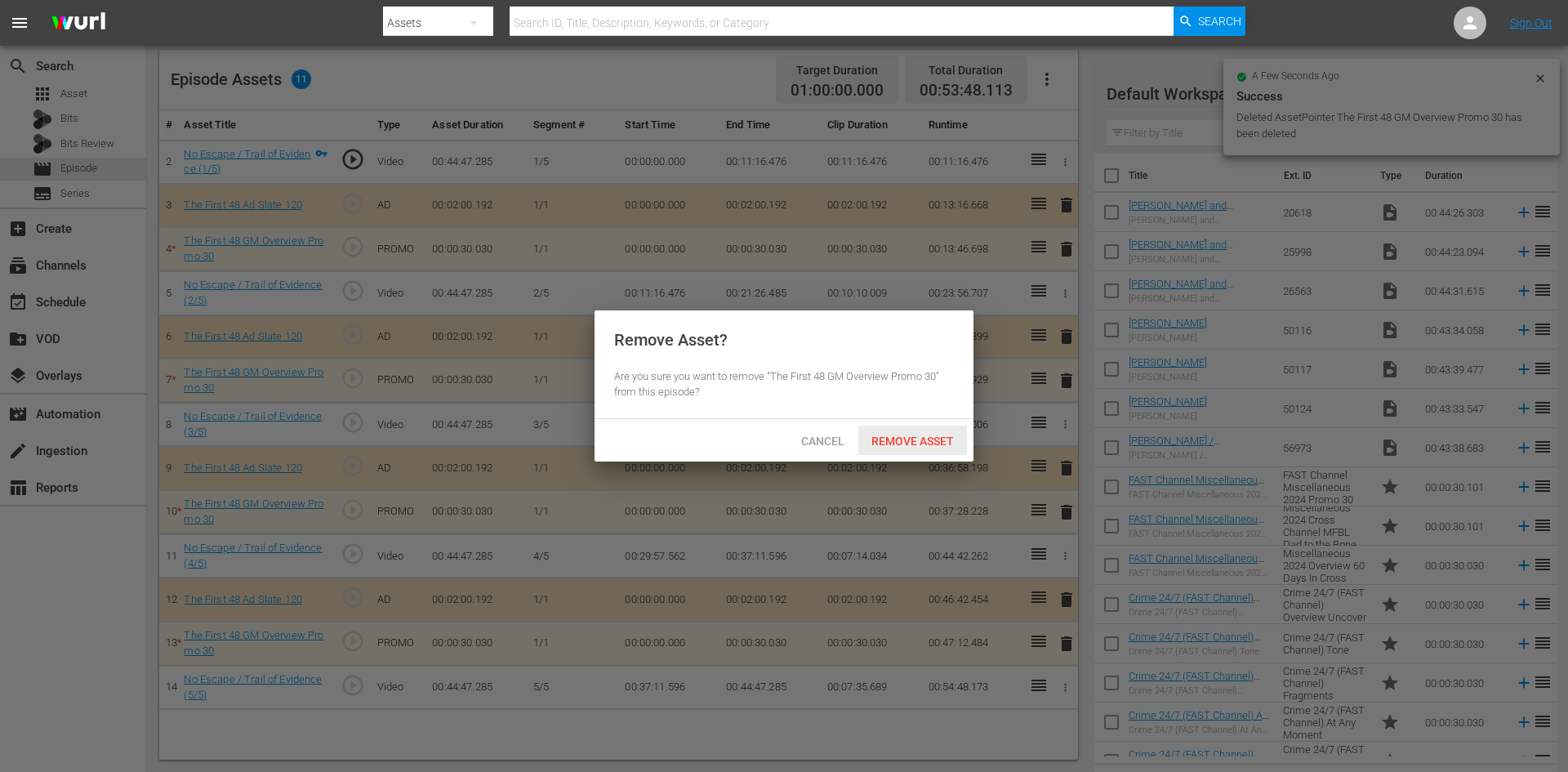
click at [906, 441] on span "Remove Asset" at bounding box center [912, 440] width 108 height 13
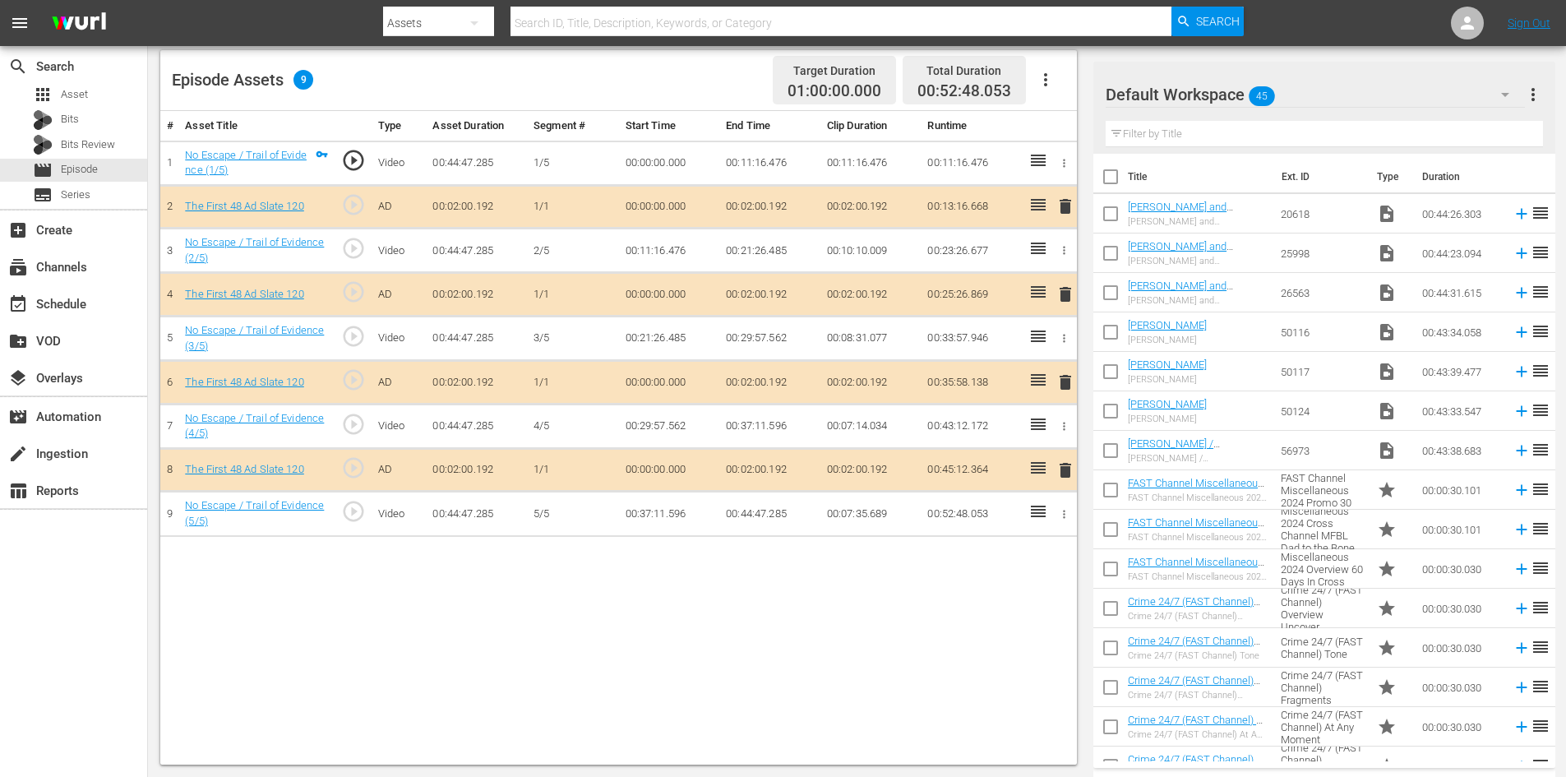
click at [1321, 86] on div "Default Workspace 45" at bounding box center [1315, 95] width 419 height 46
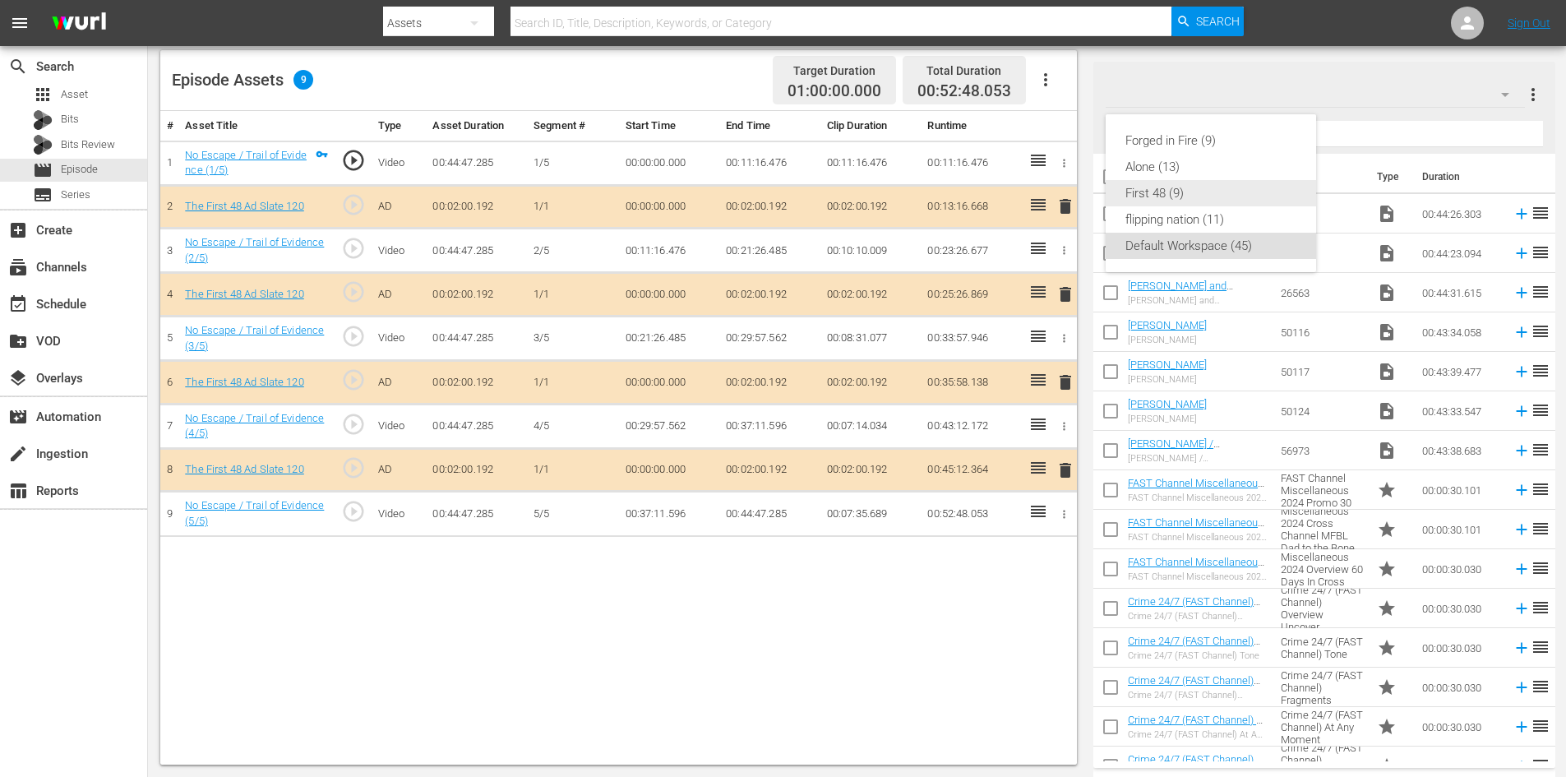
click at [1170, 192] on div "First 48 (9)" at bounding box center [1211, 193] width 171 height 26
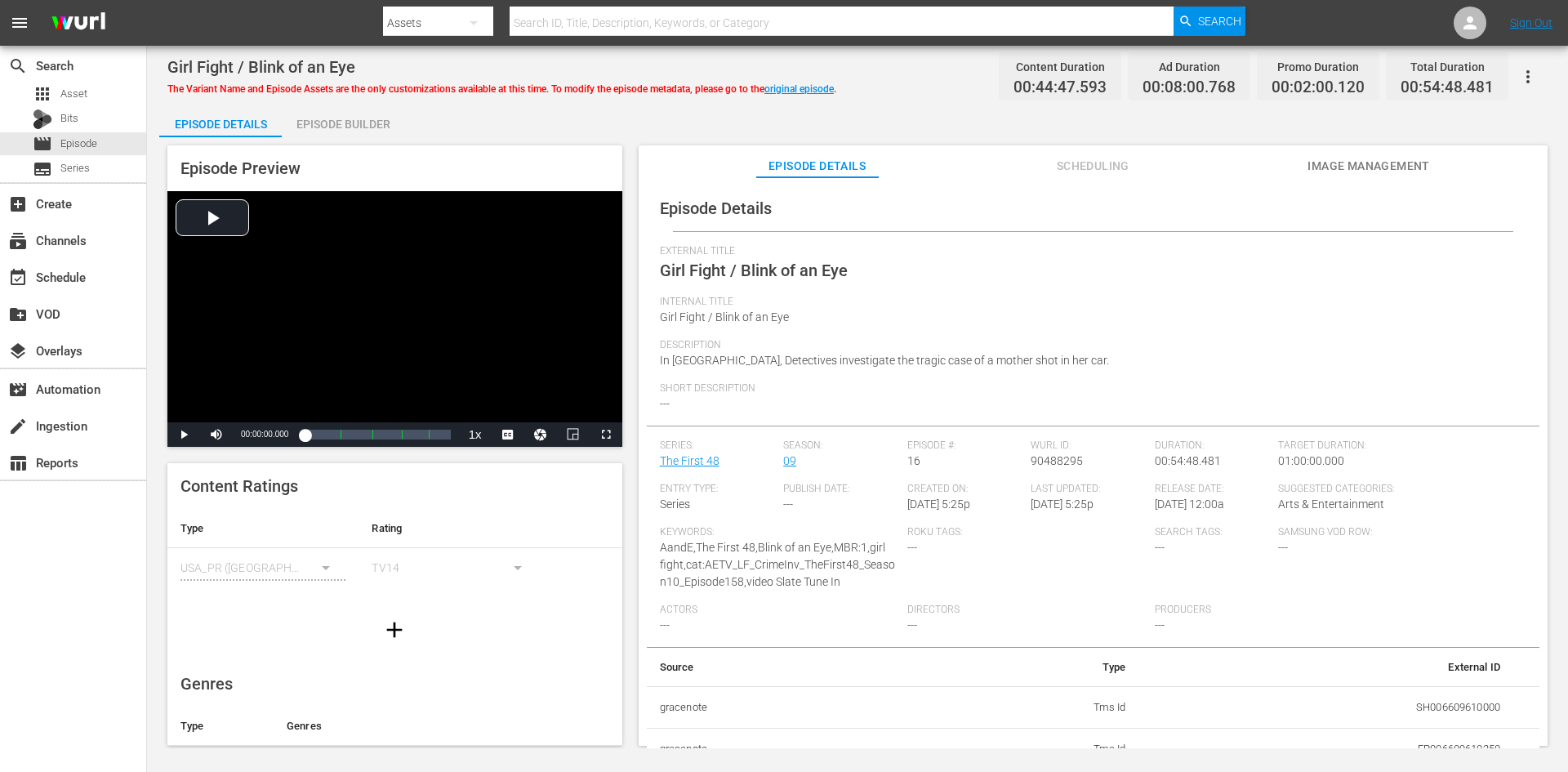
click at [324, 114] on div "Episode Builder" at bounding box center [343, 123] width 122 height 39
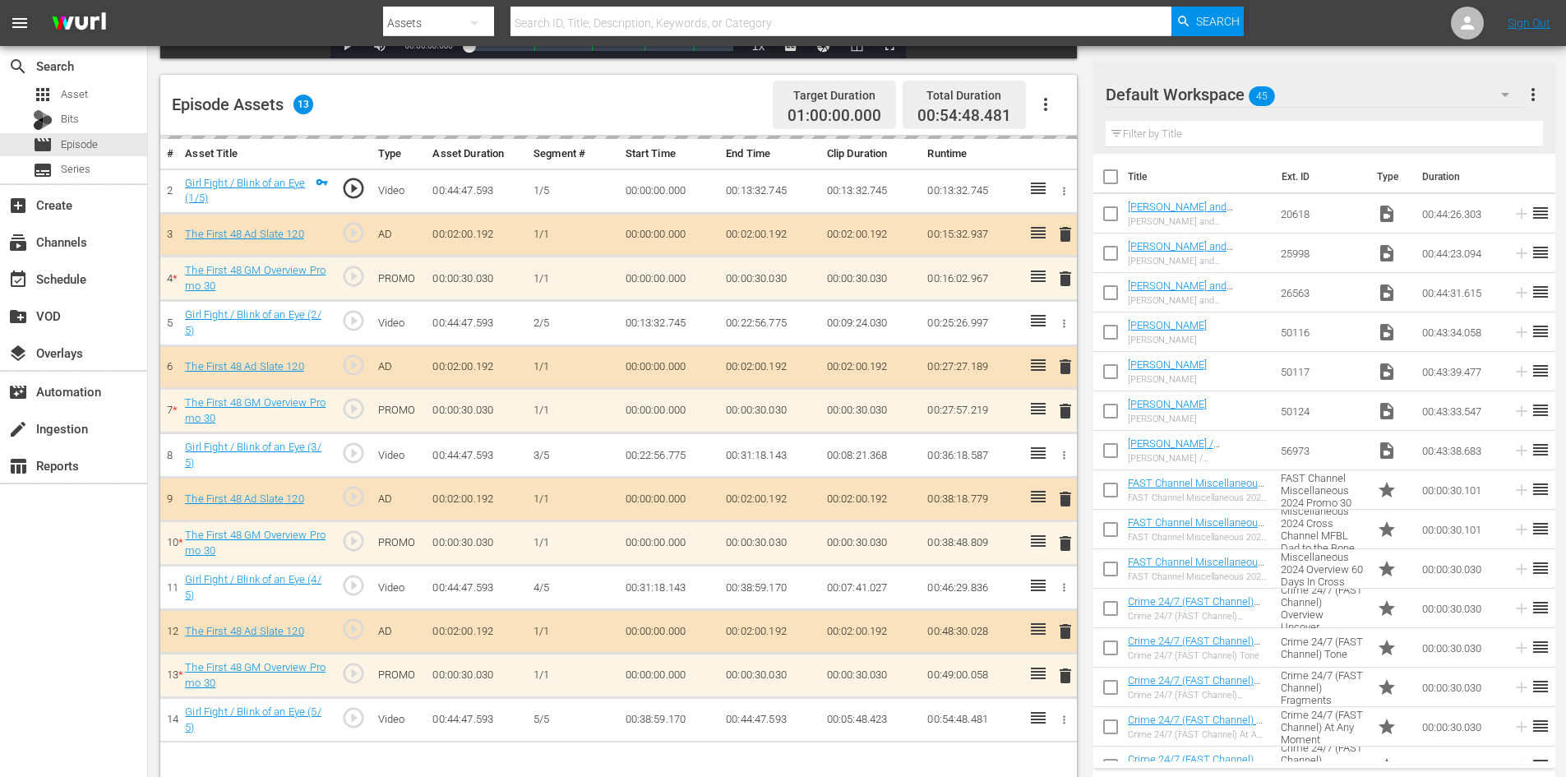
scroll to position [428, 0]
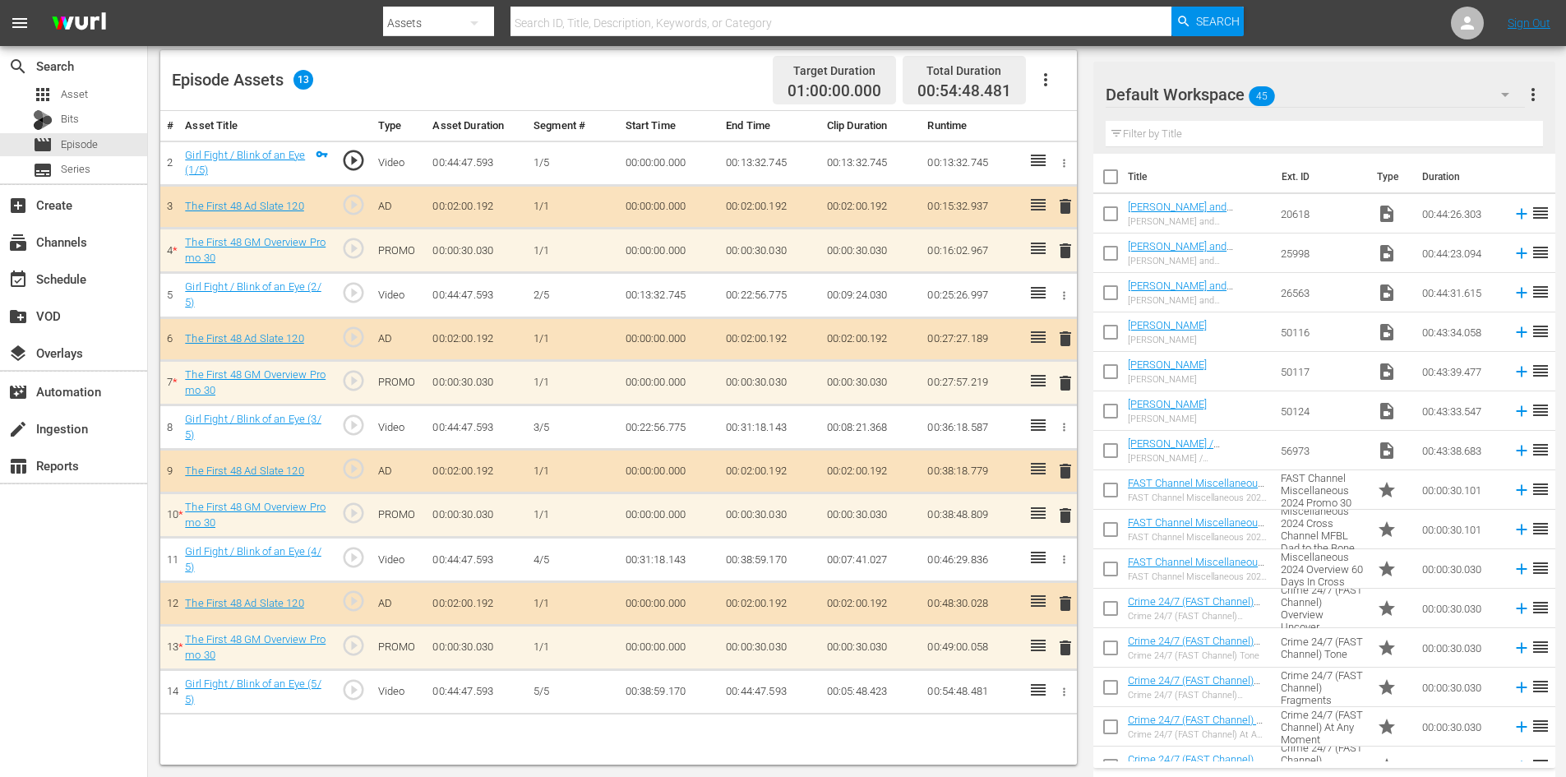
click at [1373, 96] on div "Default Workspace 45" at bounding box center [1315, 95] width 419 height 46
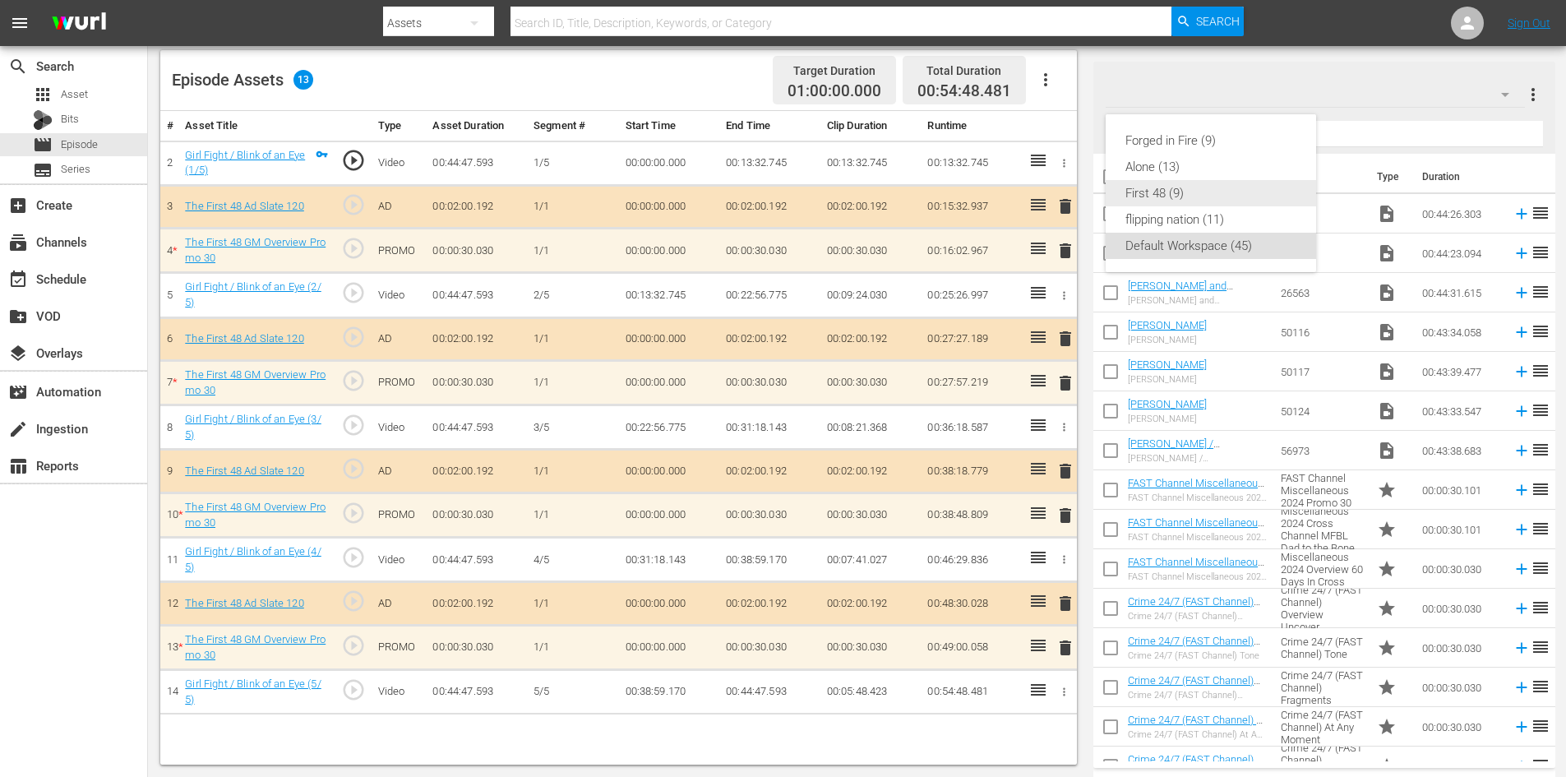
click at [1172, 188] on div "First 48 (9)" at bounding box center [1211, 193] width 171 height 26
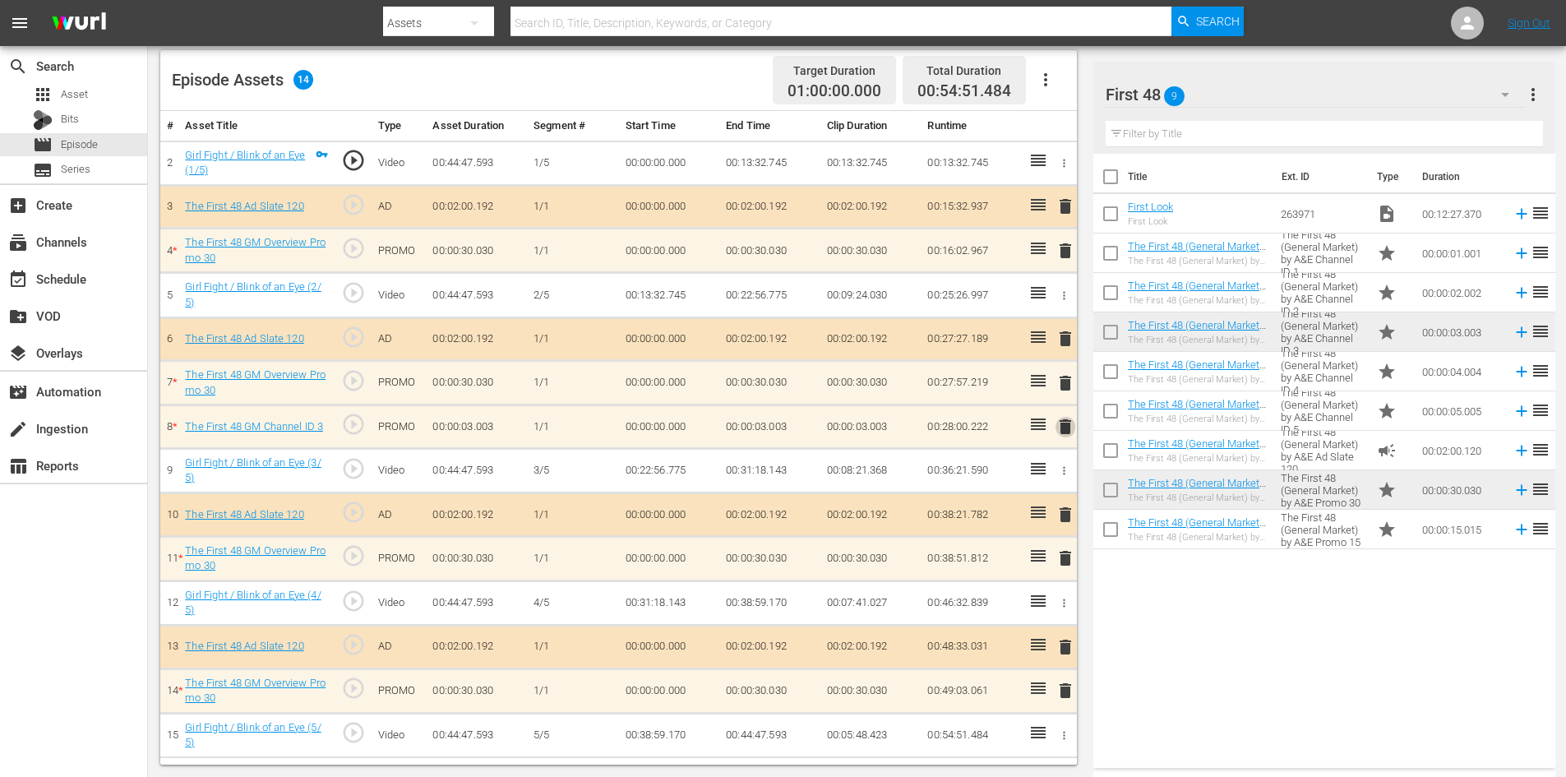
click at [1063, 425] on span "delete" at bounding box center [1066, 427] width 20 height 20
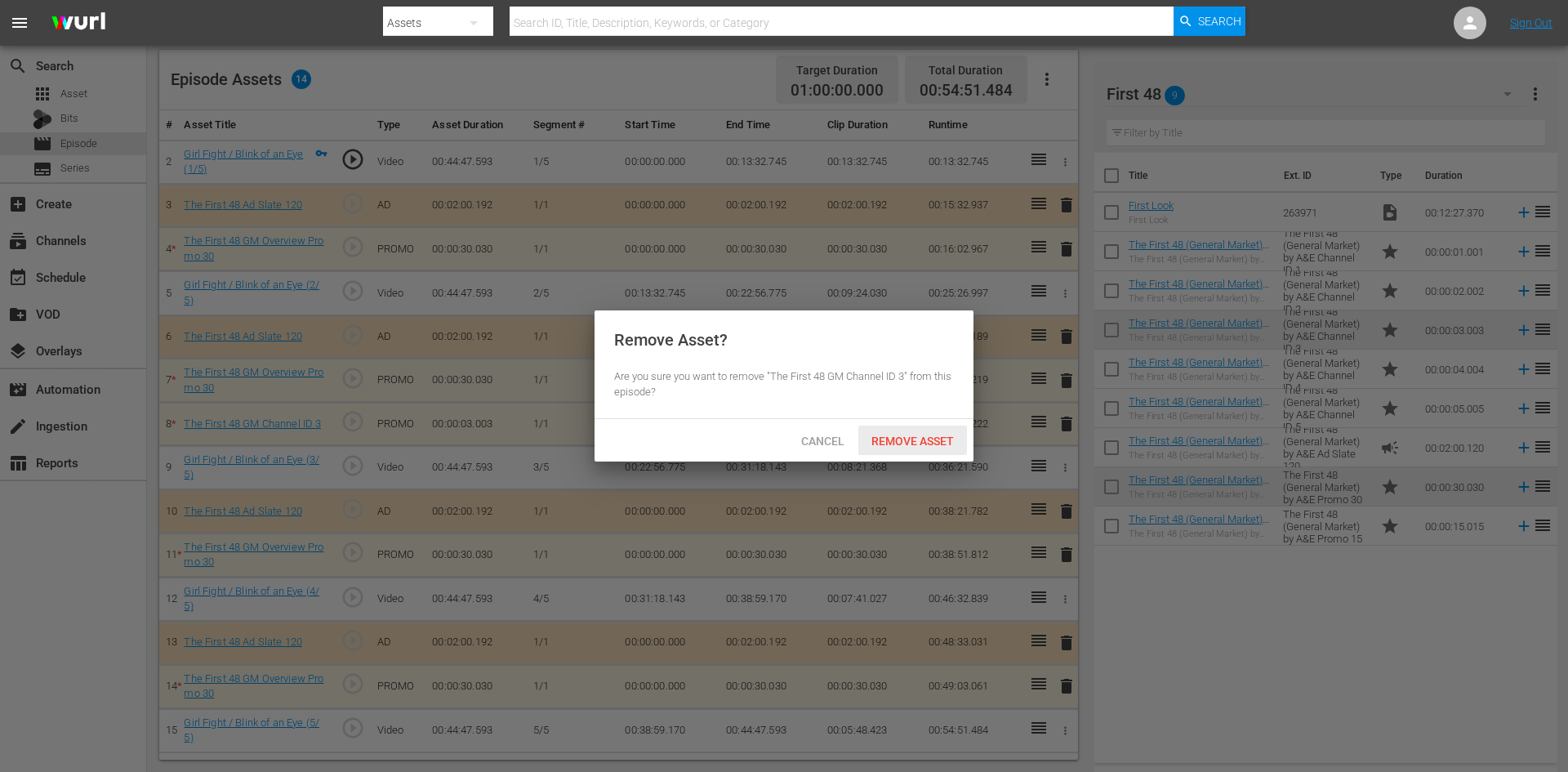
click at [916, 435] on span "Remove Asset" at bounding box center [912, 440] width 108 height 13
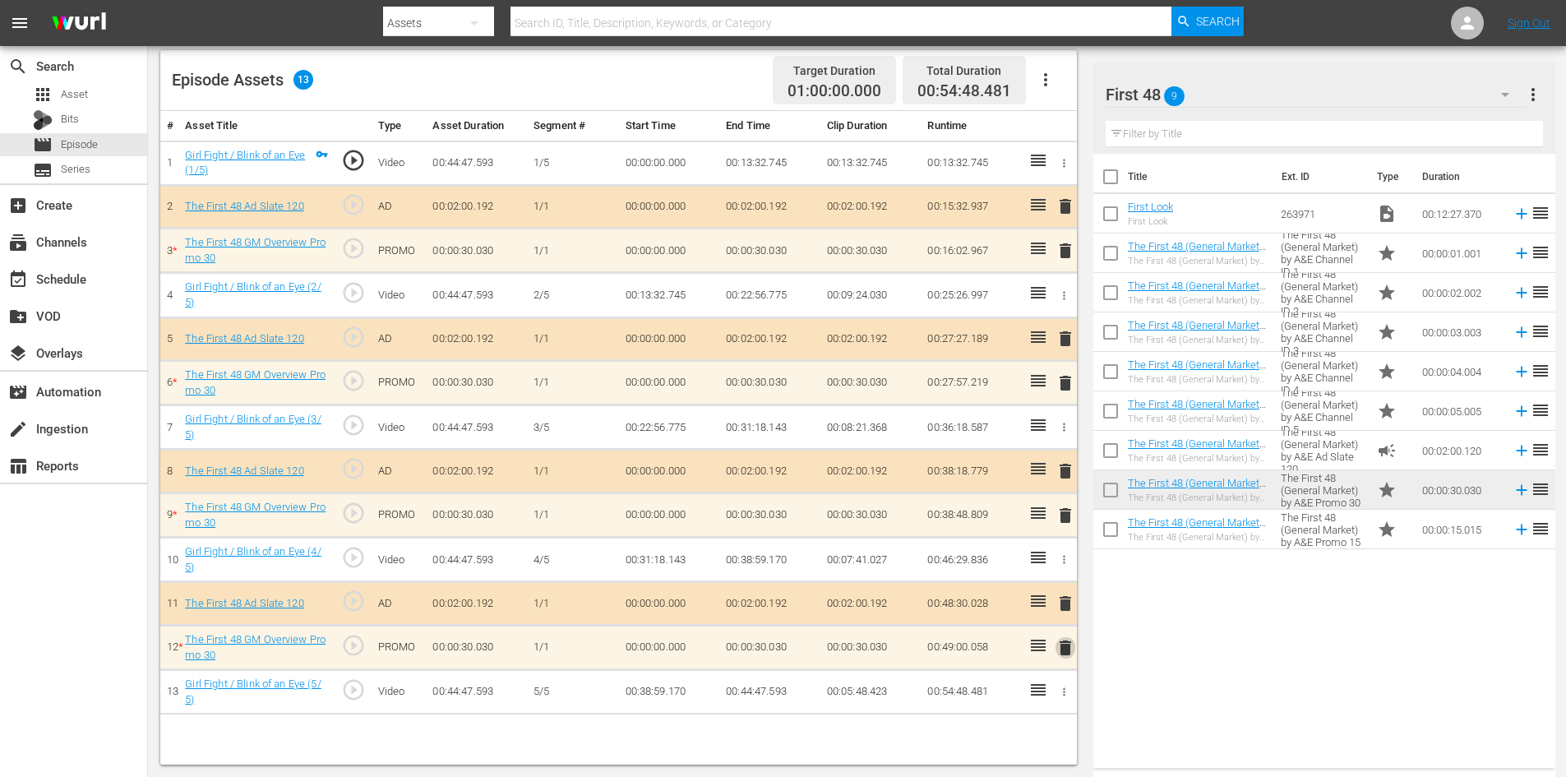
drag, startPoint x: 1065, startPoint y: 653, endPoint x: 1055, endPoint y: 644, distance: 14.0
click at [1065, 652] on span "delete" at bounding box center [1066, 648] width 20 height 20
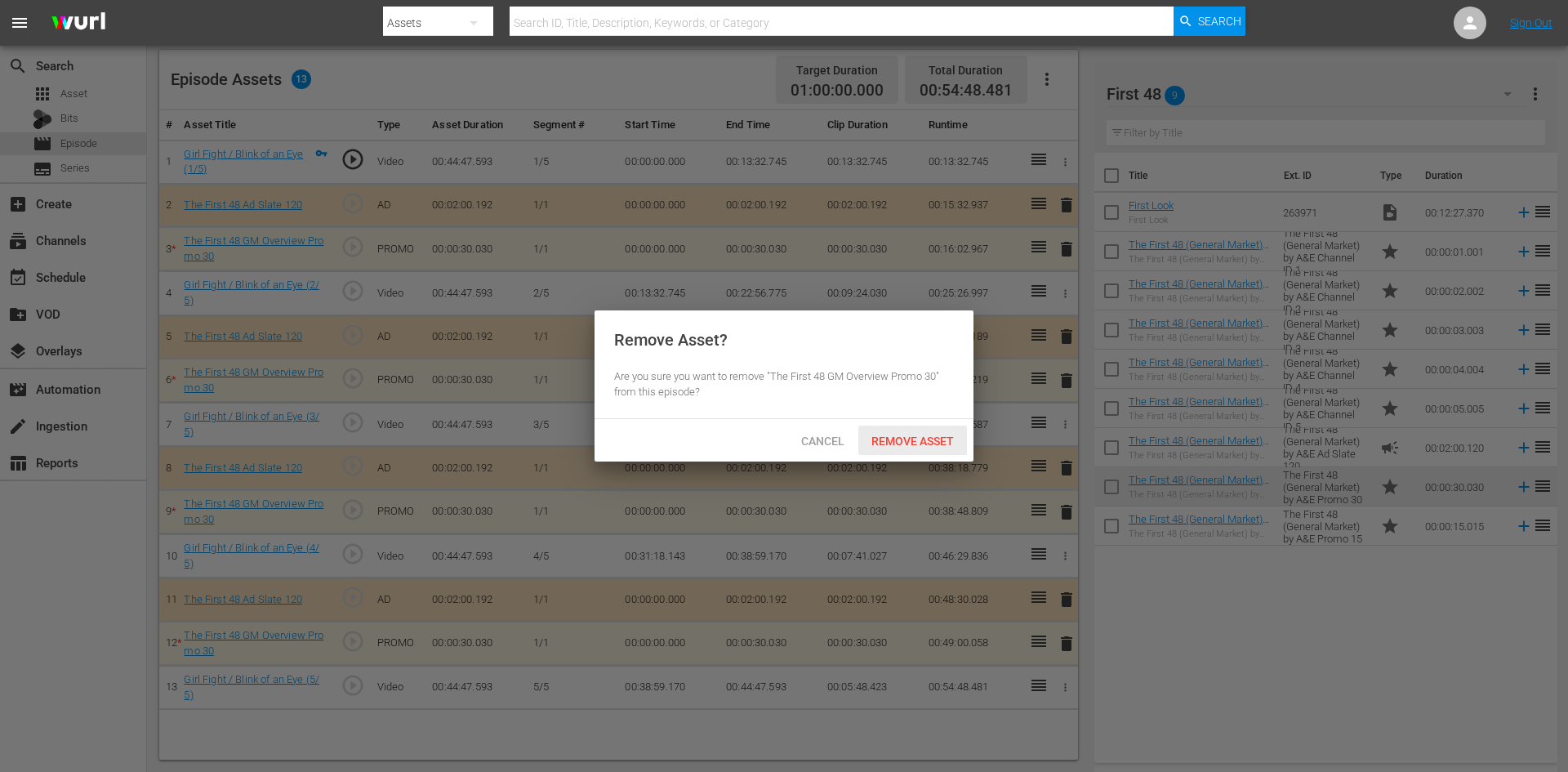
click at [928, 437] on span "Remove Asset" at bounding box center [912, 440] width 108 height 13
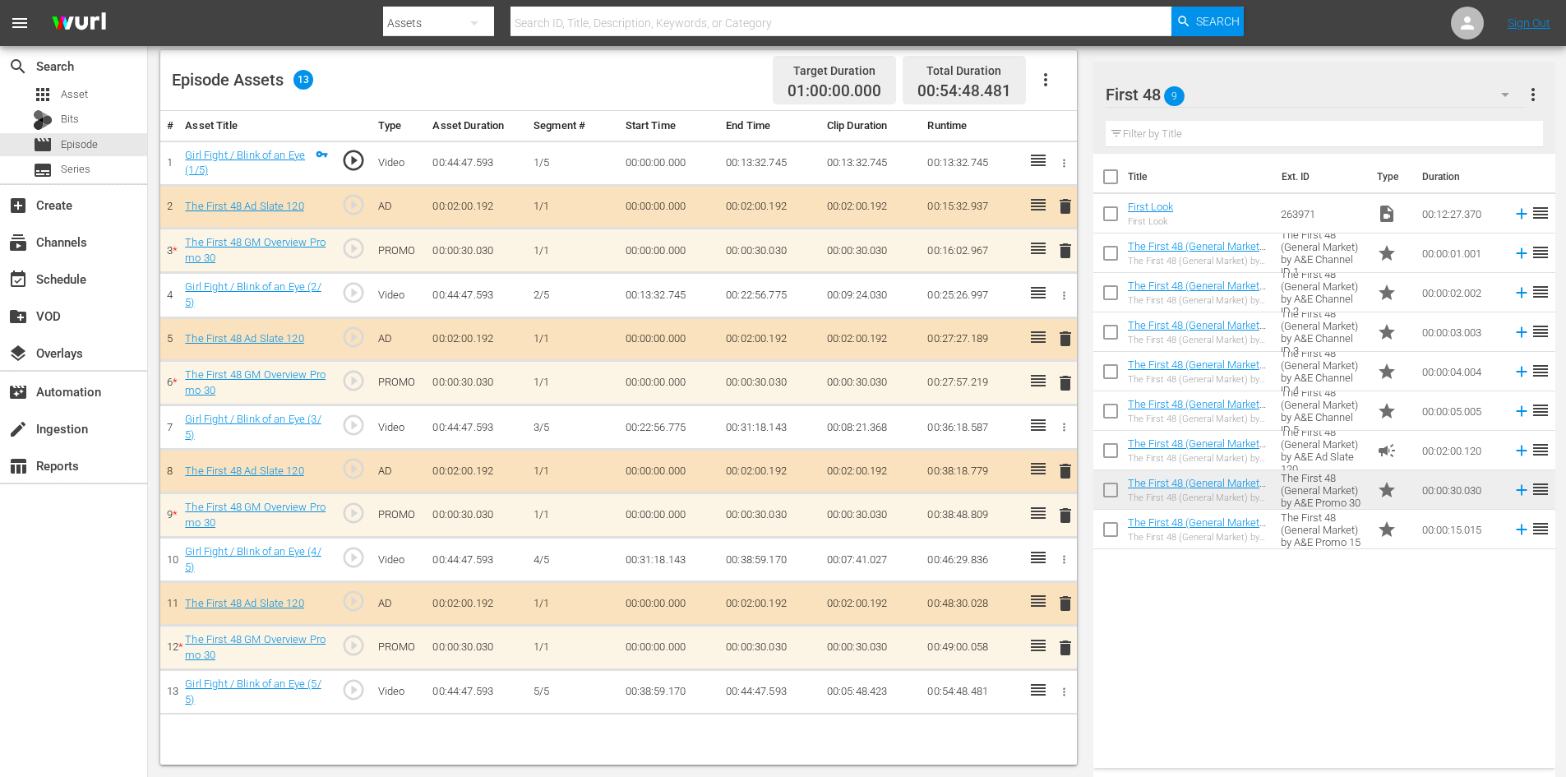
click at [1060, 516] on span "delete" at bounding box center [1066, 516] width 20 height 20
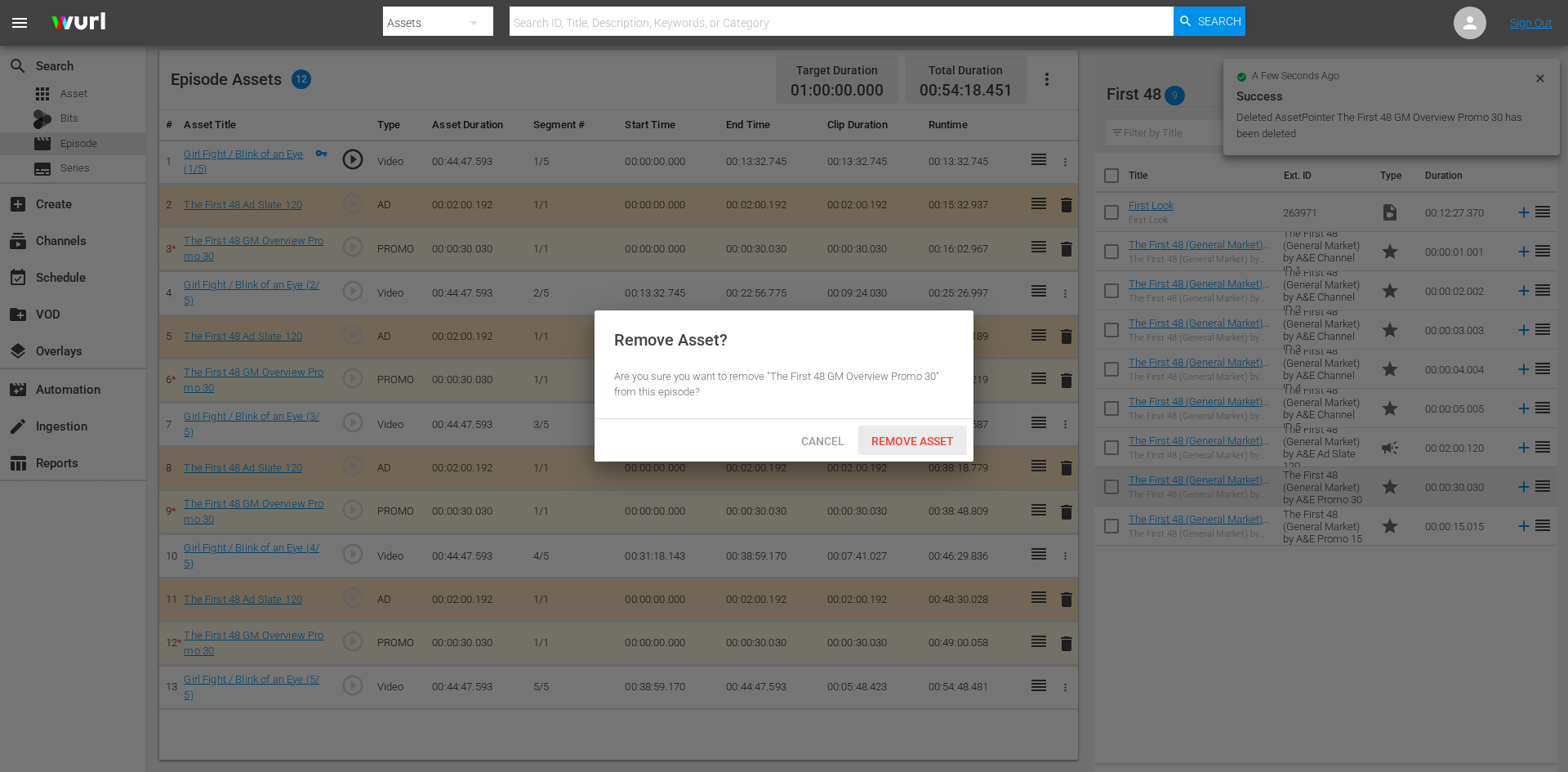
click at [901, 443] on span "Remove Asset" at bounding box center [912, 440] width 108 height 13
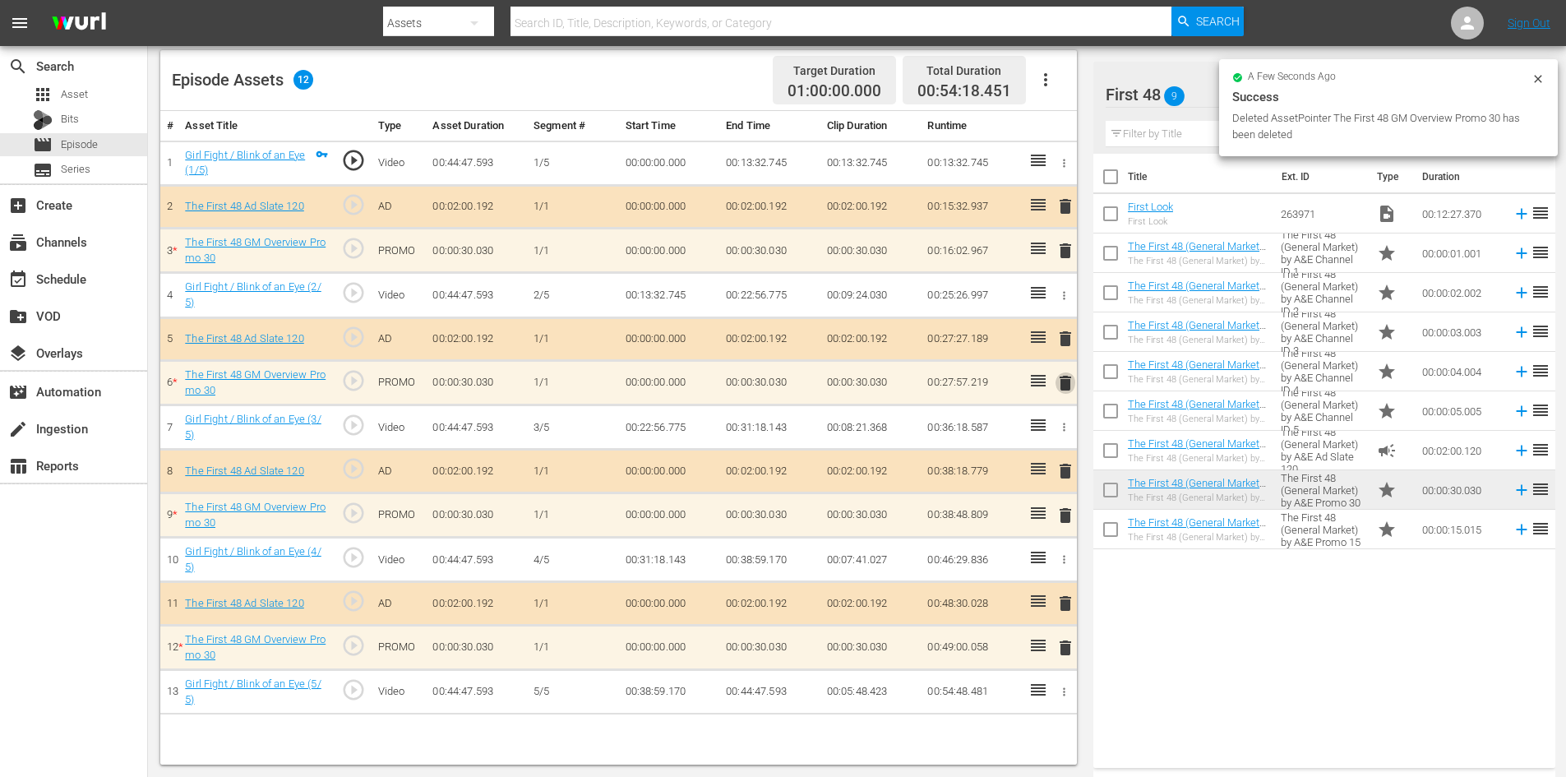
click at [1064, 381] on span "delete" at bounding box center [1066, 383] width 20 height 20
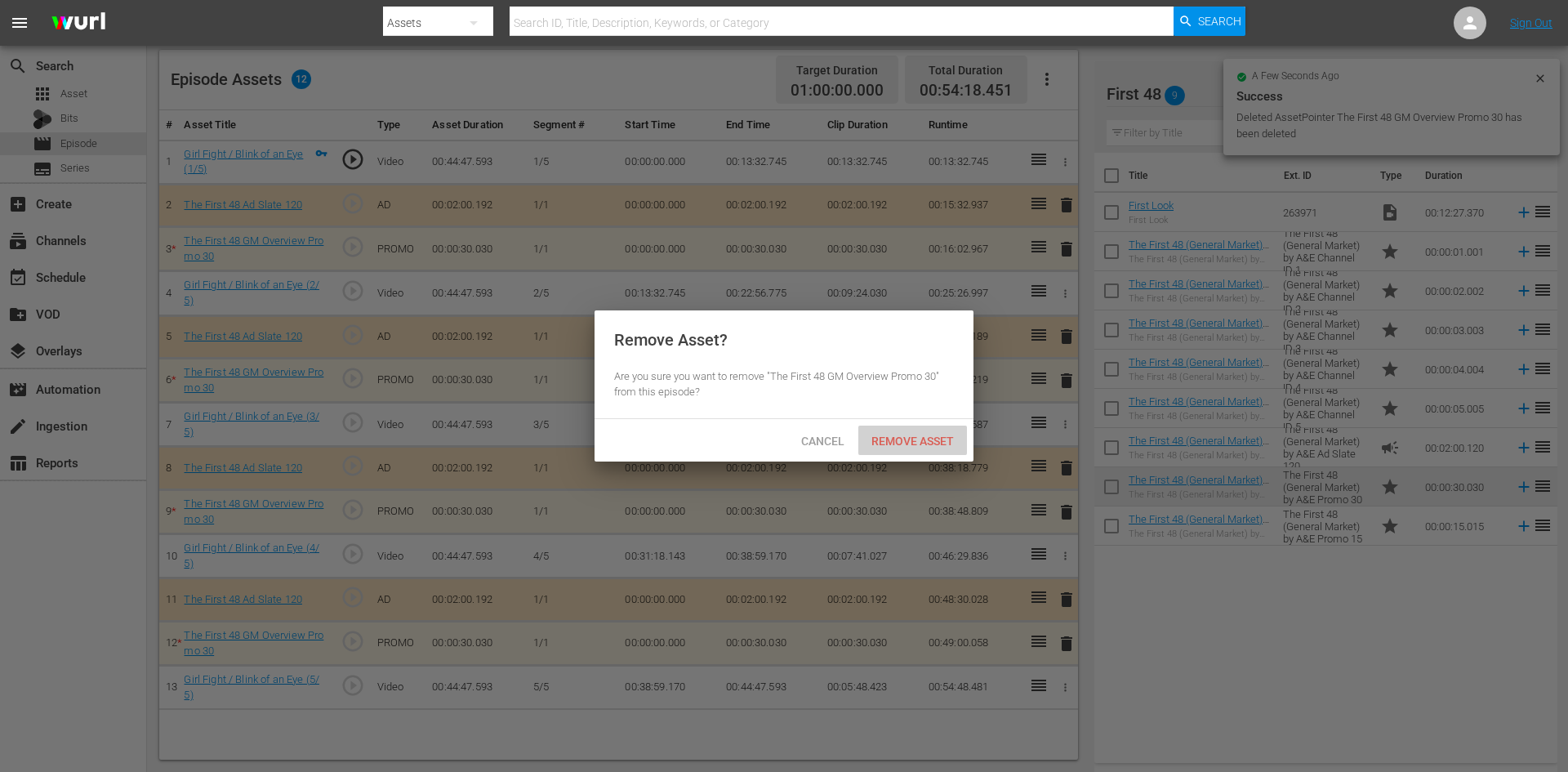
click at [883, 434] on span "Remove Asset" at bounding box center [912, 440] width 108 height 13
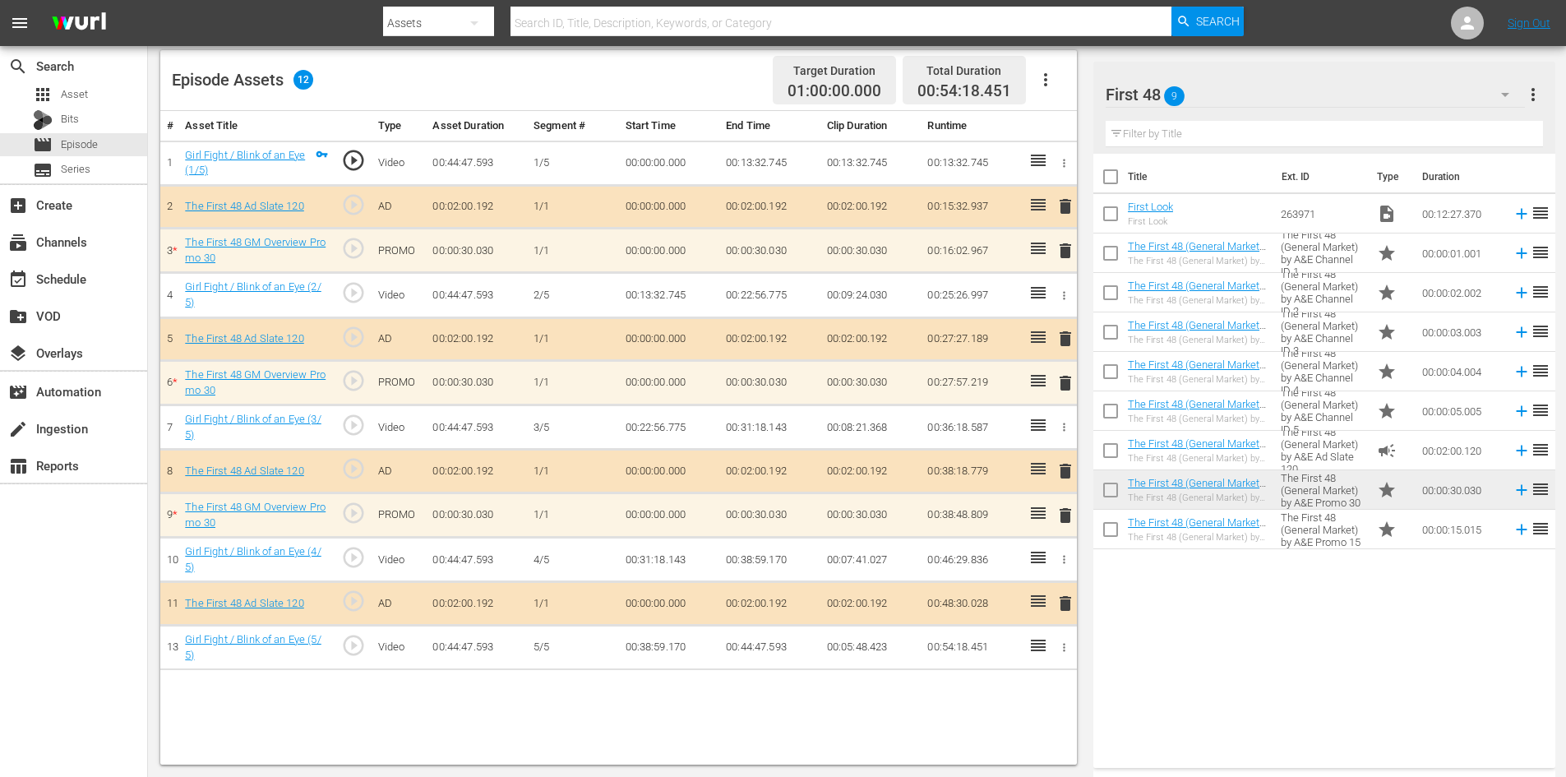
click at [1064, 258] on button "delete" at bounding box center [1066, 250] width 20 height 24
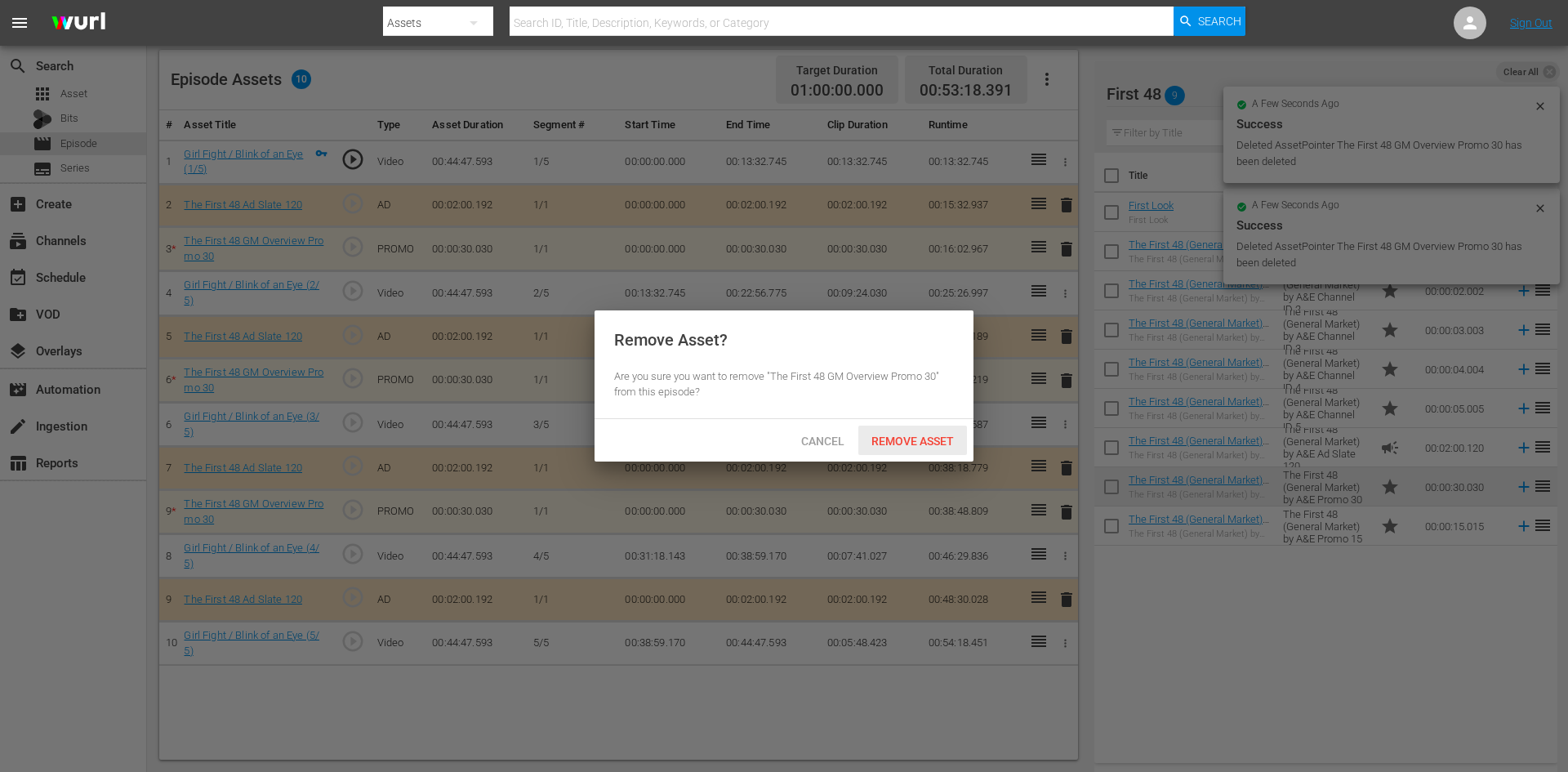
drag, startPoint x: 857, startPoint y: 430, endPoint x: 866, endPoint y: 438, distance: 12.0
click at [866, 437] on div "Remove Asset" at bounding box center [912, 440] width 108 height 30
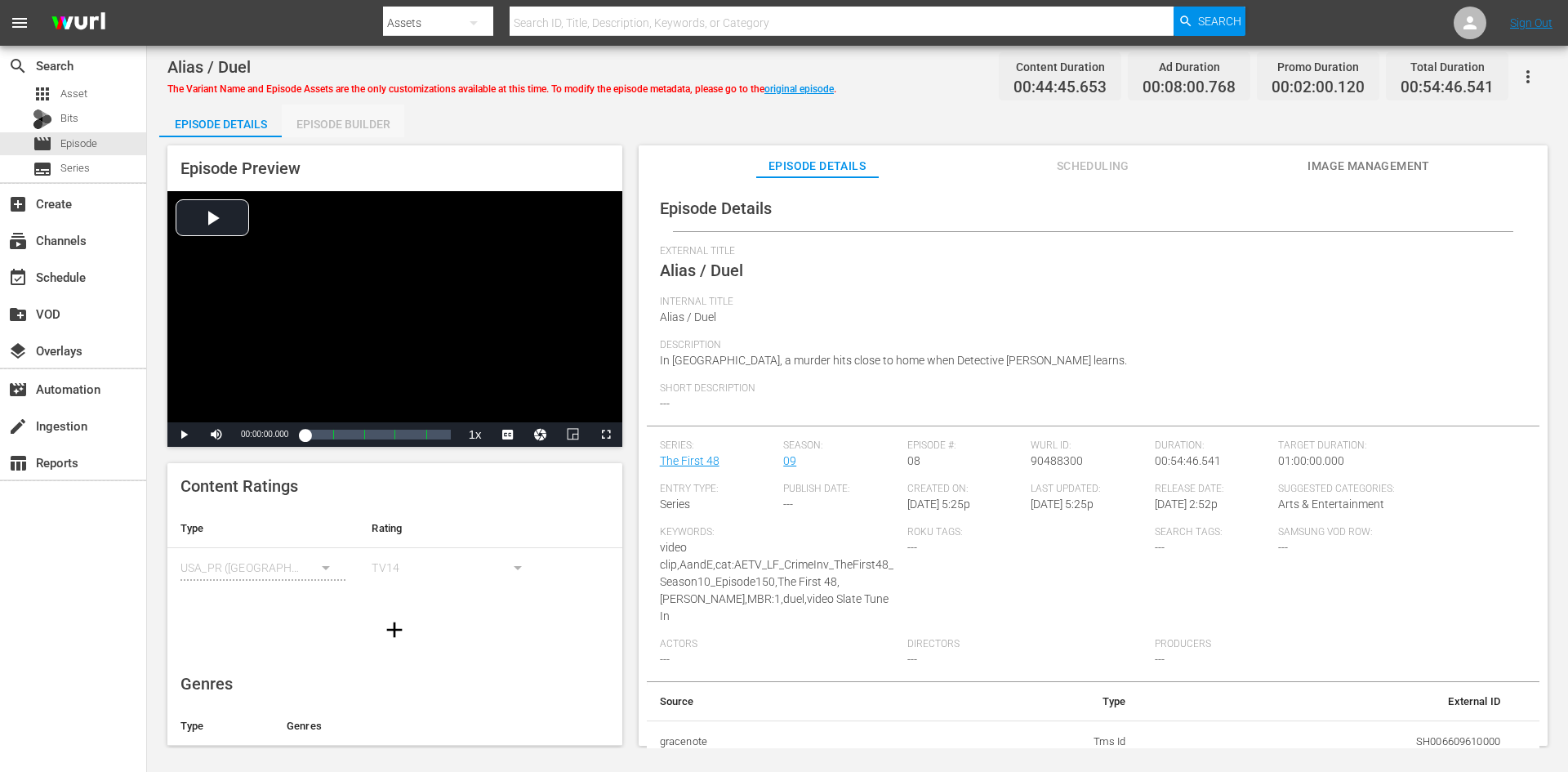
click at [316, 124] on div "Episode Builder" at bounding box center [343, 123] width 122 height 39
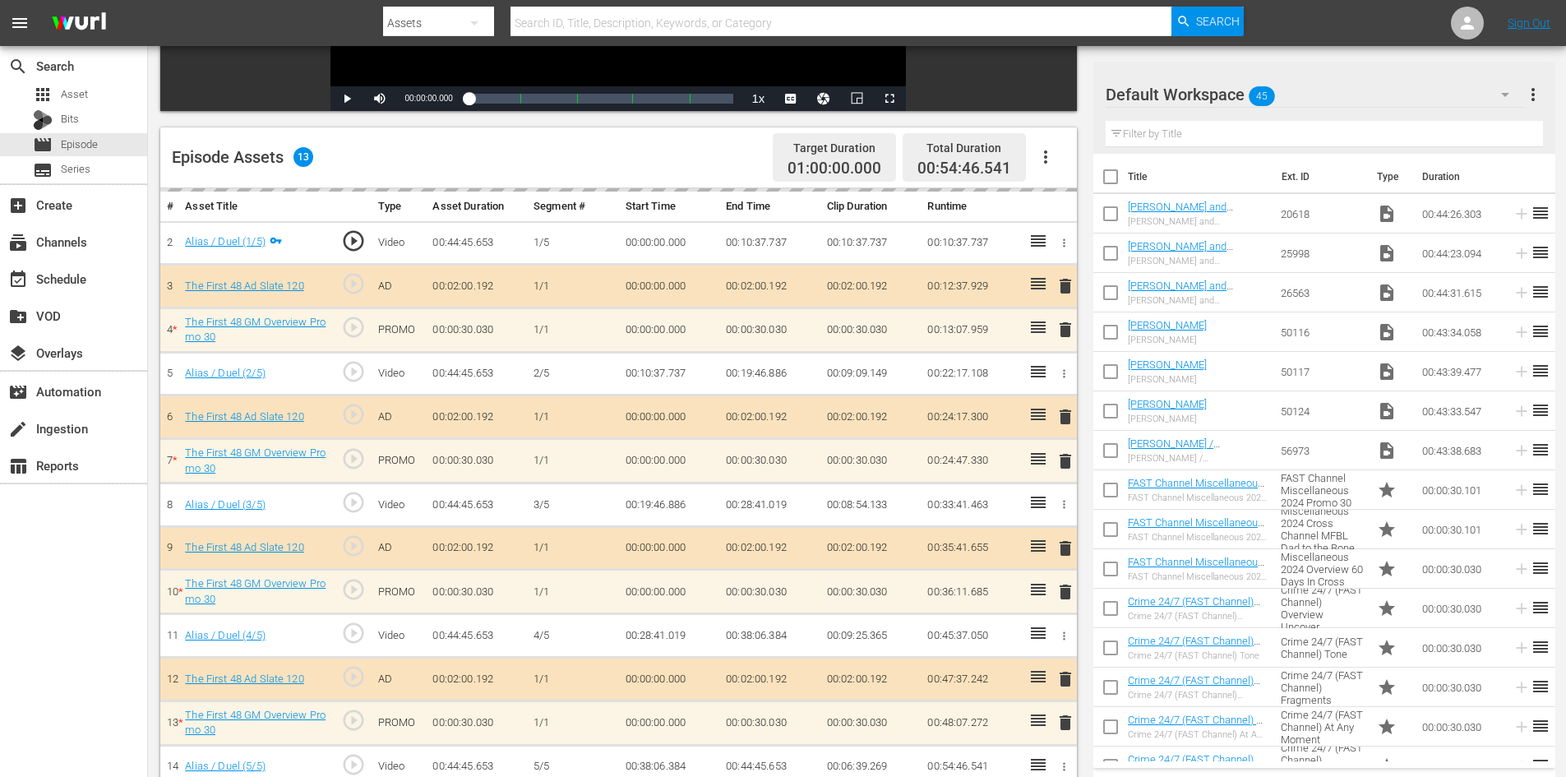
scroll to position [428, 0]
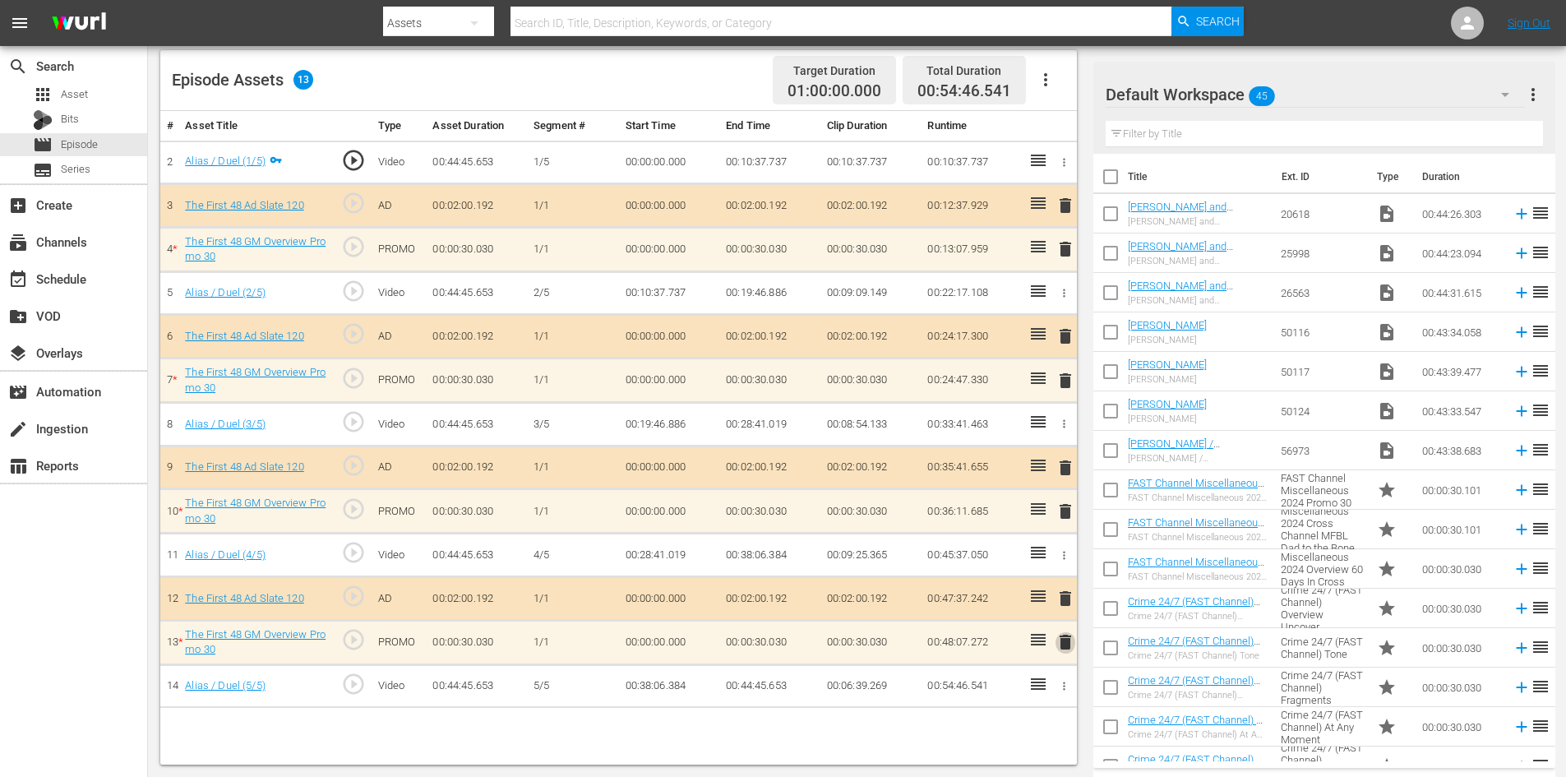
click at [1065, 642] on span "delete" at bounding box center [1066, 642] width 20 height 20
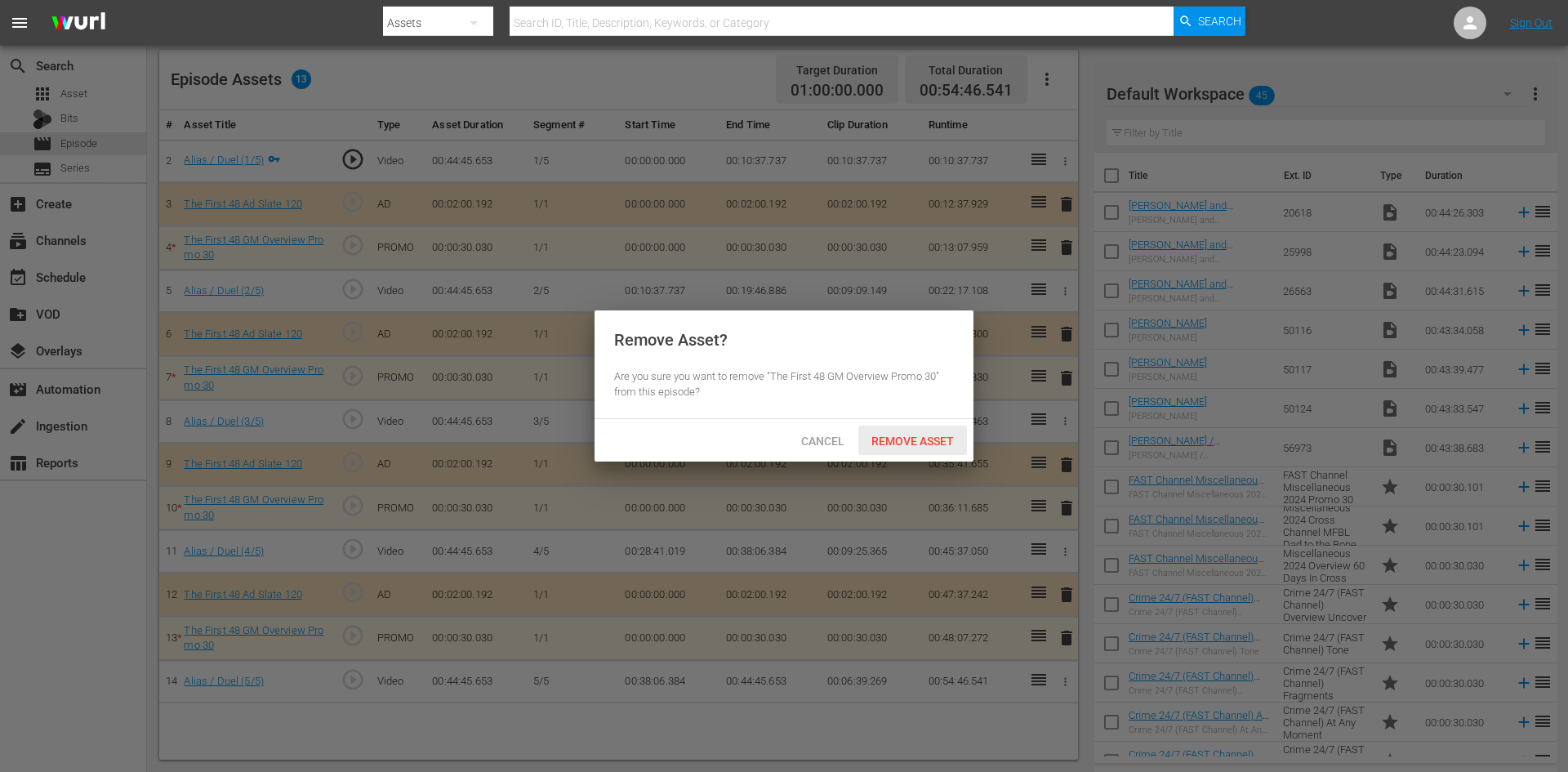
click at [929, 436] on span "Remove Asset" at bounding box center [912, 440] width 108 height 13
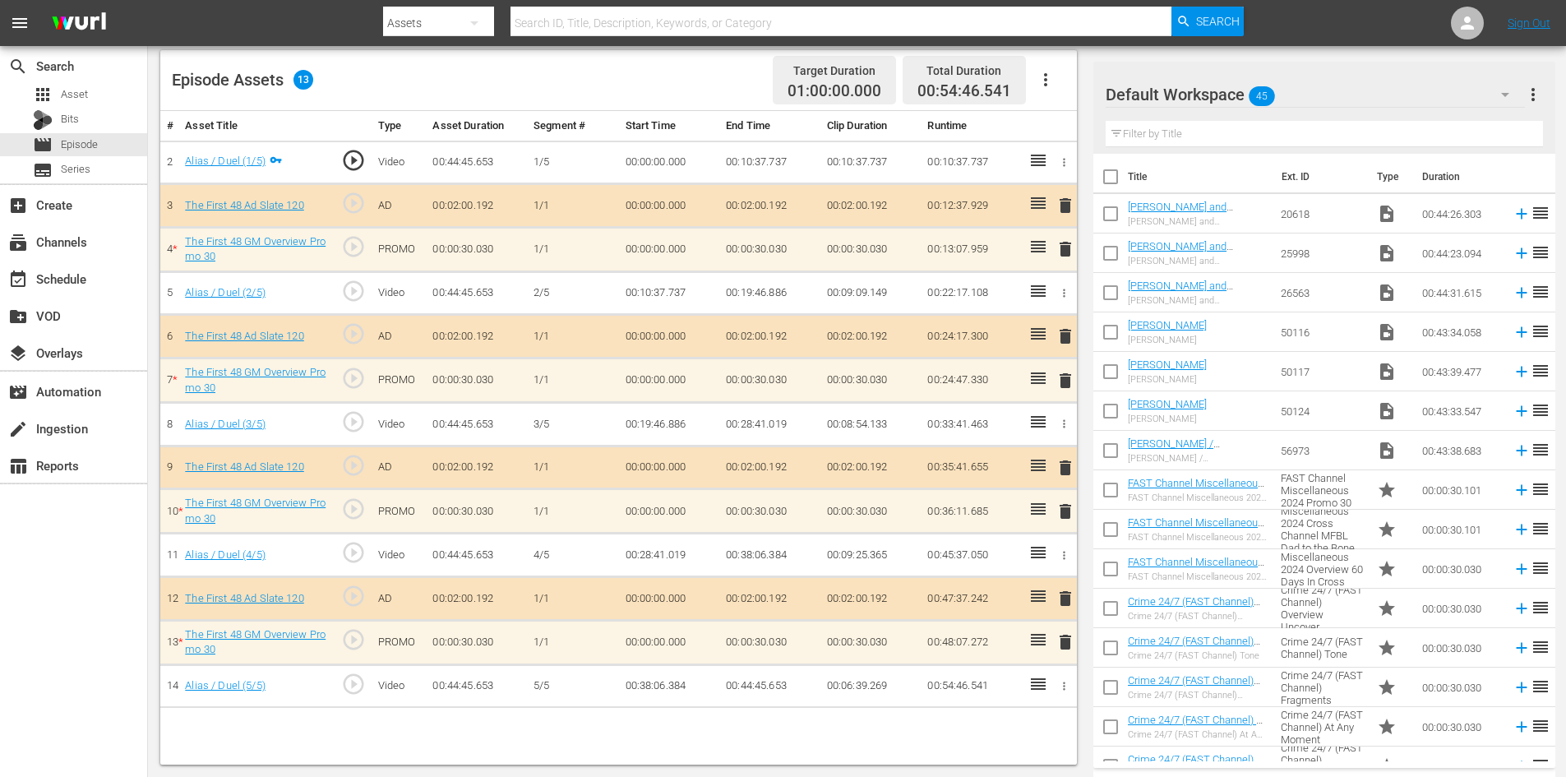
click at [1060, 516] on span "delete" at bounding box center [1066, 512] width 20 height 20
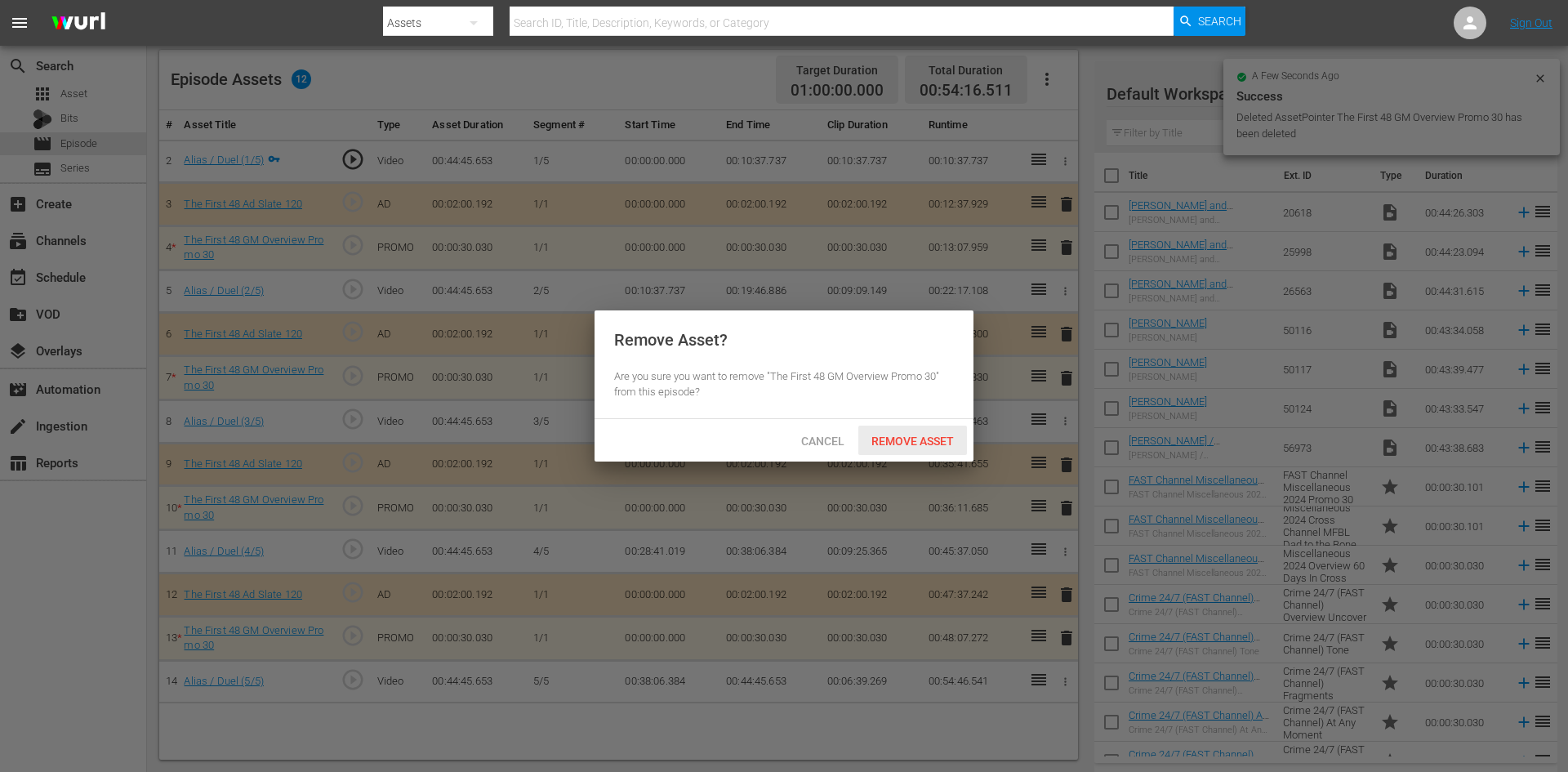
click at [924, 434] on span "Remove Asset" at bounding box center [912, 440] width 108 height 13
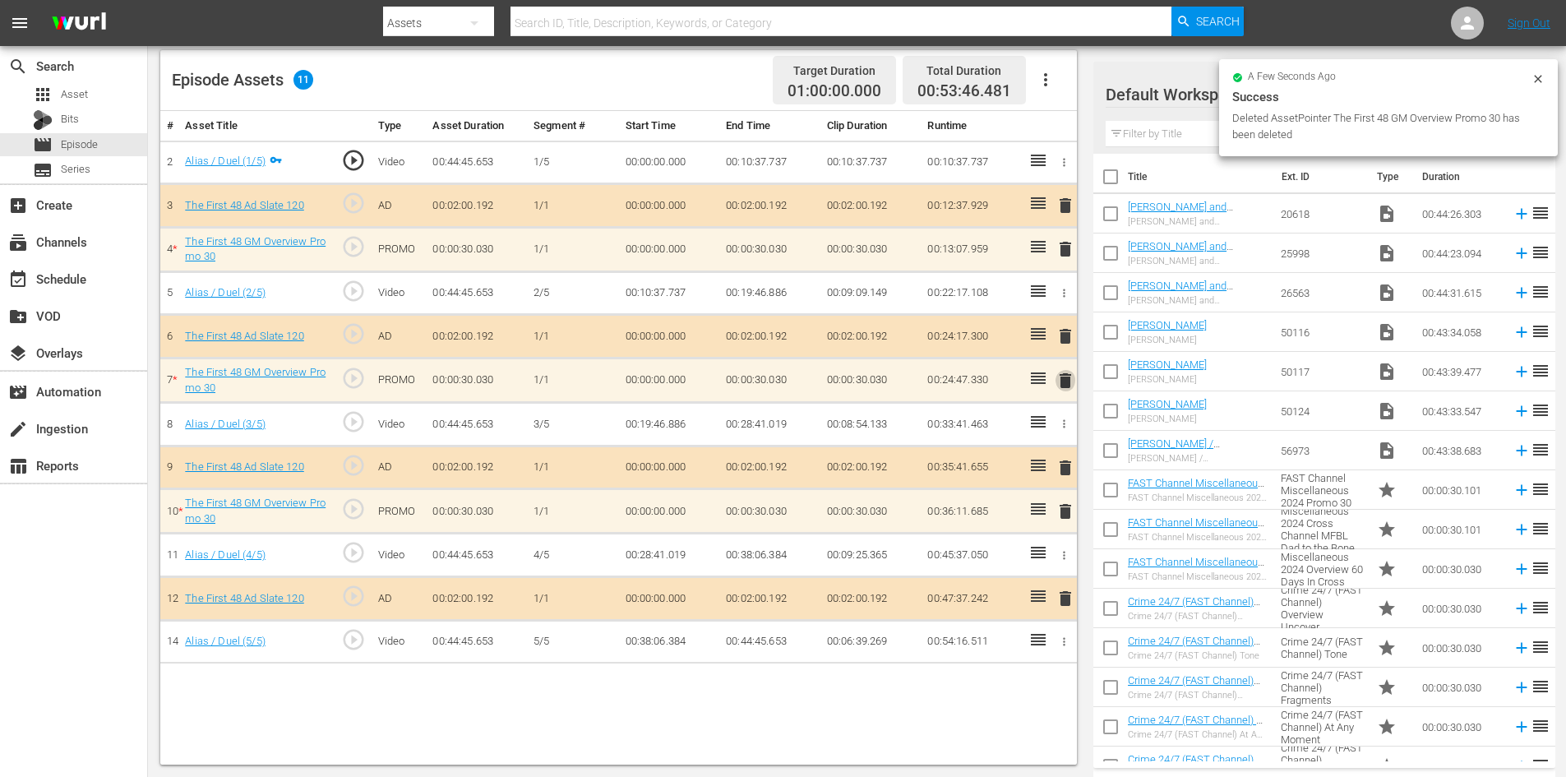
click at [1059, 381] on span "delete" at bounding box center [1066, 381] width 20 height 20
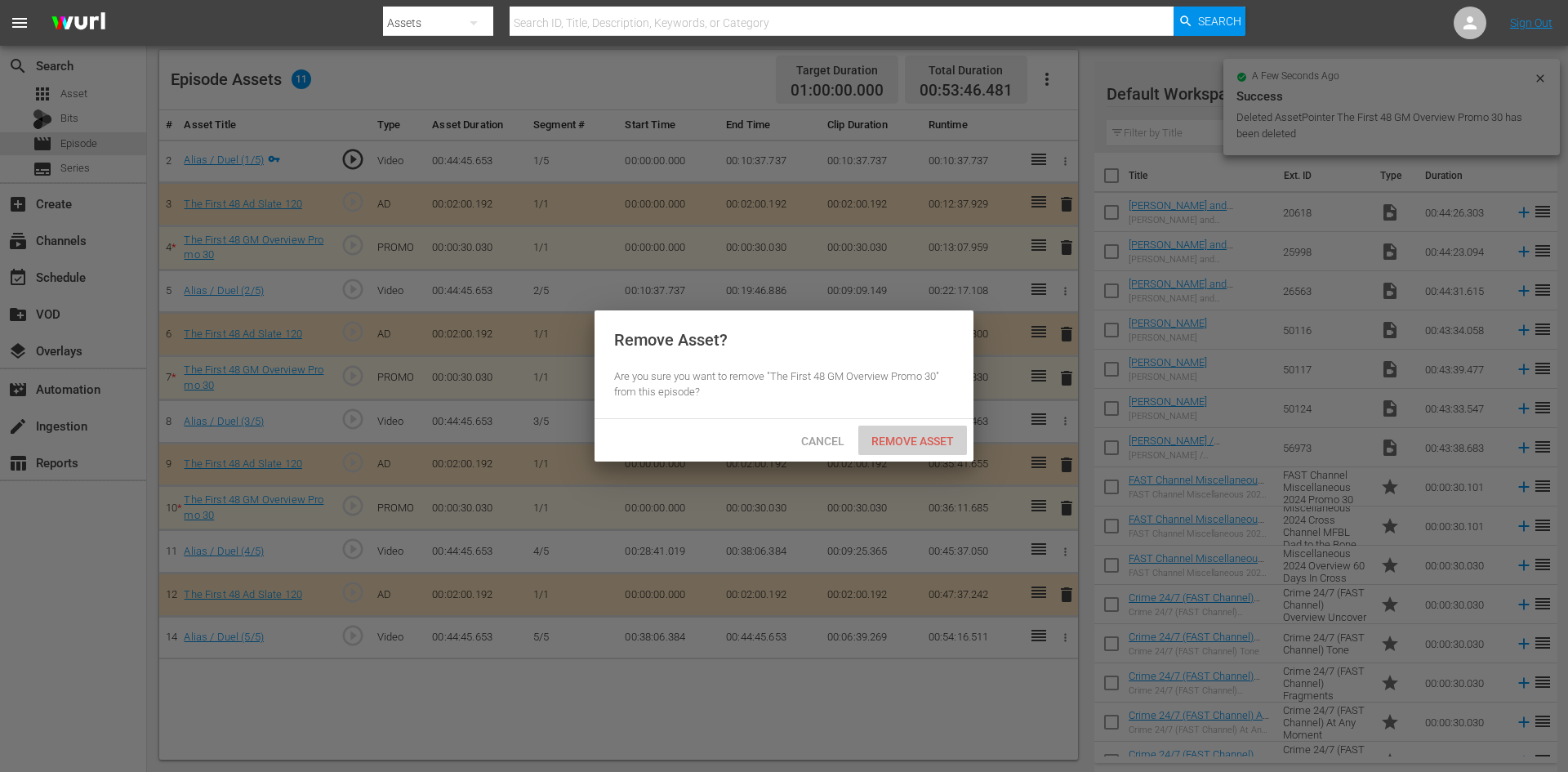
click at [890, 450] on div "Remove Asset" at bounding box center [912, 440] width 108 height 30
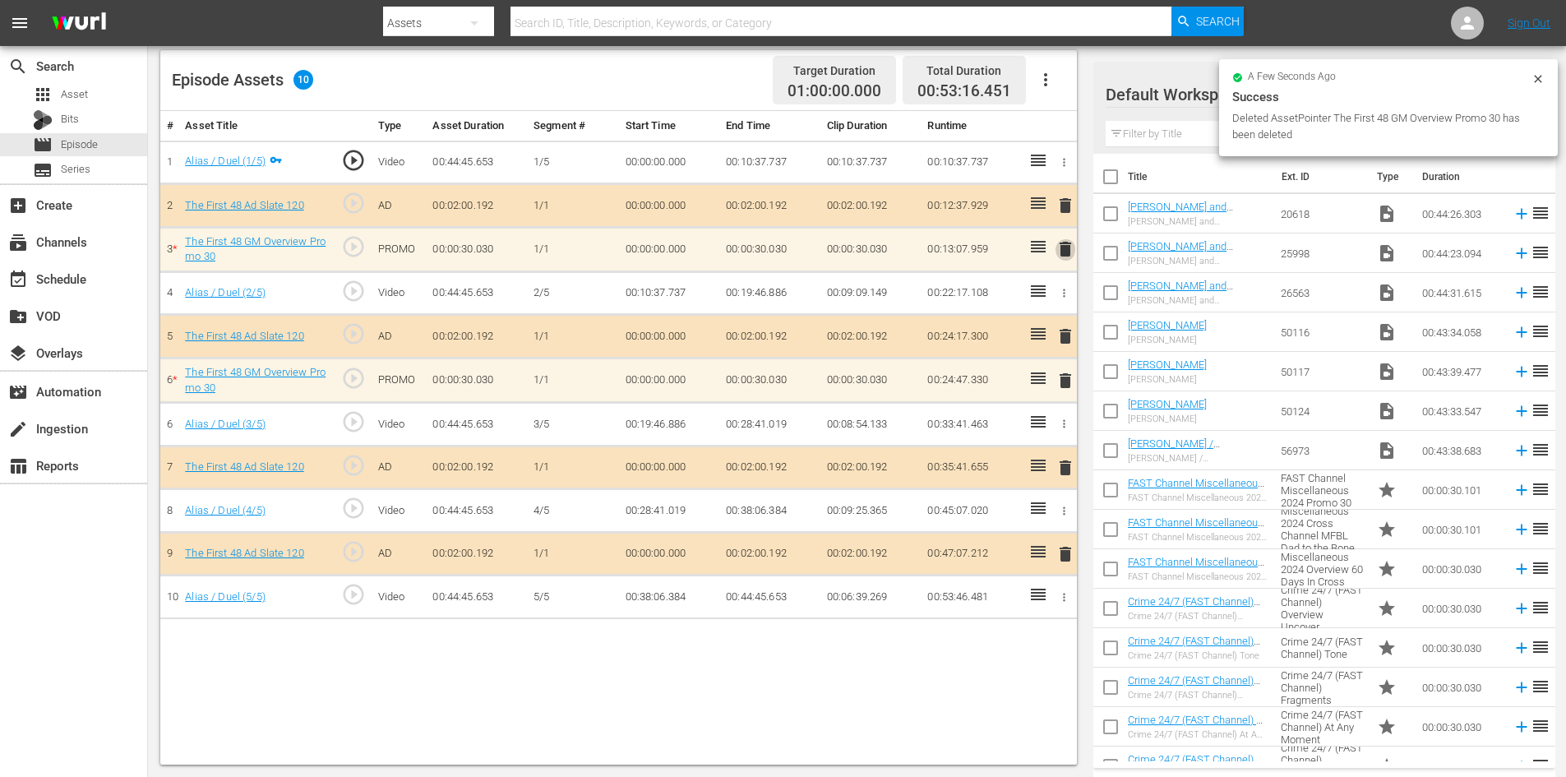
click at [1068, 249] on span "delete" at bounding box center [1066, 249] width 20 height 20
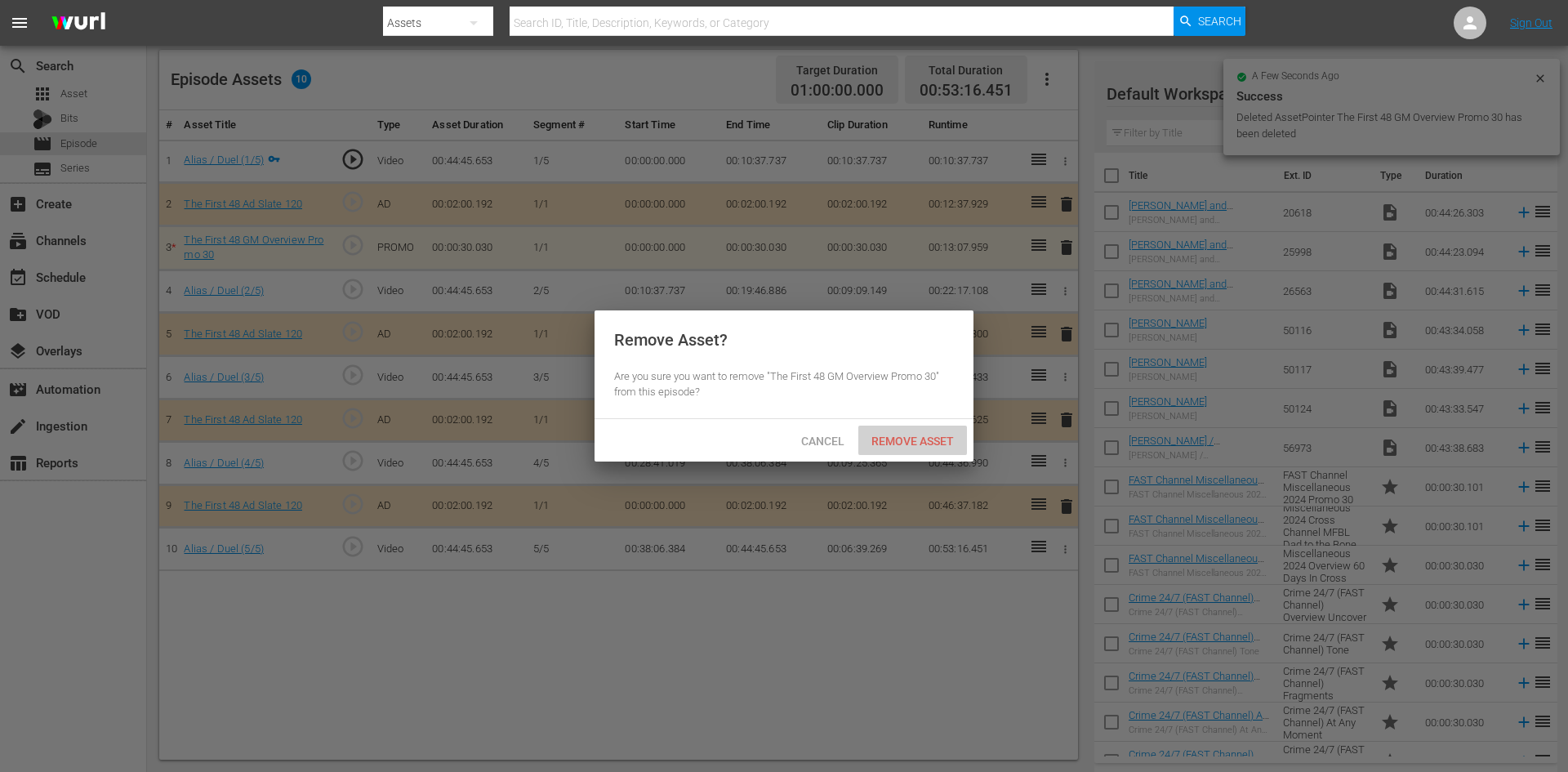
click at [911, 444] on span "Remove Asset" at bounding box center [912, 440] width 108 height 13
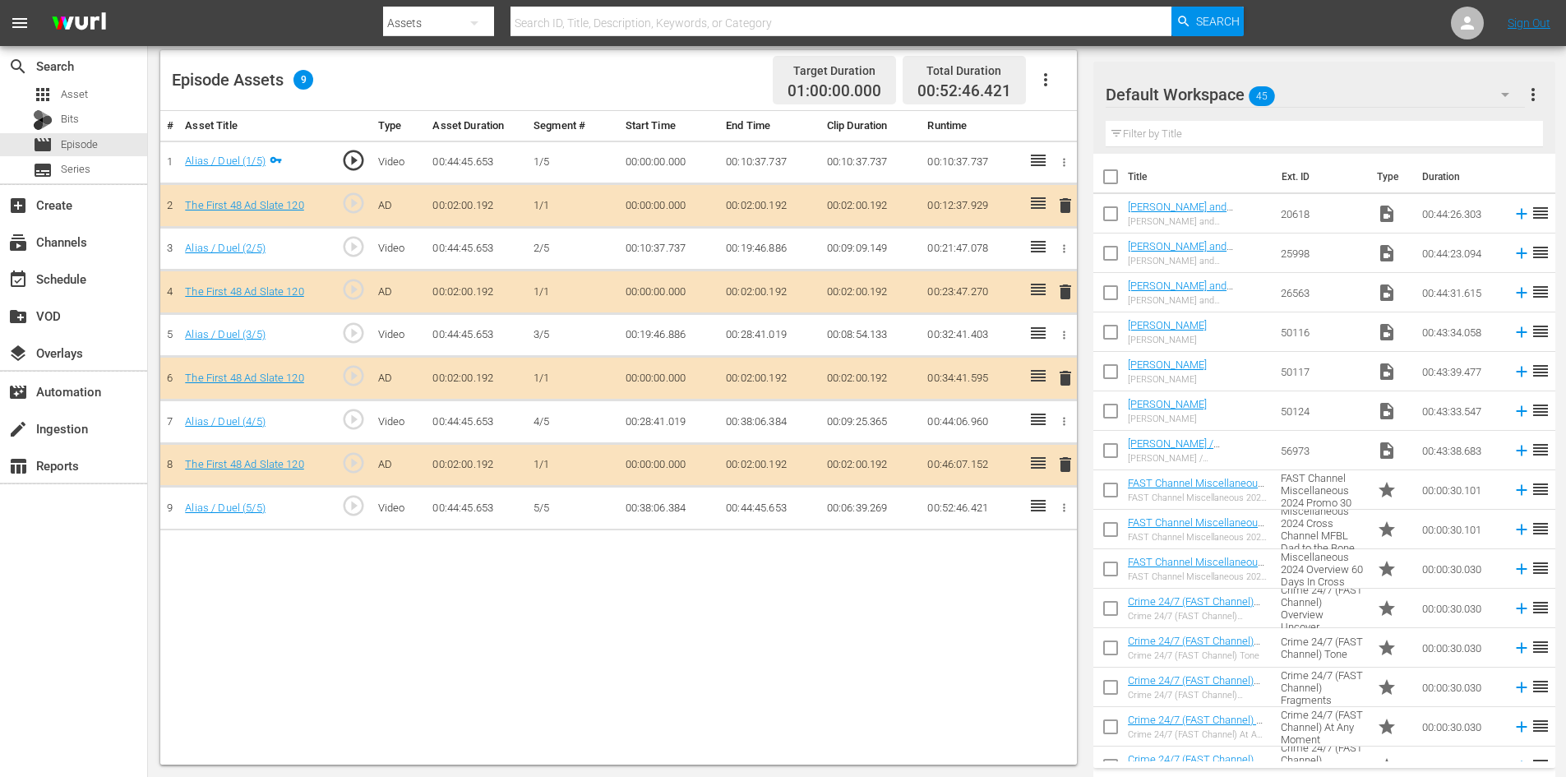
click at [1342, 90] on div "Default Workspace 45" at bounding box center [1315, 95] width 419 height 46
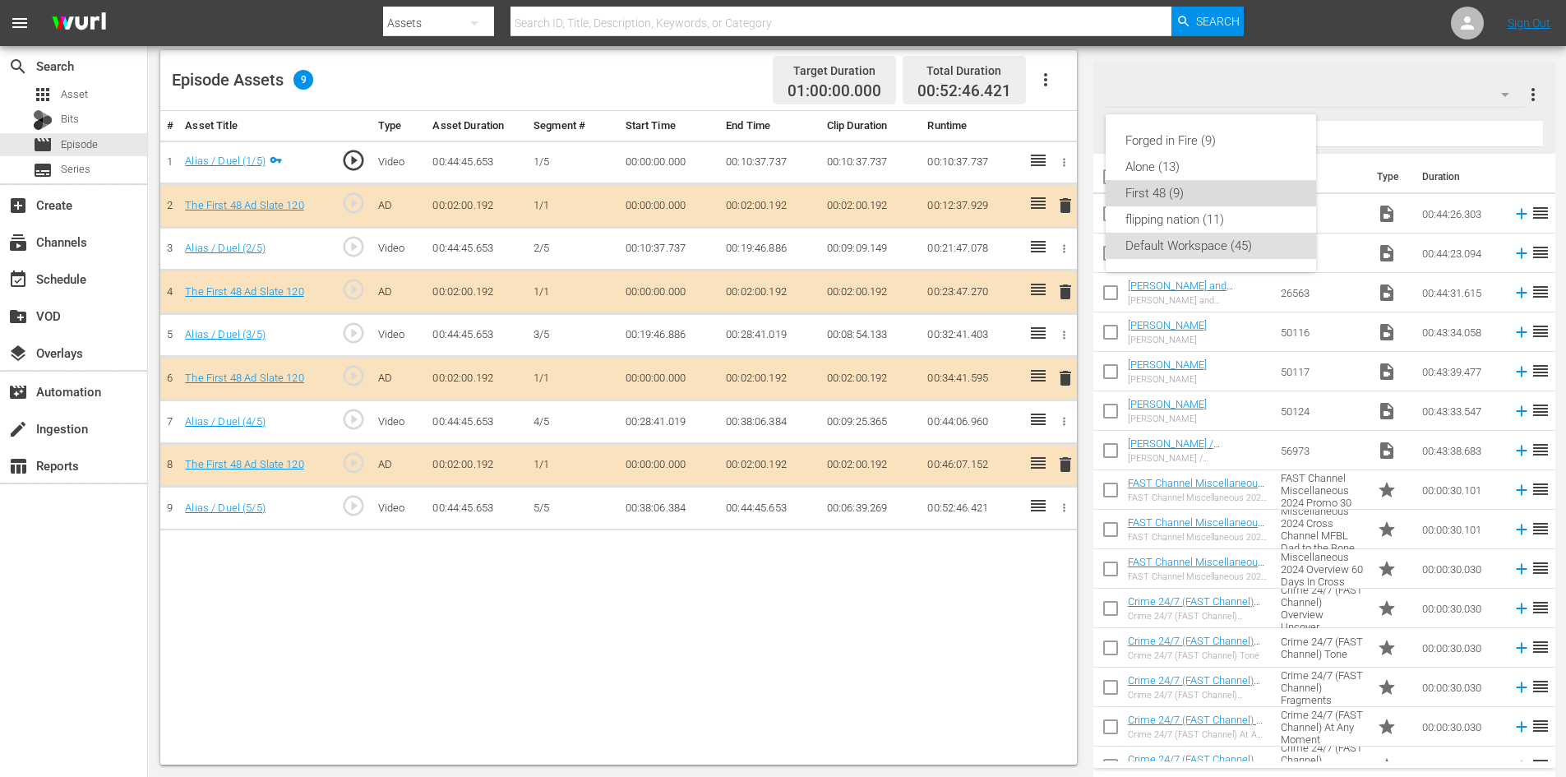
click at [1213, 206] on div "First 48 (9)" at bounding box center [1211, 193] width 171 height 26
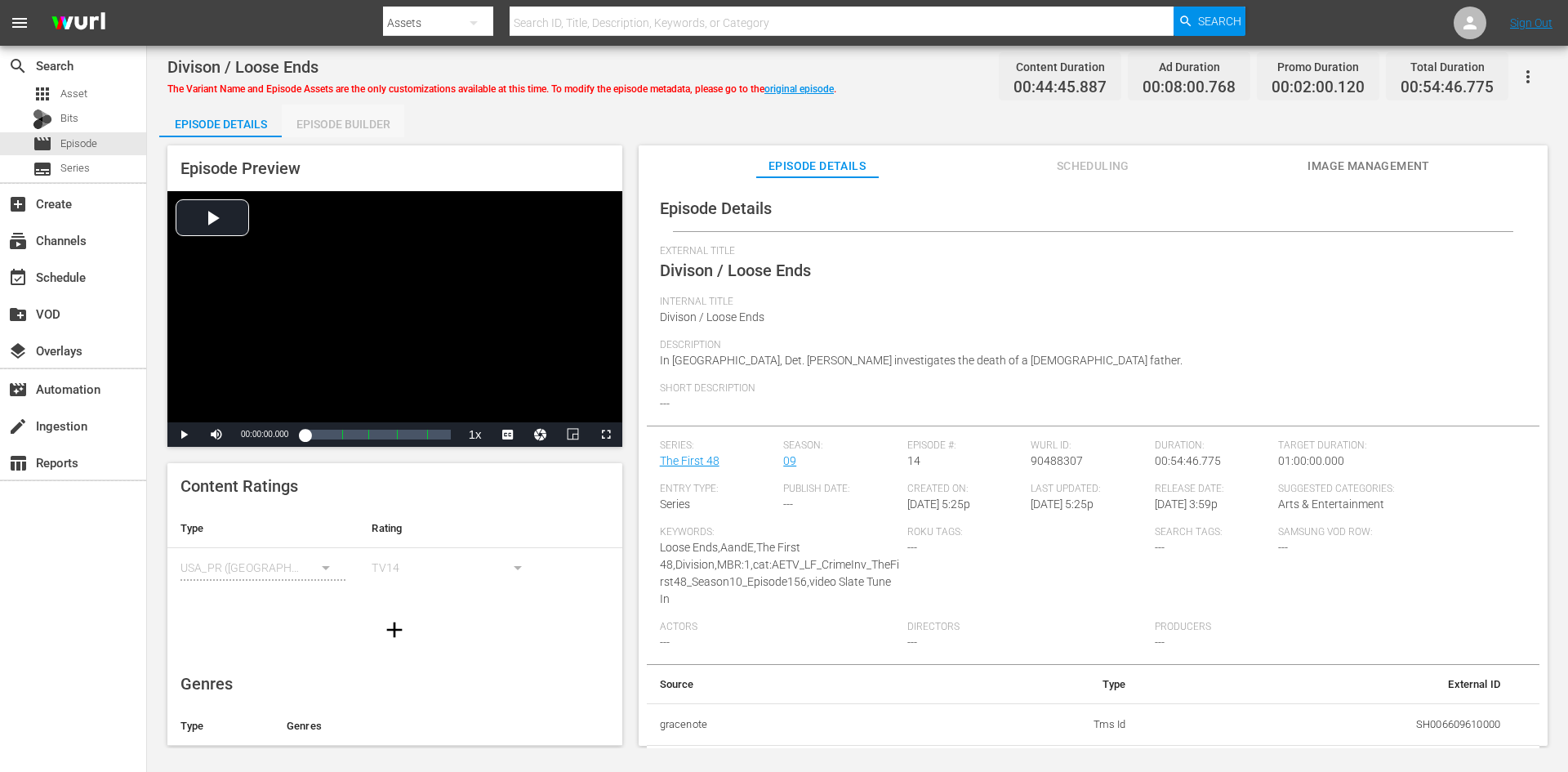
click at [315, 127] on div "Episode Builder" at bounding box center [343, 123] width 122 height 39
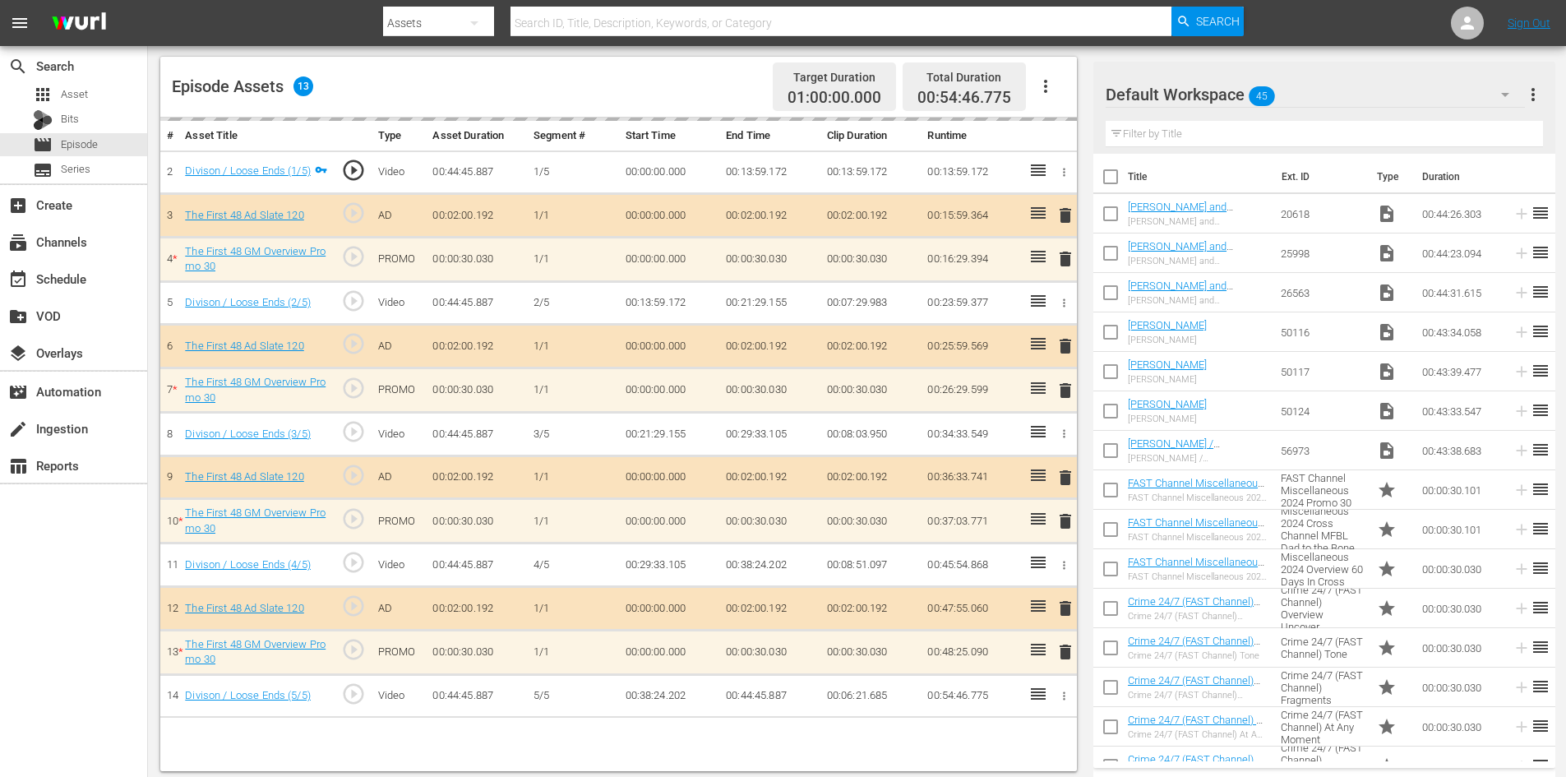
scroll to position [428, 0]
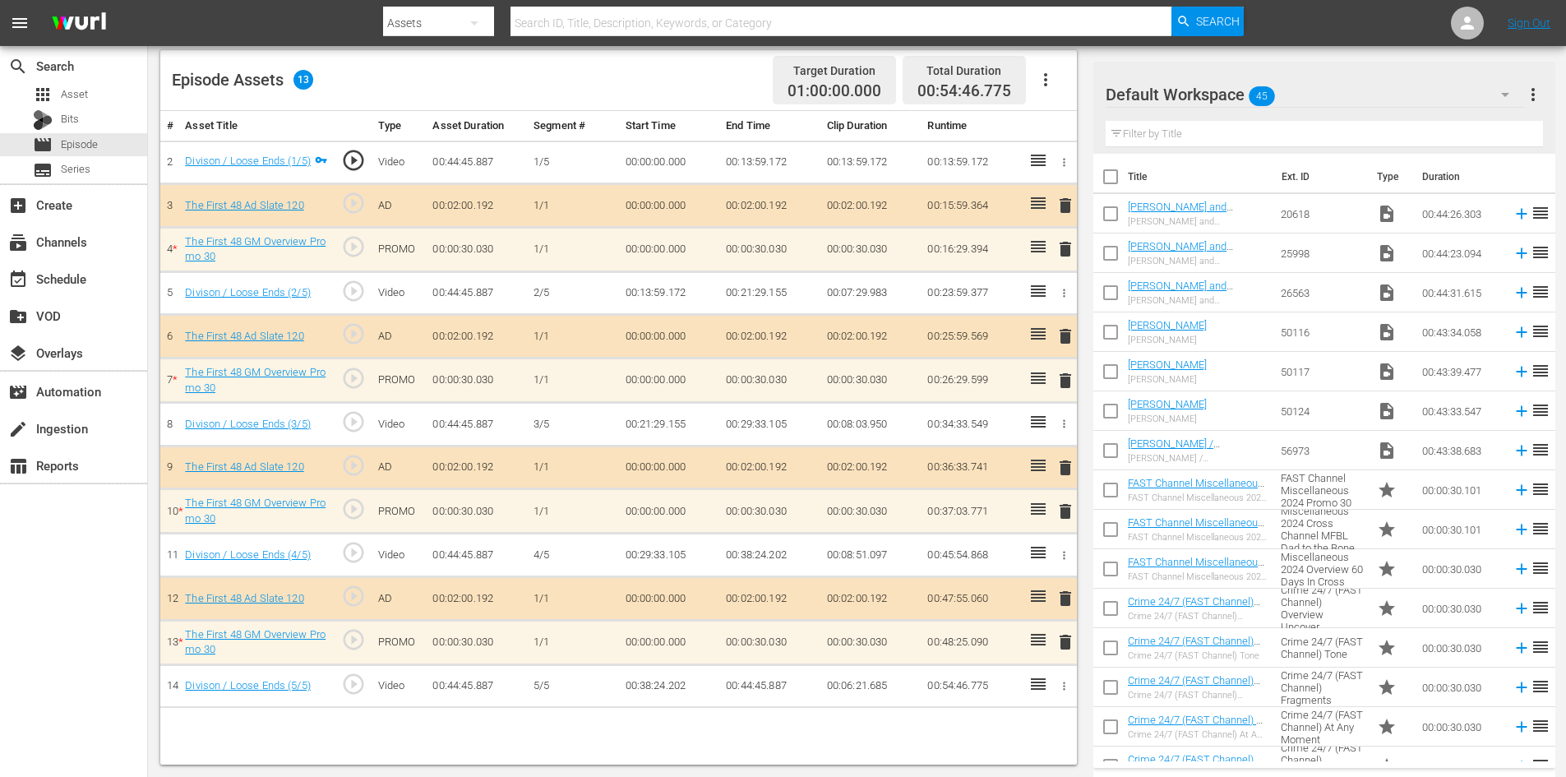
click at [1066, 641] on span "delete" at bounding box center [1066, 642] width 20 height 20
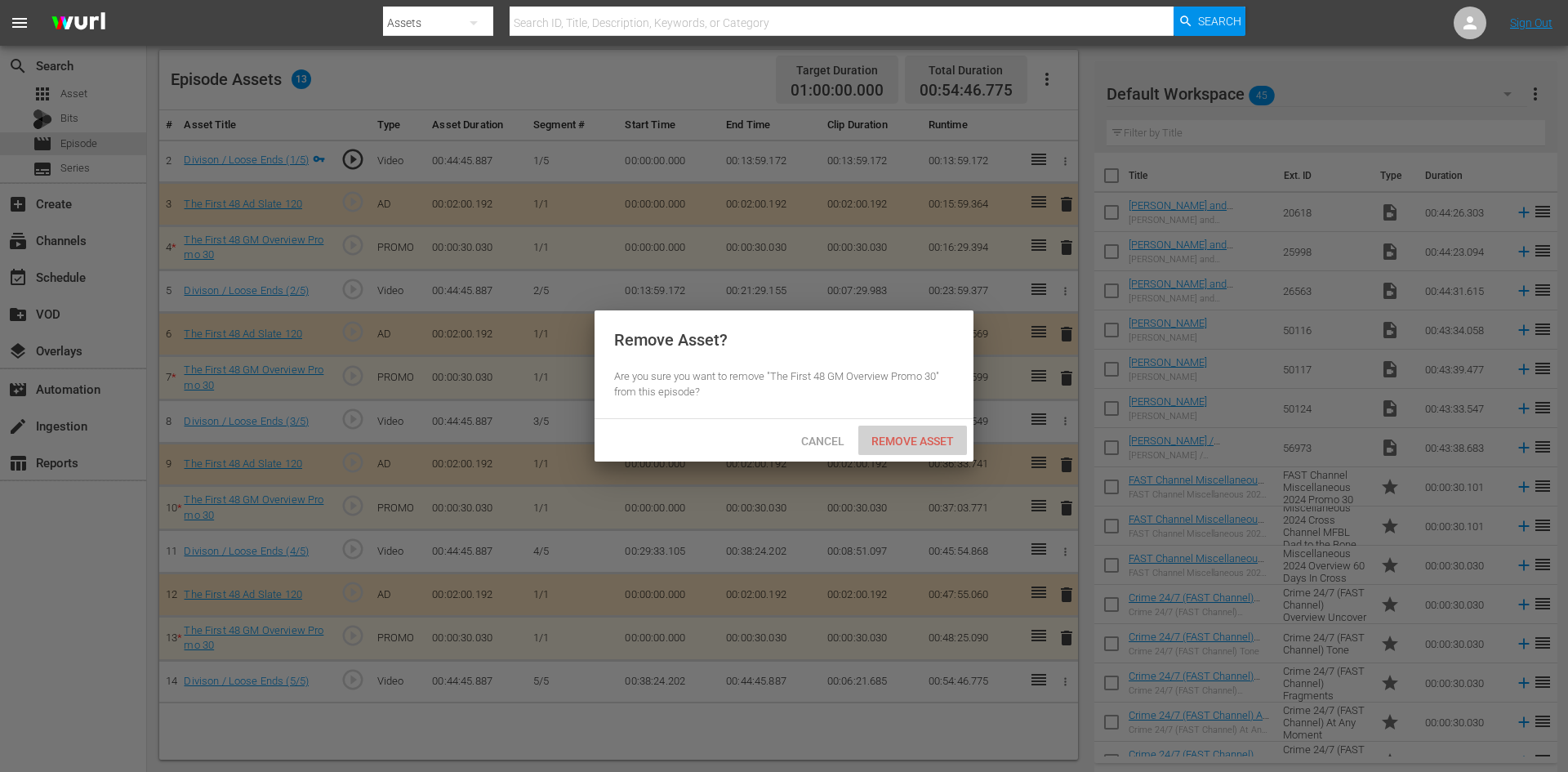
click at [931, 430] on div "Remove Asset" at bounding box center [912, 440] width 108 height 30
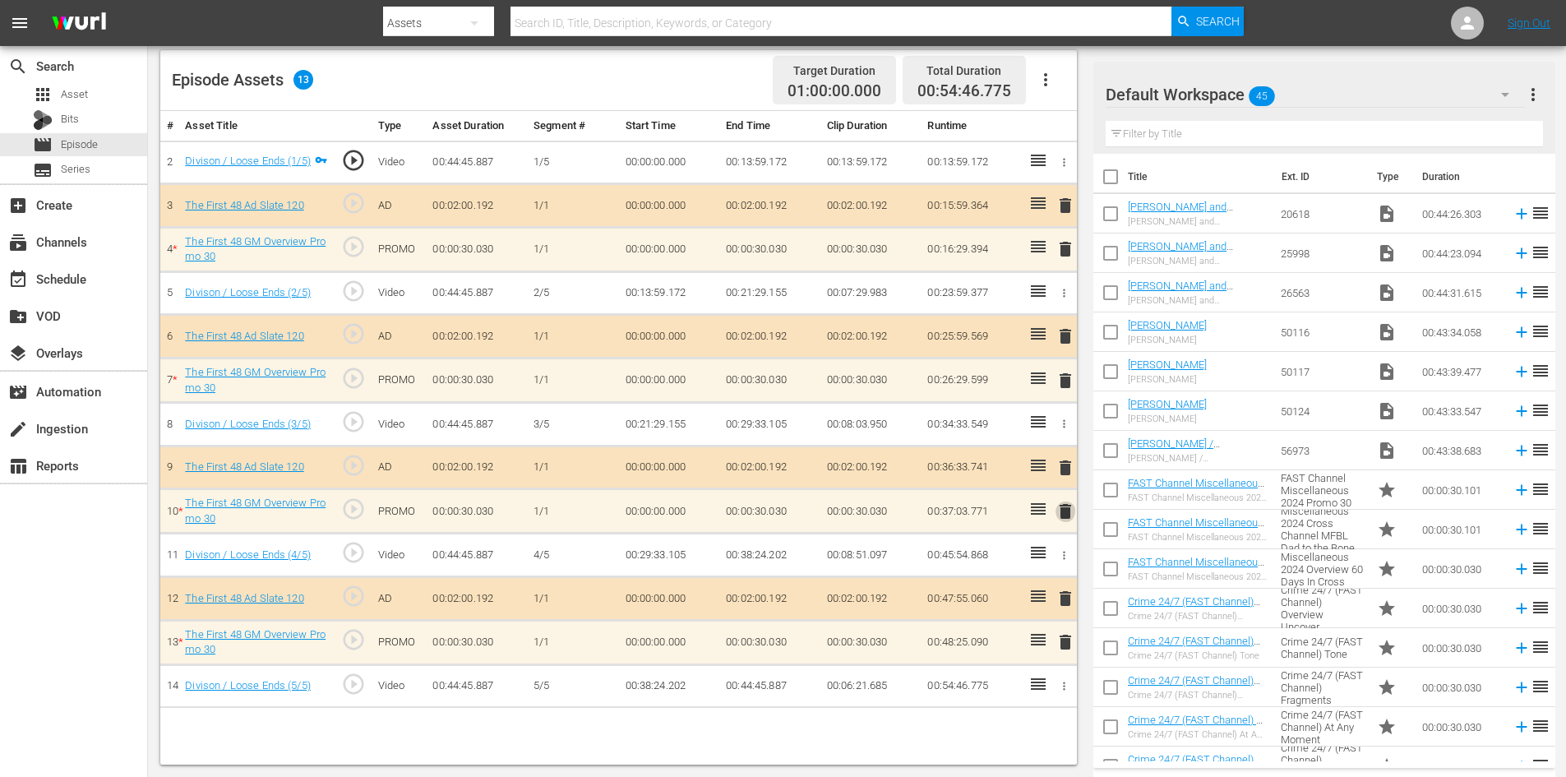
click at [1065, 508] on span "delete" at bounding box center [1066, 512] width 20 height 20
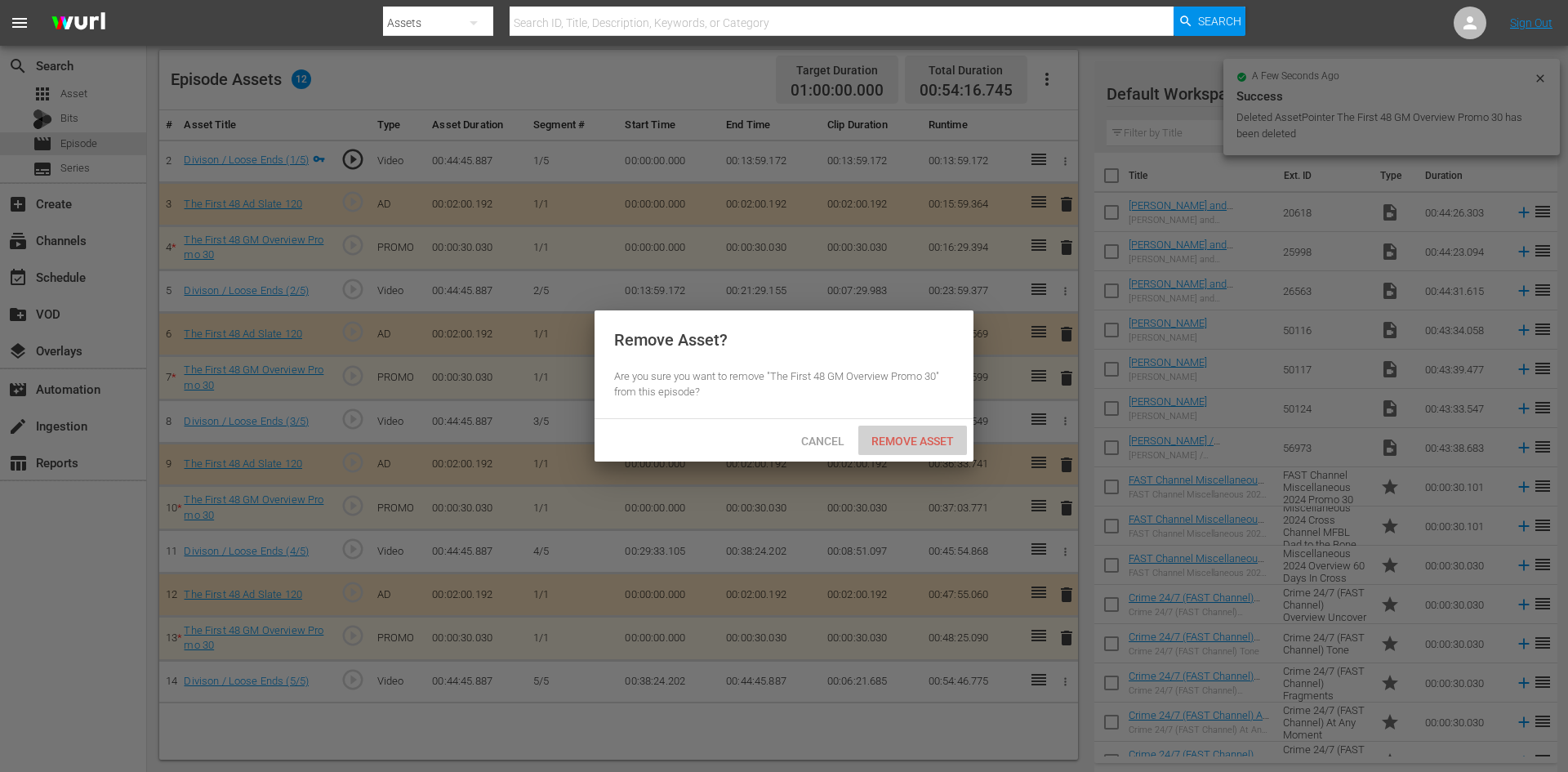
drag, startPoint x: 935, startPoint y: 440, endPoint x: 974, endPoint y: 414, distance: 46.9
click at [938, 438] on span "Remove Asset" at bounding box center [912, 440] width 108 height 13
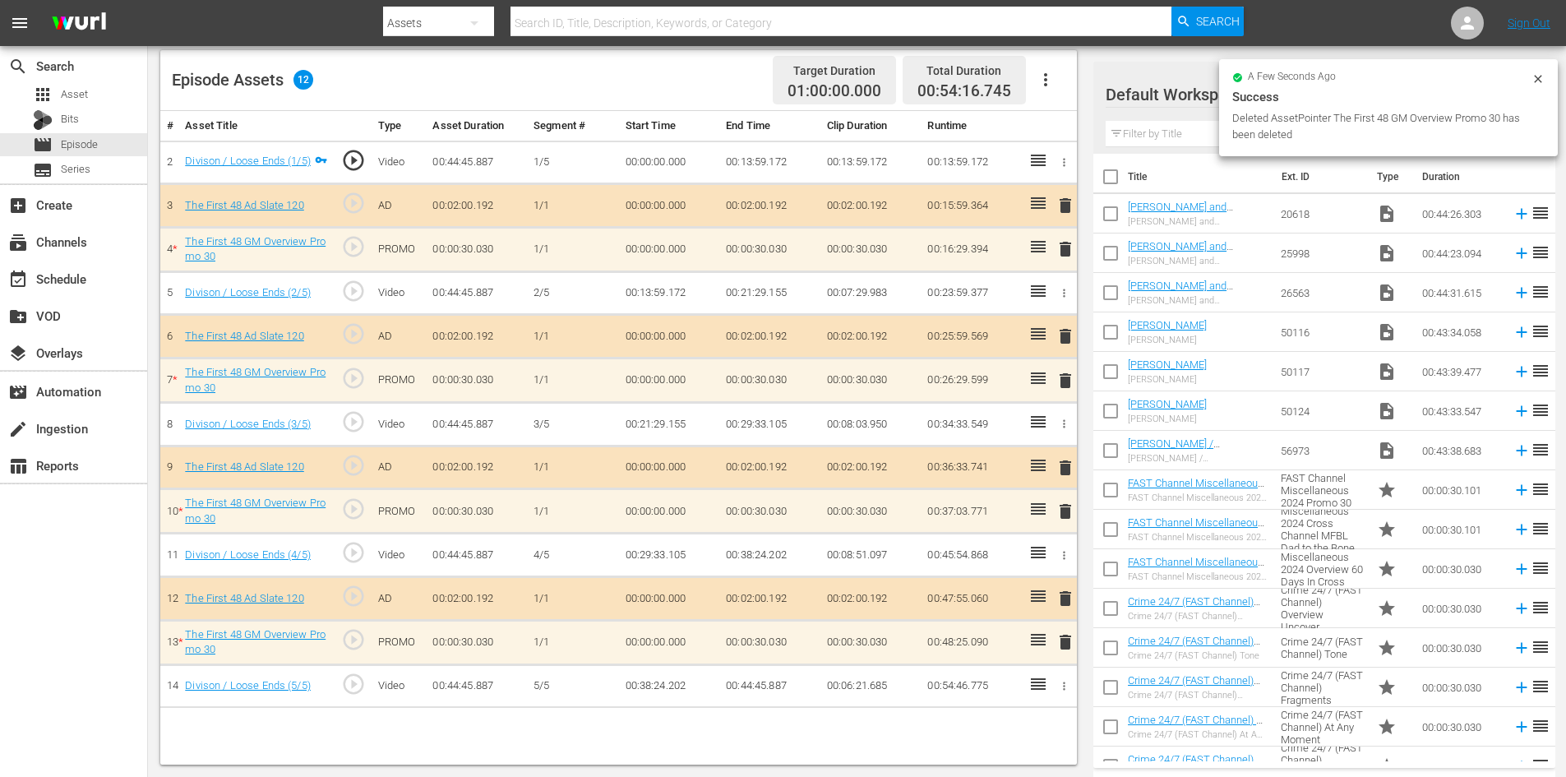
click at [1072, 378] on span "delete" at bounding box center [1066, 381] width 20 height 20
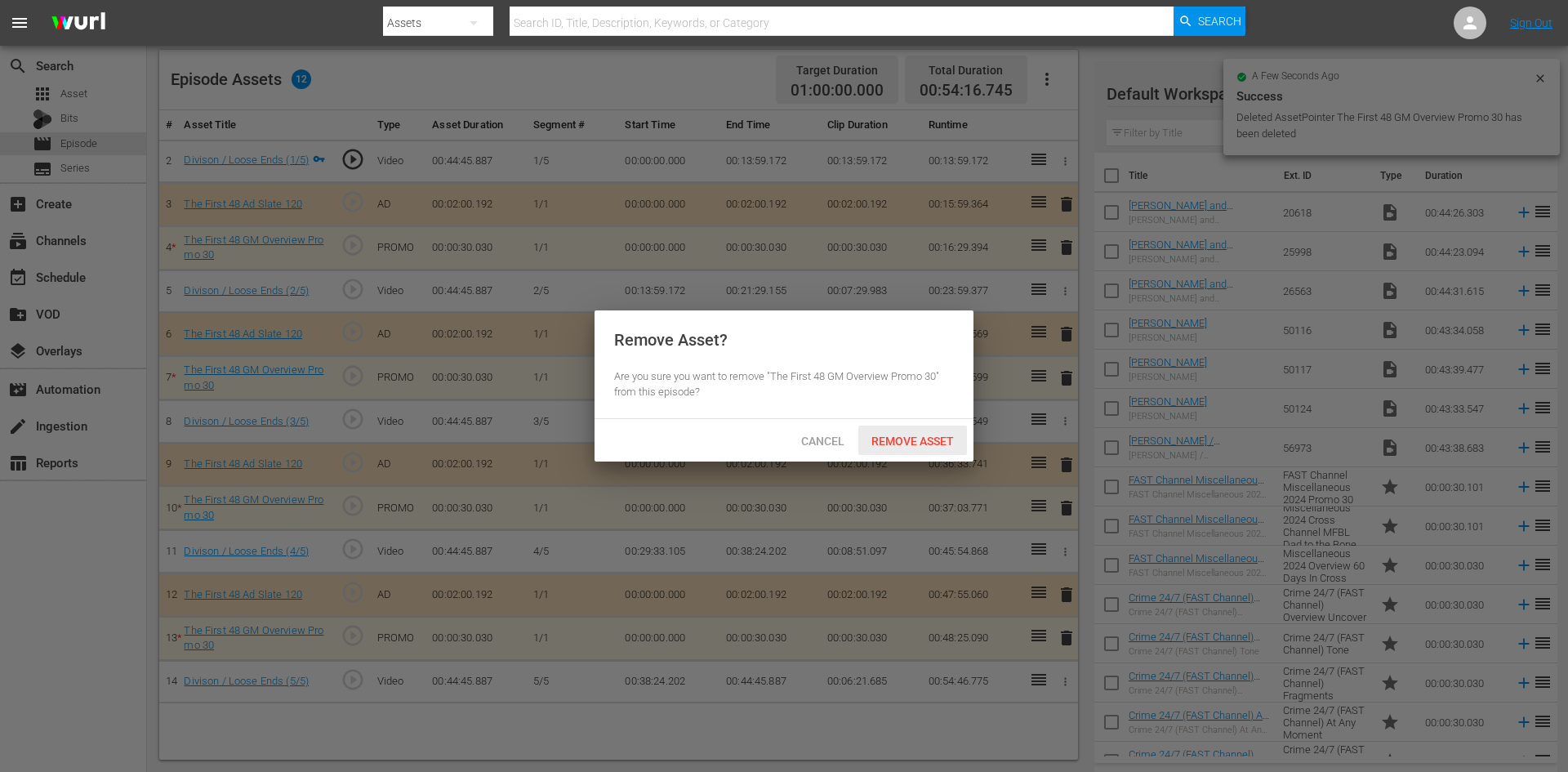
drag, startPoint x: 937, startPoint y: 439, endPoint x: 945, endPoint y: 431, distance: 11.3
click at [938, 438] on span "Remove Asset" at bounding box center [912, 440] width 108 height 13
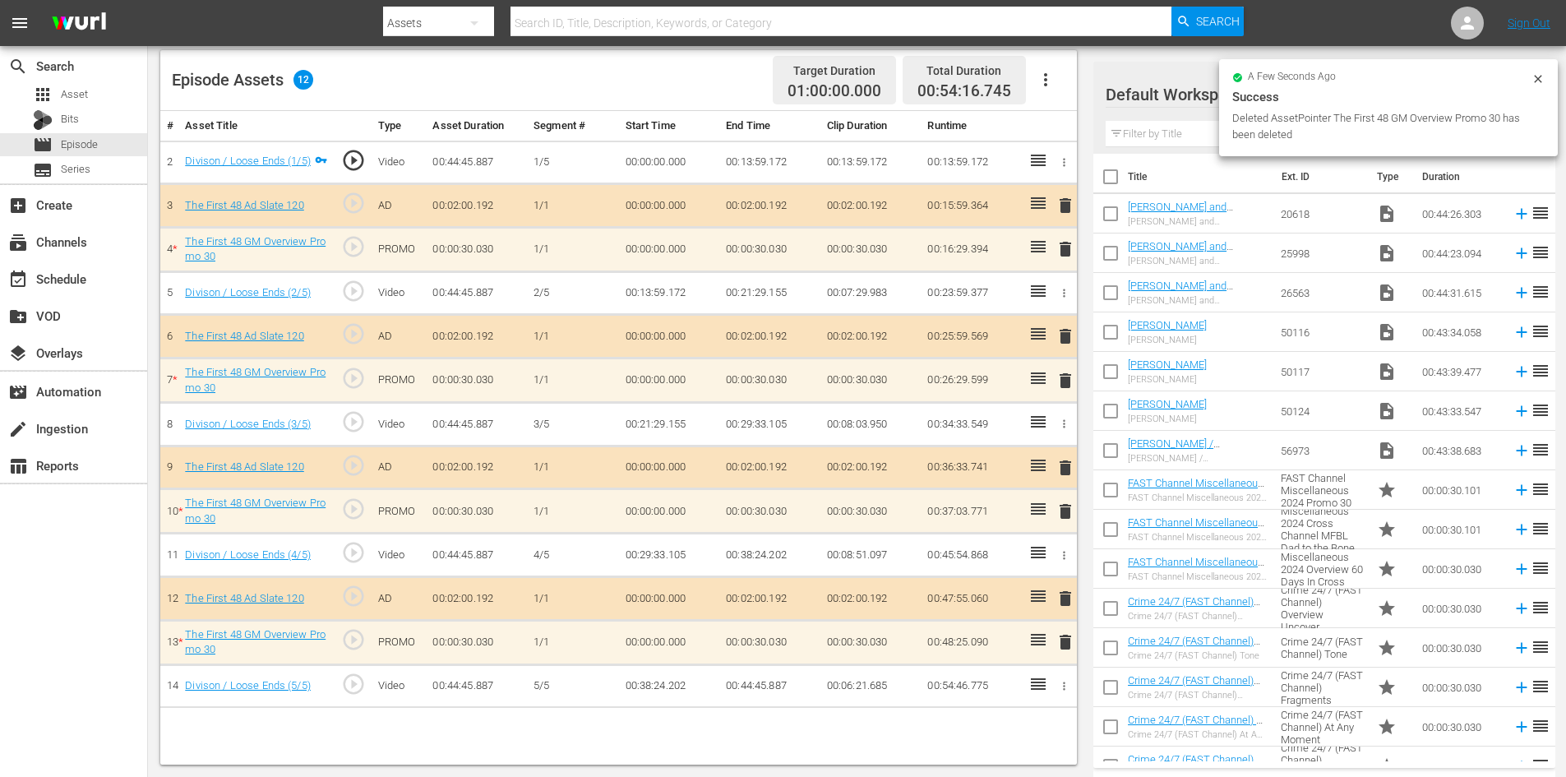
click at [1066, 250] on span "delete" at bounding box center [1066, 249] width 20 height 20
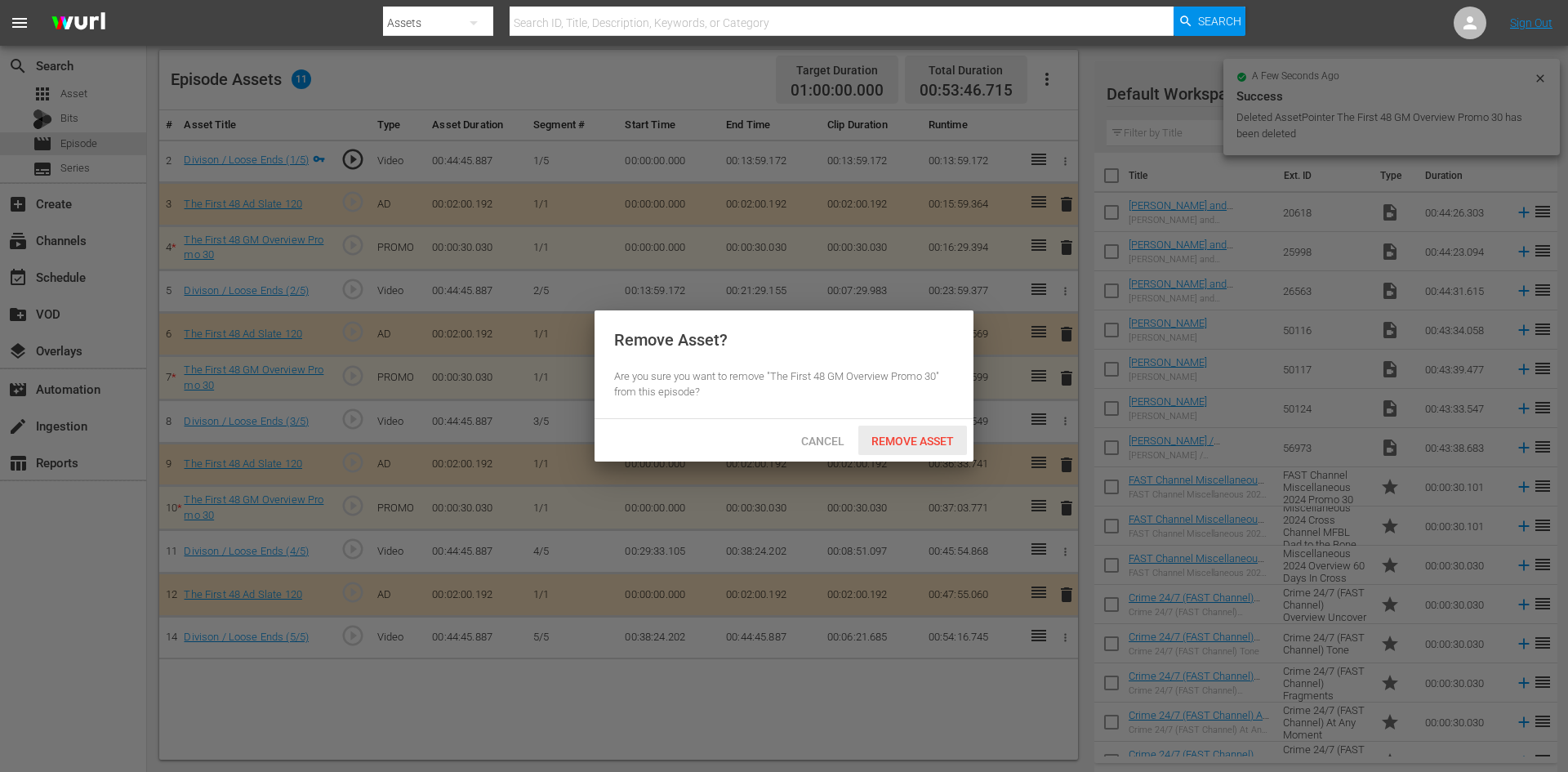
click at [927, 437] on span "Remove Asset" at bounding box center [912, 440] width 108 height 13
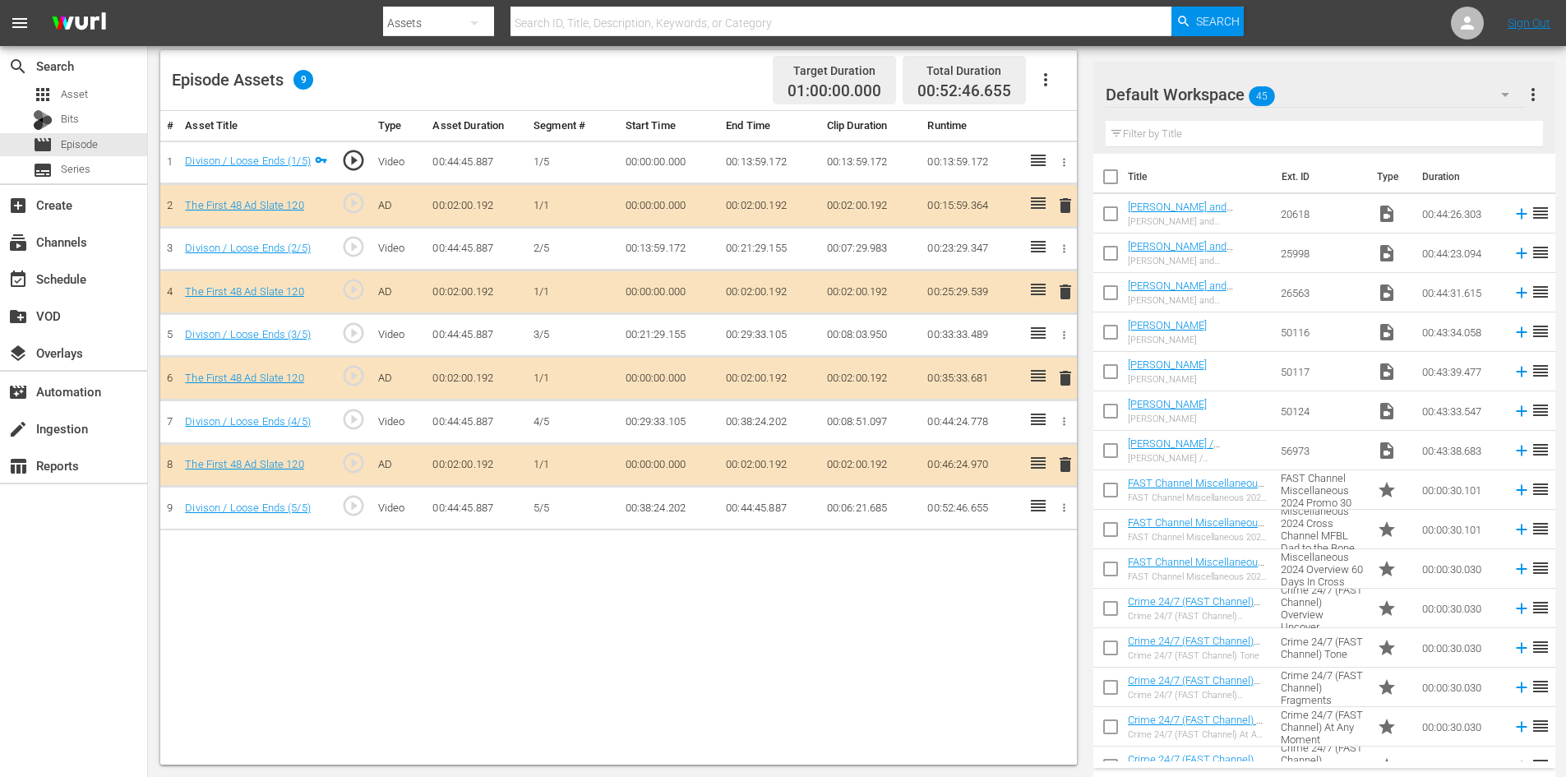
click at [1327, 94] on div "Default Workspace 45" at bounding box center [1315, 95] width 419 height 46
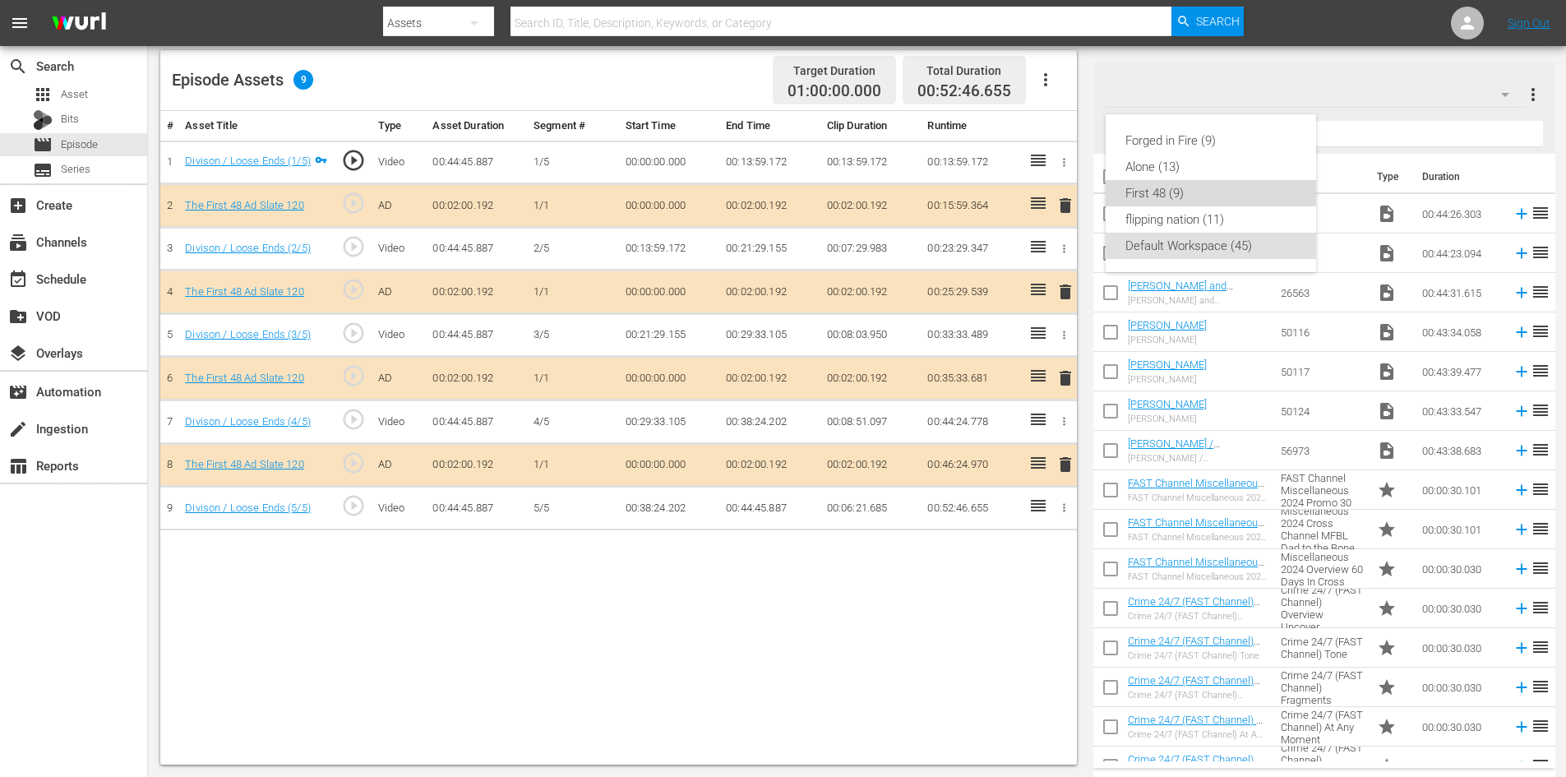
click at [1172, 189] on div "First 48 (9)" at bounding box center [1211, 193] width 171 height 26
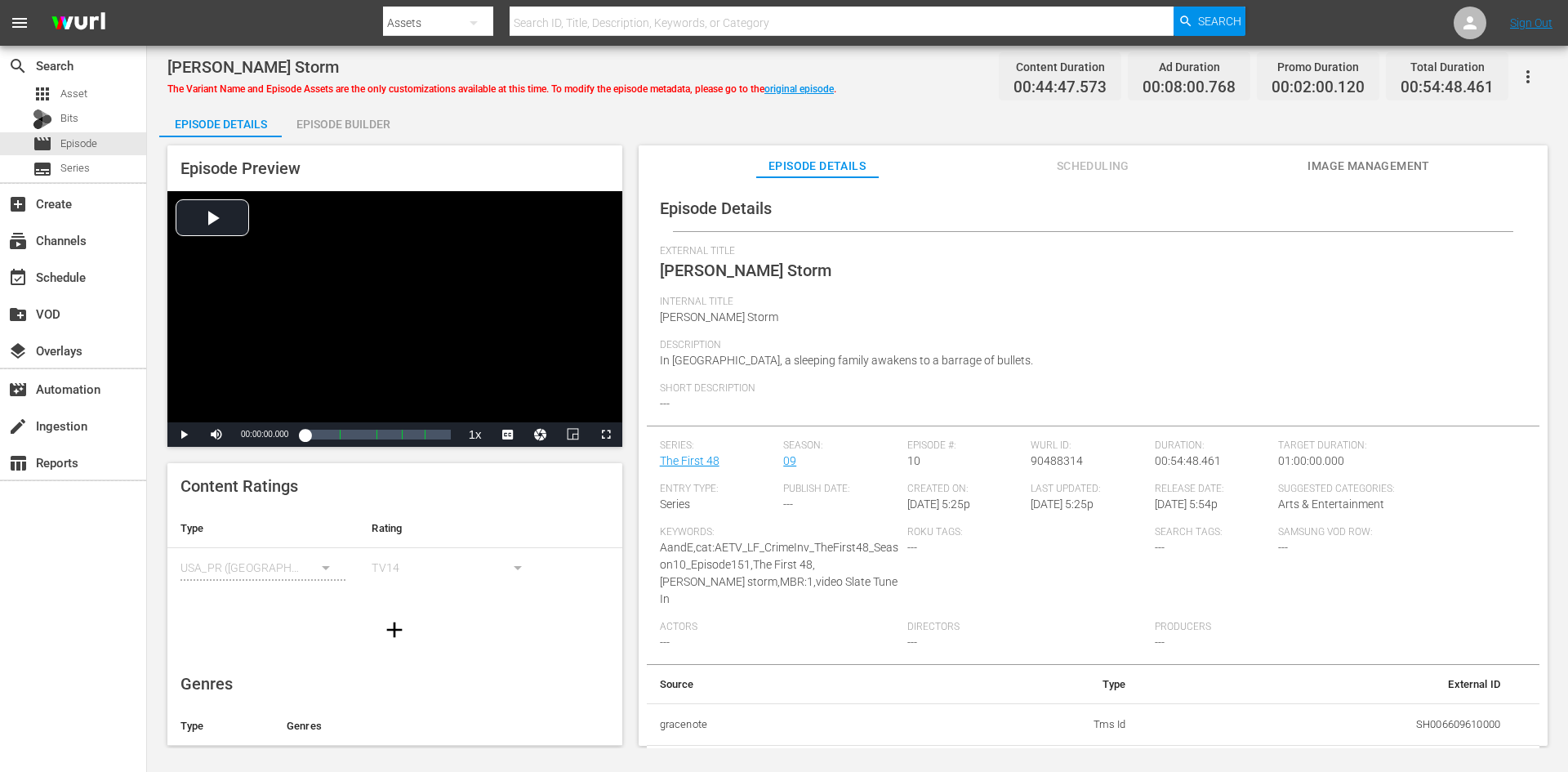
click at [319, 116] on div "Episode Builder" at bounding box center [343, 123] width 122 height 39
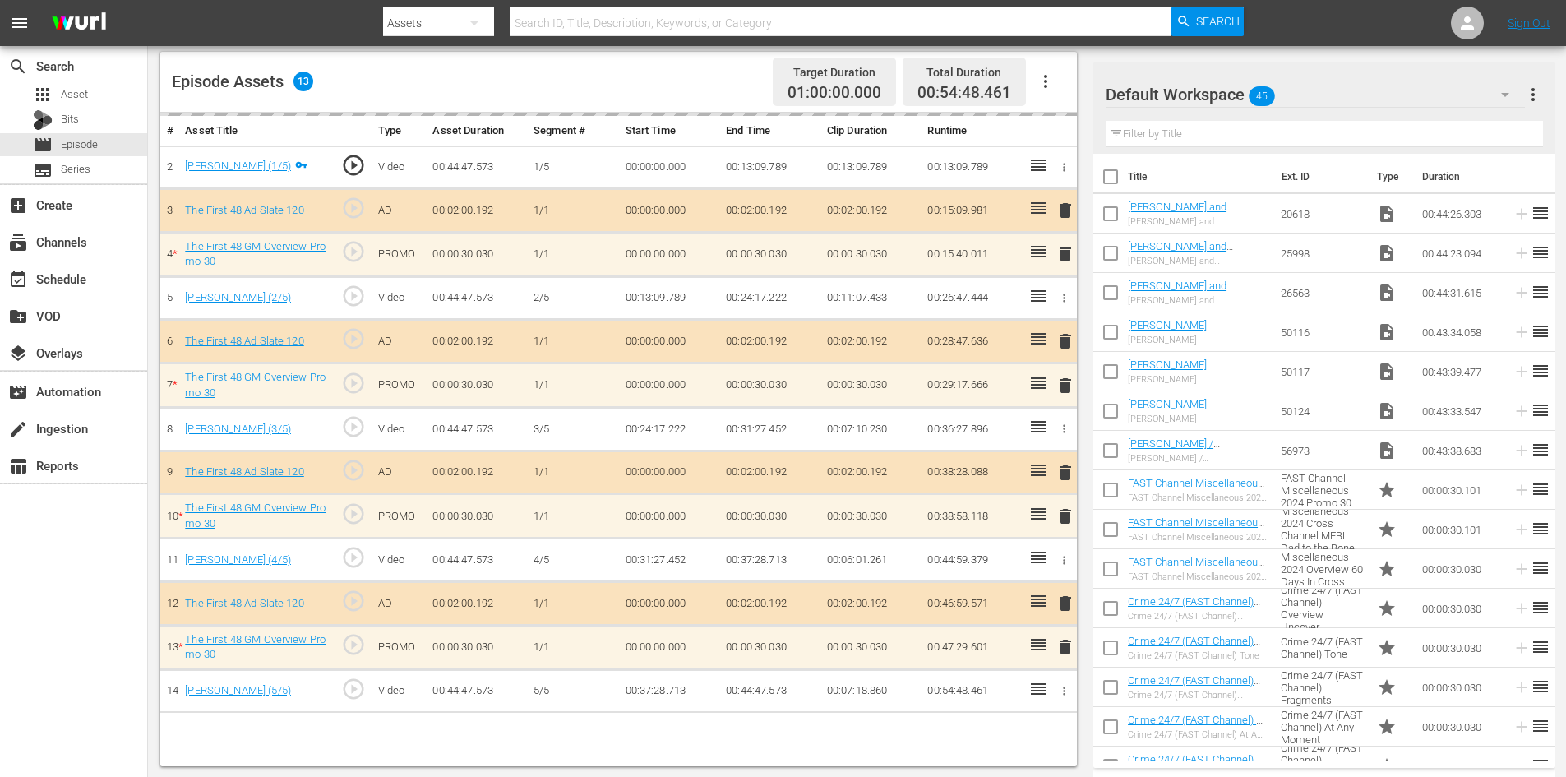
scroll to position [428, 0]
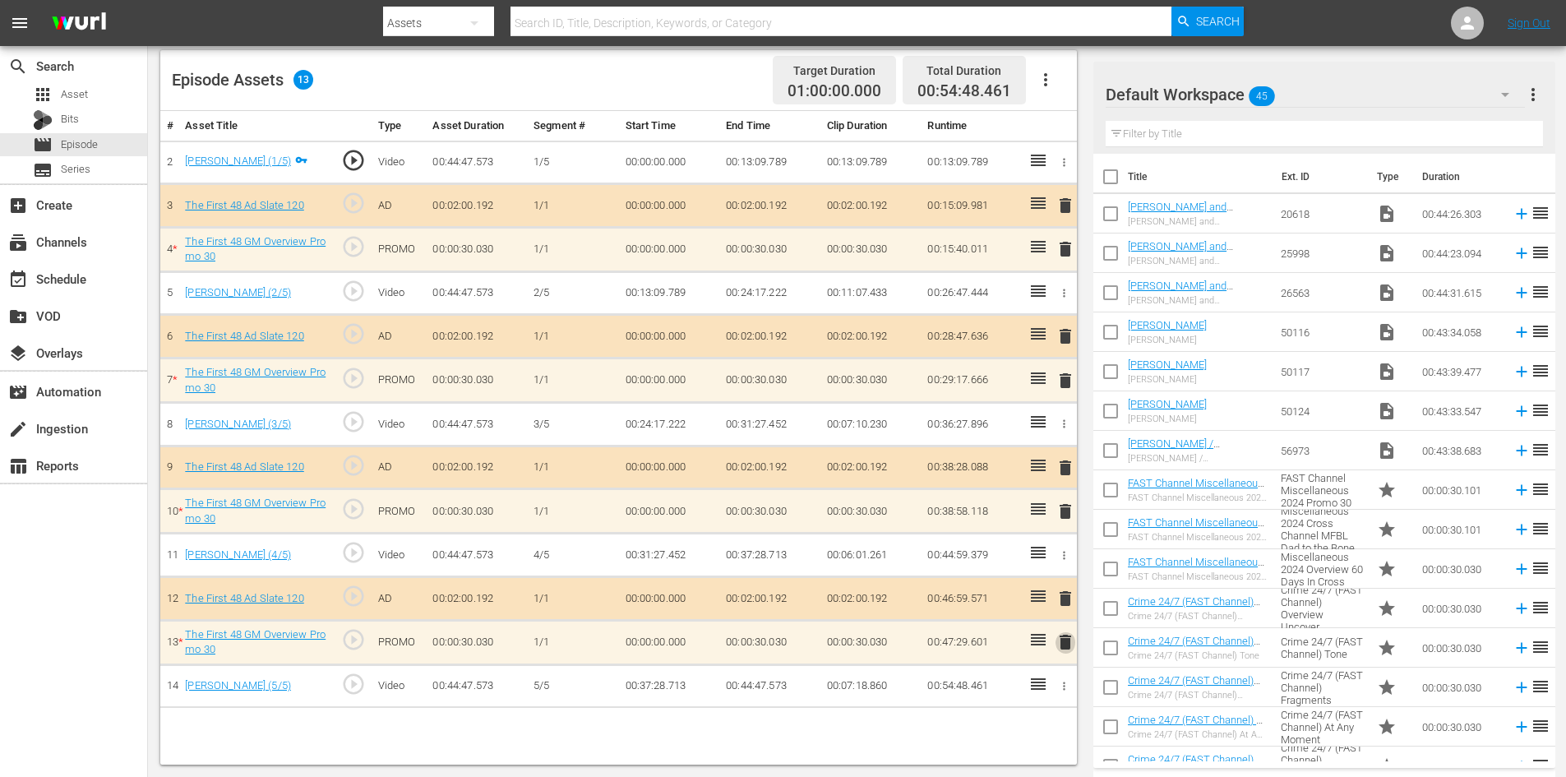
click at [1070, 640] on span "delete" at bounding box center [1066, 642] width 20 height 20
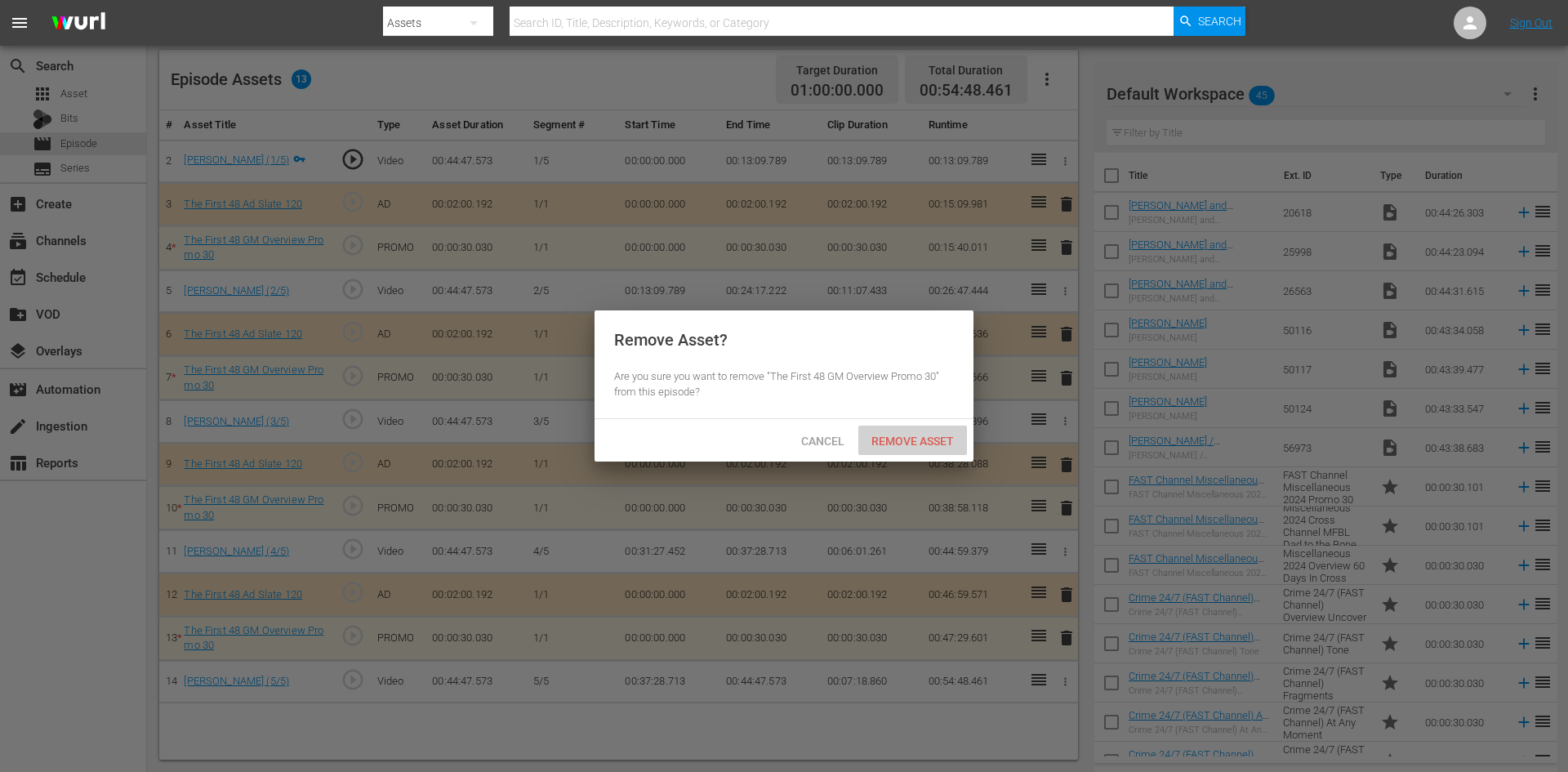
click at [934, 439] on span "Remove Asset" at bounding box center [912, 440] width 108 height 13
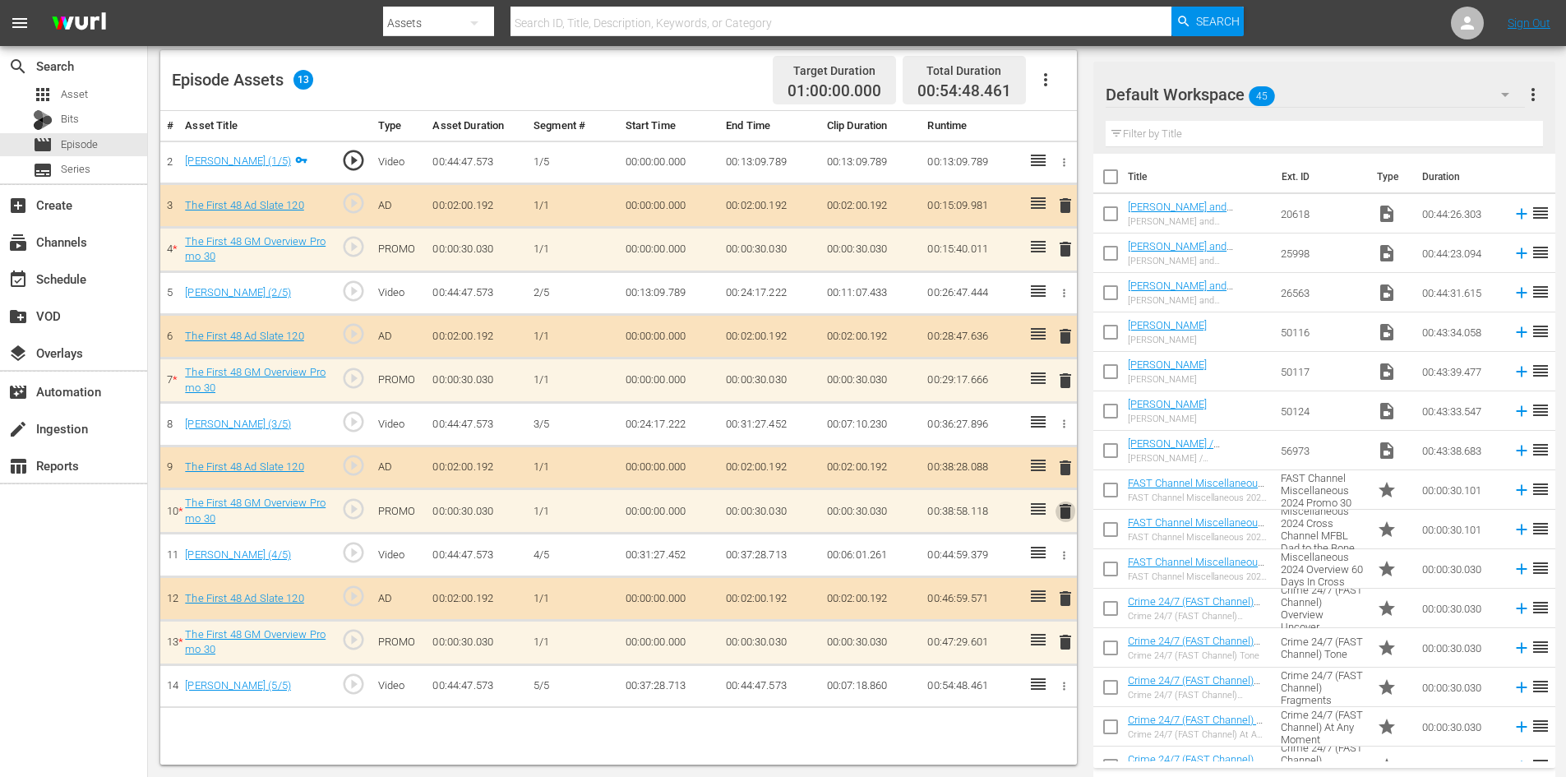
click at [1071, 514] on span "delete" at bounding box center [1066, 512] width 20 height 20
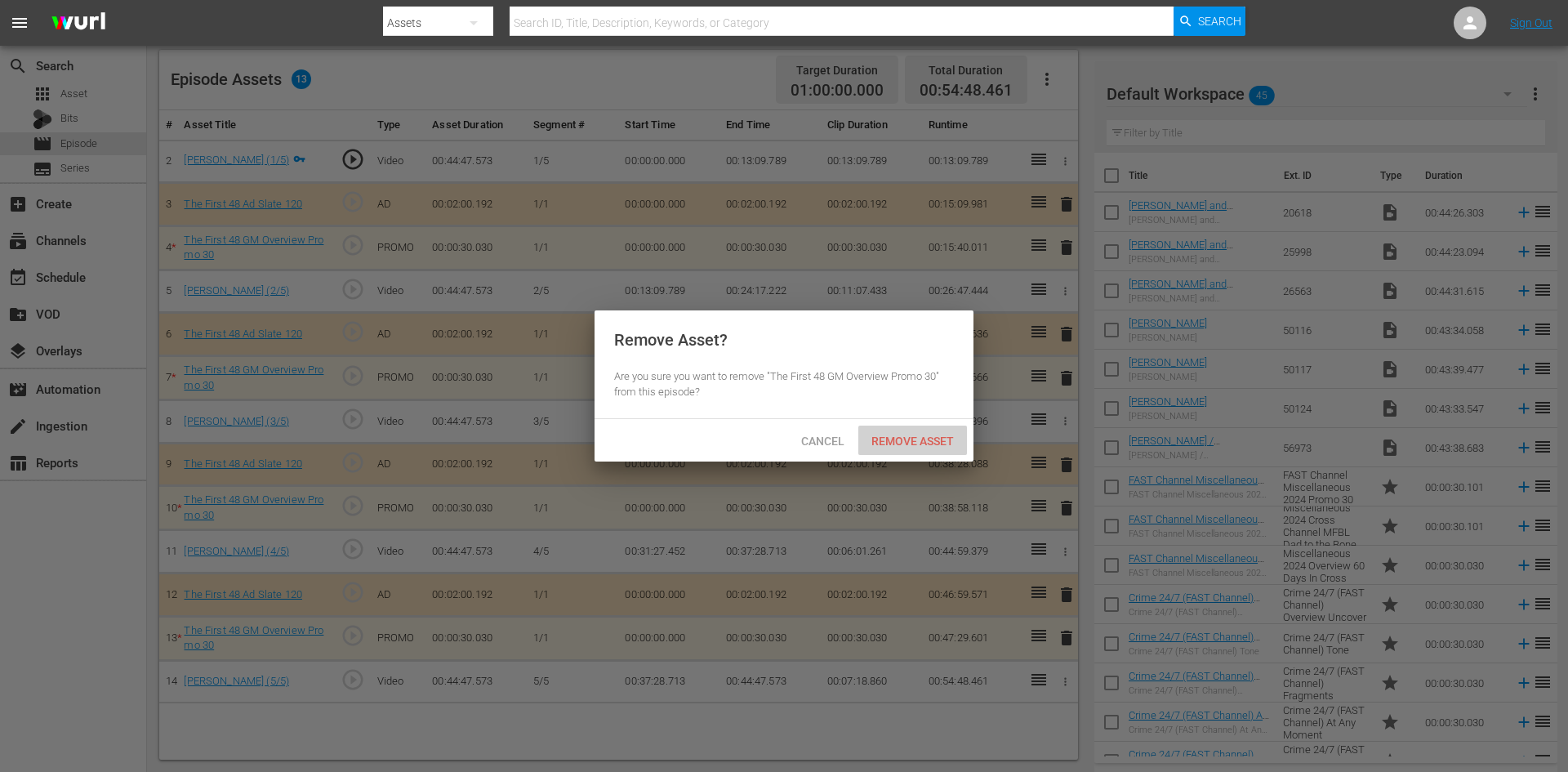
drag, startPoint x: 944, startPoint y: 439, endPoint x: 1012, endPoint y: 408, distance: 74.7
click at [947, 438] on span "Remove Asset" at bounding box center [912, 440] width 108 height 13
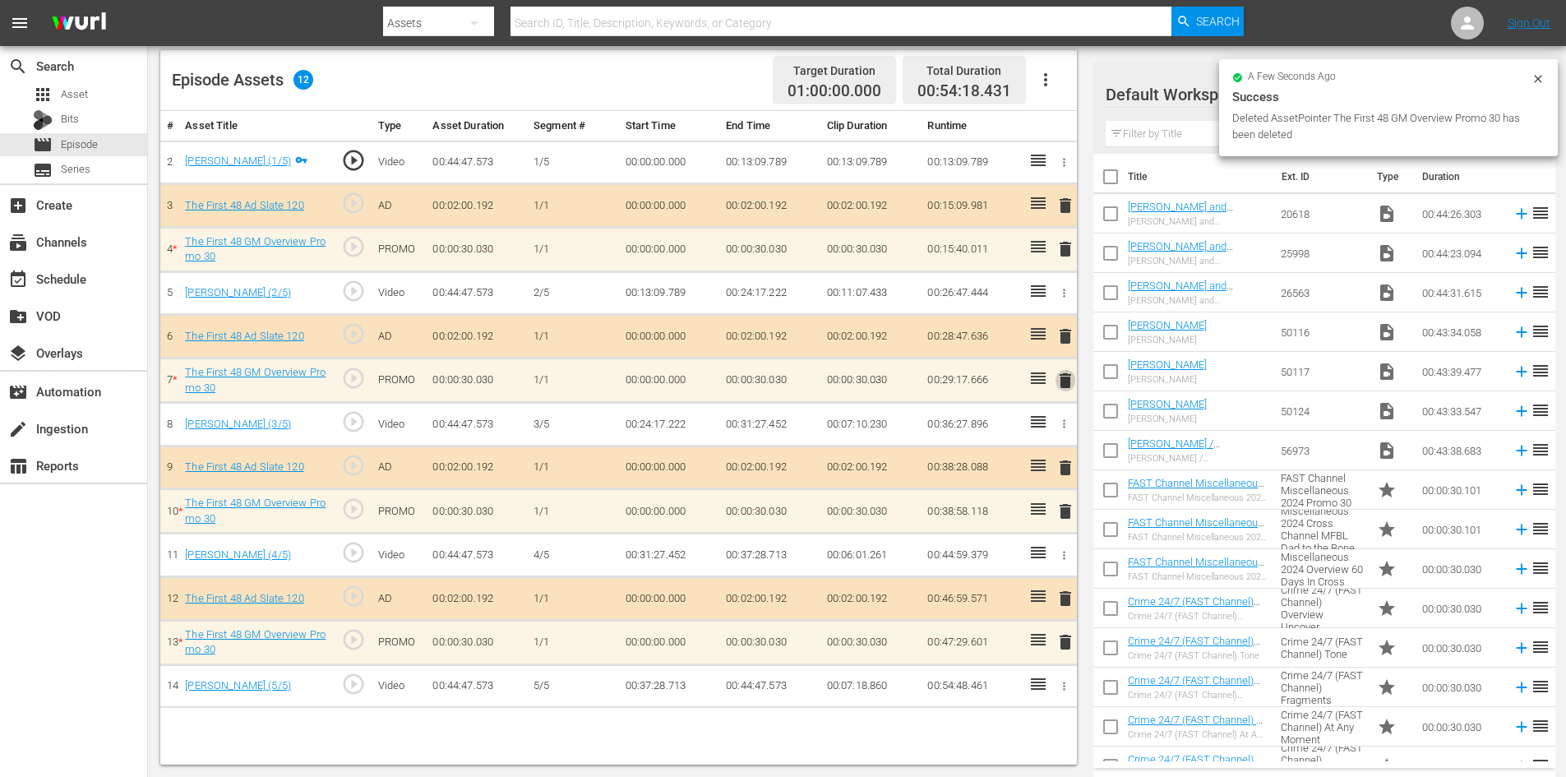
drag, startPoint x: 1065, startPoint y: 378, endPoint x: 1052, endPoint y: 380, distance: 12.4
click at [1064, 378] on span "delete" at bounding box center [1066, 381] width 20 height 20
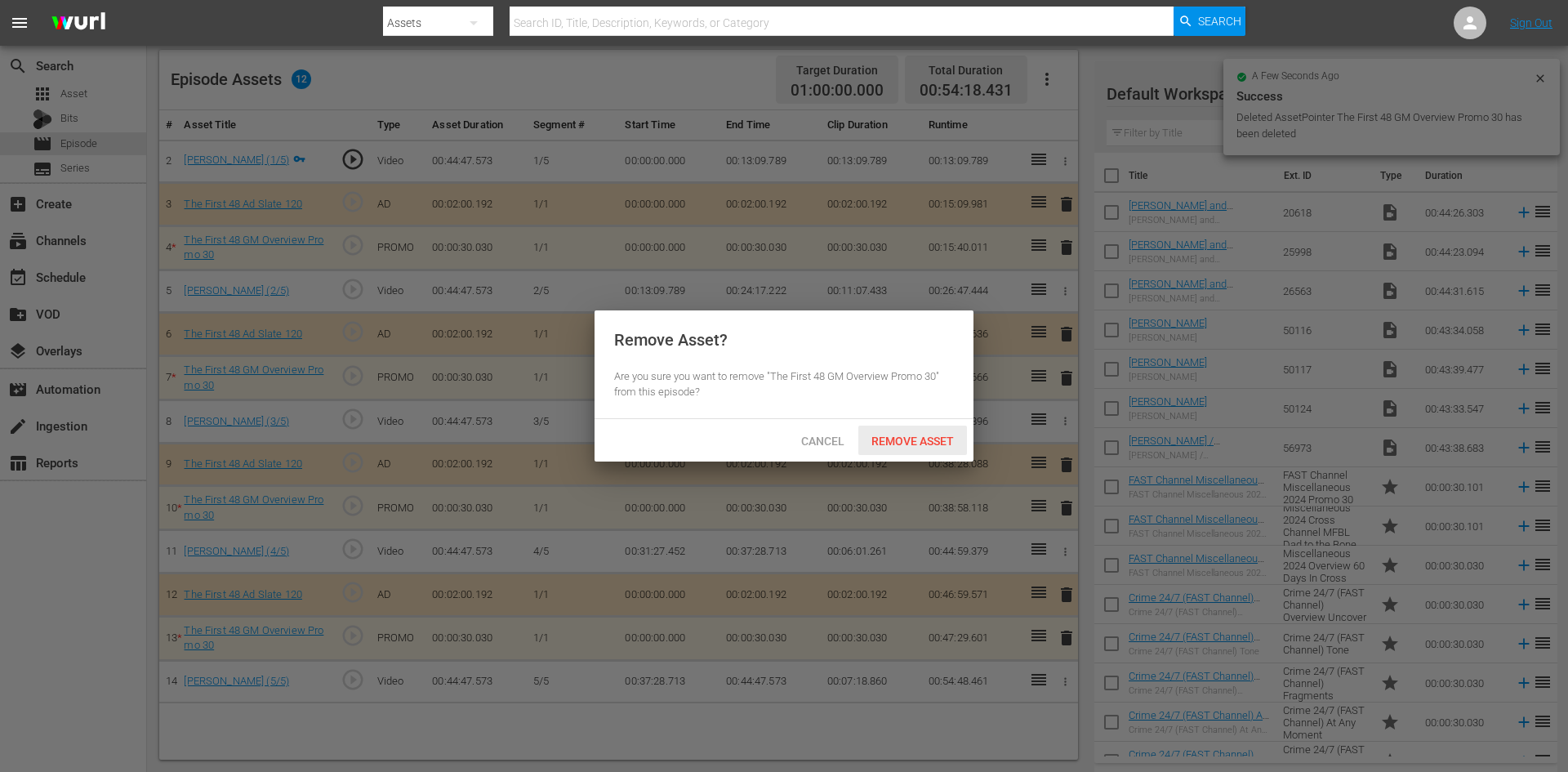
drag, startPoint x: 935, startPoint y: 440, endPoint x: 963, endPoint y: 417, distance: 36.2
click at [942, 434] on span "Remove Asset" at bounding box center [912, 440] width 108 height 13
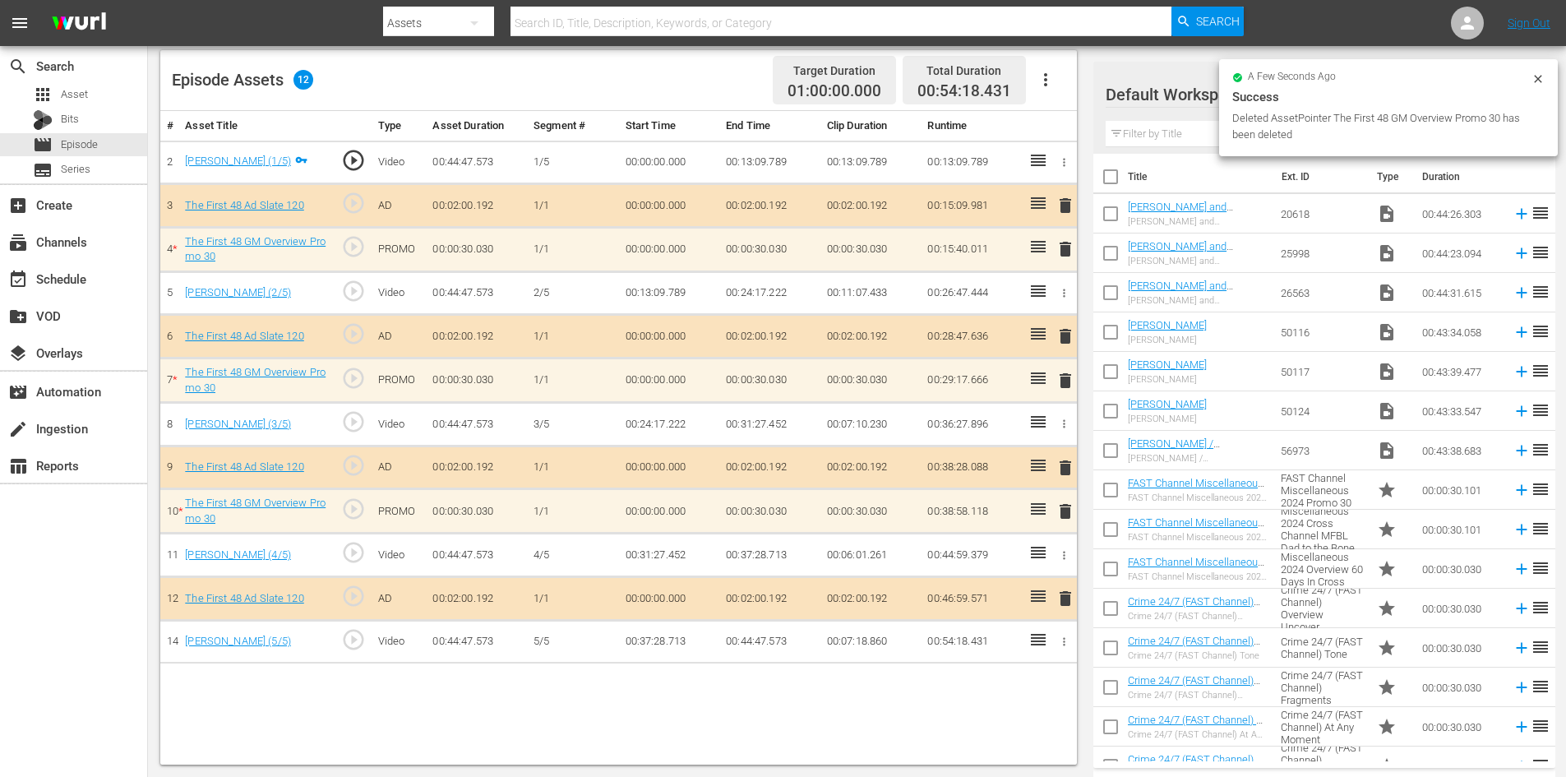
click at [1070, 253] on span "delete" at bounding box center [1066, 249] width 20 height 20
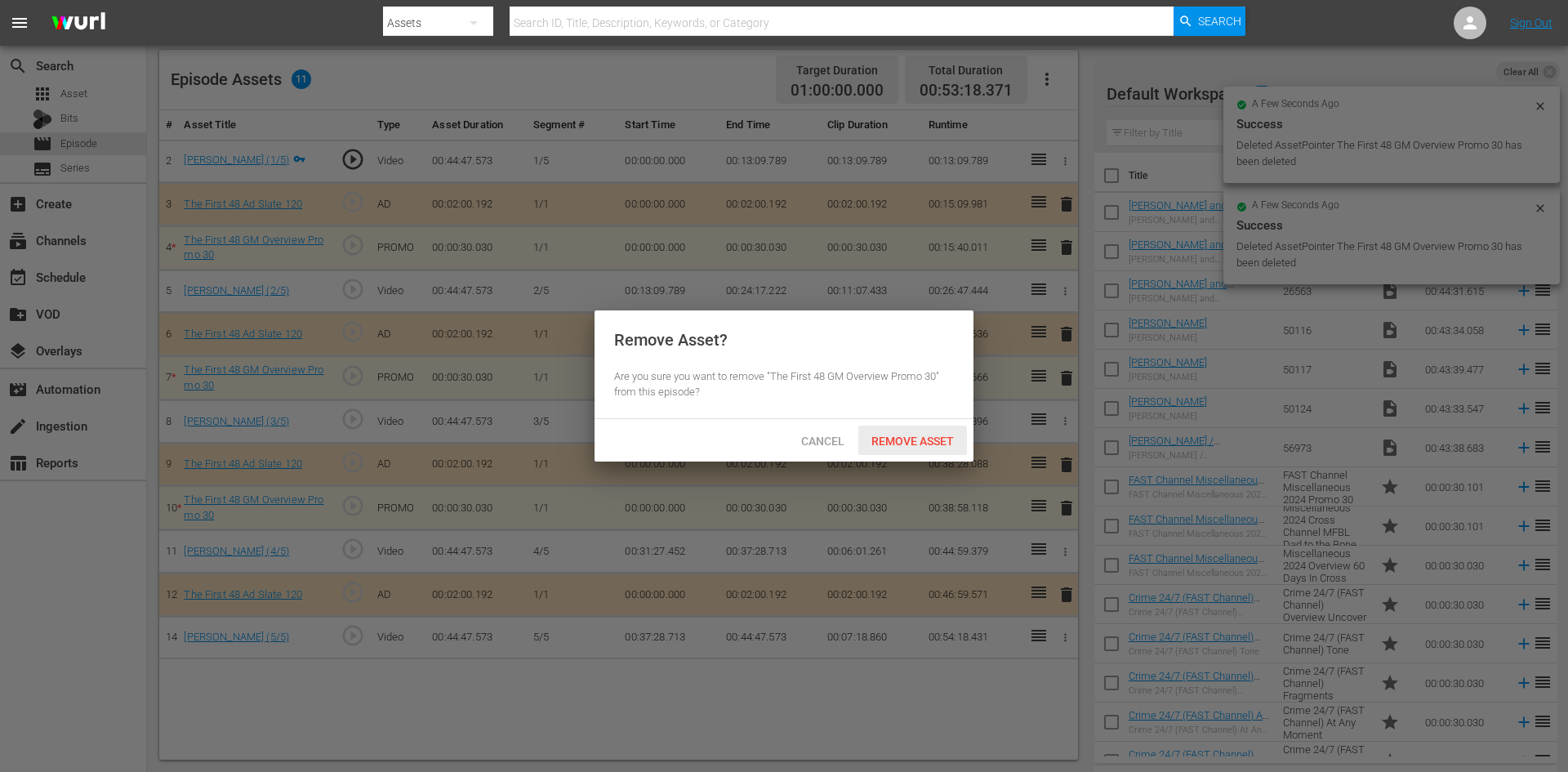
click at [935, 429] on div "Remove Asset" at bounding box center [912, 440] width 108 height 30
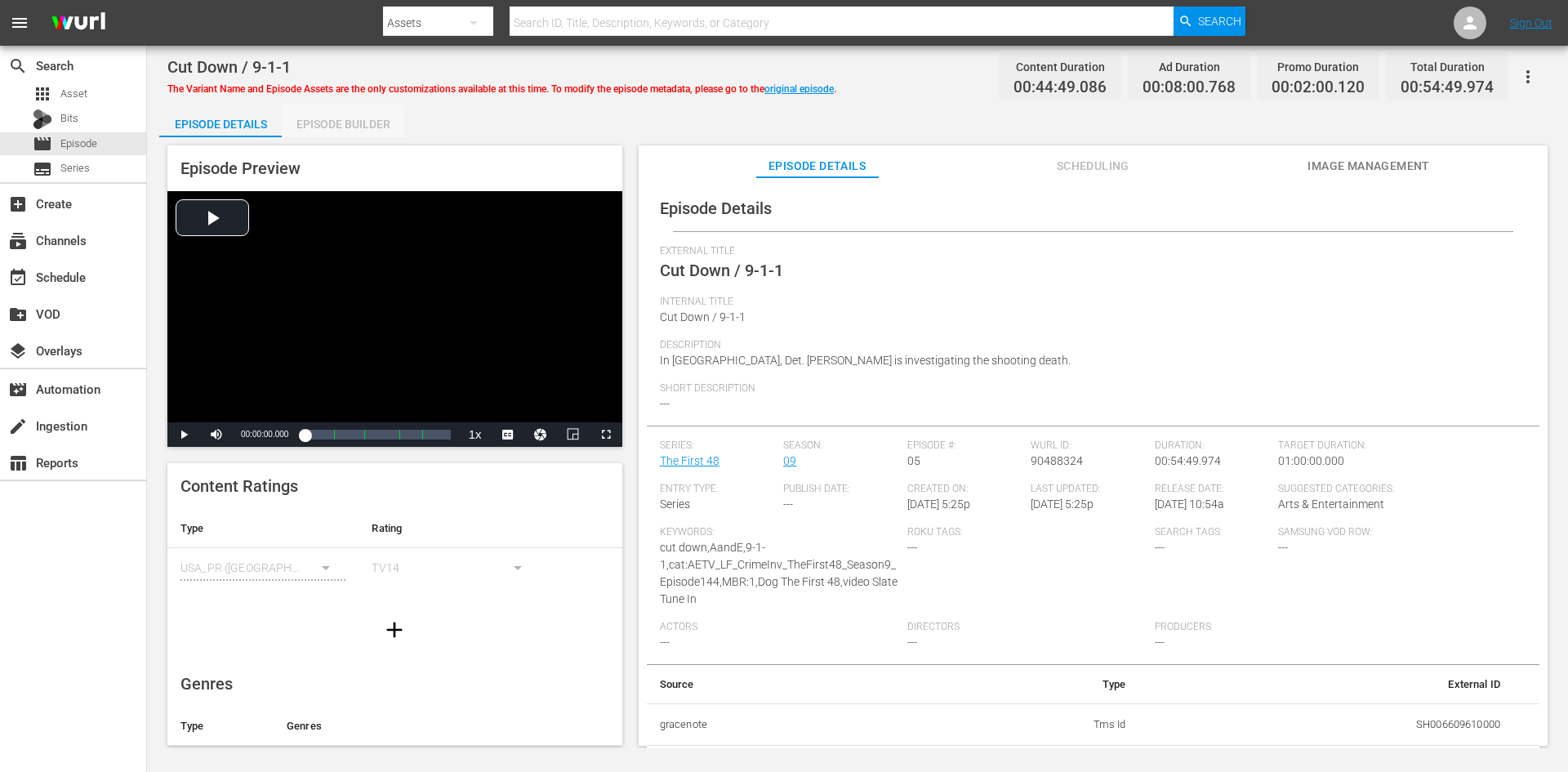
click at [374, 123] on div "Episode Builder" at bounding box center [343, 123] width 122 height 39
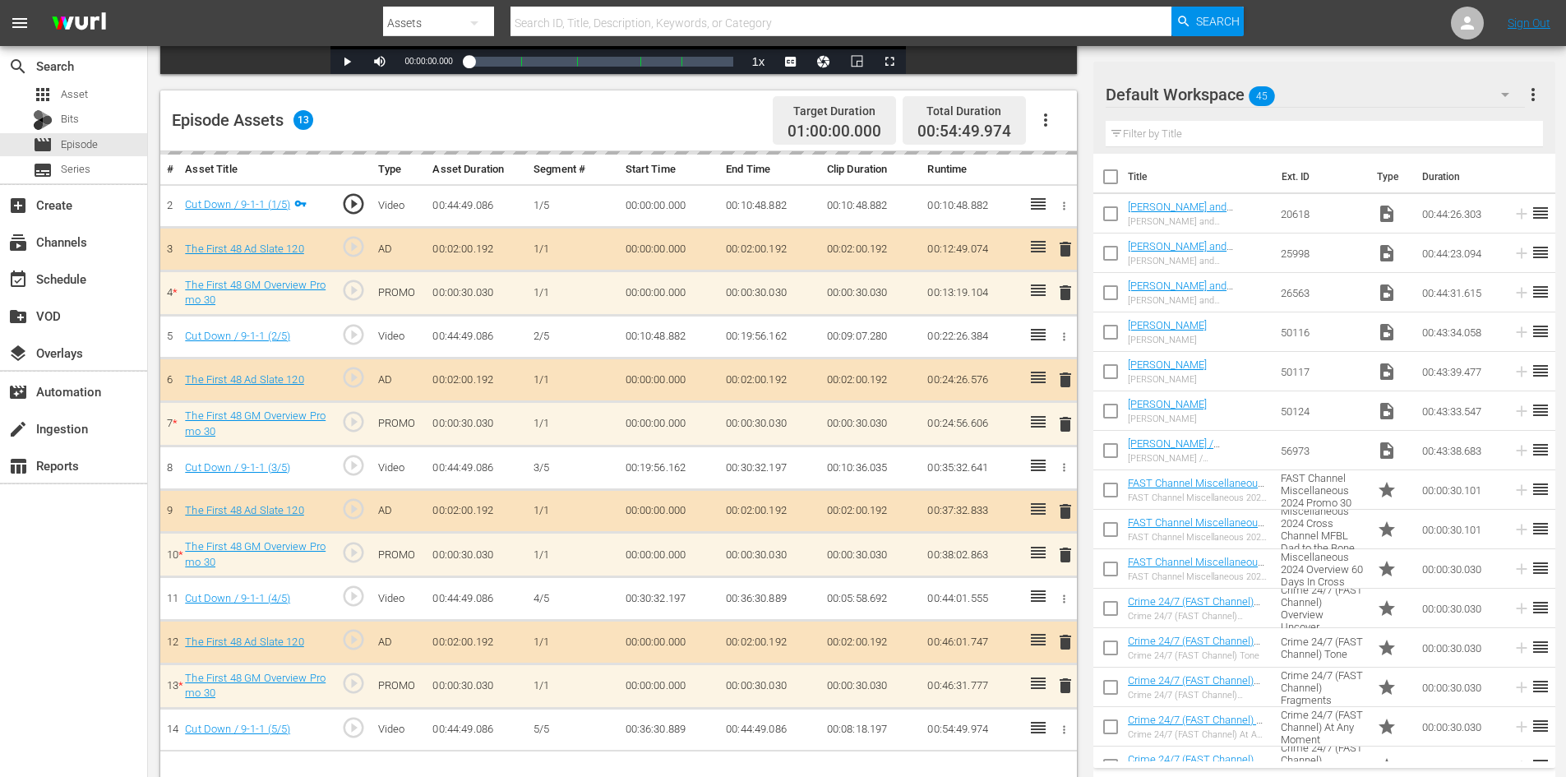
scroll to position [428, 0]
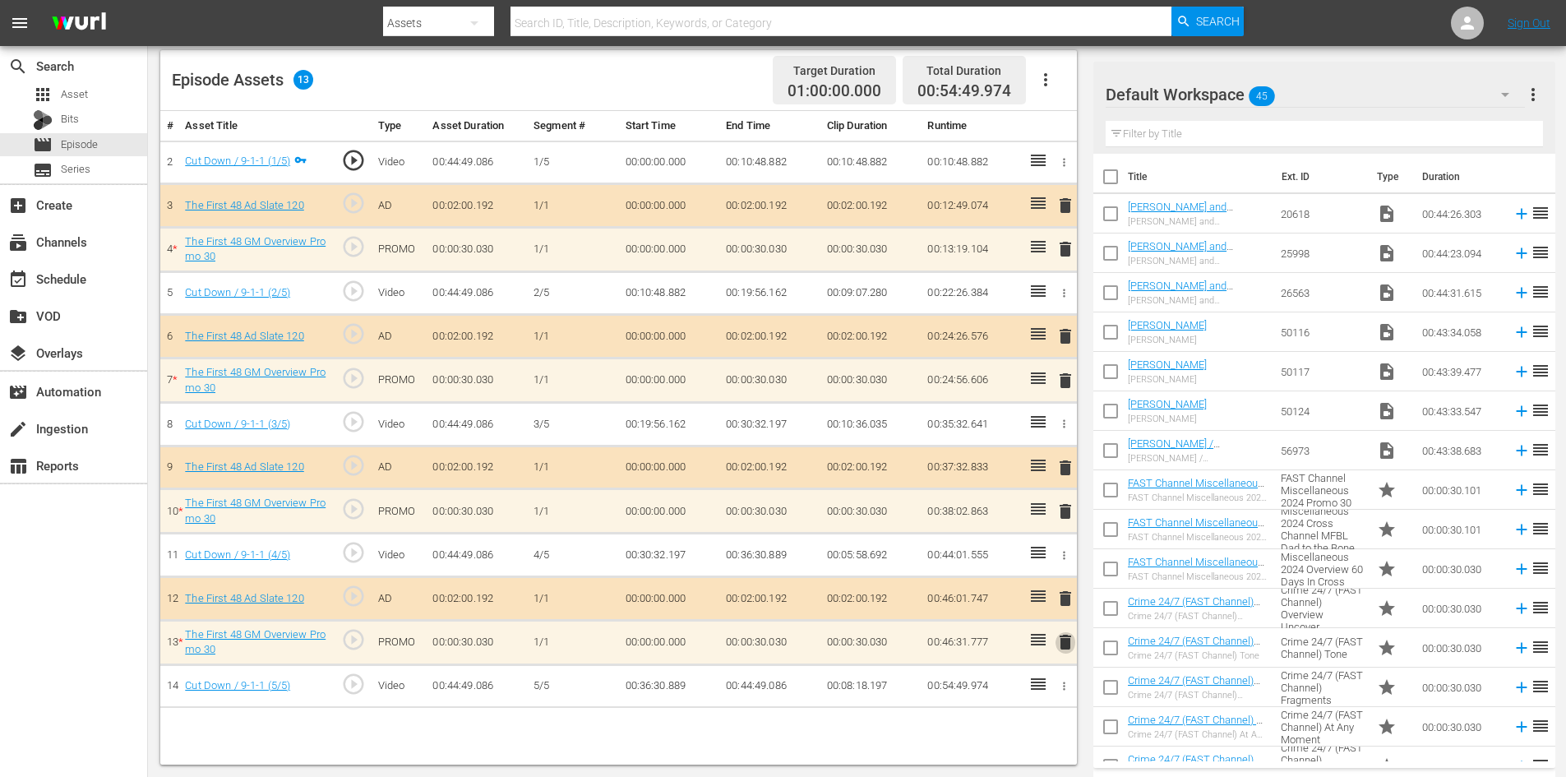
click at [1068, 649] on span "delete" at bounding box center [1066, 642] width 20 height 20
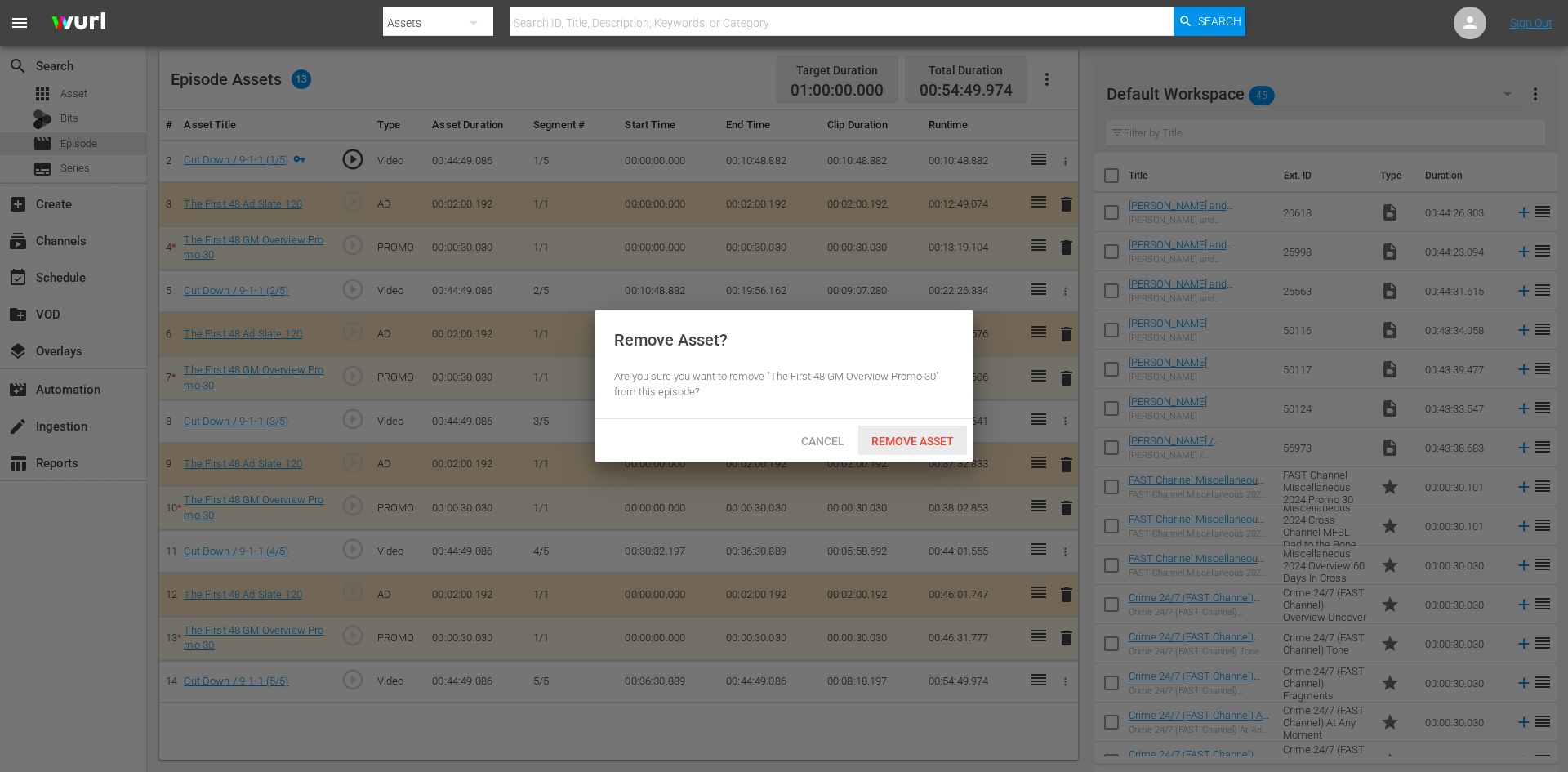
click at [948, 438] on span "Remove Asset" at bounding box center [912, 440] width 108 height 13
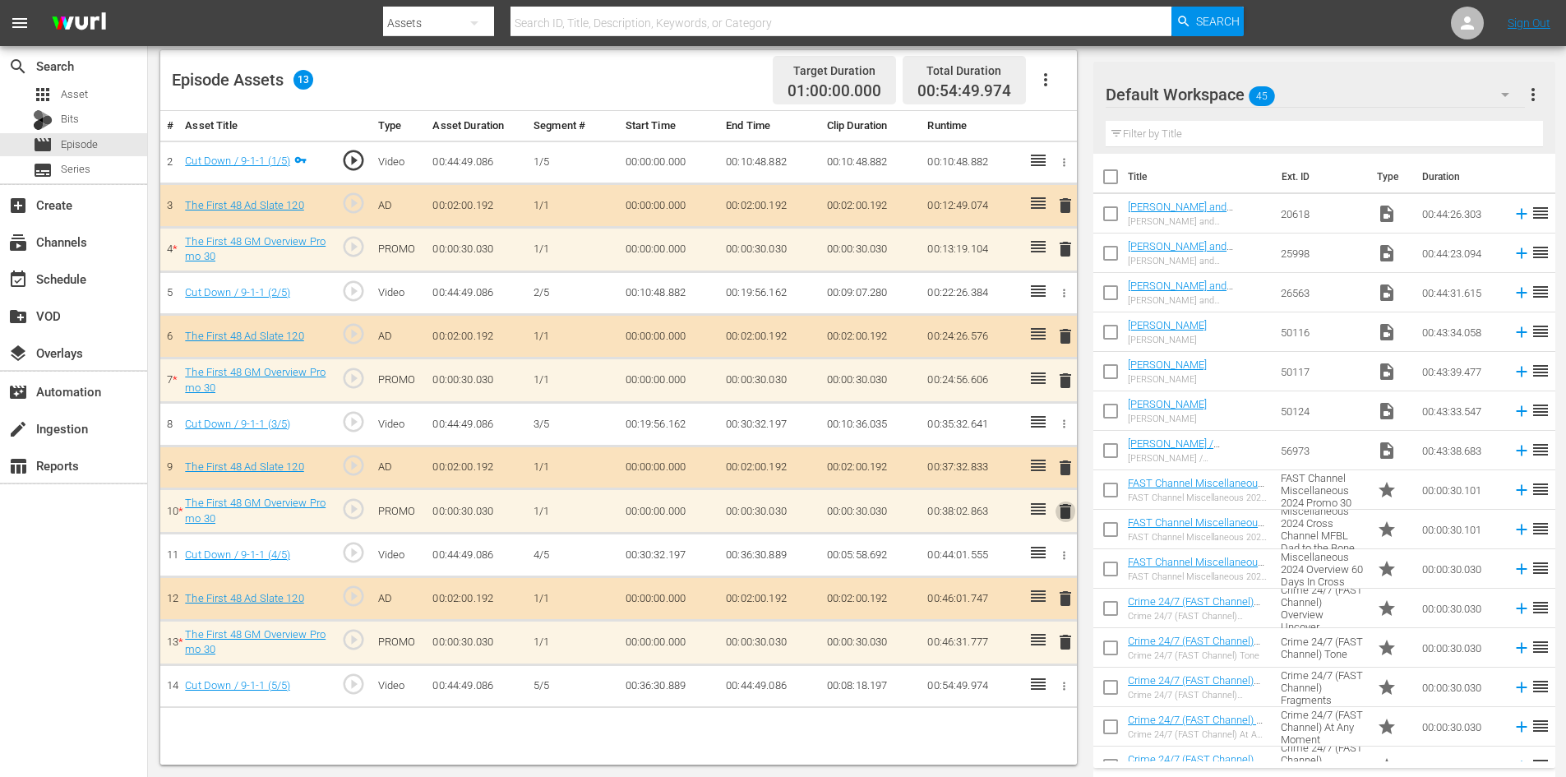
click at [1062, 516] on span "delete" at bounding box center [1066, 512] width 20 height 20
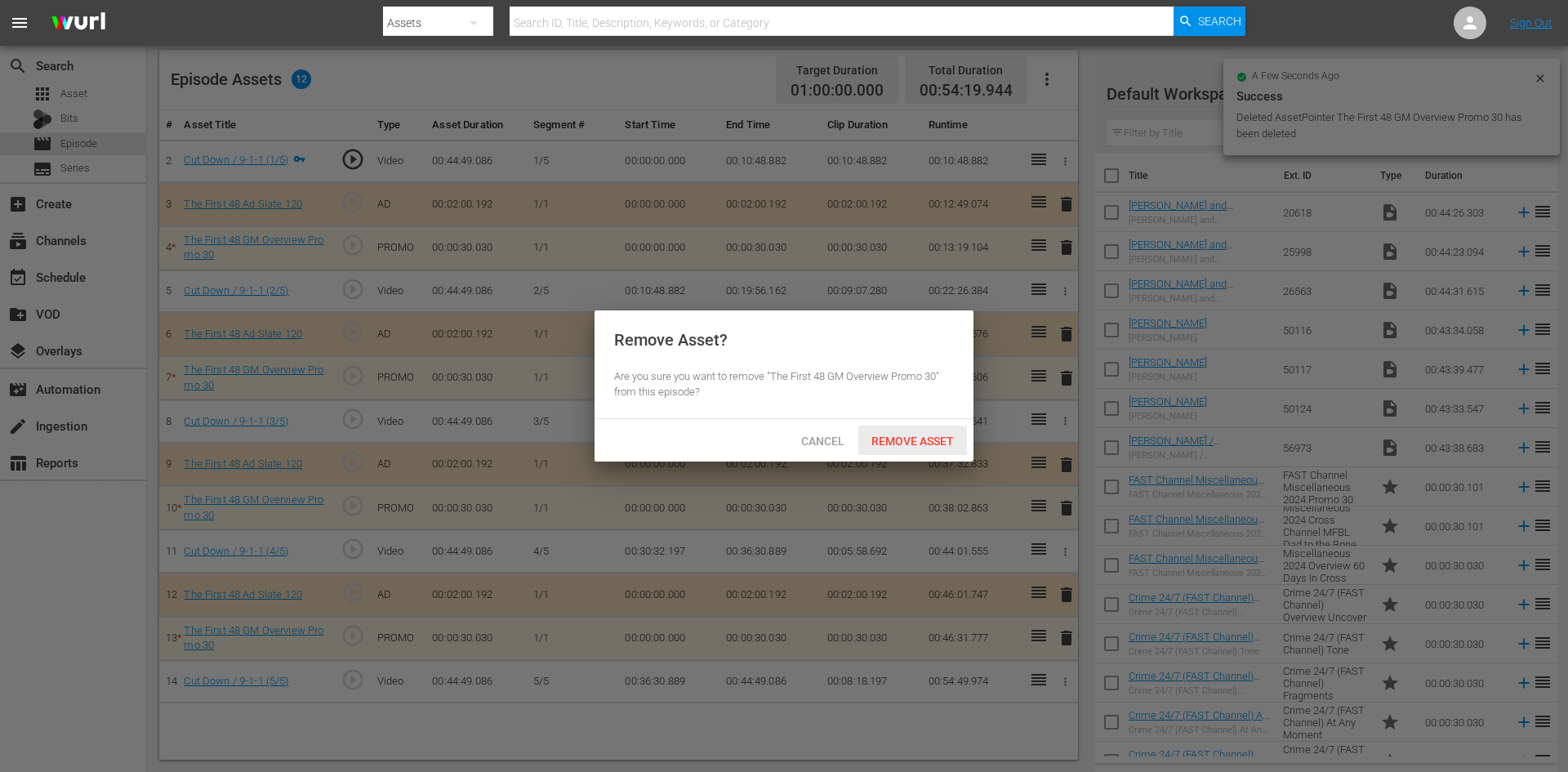
click at [931, 437] on span "Remove Asset" at bounding box center [912, 440] width 108 height 13
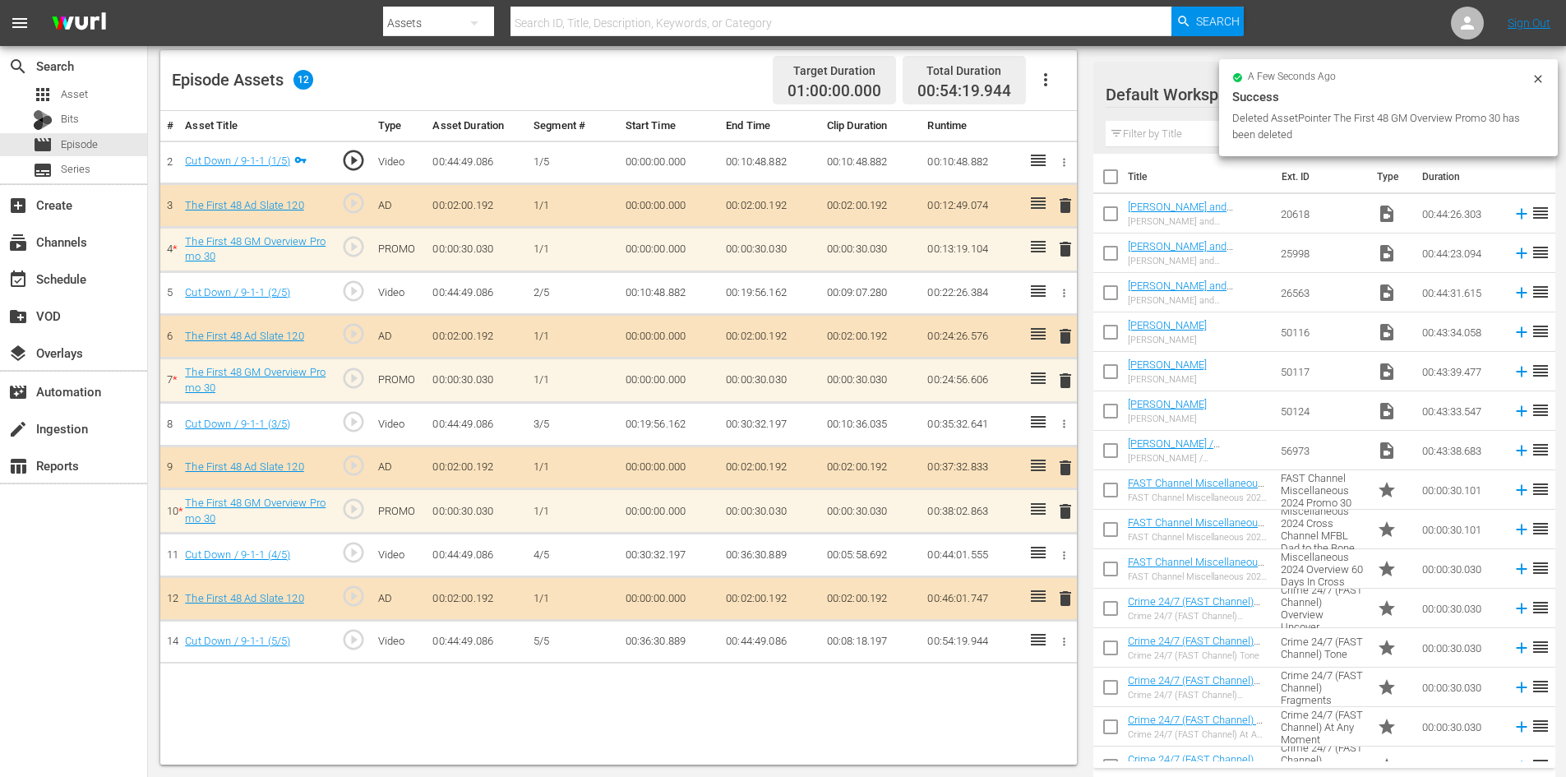
click at [1066, 378] on span "delete" at bounding box center [1066, 381] width 20 height 20
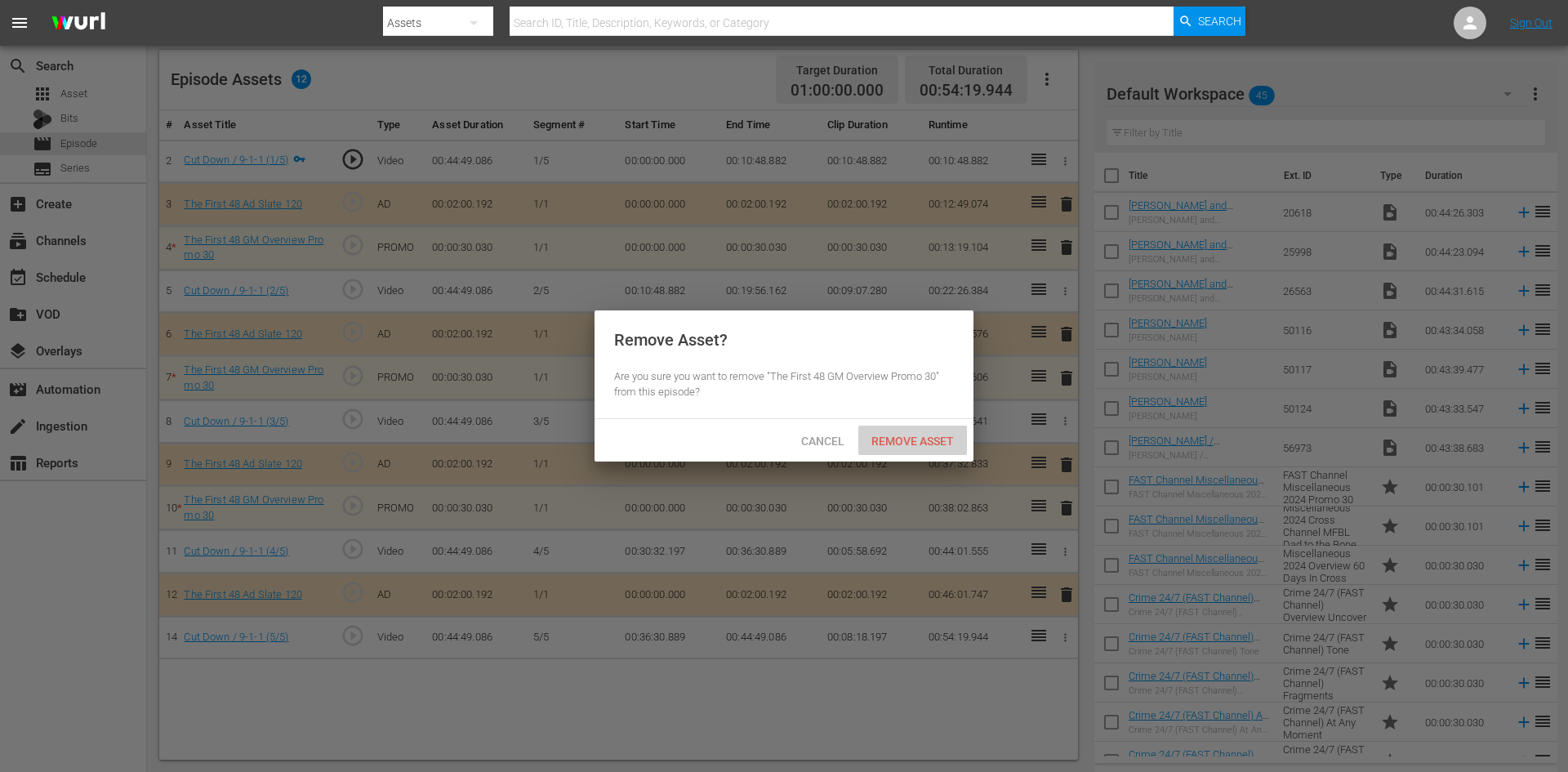
drag, startPoint x: 936, startPoint y: 448, endPoint x: 952, endPoint y: 427, distance: 26.4
click at [936, 444] on div "Remove Asset" at bounding box center [912, 440] width 108 height 30
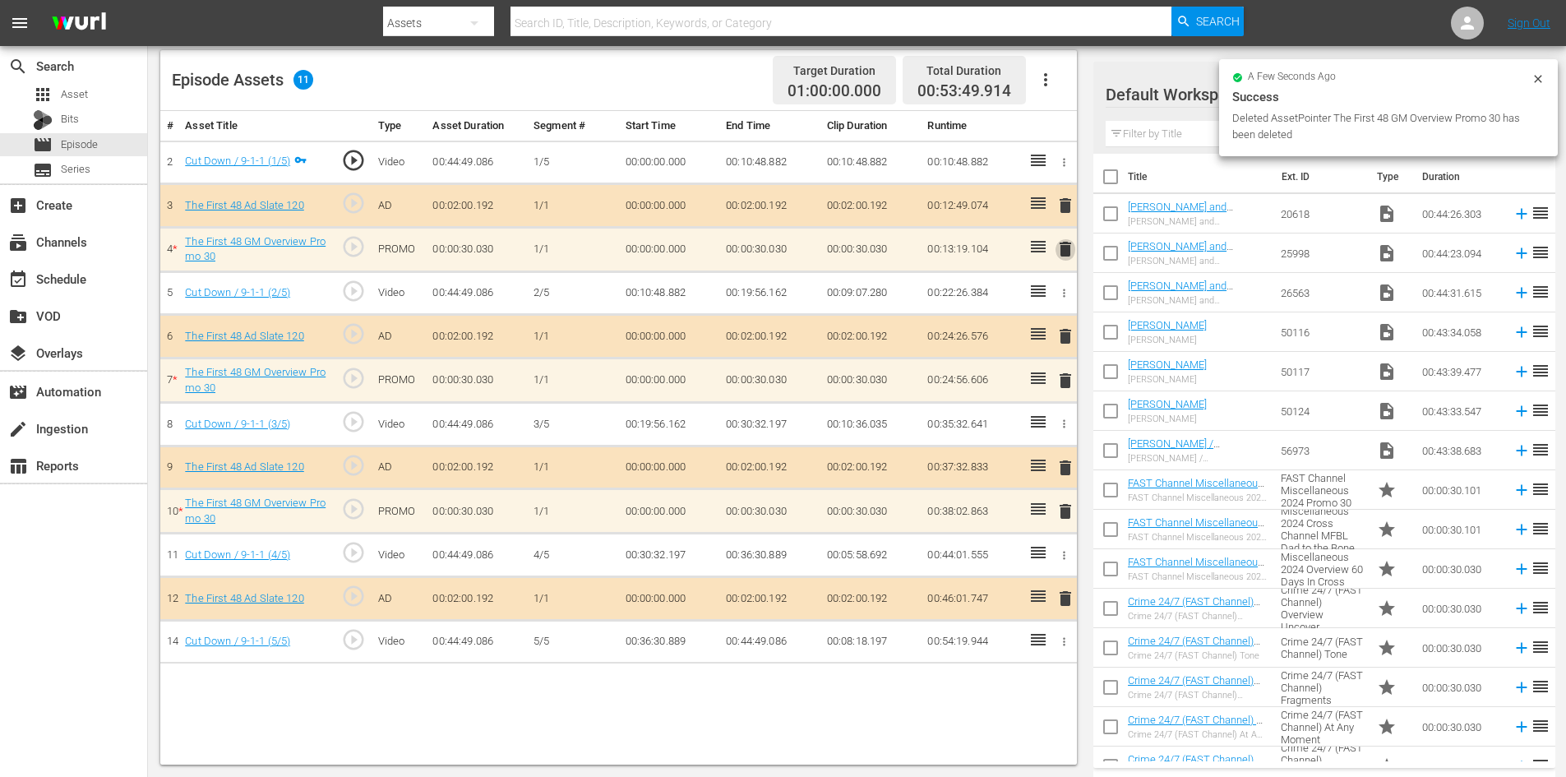
click at [1069, 254] on span "delete" at bounding box center [1066, 249] width 20 height 20
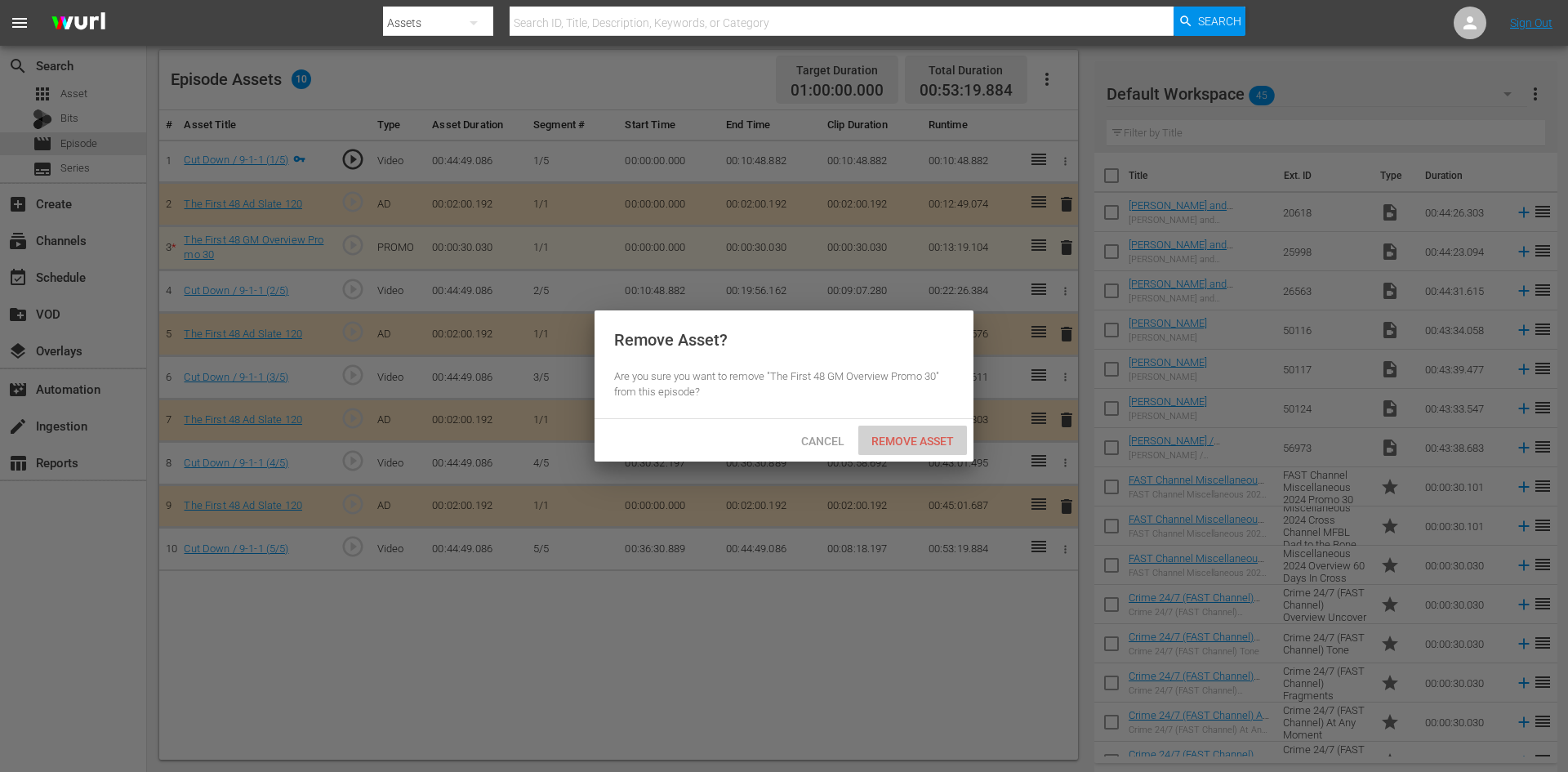
click at [907, 439] on span "Remove Asset" at bounding box center [912, 440] width 108 height 13
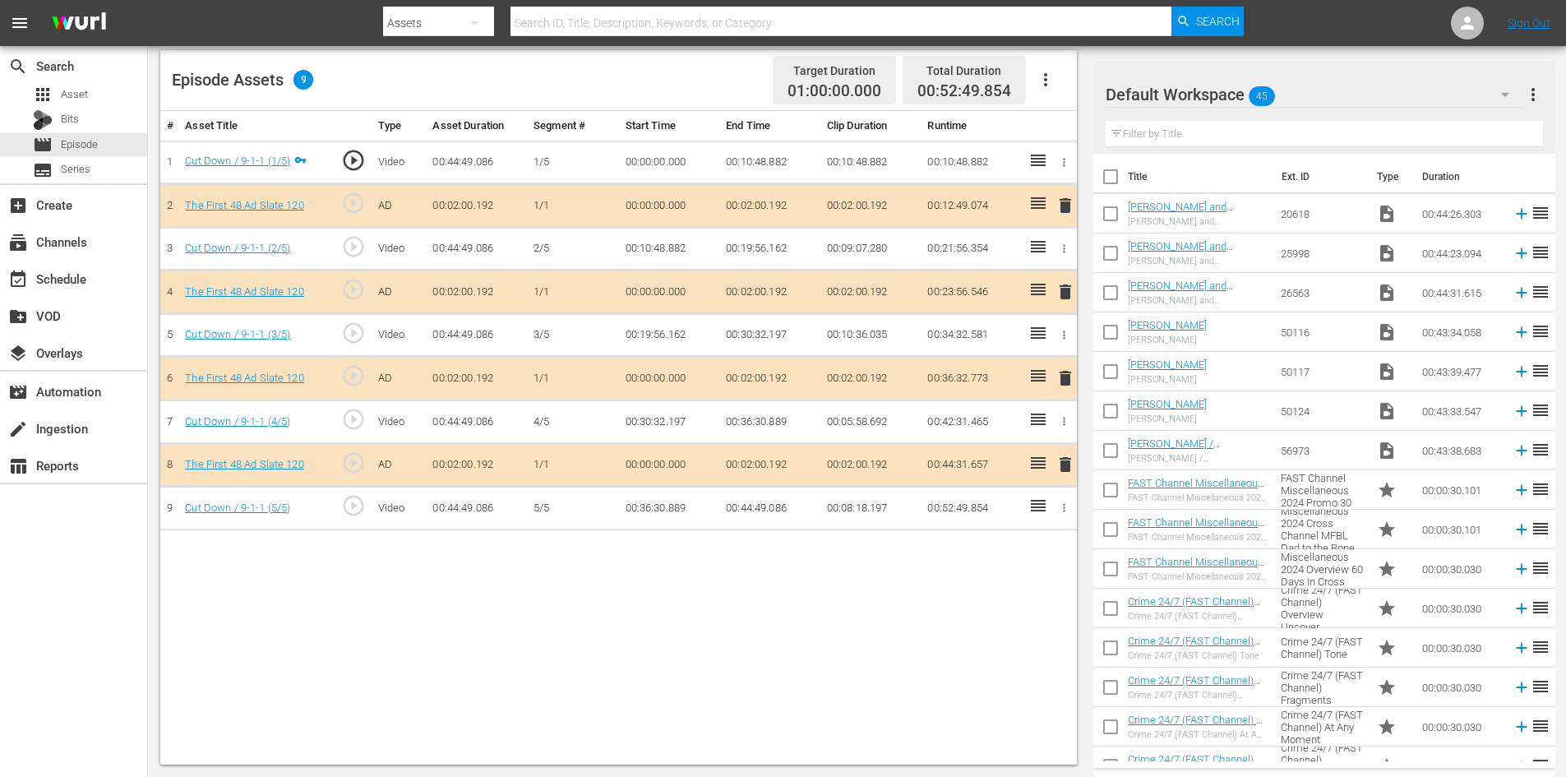
click at [1323, 93] on div "Default Workspace 45" at bounding box center [1315, 95] width 419 height 46
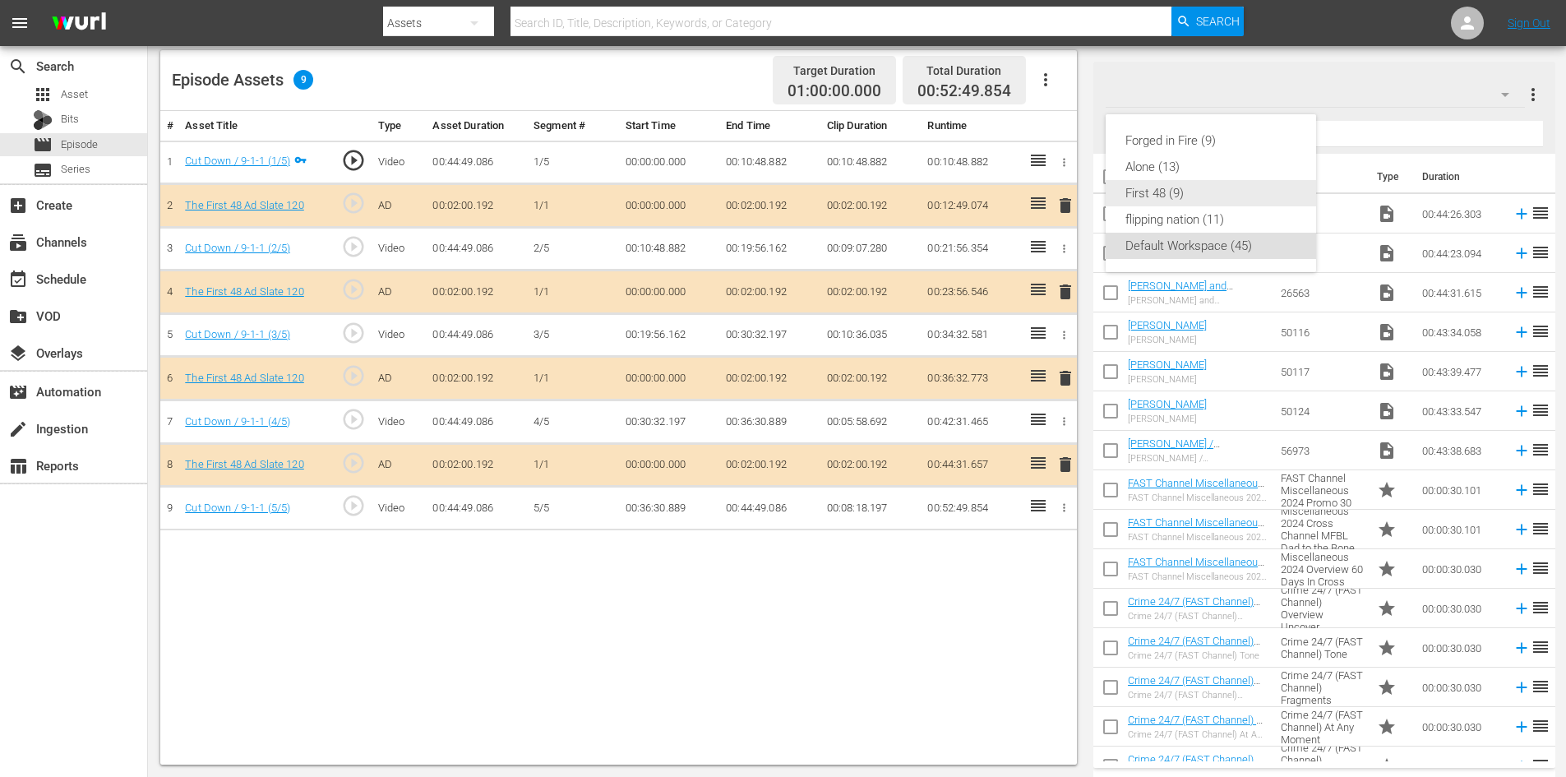
drag, startPoint x: 1190, startPoint y: 141, endPoint x: 1170, endPoint y: 194, distance: 56.2
click at [1170, 194] on div "Forged in Fire (9) Alone (13) First 48 (9) flipping nation (11) Default Workspa…" at bounding box center [1211, 193] width 210 height 158
click at [1170, 194] on div "First 48 (9)" at bounding box center [1211, 193] width 171 height 26
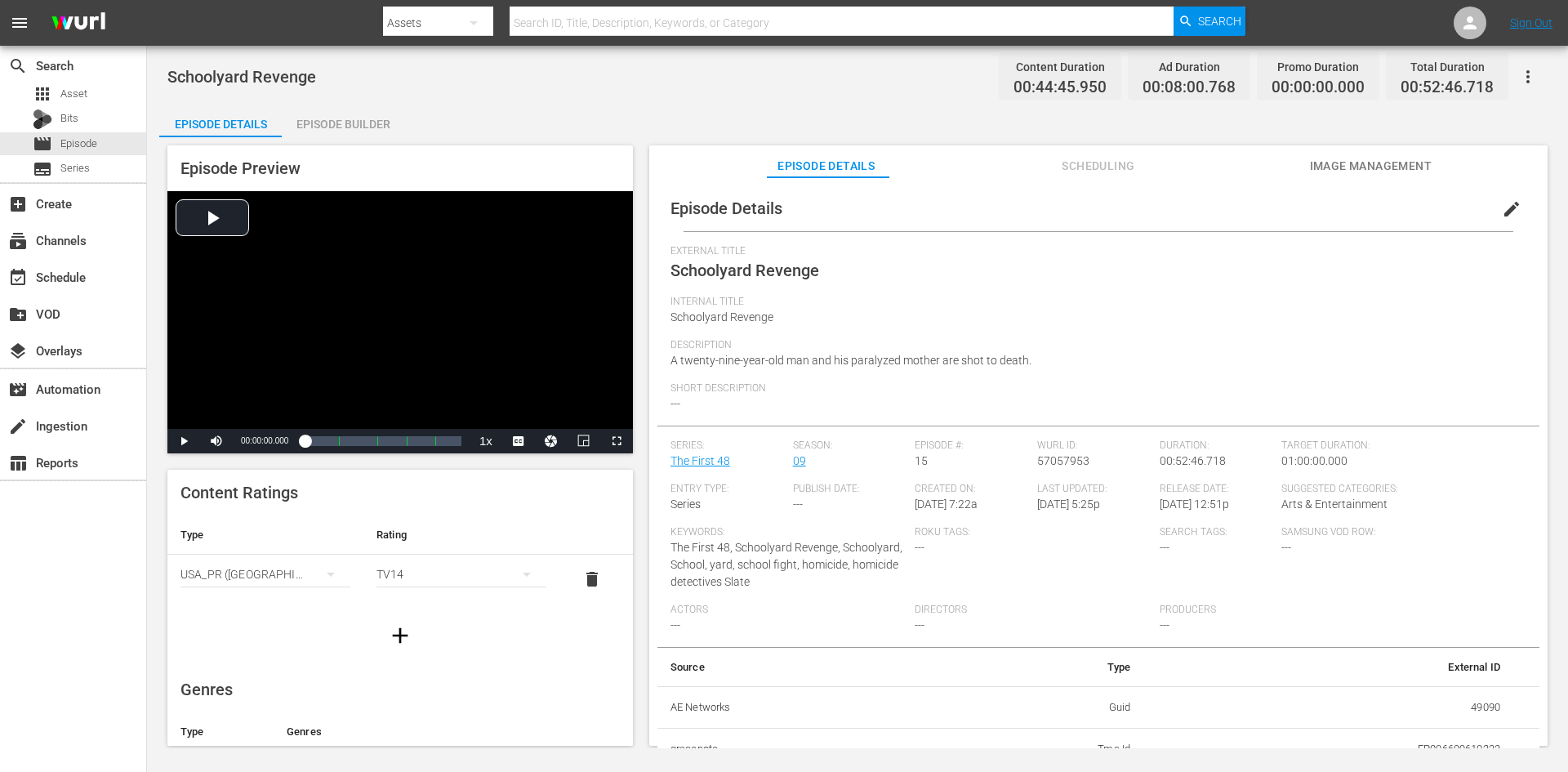
click at [310, 122] on div "Episode Builder" at bounding box center [343, 123] width 122 height 39
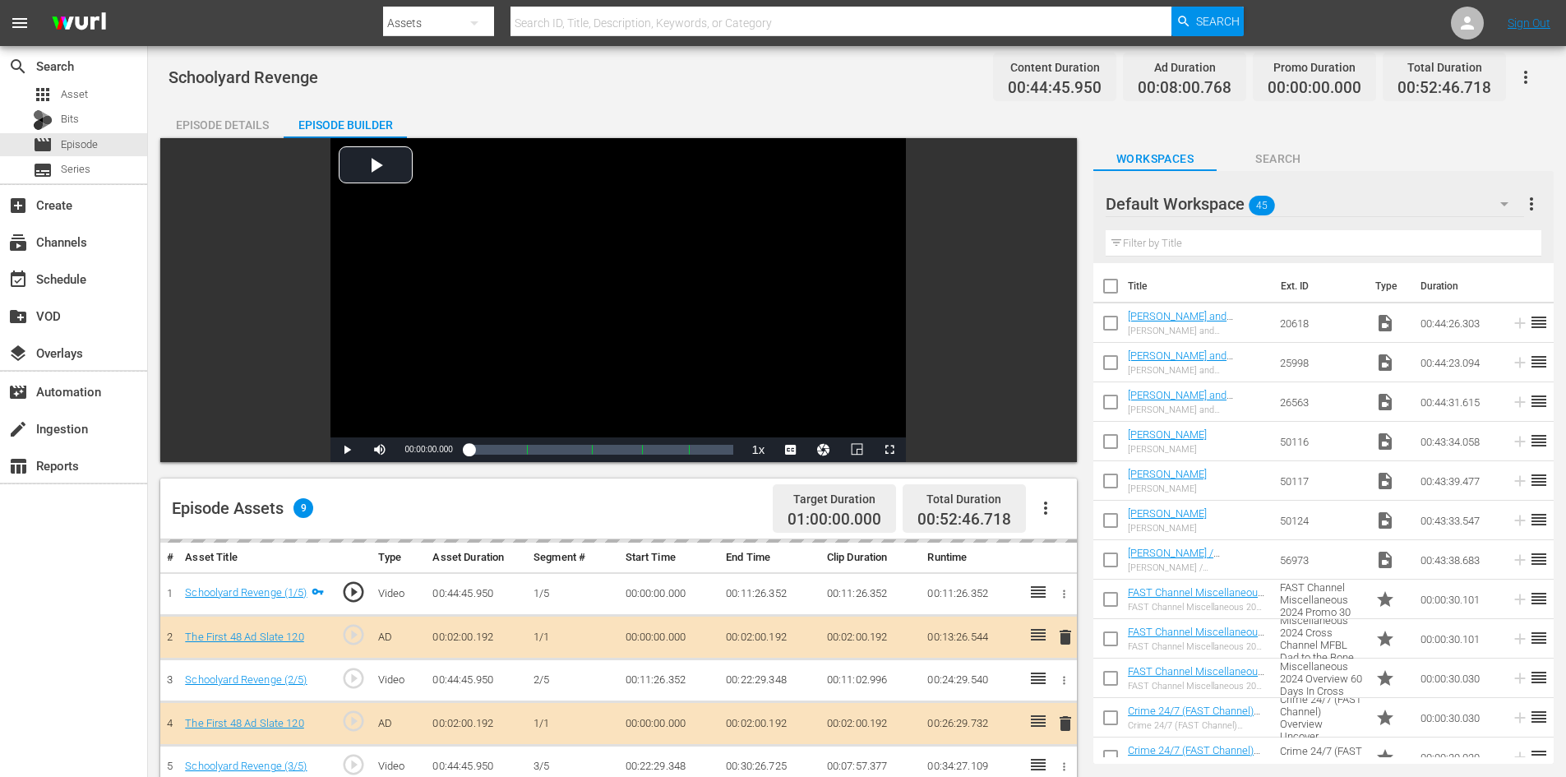
click at [1395, 207] on div "Default Workspace 45" at bounding box center [1315, 204] width 418 height 46
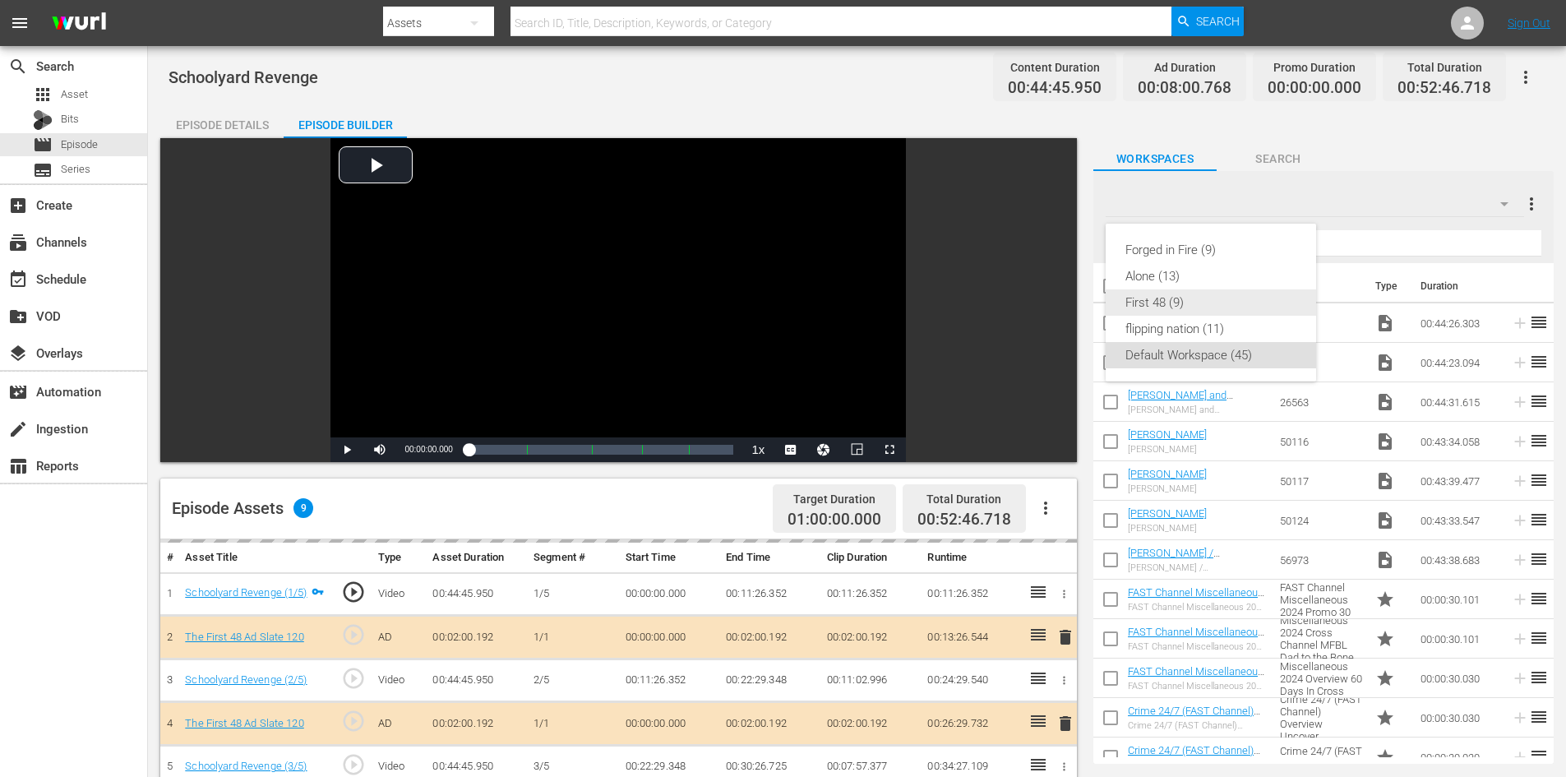
click at [1189, 303] on div "First 48 (9)" at bounding box center [1211, 302] width 171 height 26
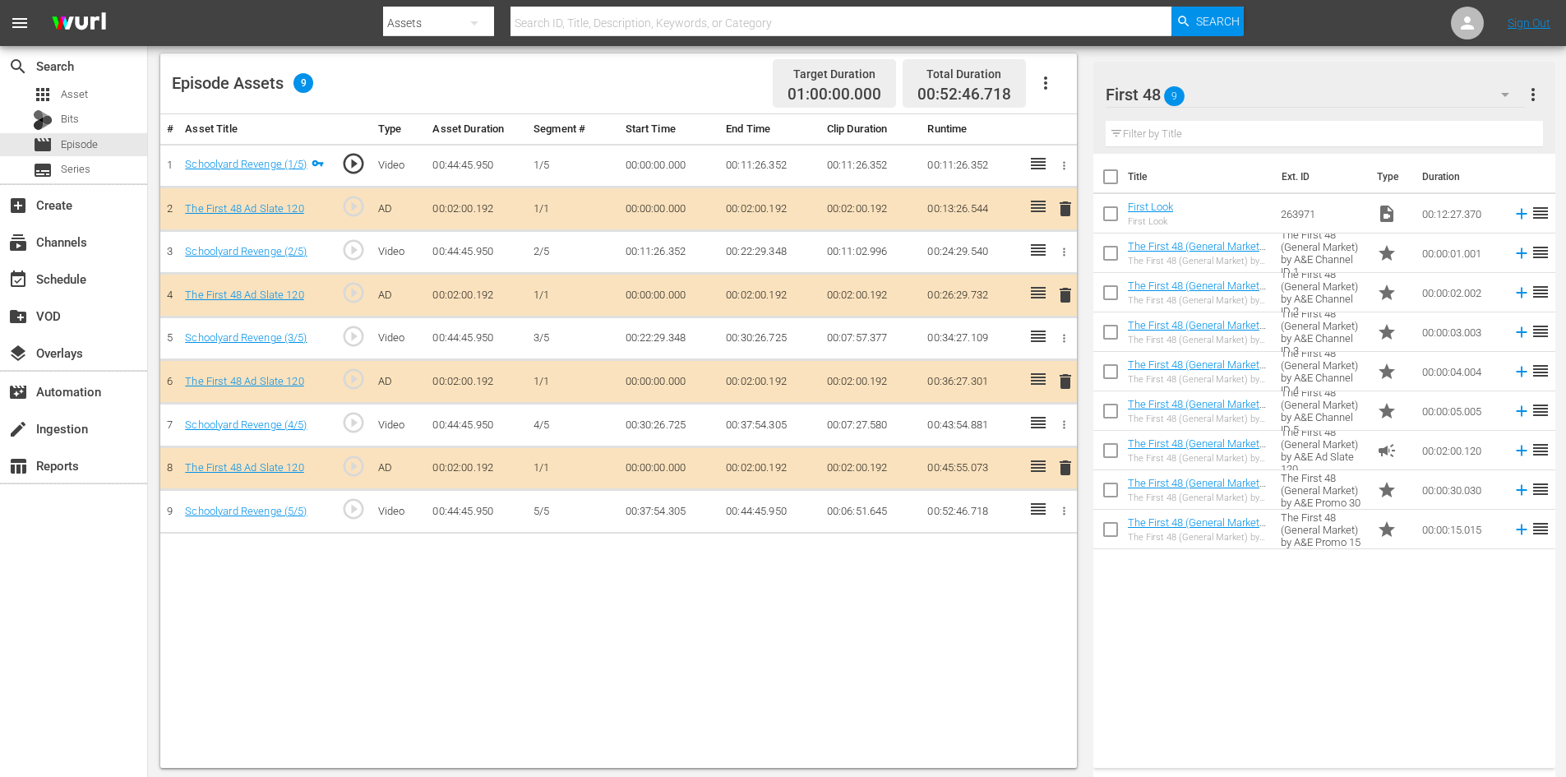
scroll to position [428, 0]
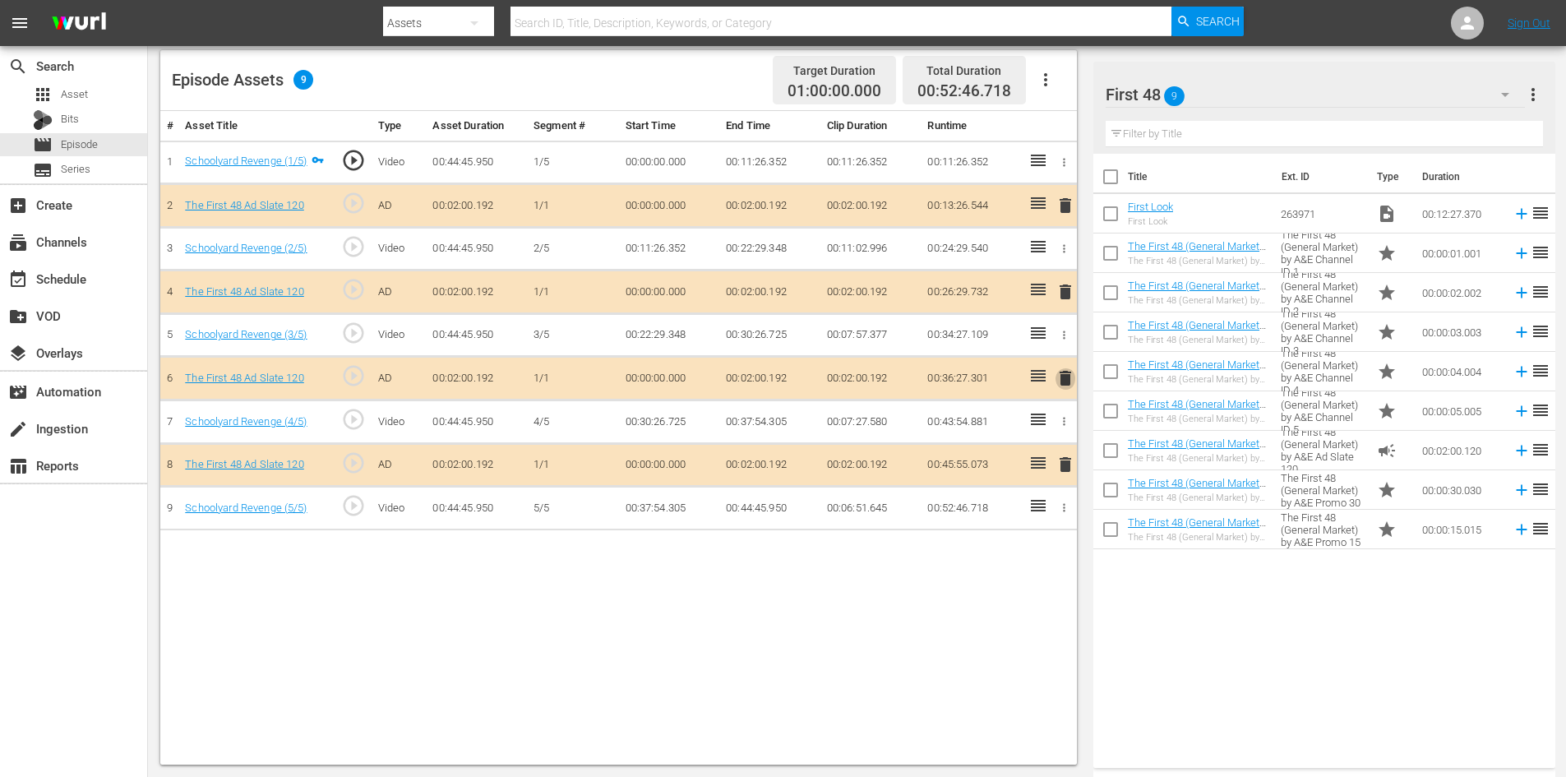
click at [1062, 381] on span "delete" at bounding box center [1066, 378] width 20 height 20
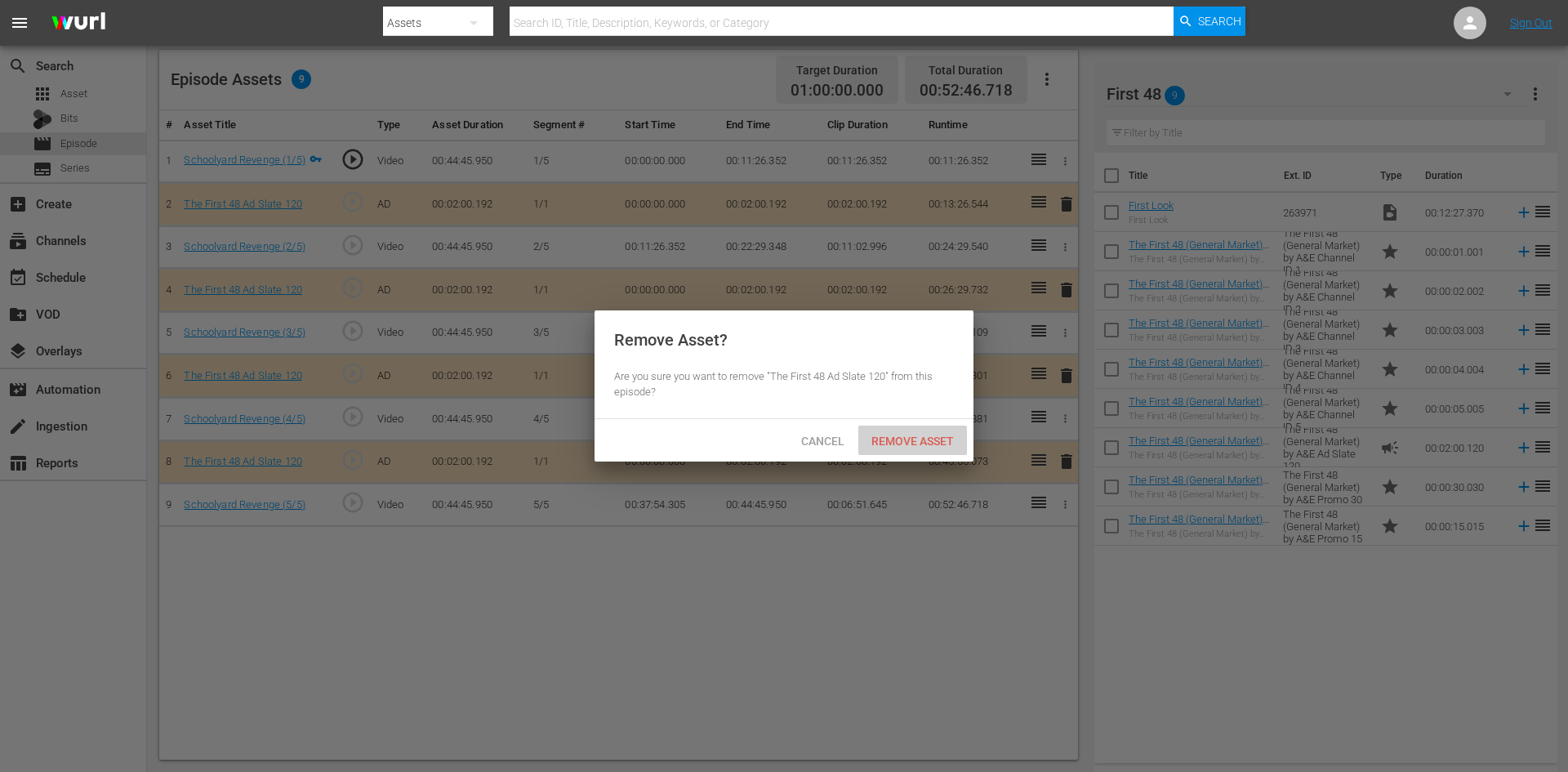
click at [911, 448] on div "Remove Asset" at bounding box center [912, 440] width 108 height 30
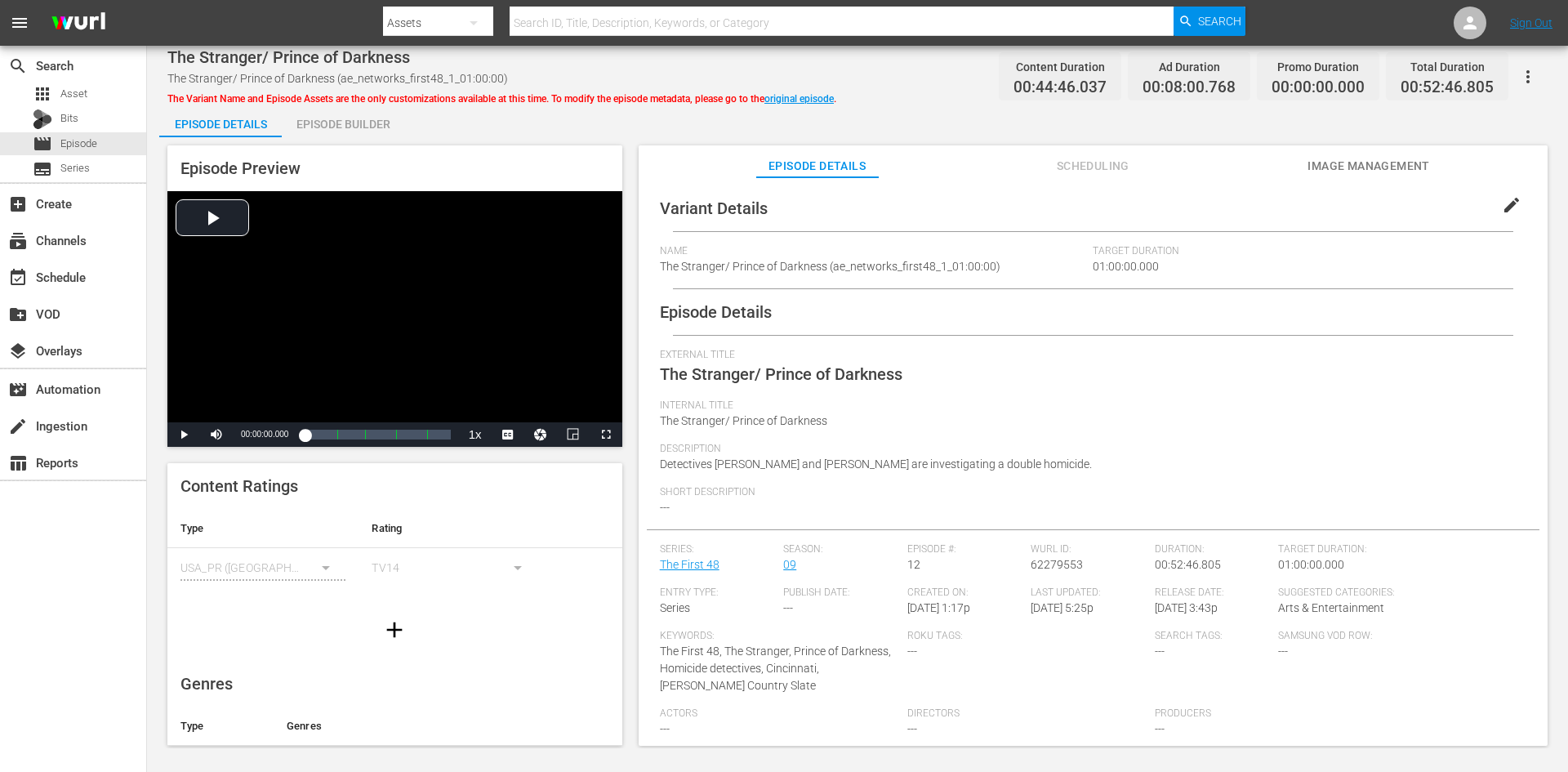
click at [338, 120] on div "Episode Builder" at bounding box center [343, 123] width 122 height 39
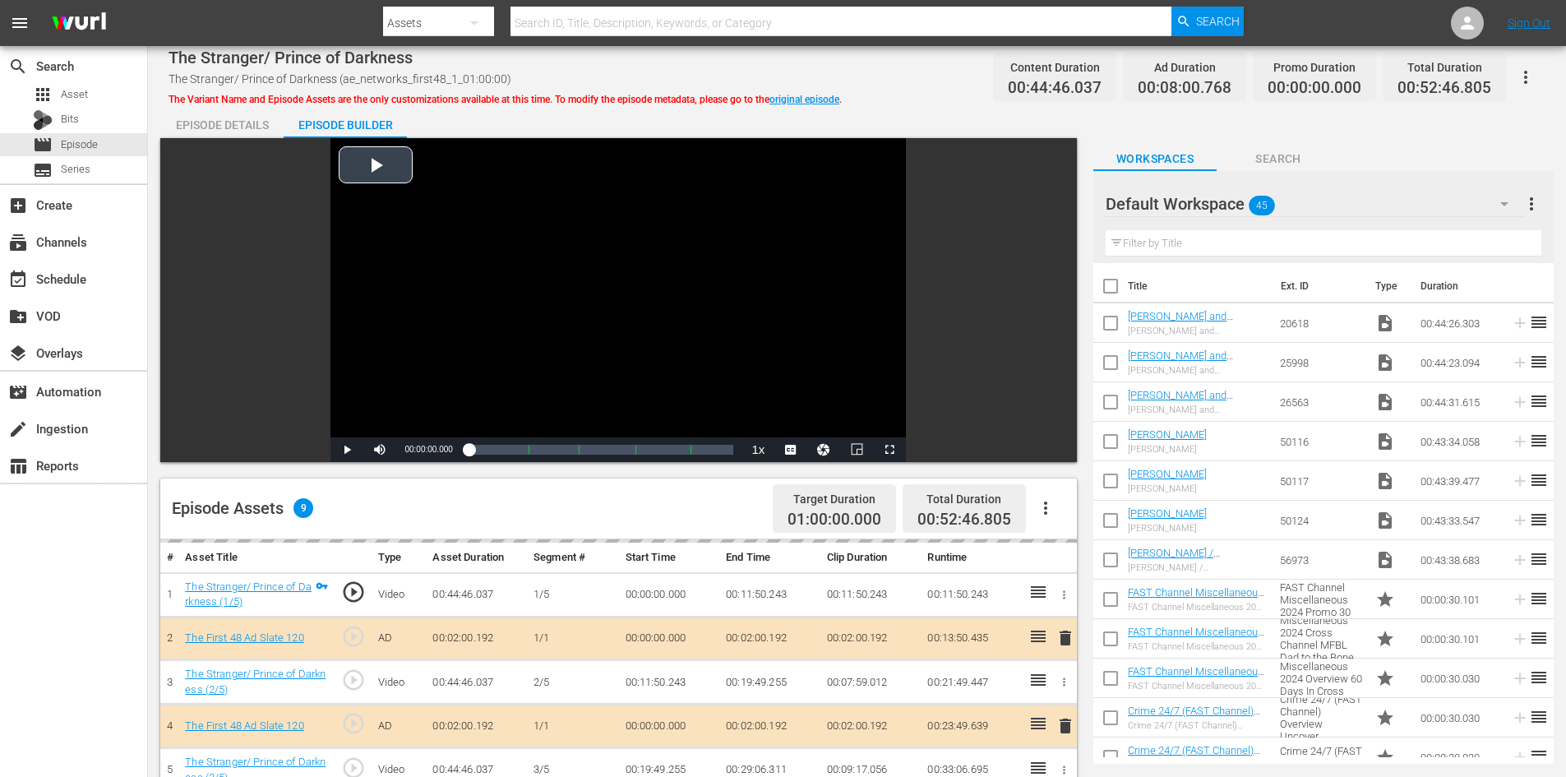
scroll to position [428, 0]
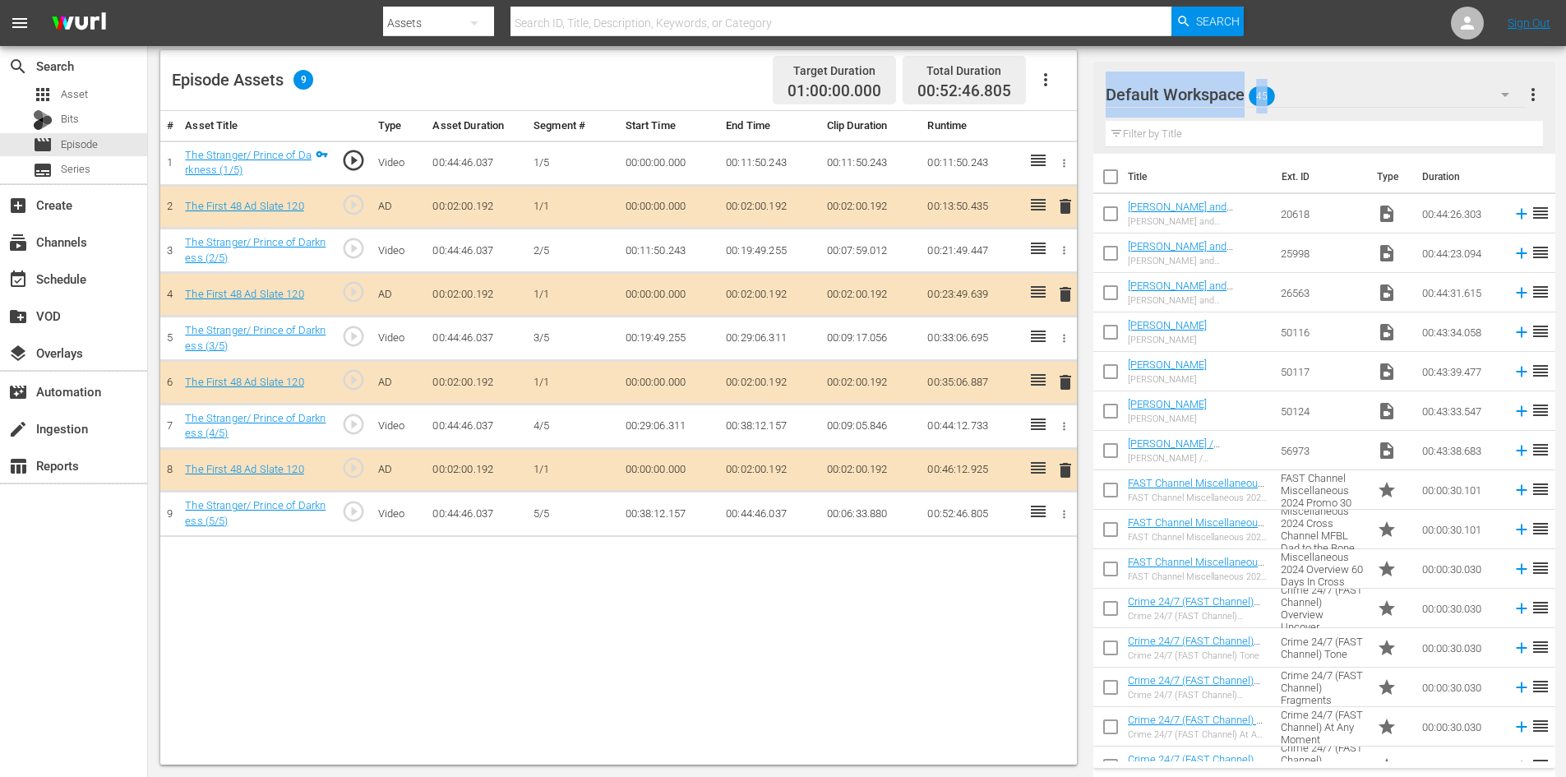
drag, startPoint x: 1193, startPoint y: 90, endPoint x: 1336, endPoint y: 92, distance: 143.1
click at [1336, 92] on div "Default Workspace 45 Default" at bounding box center [1315, 94] width 419 height 39
click at [1336, 92] on div "Default Workspace 45" at bounding box center [1315, 95] width 419 height 46
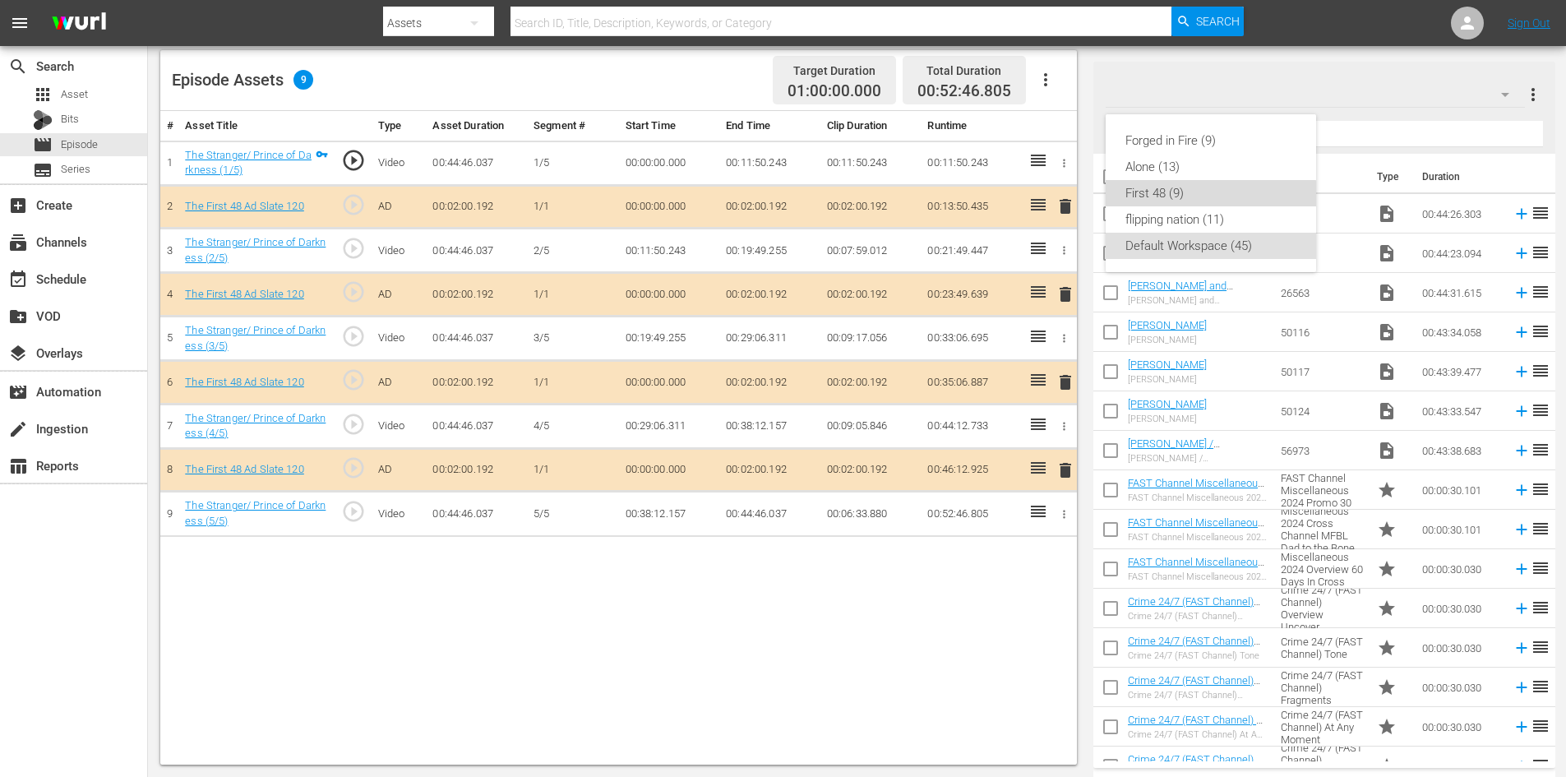
click at [1174, 189] on div "First 48 (9)" at bounding box center [1211, 193] width 171 height 26
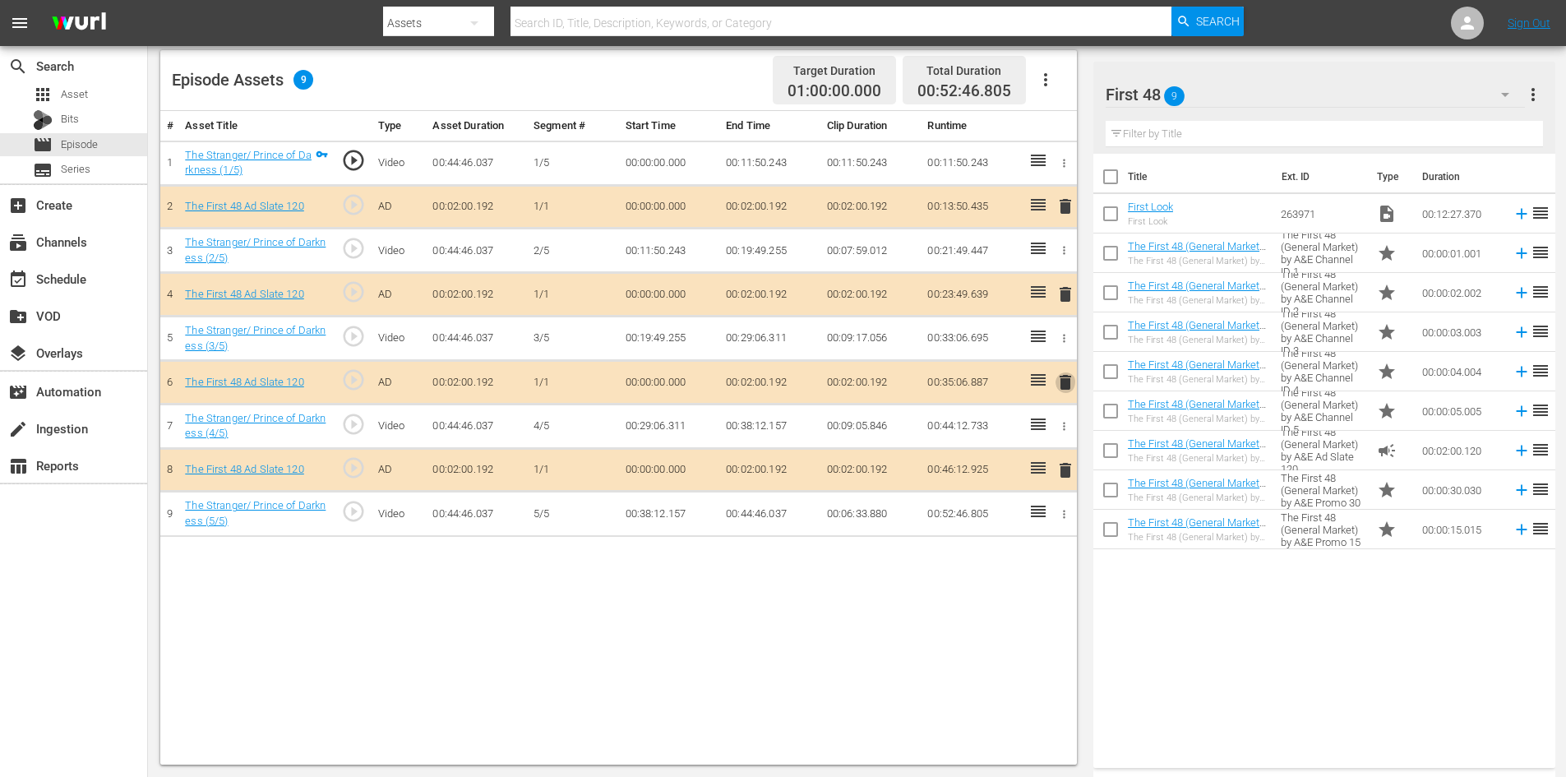
click at [1063, 377] on span "delete" at bounding box center [1066, 382] width 20 height 20
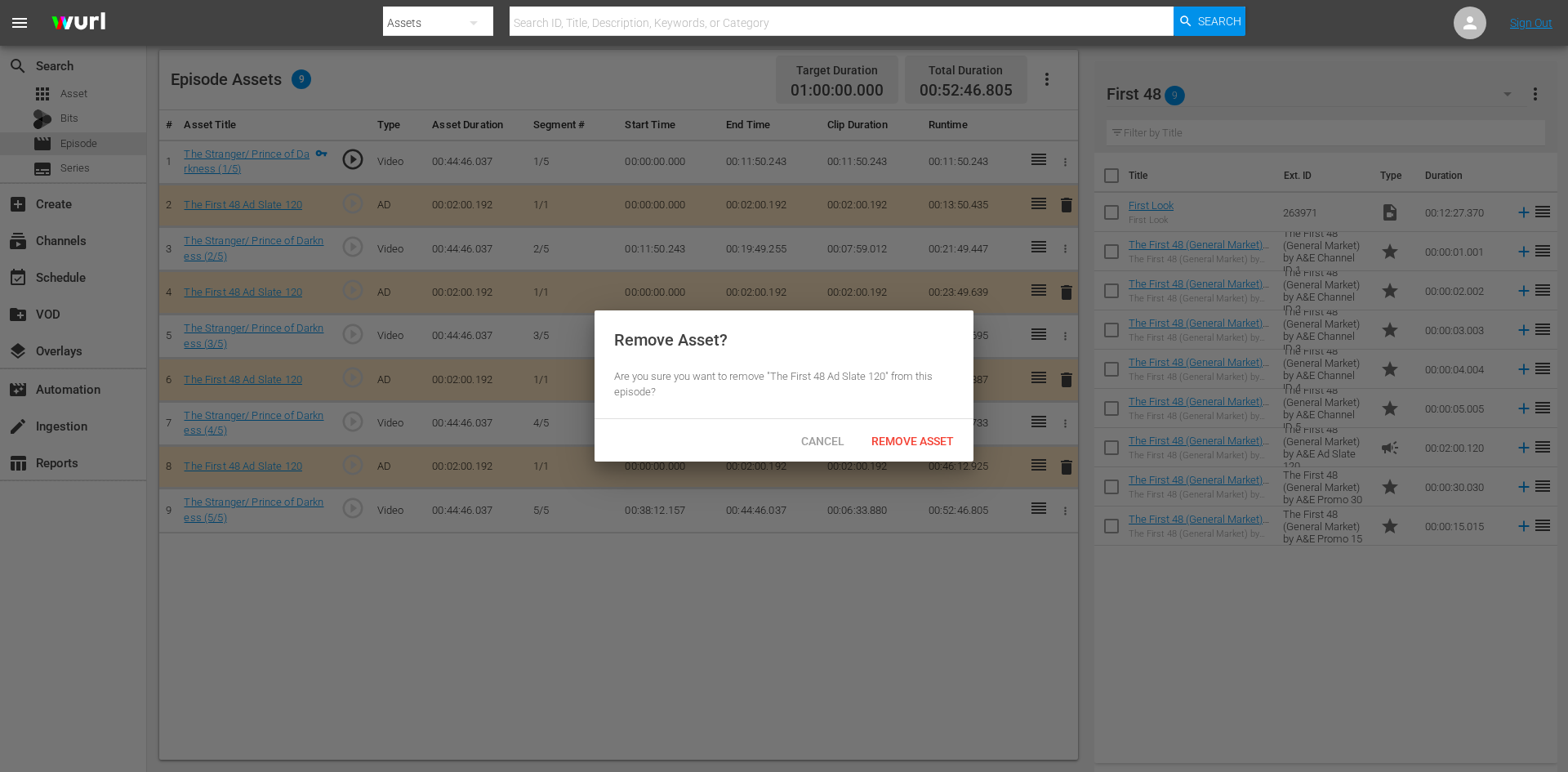
click at [918, 425] on div "Cancel Remove Asset" at bounding box center [784, 440] width 378 height 43
click at [912, 431] on div "Remove Asset" at bounding box center [912, 440] width 108 height 30
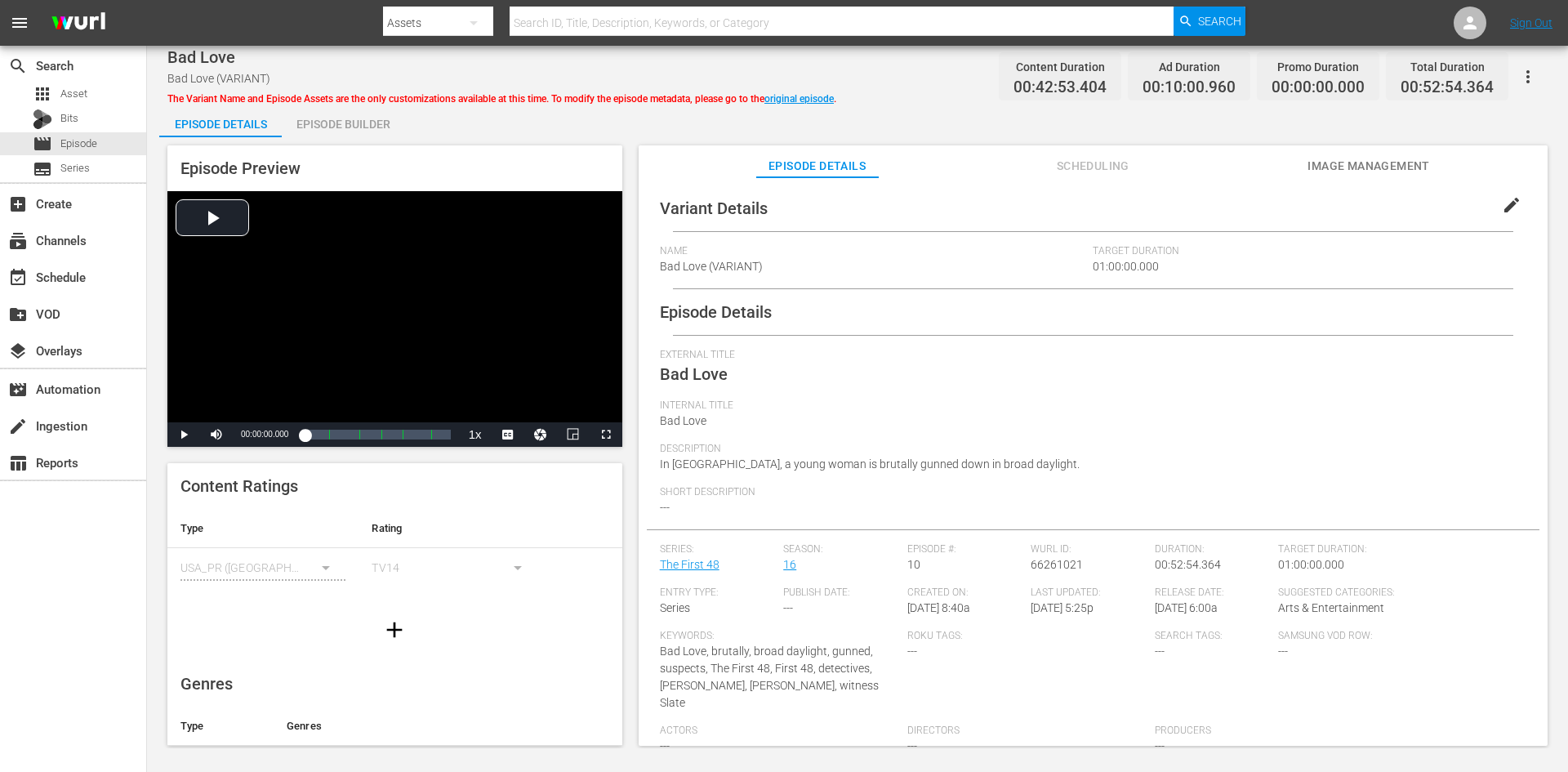
click at [382, 129] on div "Episode Builder" at bounding box center [343, 123] width 122 height 39
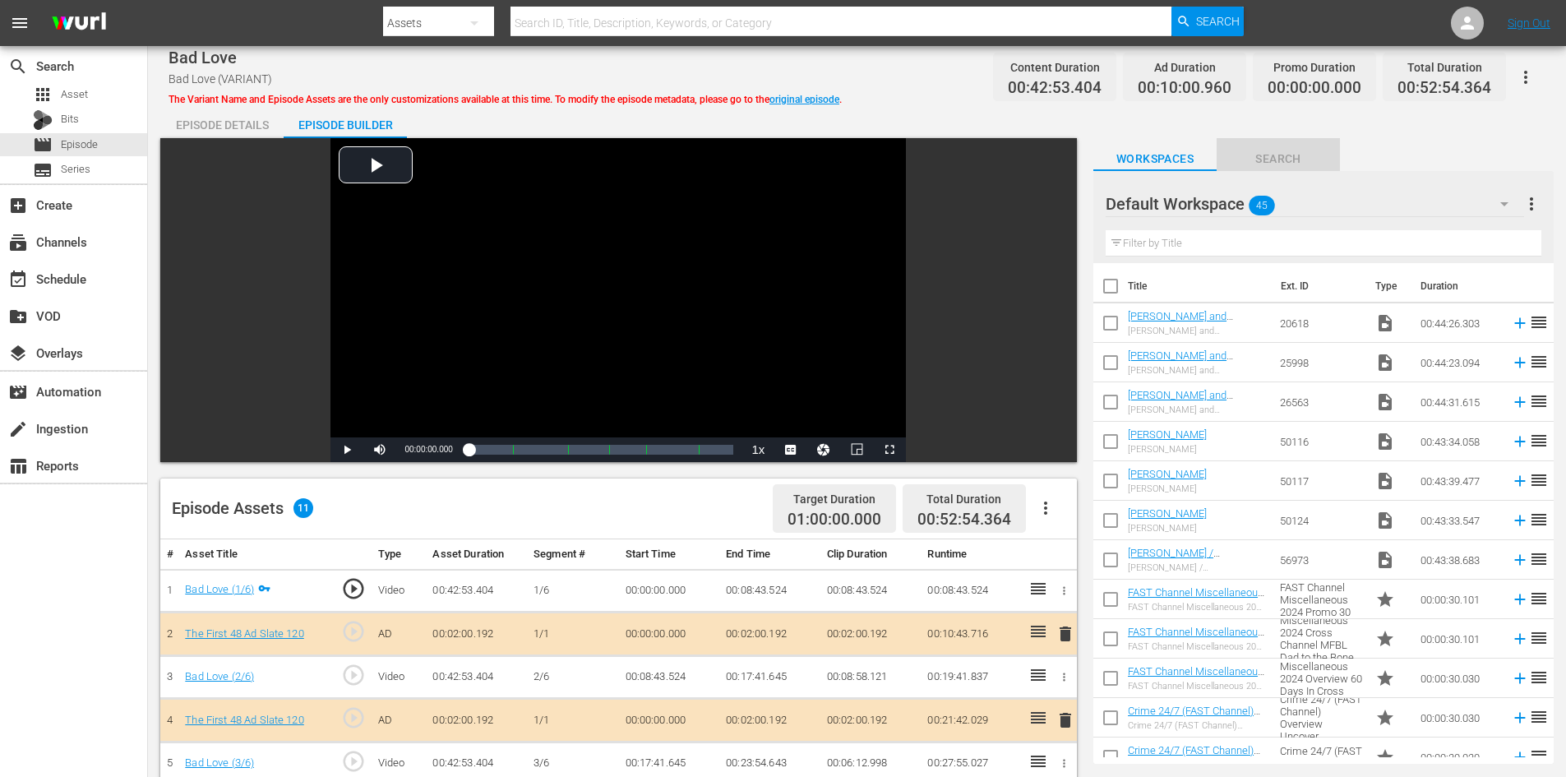
drag, startPoint x: 1291, startPoint y: 158, endPoint x: 1278, endPoint y: 174, distance: 20.6
click at [1282, 171] on div "Workspaces Search Default Workspace 45 Default more_vert Filter by Title Title …" at bounding box center [1323, 451] width 460 height 626
click at [1289, 155] on span "Search" at bounding box center [1278, 159] width 123 height 21
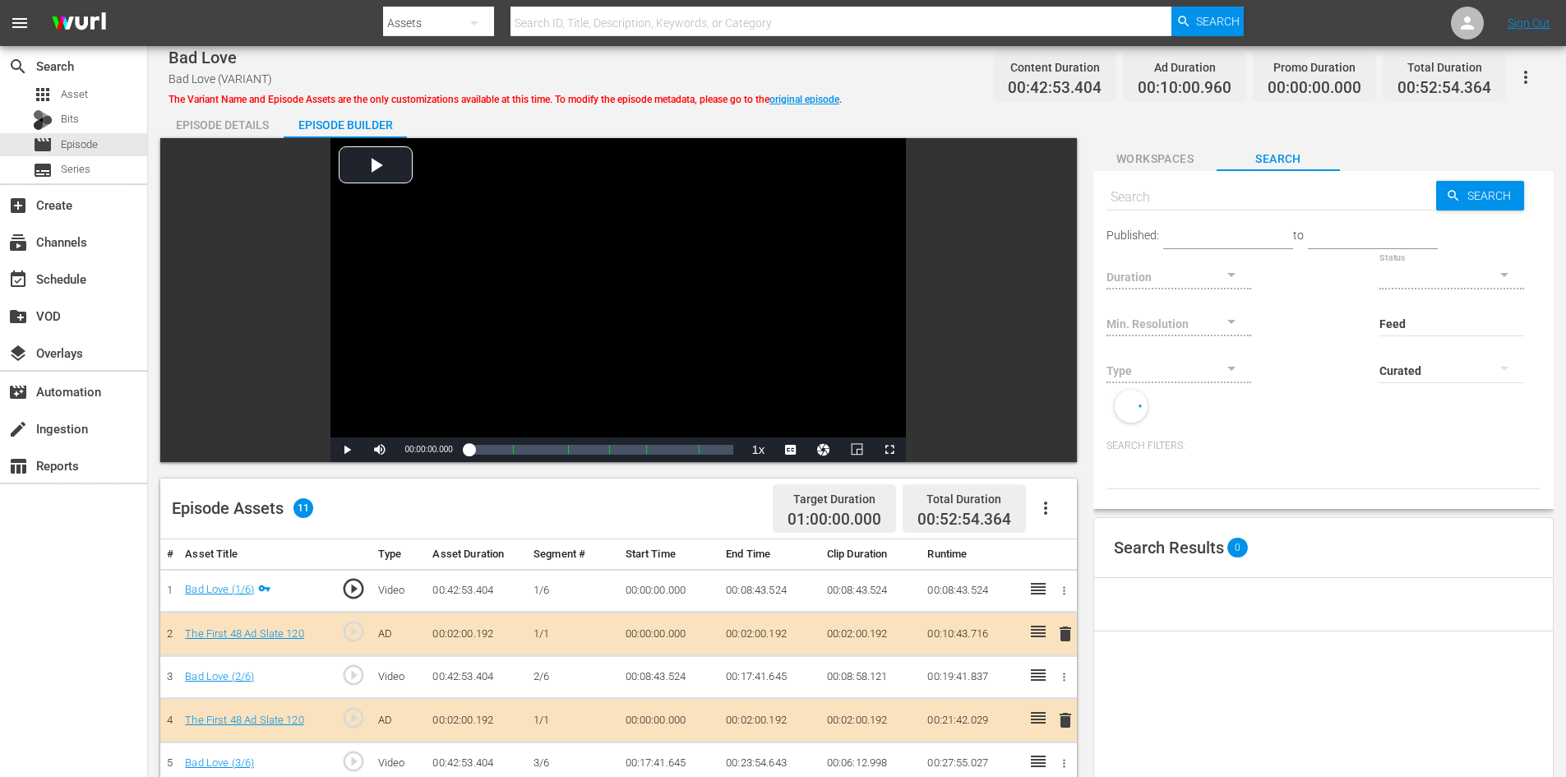
click at [1346, 138] on div "Workspaces Search" at bounding box center [1323, 154] width 460 height 33
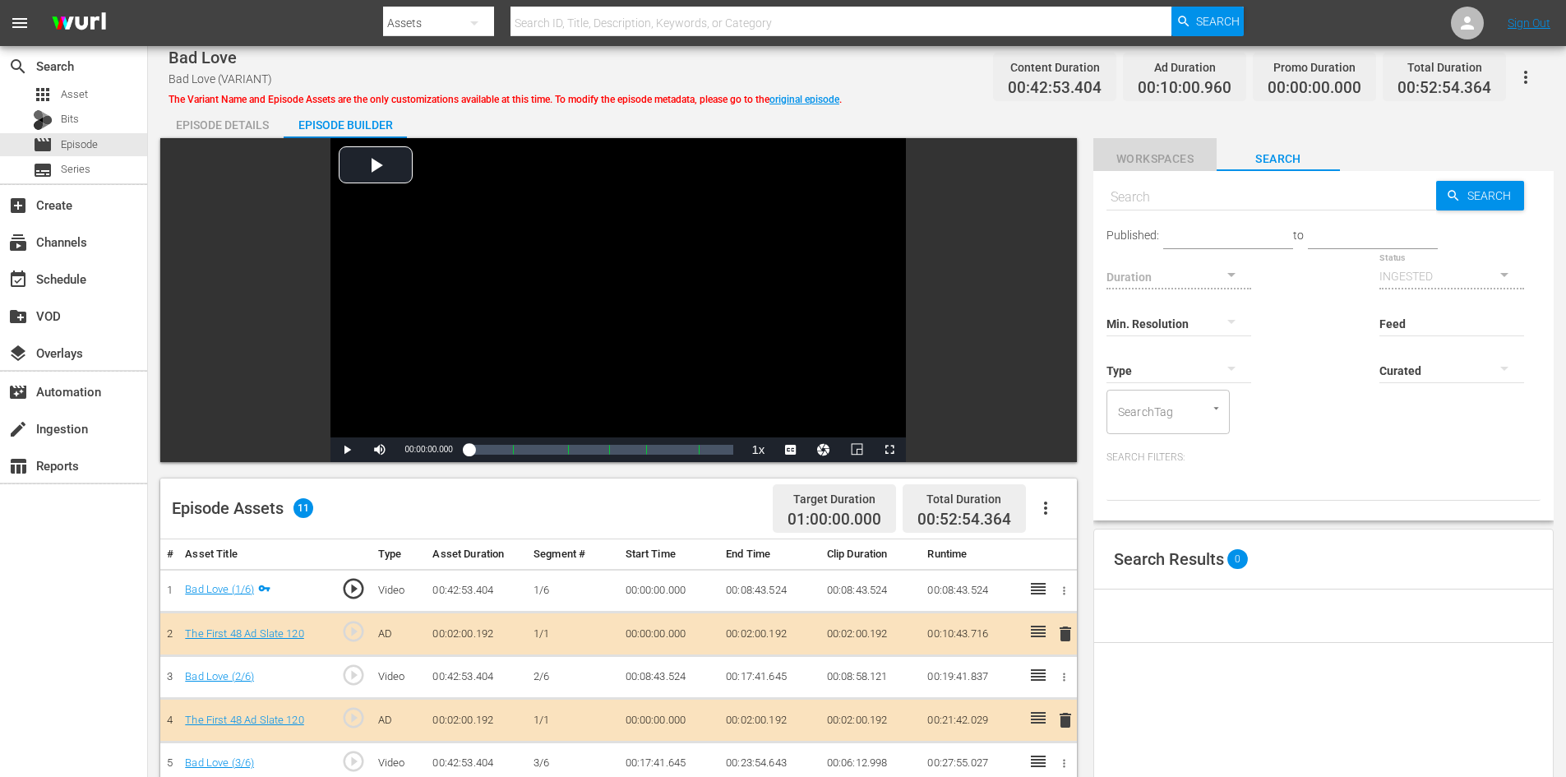
click at [1163, 155] on span "Workspaces" at bounding box center [1154, 159] width 123 height 21
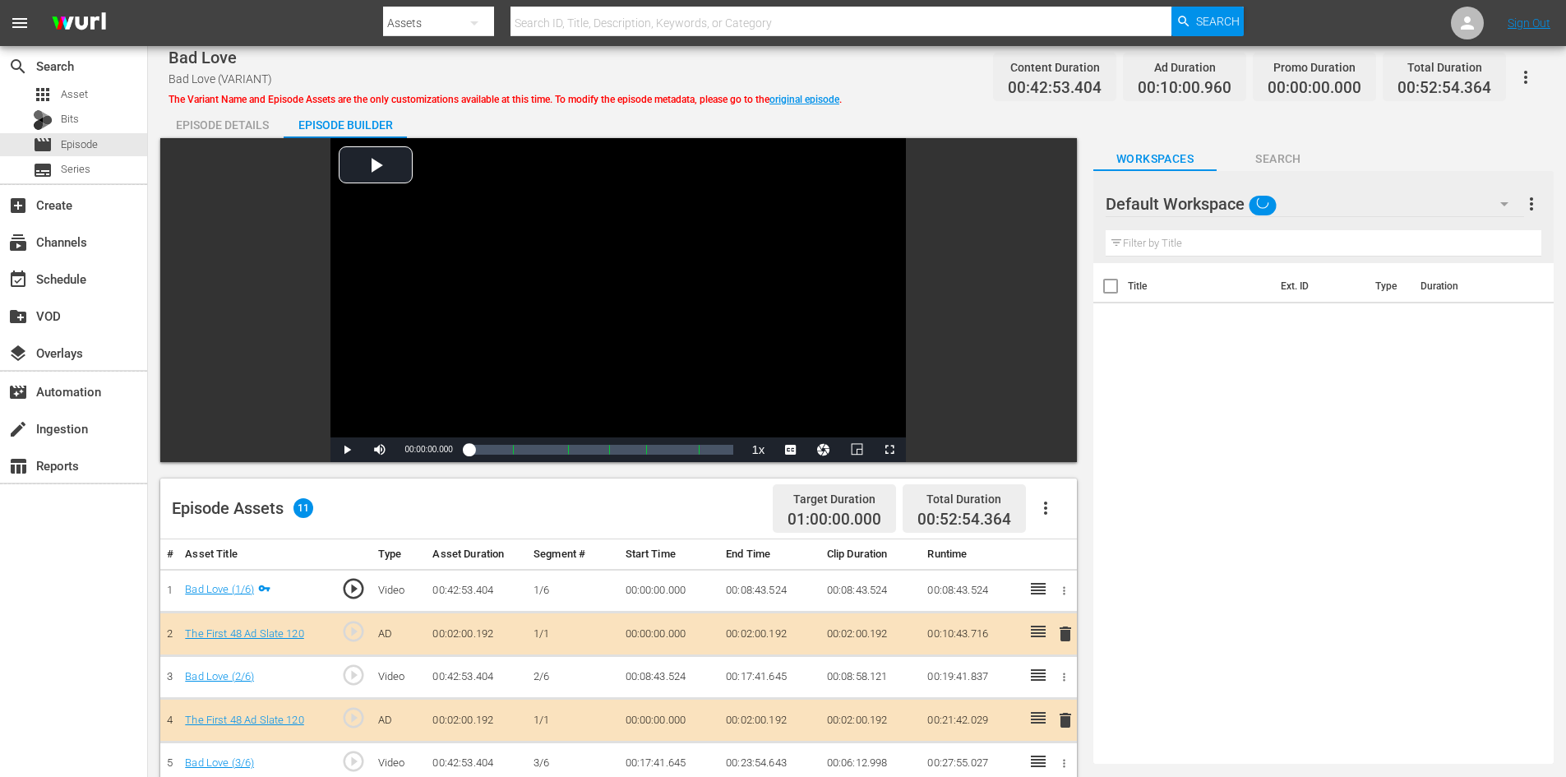
click at [1373, 199] on div "Default Workspace" at bounding box center [1315, 204] width 418 height 46
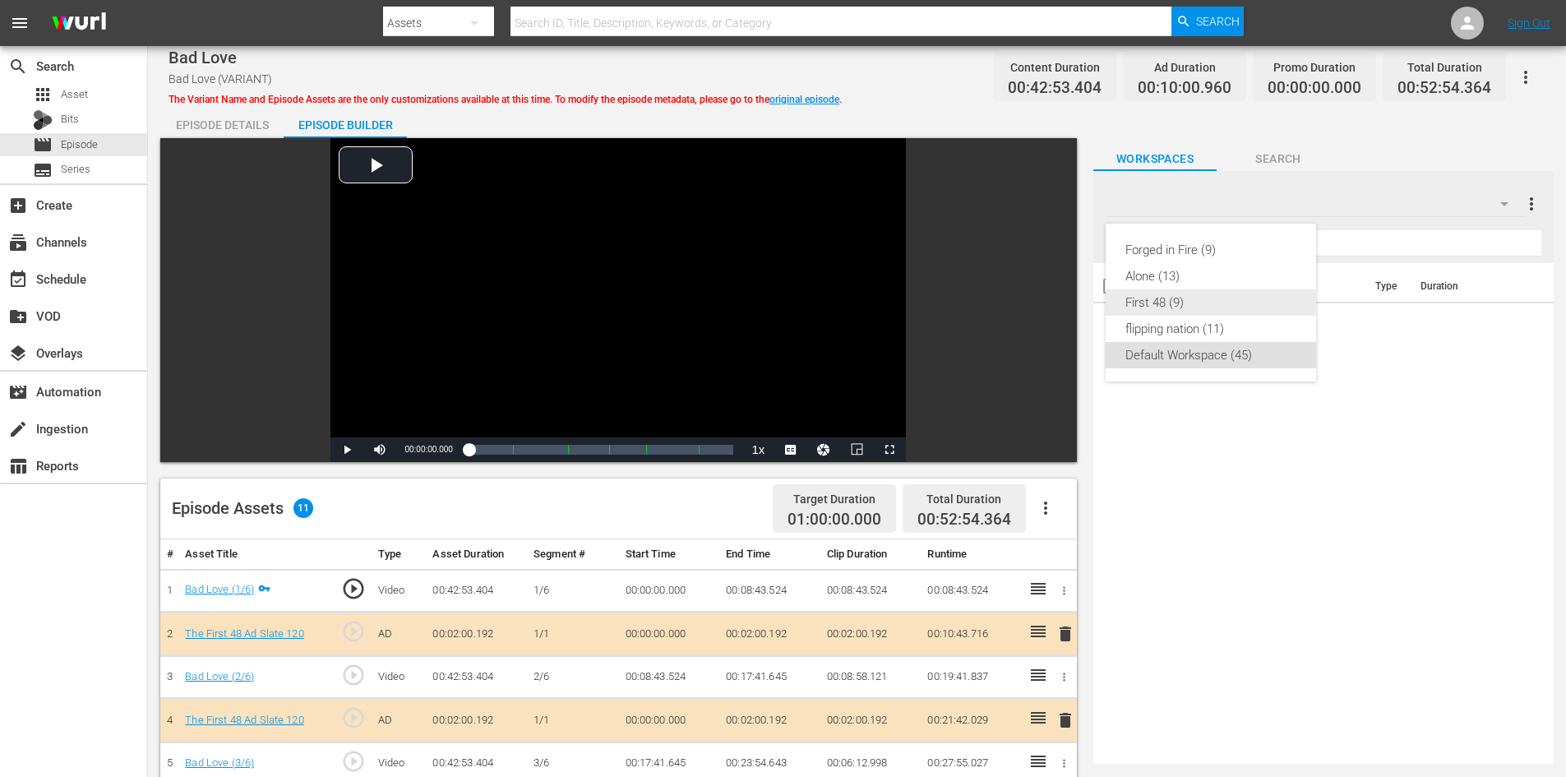
click at [1167, 303] on div "First 48 (9)" at bounding box center [1211, 302] width 171 height 26
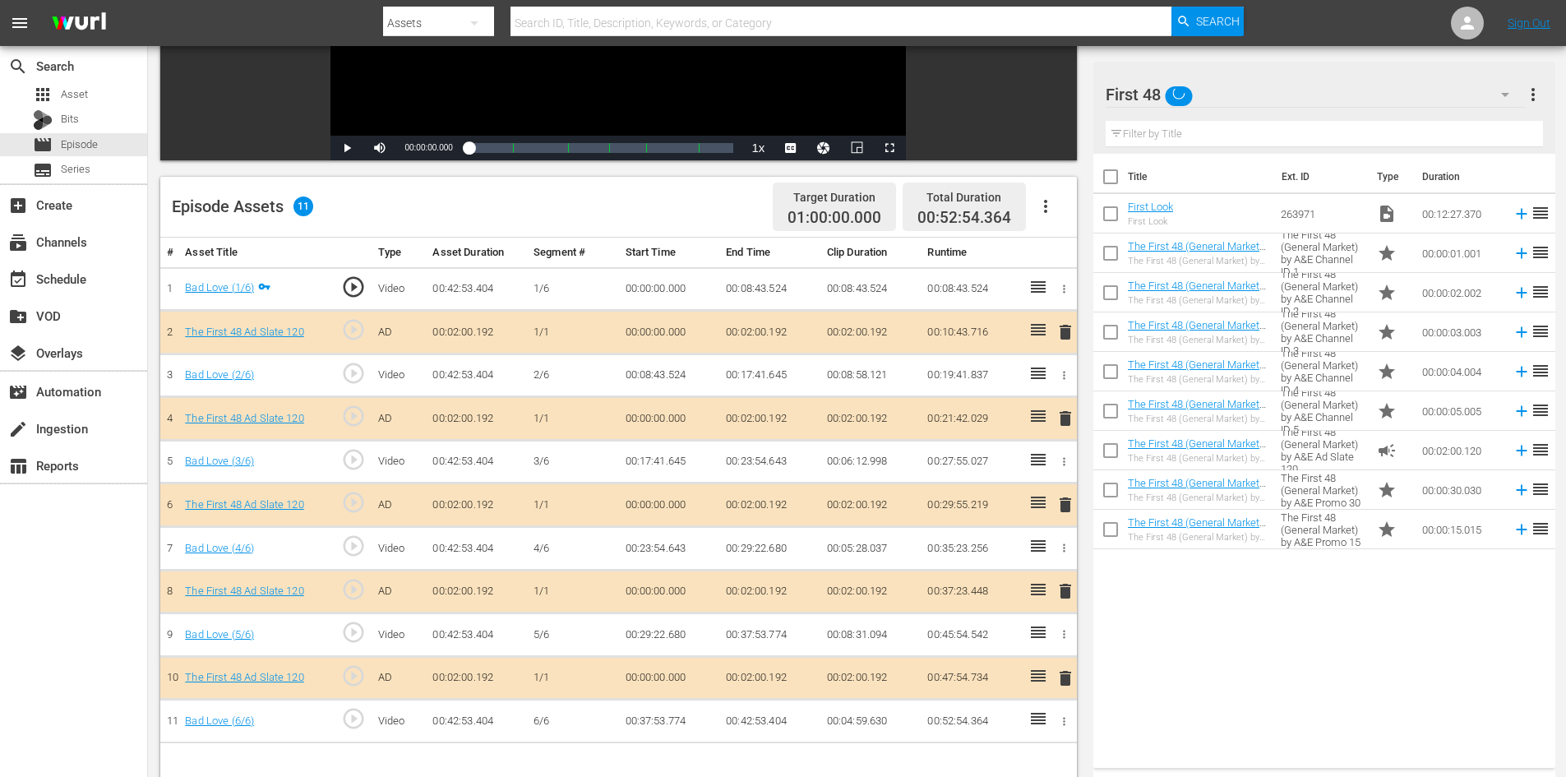
scroll to position [428, 0]
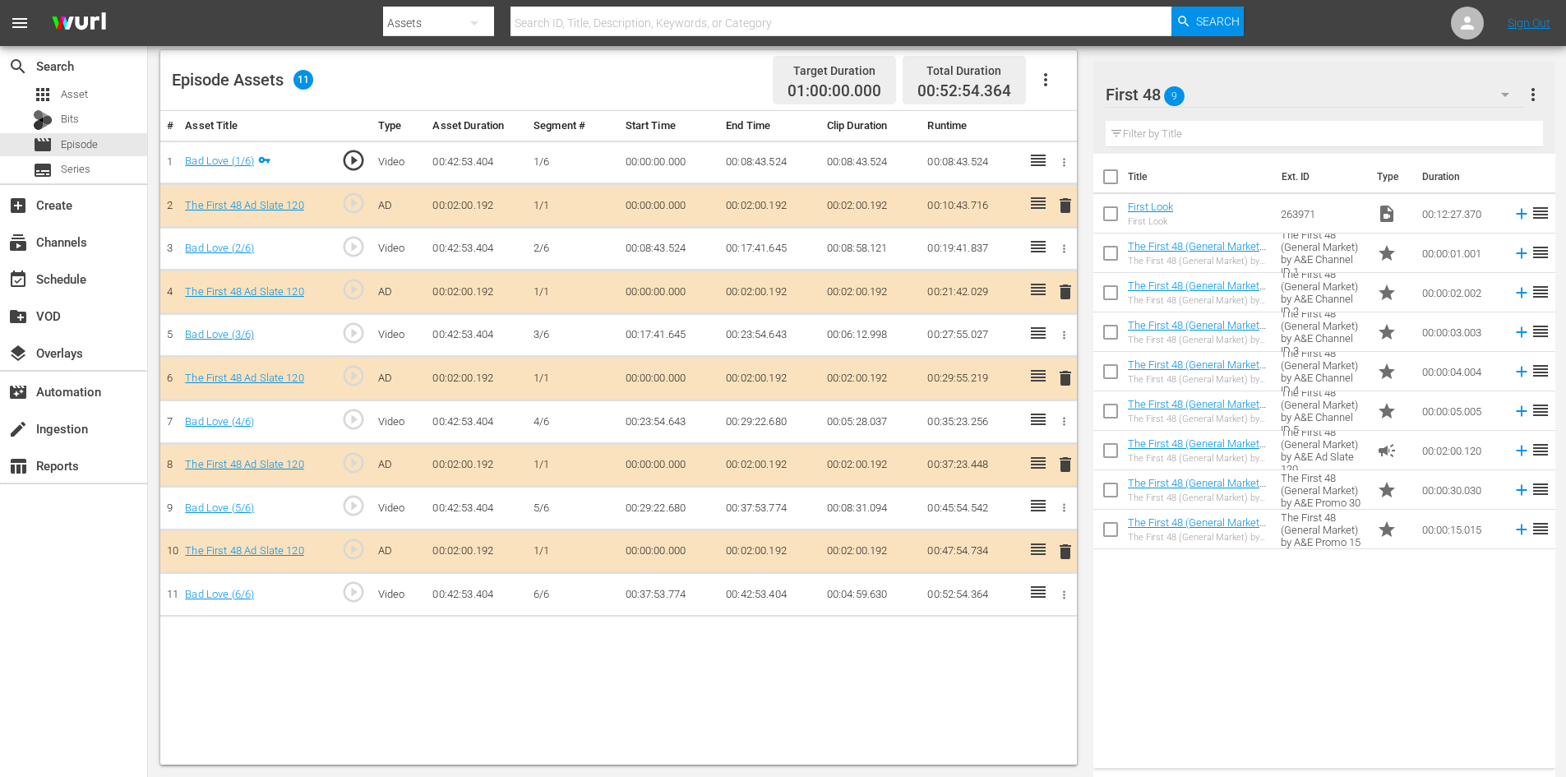
click at [1069, 463] on span "delete" at bounding box center [1066, 465] width 20 height 20
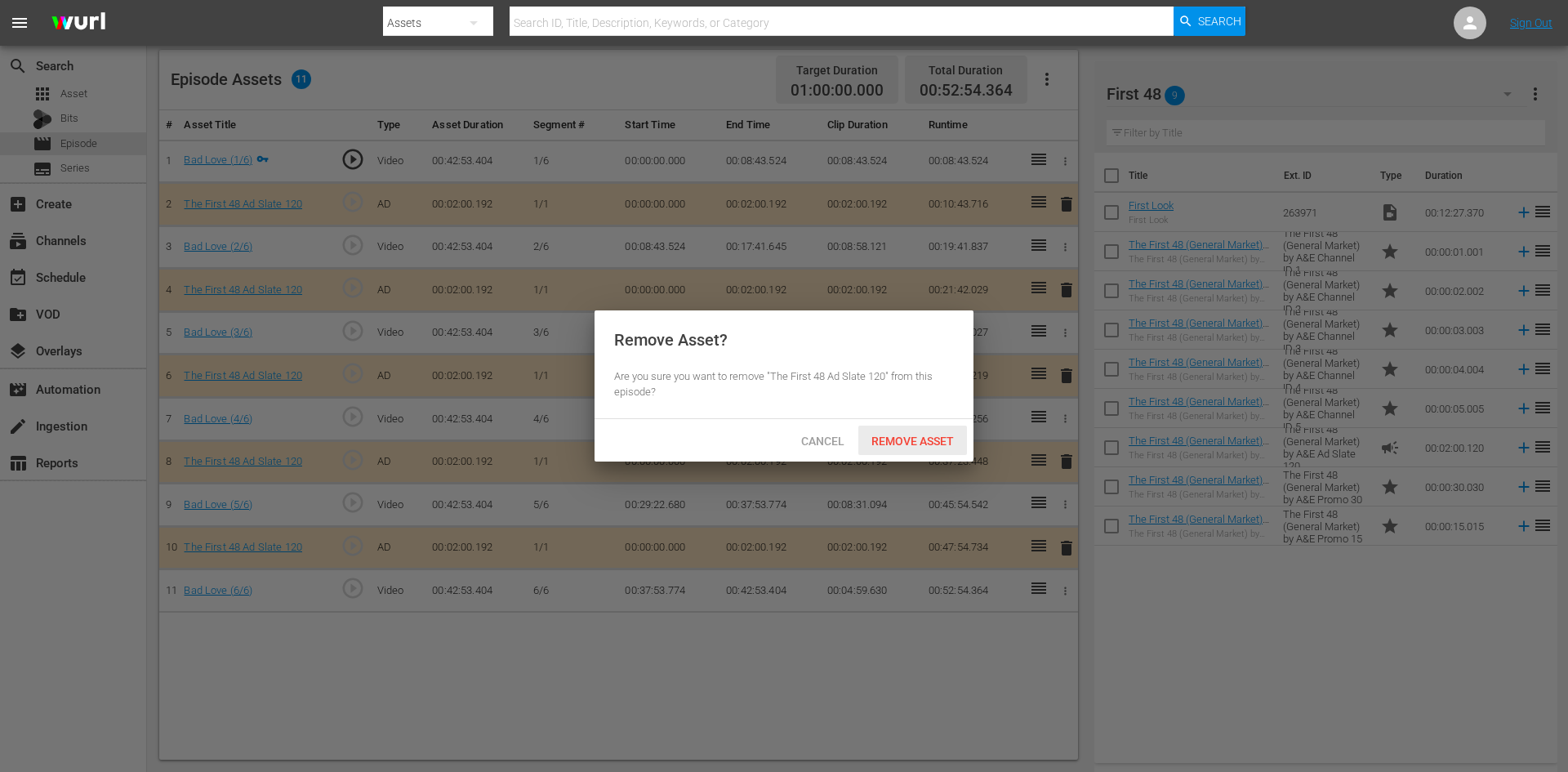
click at [937, 432] on div "Remove Asset" at bounding box center [912, 440] width 108 height 30
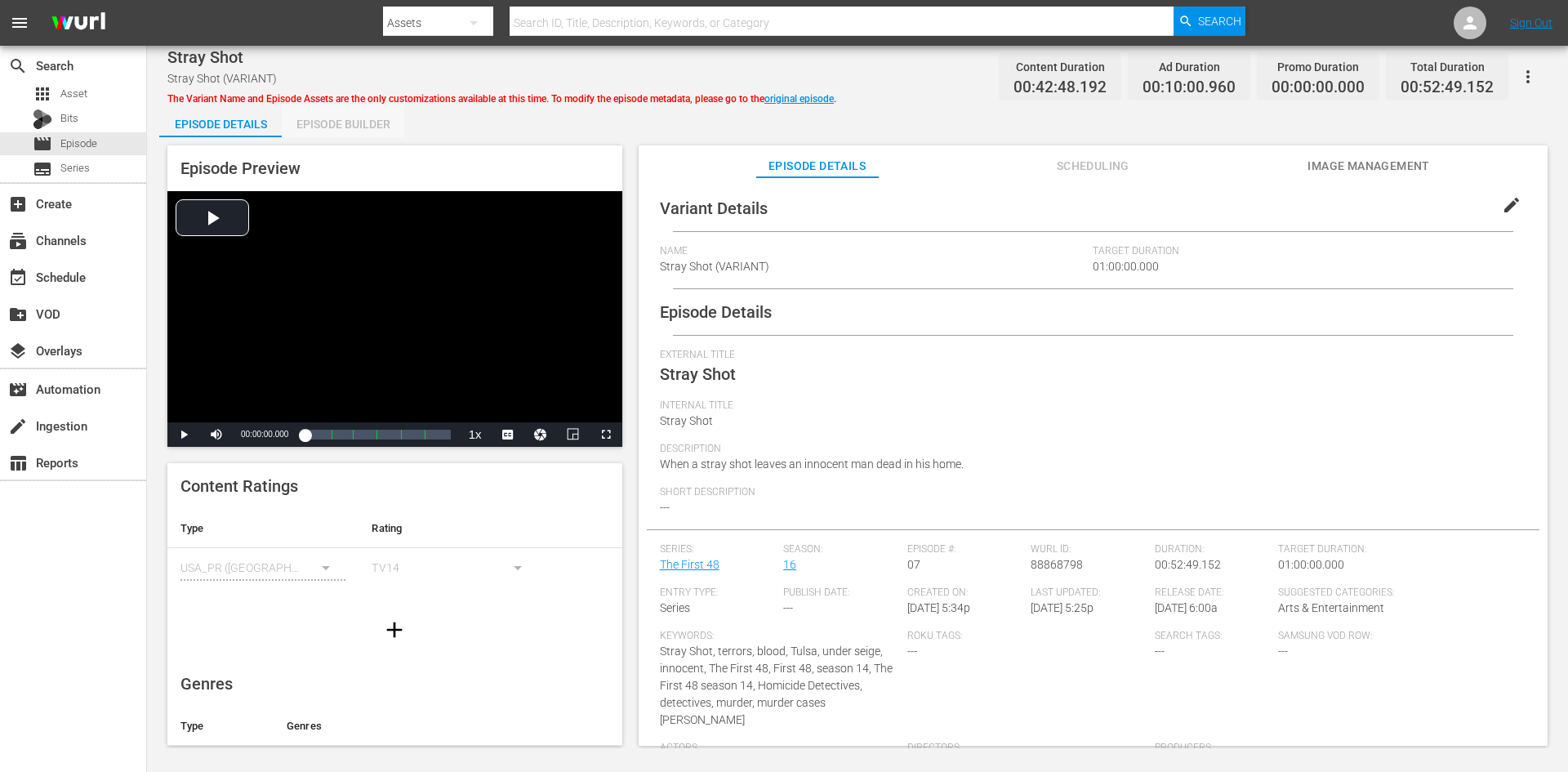
click at [333, 122] on div "Episode Builder" at bounding box center [343, 123] width 122 height 39
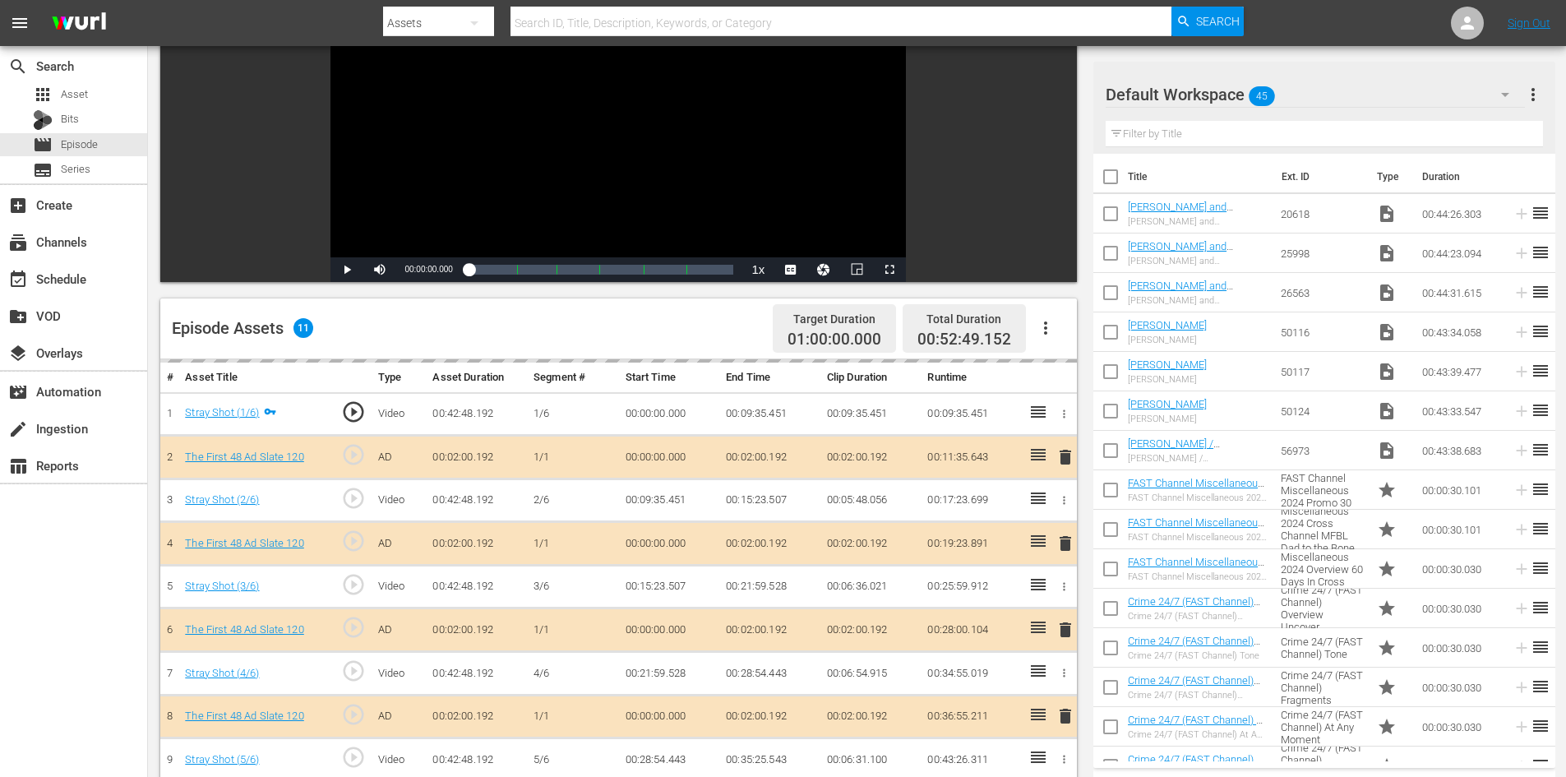
scroll to position [428, 0]
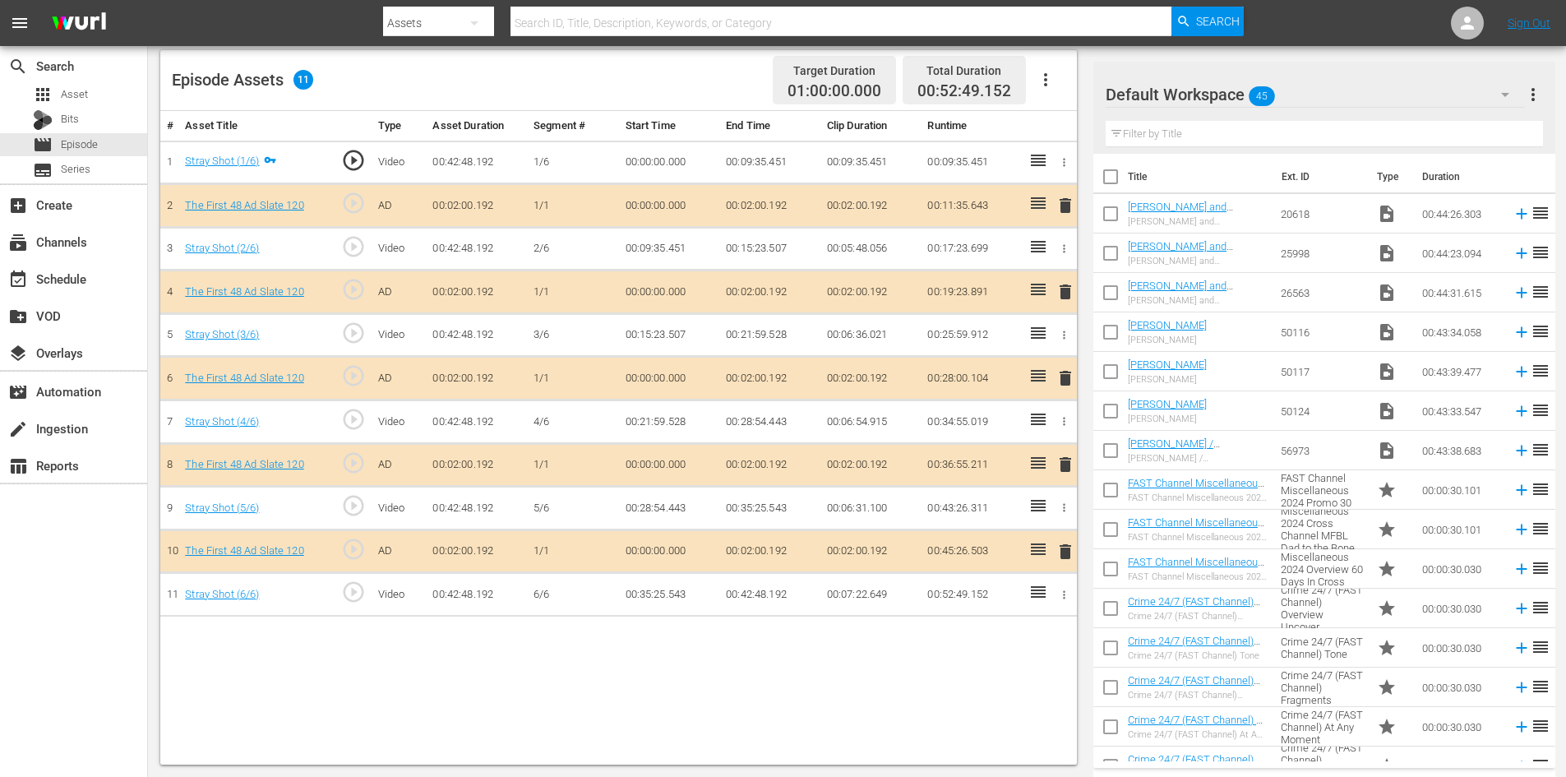
click at [1391, 99] on div "Default Workspace 45" at bounding box center [1315, 95] width 419 height 46
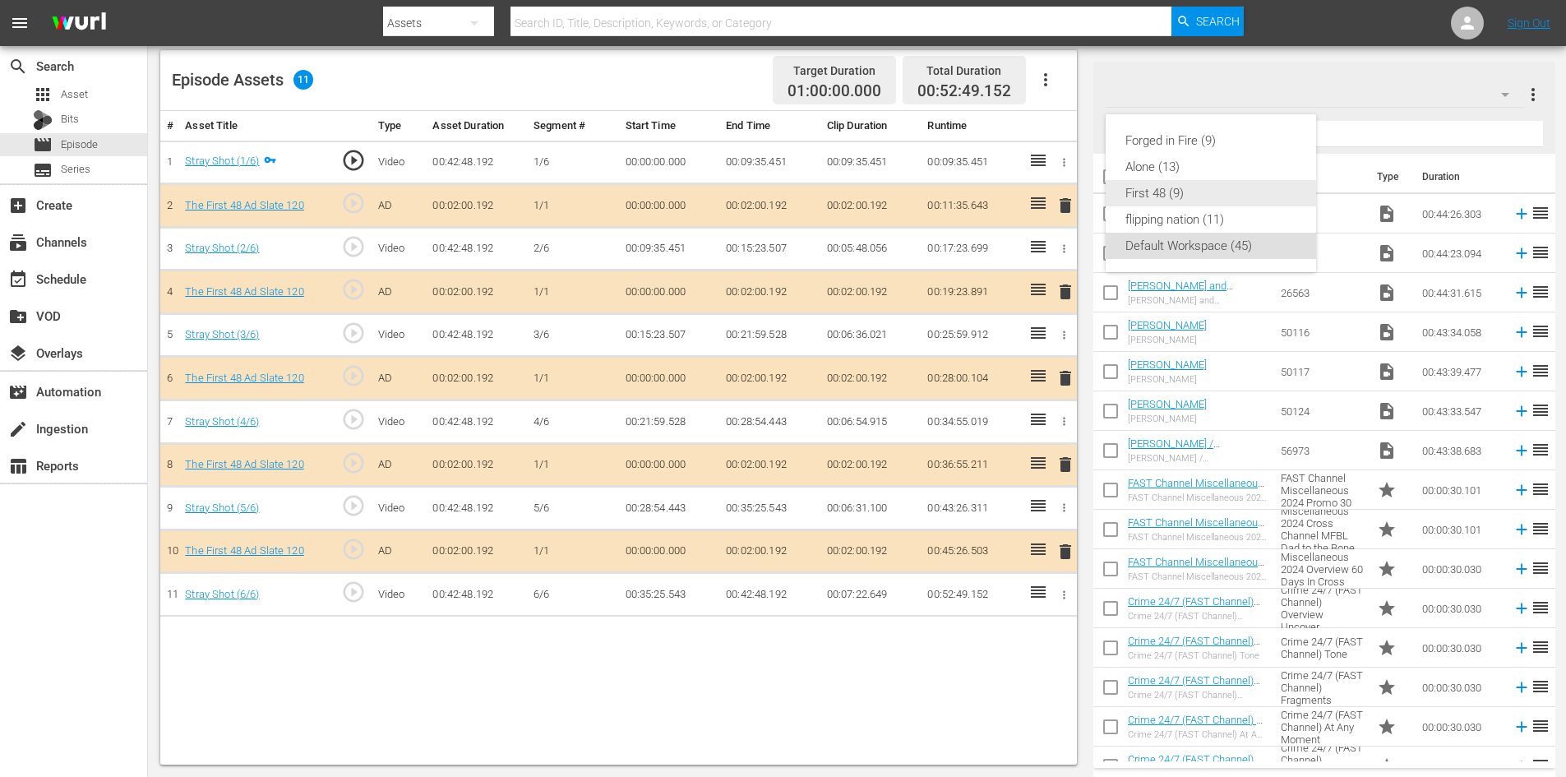
click at [1150, 198] on div "First 48 (9)" at bounding box center [1211, 193] width 171 height 26
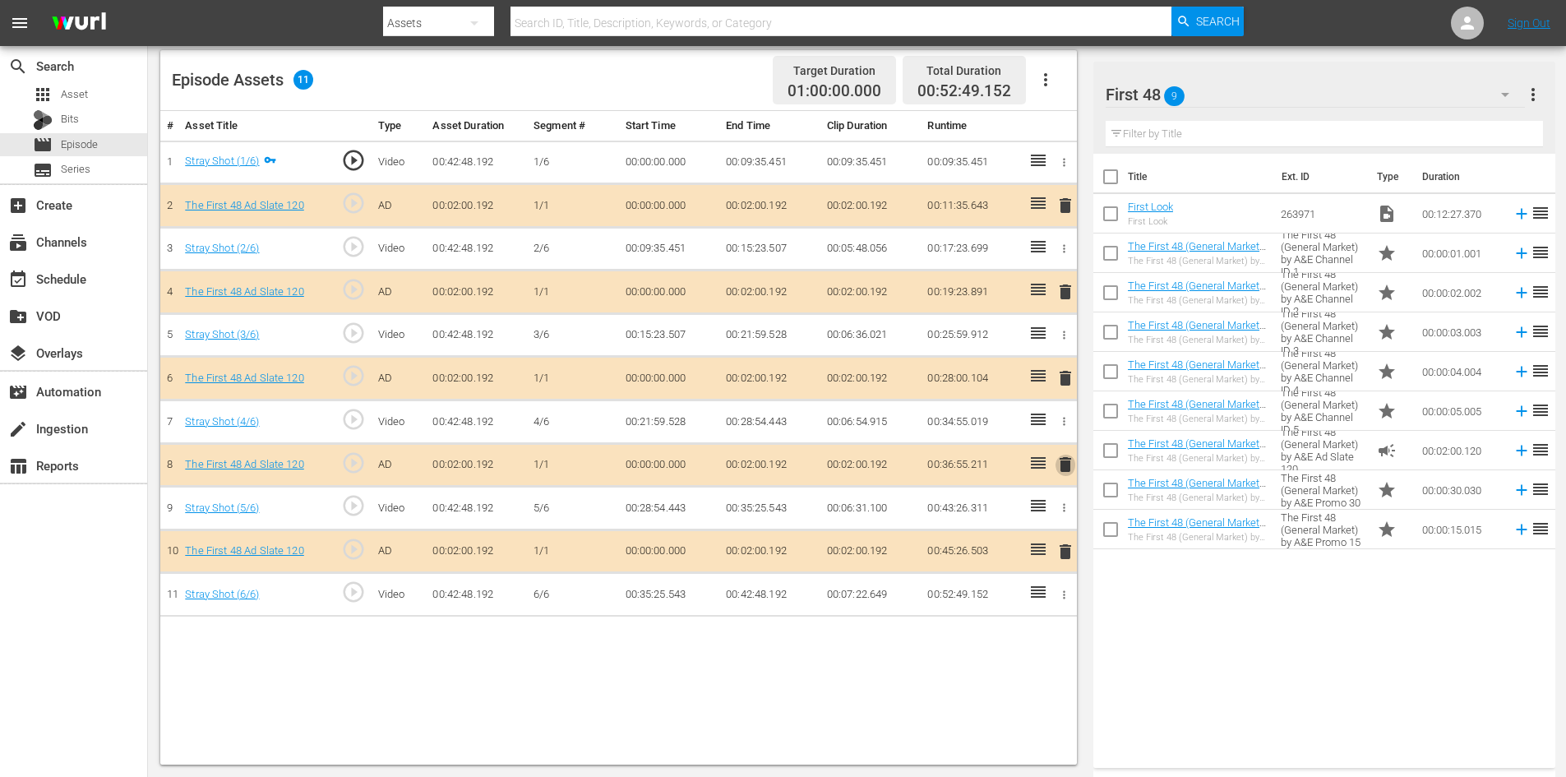
click at [1070, 467] on span "delete" at bounding box center [1066, 465] width 20 height 20
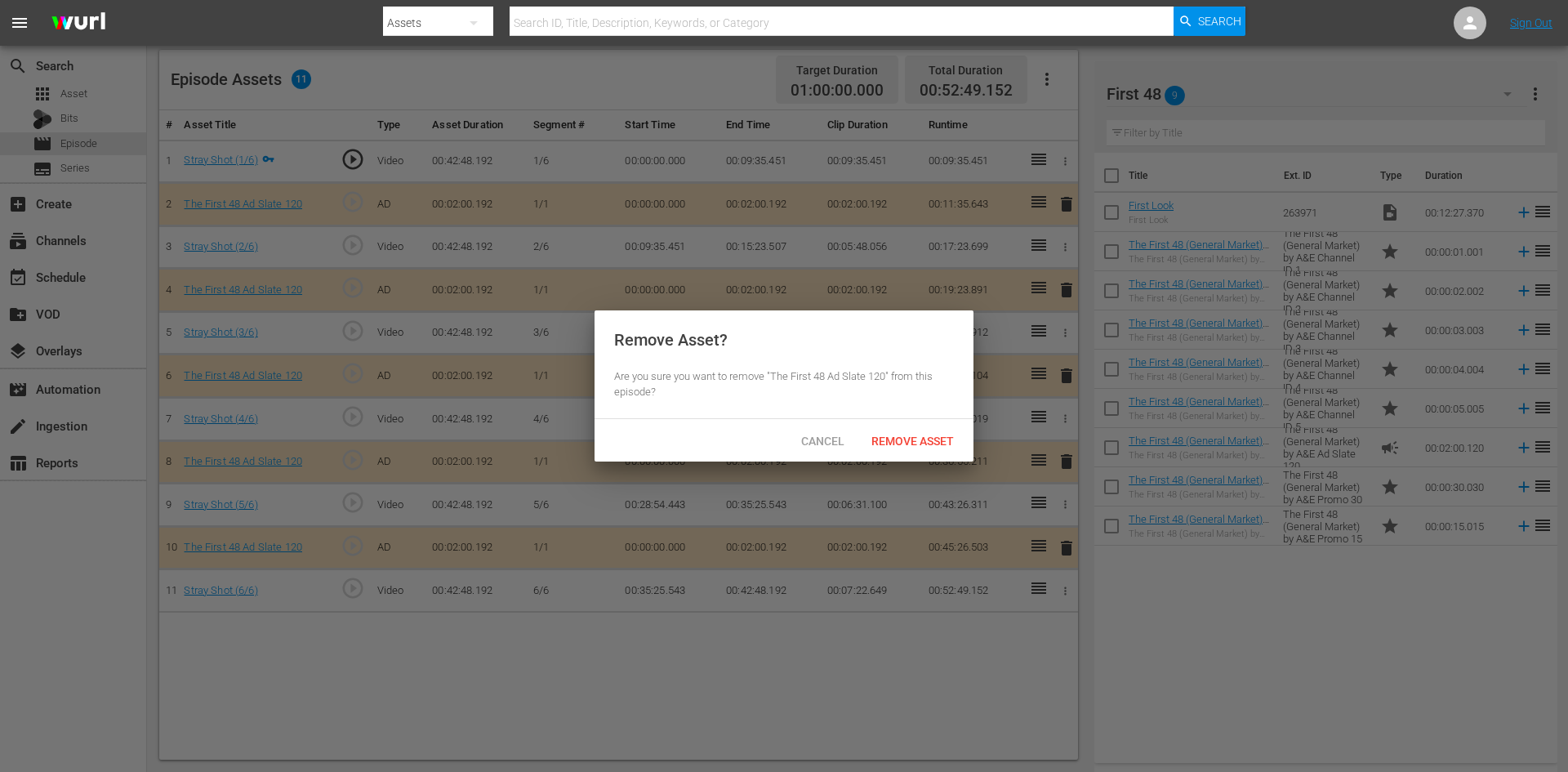
click at [1051, 437] on div at bounding box center [784, 386] width 1568 height 772
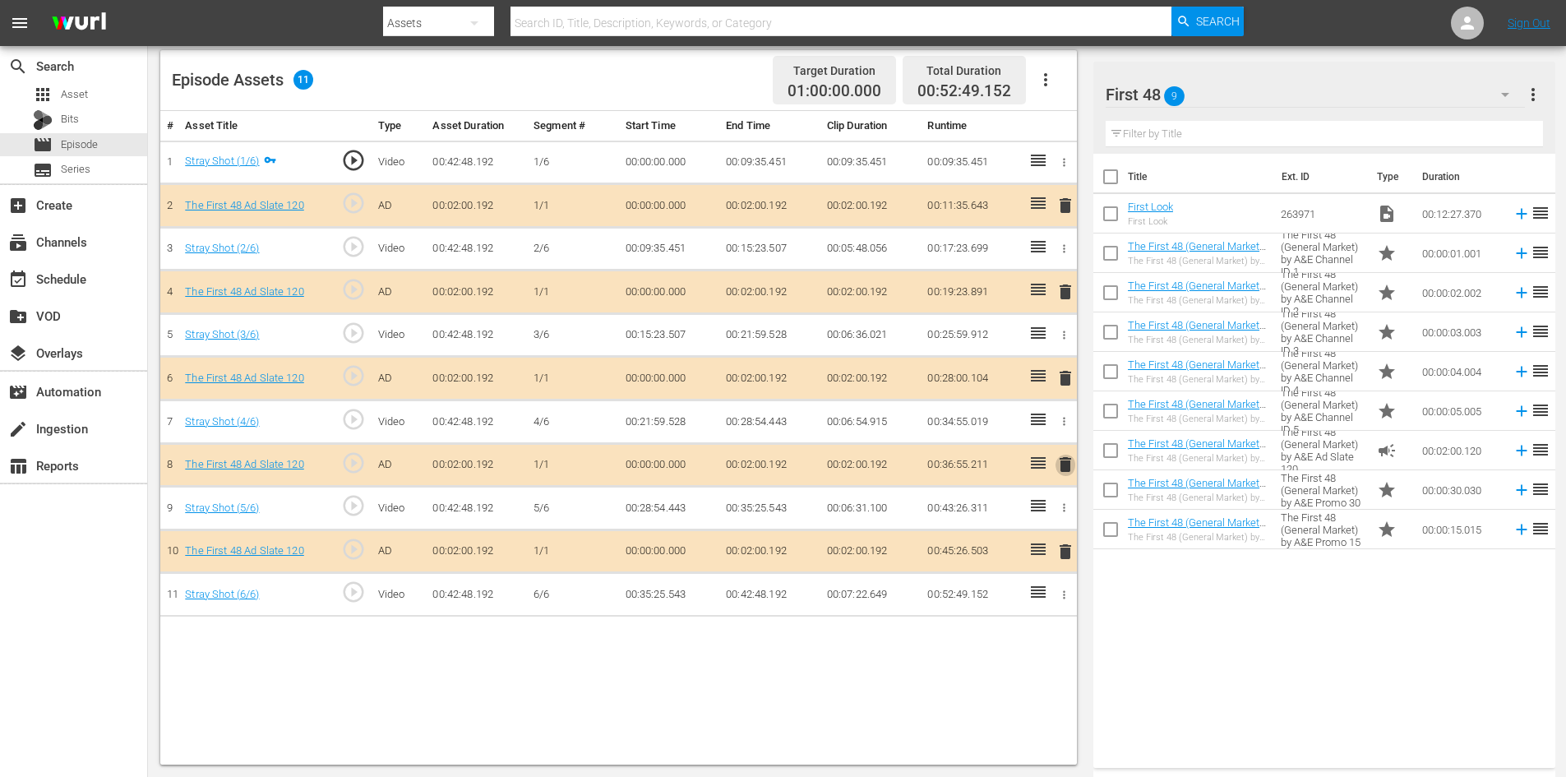
click at [1067, 467] on span "delete" at bounding box center [1066, 465] width 20 height 20
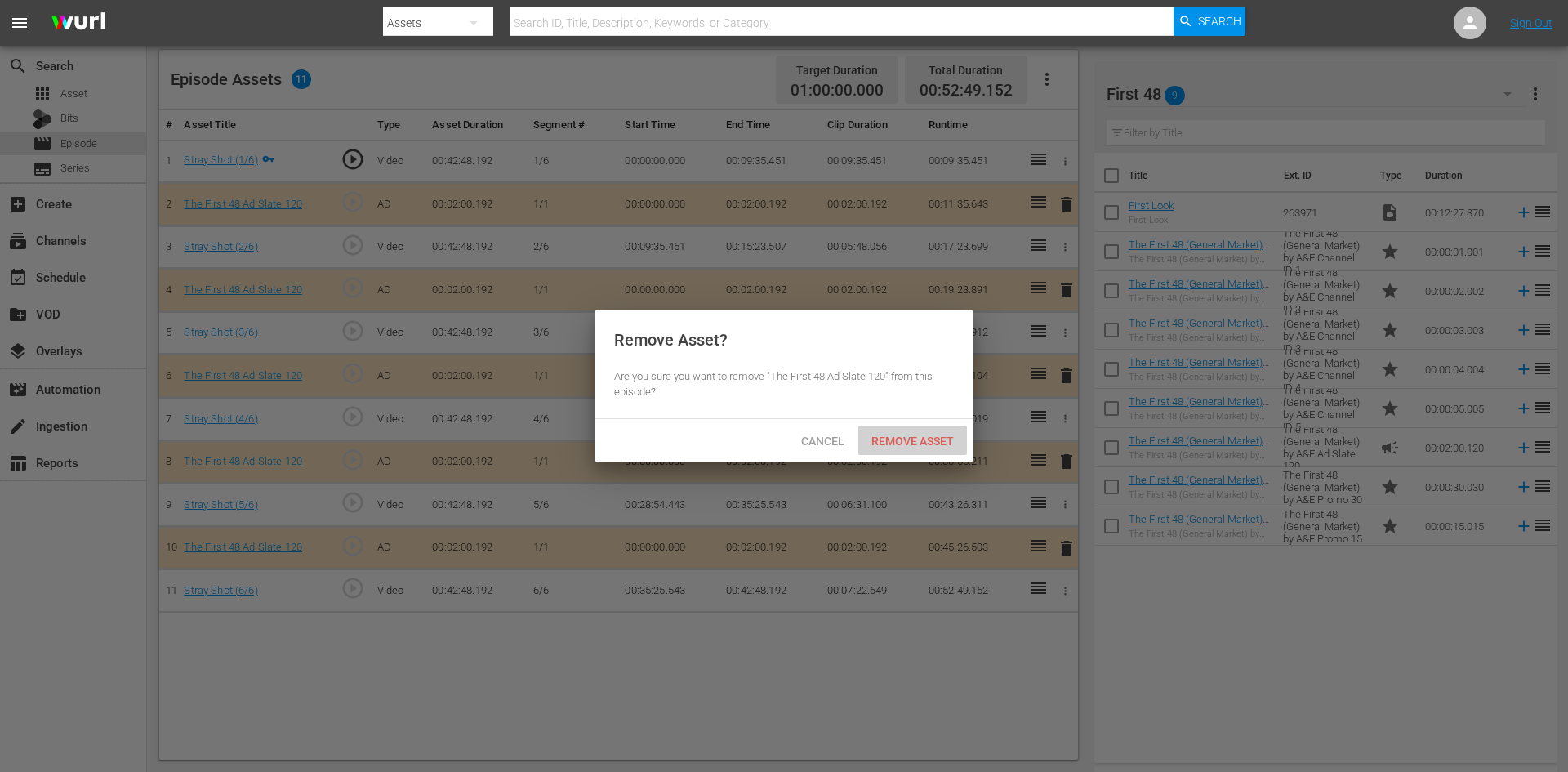
click at [912, 434] on span "Remove Asset" at bounding box center [912, 440] width 108 height 13
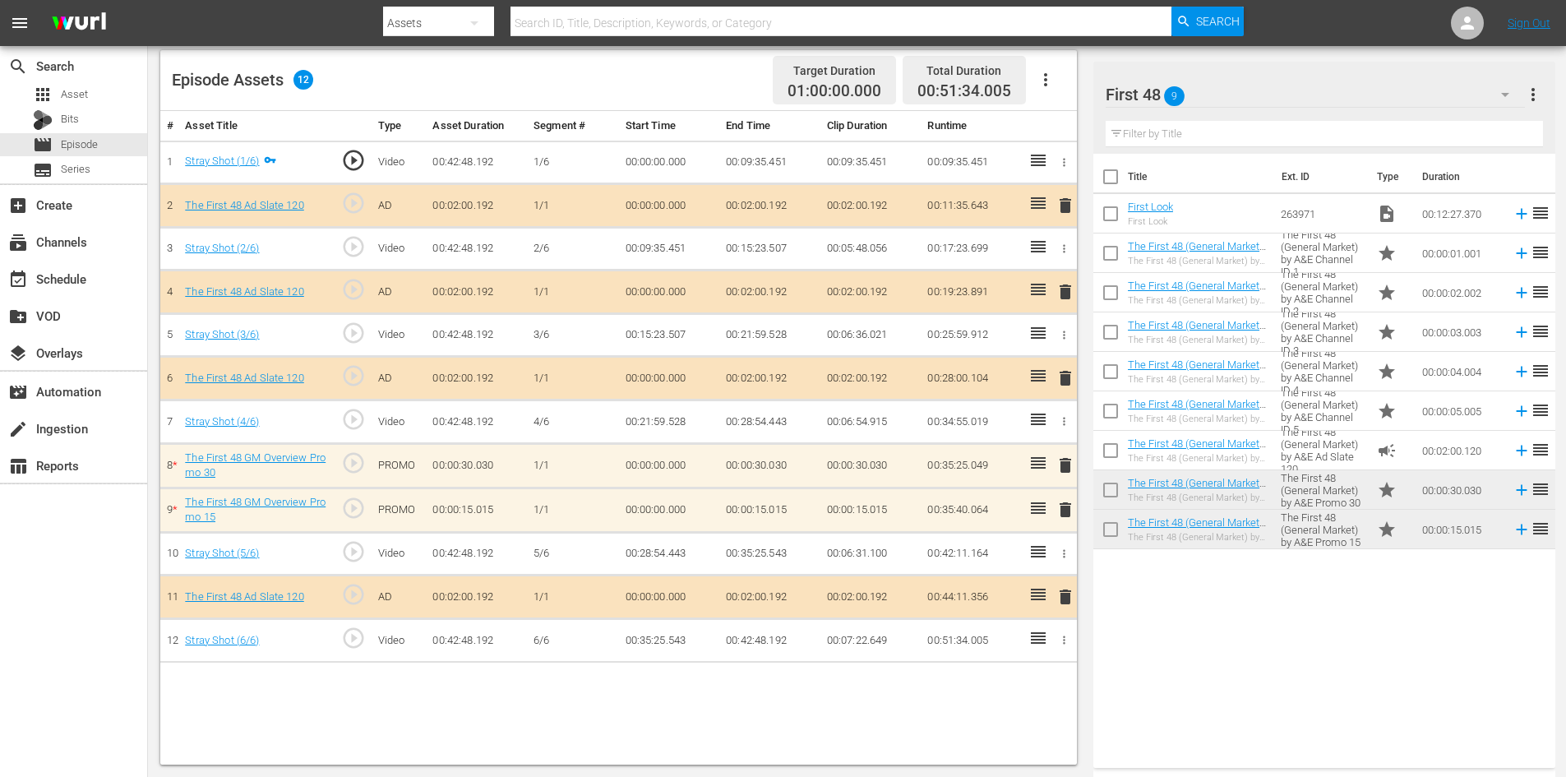
click at [1066, 520] on button "delete" at bounding box center [1066, 510] width 20 height 24
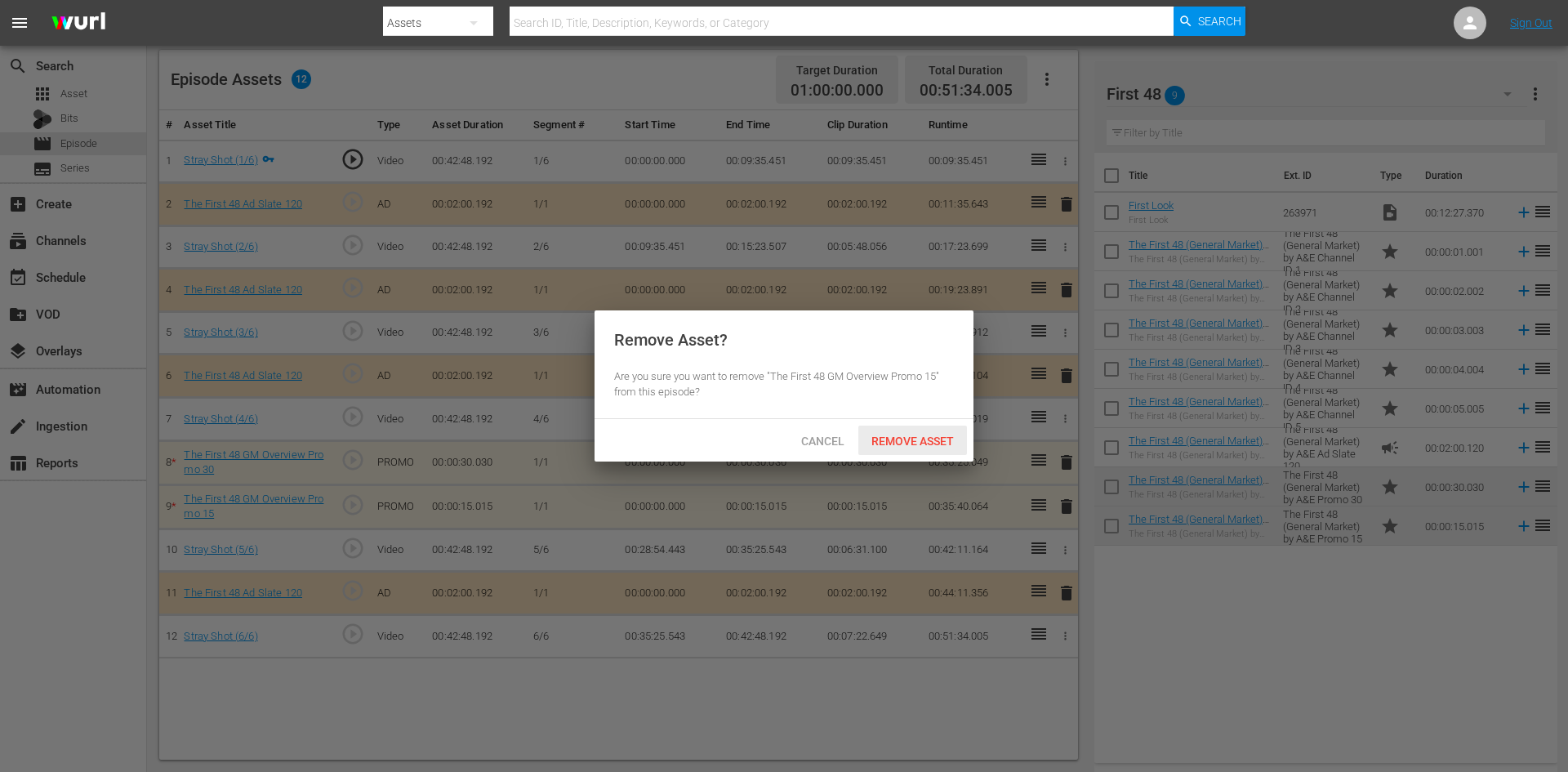
click at [899, 438] on span "Remove Asset" at bounding box center [912, 440] width 108 height 13
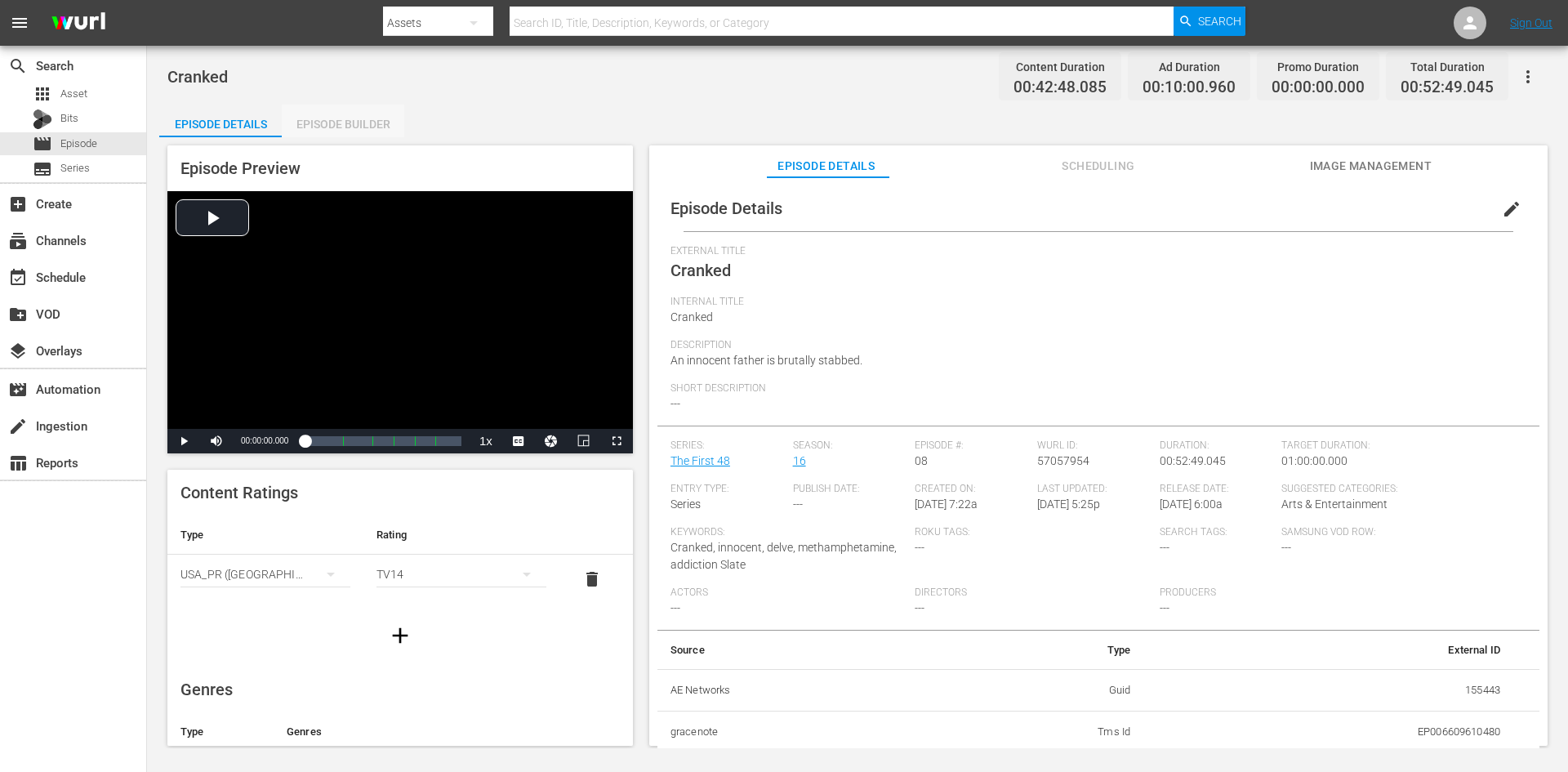
click at [368, 116] on div "Episode Builder" at bounding box center [343, 123] width 122 height 39
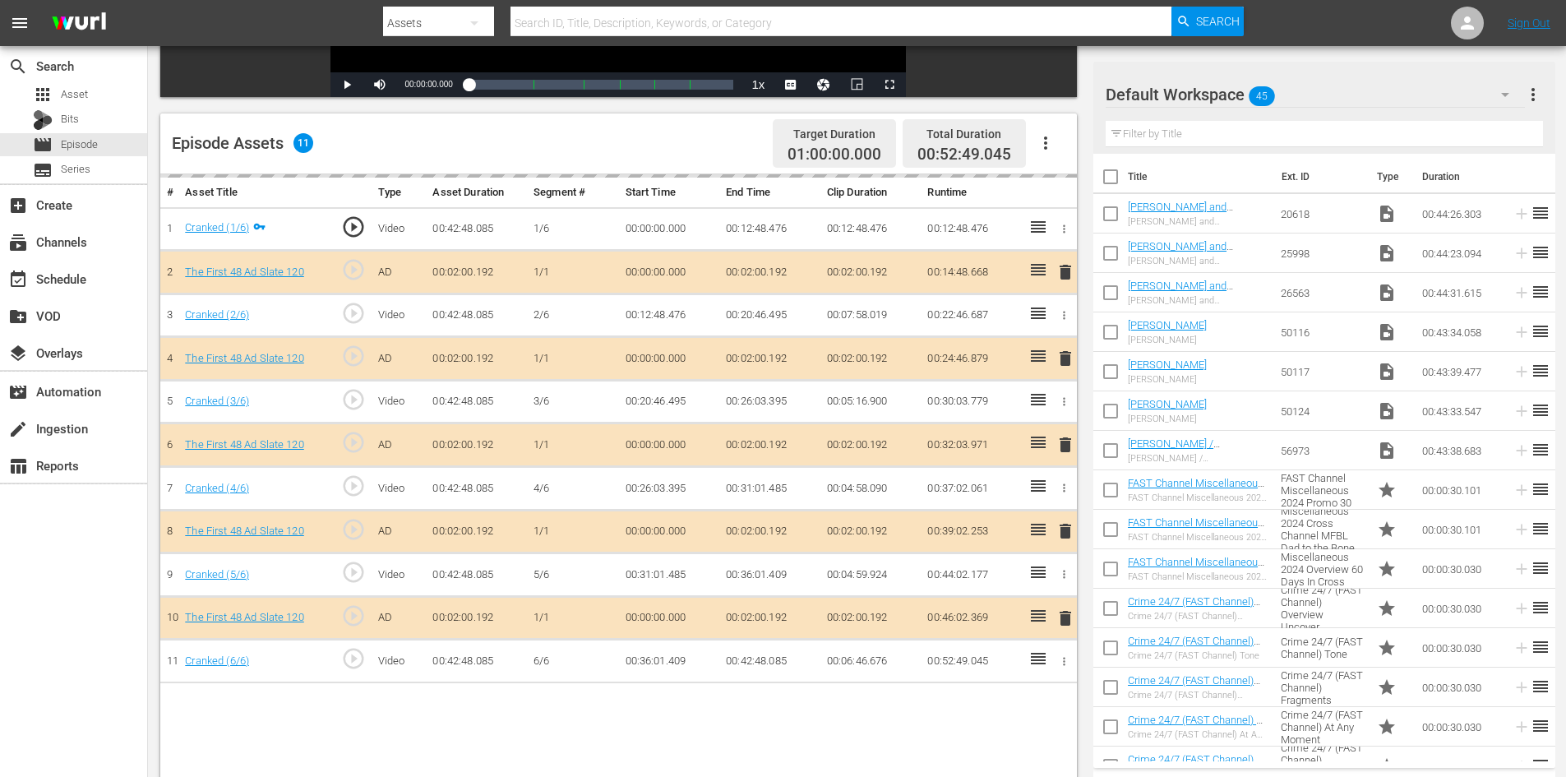
scroll to position [428, 0]
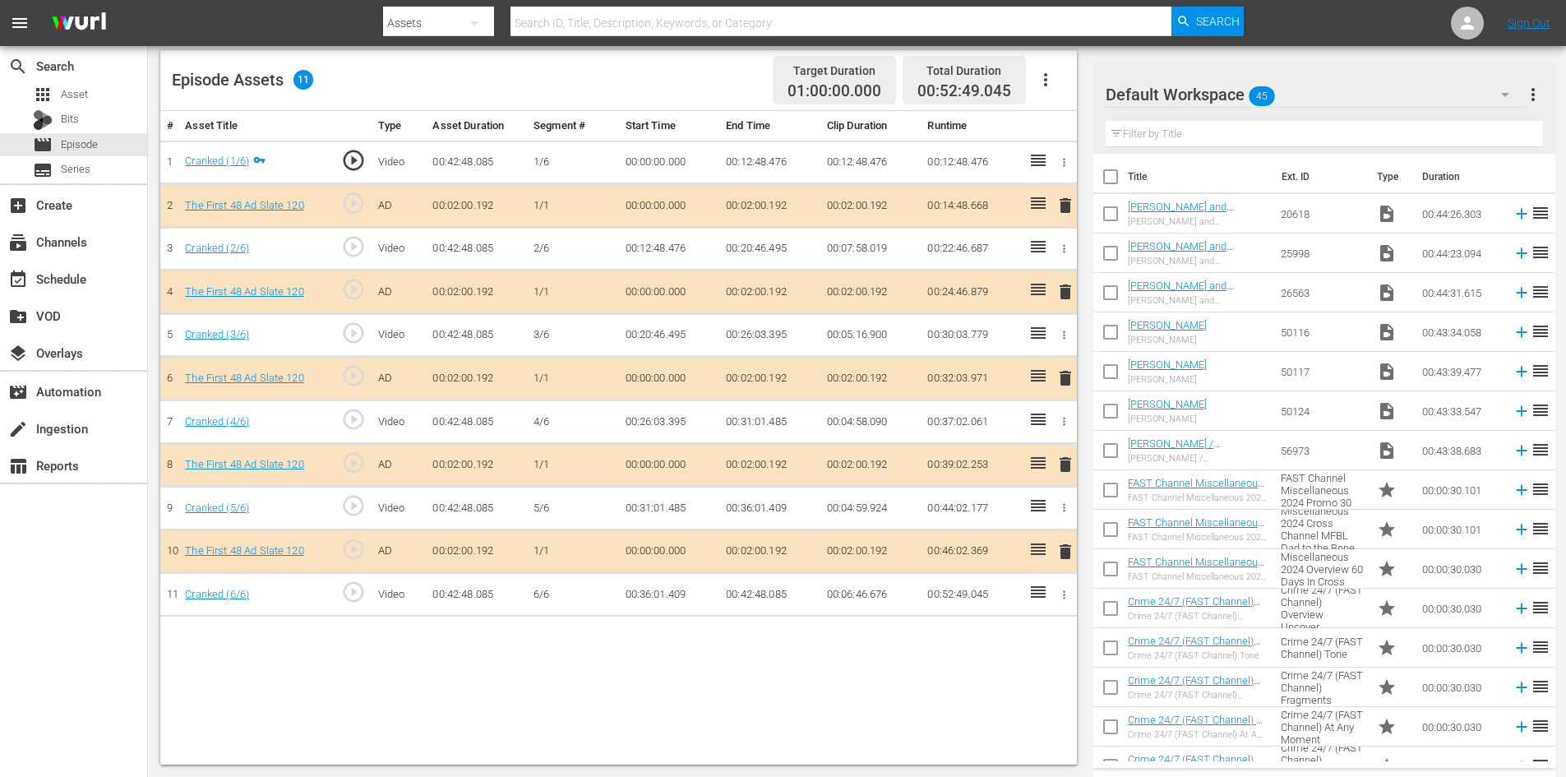
click at [1371, 99] on div "Default Workspace 45" at bounding box center [1315, 95] width 419 height 46
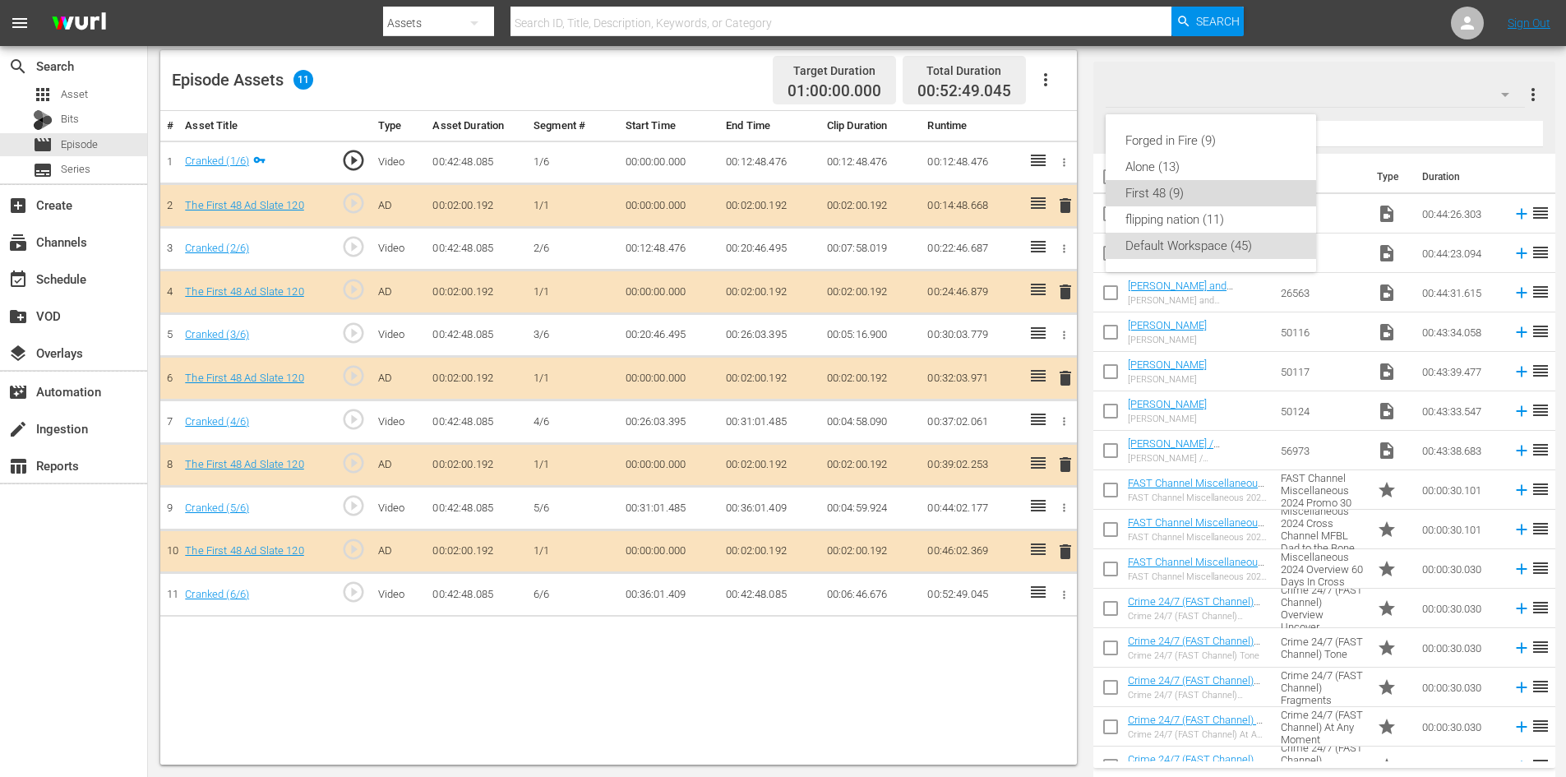
drag, startPoint x: 1159, startPoint y: 189, endPoint x: 1151, endPoint y: 190, distance: 8.3
click at [1158, 190] on div "First 48 (9)" at bounding box center [1211, 193] width 171 height 26
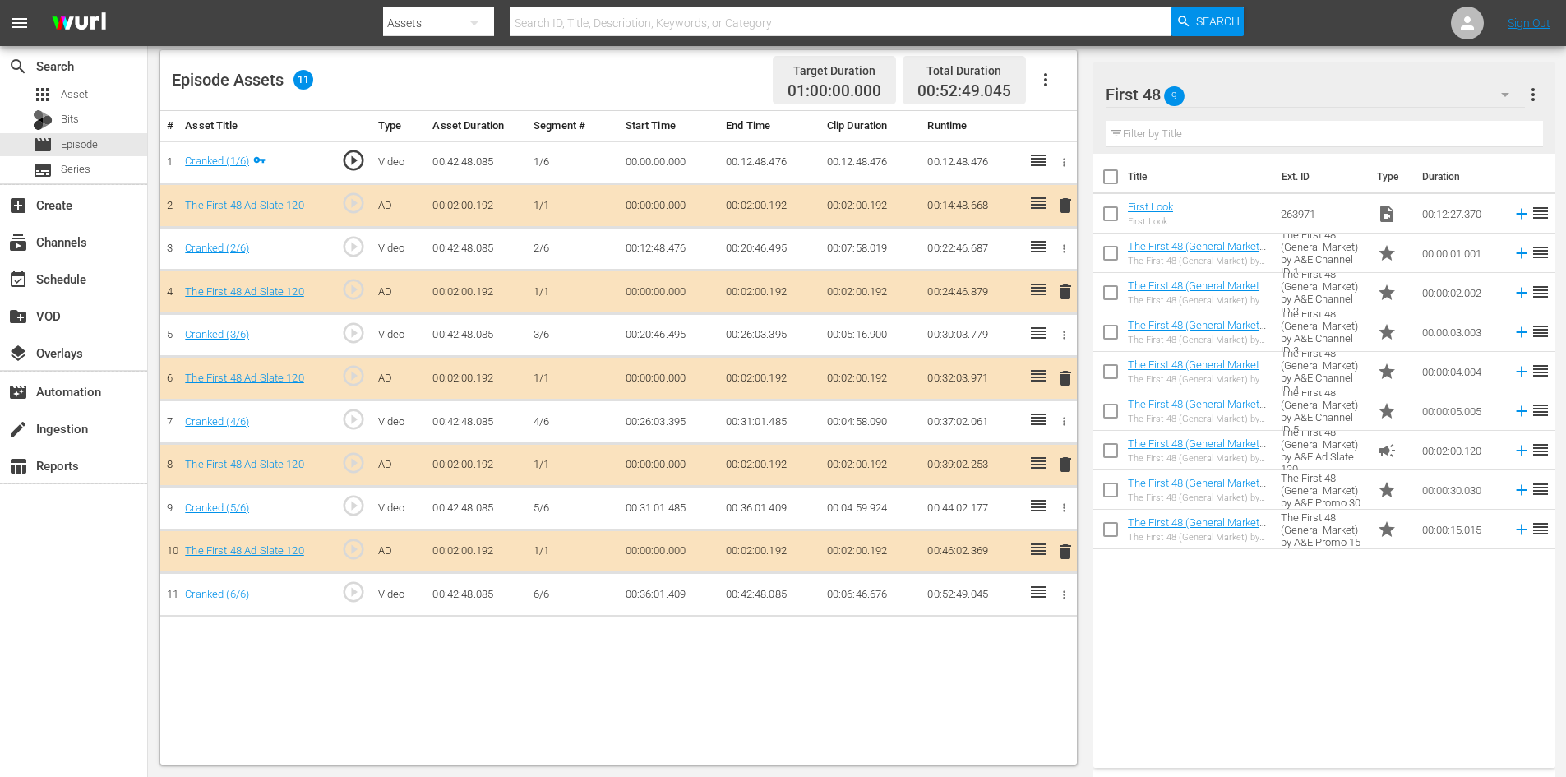
click at [1067, 460] on span "delete" at bounding box center [1066, 465] width 20 height 20
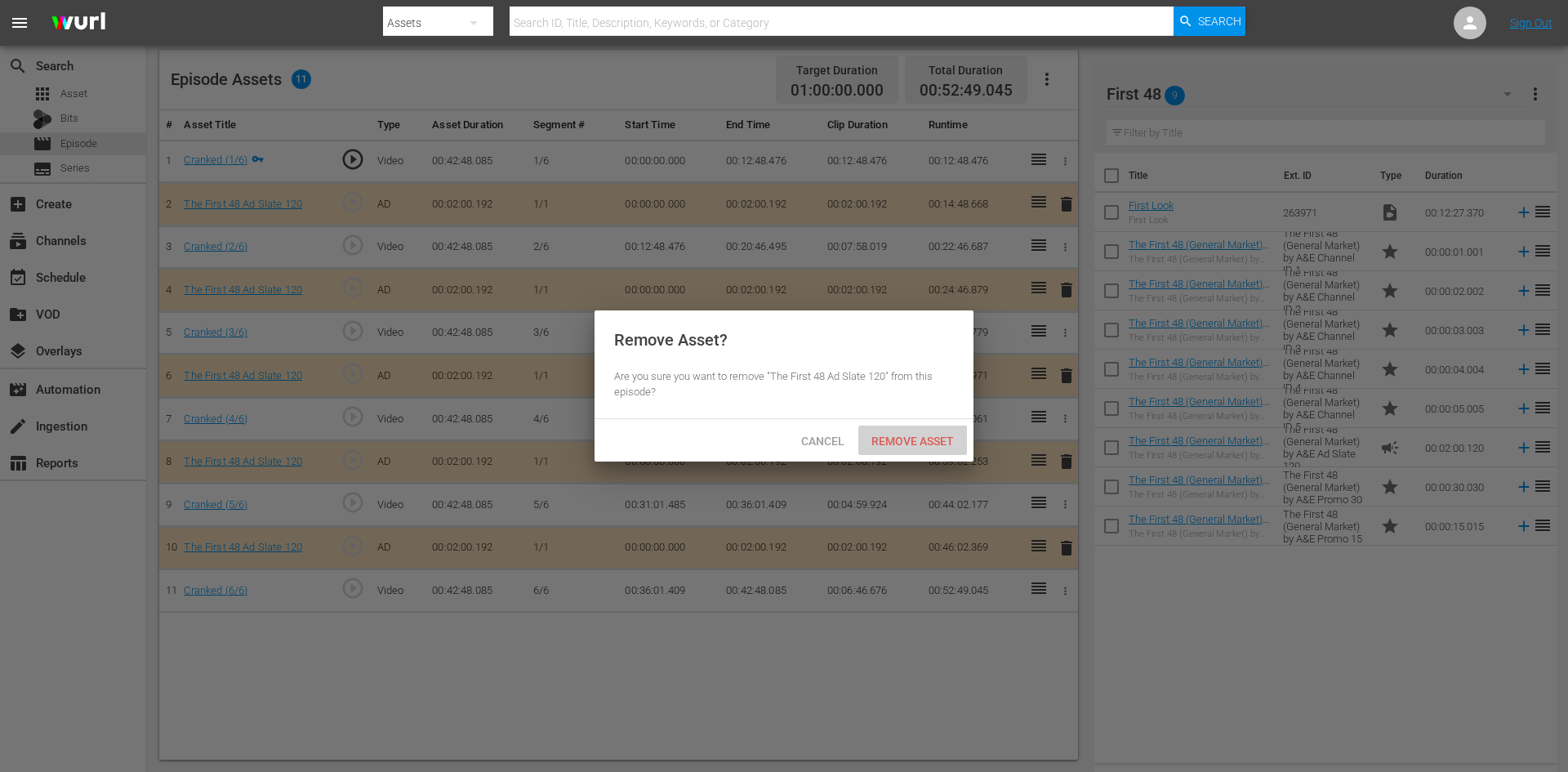
drag, startPoint x: 940, startPoint y: 440, endPoint x: 900, endPoint y: 395, distance: 60.2
click at [939, 440] on span "Remove Asset" at bounding box center [912, 440] width 108 height 13
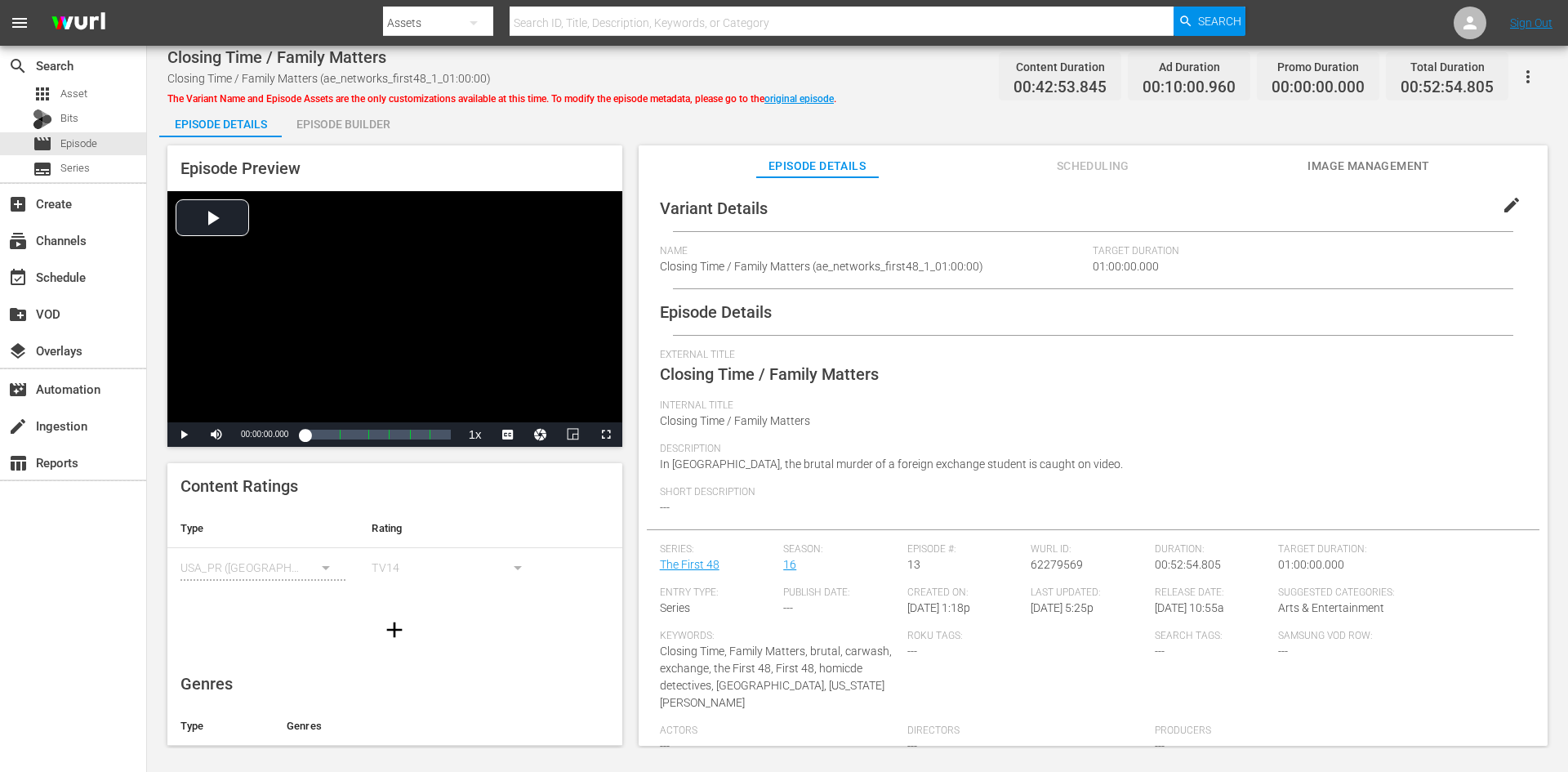
drag, startPoint x: 384, startPoint y: 138, endPoint x: 418, endPoint y: 159, distance: 40.0
click at [388, 139] on div "Episode Preview Video Player is loading. Play Video Play Mute Current Time 00:0…" at bounding box center [857, 448] width 1396 height 622
click at [369, 131] on div "Episode Builder" at bounding box center [343, 123] width 122 height 39
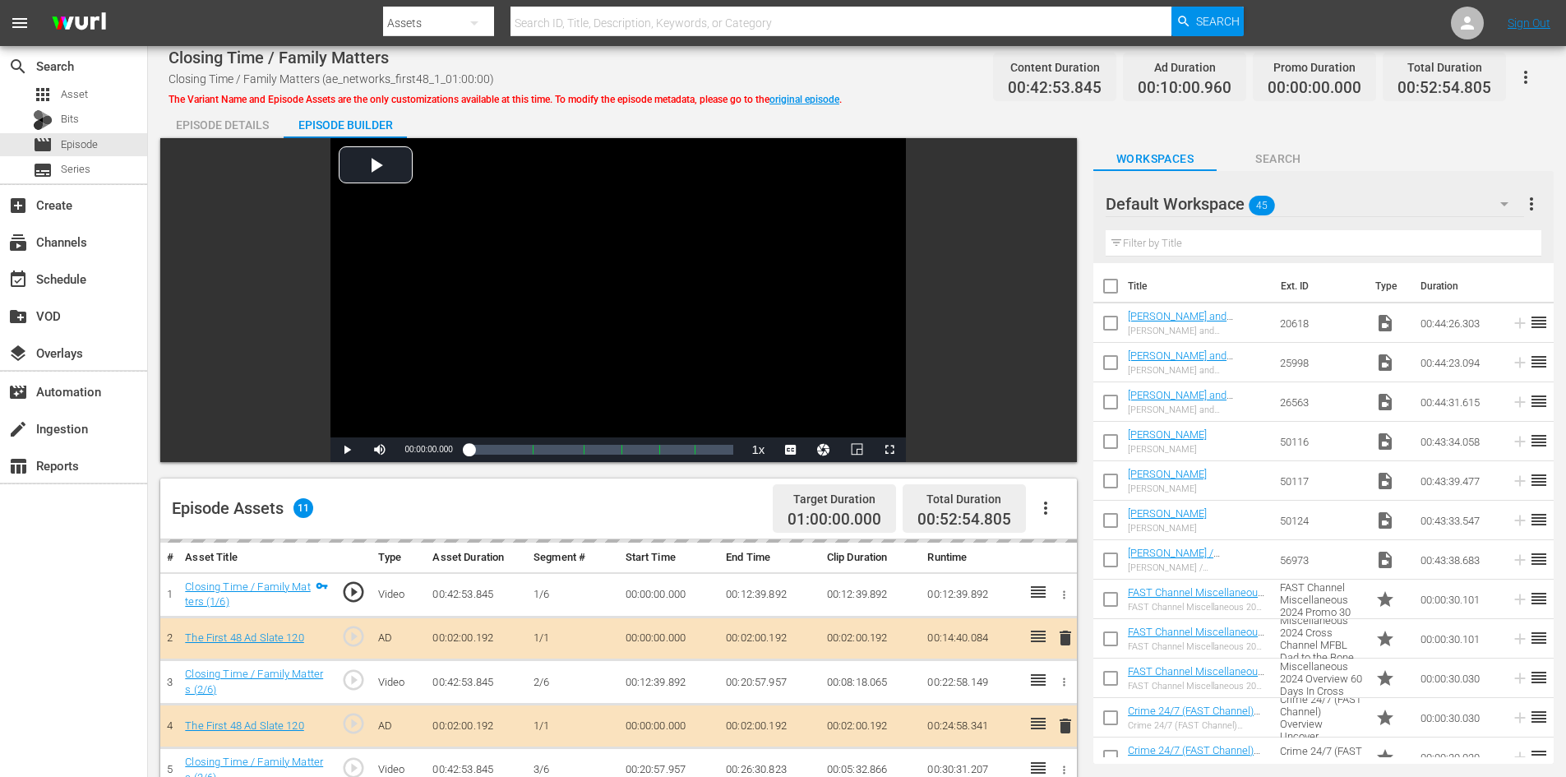
click at [1342, 206] on div "Default Workspace 45" at bounding box center [1315, 204] width 418 height 46
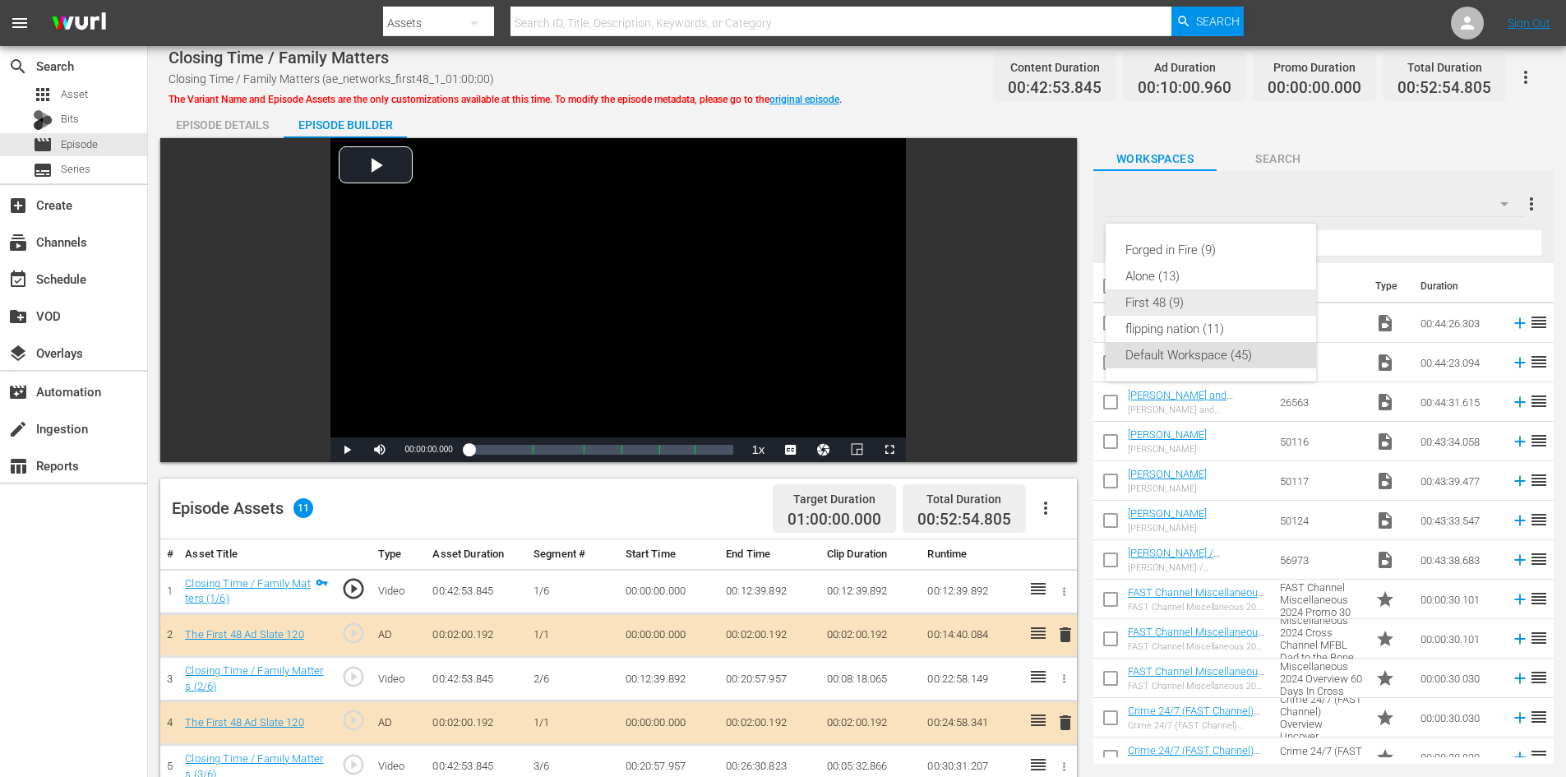
click at [1154, 299] on div "First 48 (9)" at bounding box center [1211, 302] width 171 height 26
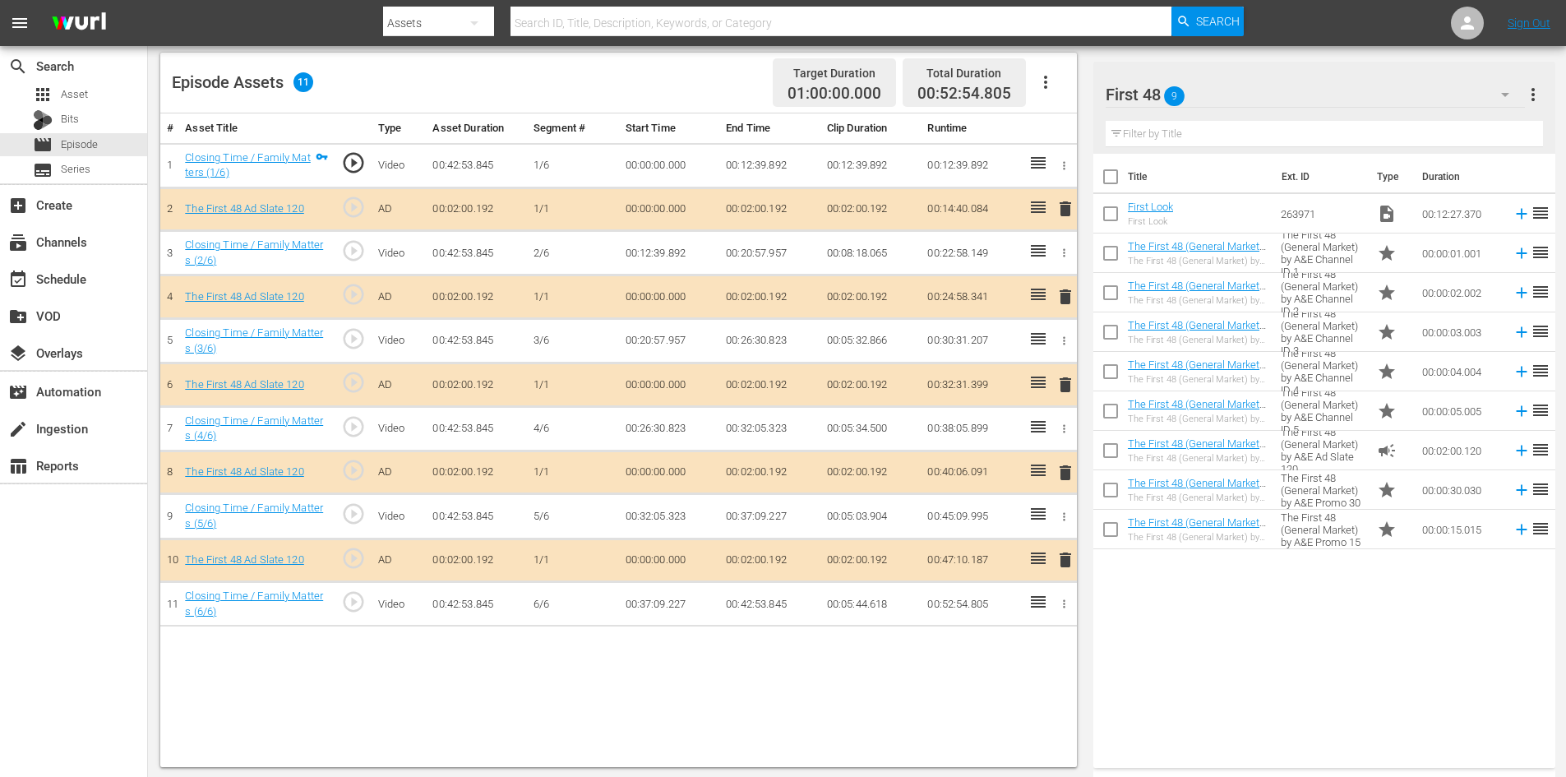
scroll to position [428, 0]
click at [1068, 474] on span "delete" at bounding box center [1066, 470] width 20 height 20
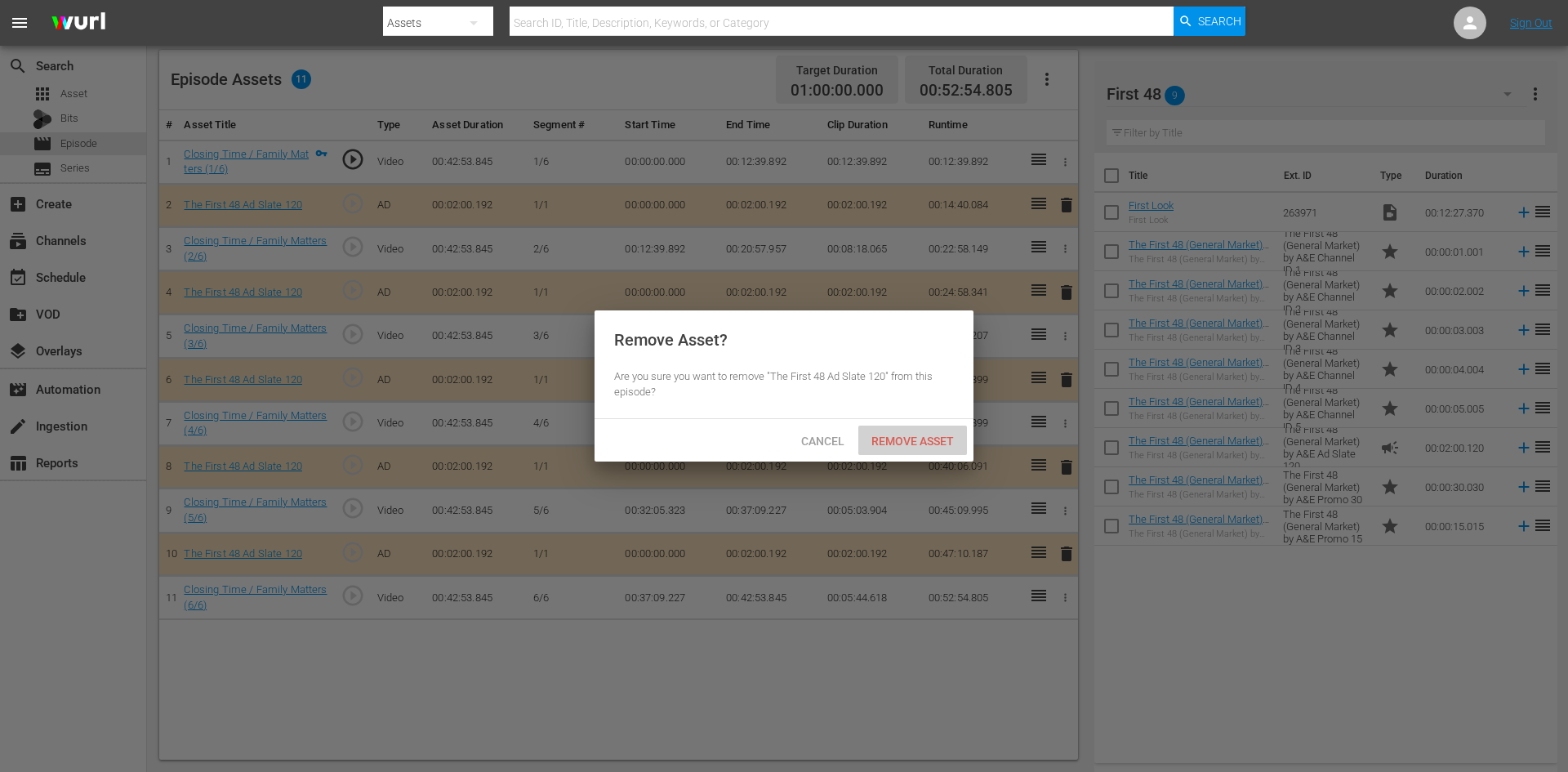
click at [893, 440] on span "Remove Asset" at bounding box center [912, 440] width 108 height 13
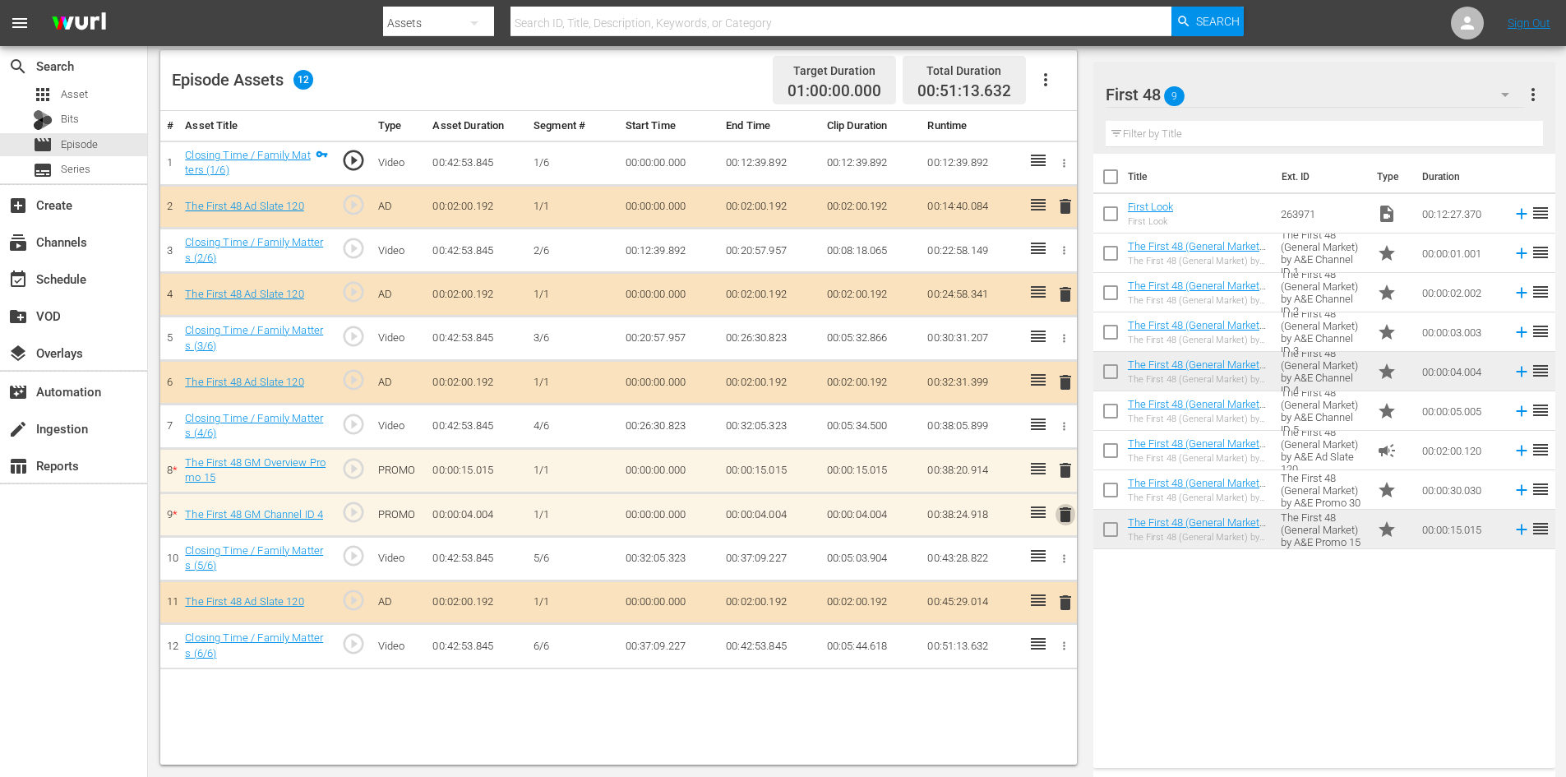
click at [1065, 518] on span "delete" at bounding box center [1066, 515] width 20 height 20
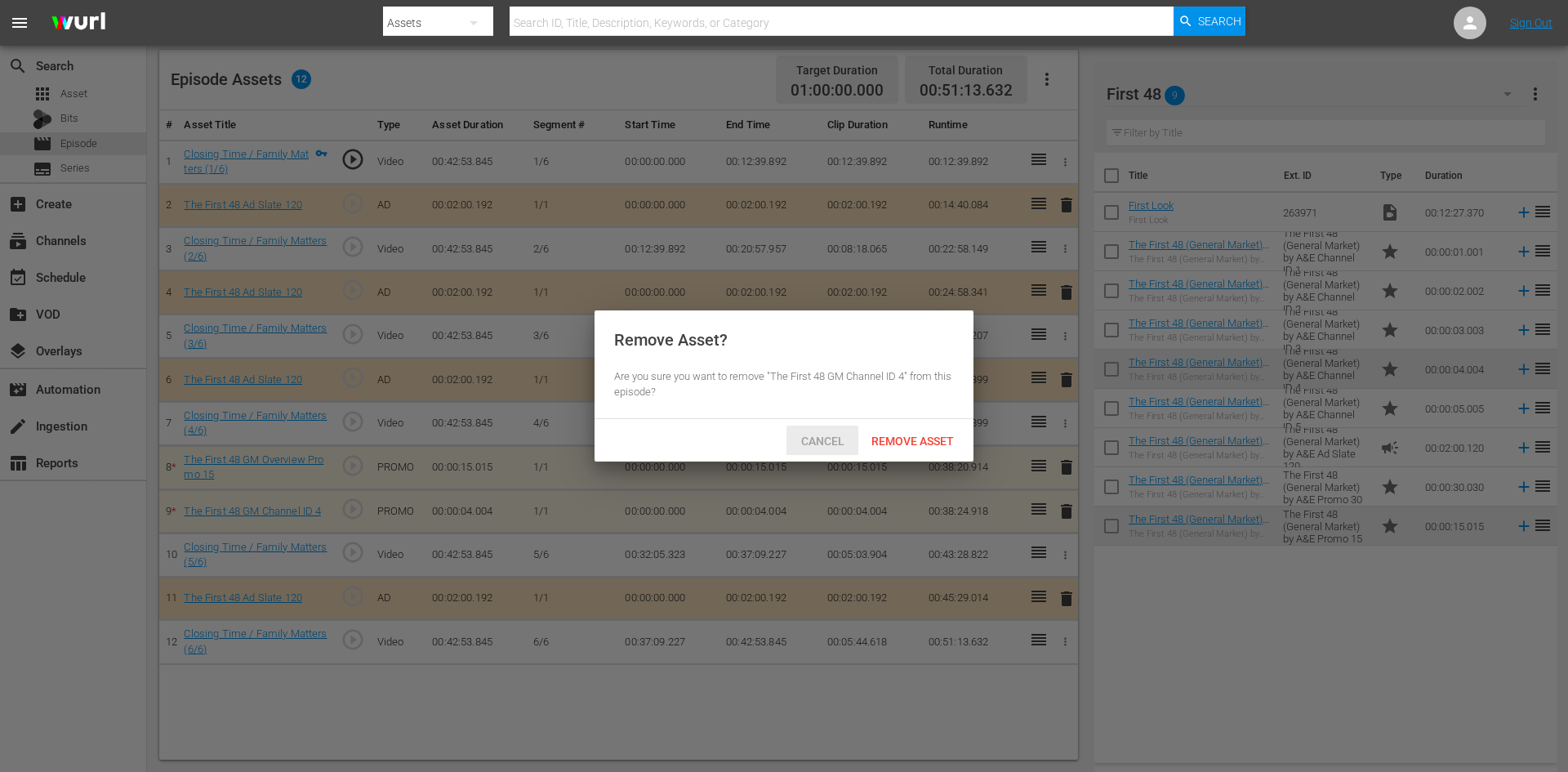
click at [840, 440] on span "Cancel" at bounding box center [822, 440] width 70 height 13
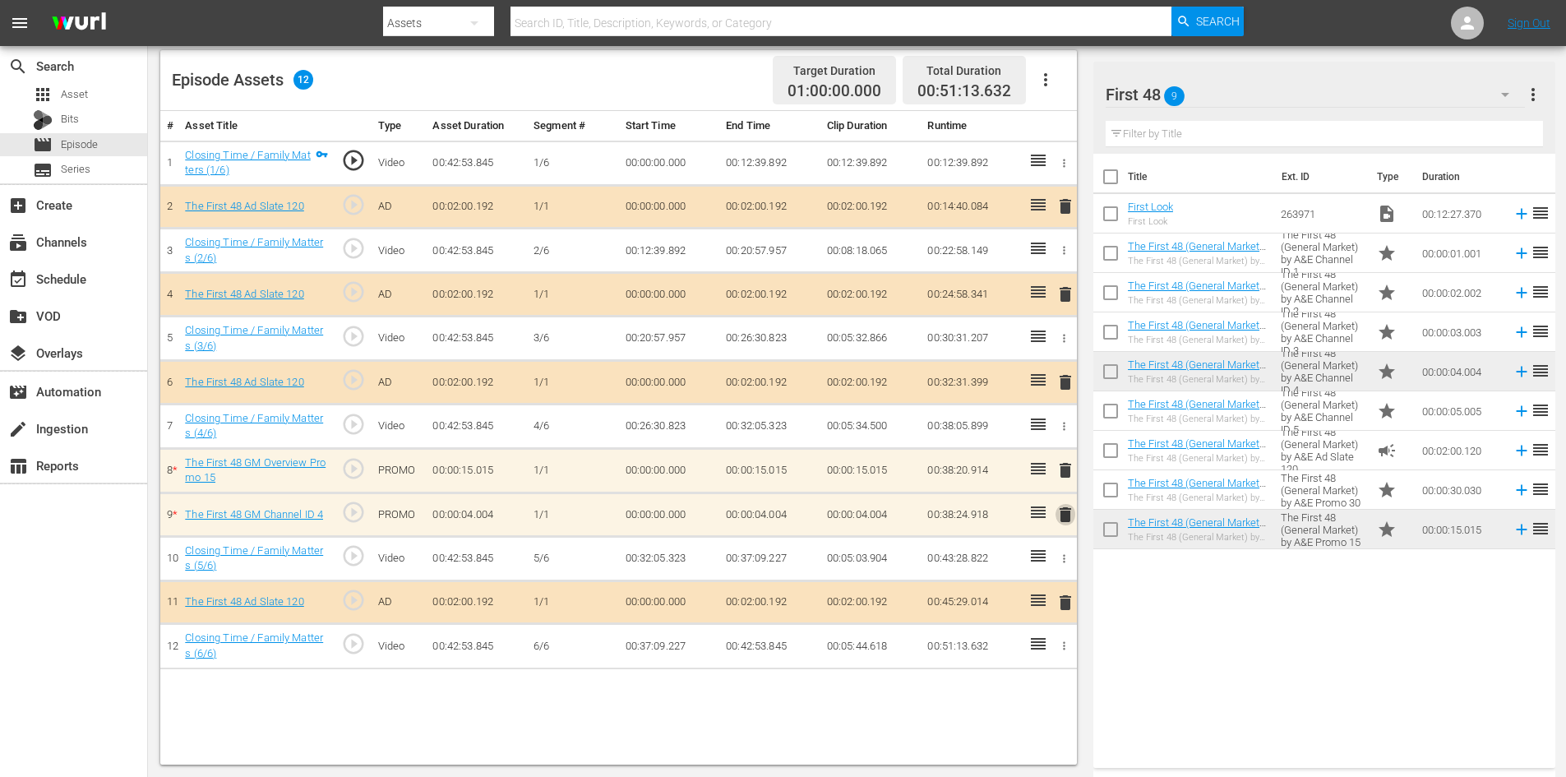
click at [1065, 520] on span "delete" at bounding box center [1066, 515] width 20 height 20
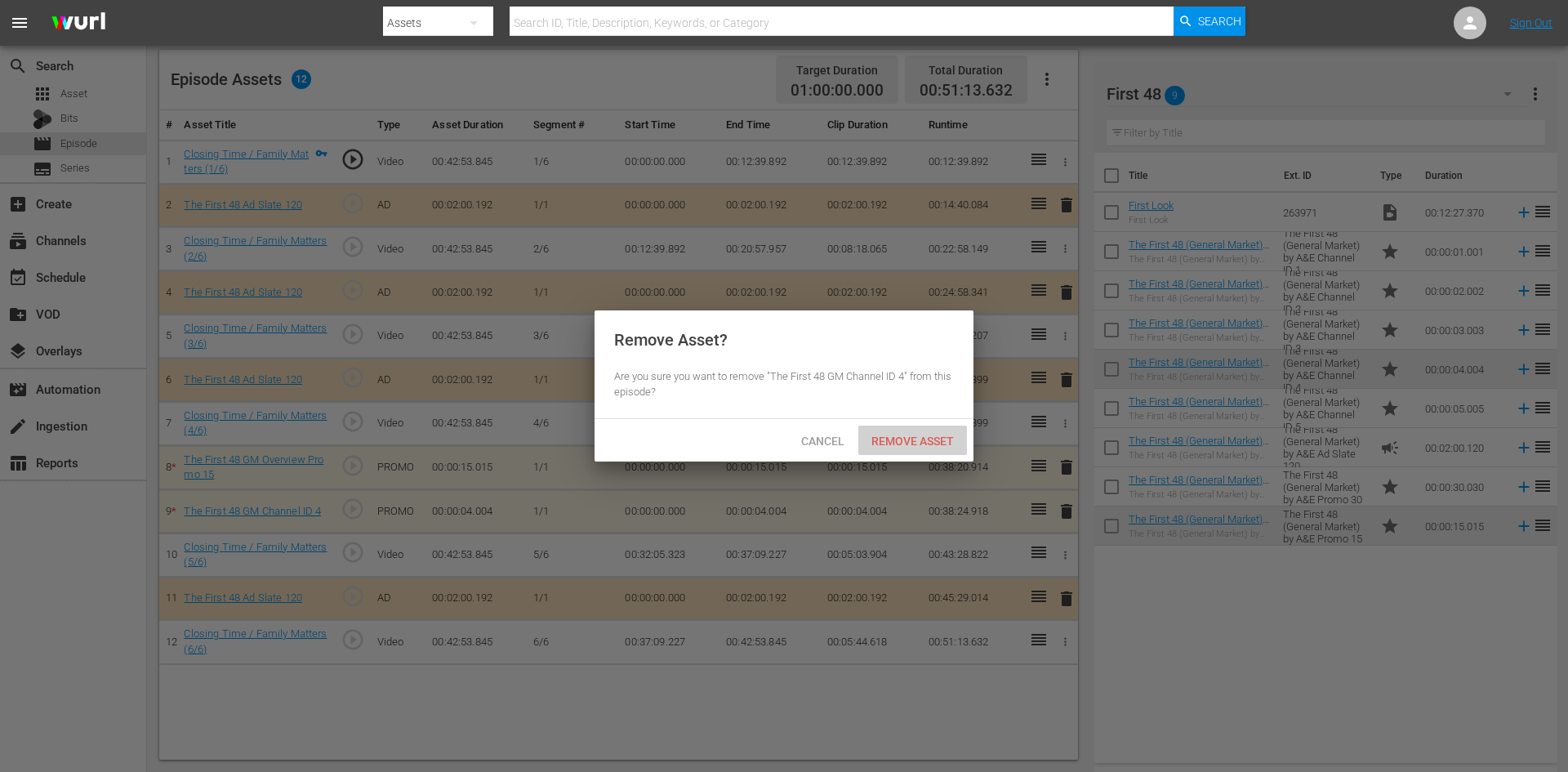
click at [882, 438] on span "Remove Asset" at bounding box center [912, 440] width 108 height 13
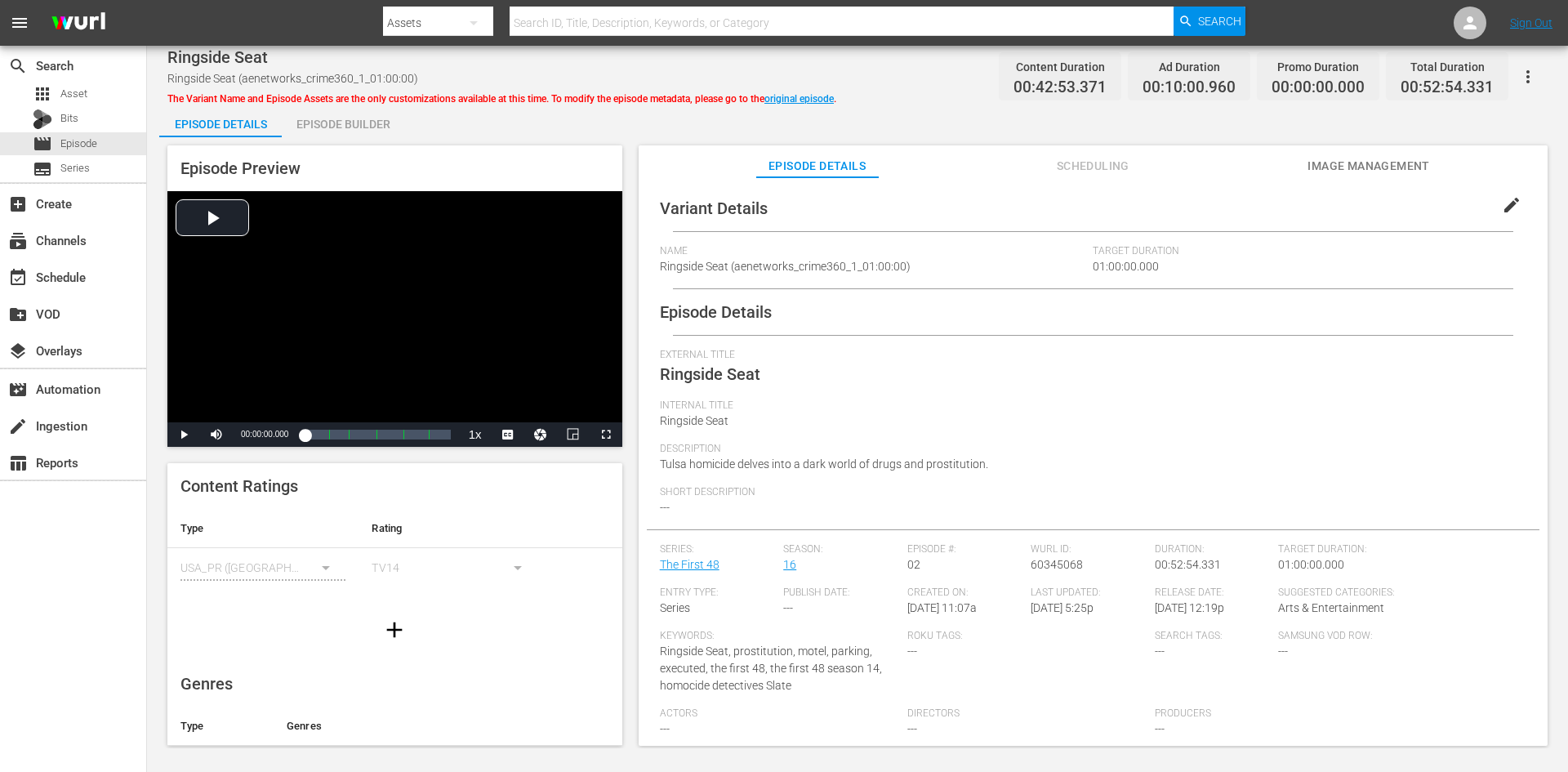
click at [369, 137] on div "Episode Preview Video Player is loading. Play Video Play Mute Current Time 00:0…" at bounding box center [857, 448] width 1396 height 622
click at [371, 115] on div "Episode Builder" at bounding box center [343, 123] width 122 height 39
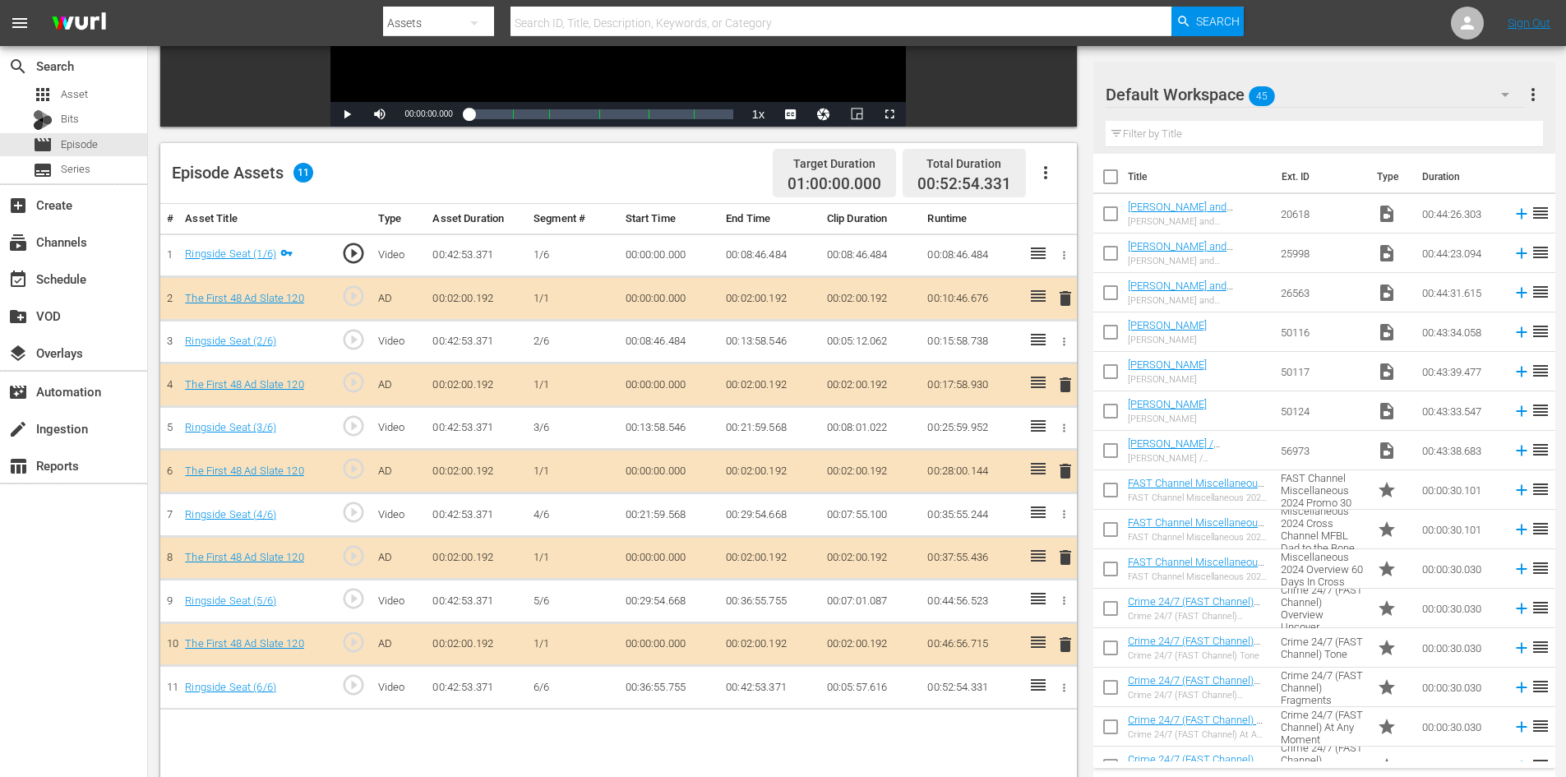
scroll to position [428, 0]
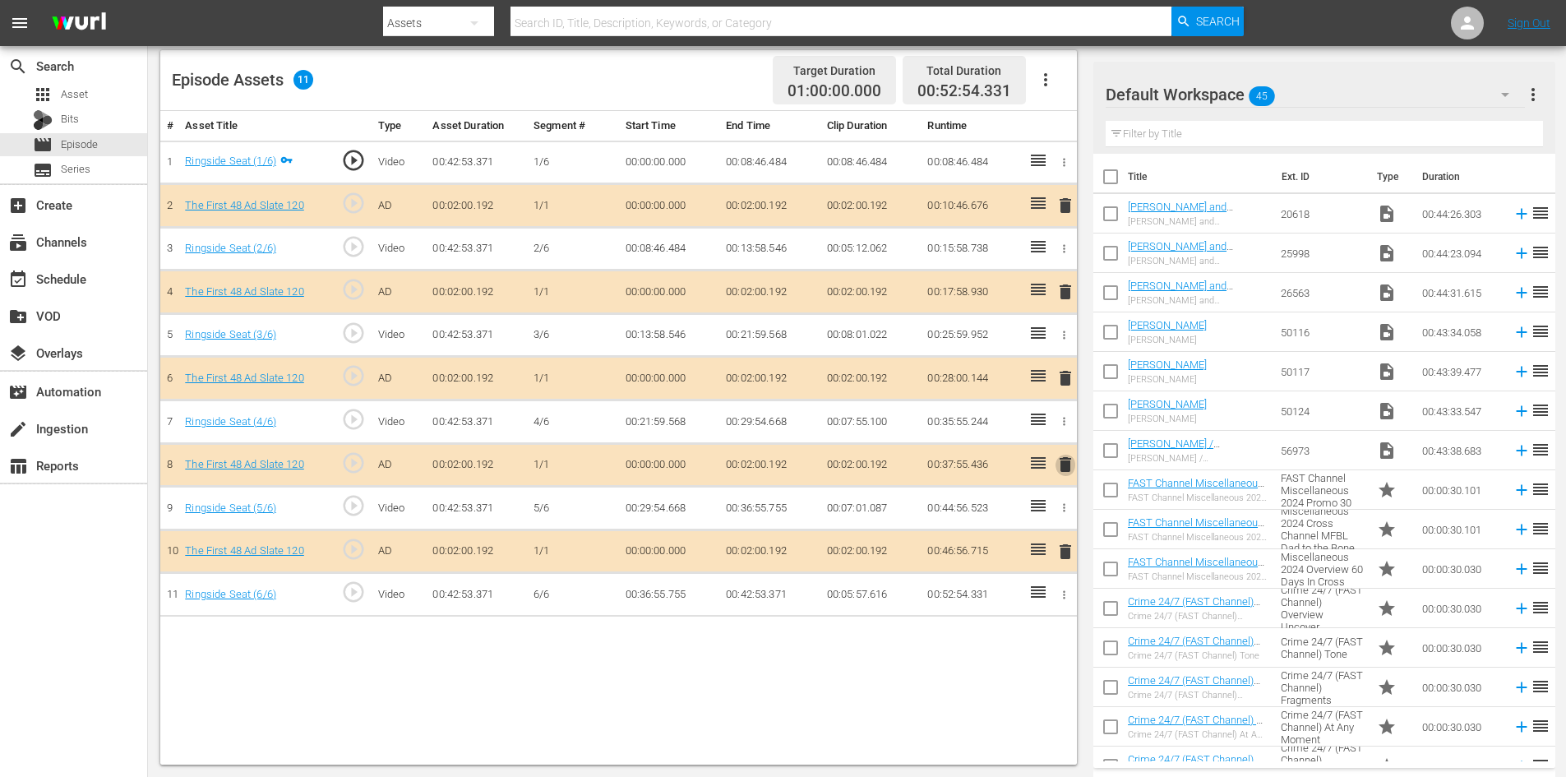
click at [1065, 471] on span "delete" at bounding box center [1066, 465] width 20 height 20
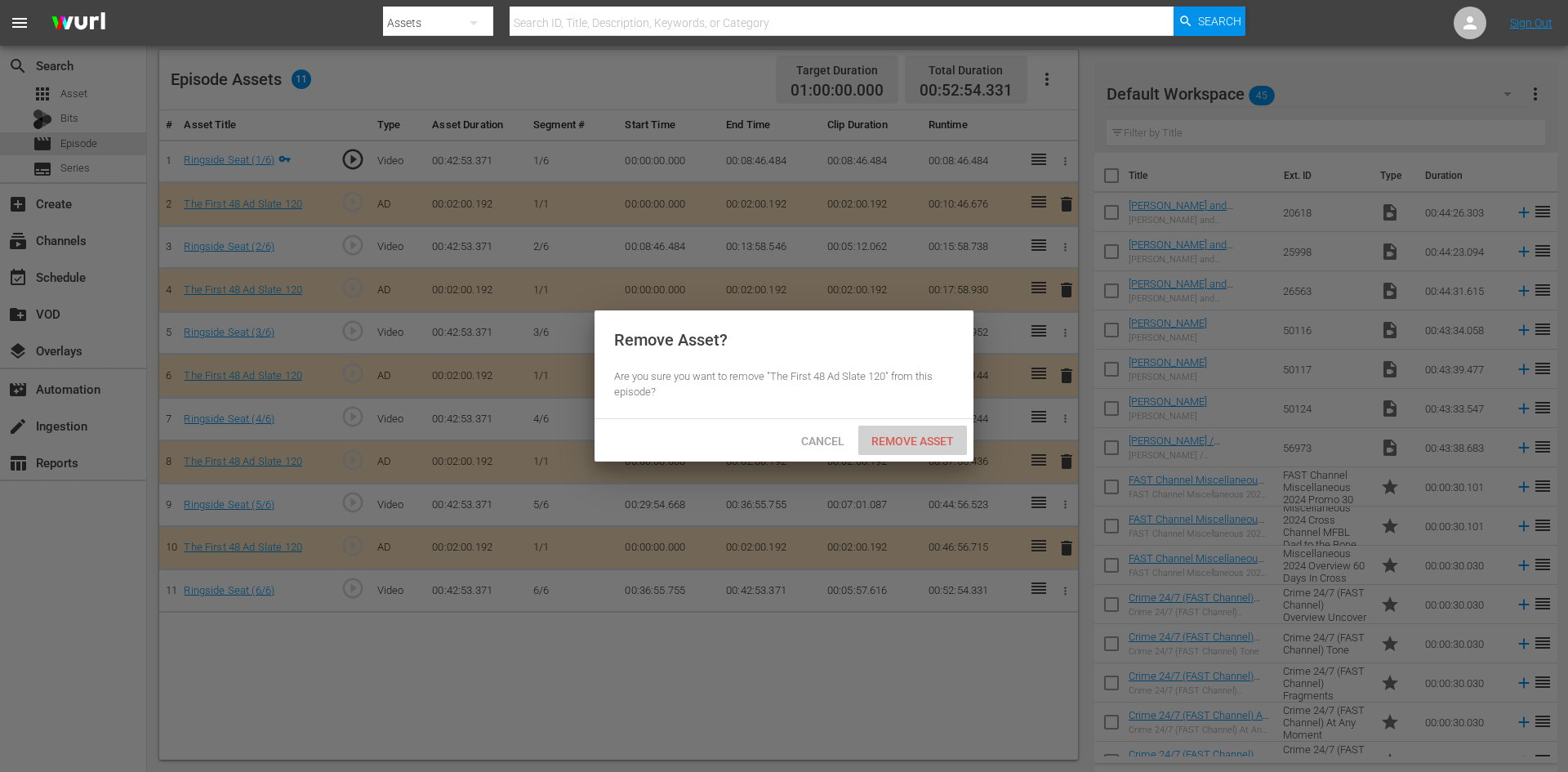
click at [907, 443] on span "Remove Asset" at bounding box center [912, 440] width 108 height 13
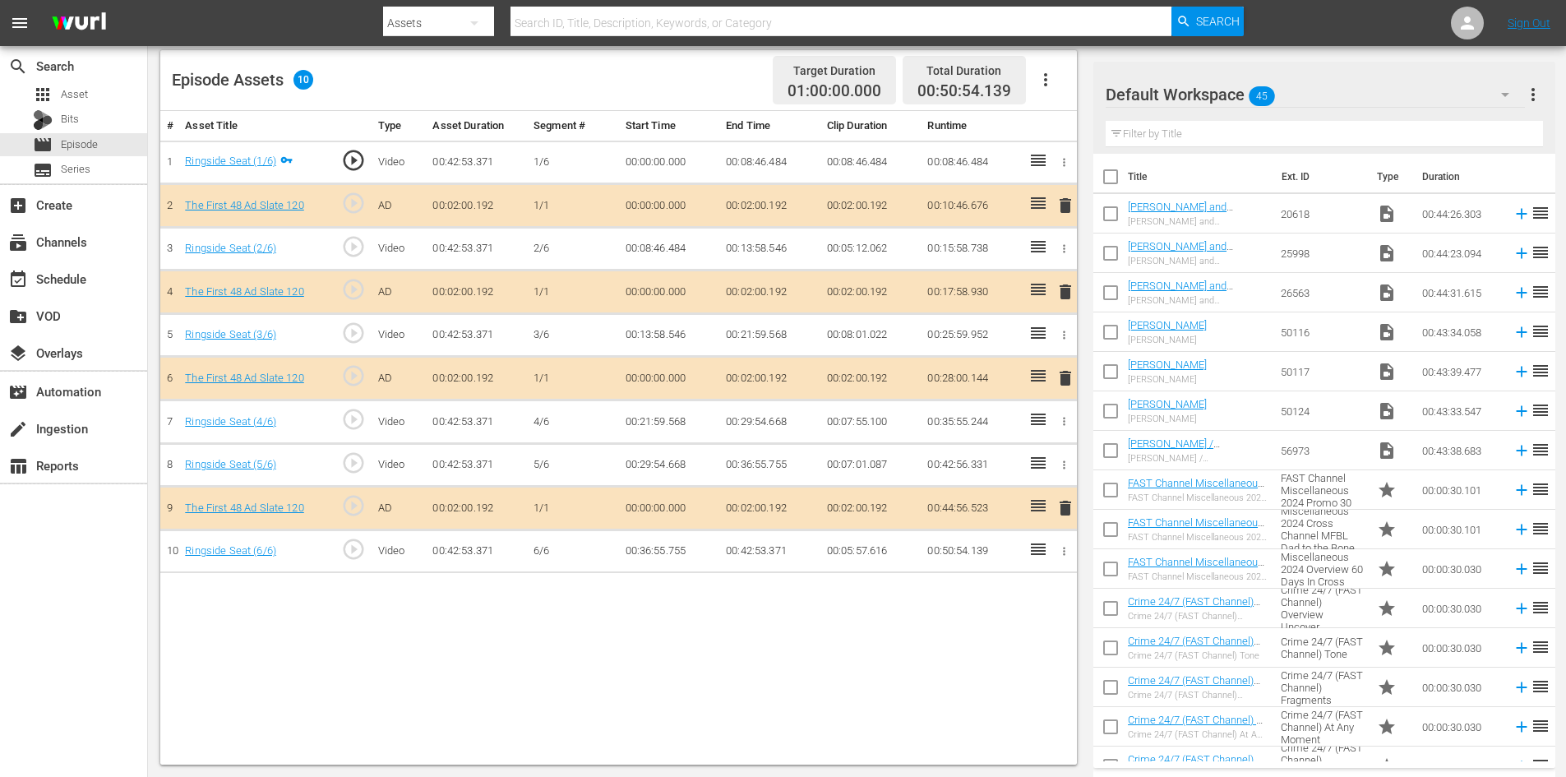
click at [1397, 93] on div "Default Workspace 45" at bounding box center [1315, 95] width 419 height 46
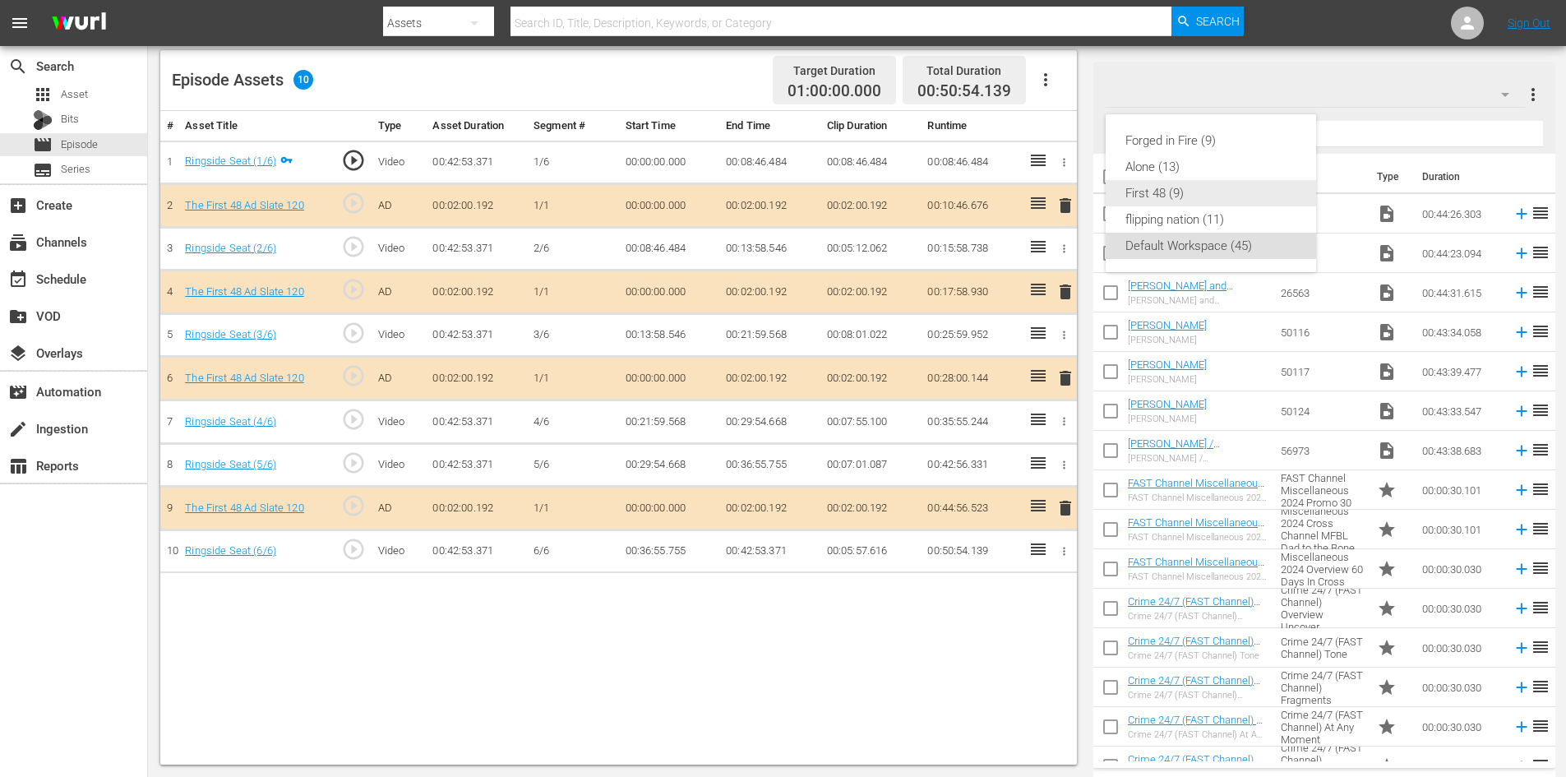
click at [1154, 196] on div "First 48 (9)" at bounding box center [1211, 193] width 171 height 26
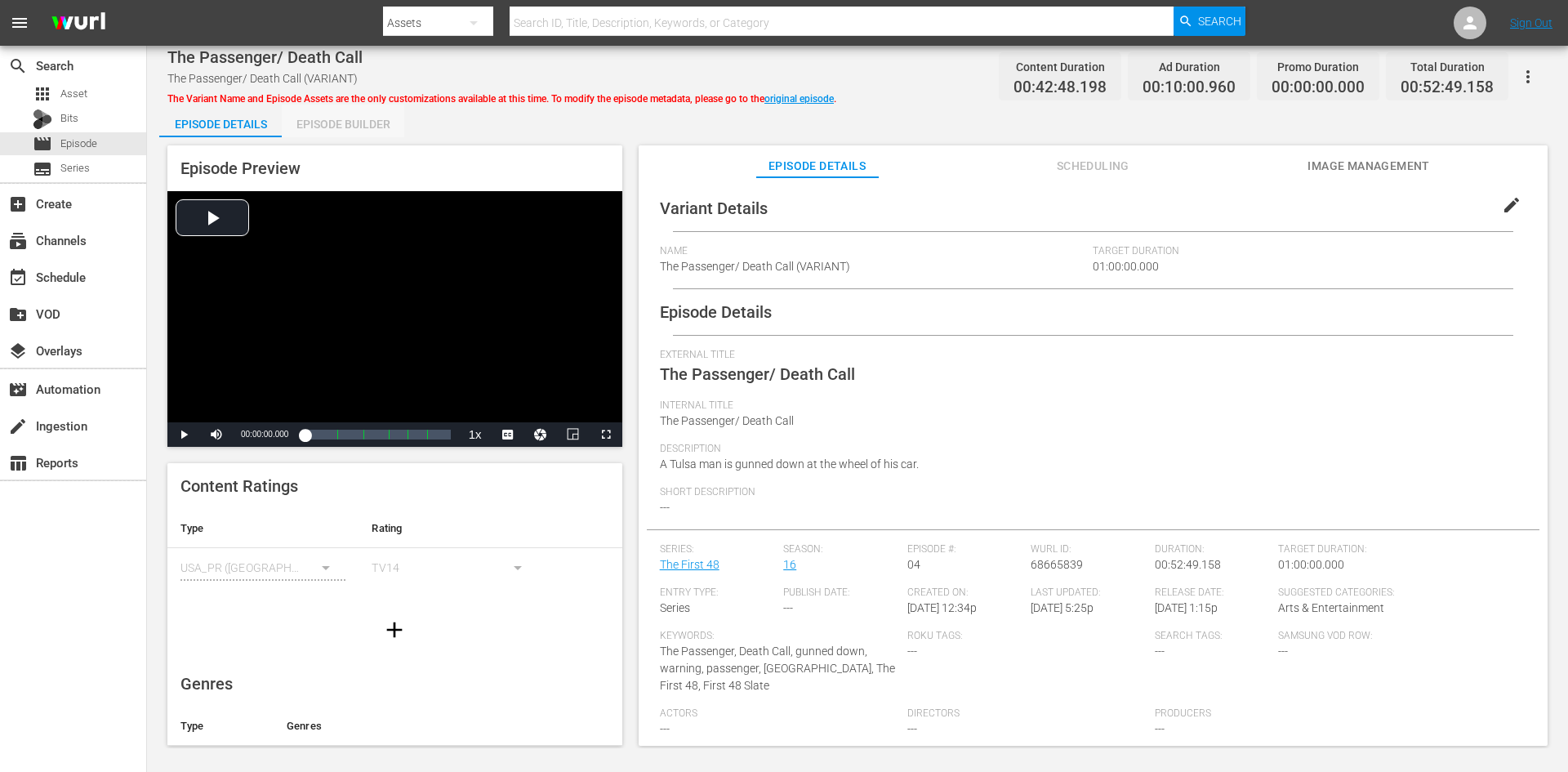
click at [358, 126] on div "Episode Builder" at bounding box center [343, 123] width 122 height 39
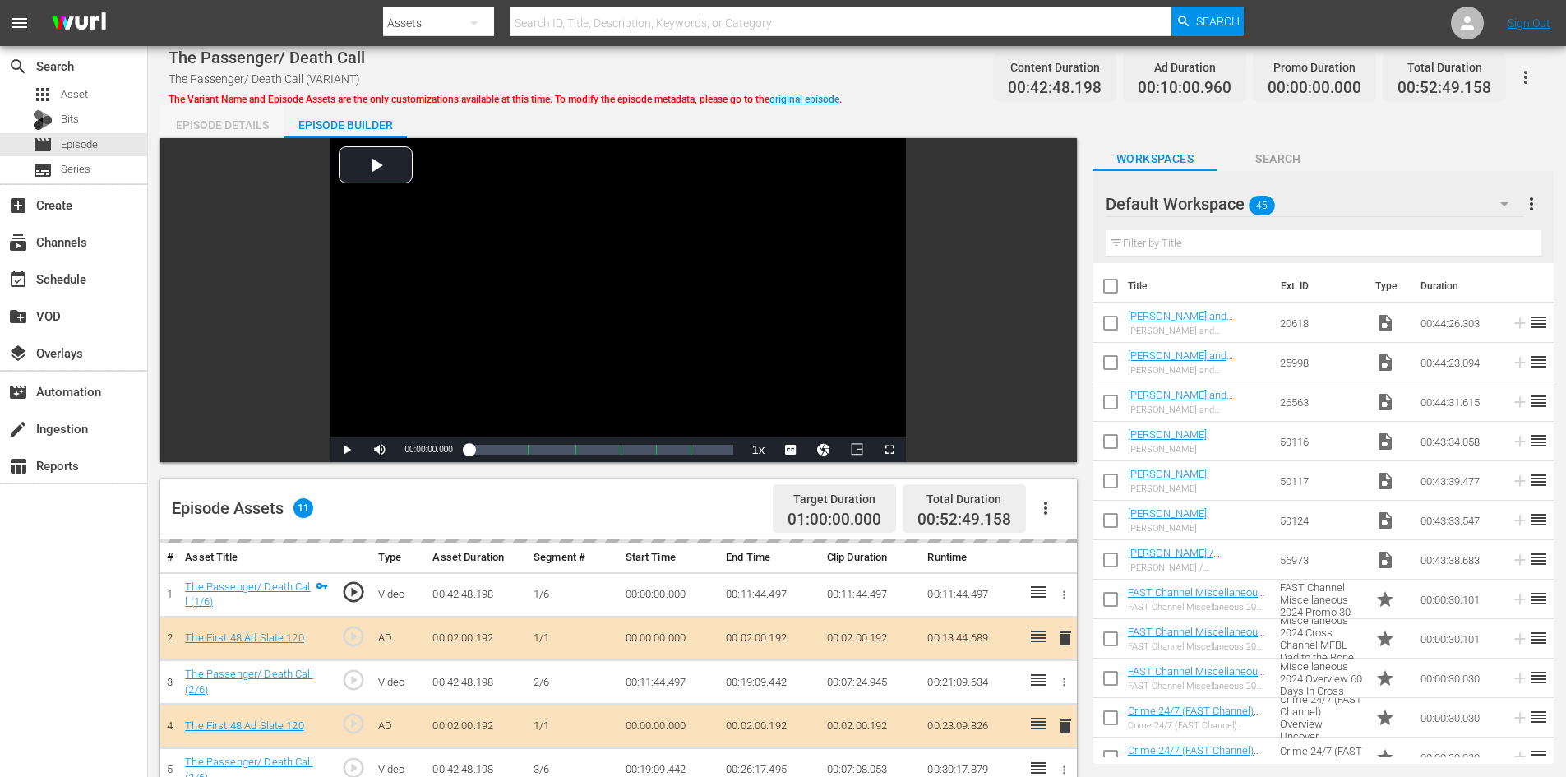
click at [253, 122] on div "Episode Details" at bounding box center [221, 124] width 123 height 39
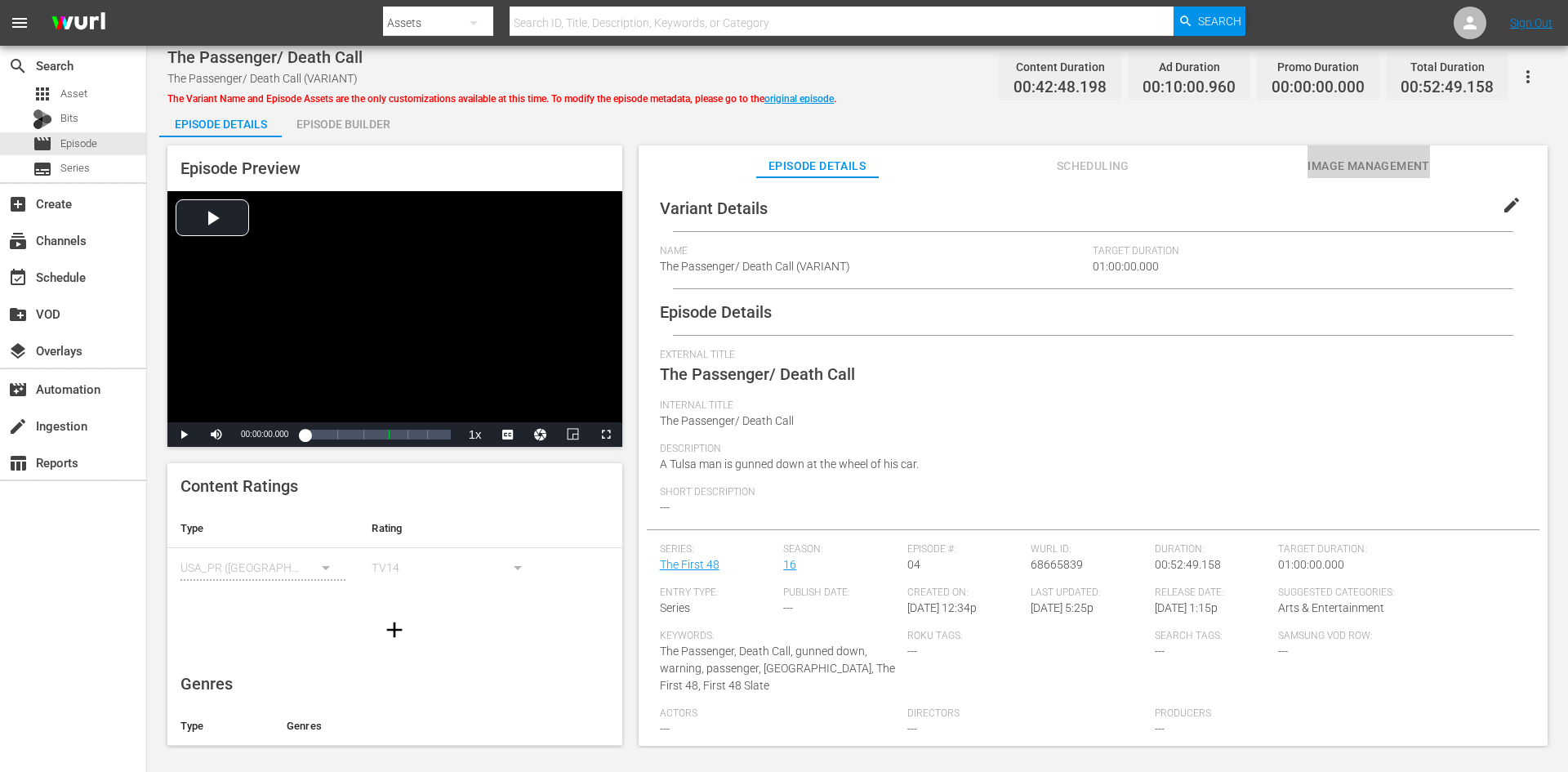
click at [1393, 168] on span "Image Management" at bounding box center [1367, 166] width 122 height 21
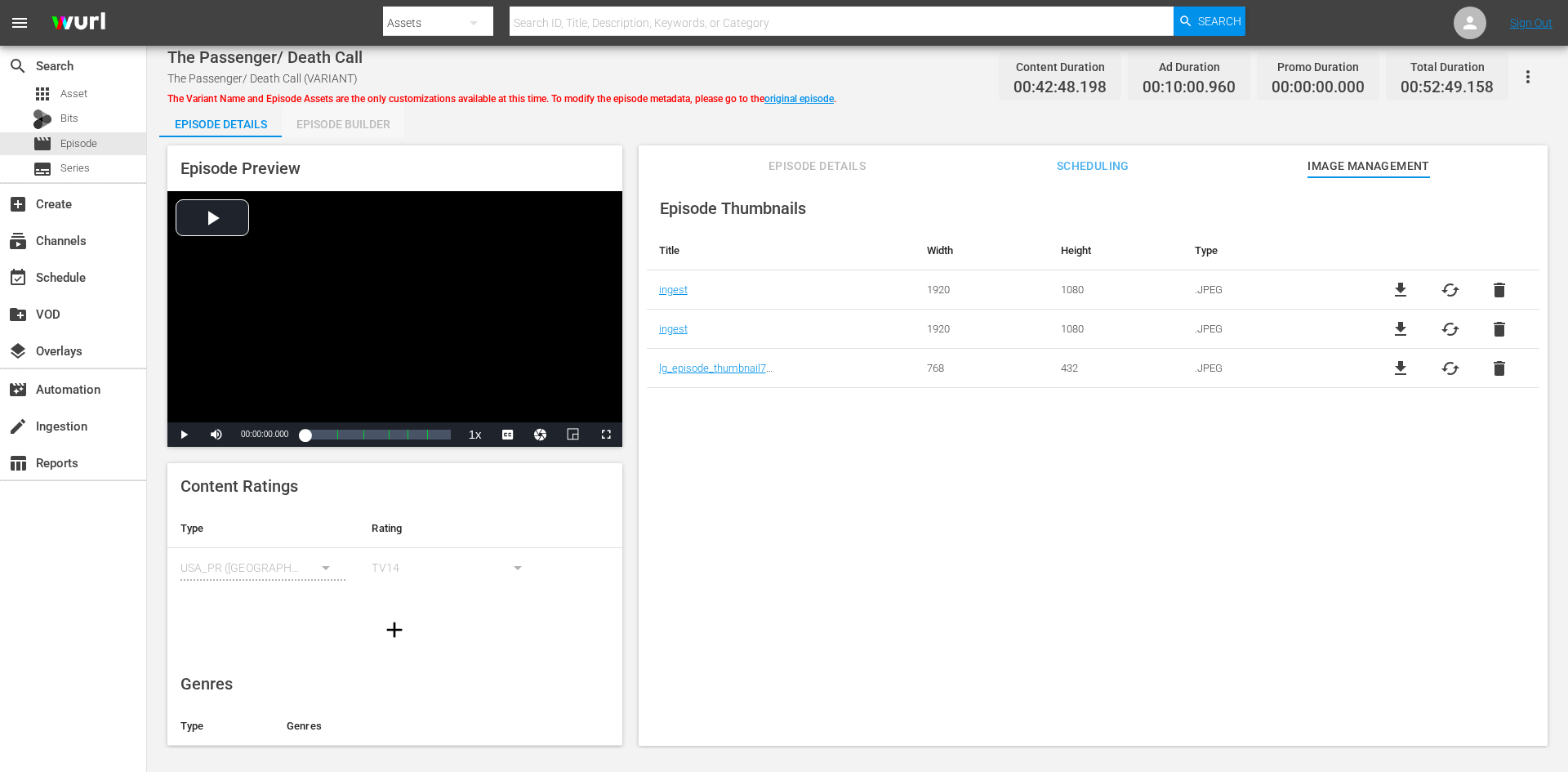
click at [346, 126] on div "Episode Builder" at bounding box center [343, 123] width 122 height 39
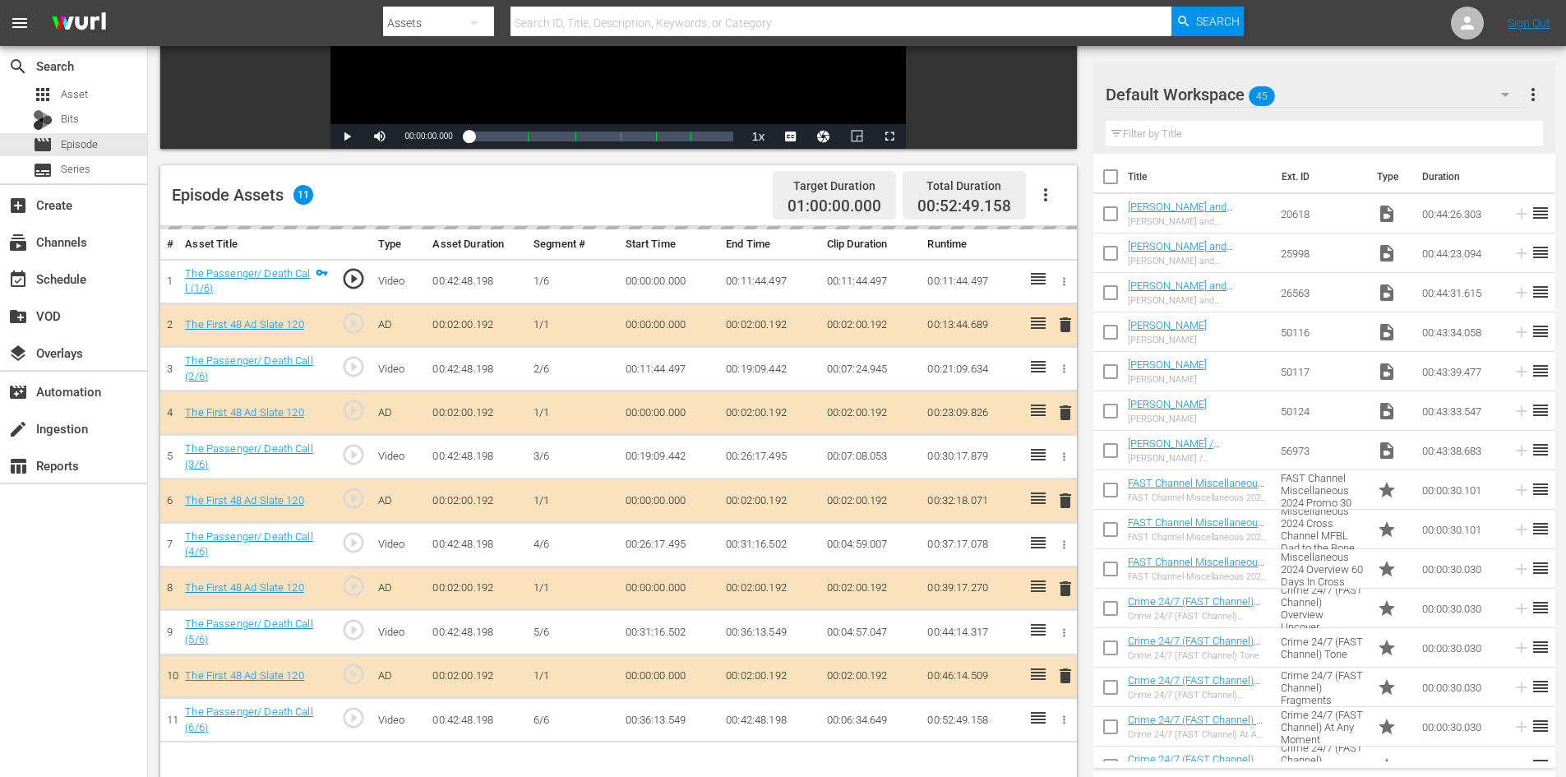
scroll to position [428, 0]
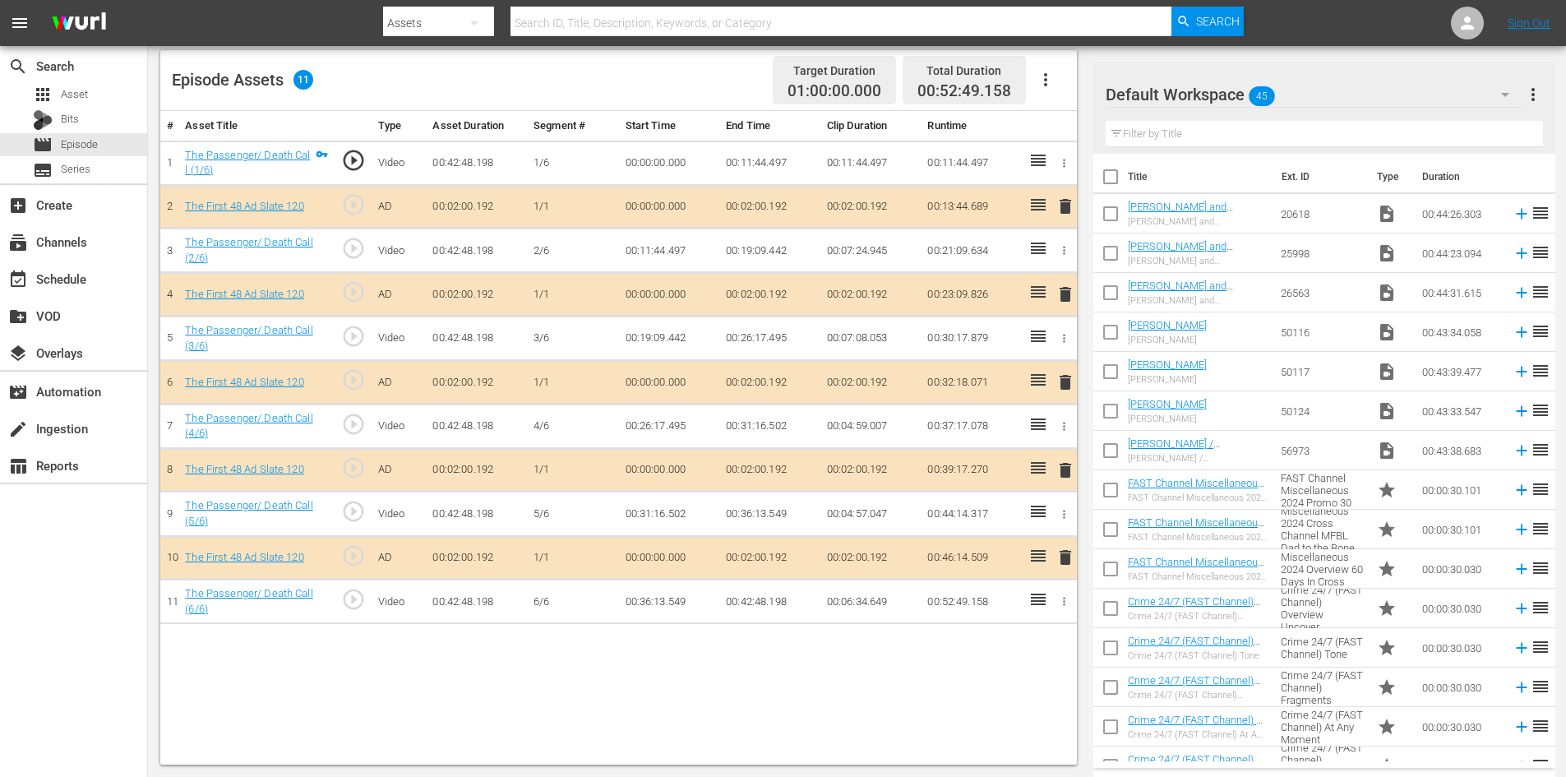
click at [1348, 96] on div "Default Workspace 45" at bounding box center [1315, 95] width 419 height 46
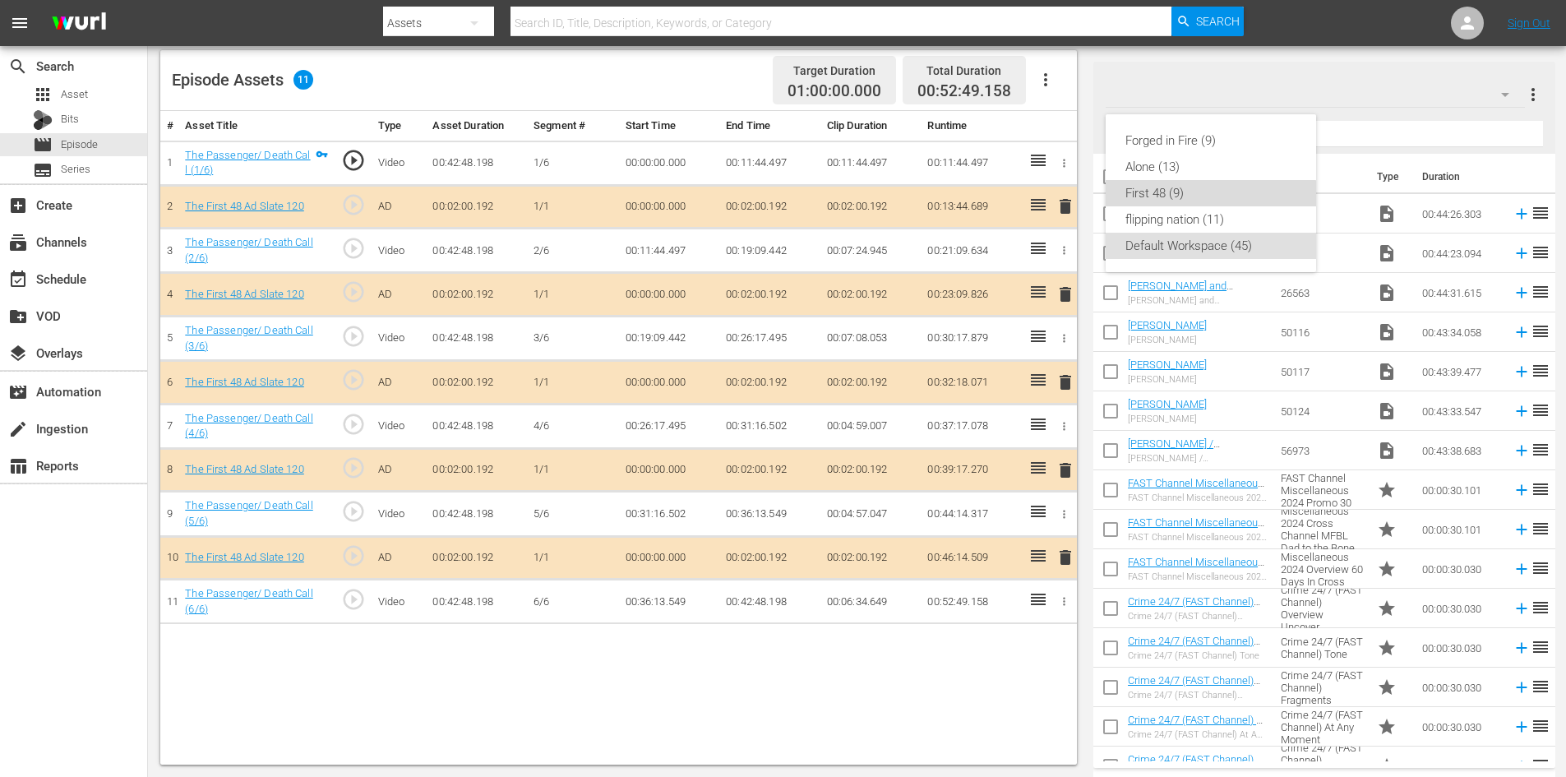
click at [1187, 194] on div "First 48 (9)" at bounding box center [1211, 193] width 171 height 26
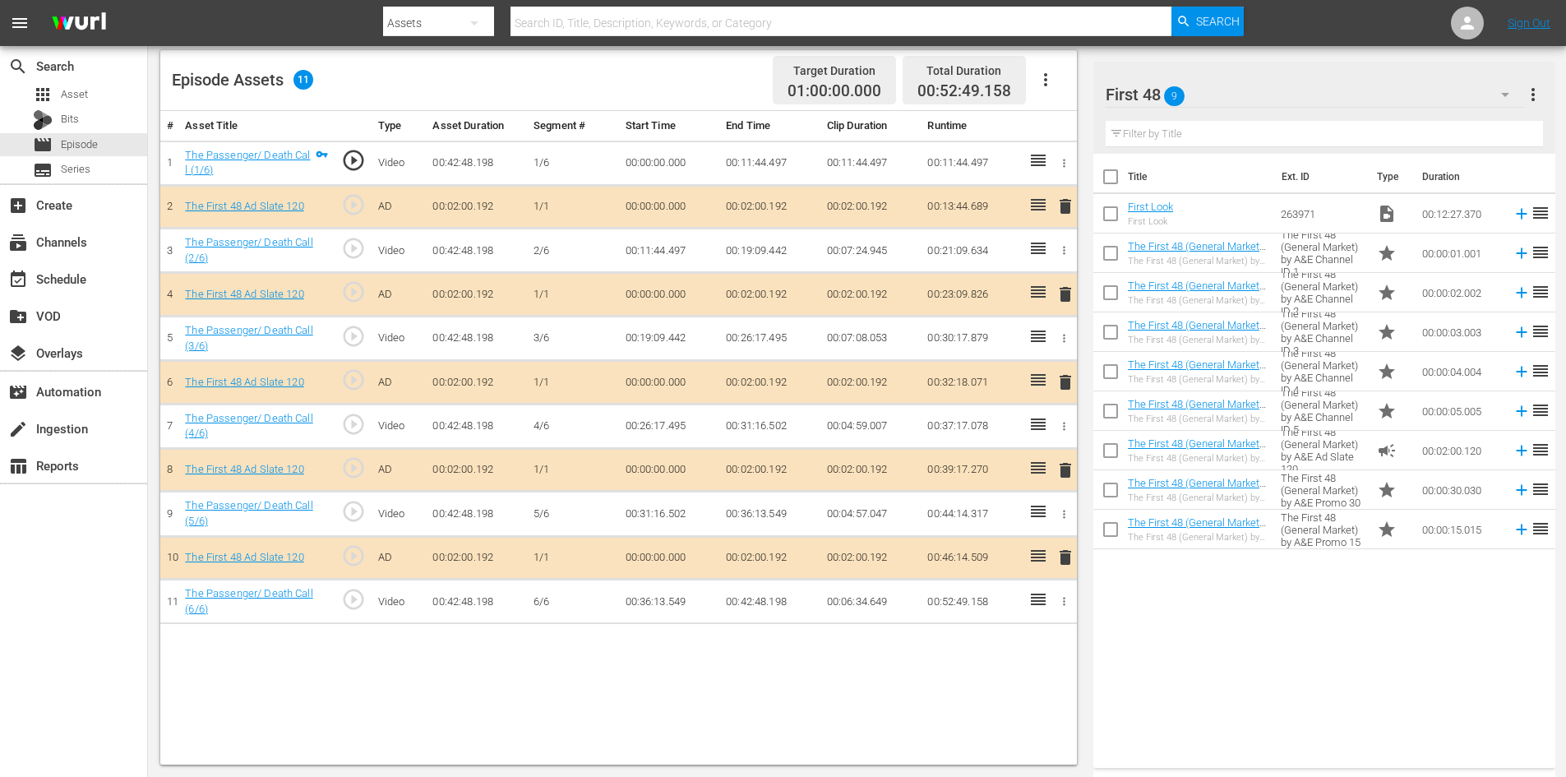
click at [1060, 471] on span "delete" at bounding box center [1066, 470] width 20 height 20
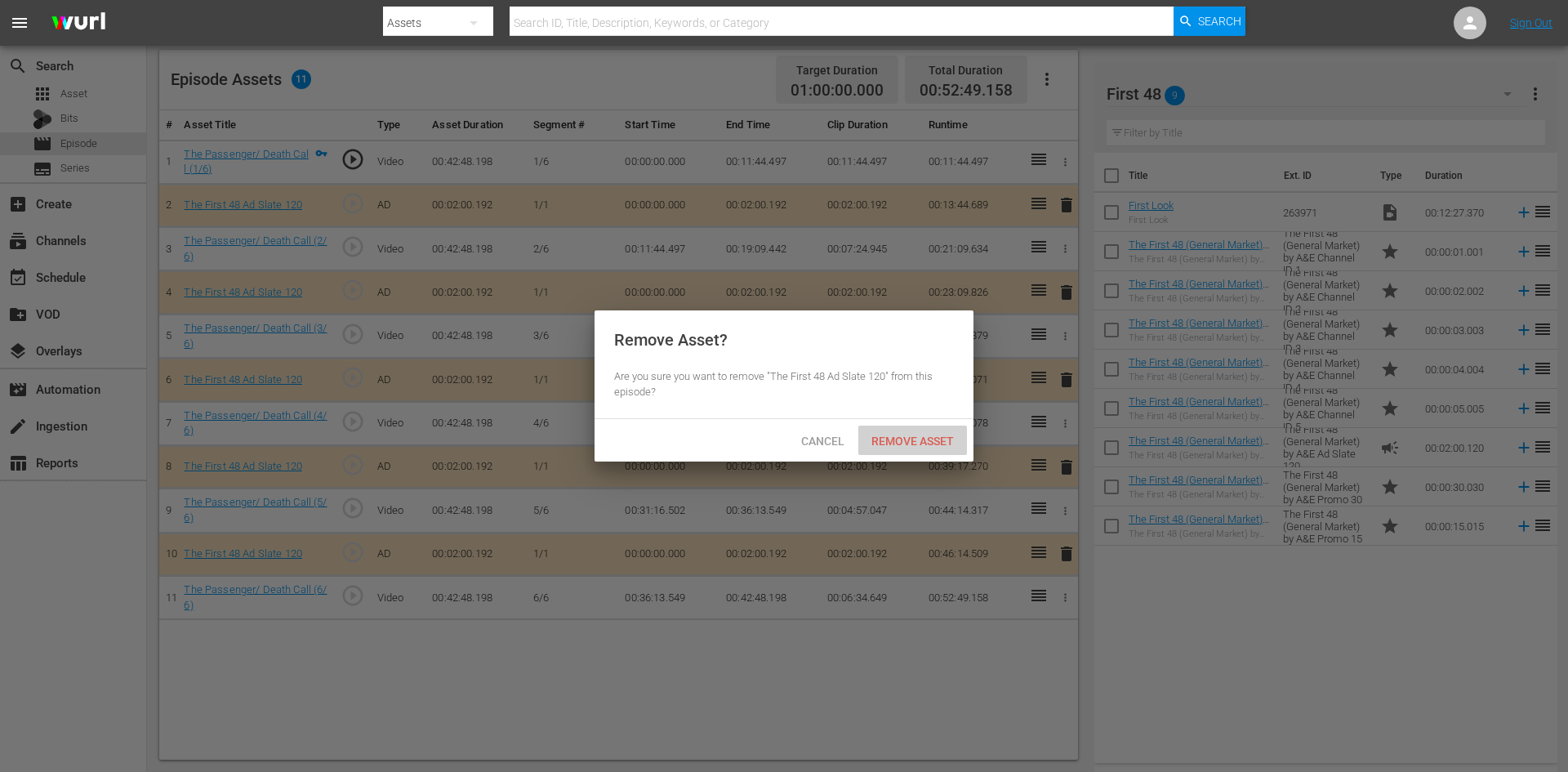
click at [929, 439] on span "Remove Asset" at bounding box center [912, 440] width 108 height 13
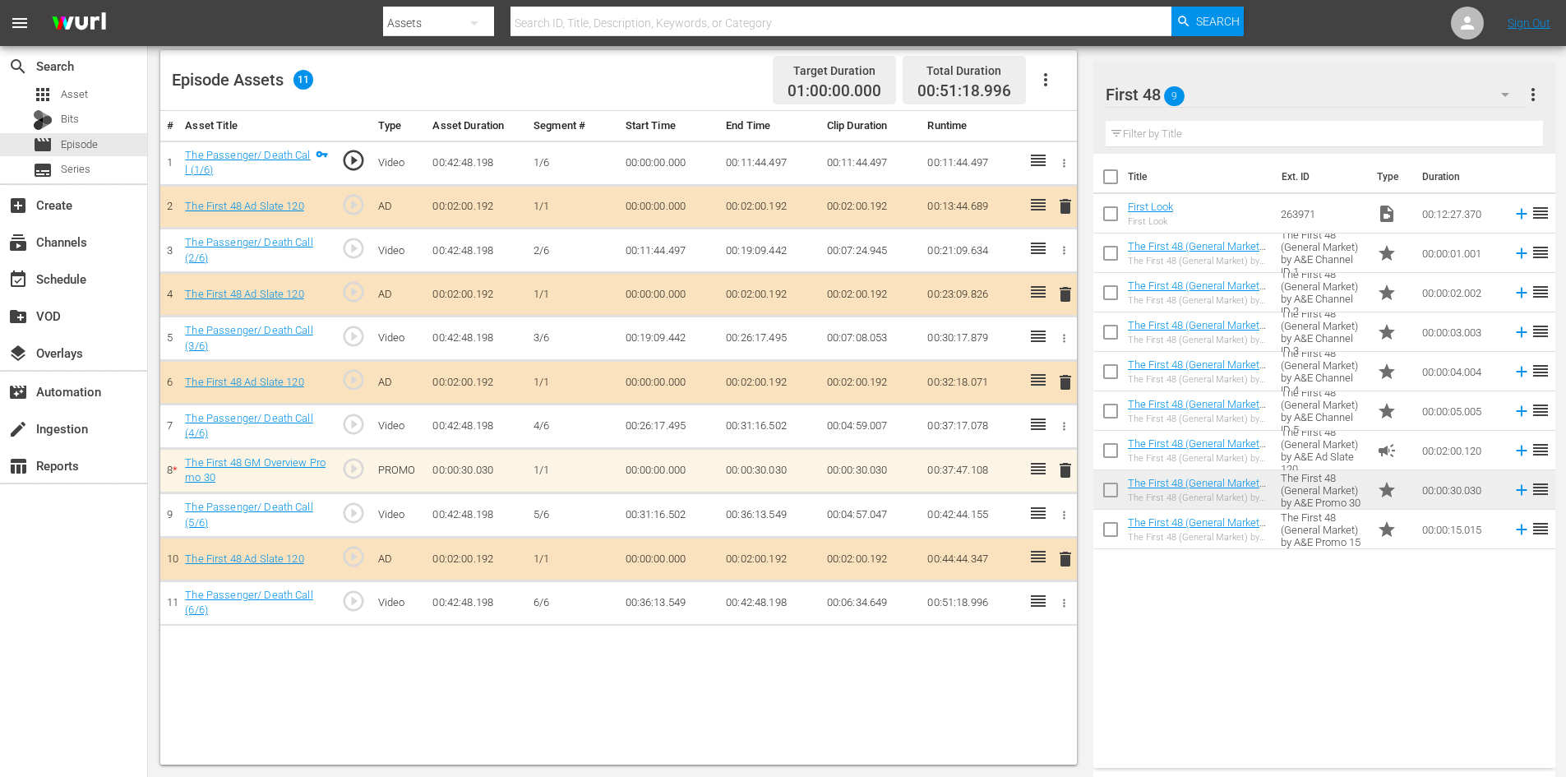
click at [1067, 469] on span "delete" at bounding box center [1066, 470] width 20 height 20
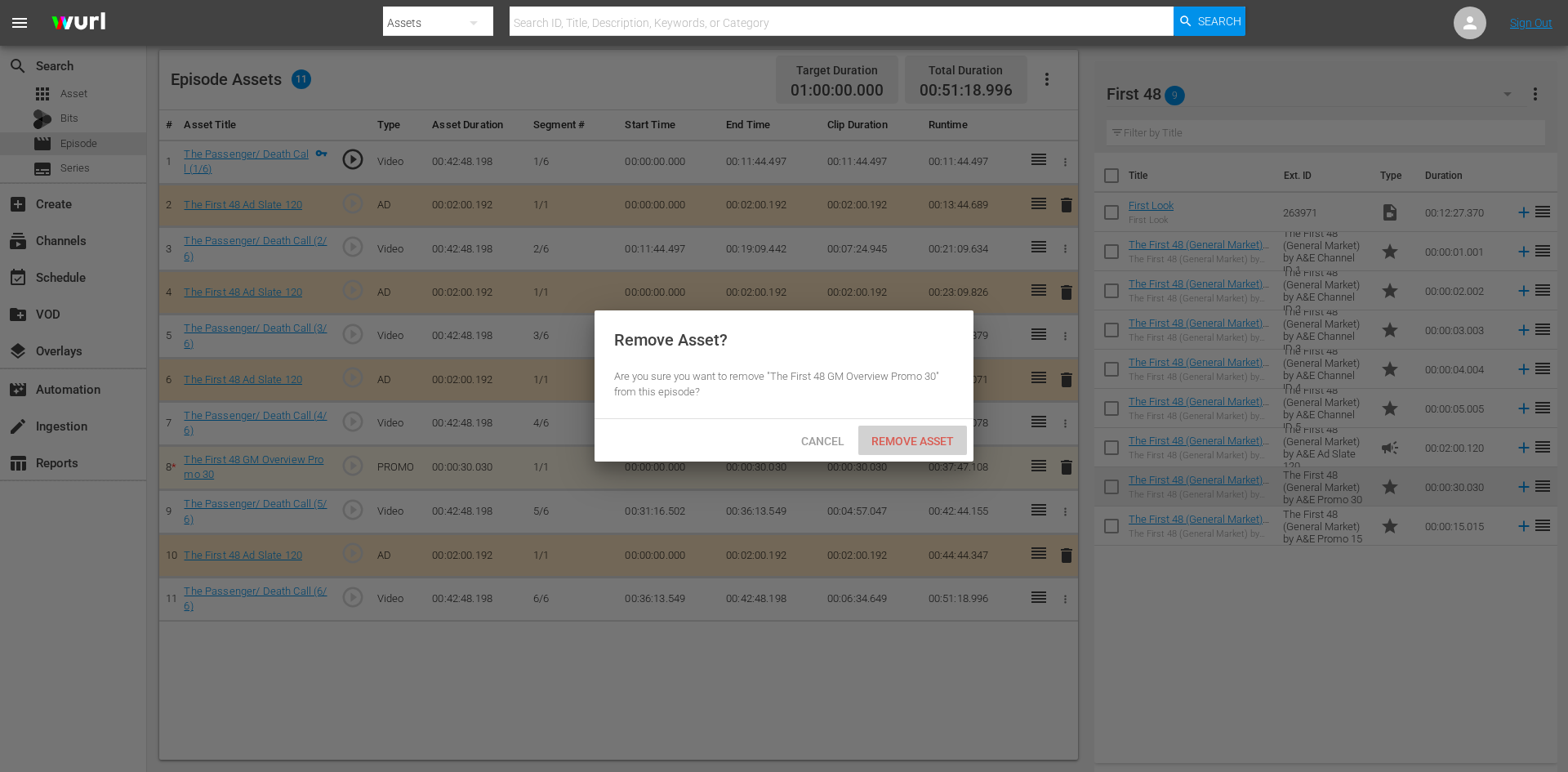
click at [884, 430] on div "Remove Asset" at bounding box center [912, 440] width 108 height 30
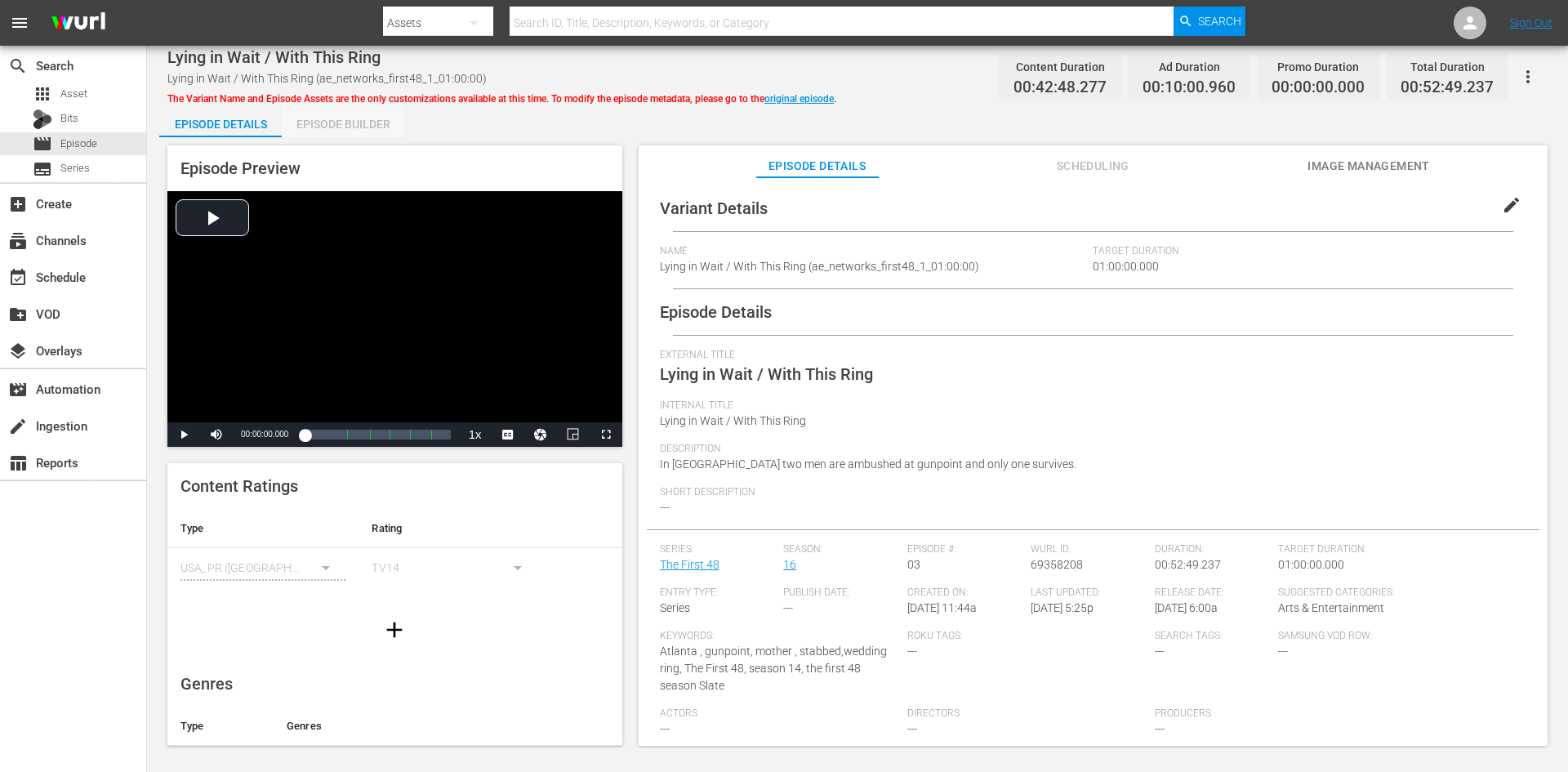
drag, startPoint x: 296, startPoint y: 124, endPoint x: 325, endPoint y: 136, distance: 31.4
click at [297, 125] on div "Episode Builder" at bounding box center [343, 123] width 122 height 39
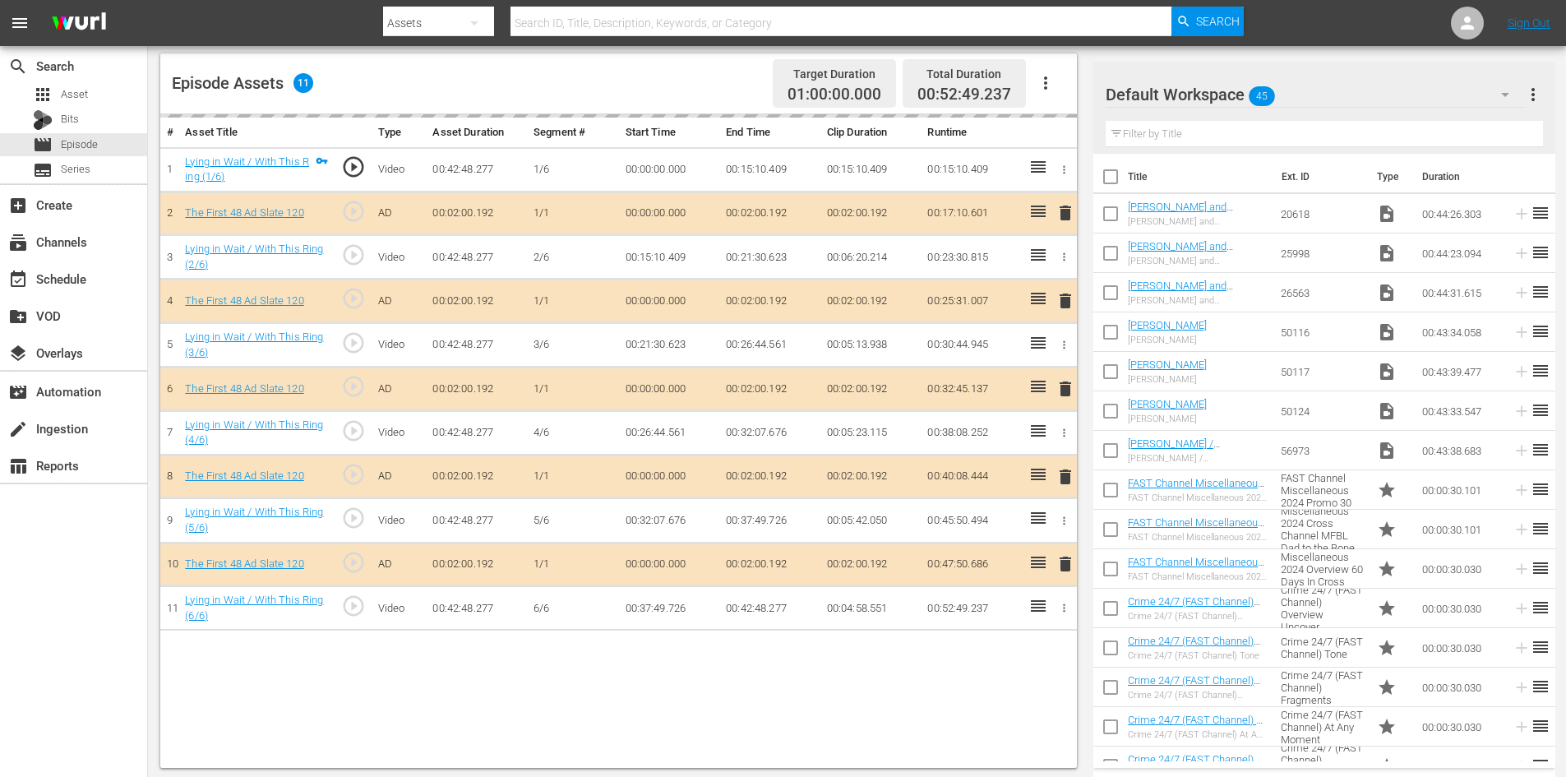
scroll to position [428, 0]
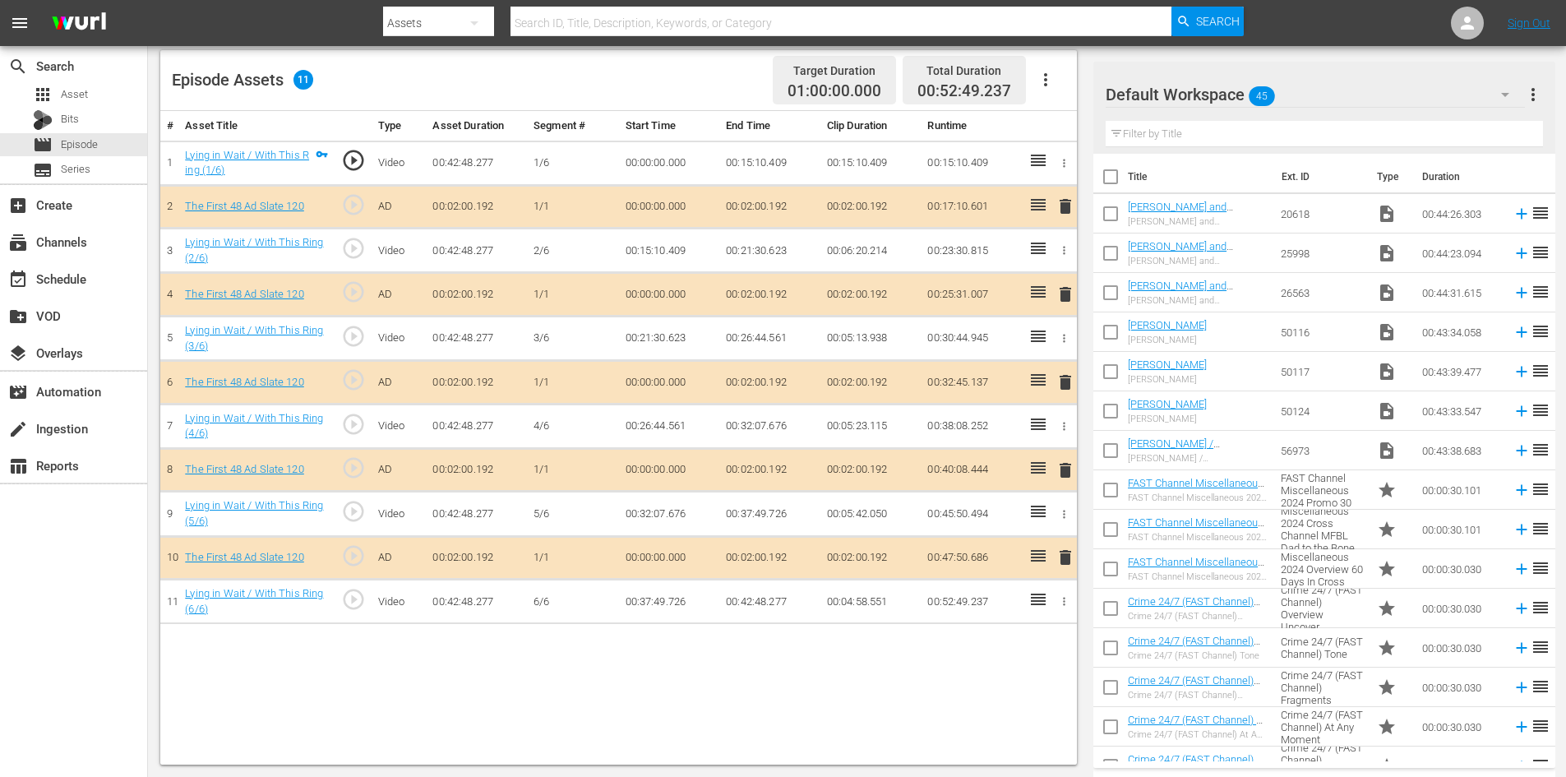
click at [1341, 96] on div "Default Workspace 45" at bounding box center [1315, 95] width 419 height 46
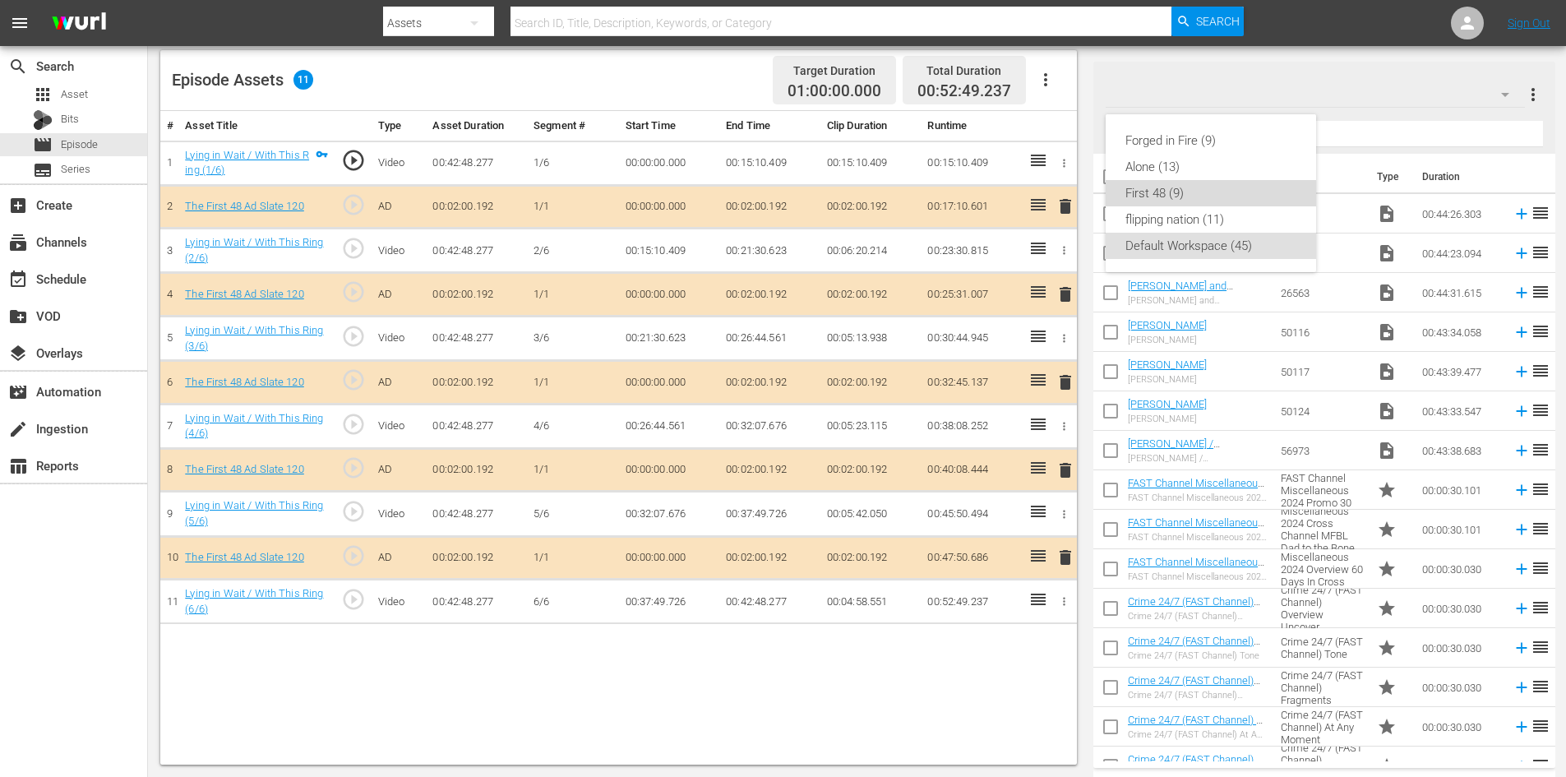
click at [1174, 198] on div "First 48 (9)" at bounding box center [1211, 193] width 171 height 26
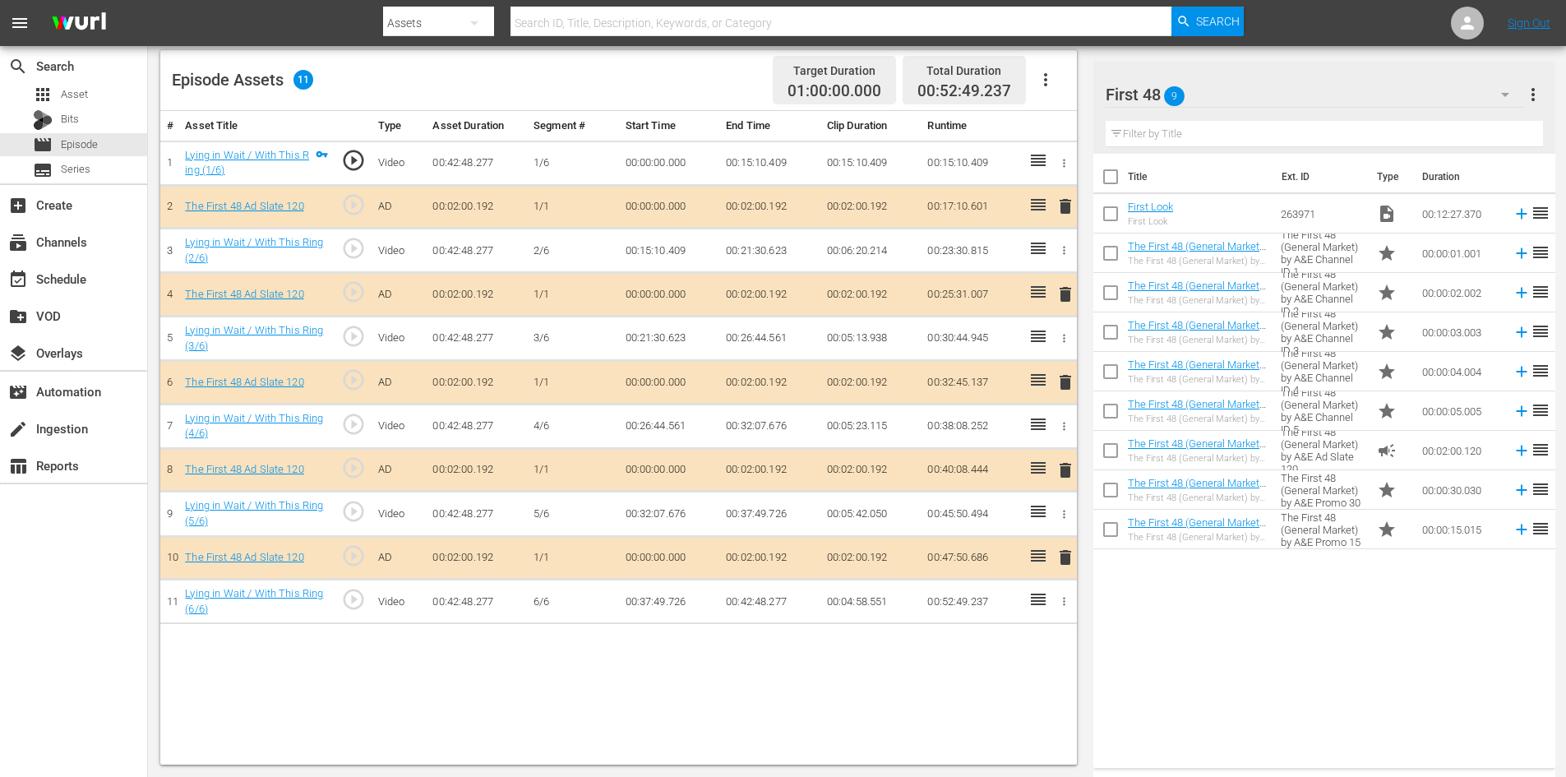
click at [1064, 467] on span "delete" at bounding box center [1066, 470] width 20 height 20
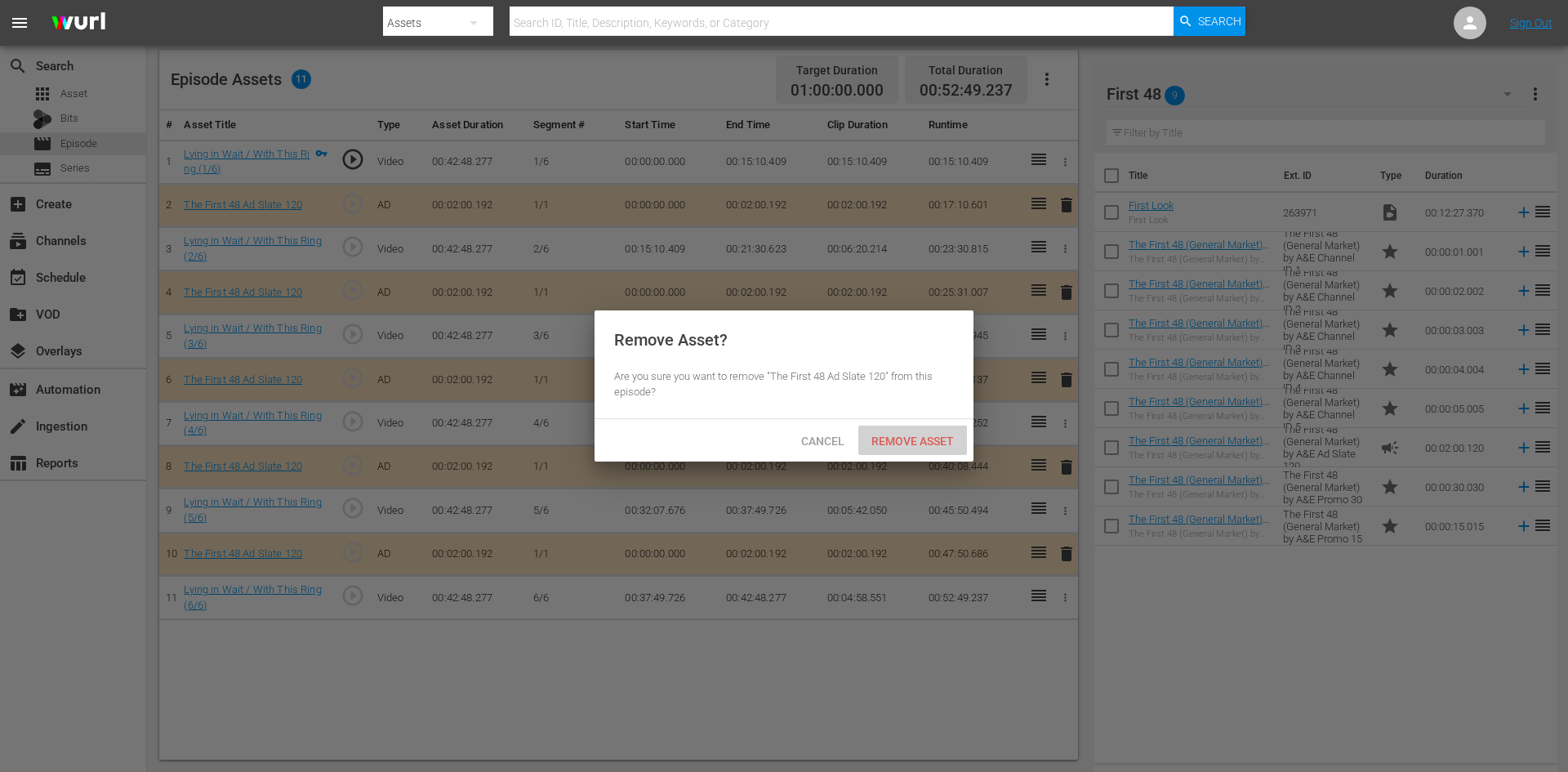
click at [907, 435] on span "Remove Asset" at bounding box center [912, 440] width 108 height 13
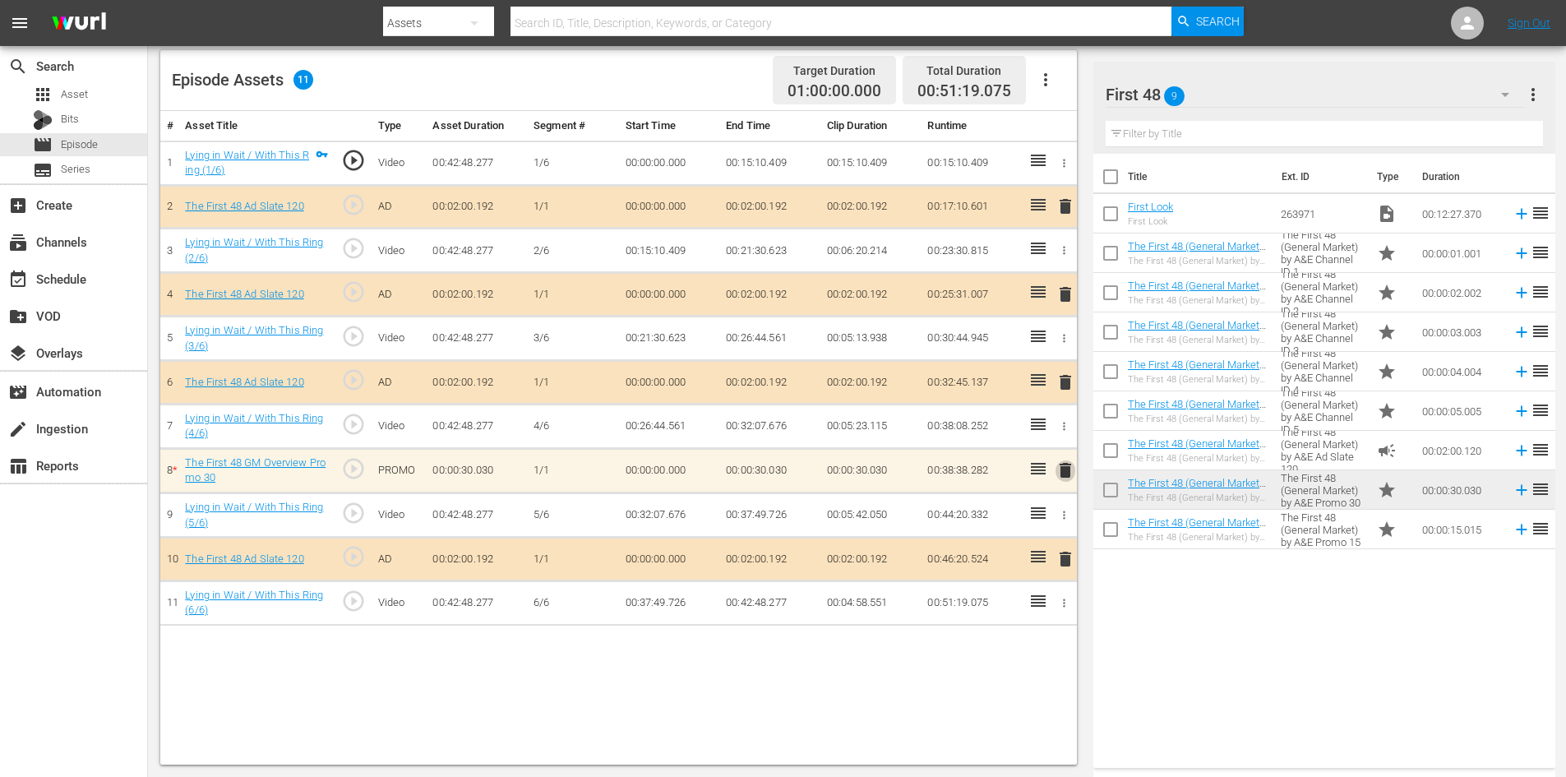
click at [1058, 471] on span "delete" at bounding box center [1066, 470] width 20 height 20
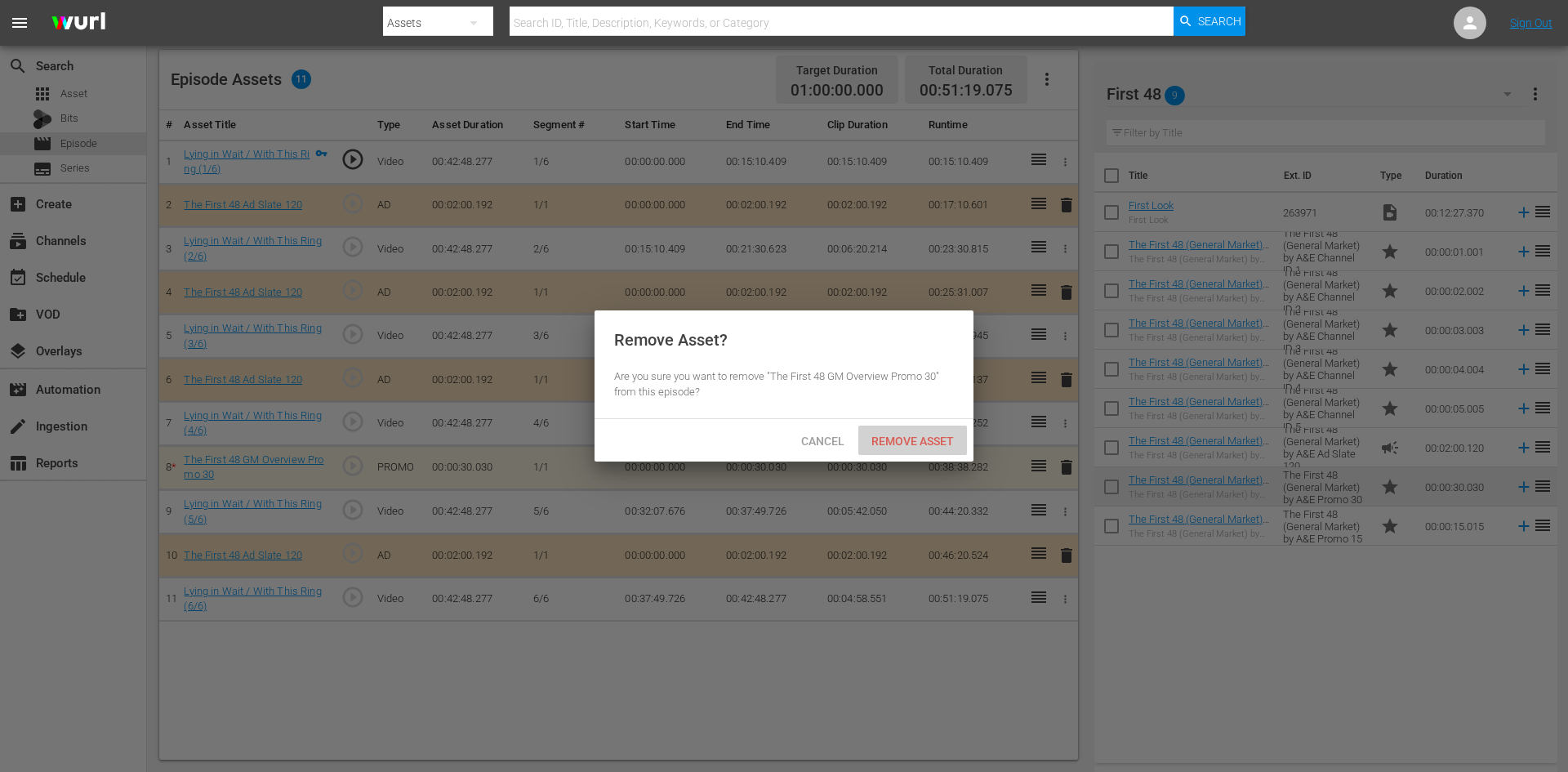
click at [891, 439] on span "Remove Asset" at bounding box center [912, 440] width 108 height 13
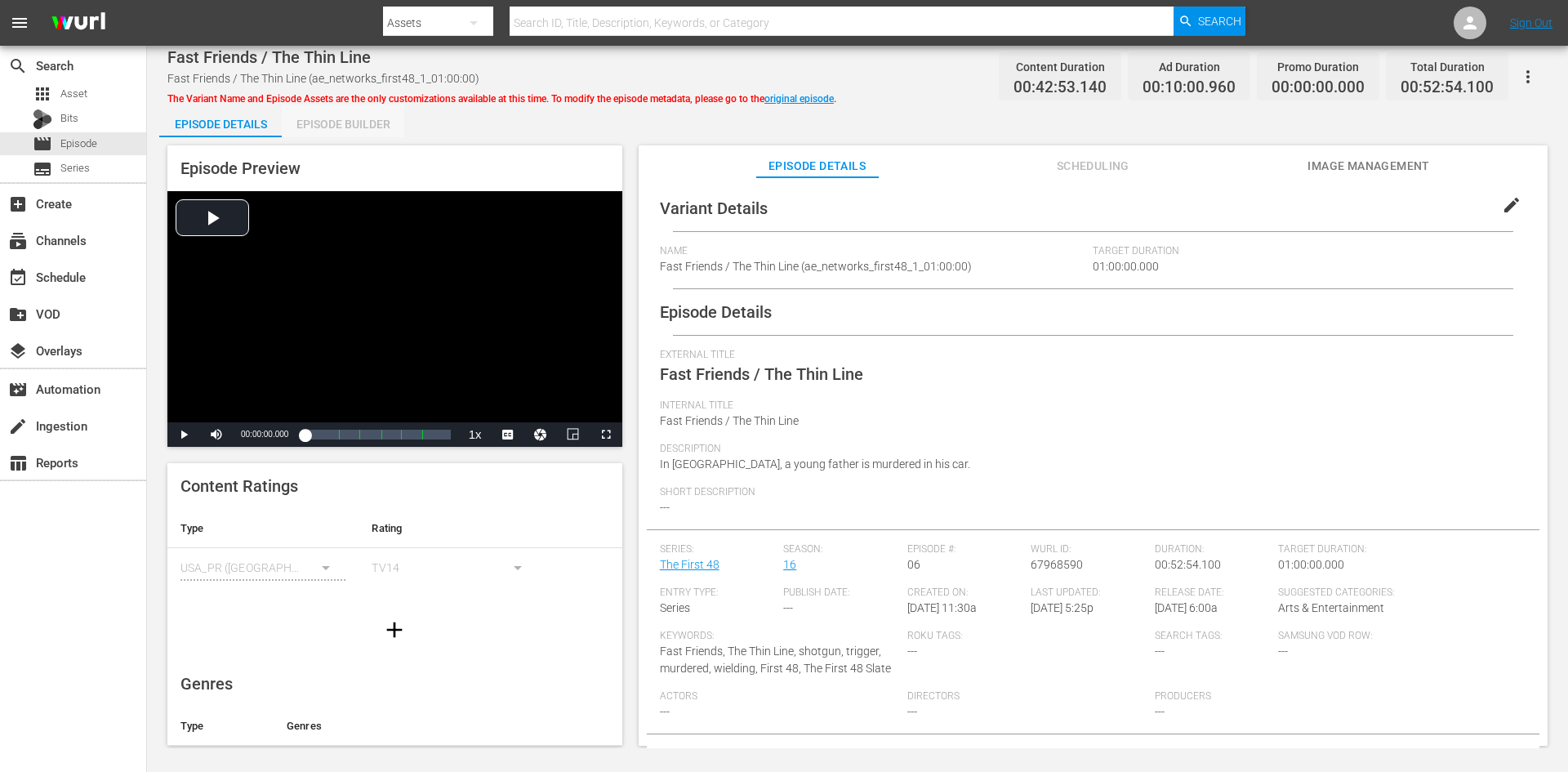
click at [335, 119] on div "Episode Builder" at bounding box center [343, 123] width 122 height 39
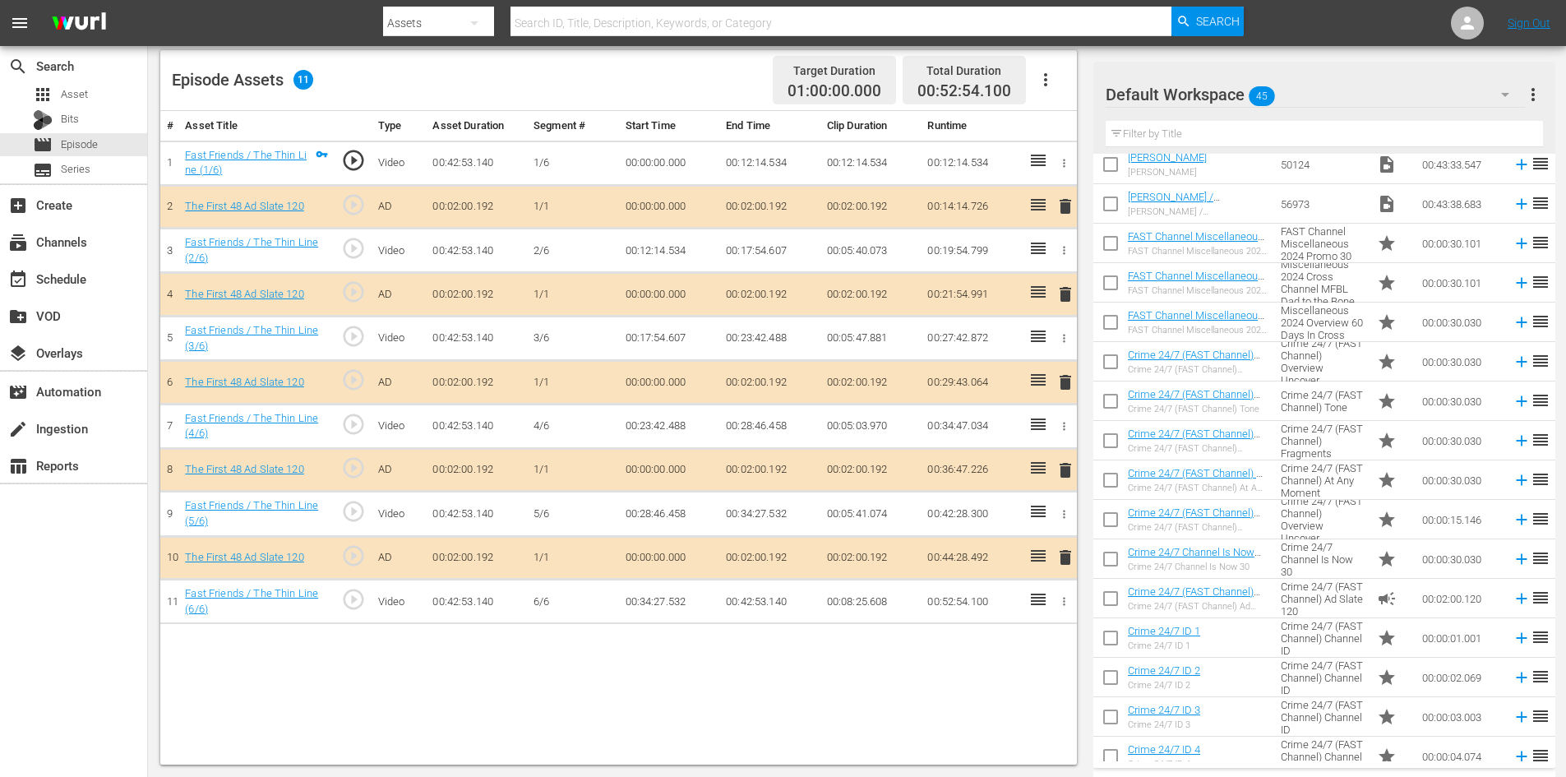
scroll to position [656, 0]
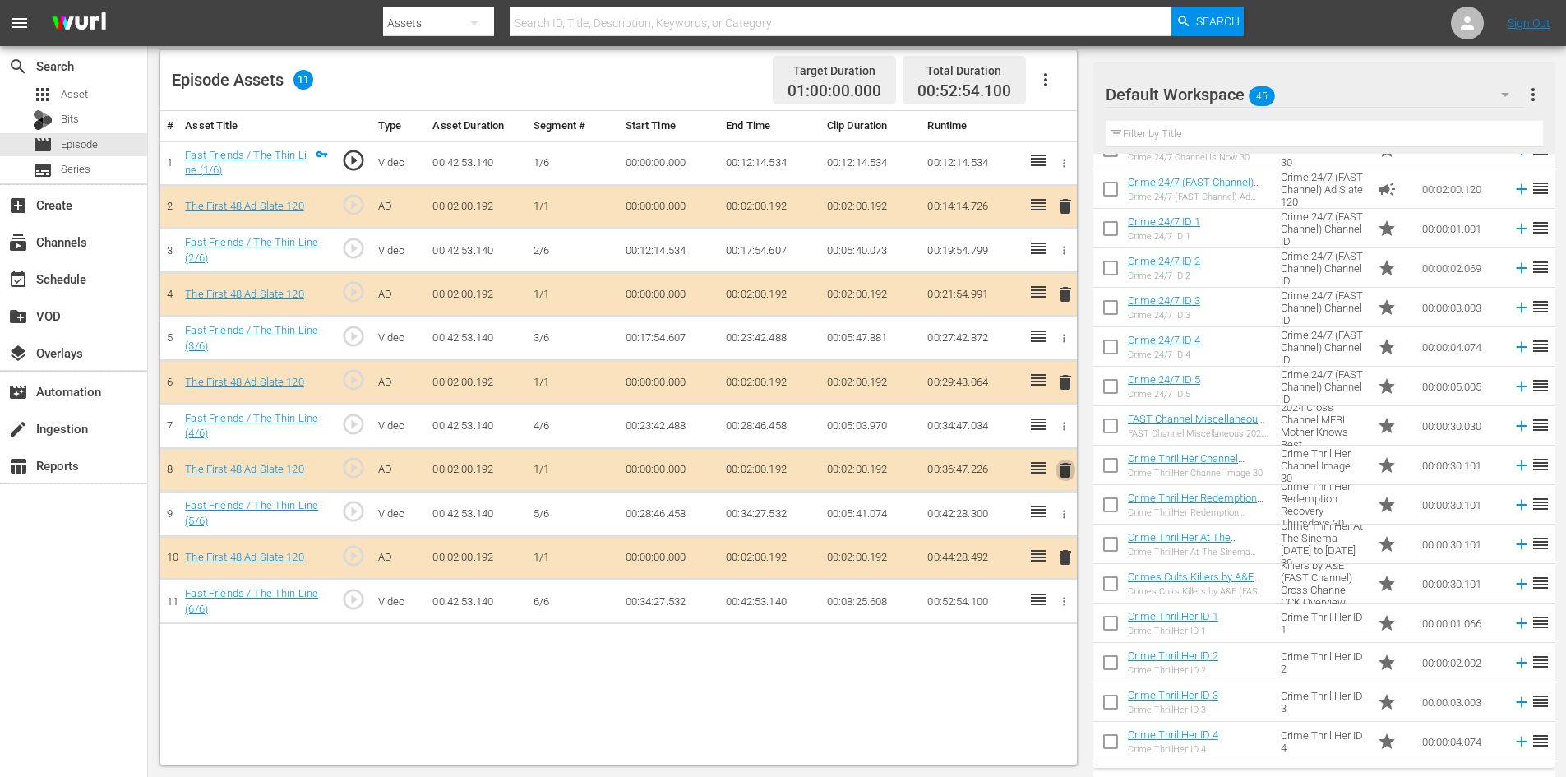
click at [1064, 468] on span "delete" at bounding box center [1066, 470] width 20 height 20
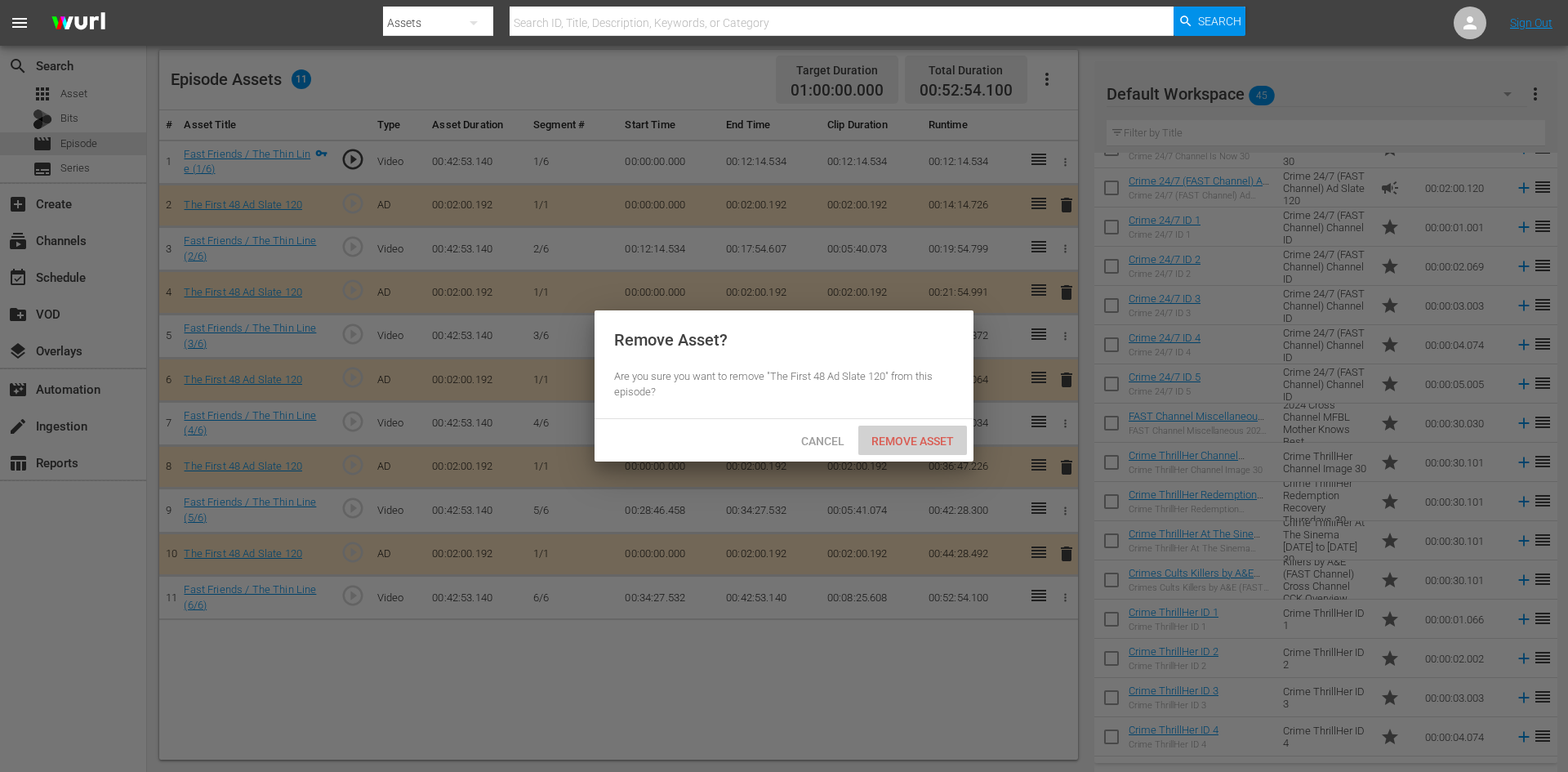
drag, startPoint x: 919, startPoint y: 445, endPoint x: 910, endPoint y: 435, distance: 13.5
click at [917, 439] on span "Remove Asset" at bounding box center [912, 440] width 108 height 13
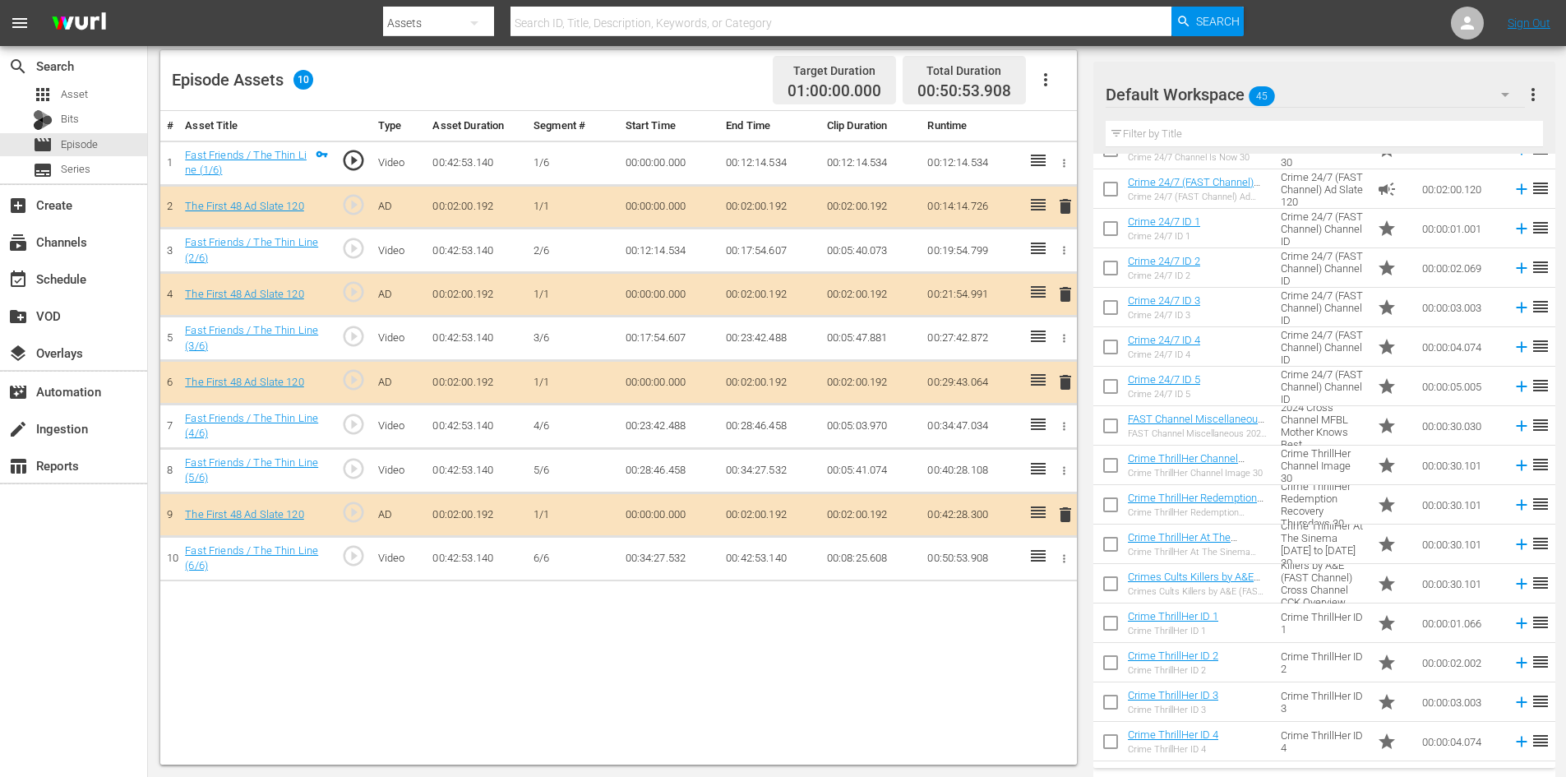
click at [1389, 90] on div "Default Workspace 45" at bounding box center [1315, 95] width 419 height 46
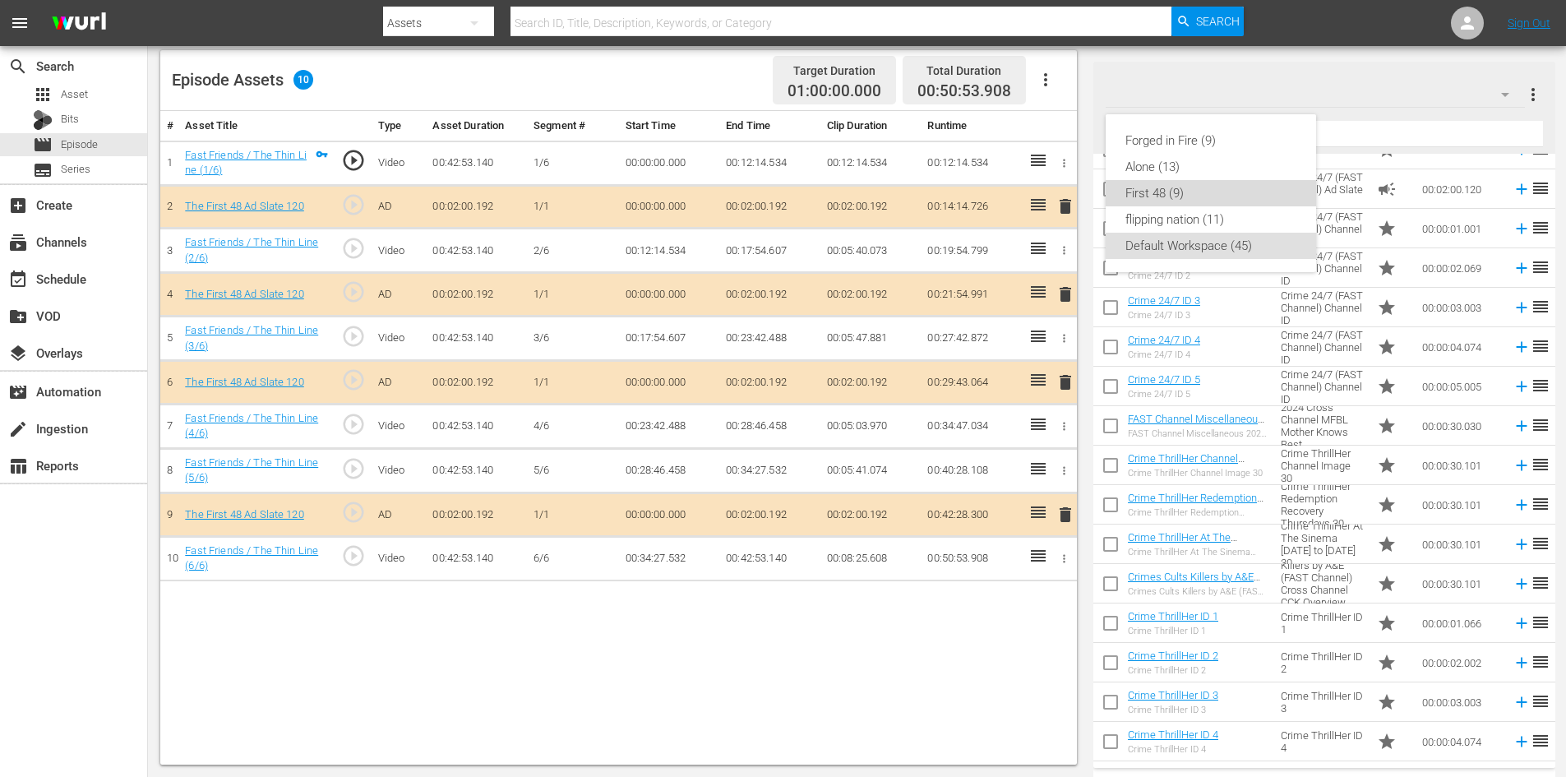
click at [1146, 190] on div "First 48 (9)" at bounding box center [1211, 193] width 171 height 26
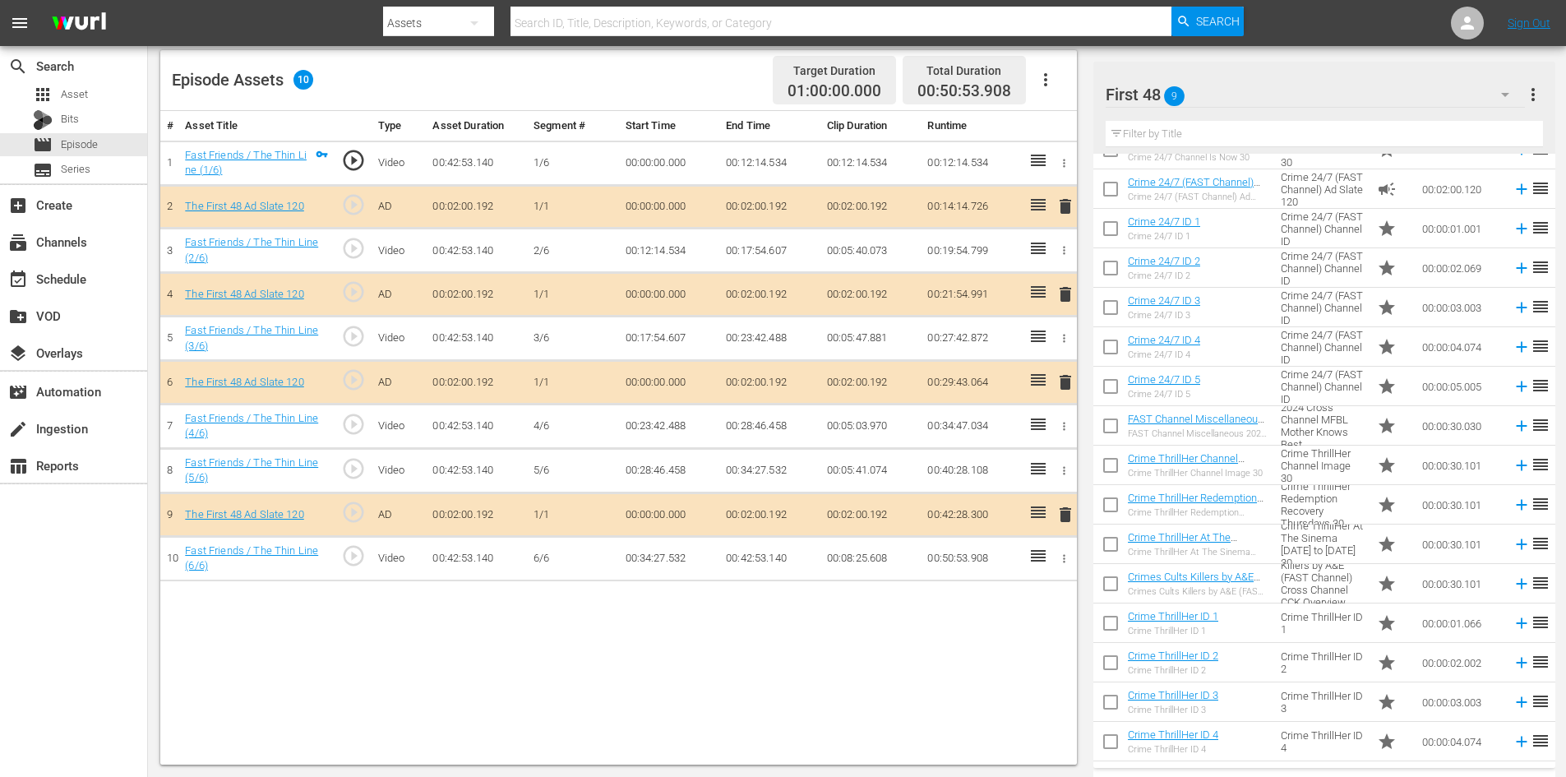
scroll to position [0, 0]
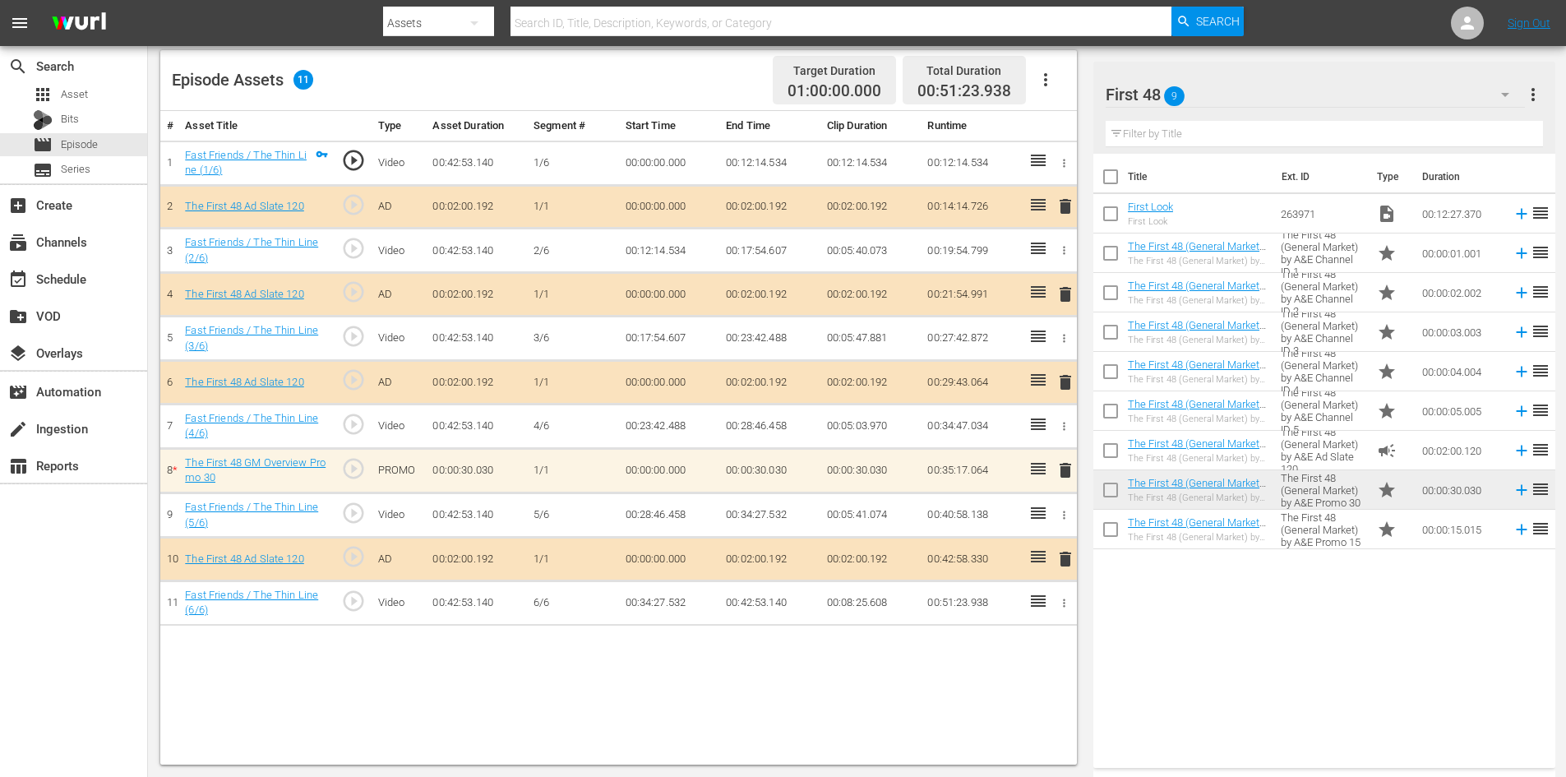
click at [1068, 471] on span "delete" at bounding box center [1066, 470] width 20 height 20
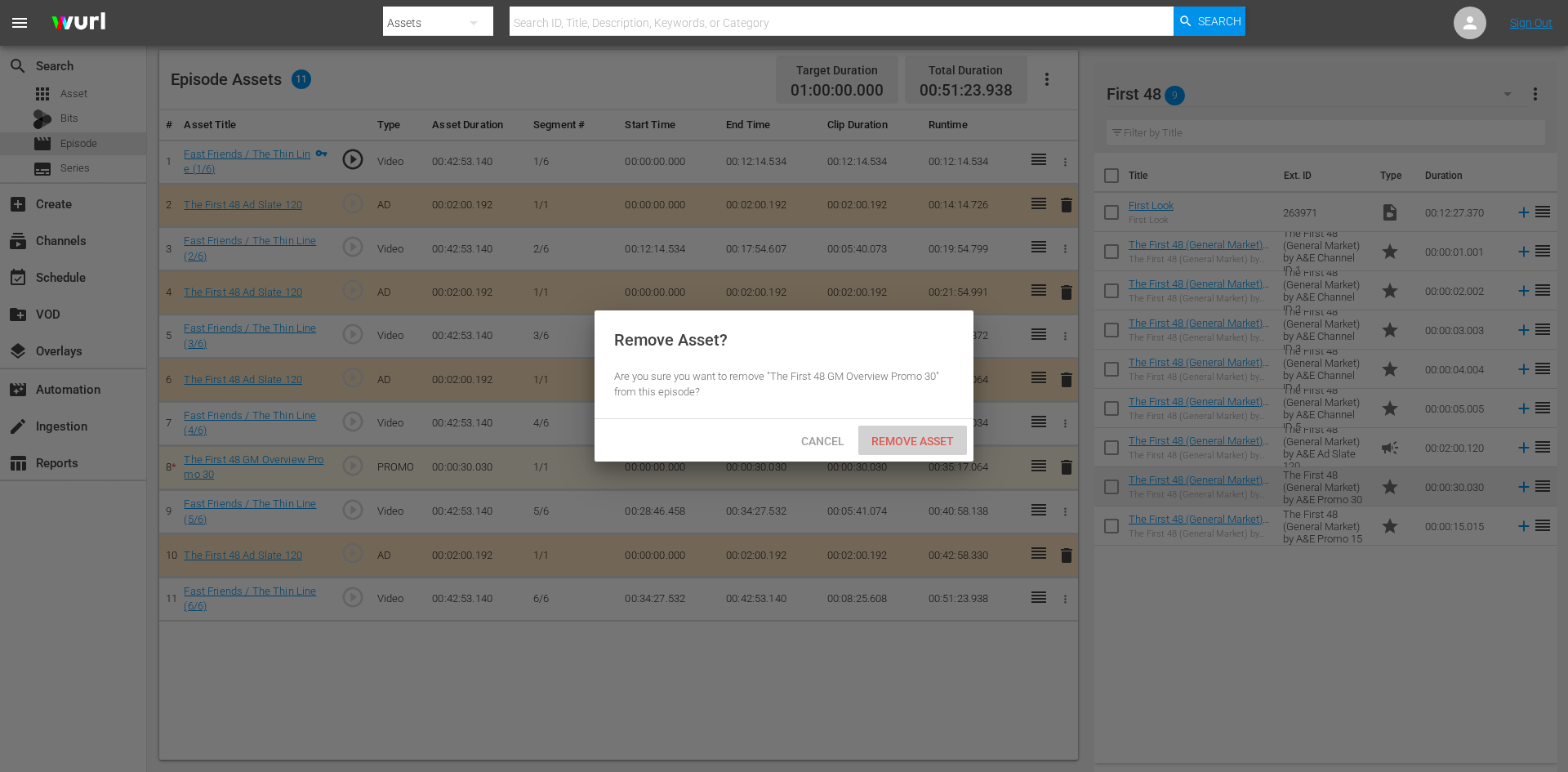
click at [923, 431] on div "Remove Asset" at bounding box center [912, 440] width 108 height 30
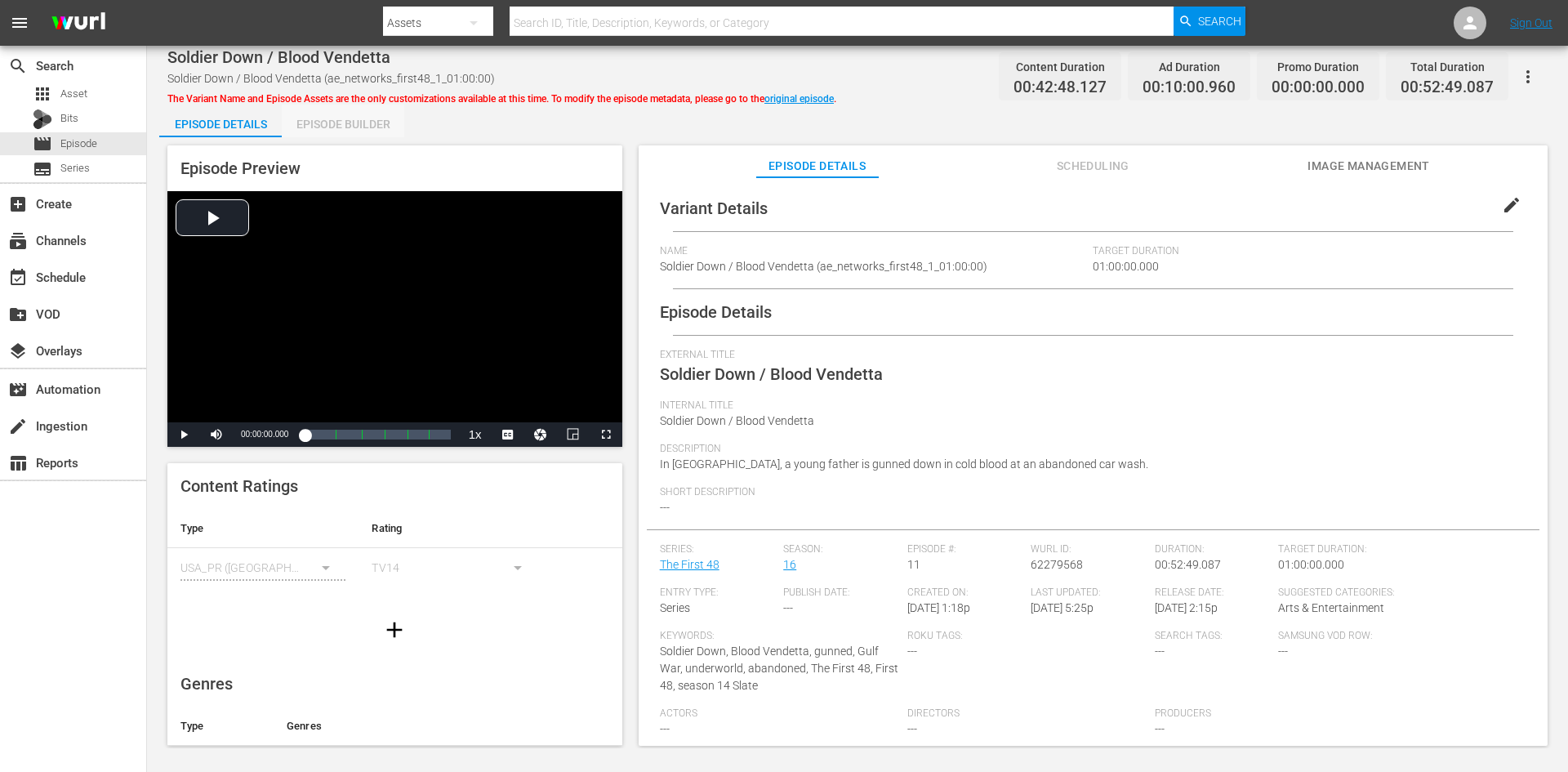
click at [311, 120] on div "Episode Builder" at bounding box center [343, 123] width 122 height 39
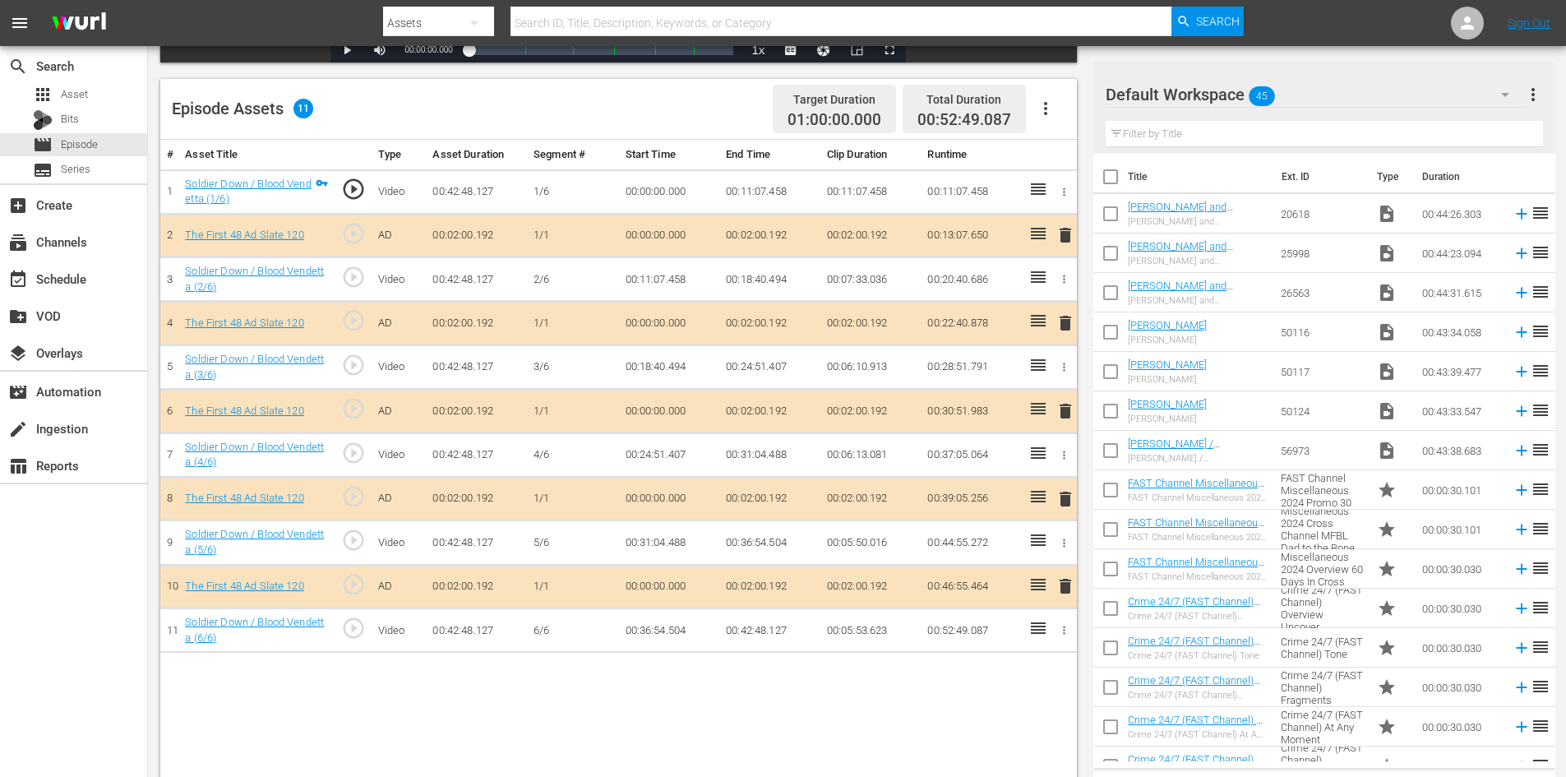
scroll to position [428, 0]
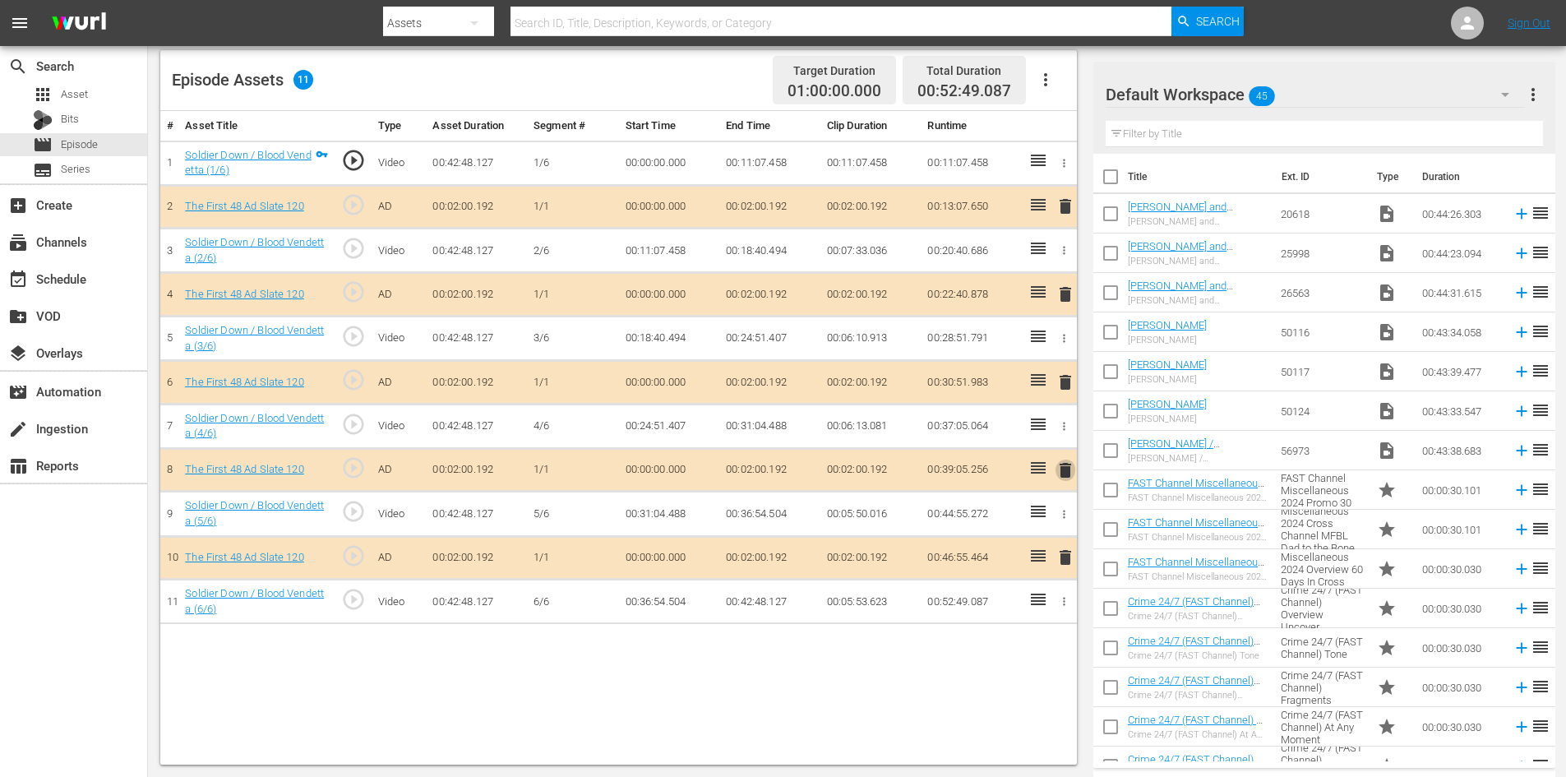
click at [1061, 473] on span "delete" at bounding box center [1066, 470] width 20 height 20
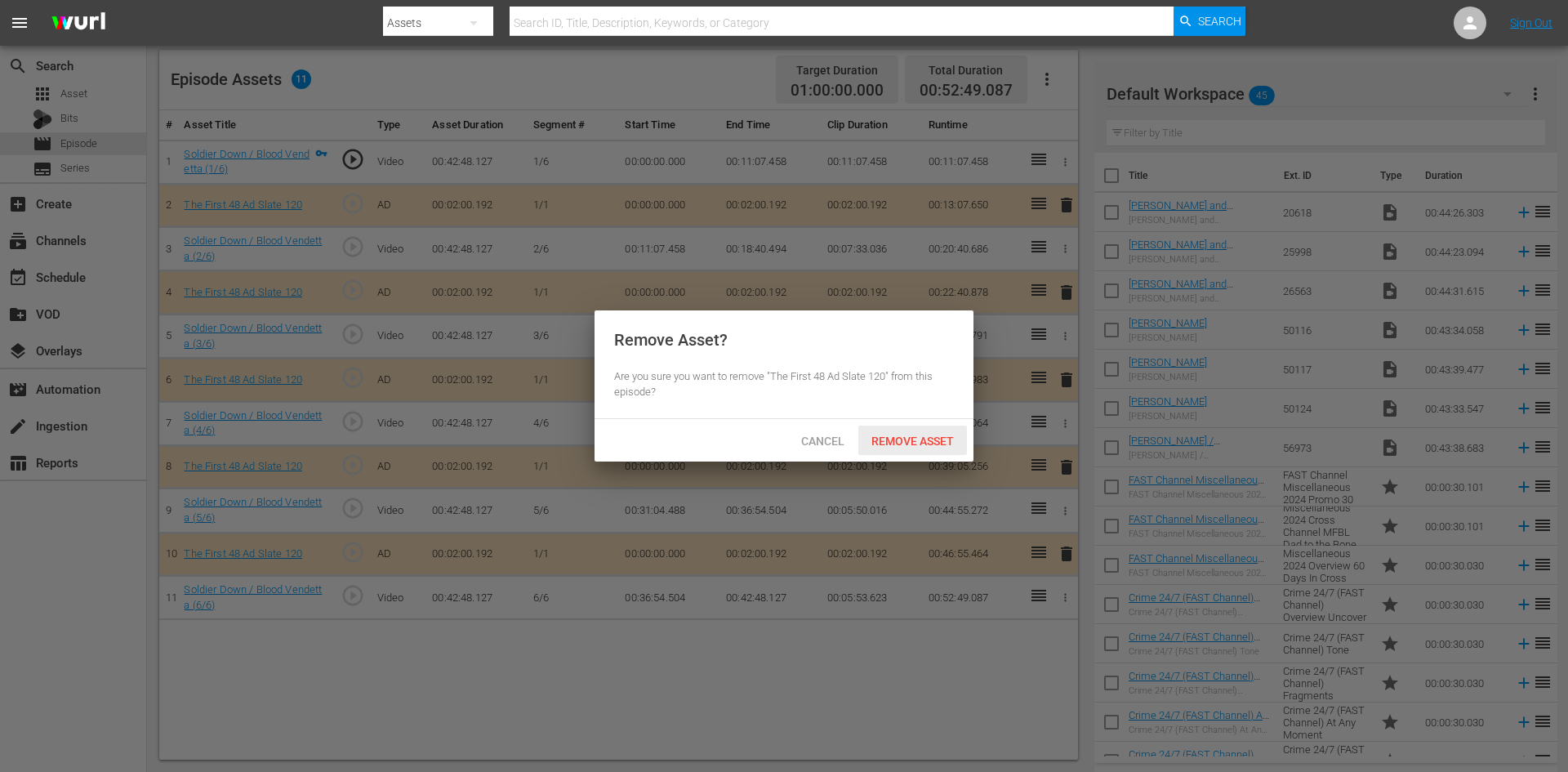
click at [931, 442] on span "Remove Asset" at bounding box center [912, 440] width 108 height 13
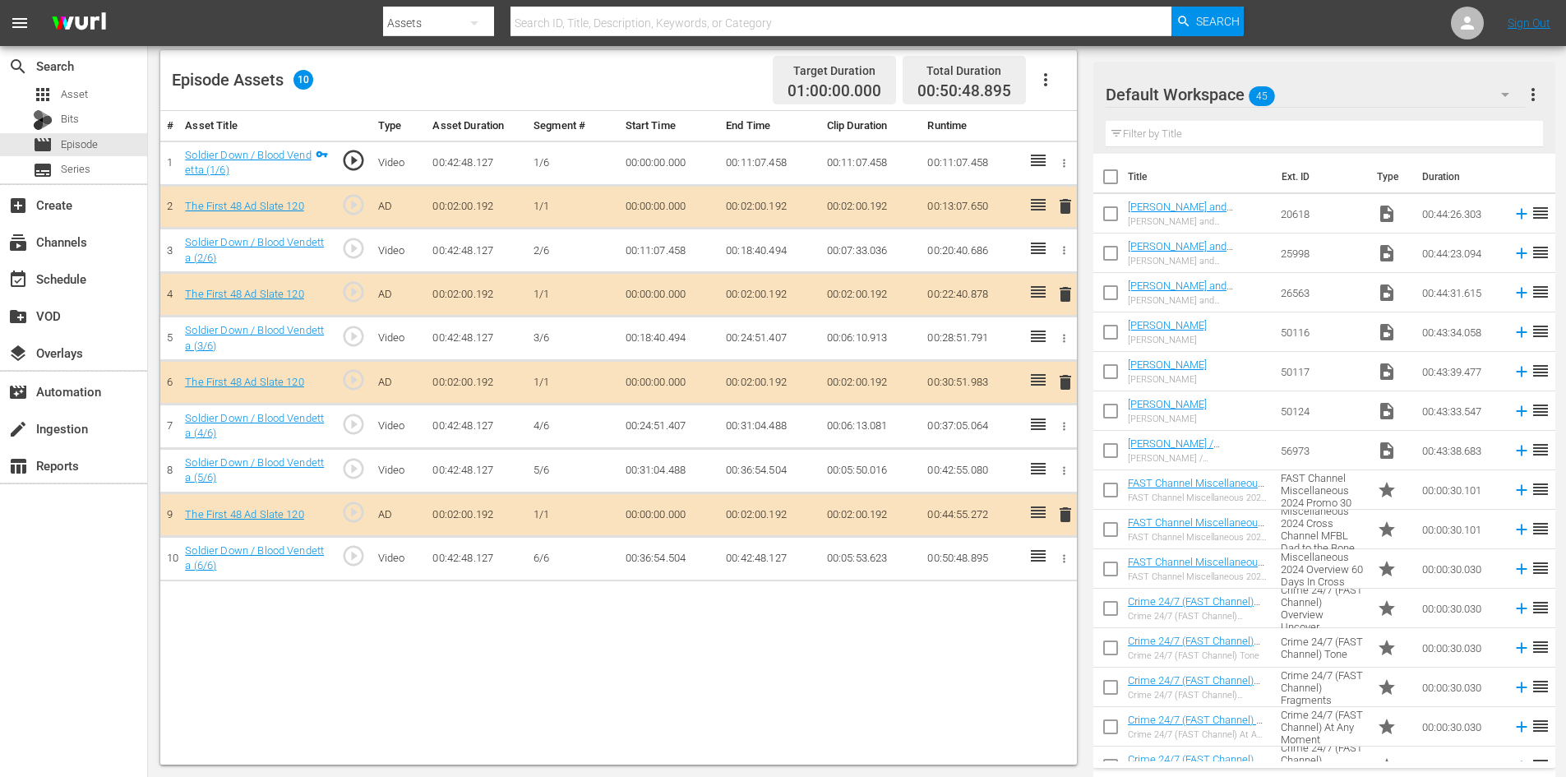
click at [1389, 95] on div "Default Workspace 45" at bounding box center [1315, 95] width 419 height 46
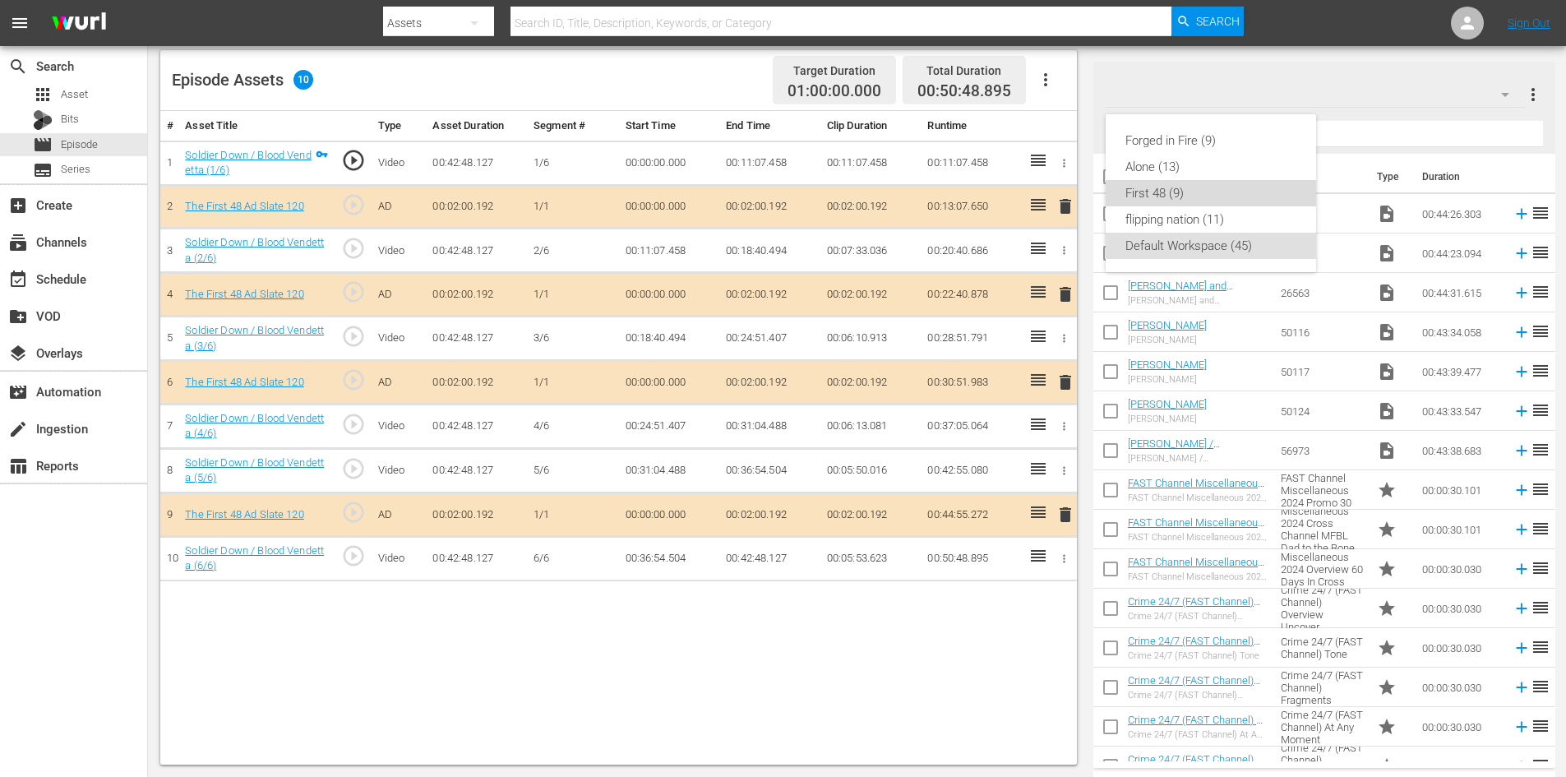
click at [1174, 201] on div "First 48 (9)" at bounding box center [1211, 193] width 171 height 26
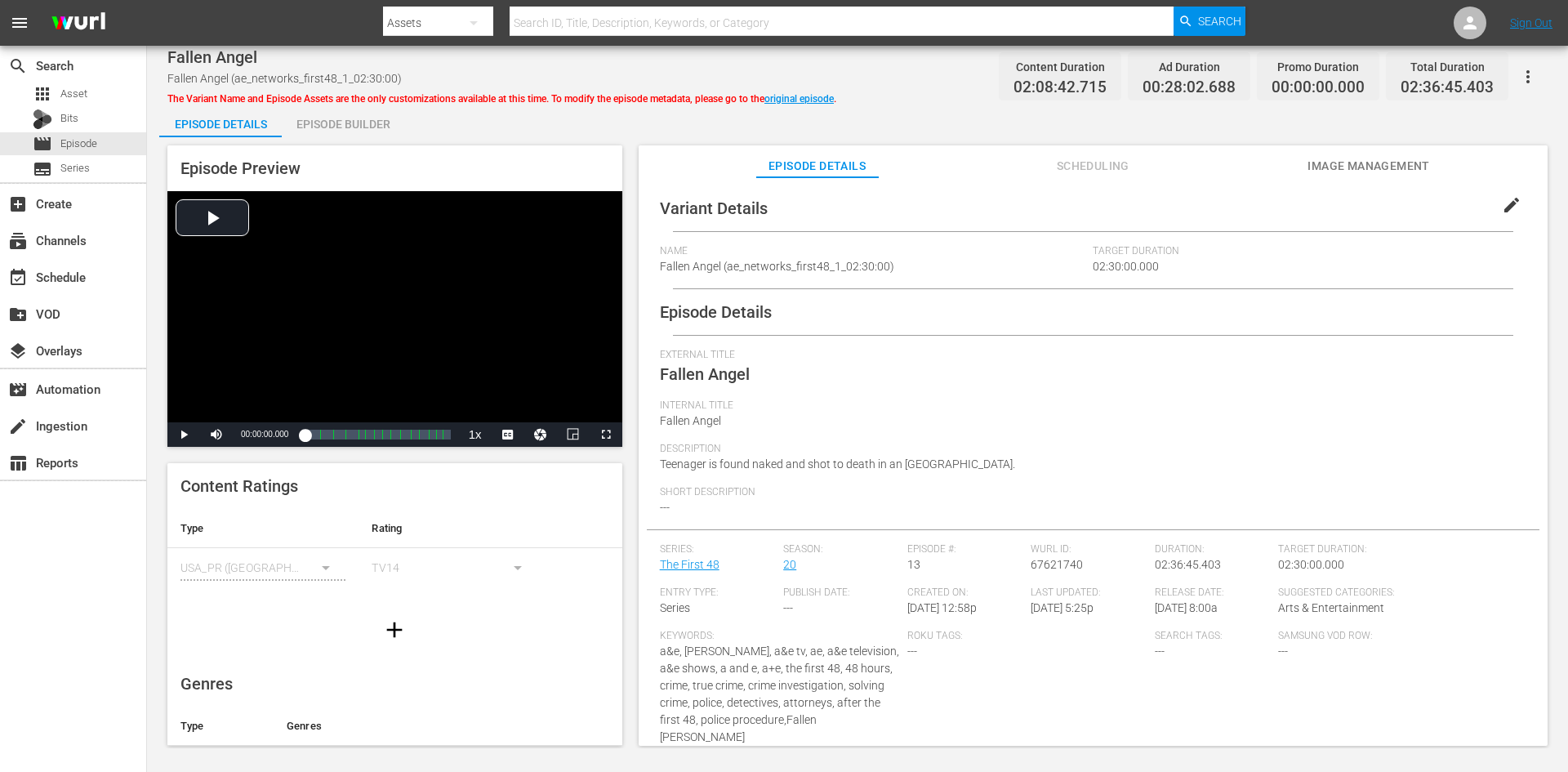
click at [360, 112] on div "Episode Builder" at bounding box center [343, 123] width 122 height 39
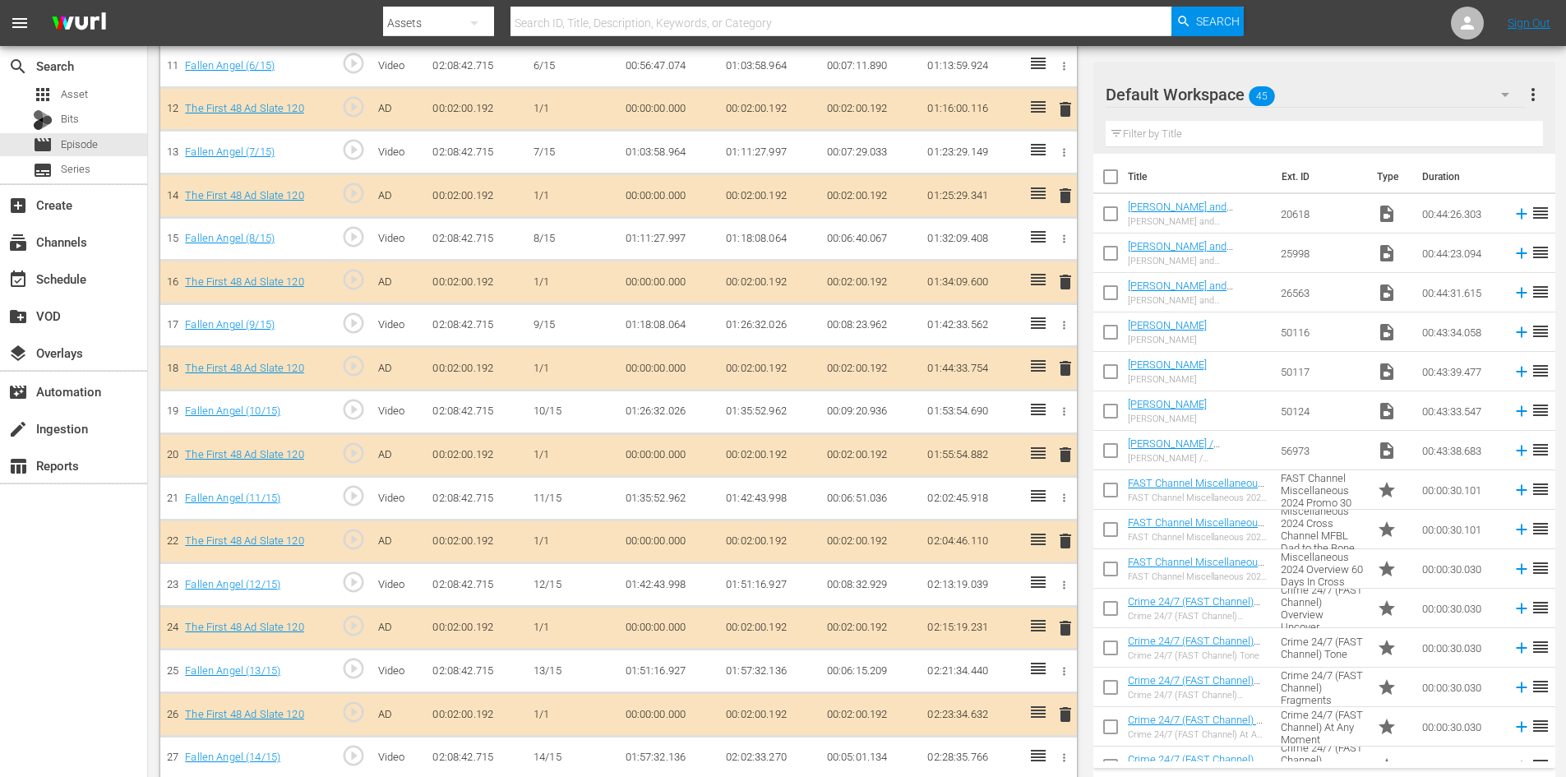
scroll to position [1058, 0]
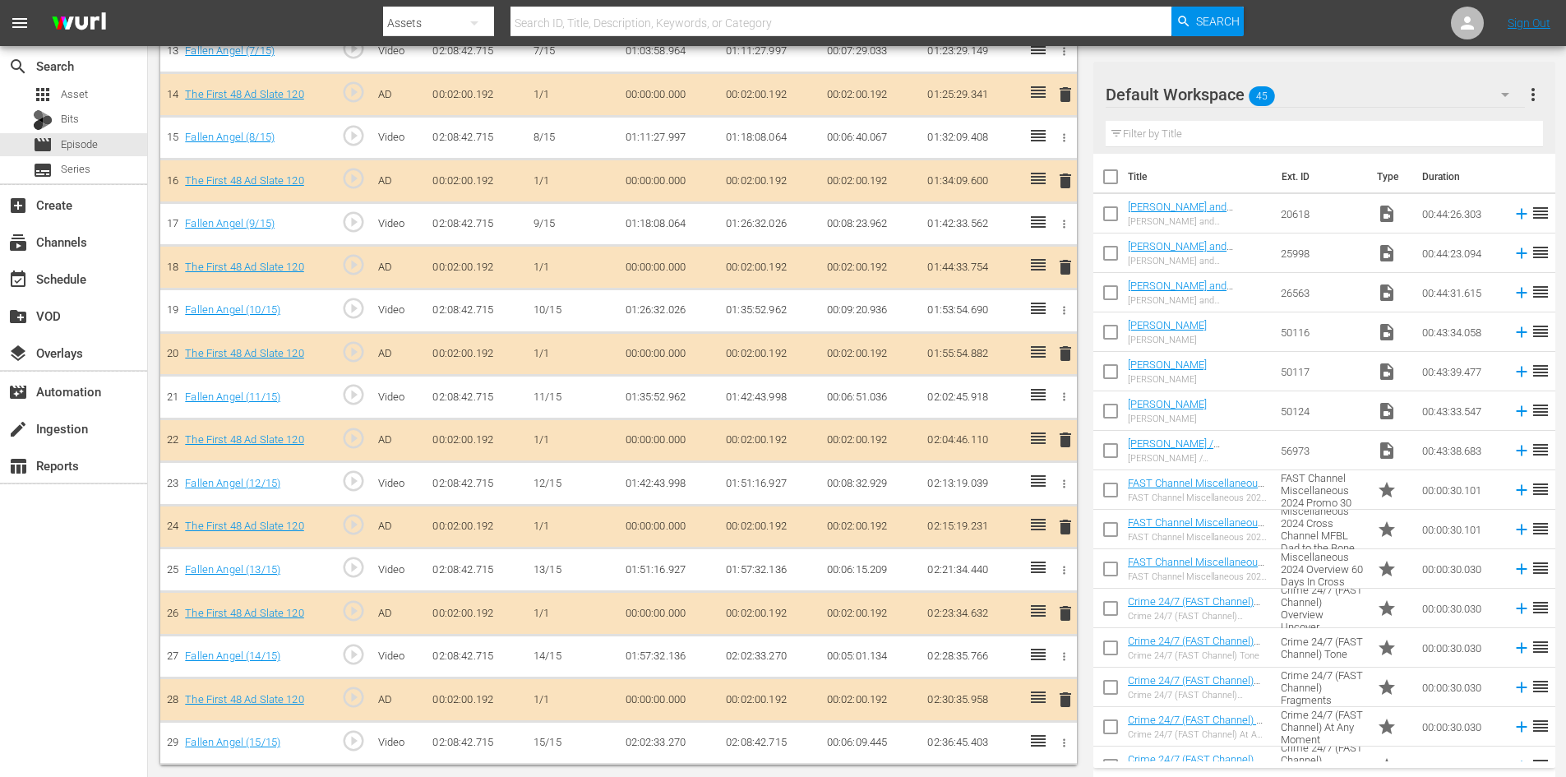
click at [1062, 623] on button "delete" at bounding box center [1066, 613] width 20 height 24
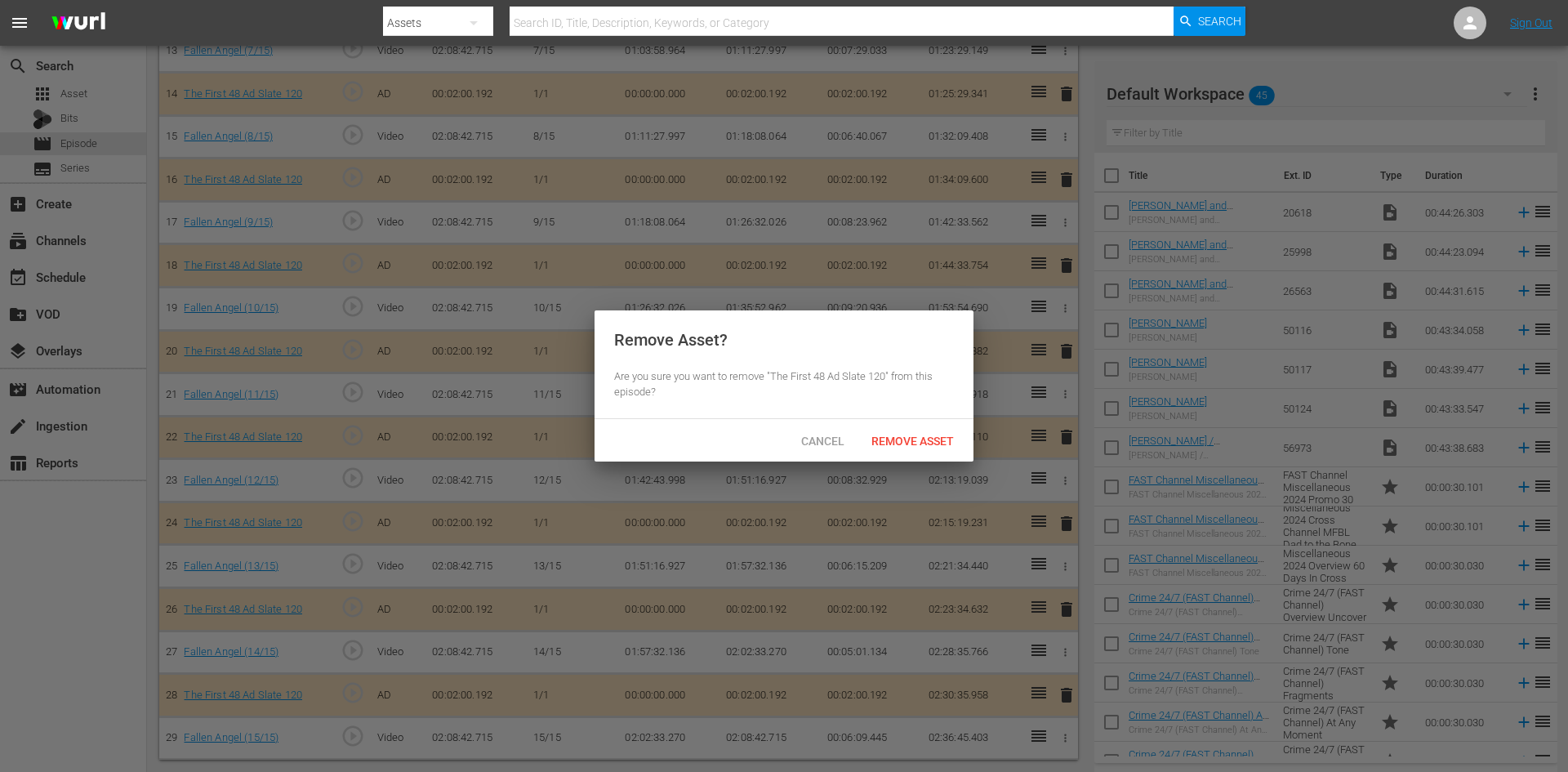
click at [912, 422] on div "Cancel Remove Asset" at bounding box center [784, 440] width 378 height 43
click at [913, 435] on span "Remove Asset" at bounding box center [912, 440] width 108 height 13
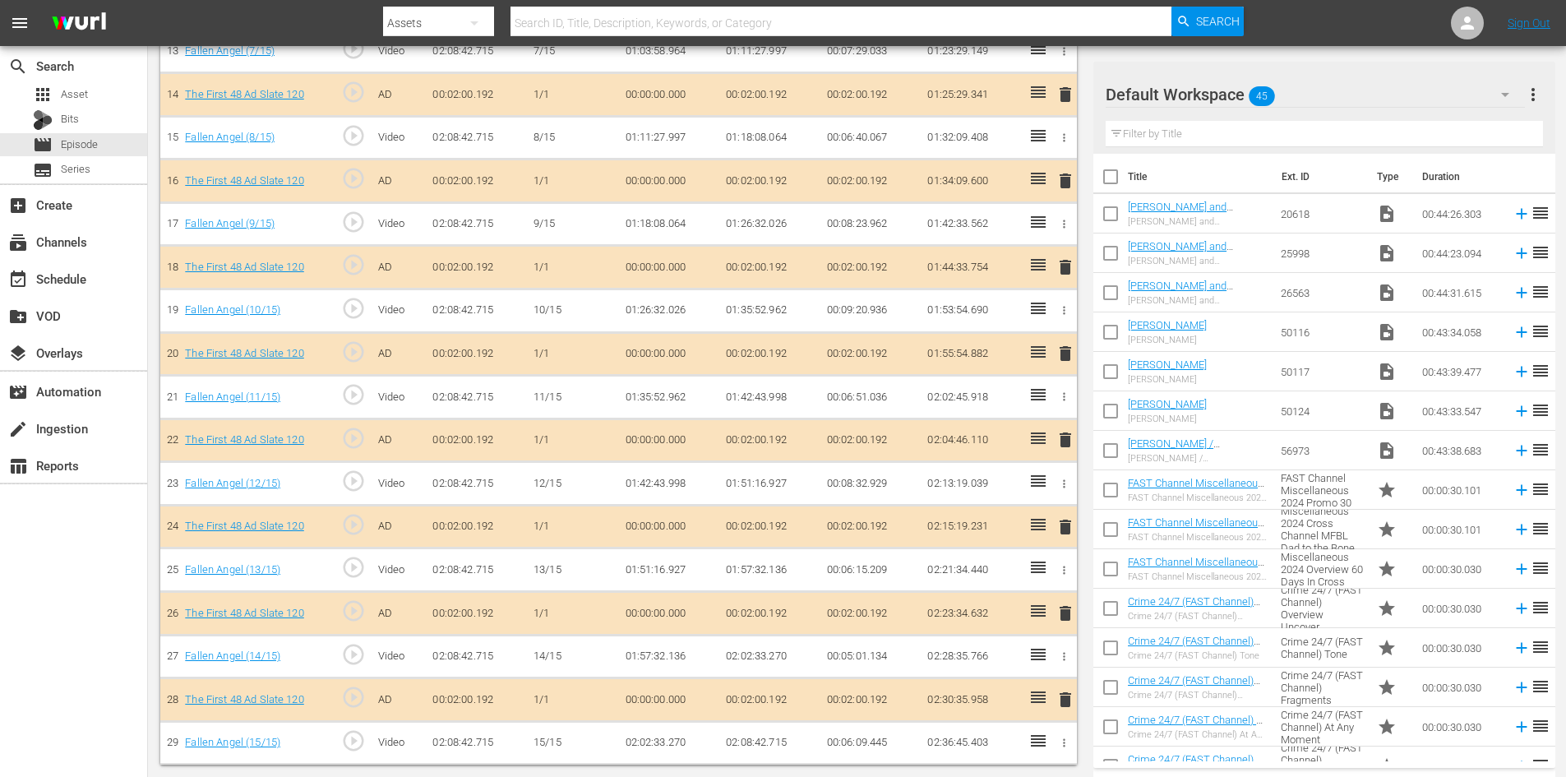
click at [1419, 90] on div "Default Workspace 45" at bounding box center [1315, 95] width 419 height 46
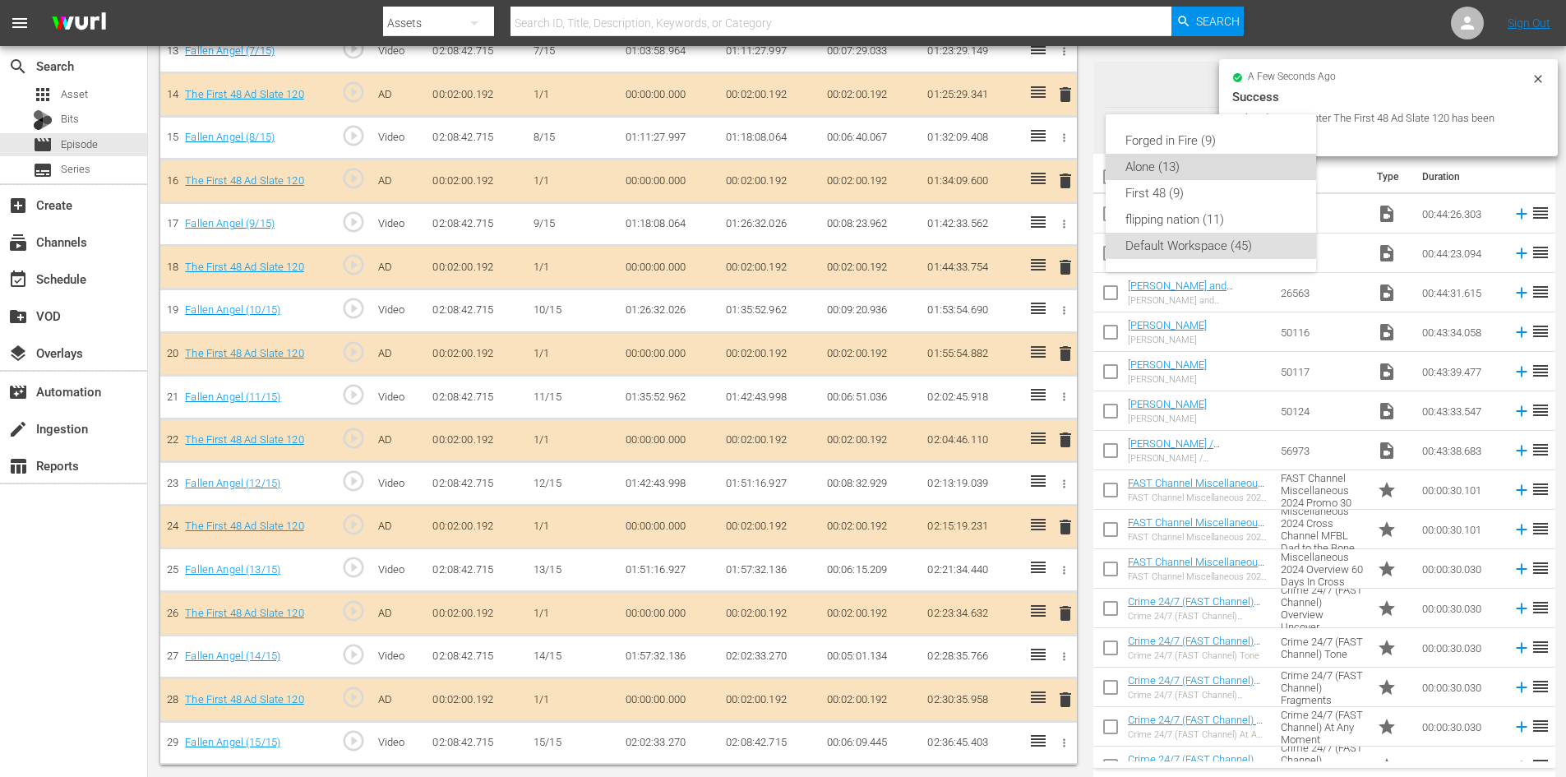
click at [1204, 163] on div "Alone (13)" at bounding box center [1211, 167] width 171 height 26
